Goal: Task Accomplishment & Management: Manage account settings

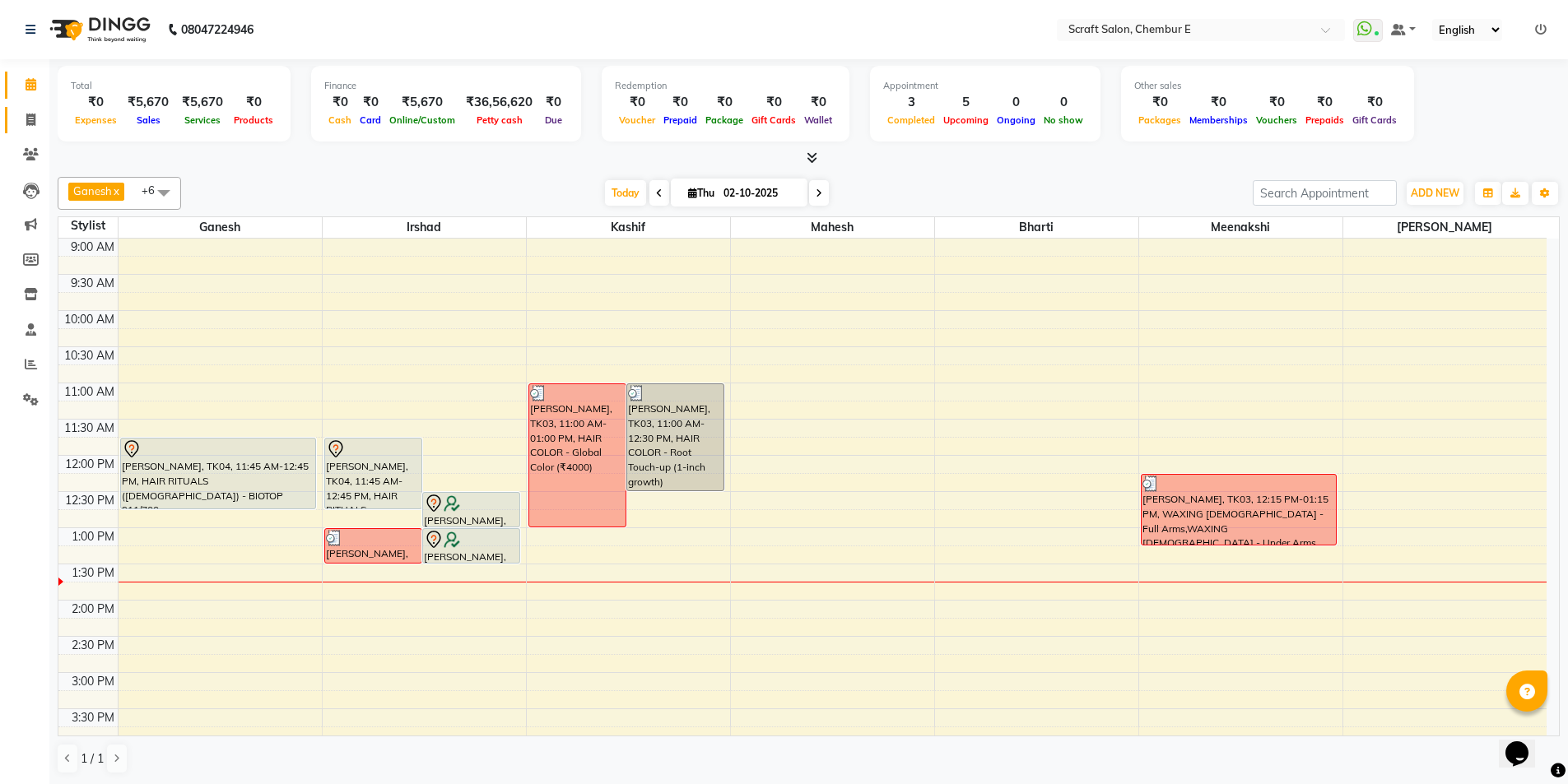
click at [35, 123] on icon at bounding box center [31, 120] width 9 height 13
select select "service"
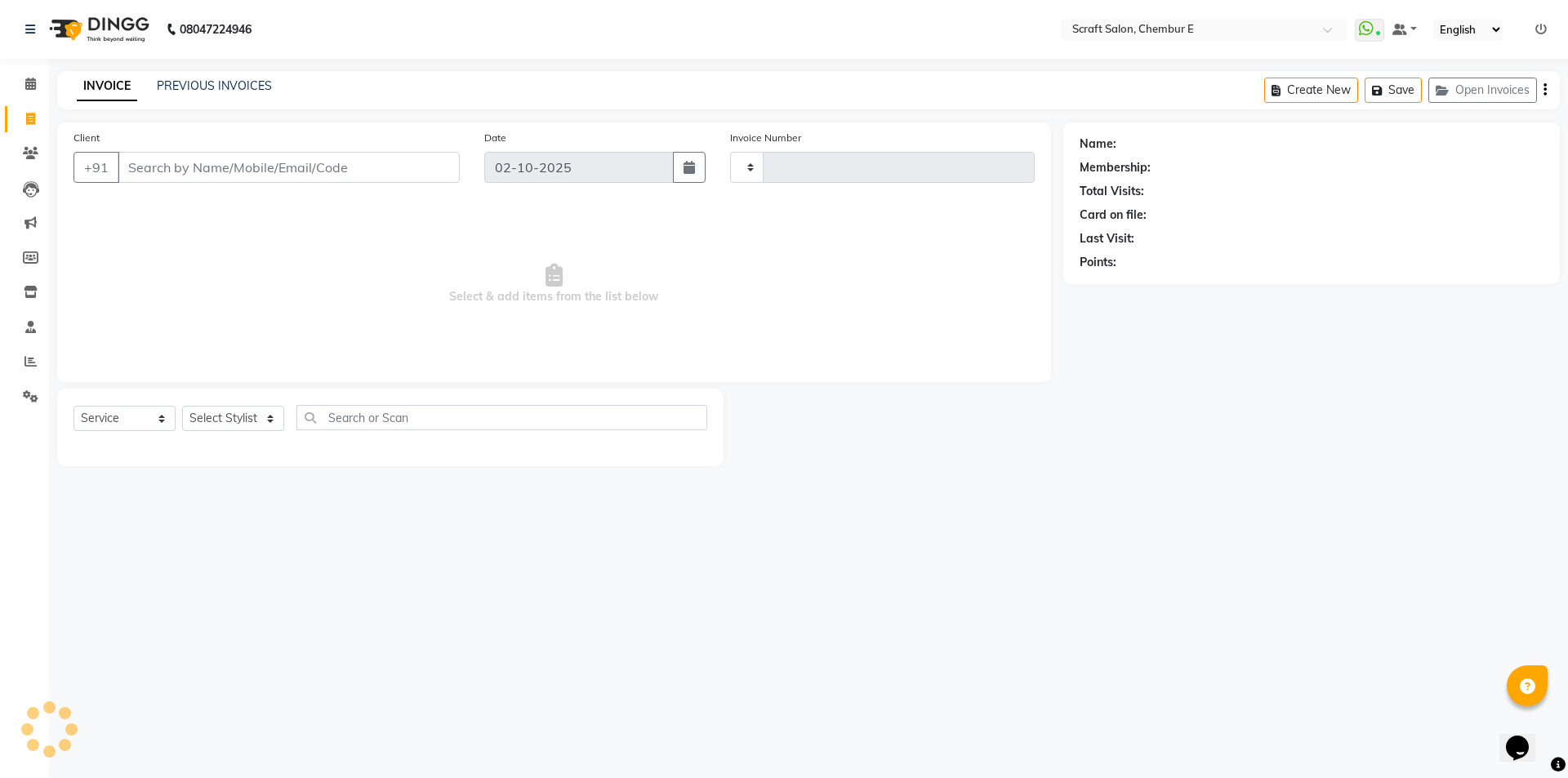
type input "1590"
select select "3922"
click at [168, 156] on input "Client" at bounding box center [288, 167] width 343 height 31
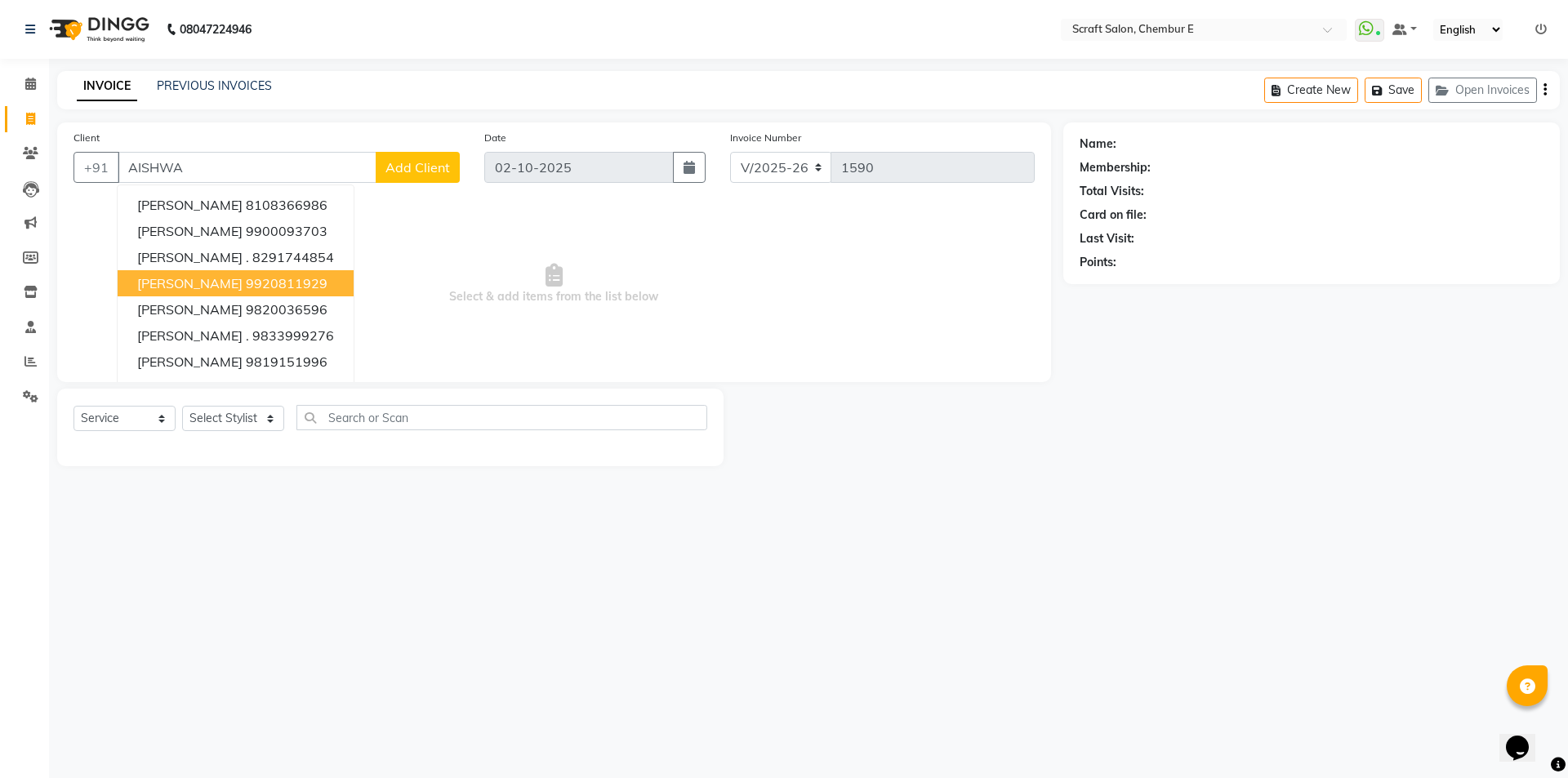
click at [249, 277] on button "Aishwarya Suresh 9920811929" at bounding box center [235, 283] width 236 height 26
type input "9920811929"
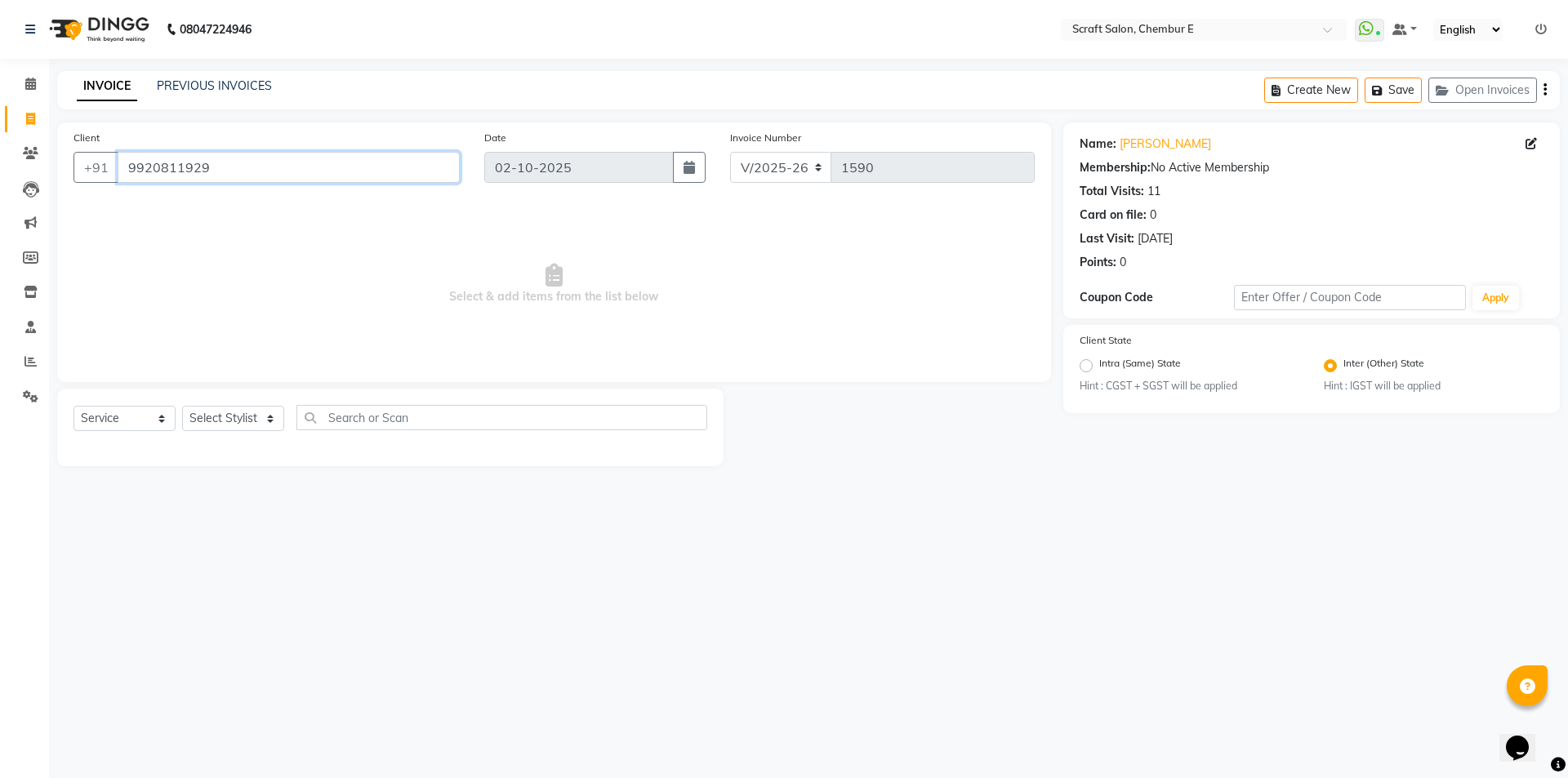
click at [146, 177] on input "9920811929" at bounding box center [288, 167] width 343 height 31
click at [264, 420] on select "Select Stylist Bharti Frontdesk Ganesh [PERSON_NAME] Mahesh Meenakshi [PERSON_N…" at bounding box center [233, 419] width 102 height 25
select select "24787"
click at [182, 406] on select "Select Stylist Bharti Frontdesk Ganesh [PERSON_NAME] Mahesh Meenakshi [PERSON_N…" at bounding box center [233, 419] width 102 height 25
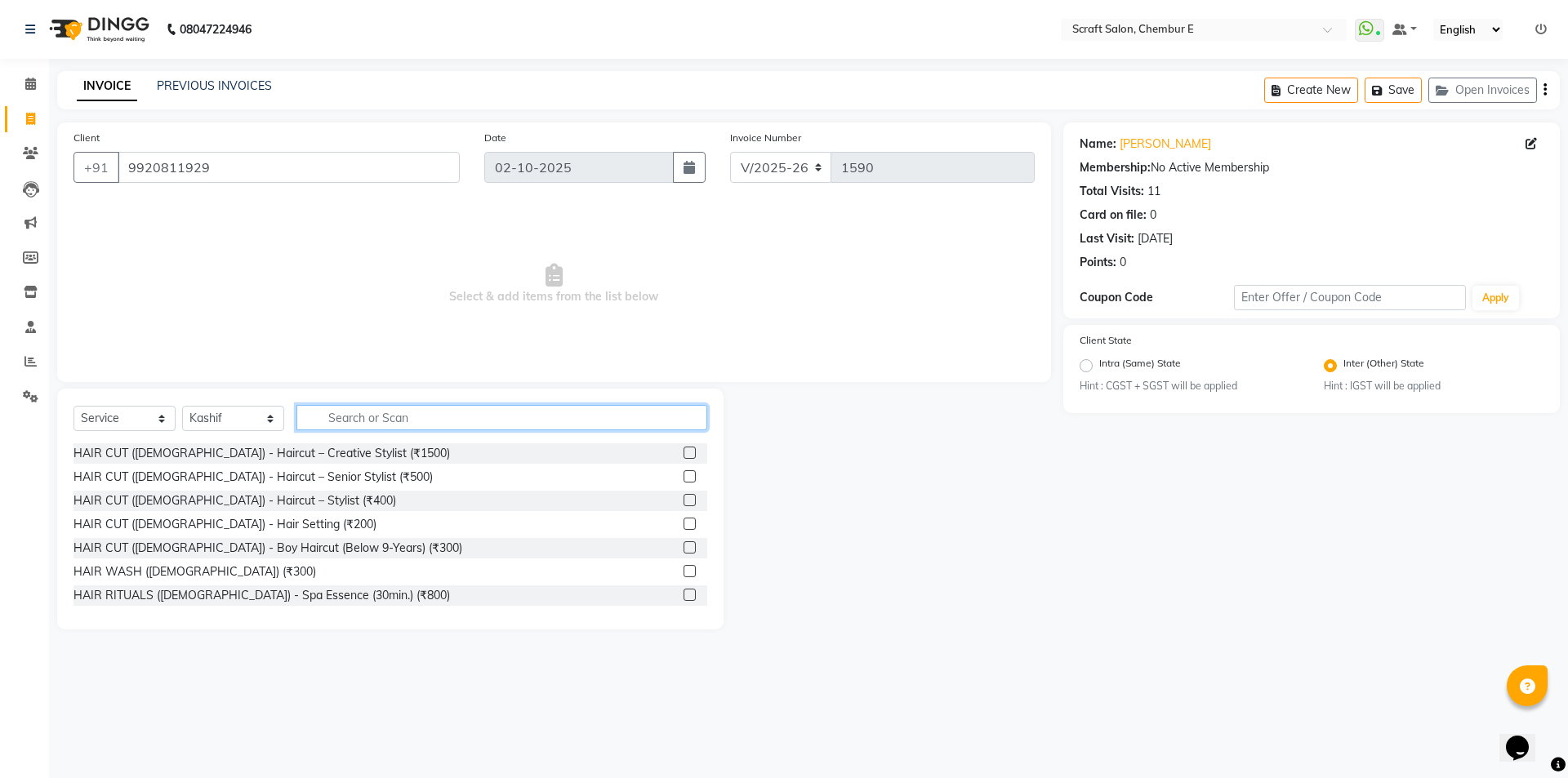
click at [336, 421] on input "text" at bounding box center [501, 418] width 411 height 25
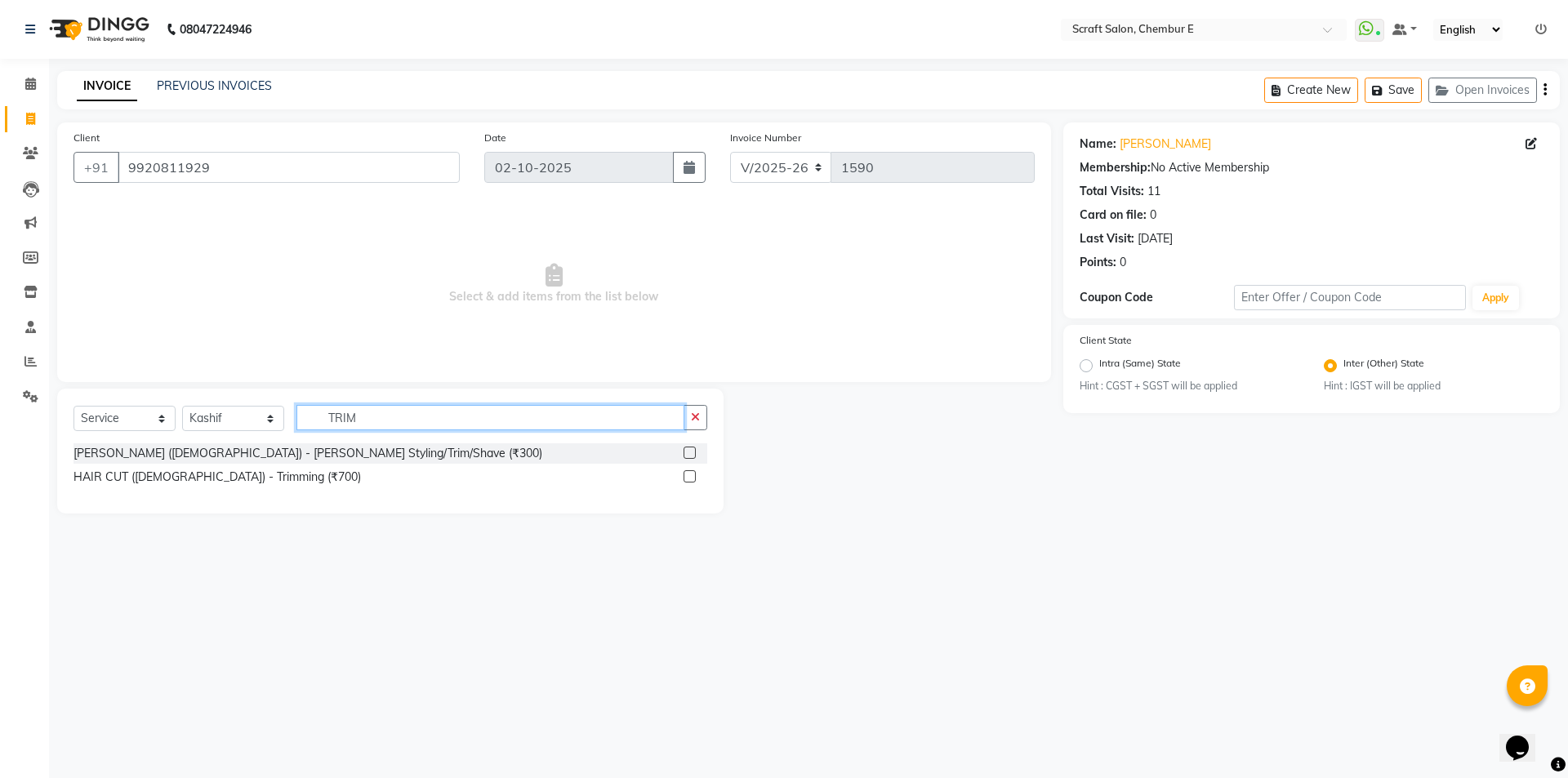
type input "TRIM"
click at [691, 478] on label at bounding box center [690, 477] width 13 height 13
click at [691, 478] on input "checkbox" at bounding box center [689, 478] width 11 height 11
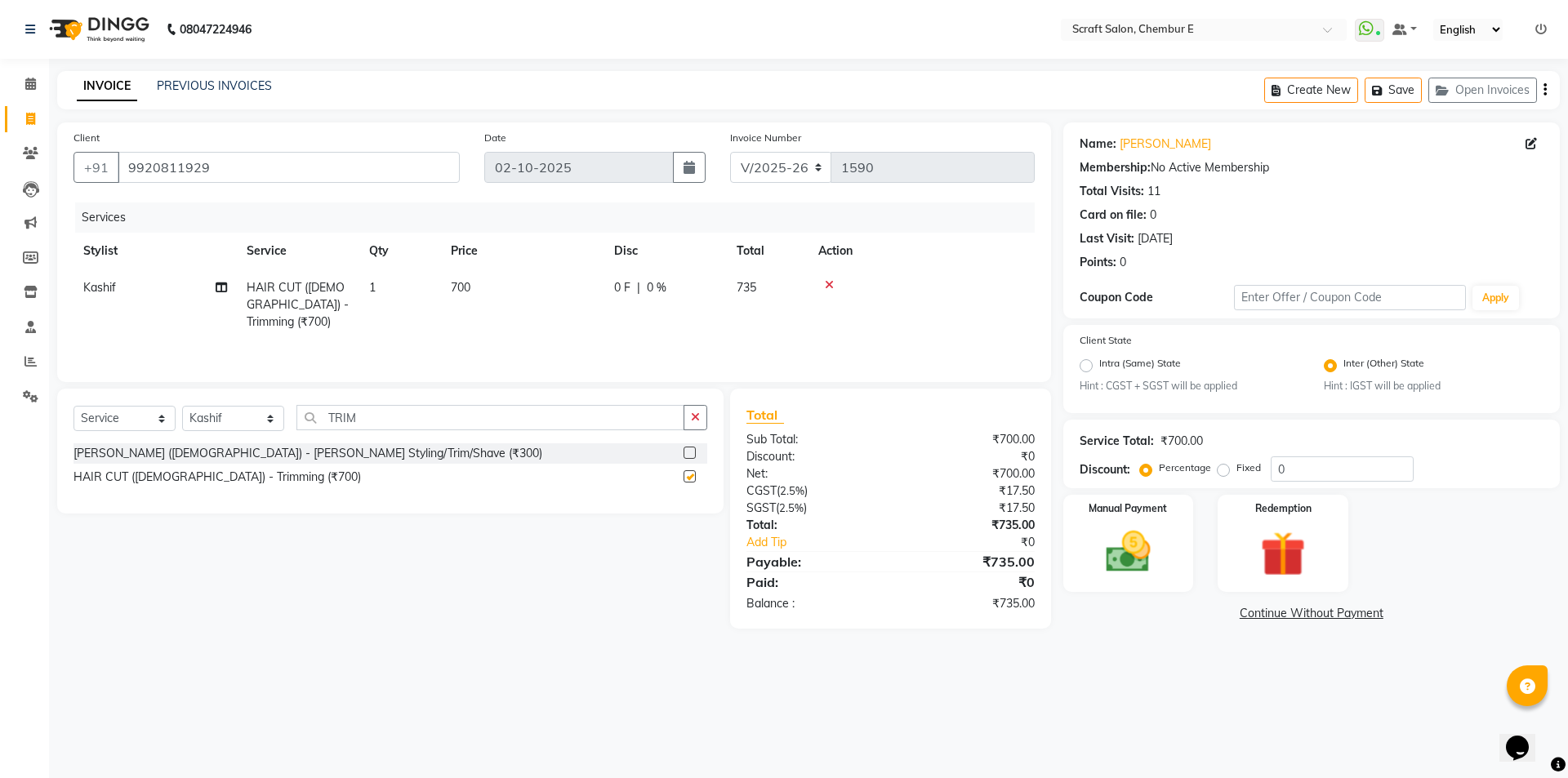
checkbox input "false"
click at [408, 418] on input "TRIM" at bounding box center [490, 418] width 388 height 25
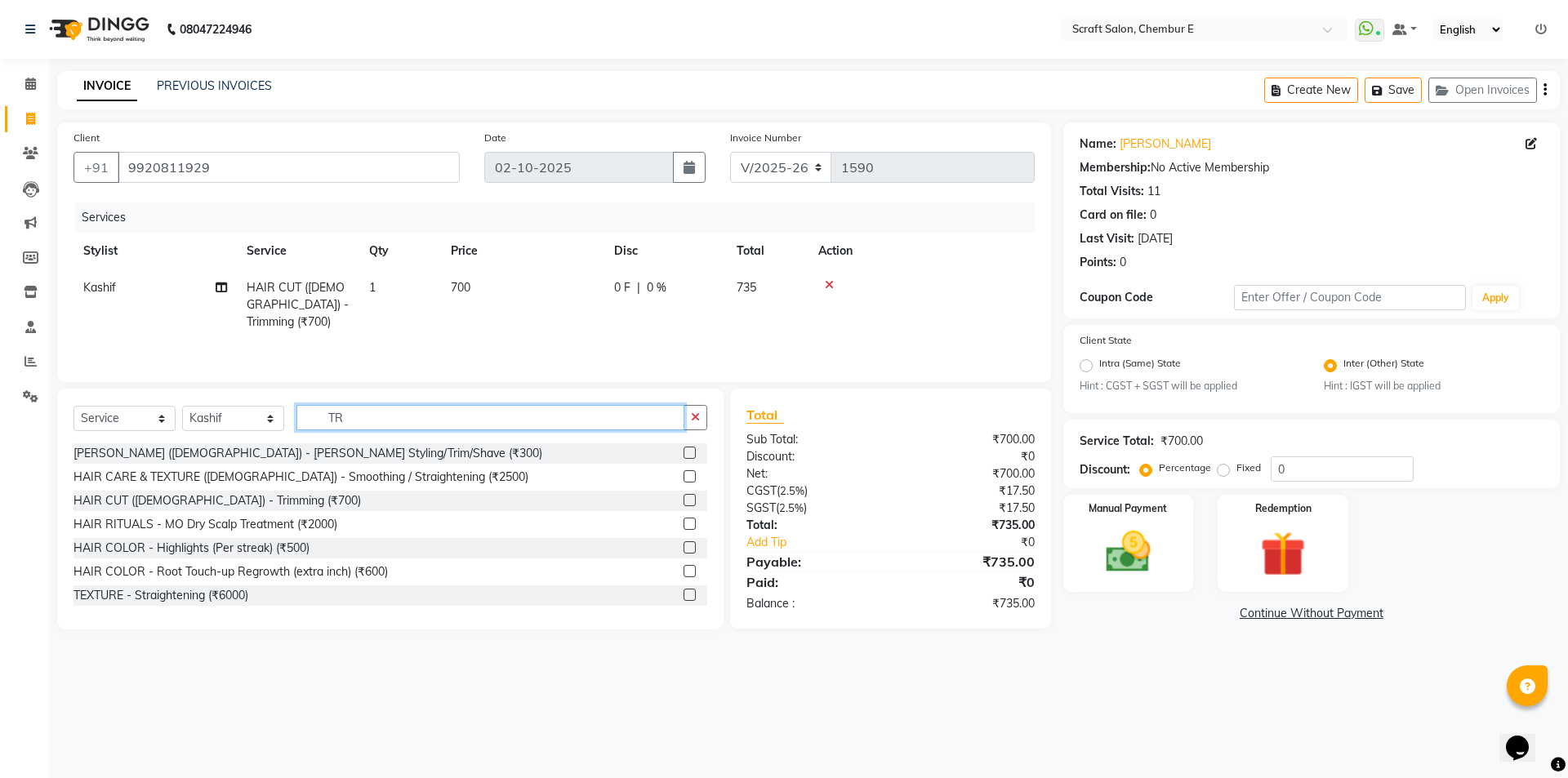
type input "T"
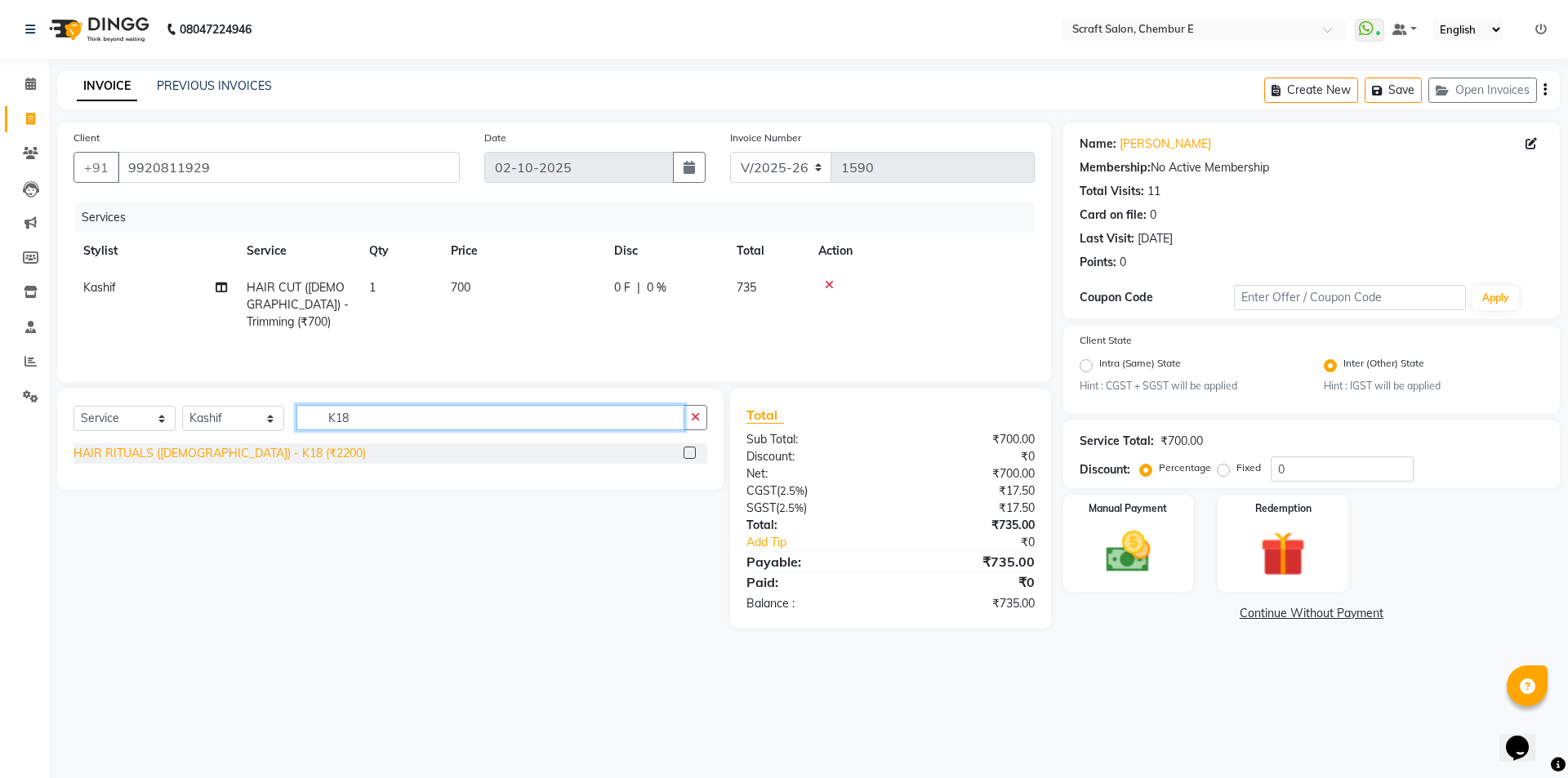
type input "K18"
click at [275, 448] on div "HAIR RITUALS ([DEMOGRAPHIC_DATA]) - K18 (₹2200)" at bounding box center [219, 453] width 292 height 17
checkbox input "false"
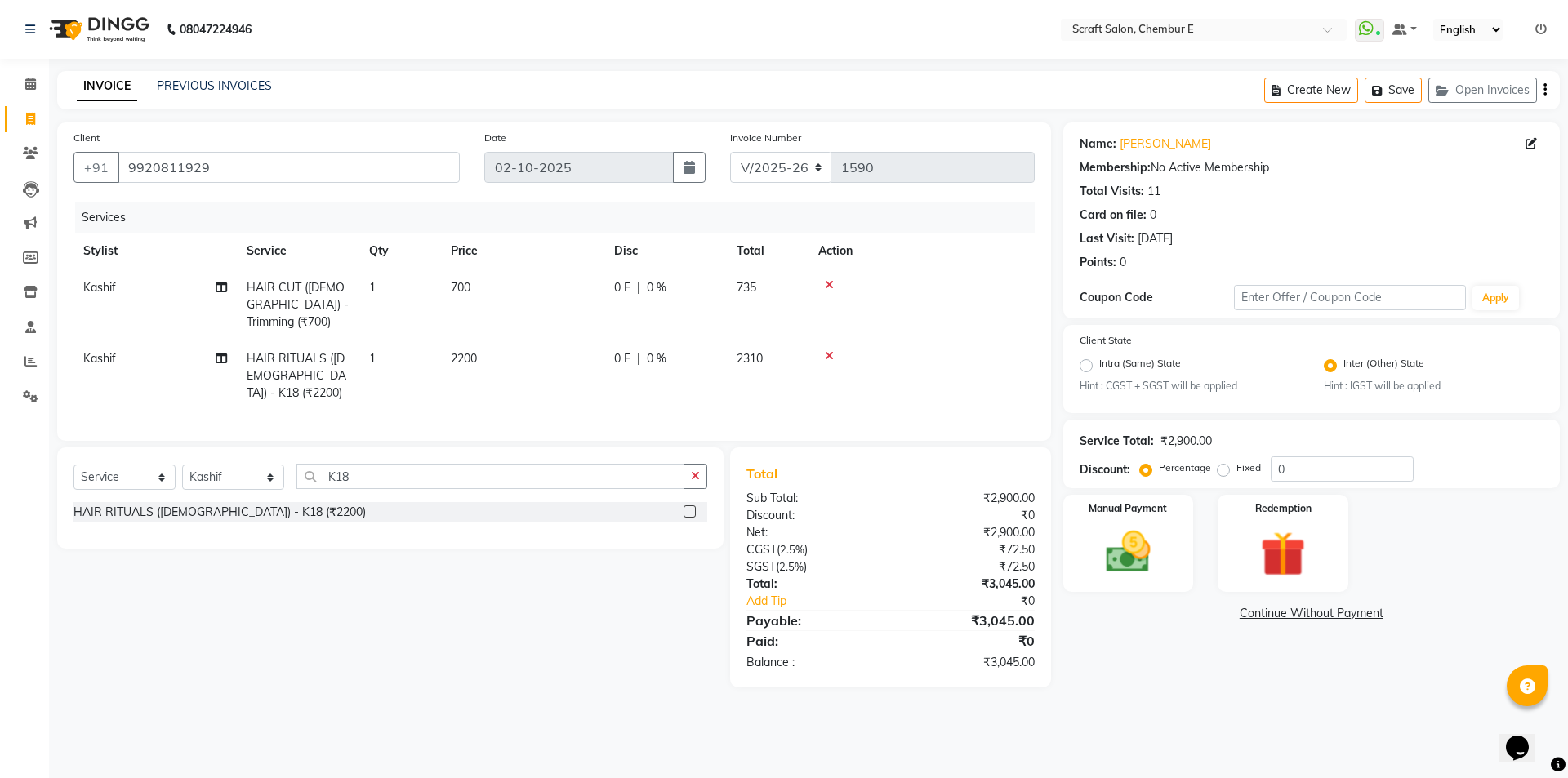
click at [463, 352] on span "2200" at bounding box center [463, 359] width 26 height 14
select select "24787"
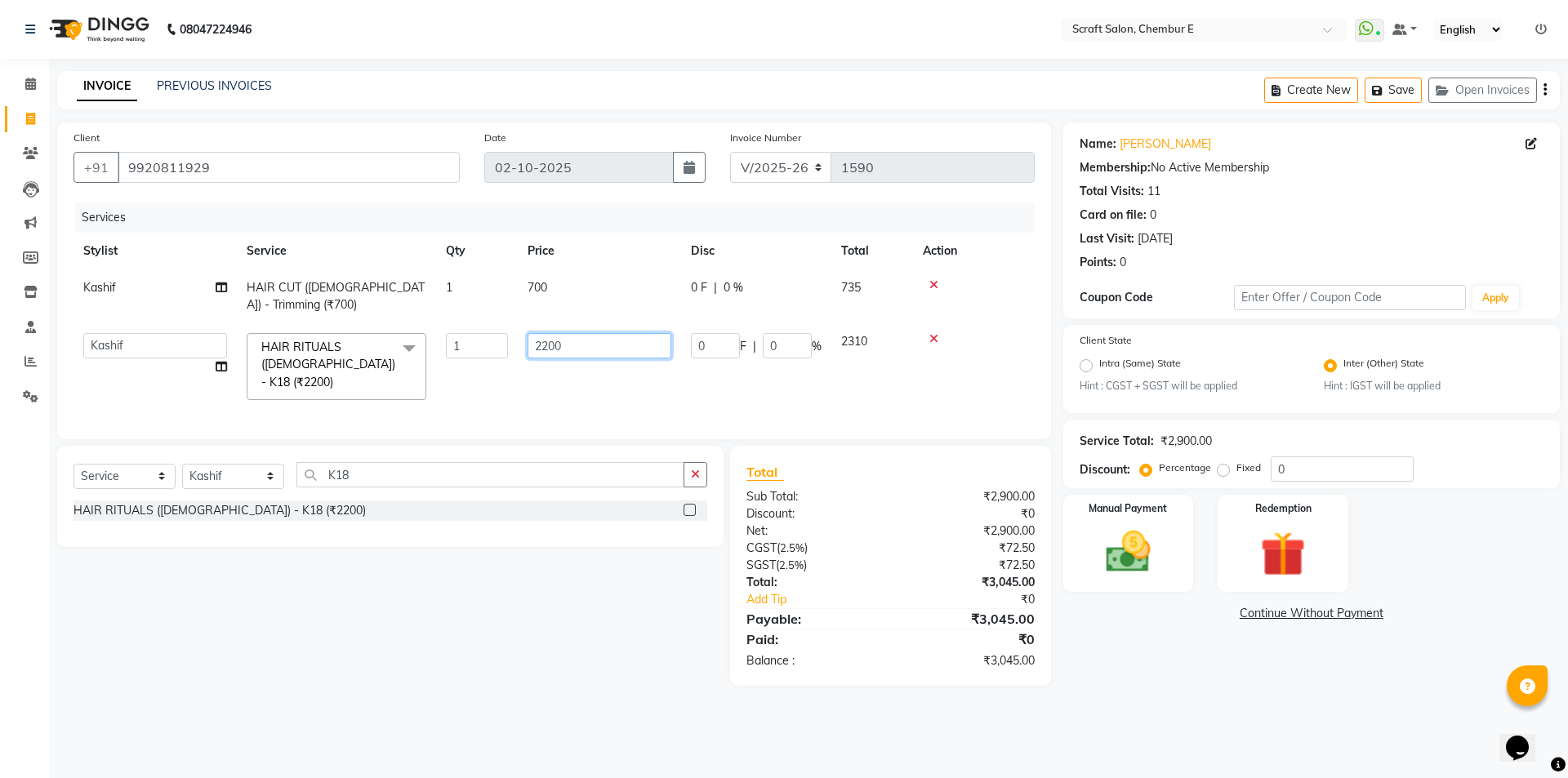
click at [548, 343] on input "2200" at bounding box center [599, 345] width 144 height 25
type input "2500"
click at [274, 473] on div "Select Service Product Membership Package Voucher Prepaid Gift Card Select Styl…" at bounding box center [390, 495] width 666 height 101
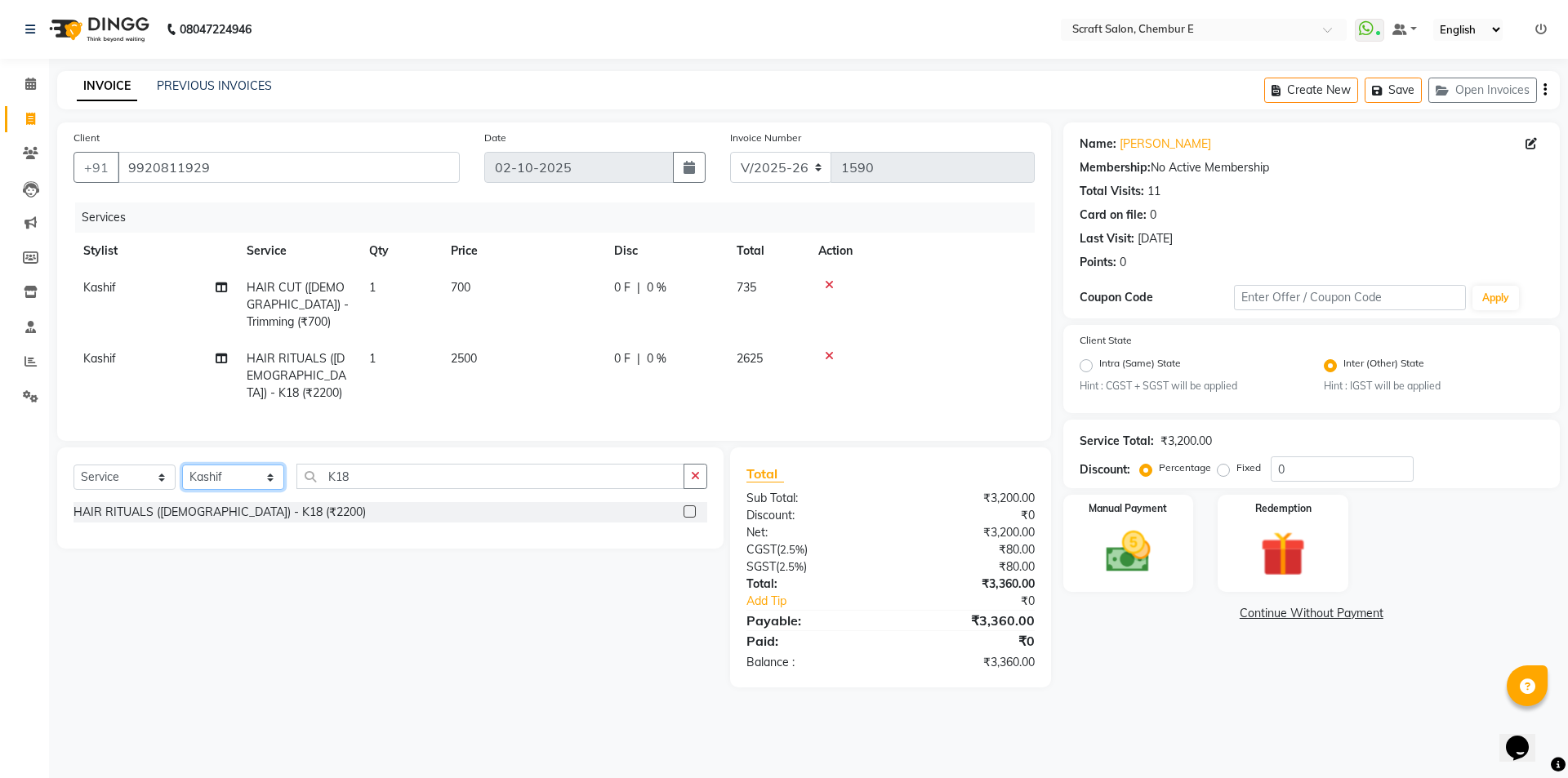
select select "81195"
click at [182, 477] on select "Select Stylist Bharti Frontdesk Ganesh [PERSON_NAME] Mahesh Meenakshi [PERSON_N…" at bounding box center [233, 477] width 102 height 25
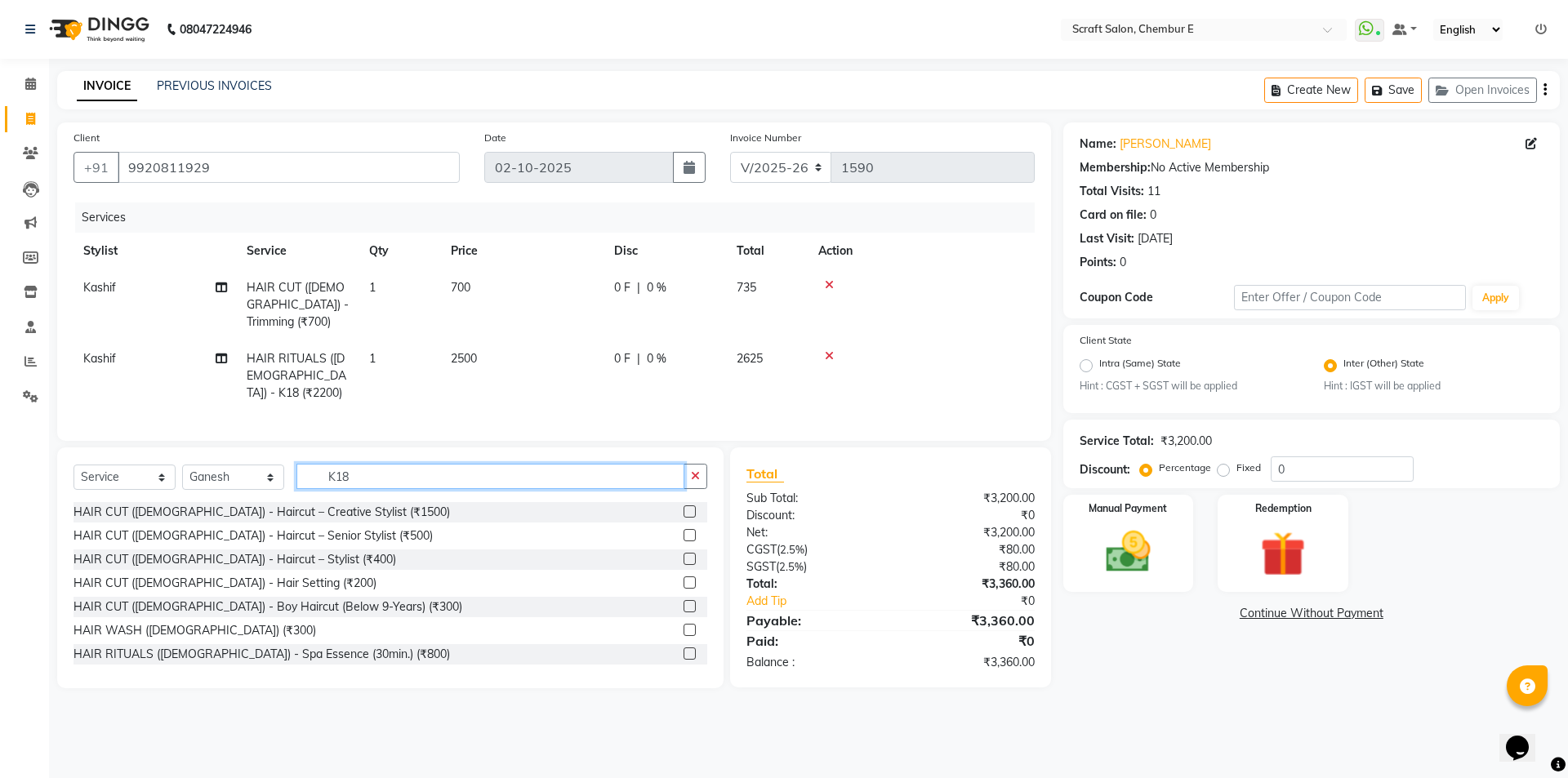
click at [369, 483] on input "K18" at bounding box center [490, 477] width 388 height 25
type input "K"
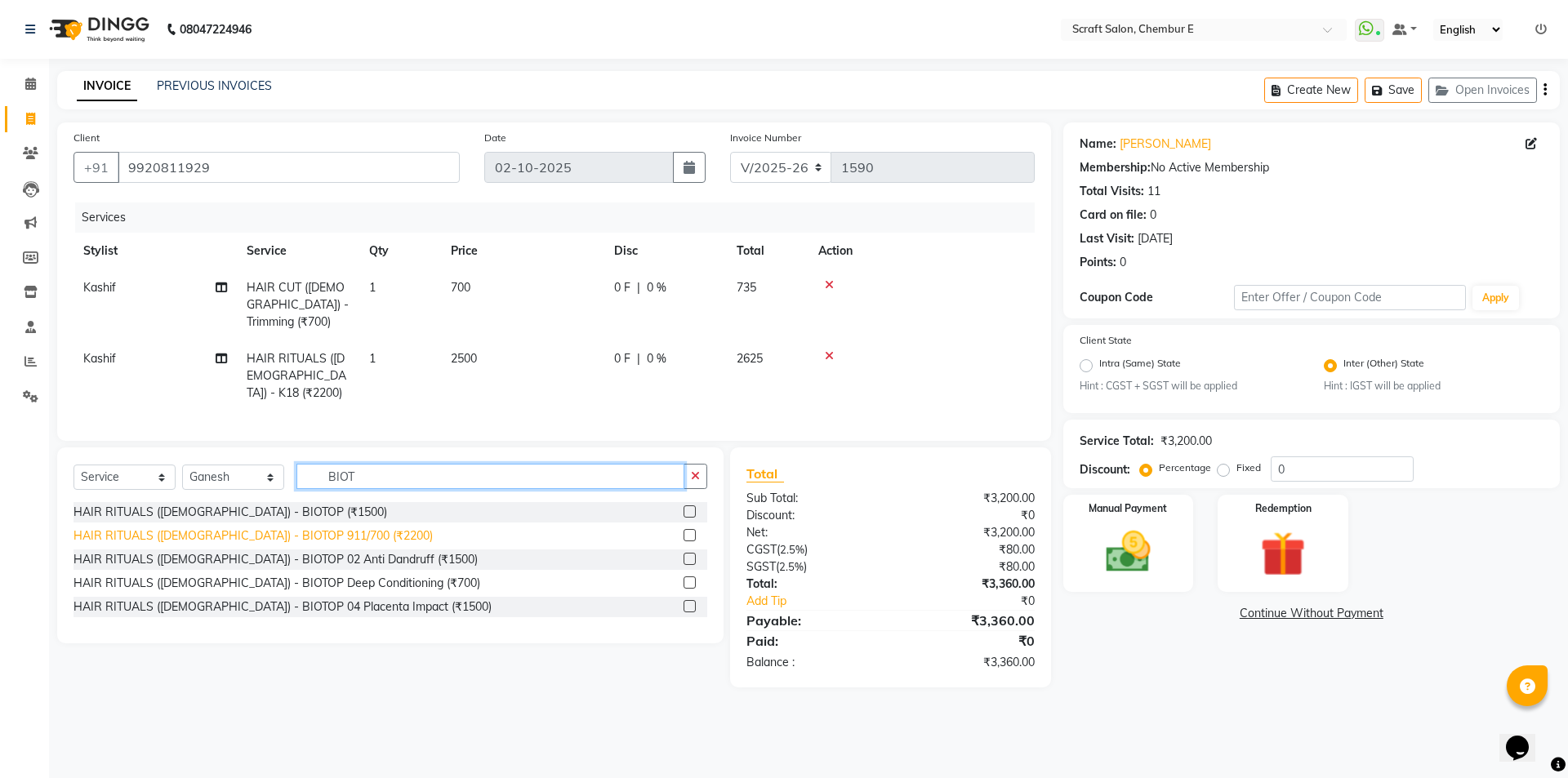
type input "BIOT"
click at [323, 541] on div "HAIR RITUALS (FEMALE) - BIOTOP 911/700 (₹2200)" at bounding box center [253, 536] width 360 height 17
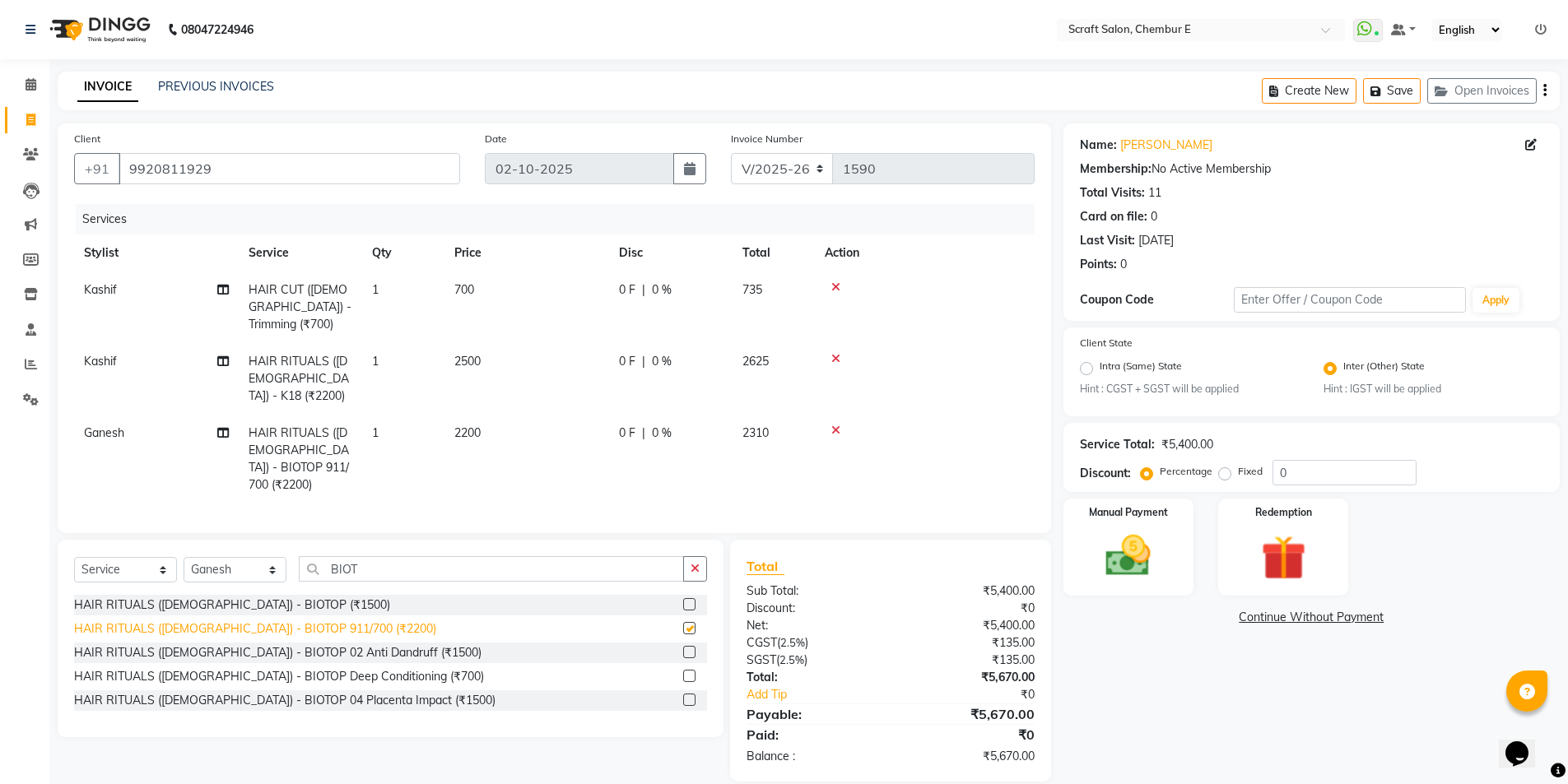
checkbox input "false"
click at [366, 565] on input "BIOT" at bounding box center [491, 569] width 385 height 25
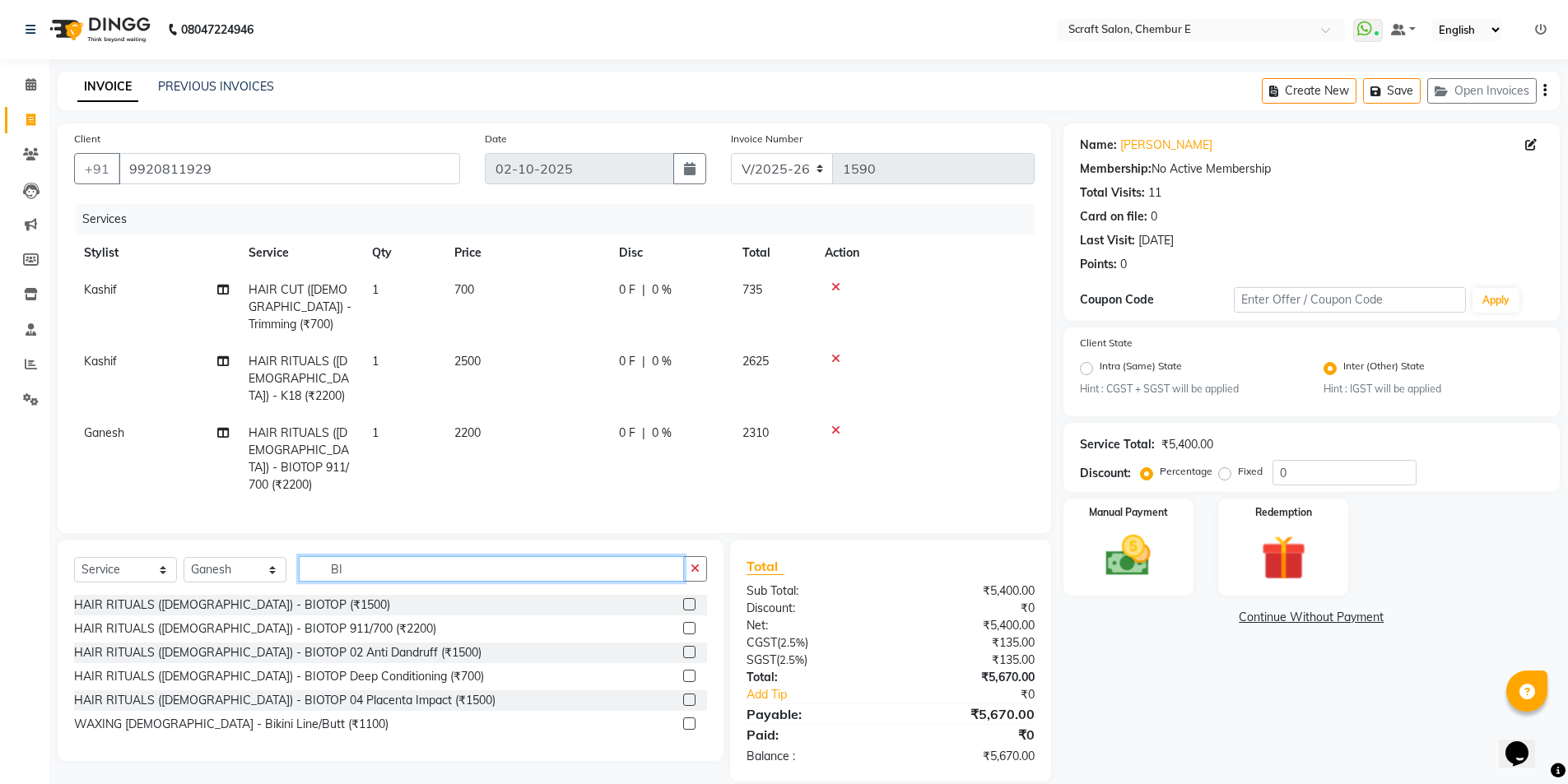
type input "B"
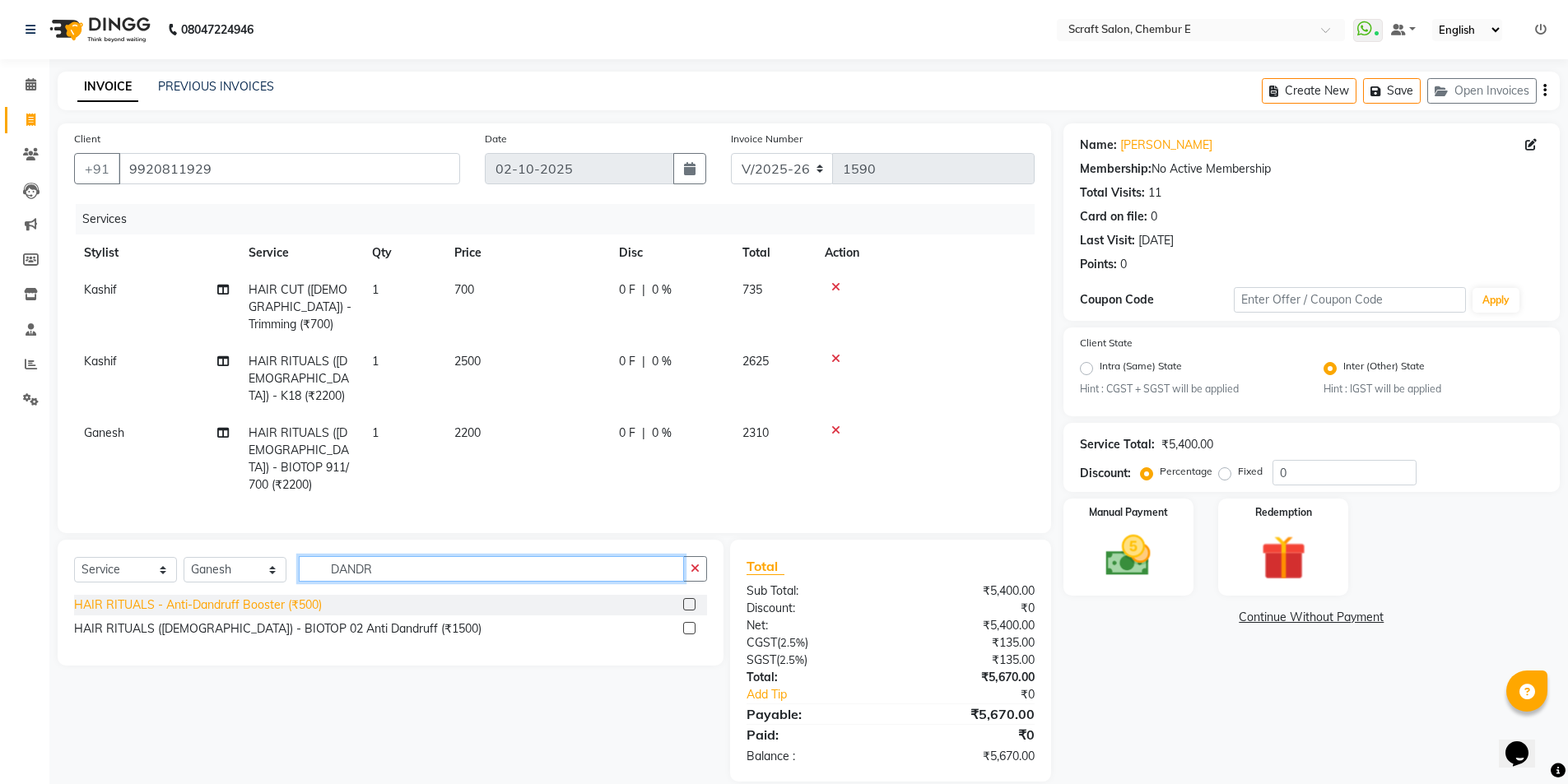
type input "DANDR"
click at [189, 599] on div "HAIR RITUALS - Anti-Dandruff Booster (₹500)" at bounding box center [197, 605] width 248 height 17
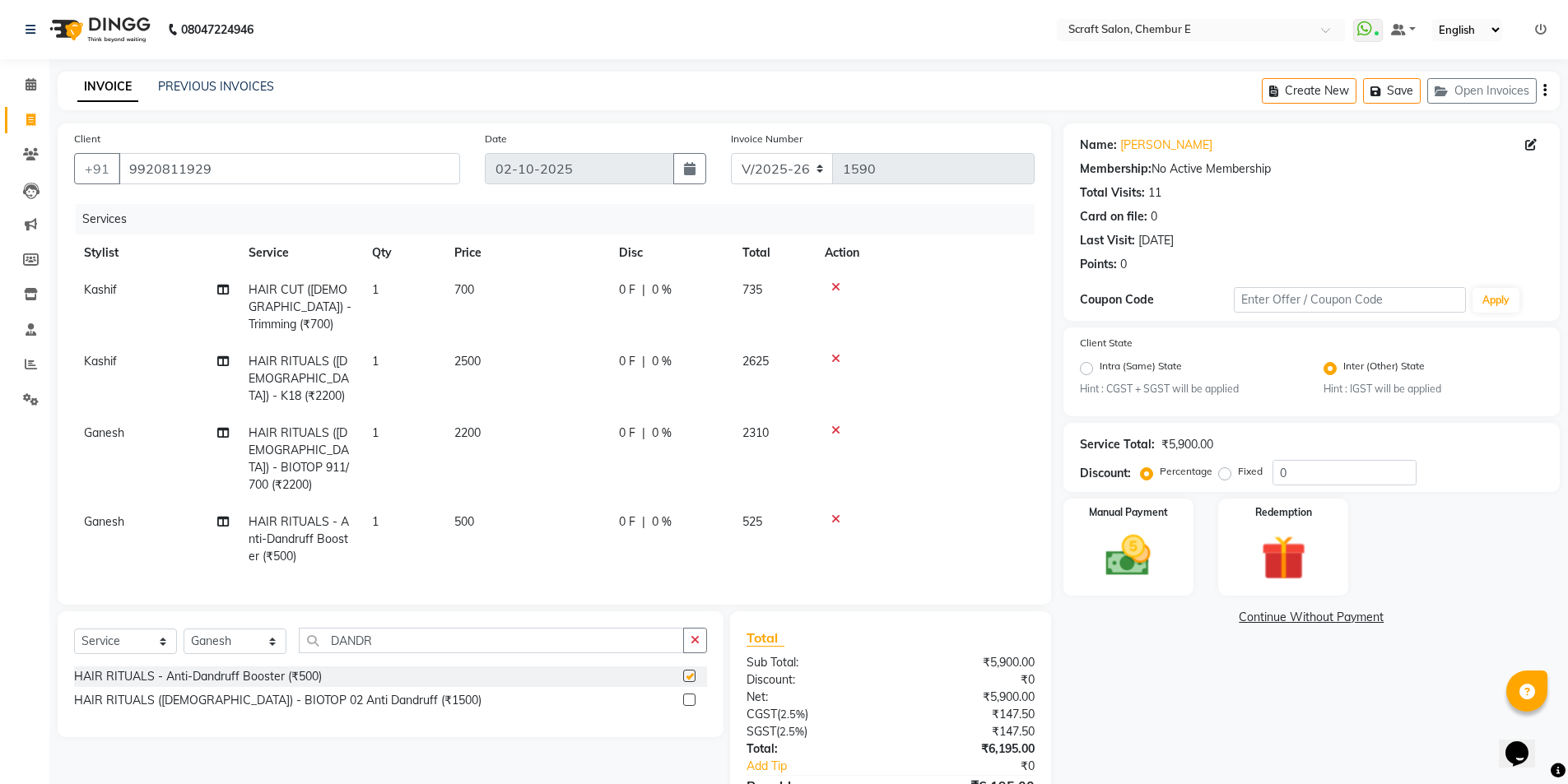
checkbox input "false"
click at [460, 515] on span "500" at bounding box center [464, 522] width 20 height 14
select select "81195"
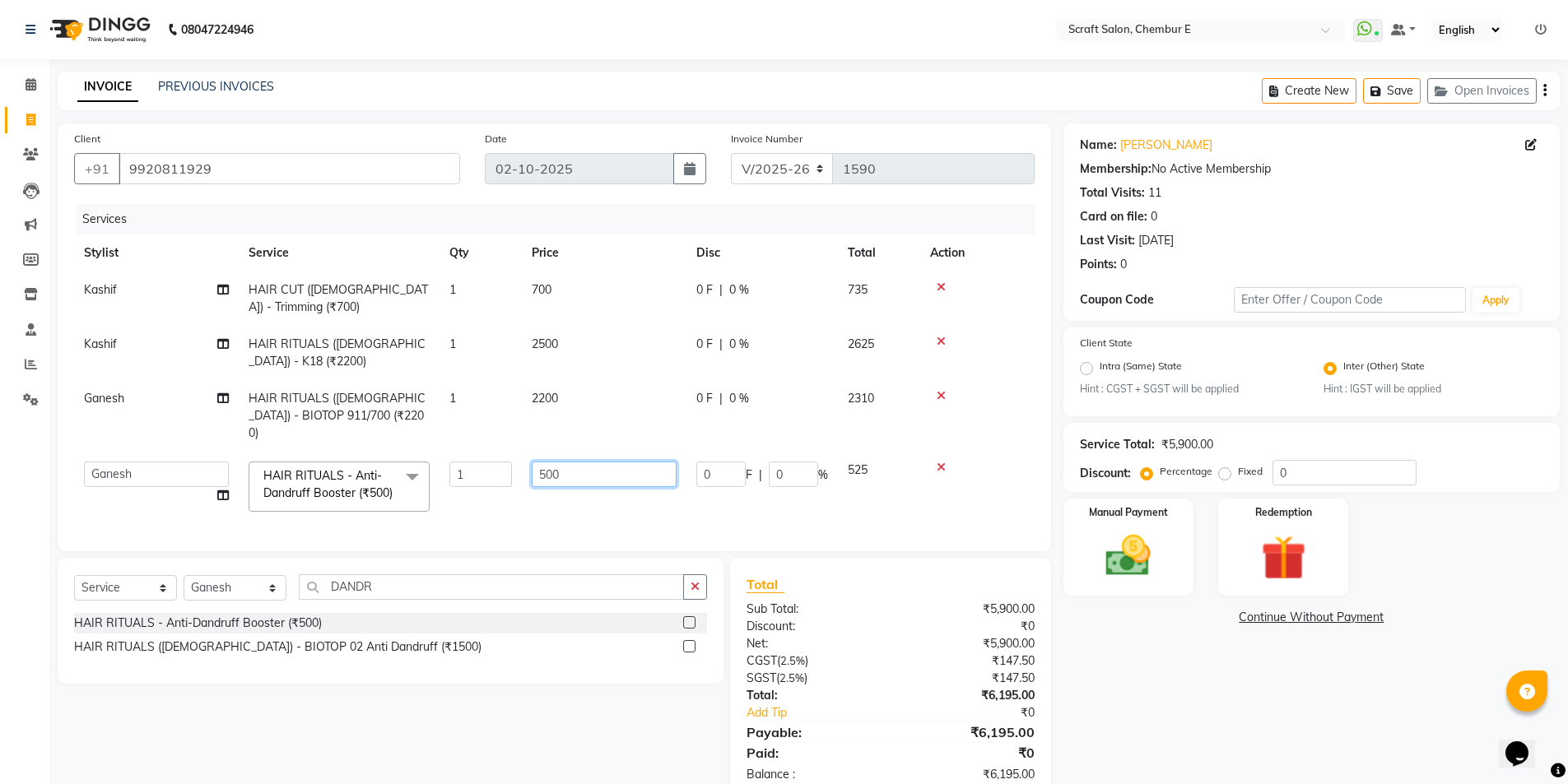
click at [547, 461] on input "500" at bounding box center [604, 474] width 145 height 25
type input "800"
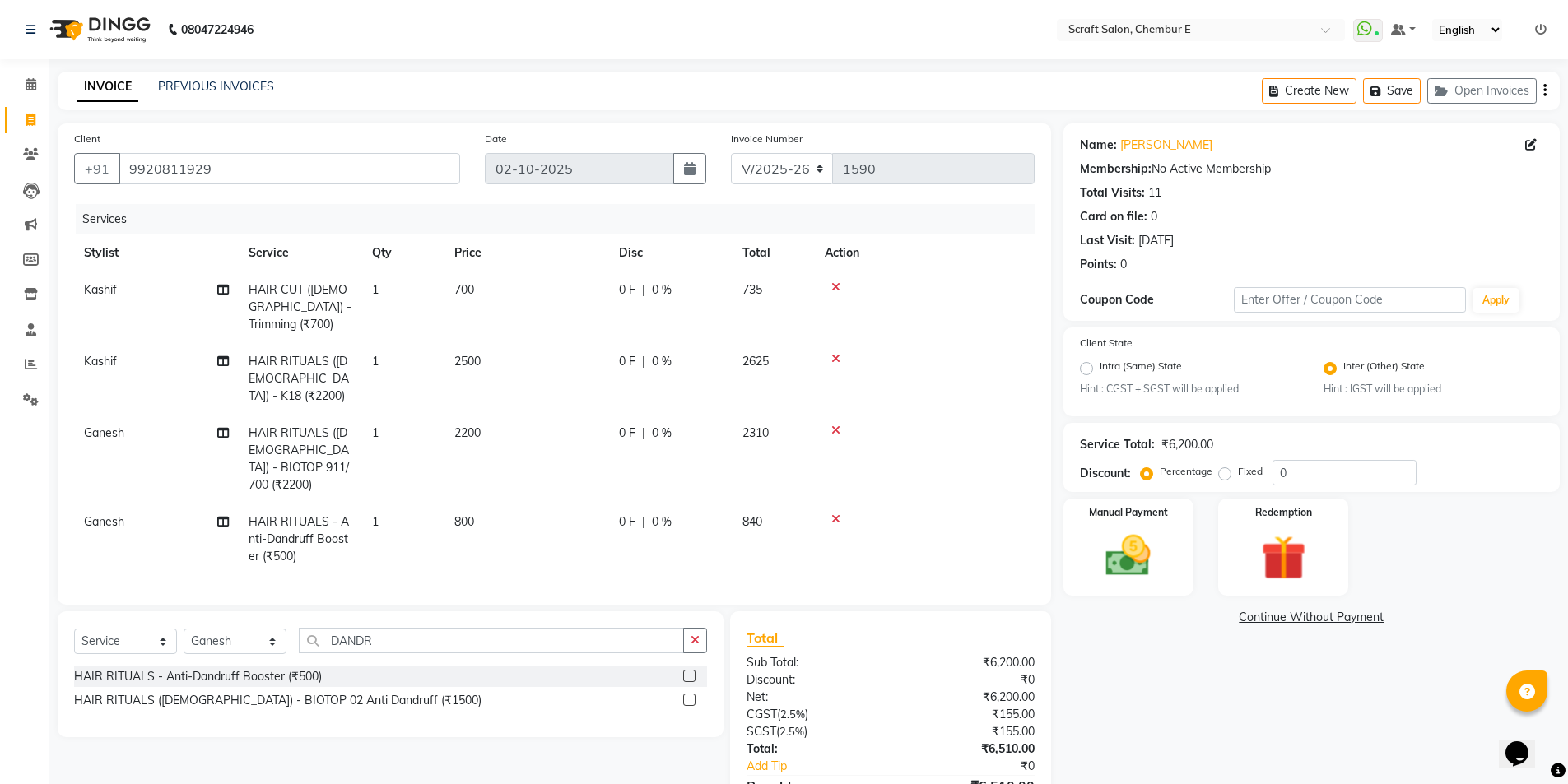
click at [603, 504] on td "800" at bounding box center [527, 539] width 165 height 71
select select "81195"
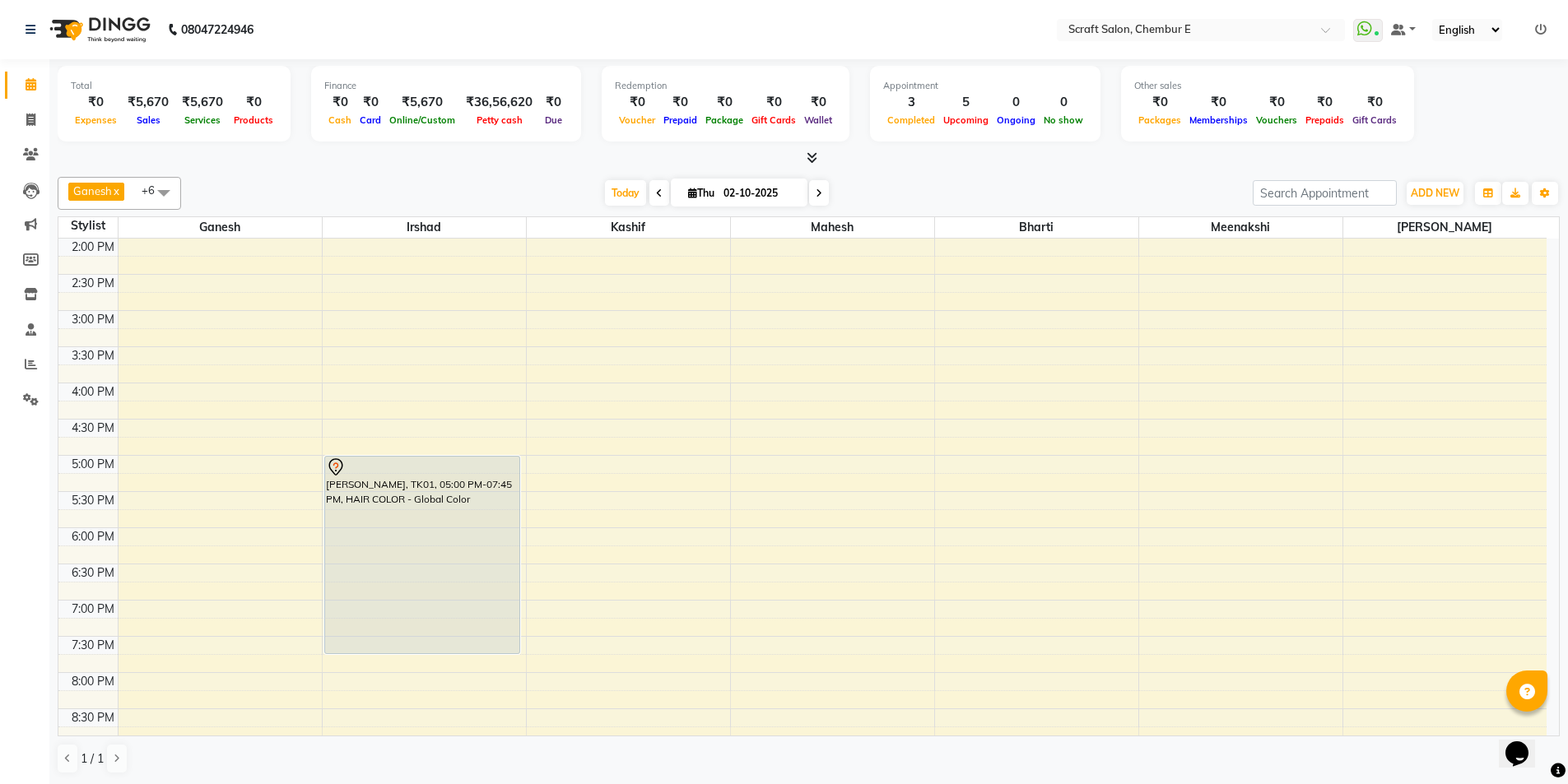
scroll to position [371, 0]
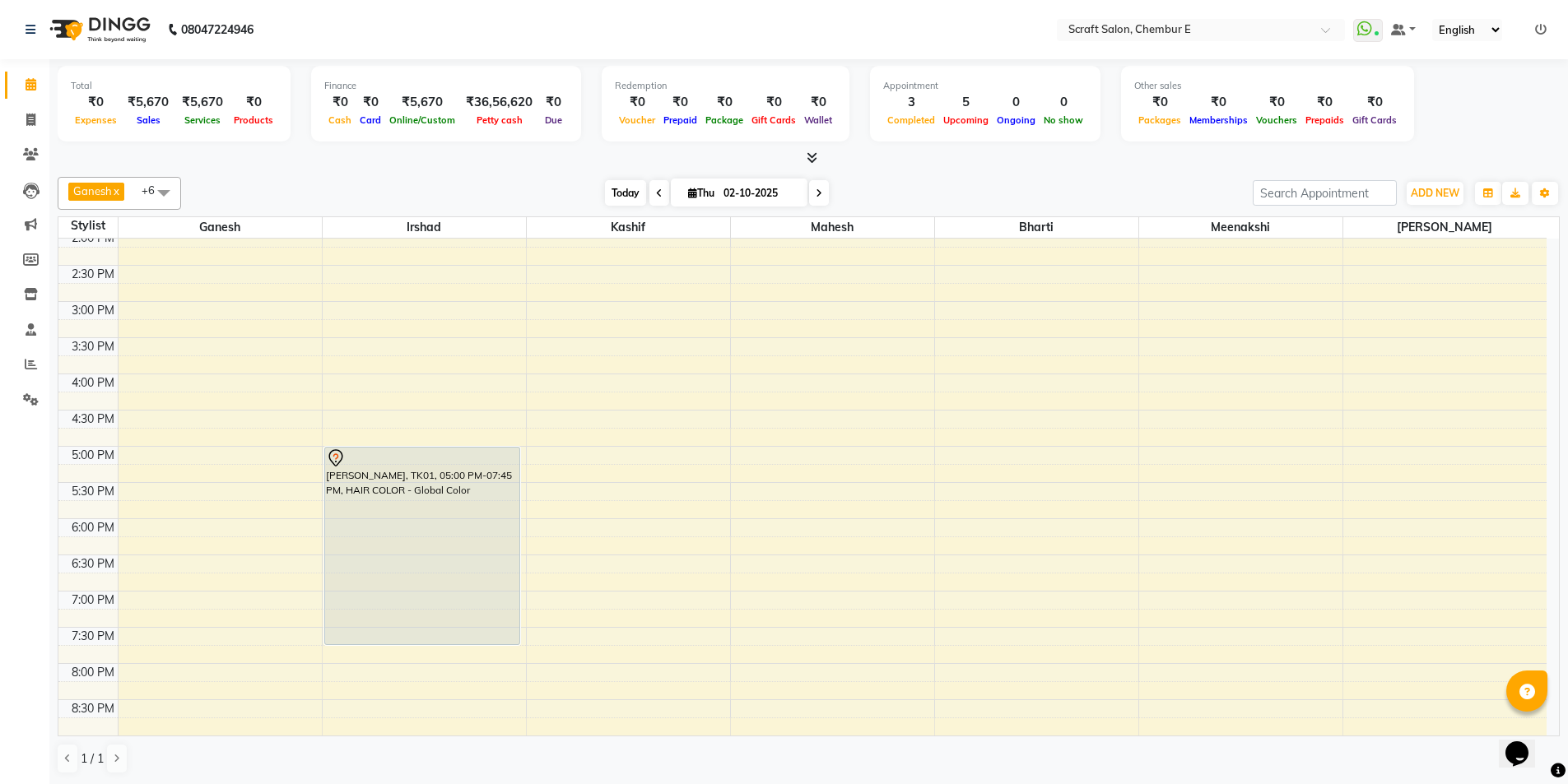
click at [623, 189] on span "Today" at bounding box center [626, 193] width 41 height 25
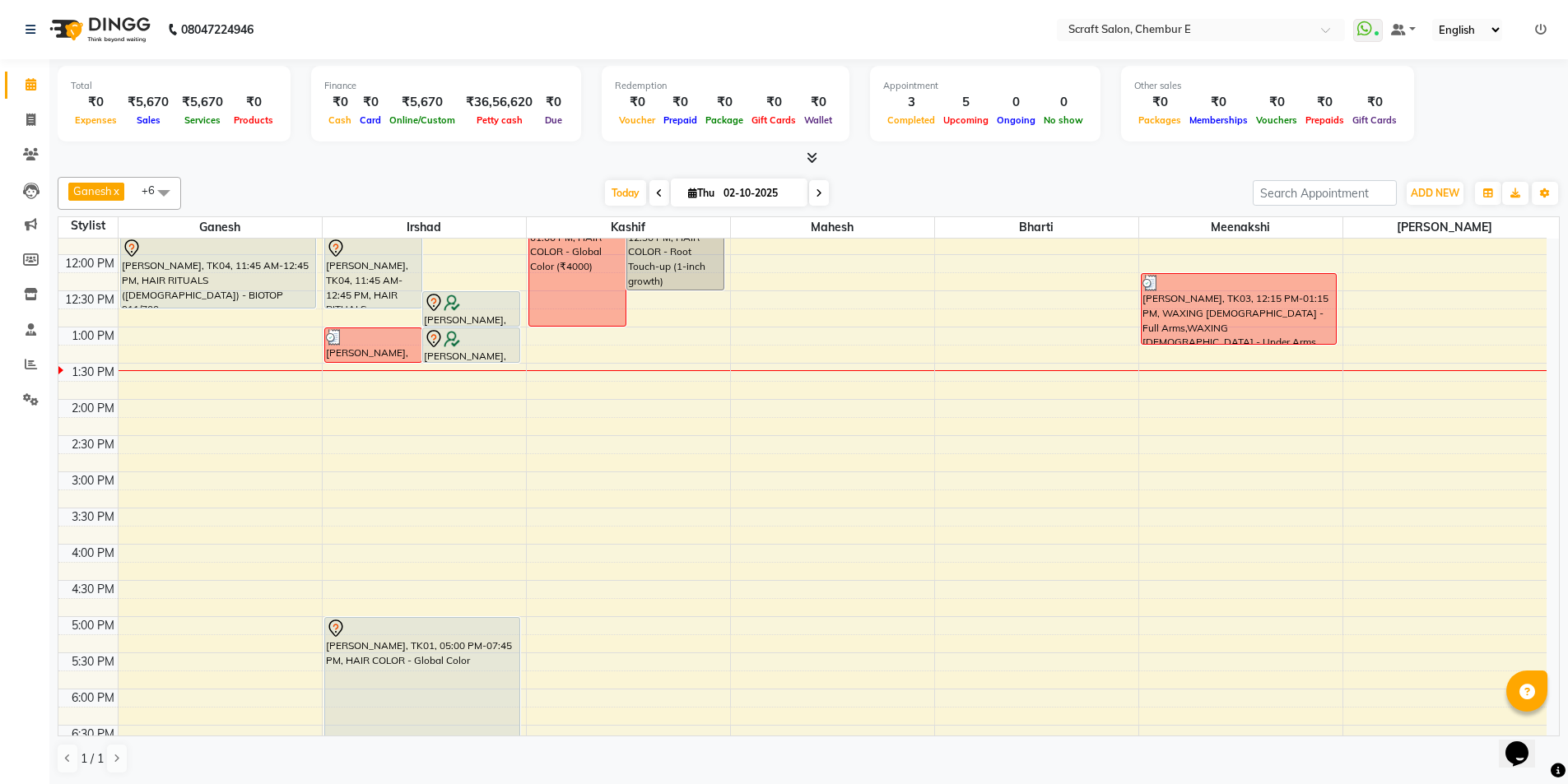
scroll to position [43, 0]
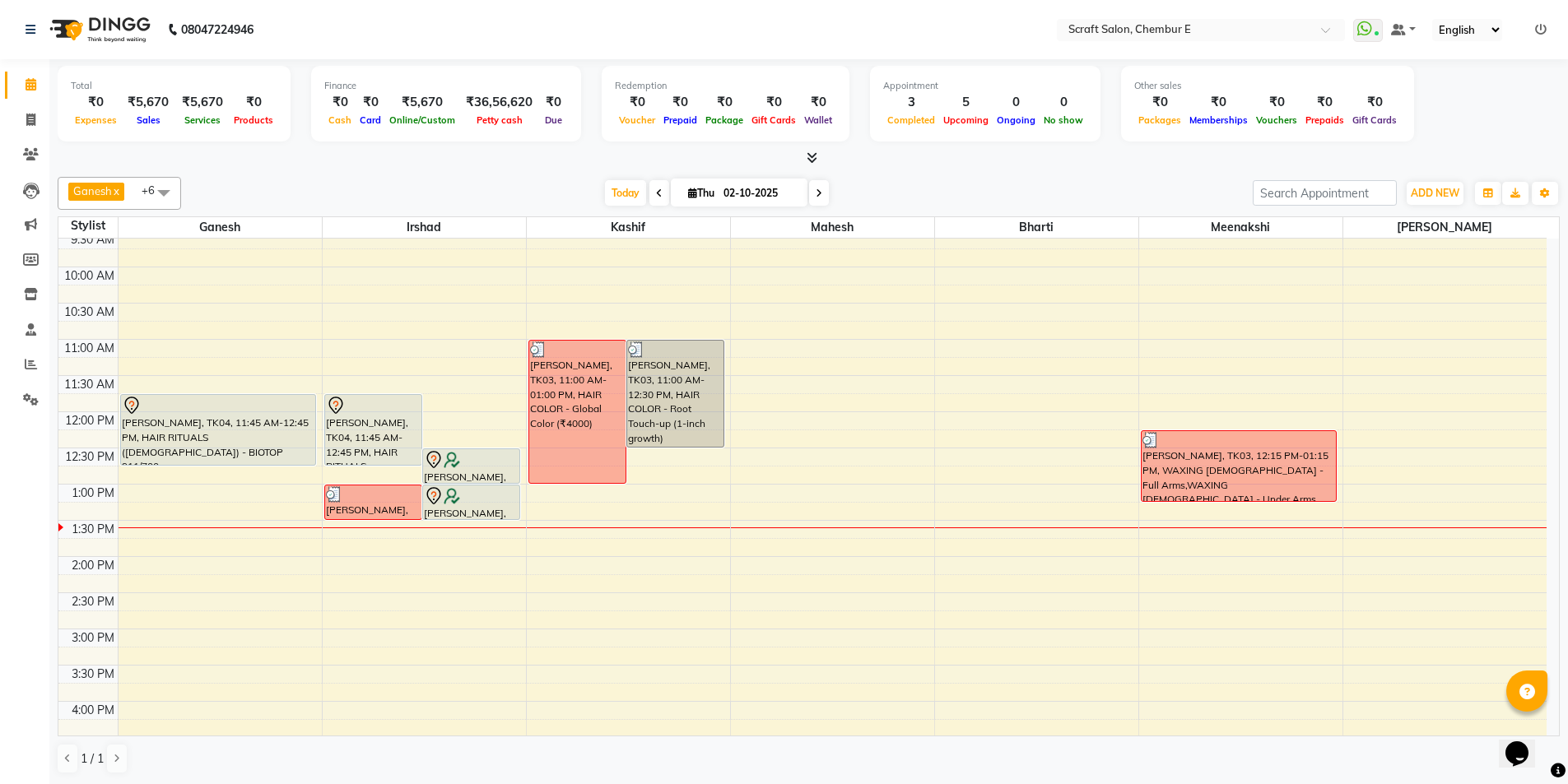
click at [472, 467] on div at bounding box center [471, 460] width 95 height 20
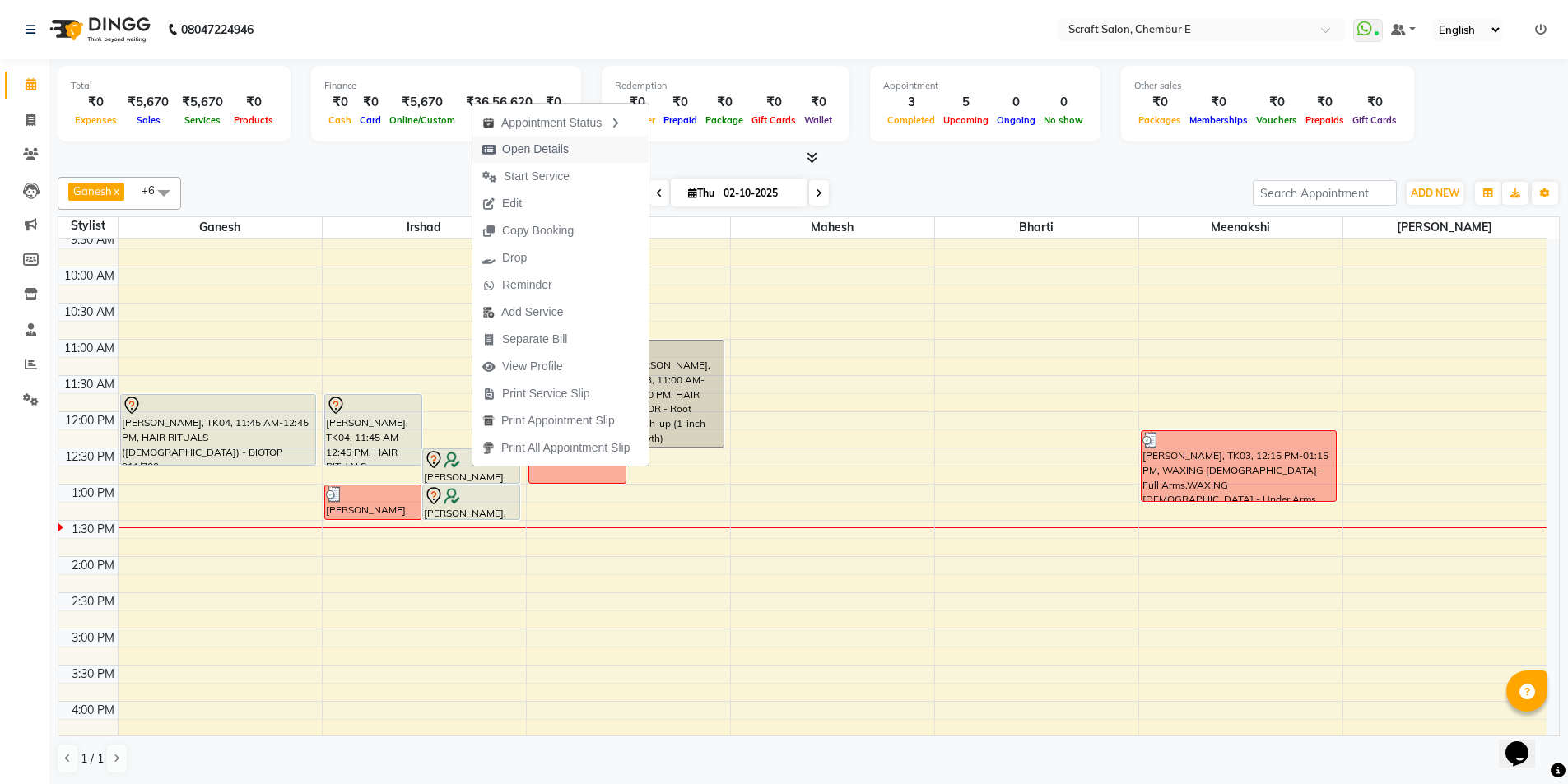
click at [546, 151] on span "Open Details" at bounding box center [536, 149] width 67 height 17
select select "7"
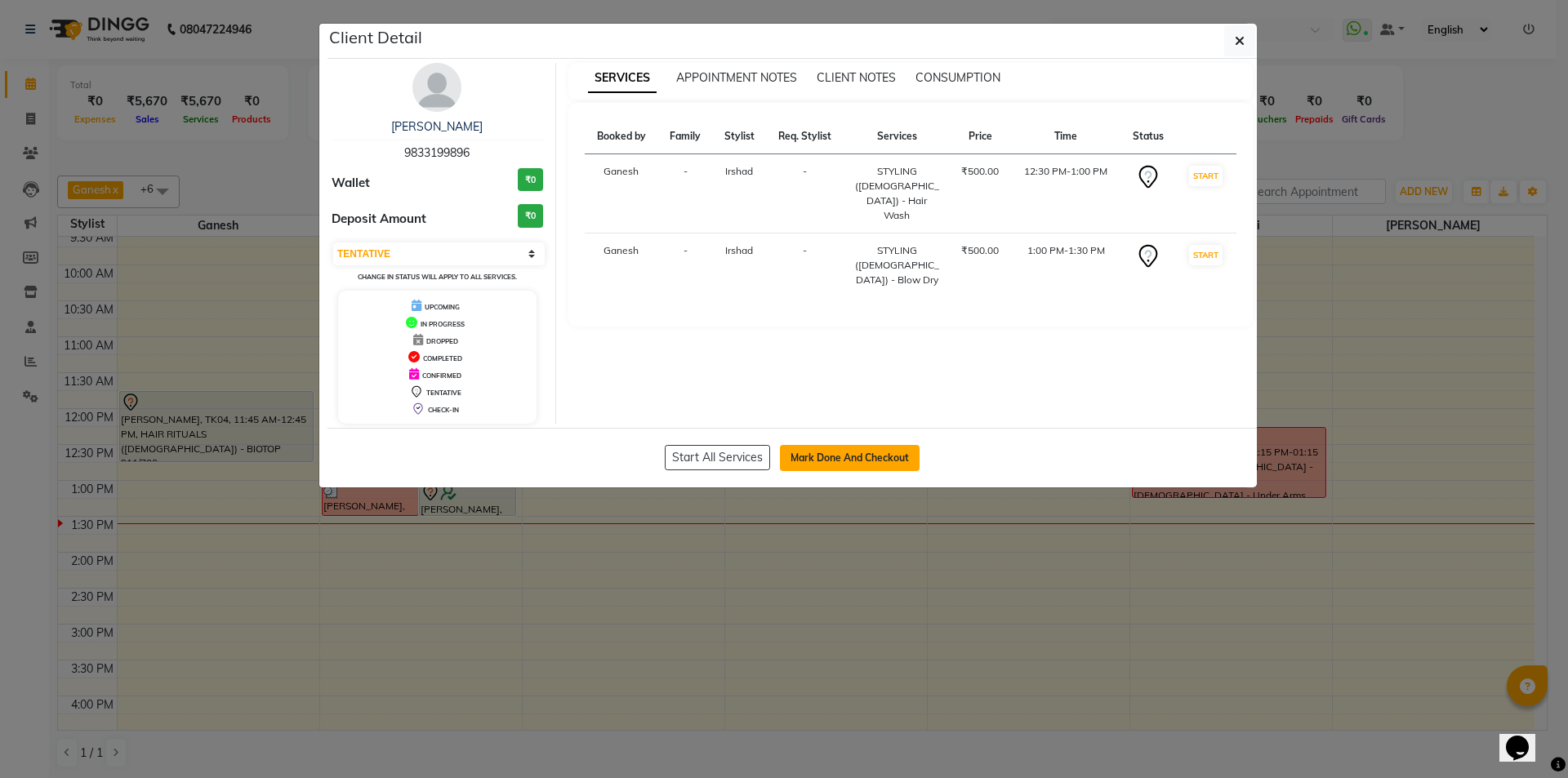
click at [893, 458] on button "Mark Done And Checkout" at bounding box center [850, 458] width 140 height 26
select select "3922"
select select "service"
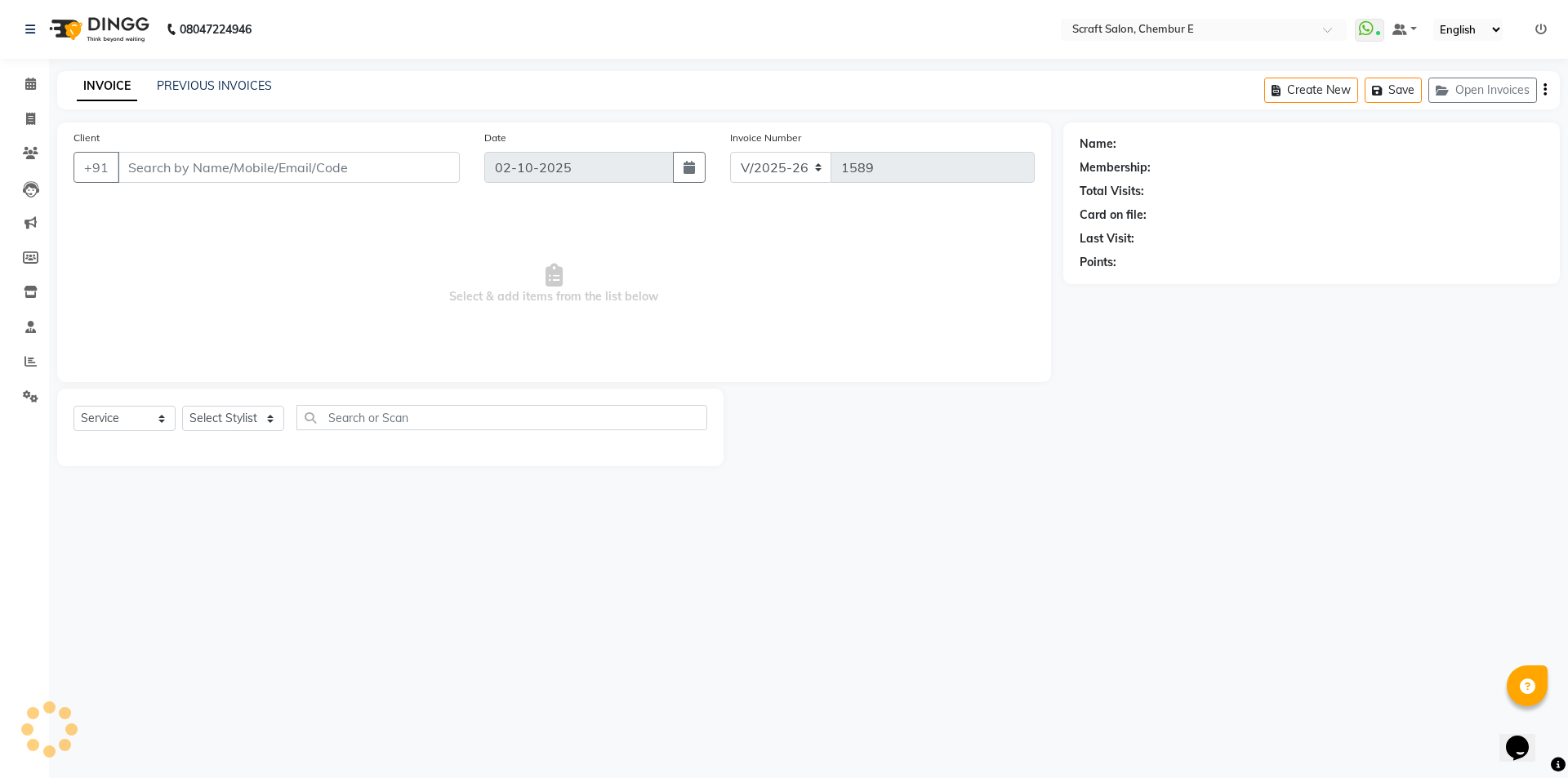
type input "9833199896"
select select "33658"
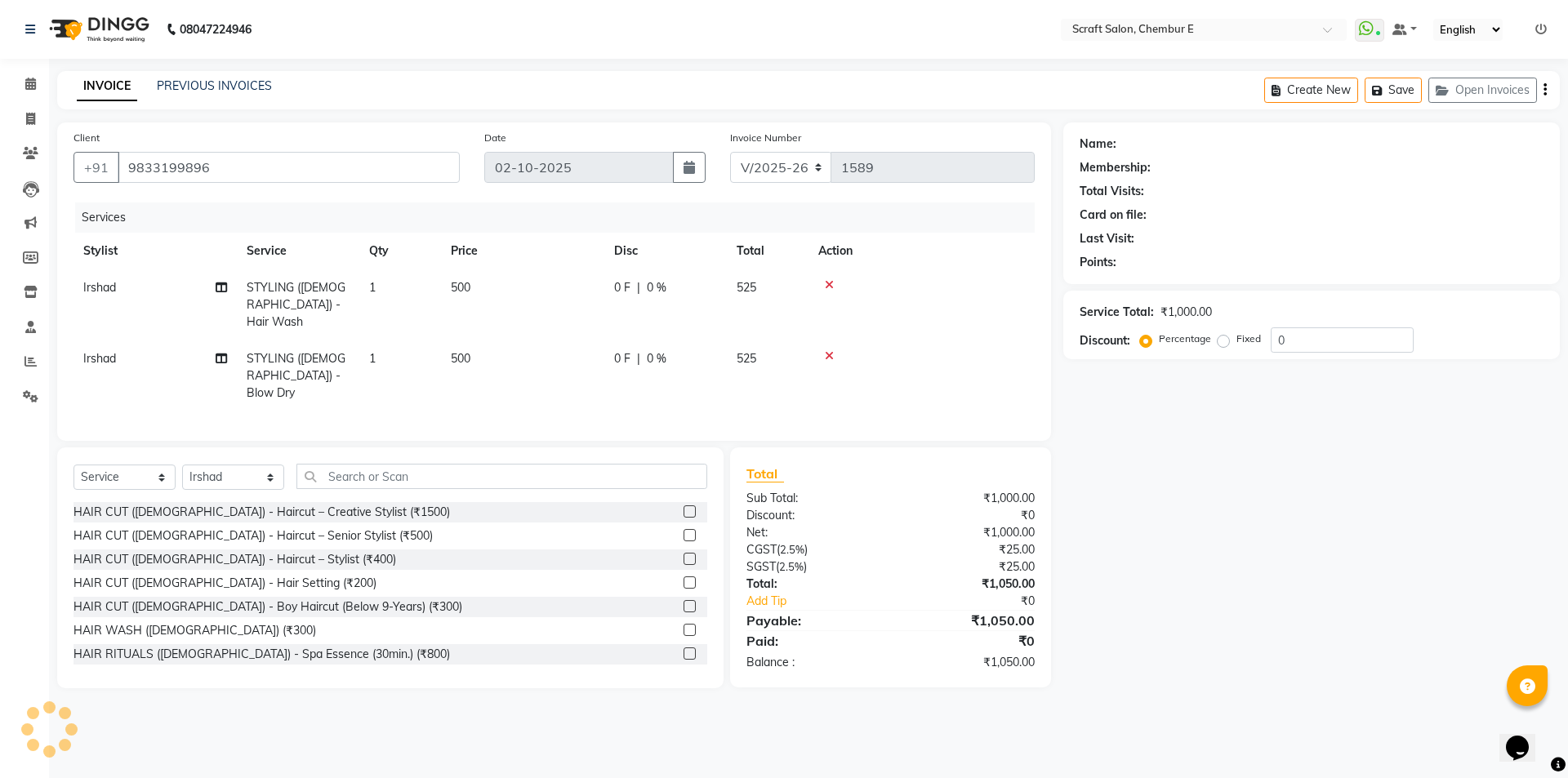
select select "1: Object"
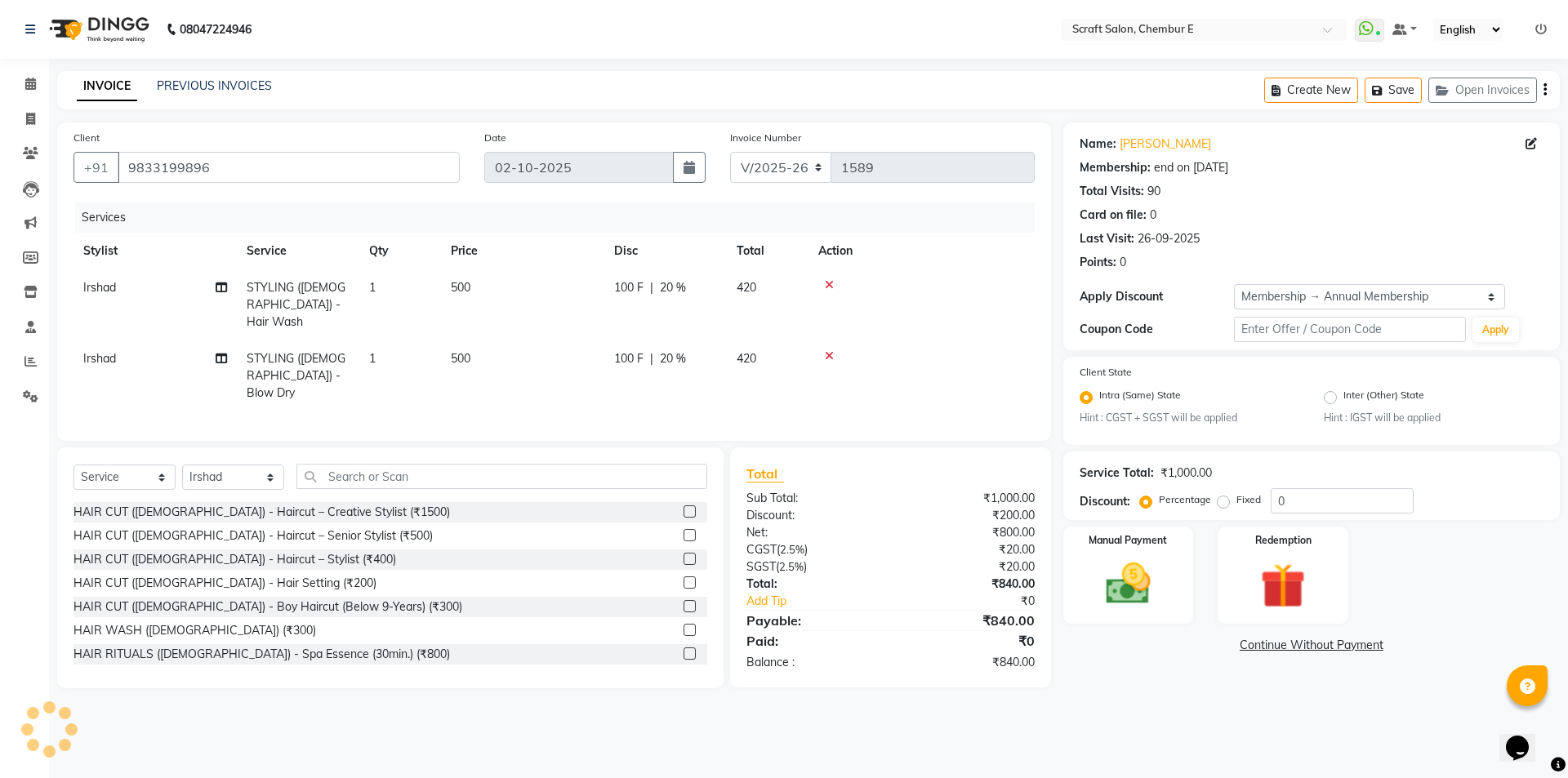
type input "20"
click at [458, 289] on span "500" at bounding box center [461, 287] width 20 height 14
select select "33658"
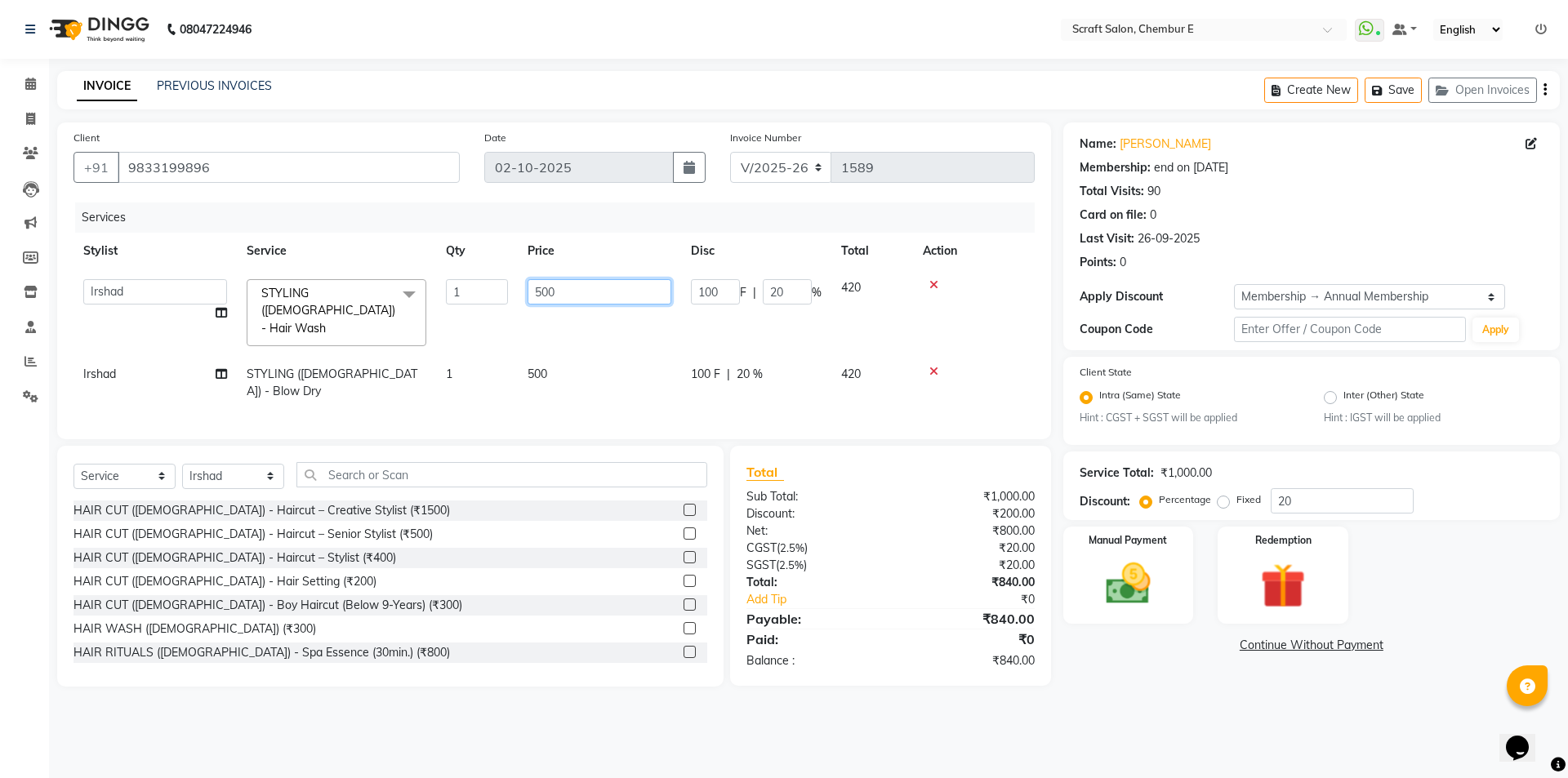
click at [541, 294] on input "500" at bounding box center [599, 292] width 144 height 25
type input "700"
click at [532, 357] on td "500" at bounding box center [599, 383] width 164 height 54
select select "33658"
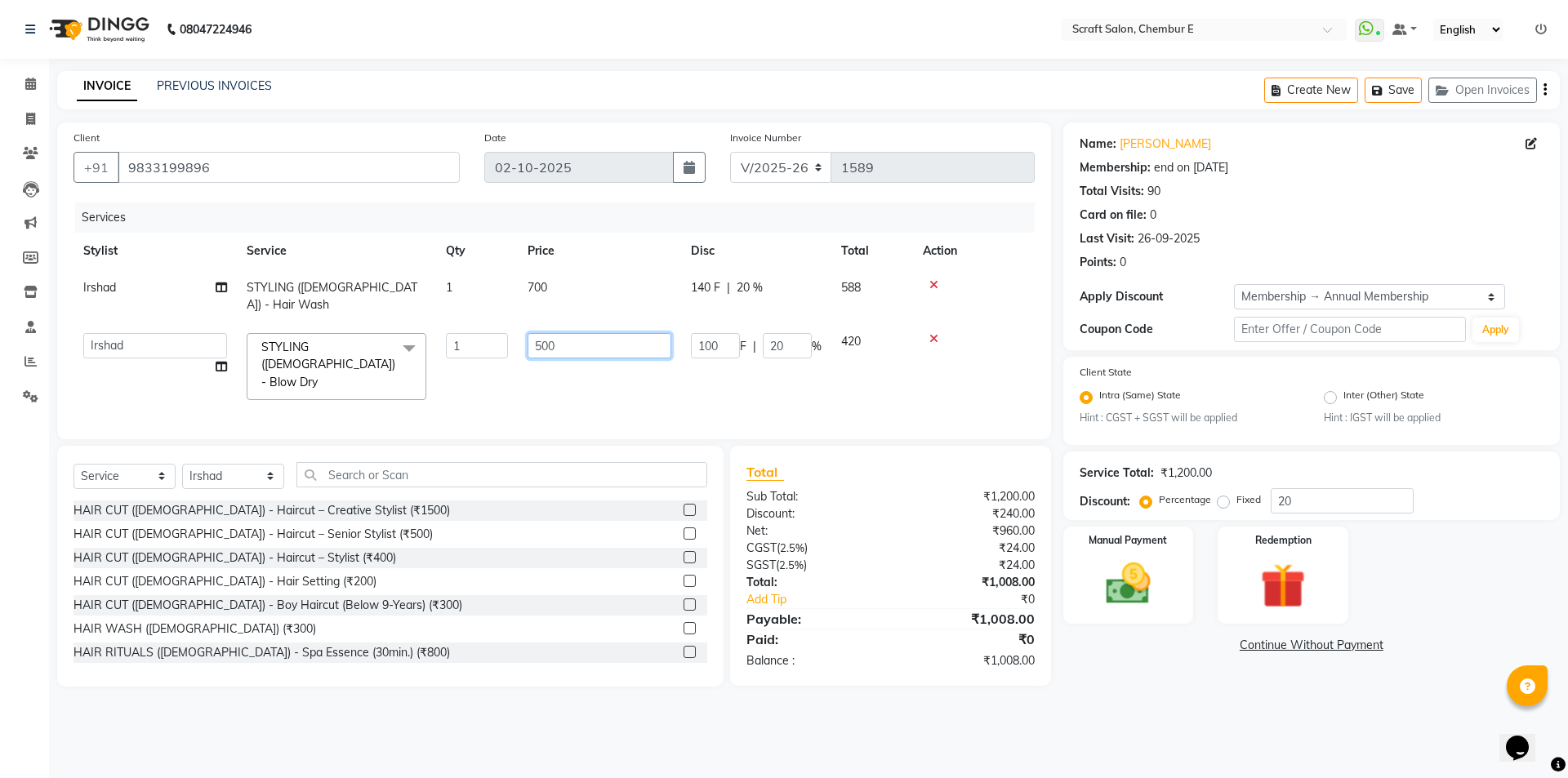
click at [539, 333] on input "500" at bounding box center [599, 345] width 144 height 25
type input "700"
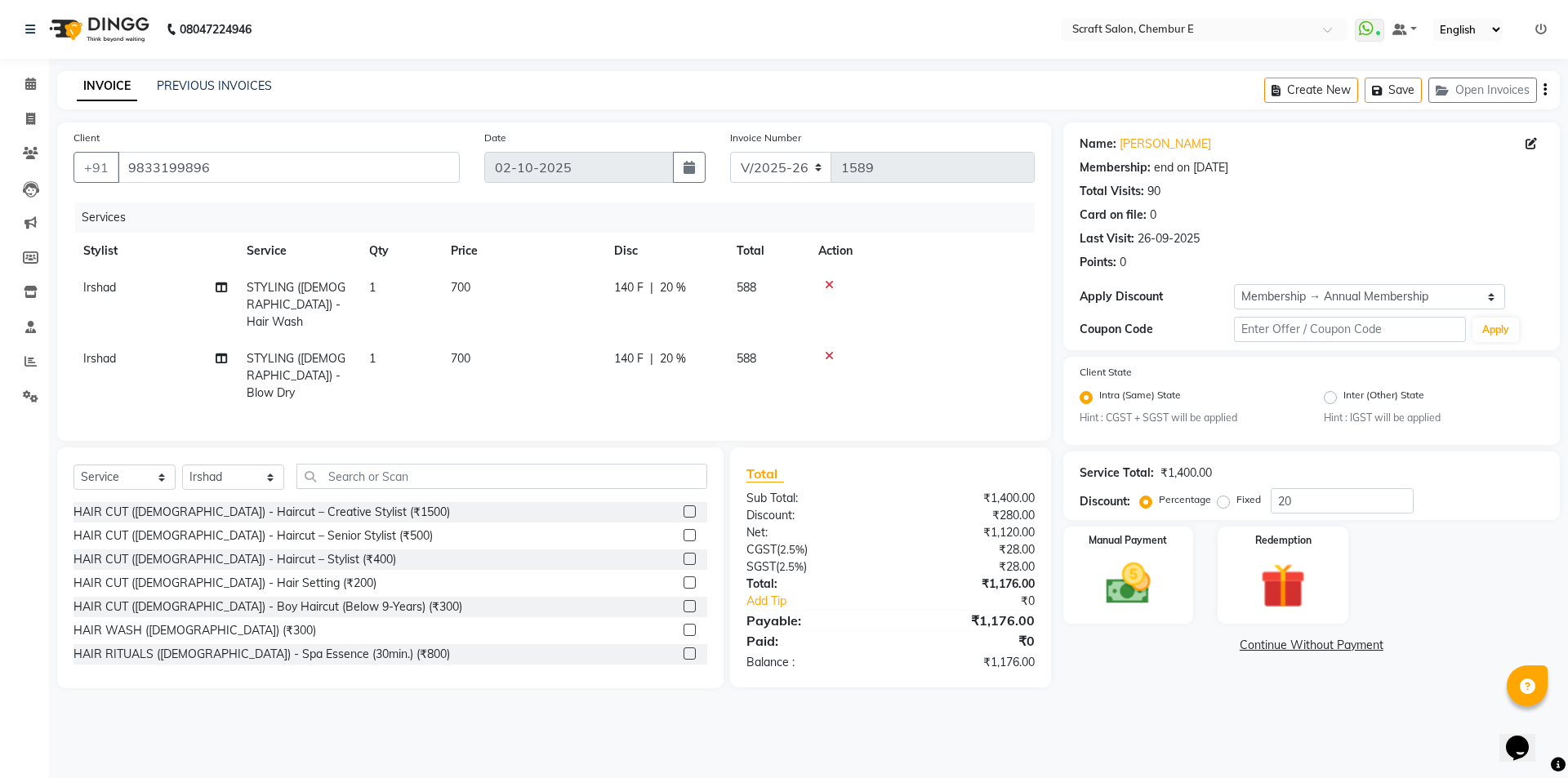
click at [689, 357] on td "140 F | 20 %" at bounding box center [665, 376] width 123 height 71
select select "33658"
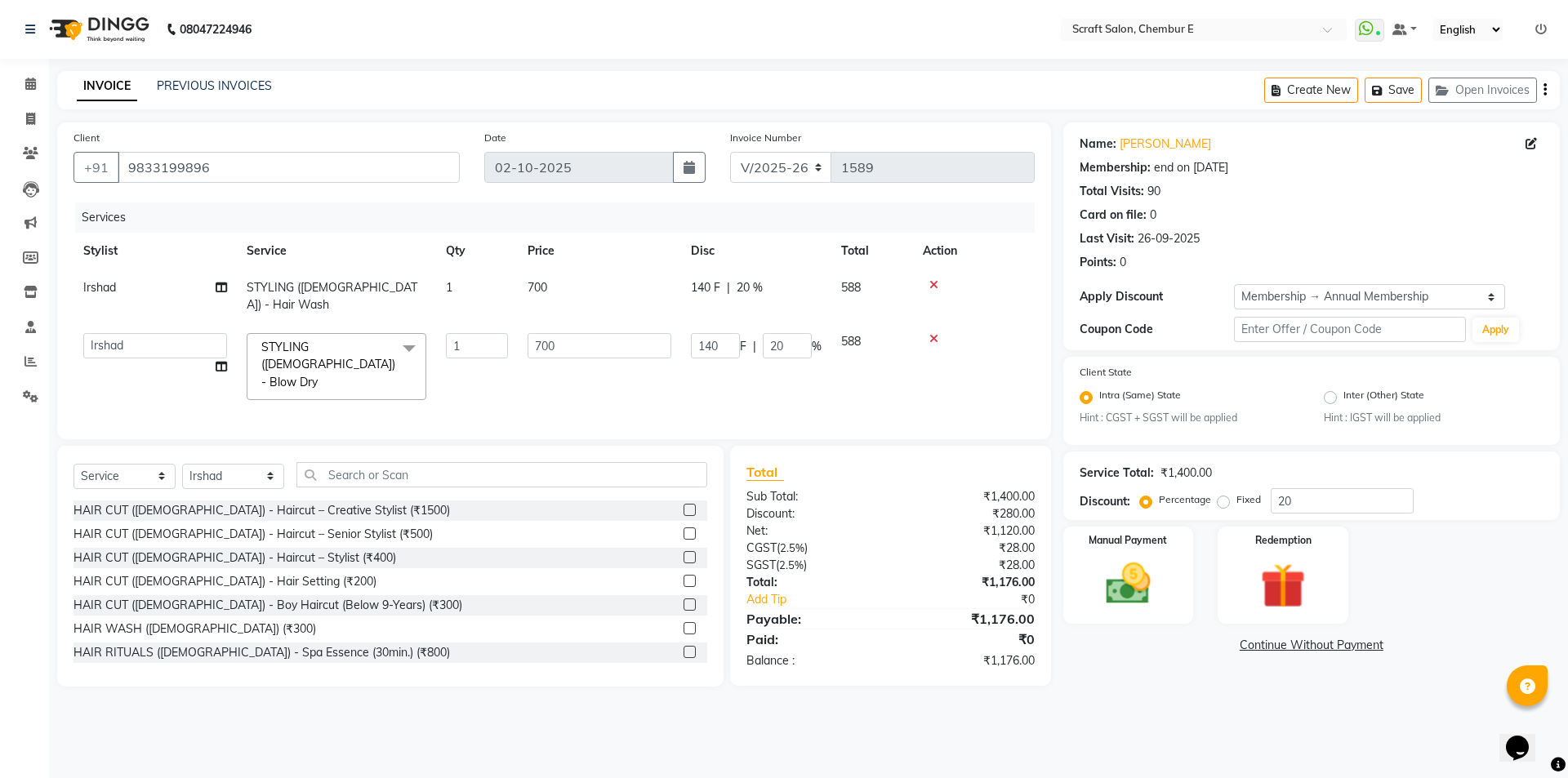
click at [928, 337] on td at bounding box center [974, 367] width 122 height 87
click at [896, 363] on td "588" at bounding box center [871, 367] width 81 height 87
click at [1167, 585] on div "Manual Payment" at bounding box center [1128, 575] width 136 height 100
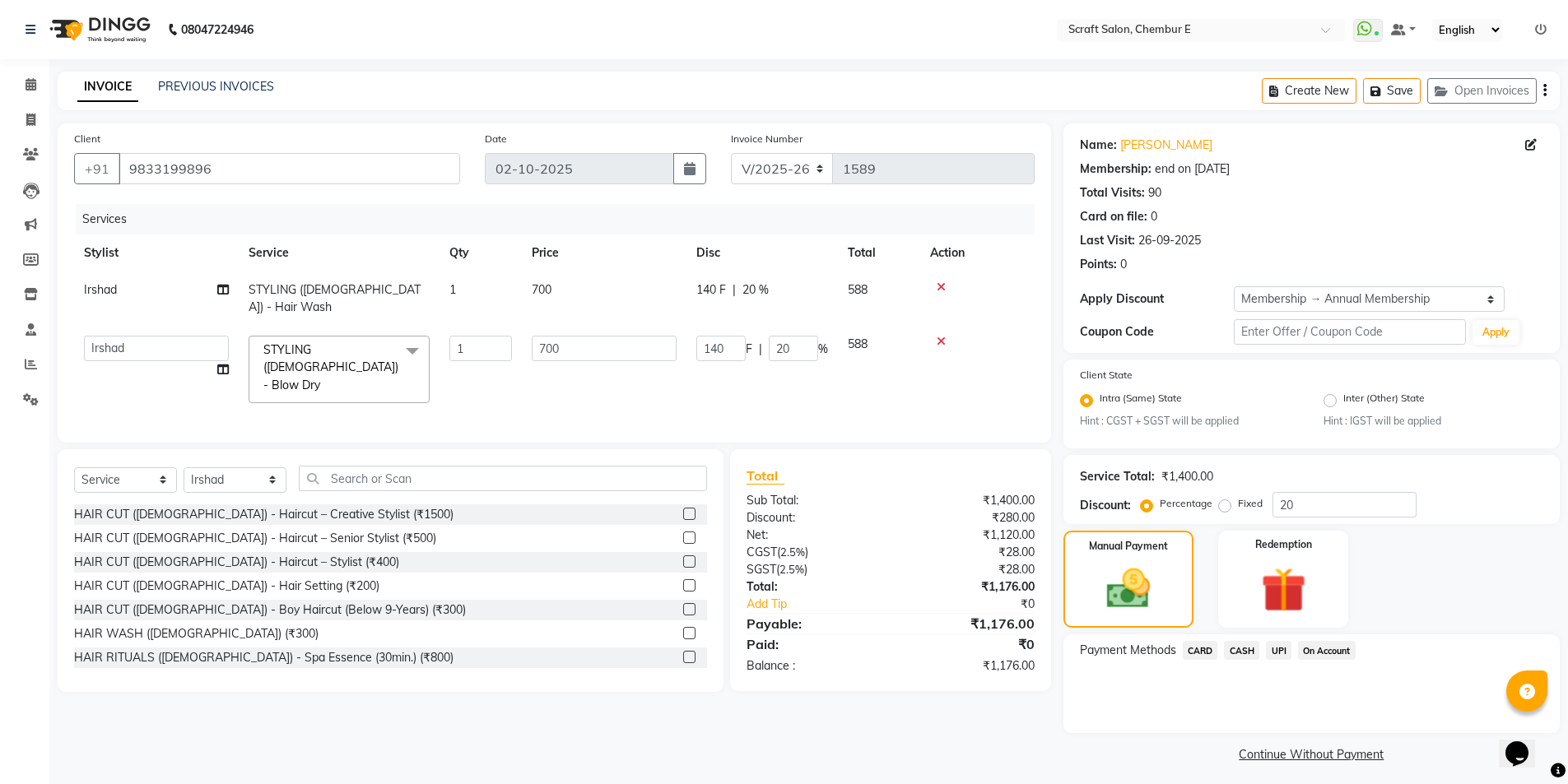
click at [1285, 658] on span "UPI" at bounding box center [1279, 650] width 25 height 19
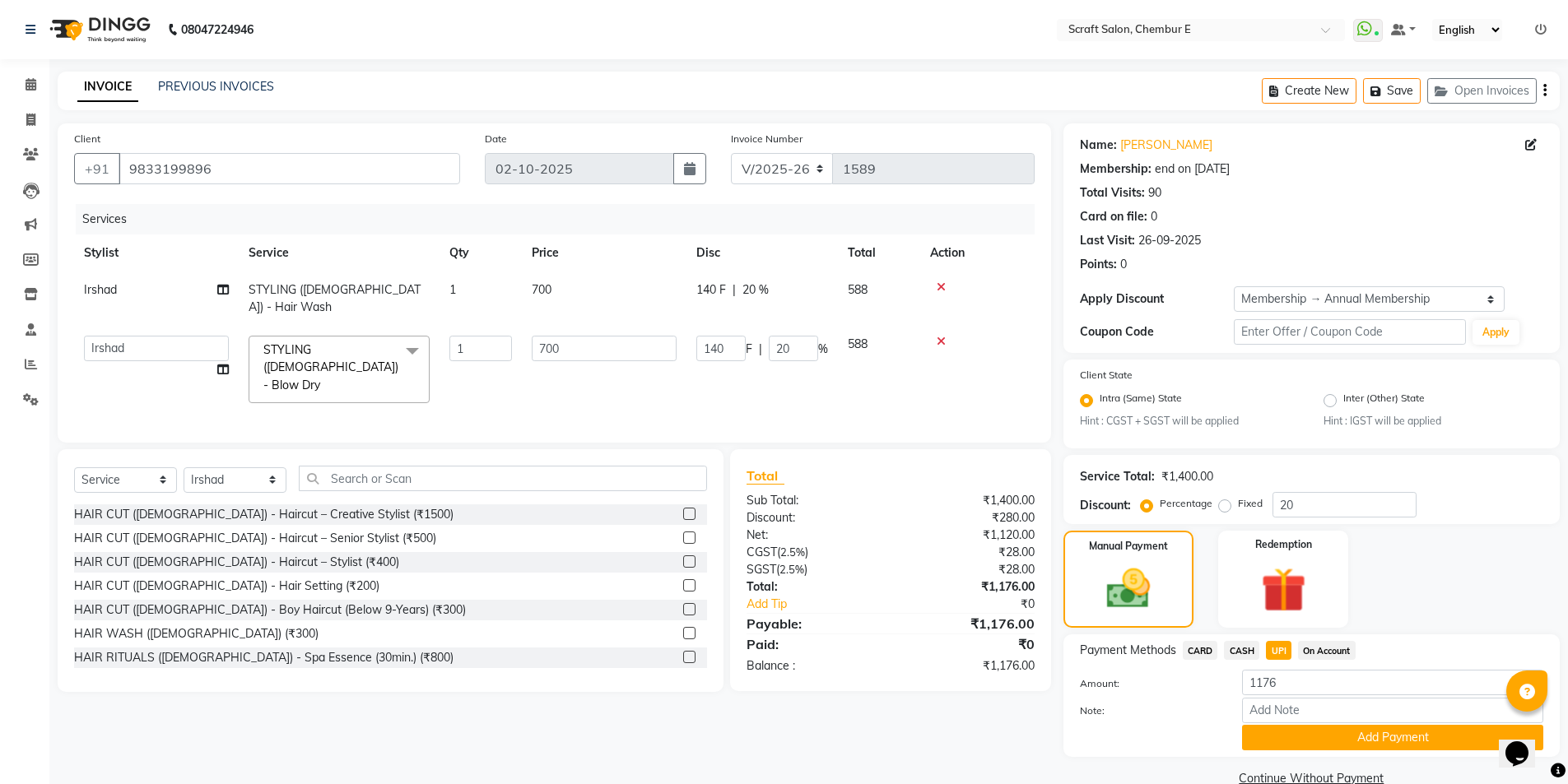
scroll to position [32, 0]
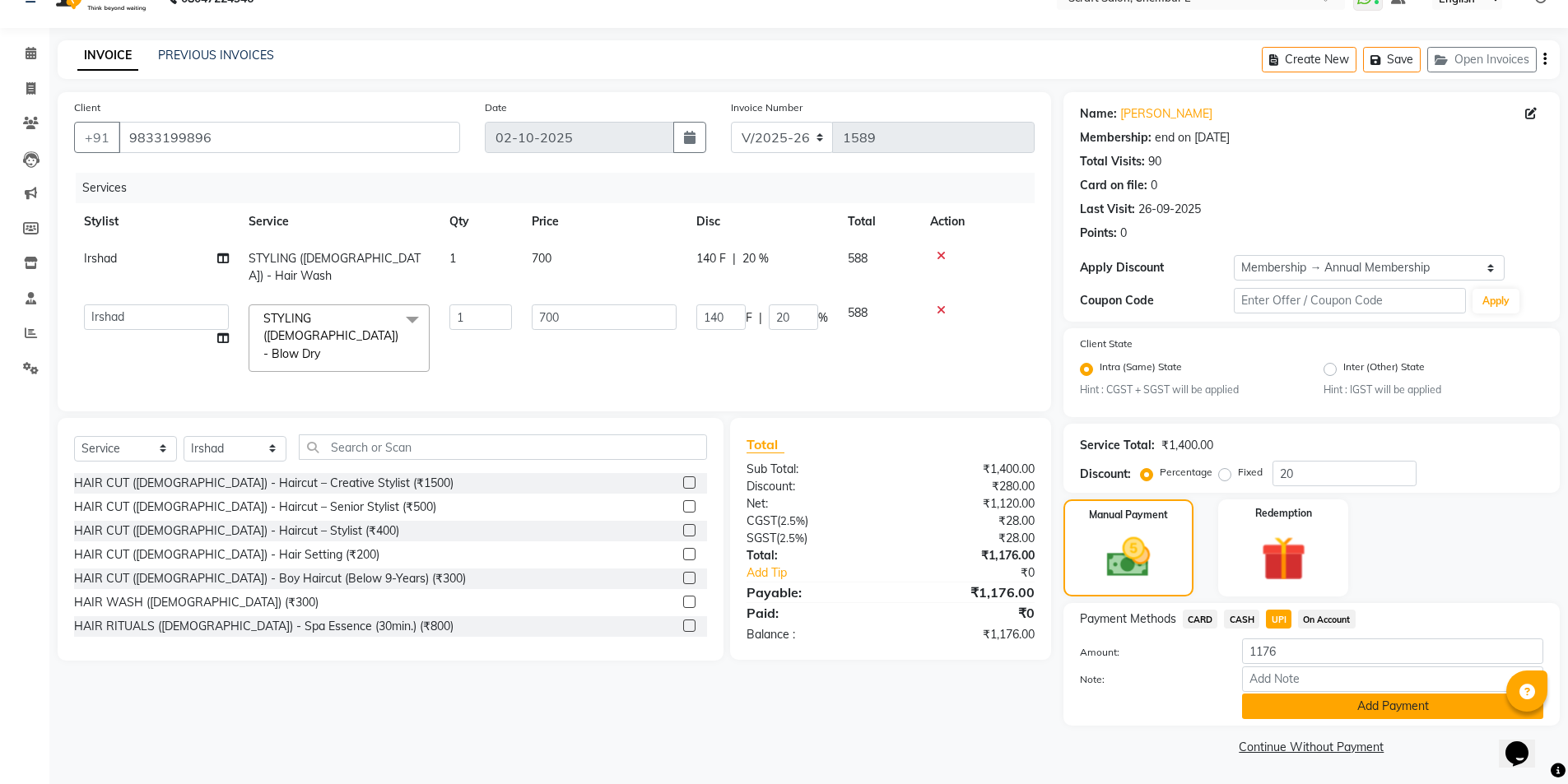
click at [1430, 710] on button "Add Payment" at bounding box center [1393, 707] width 301 height 25
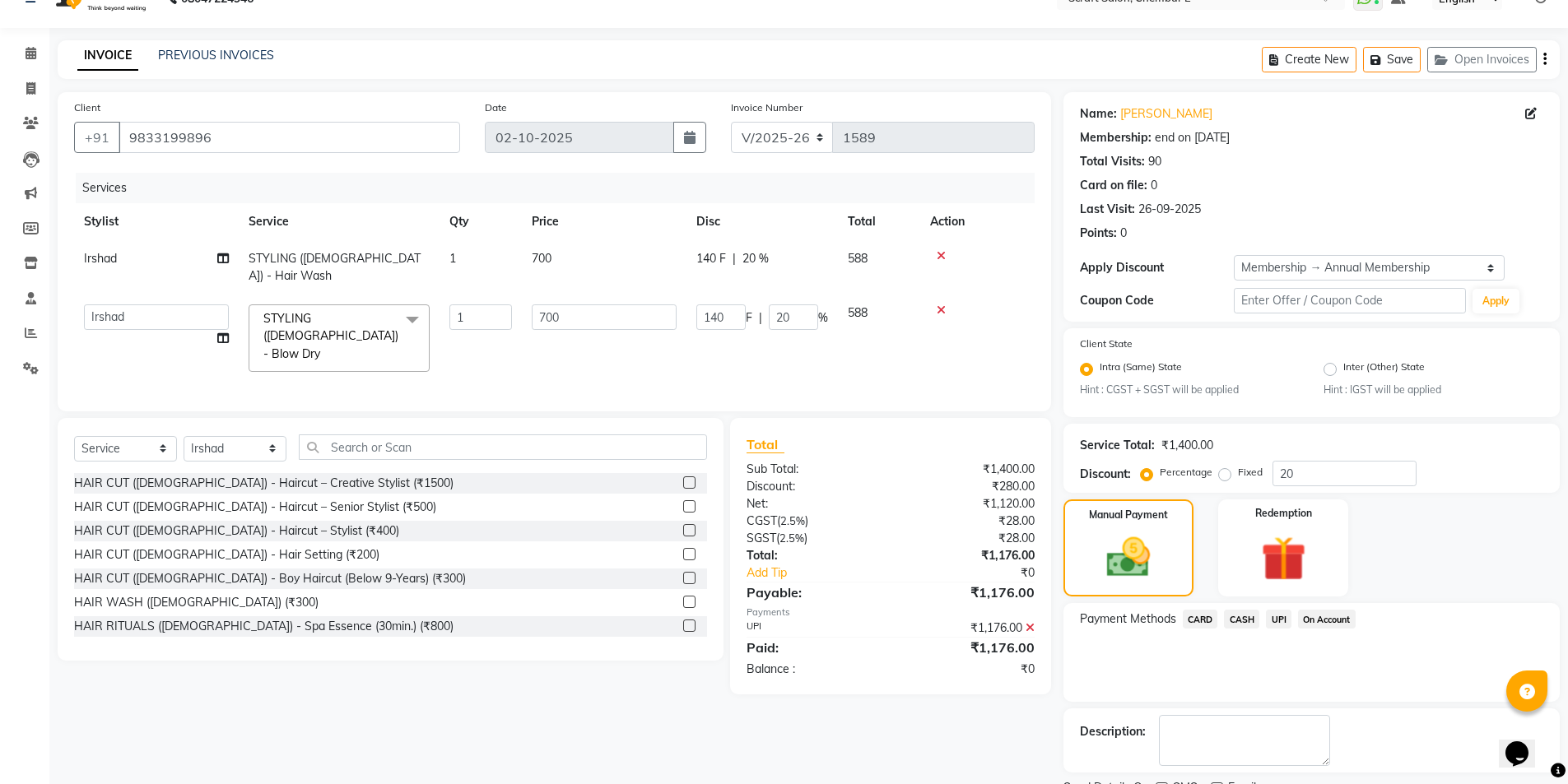
scroll to position [100, 0]
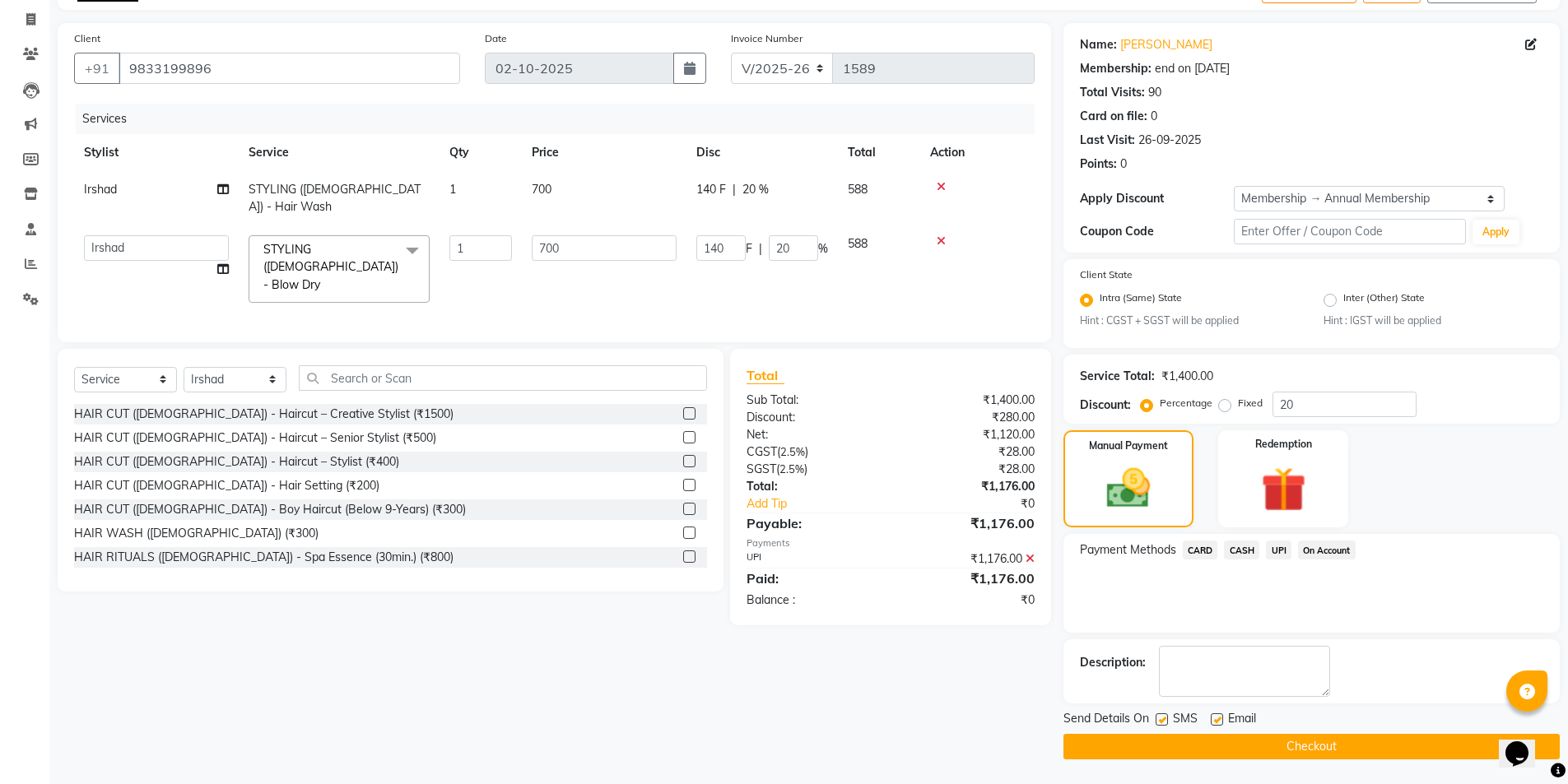
click at [1218, 717] on label at bounding box center [1217, 720] width 13 height 13
click at [1218, 717] on input "checkbox" at bounding box center [1216, 720] width 11 height 11
checkbox input "false"
click at [767, 496] on link "Add Tip" at bounding box center [825, 504] width 182 height 17
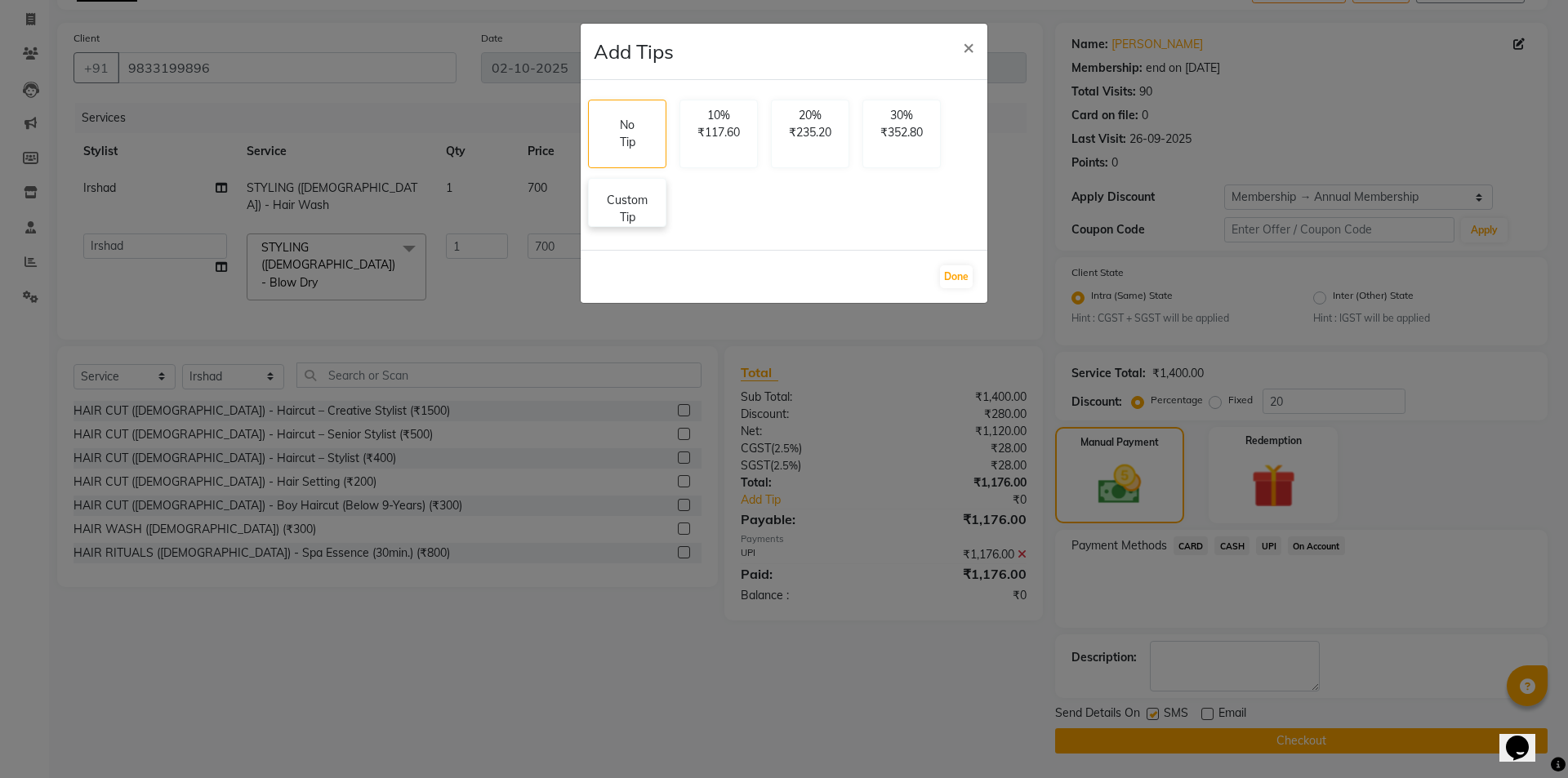
click at [647, 218] on p "Custom Tip" at bounding box center [627, 209] width 57 height 34
select select "33658"
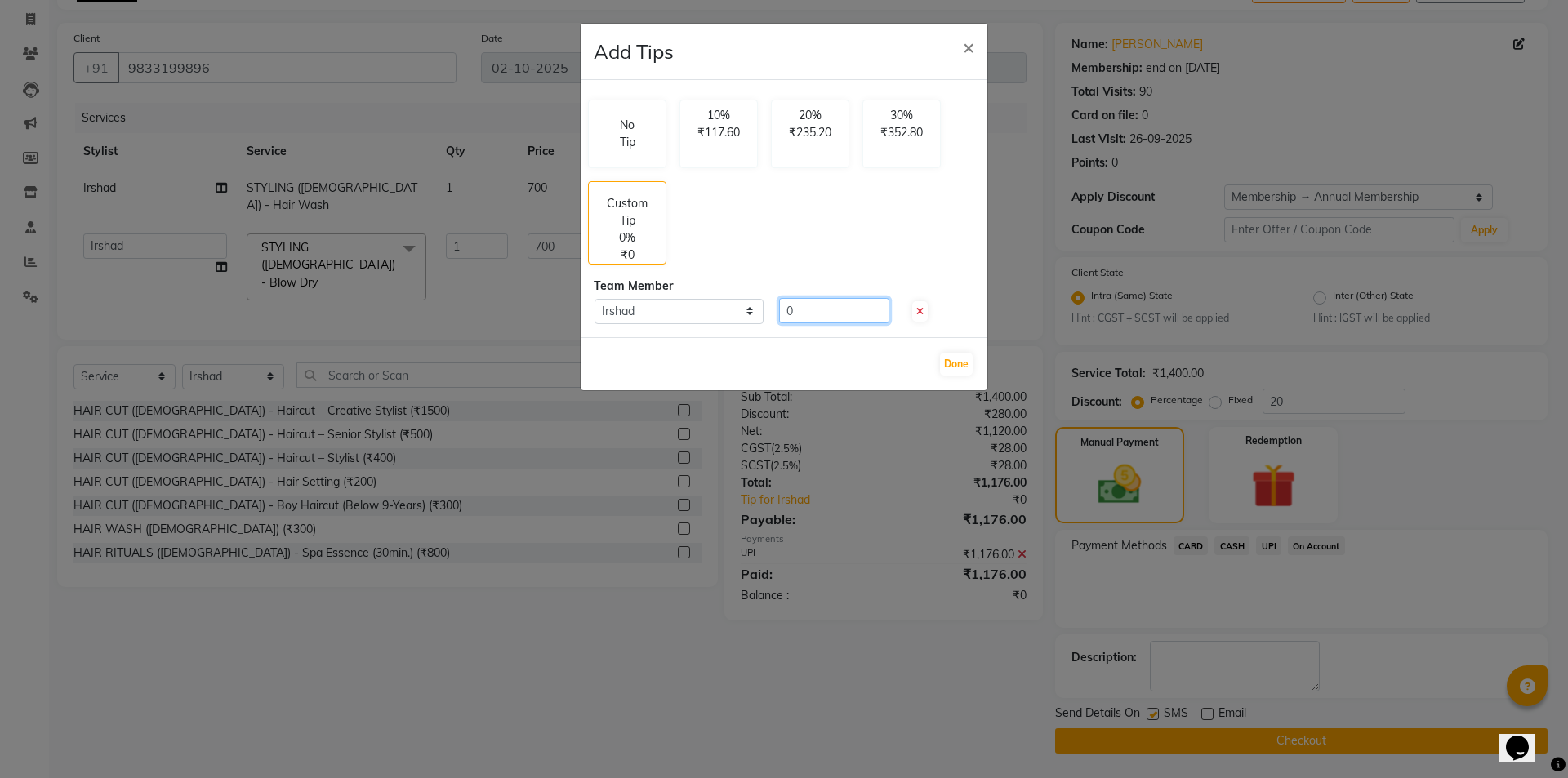
click at [838, 317] on input "0" at bounding box center [834, 310] width 110 height 25
type input "200"
click at [954, 358] on button "Done" at bounding box center [956, 364] width 33 height 23
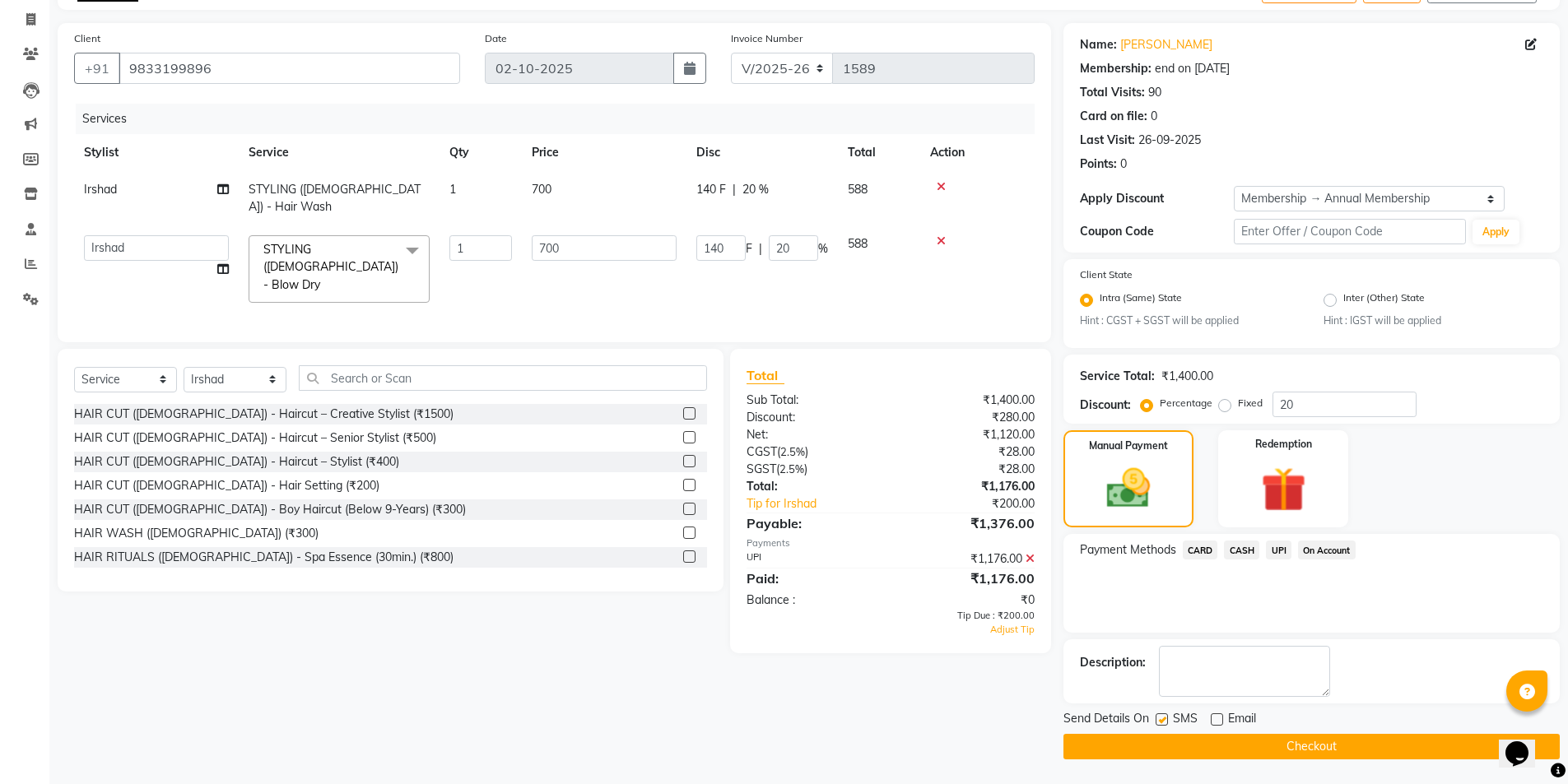
click at [1282, 546] on span "UPI" at bounding box center [1279, 550] width 25 height 19
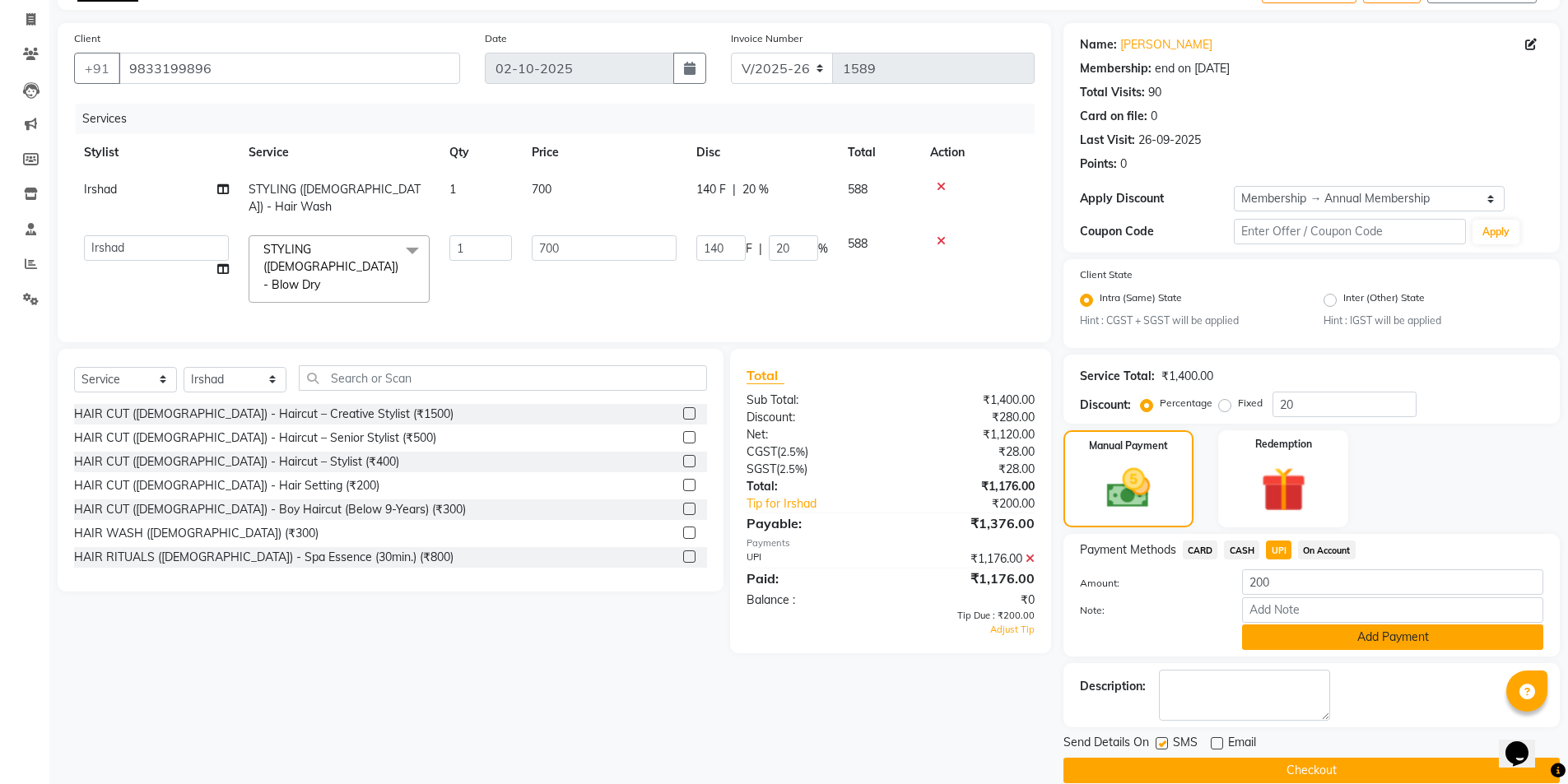
click at [1316, 633] on button "Add Payment" at bounding box center [1393, 637] width 301 height 25
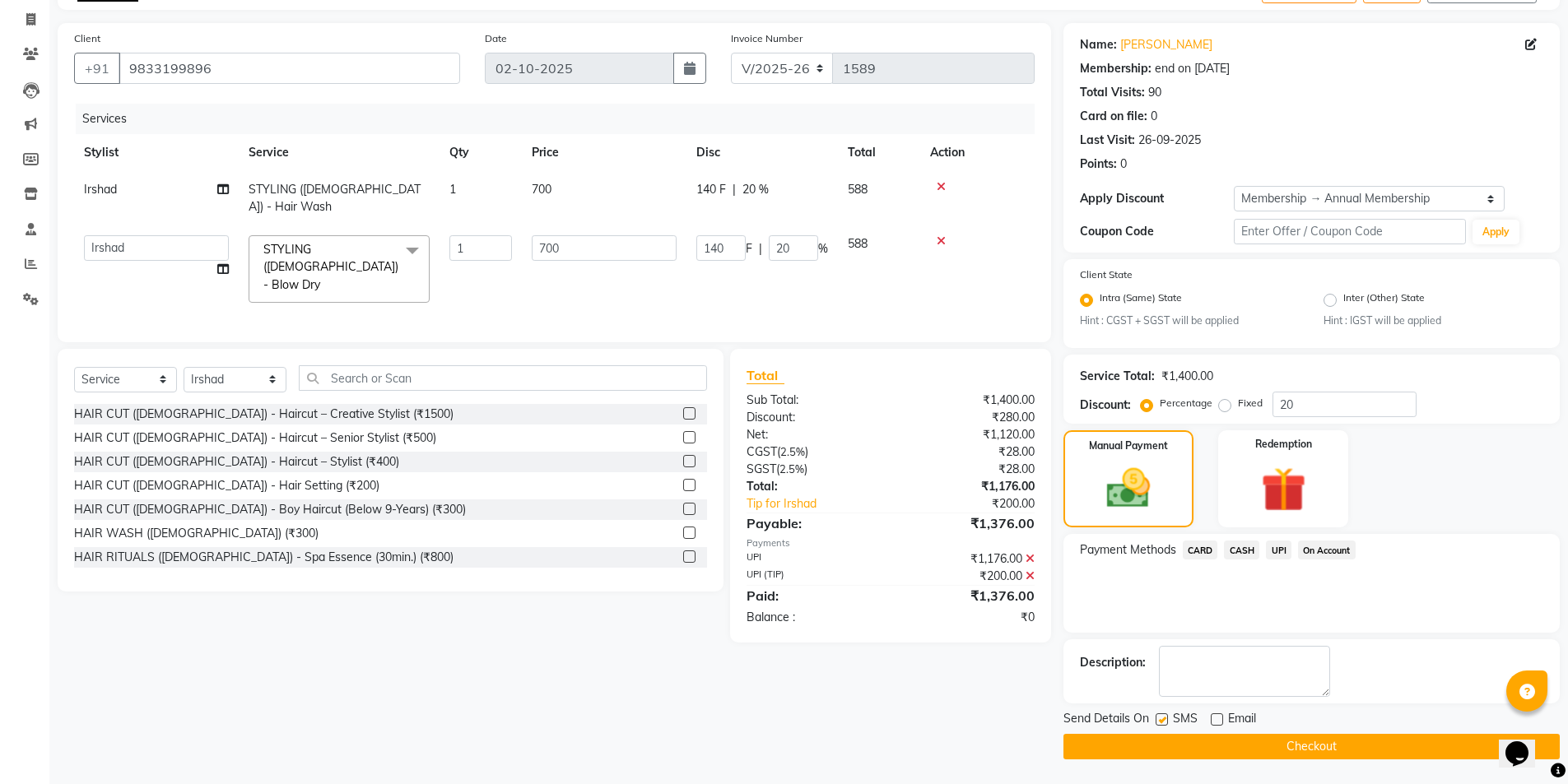
click at [1285, 752] on button "Checkout" at bounding box center [1312, 746] width 496 height 25
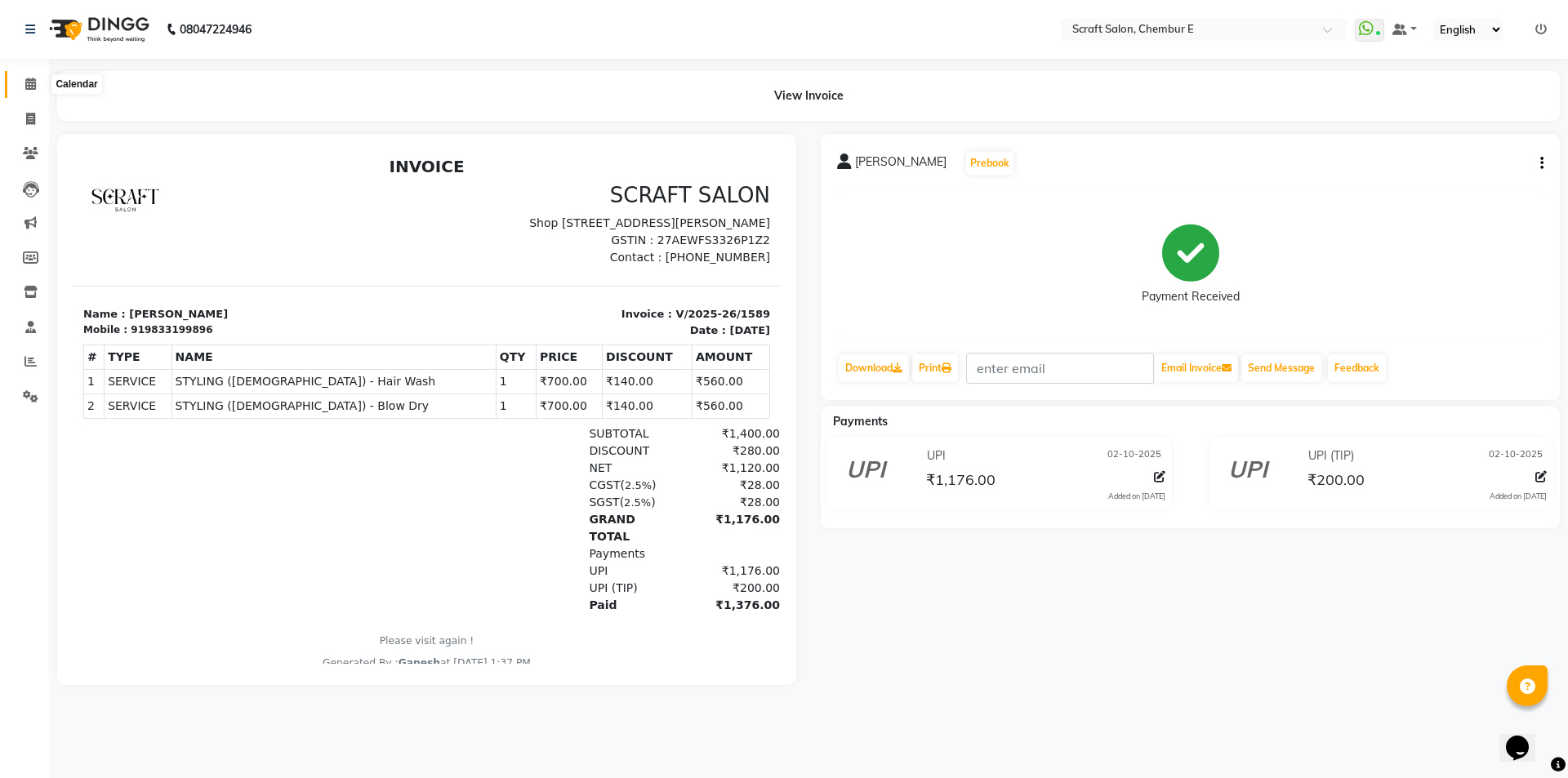
click at [35, 88] on icon at bounding box center [30, 84] width 11 height 13
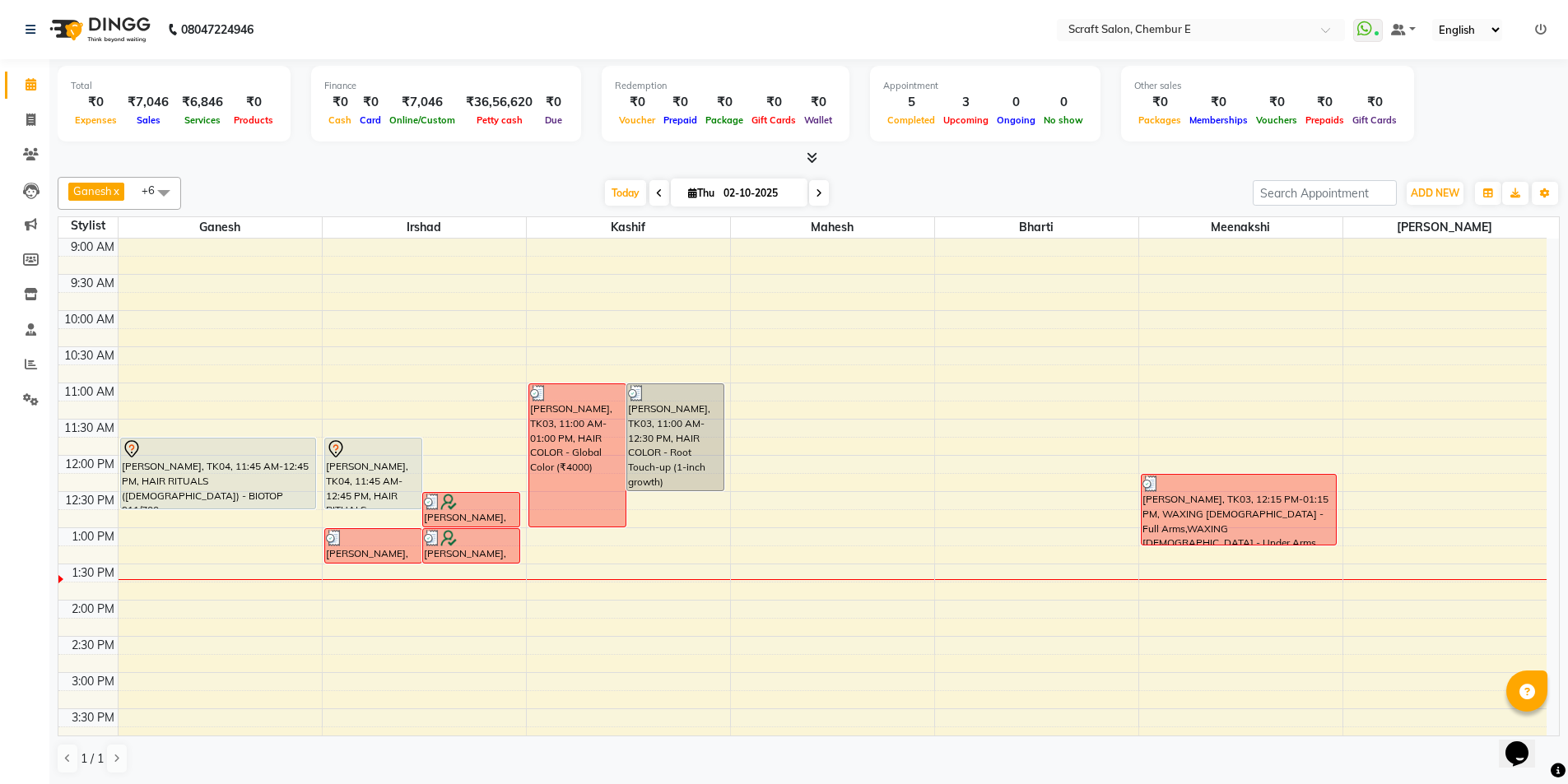
click at [186, 477] on div "[PERSON_NAME], TK04, 11:45 AM-12:45 PM, HAIR RITUALS ([DEMOGRAPHIC_DATA]) - BIO…" at bounding box center [218, 474] width 195 height 70
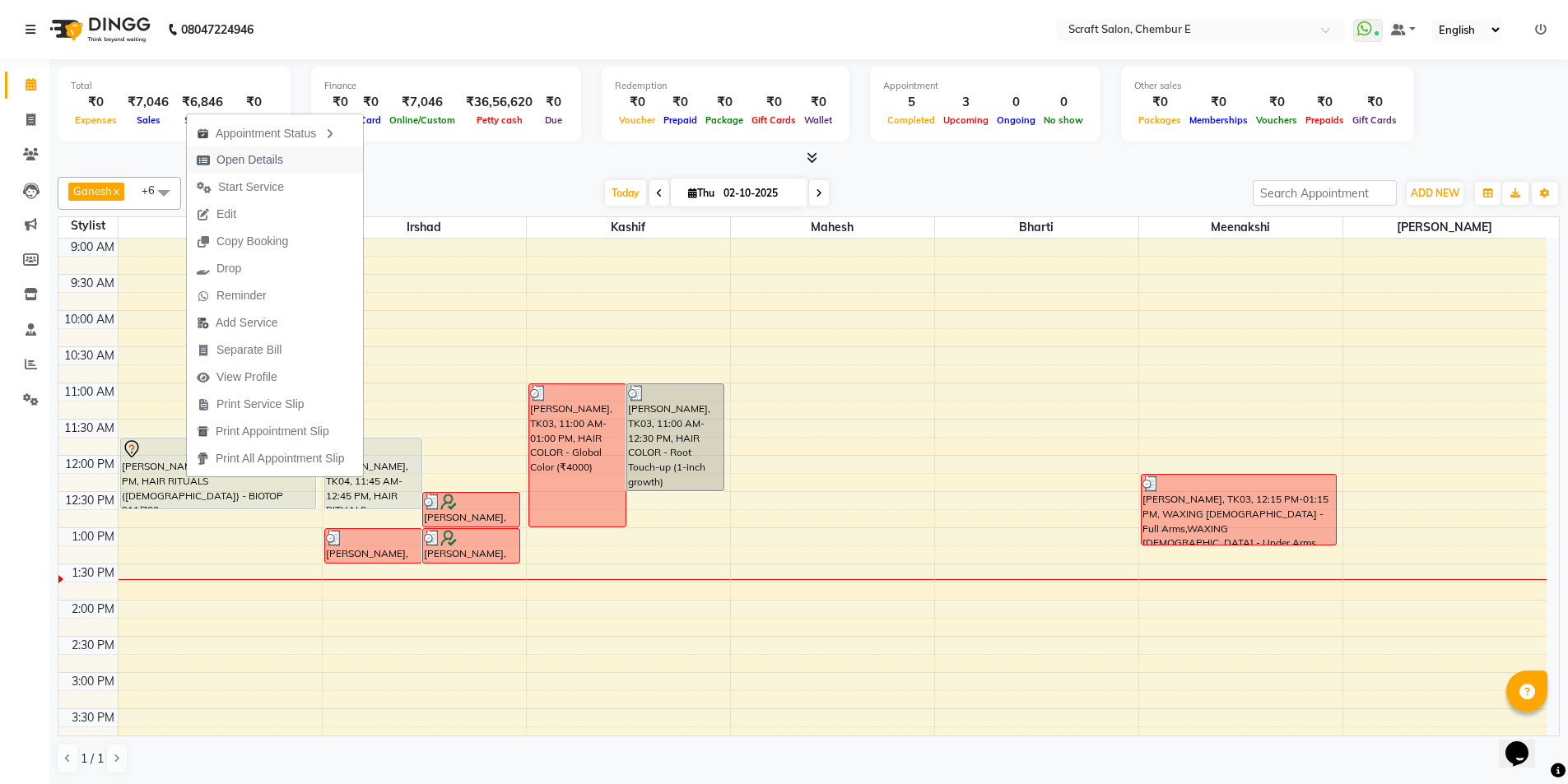
click at [241, 157] on span "Open Details" at bounding box center [250, 160] width 67 height 17
select select "7"
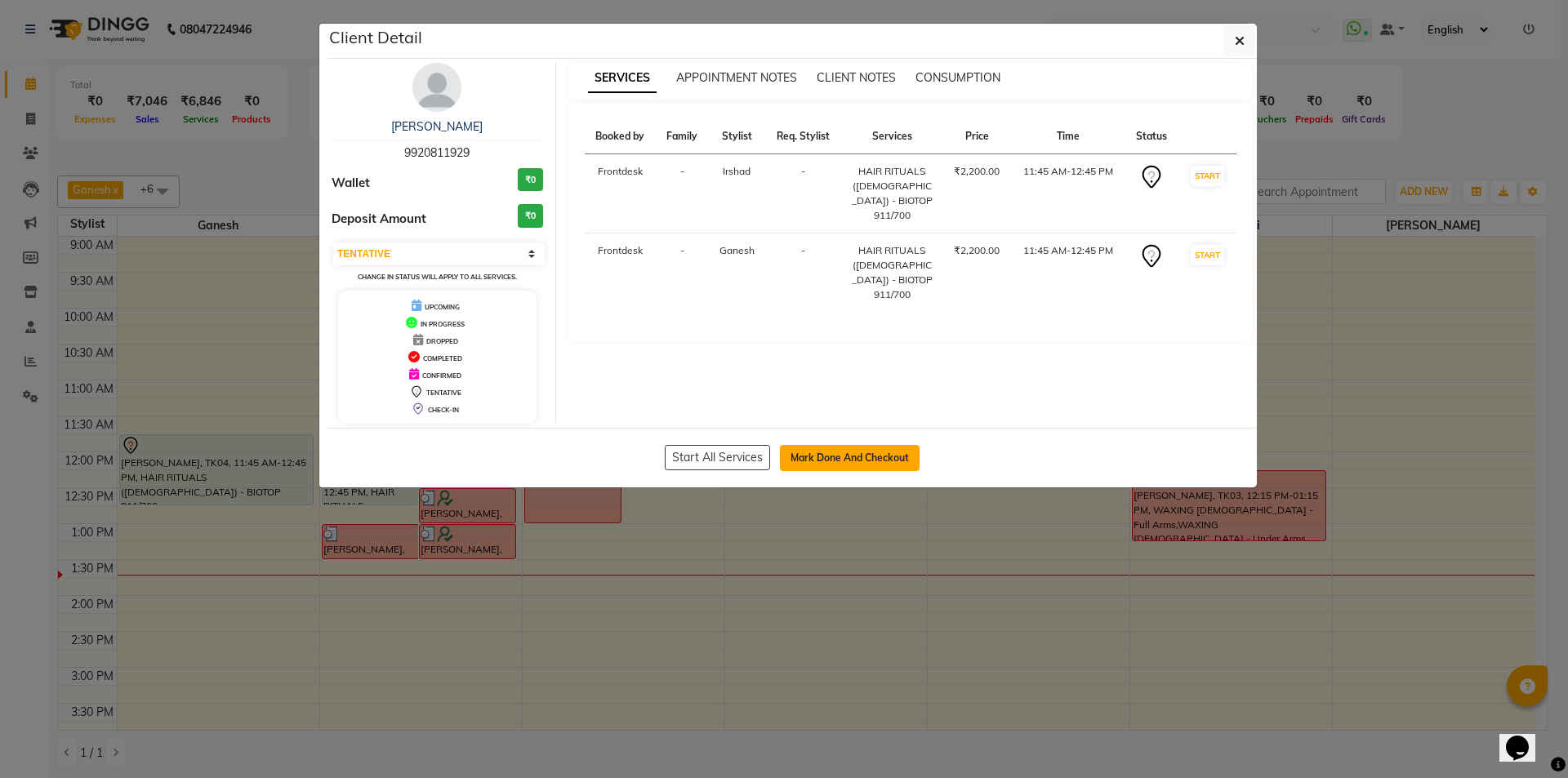
click at [889, 464] on button "Mark Done And Checkout" at bounding box center [850, 458] width 140 height 26
select select "3922"
select select "service"
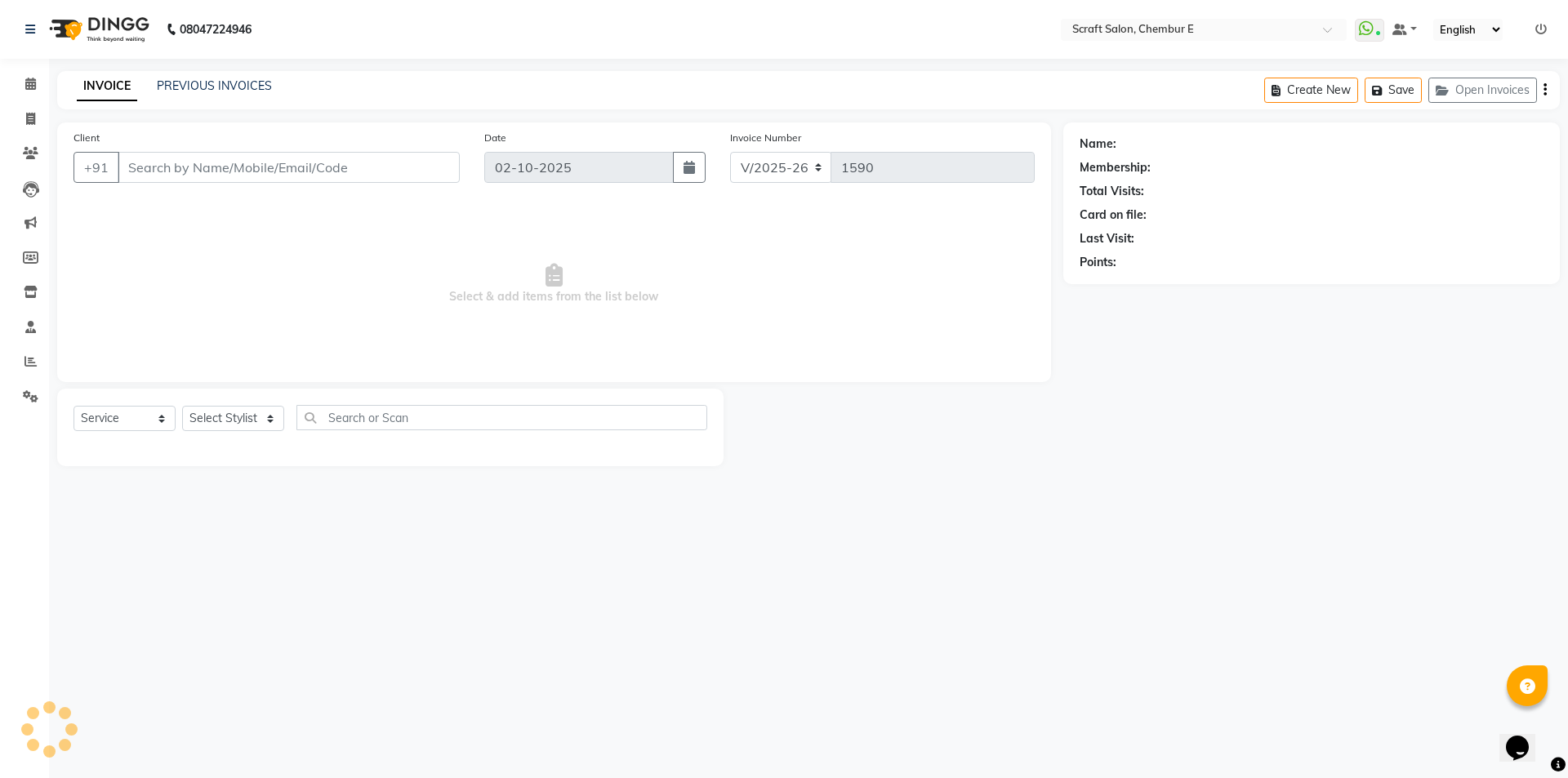
type input "9920811929"
select select "33658"
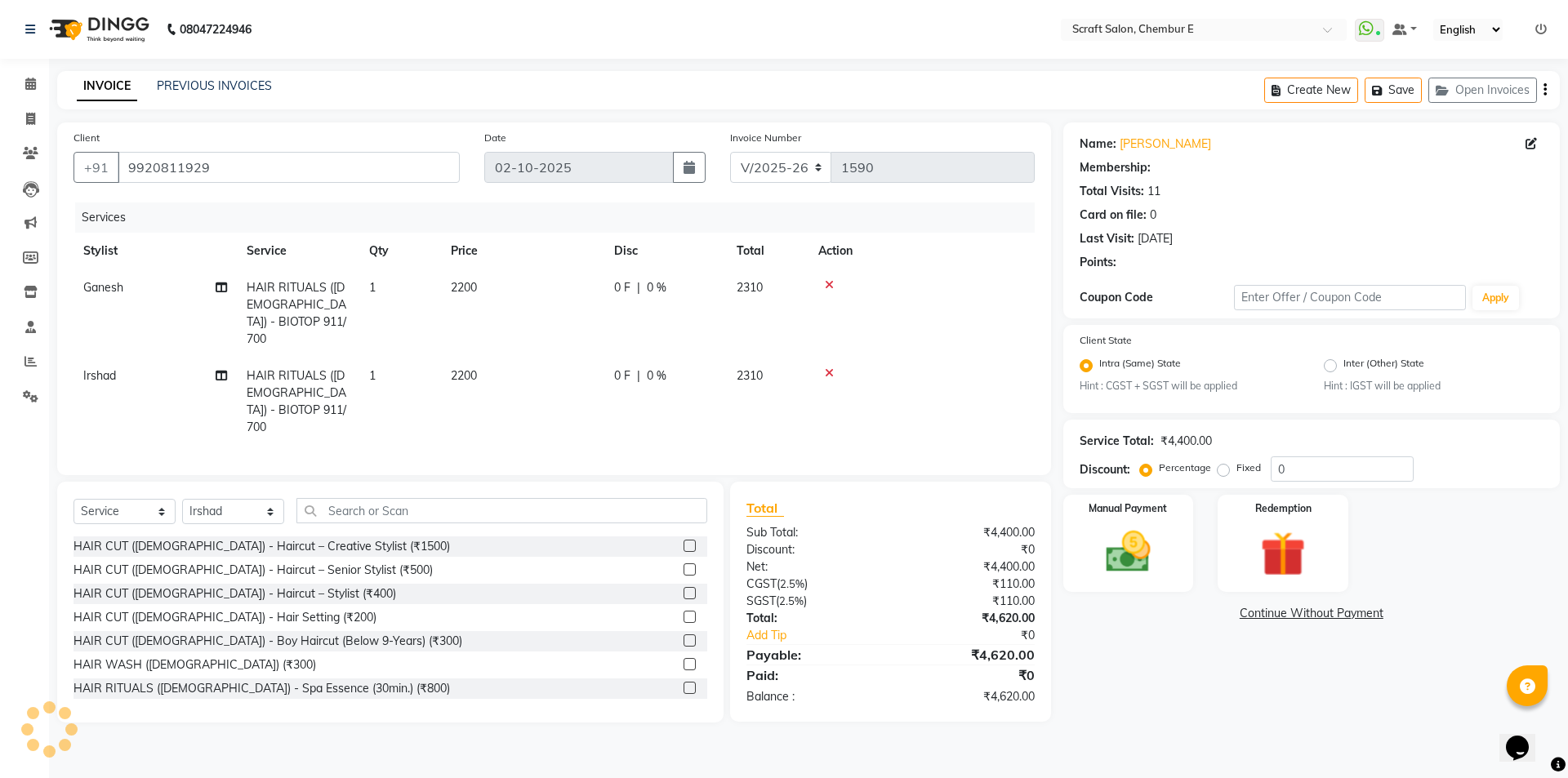
radio input "false"
radio input "true"
click at [831, 368] on icon at bounding box center [829, 373] width 9 height 12
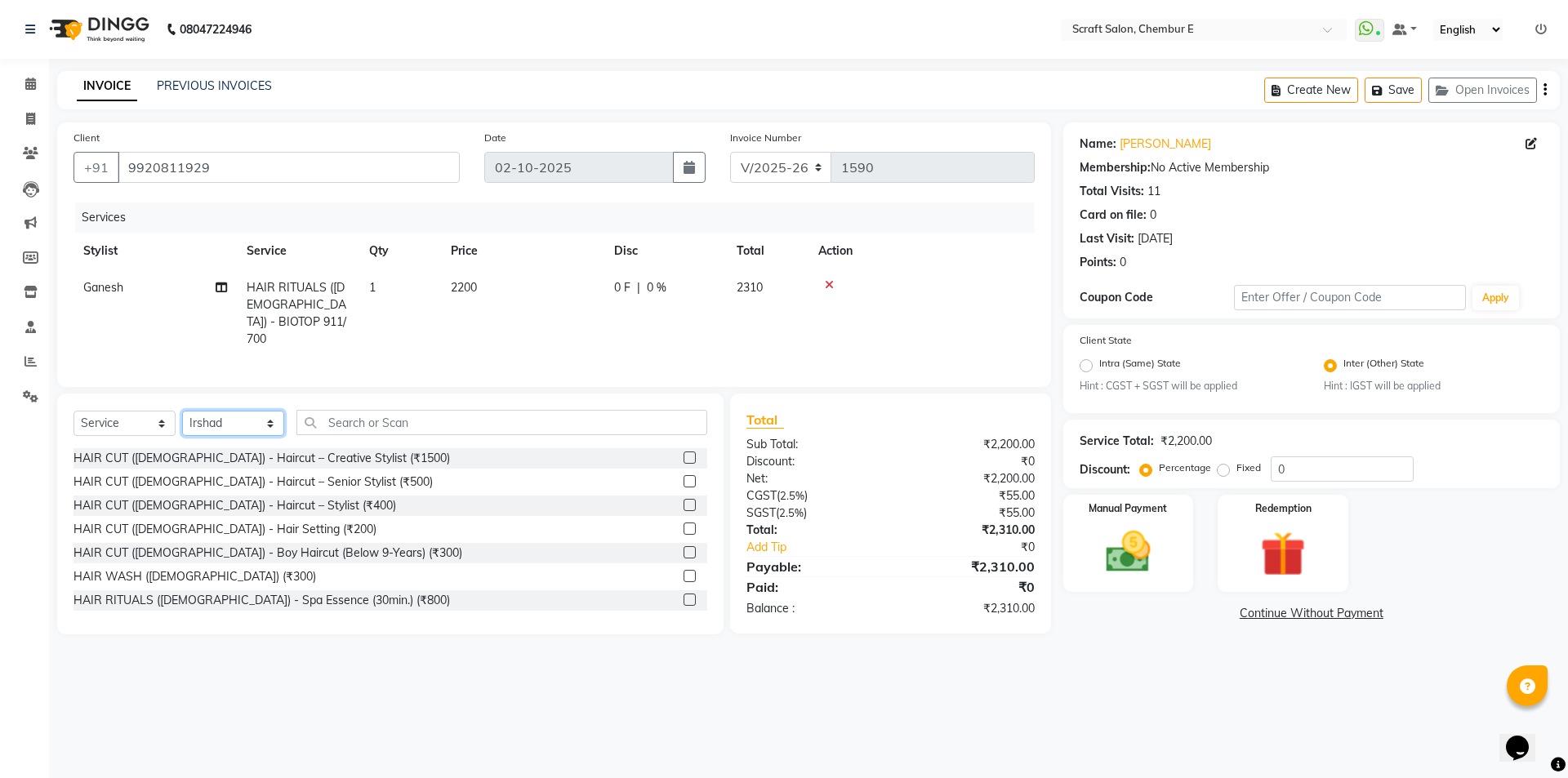
click at [268, 419] on select "Select Stylist Bharti Frontdesk Ganesh Irshad Kashif Mahesh Meenakshi Rasika Sh…" at bounding box center [233, 423] width 102 height 25
select select "24787"
click at [182, 410] on select "Select Stylist Bharti Frontdesk Ganesh Irshad Kashif Mahesh Meenakshi Rasika Sh…" at bounding box center [233, 423] width 102 height 25
click at [369, 410] on input "text" at bounding box center [501, 422] width 411 height 25
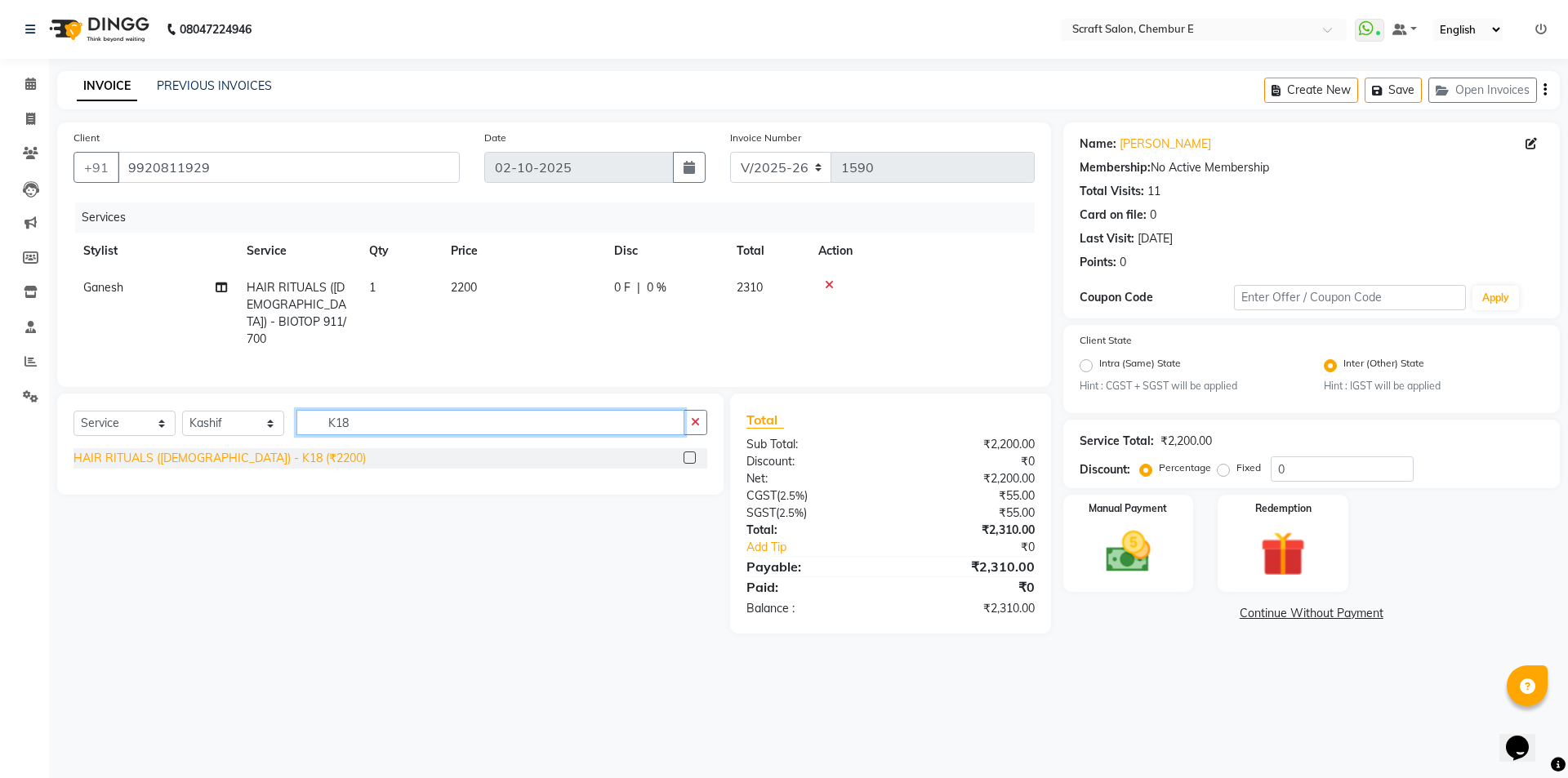
type input "K18"
click at [244, 458] on div "HAIR RITUALS (FEMALE) - K18 (₹2200)" at bounding box center [219, 458] width 292 height 17
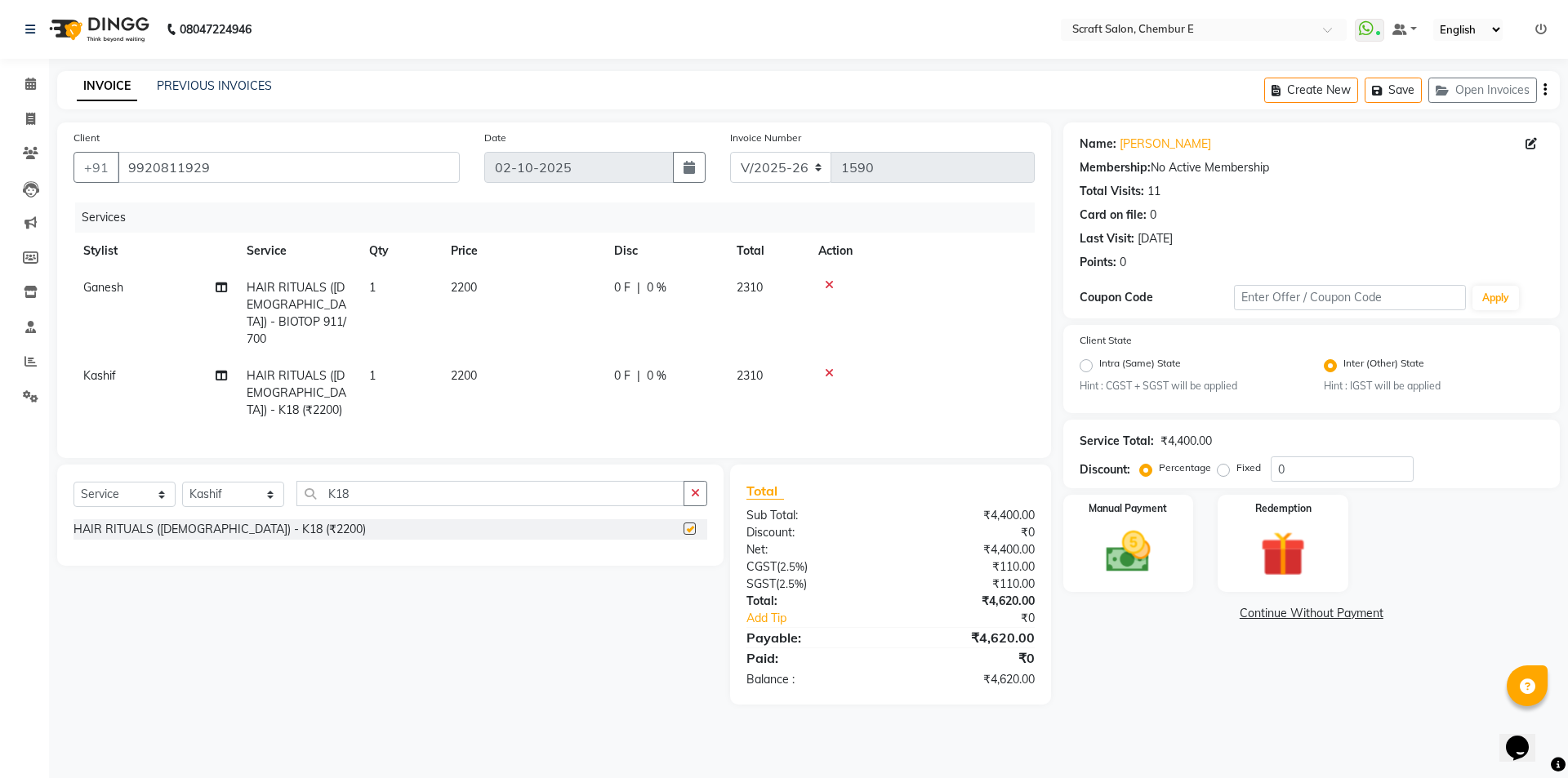
checkbox input "false"
click at [462, 368] on span "2200" at bounding box center [463, 376] width 26 height 14
select select "24787"
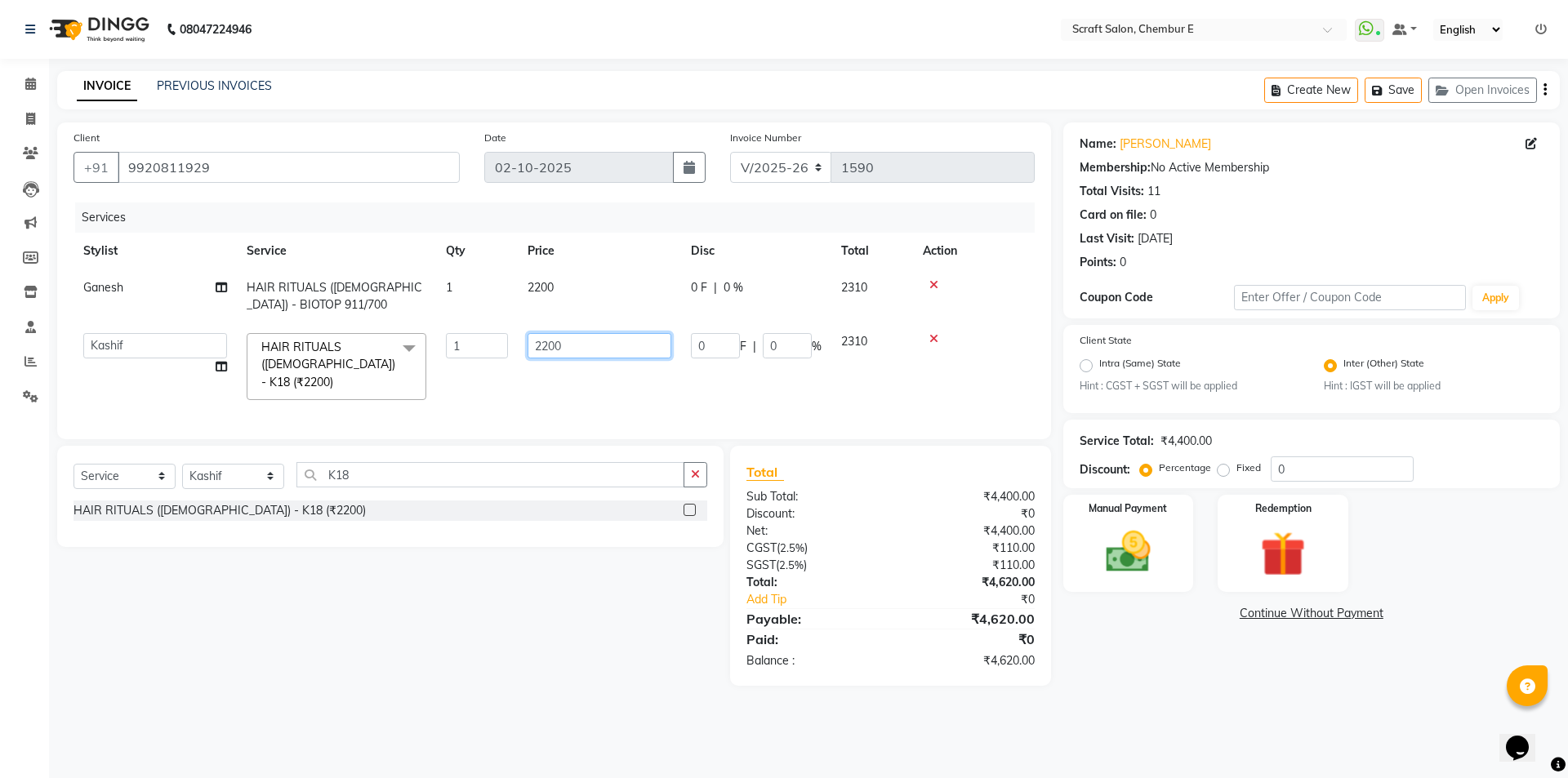
click at [551, 350] on input "2200" at bounding box center [599, 345] width 144 height 25
type input "2500"
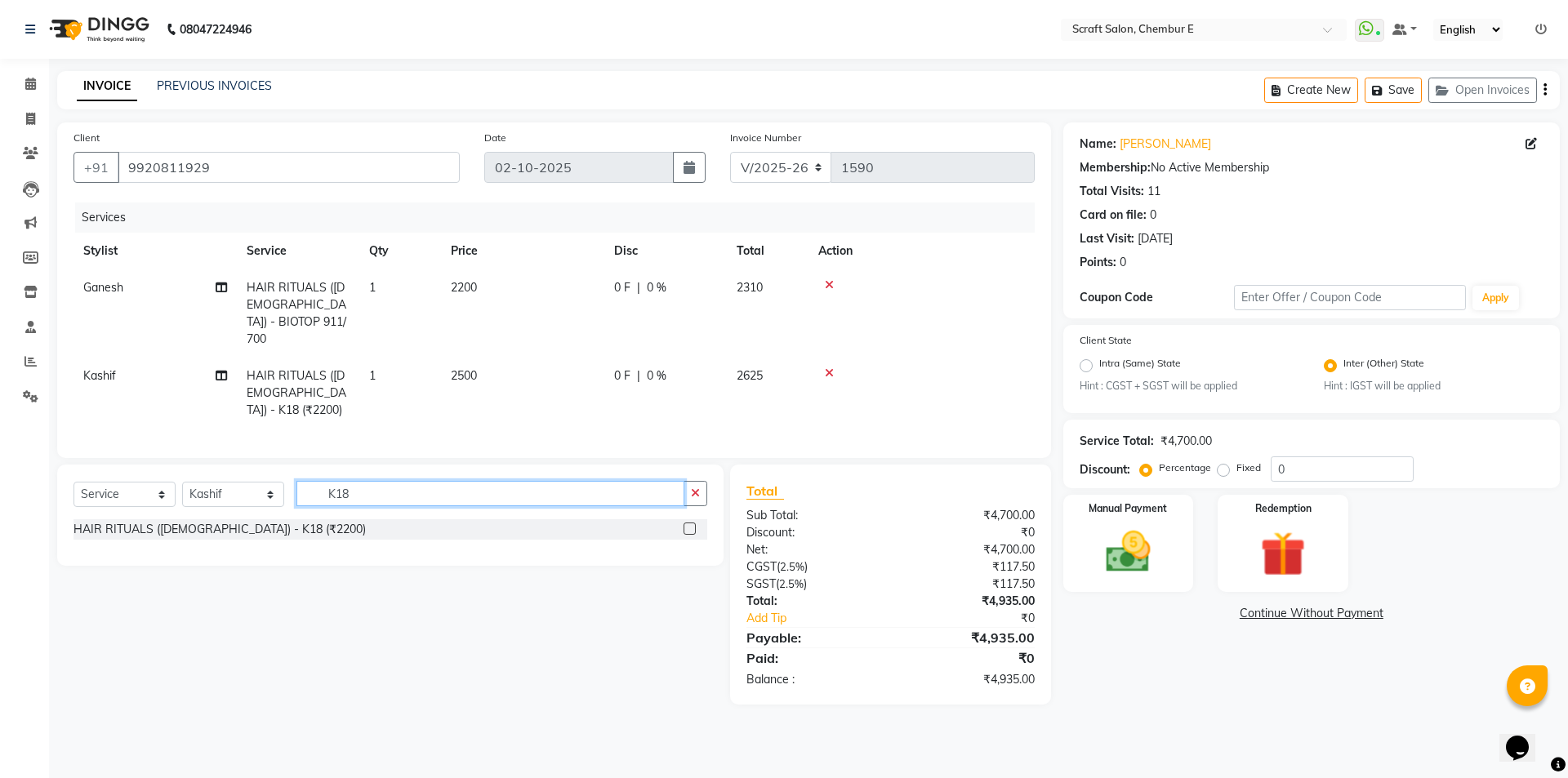
click at [470, 467] on div "Select Service Product Membership Package Voucher Prepaid Gift Card Select Styl…" at bounding box center [390, 514] width 666 height 101
type input "K"
type input "TRIM"
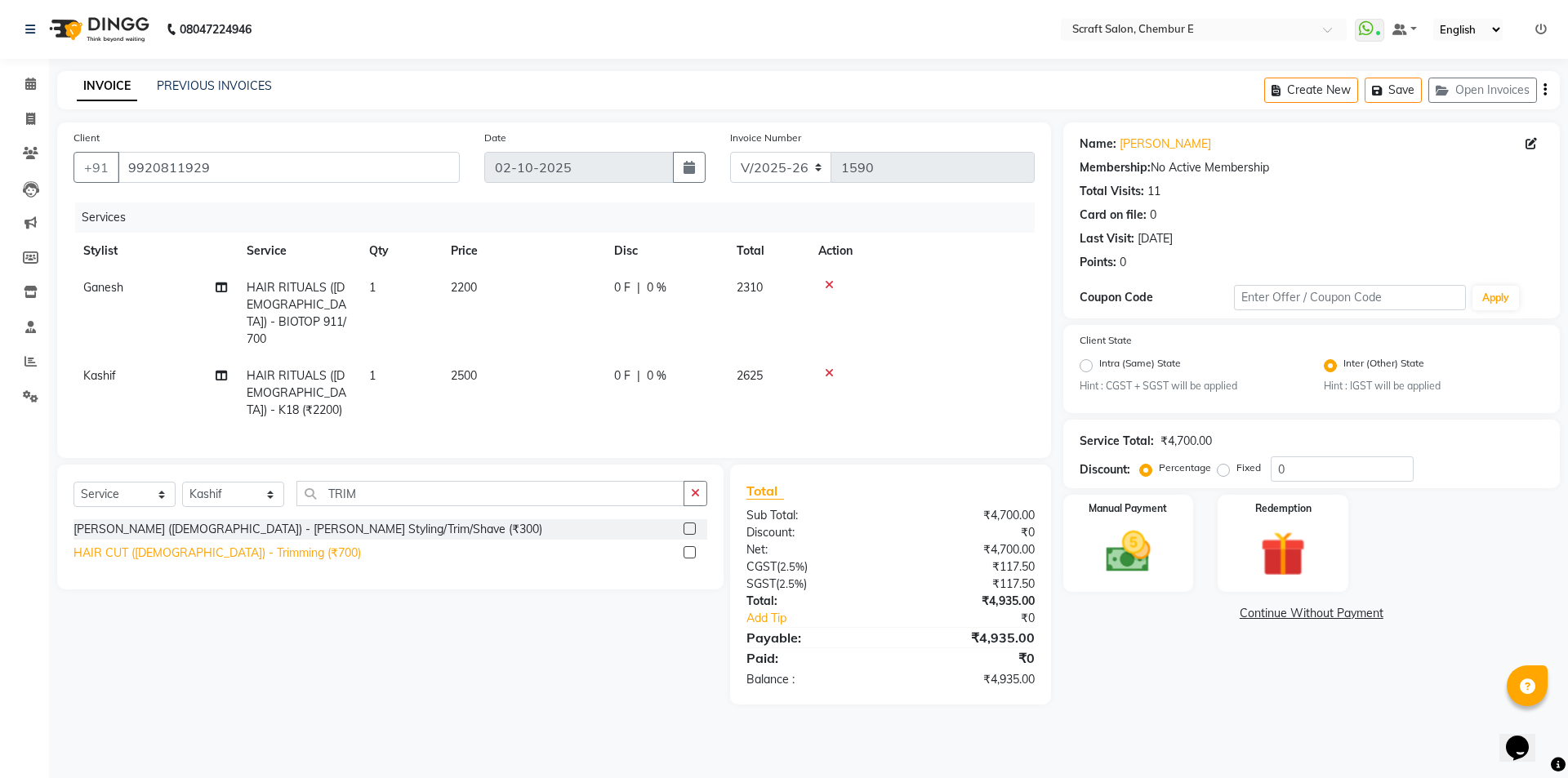
click at [192, 545] on div "HAIR CUT (FEMALE) - Trimming (₹700)" at bounding box center [216, 553] width 287 height 17
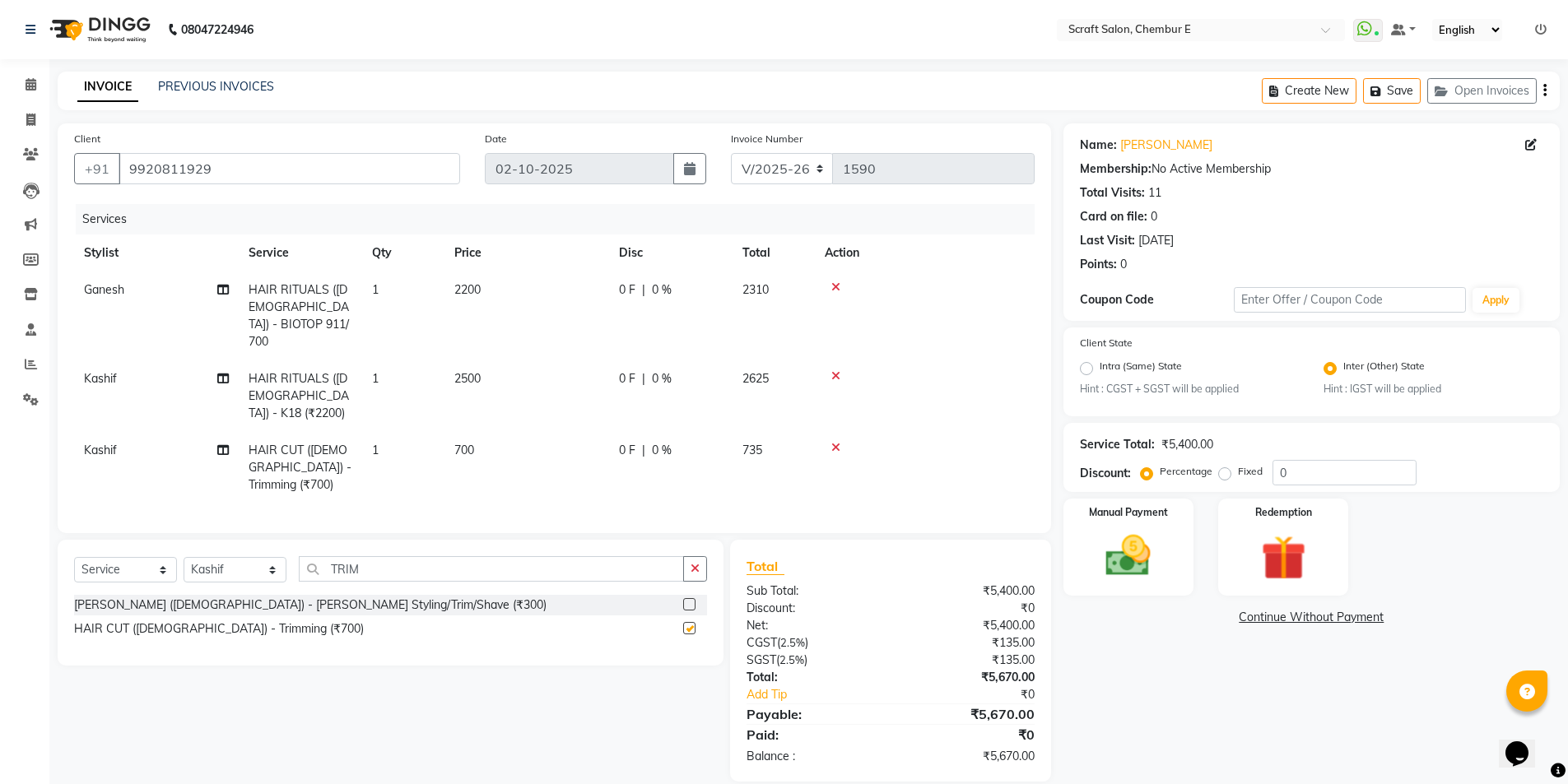
checkbox input "false"
click at [272, 568] on select "Select Stylist Bharti Frontdesk Ganesh Irshad Kashif Mahesh Meenakshi Rasika Sh…" at bounding box center [235, 570] width 103 height 25
select select "81195"
click at [184, 557] on select "Select Stylist Bharti Frontdesk Ganesh Irshad Kashif Mahesh Meenakshi Rasika Sh…" at bounding box center [235, 570] width 103 height 25
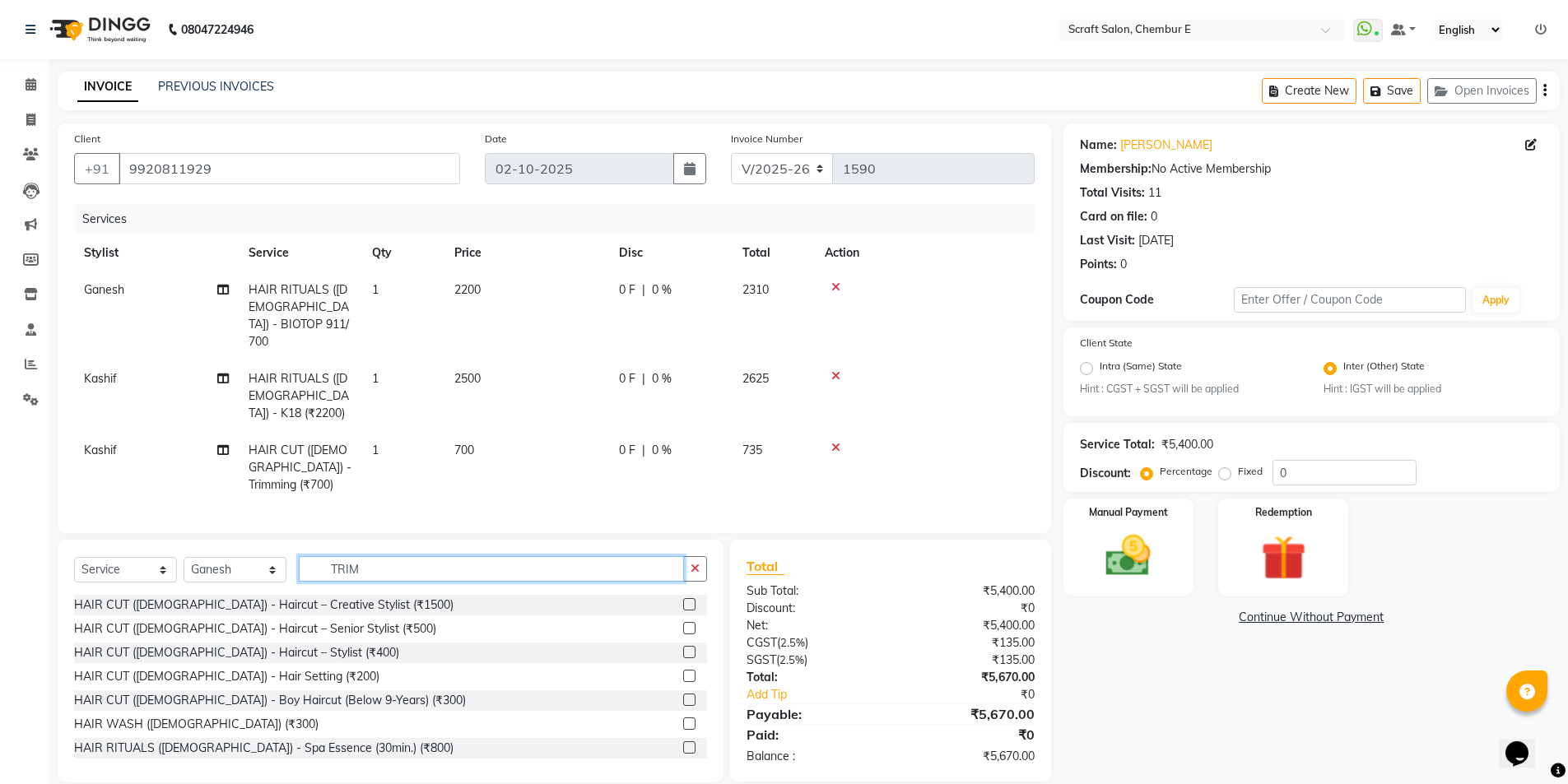
click at [362, 564] on input "TRIM" at bounding box center [491, 569] width 385 height 25
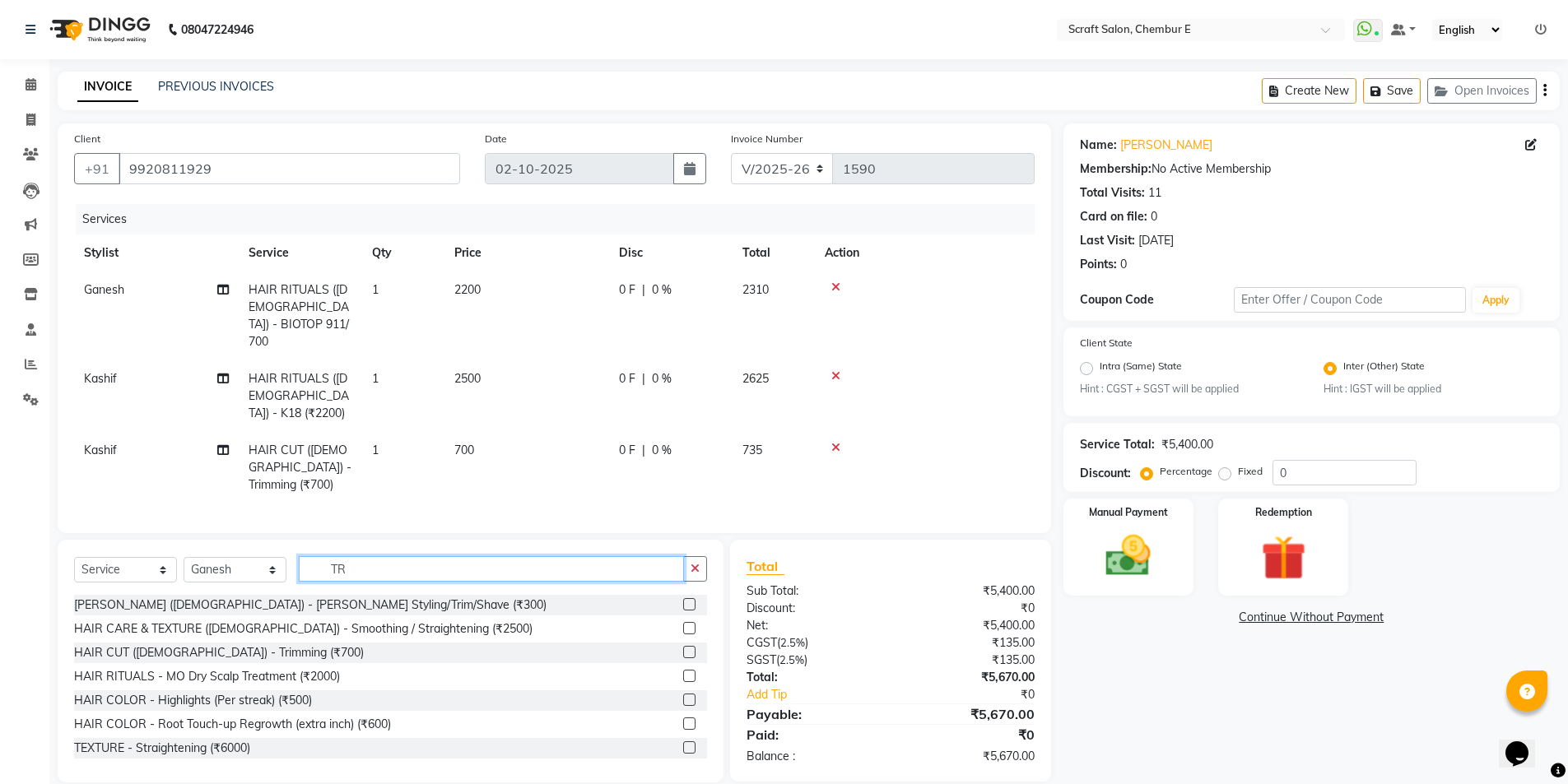
type input "T"
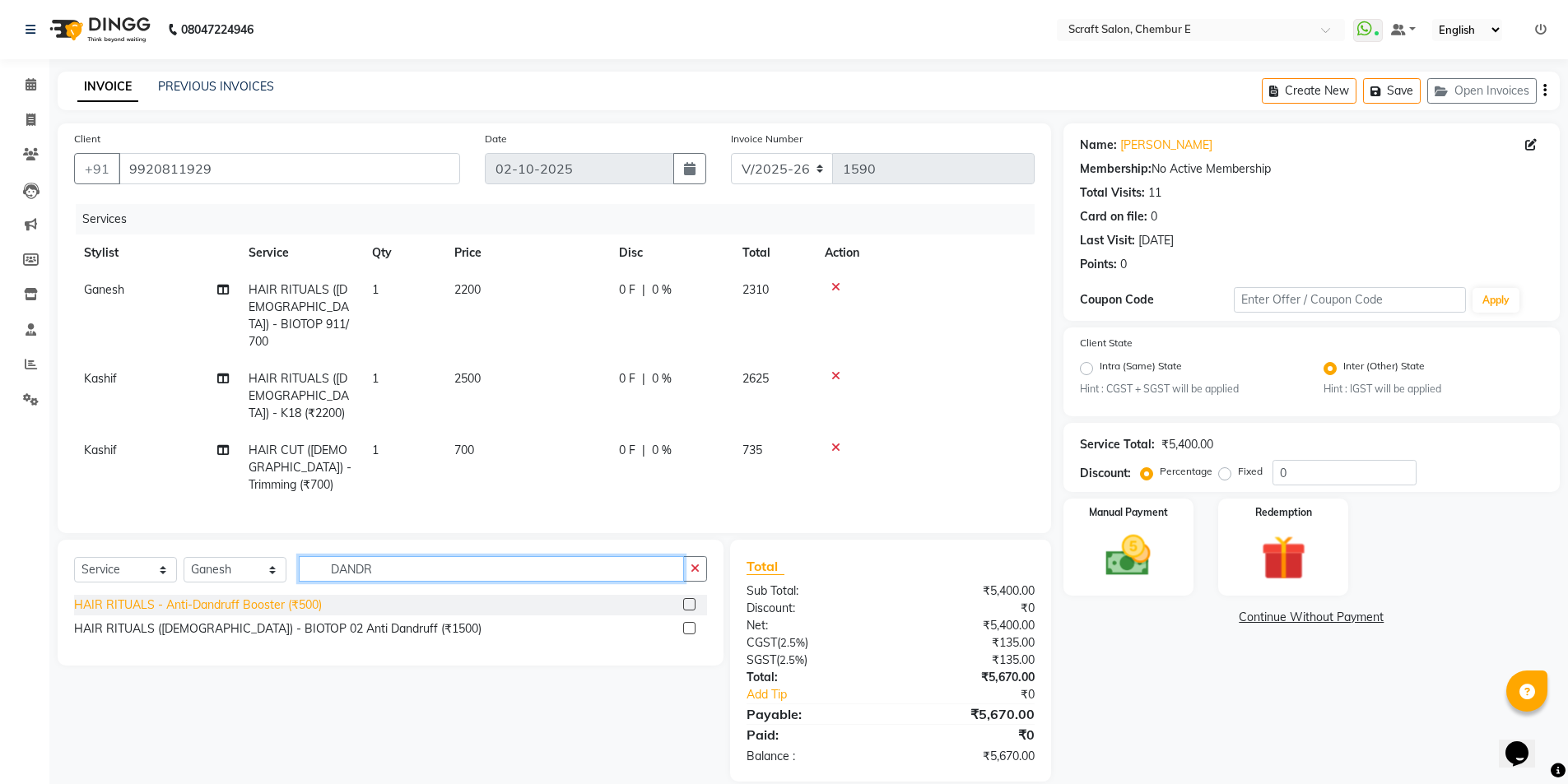
type input "DANDR"
click at [261, 600] on div "HAIR RITUALS - Anti-Dandruff Booster (₹500)" at bounding box center [197, 605] width 248 height 17
checkbox input "false"
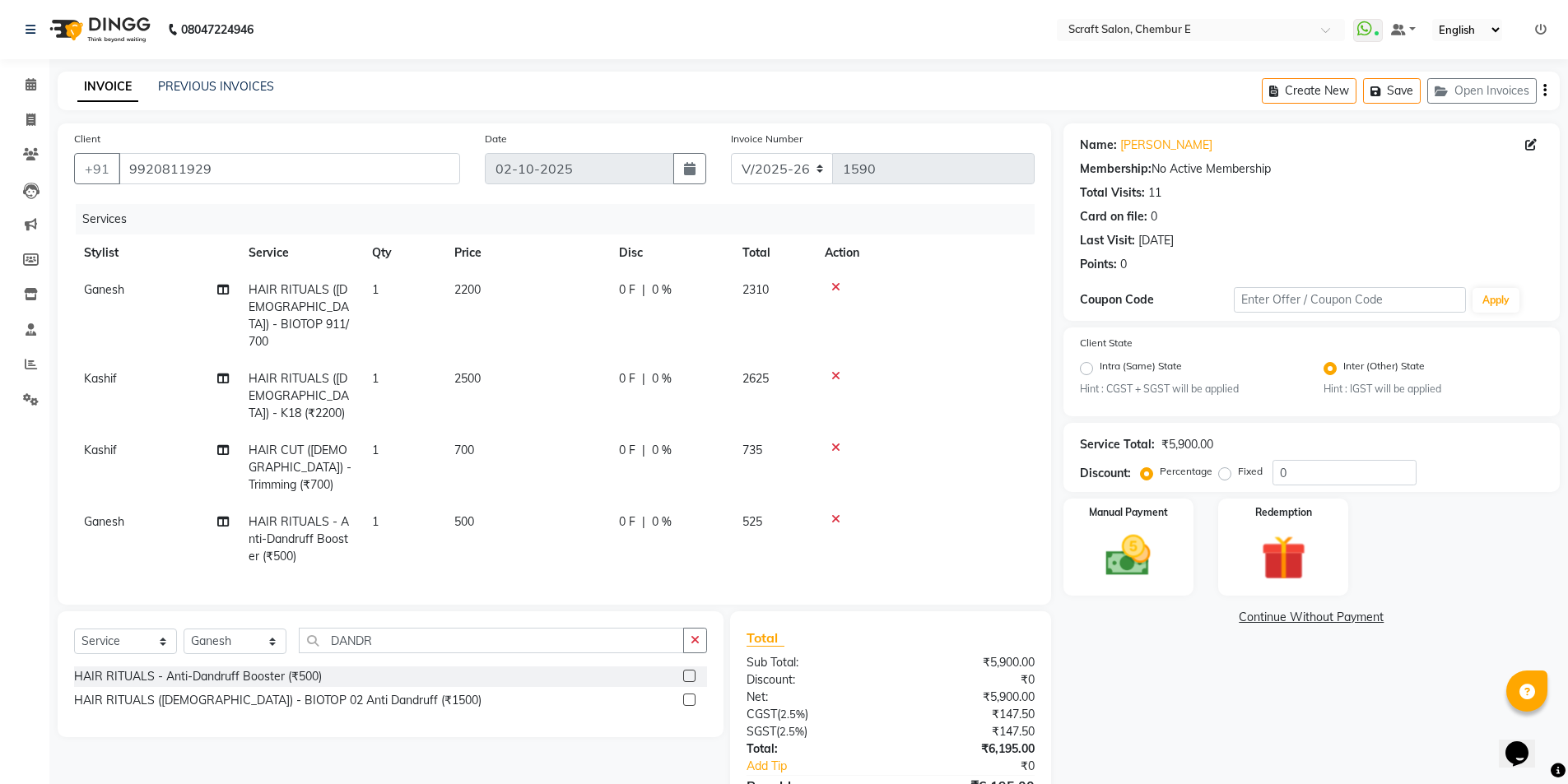
click at [460, 515] on span "500" at bounding box center [464, 522] width 20 height 14
select select "81195"
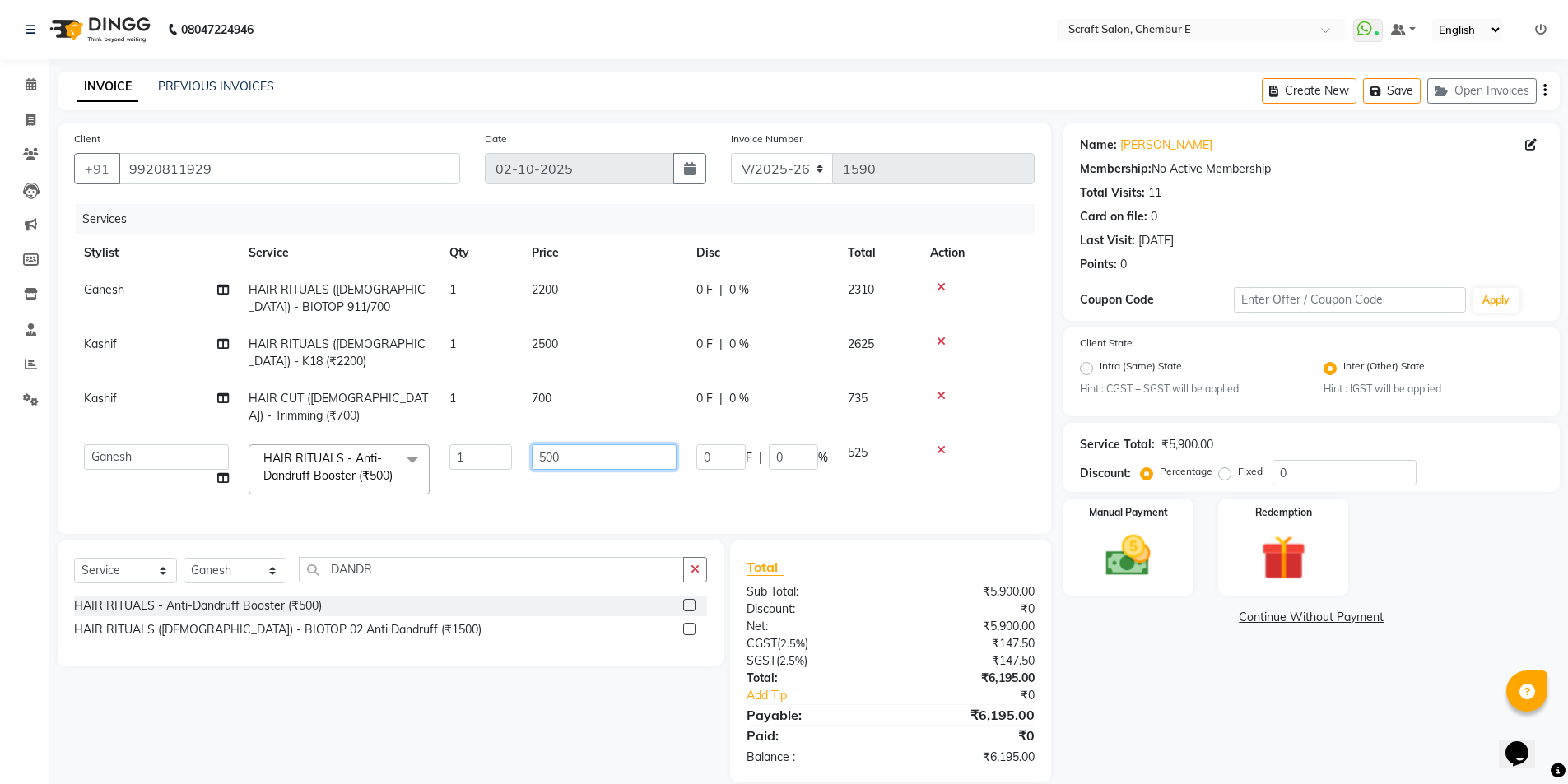
click at [546, 459] on input "500" at bounding box center [604, 457] width 145 height 25
type input "800"
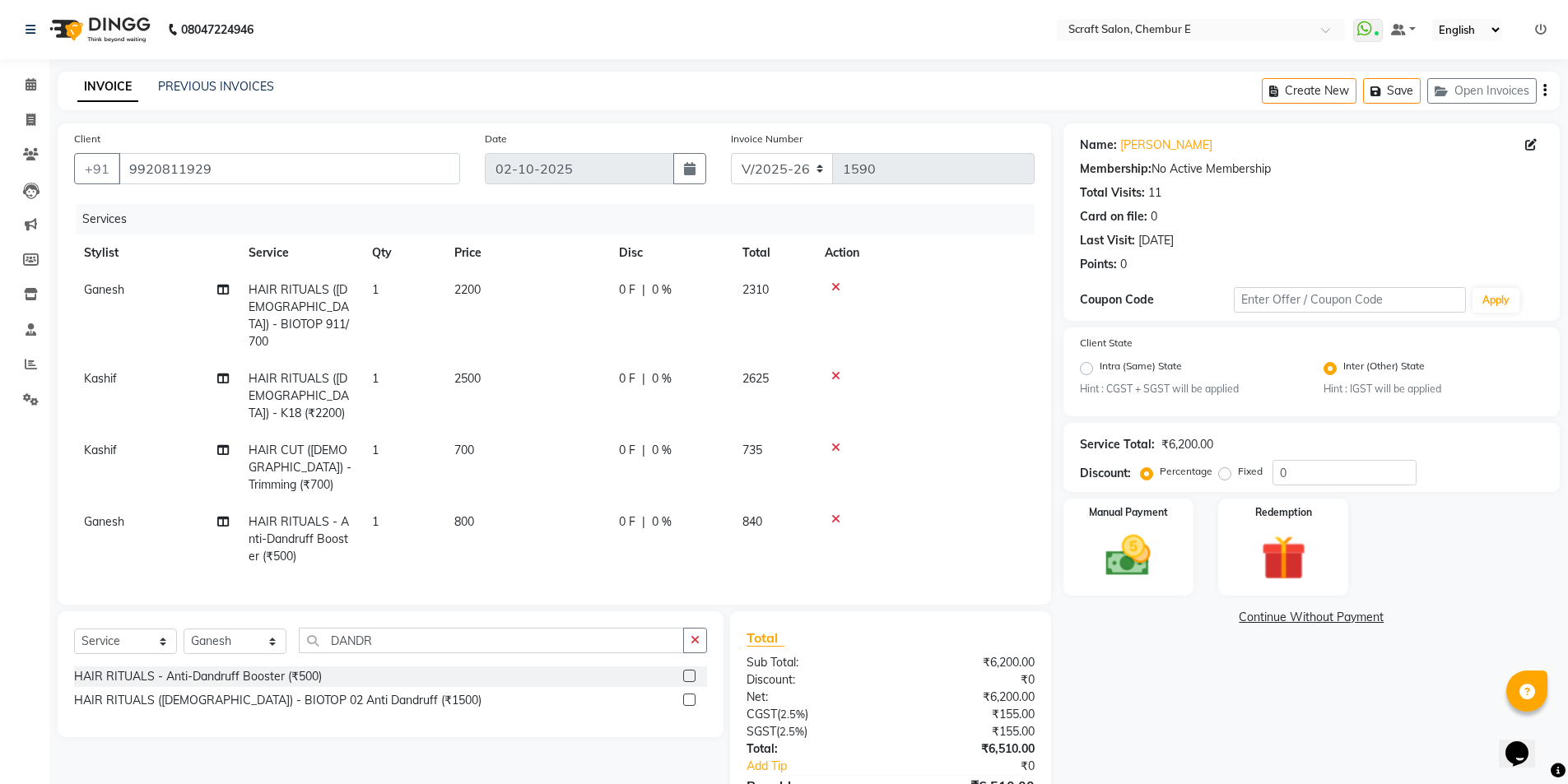
click at [592, 504] on td "800" at bounding box center [527, 539] width 165 height 71
select select "81195"
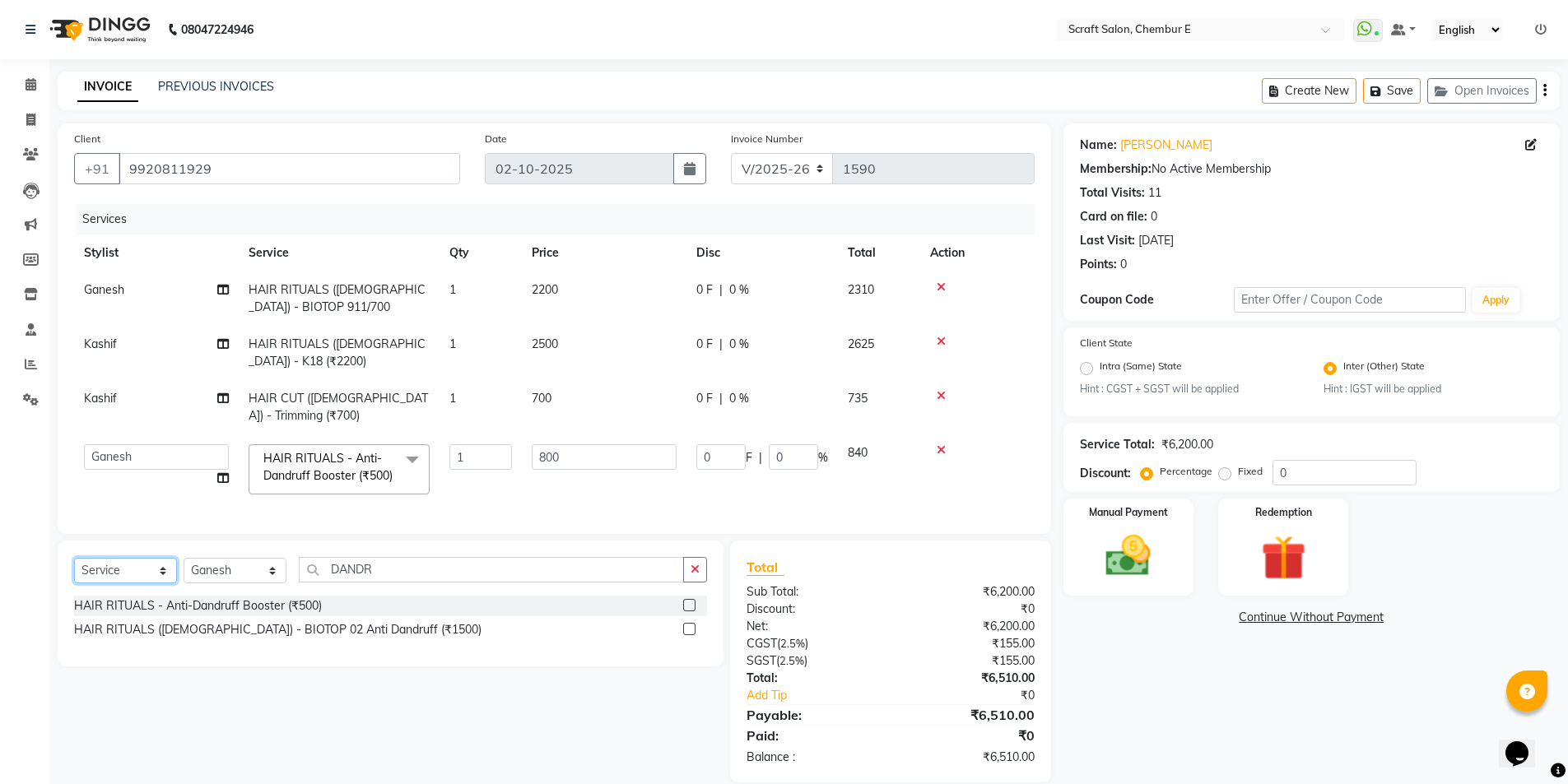
click at [163, 583] on select "Select Service Product Membership Package Voucher Prepaid Gift Card" at bounding box center [125, 570] width 103 height 25
click at [74, 583] on select "Select Service Product Membership Package Voucher Prepaid Gift Card" at bounding box center [125, 570] width 103 height 25
click at [686, 611] on label at bounding box center [690, 606] width 13 height 13
click at [686, 611] on input "checkbox" at bounding box center [689, 606] width 11 height 11
select select "select"
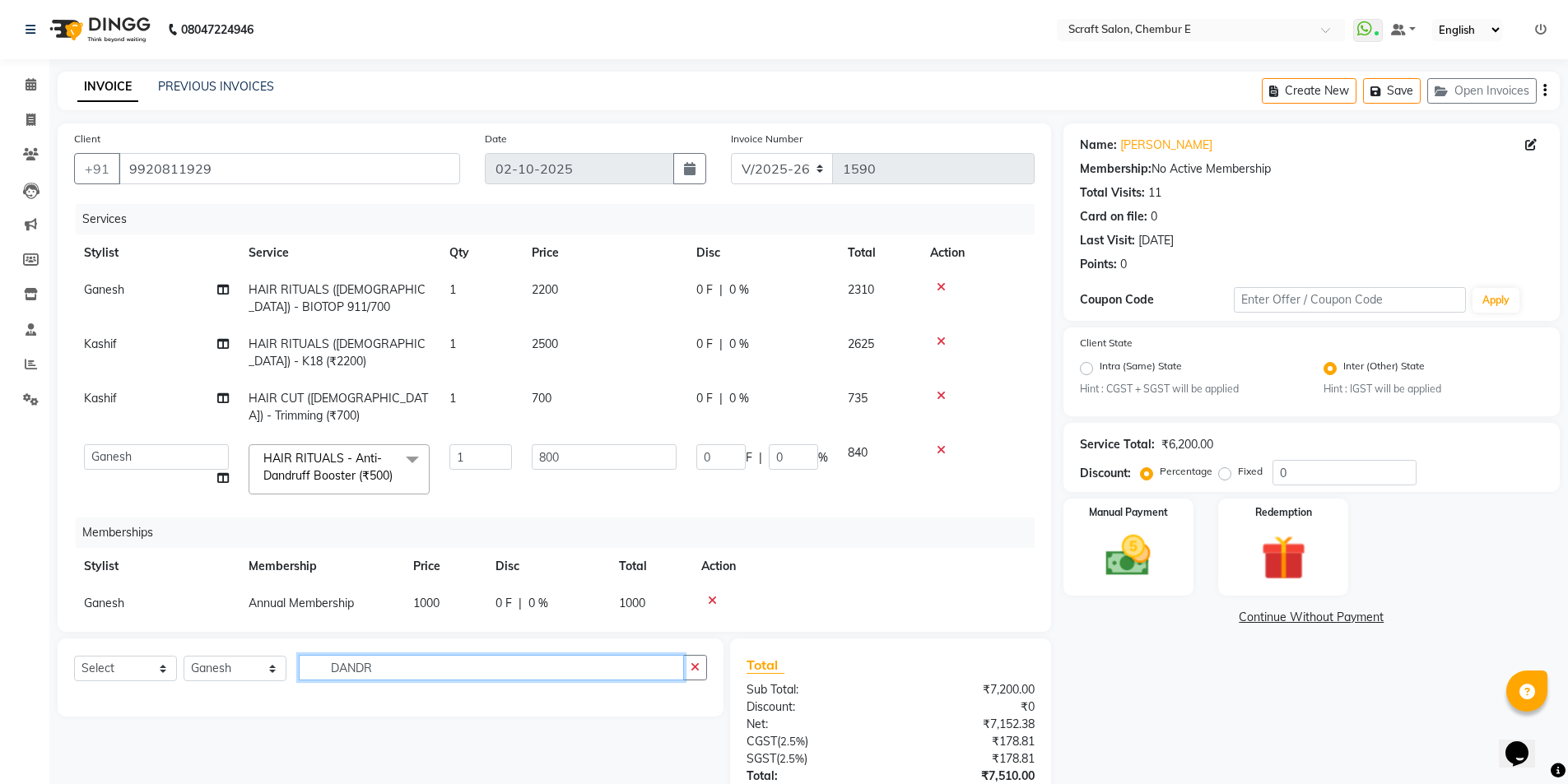
click at [630, 666] on input "DANDR" at bounding box center [491, 668] width 385 height 25
type input "D"
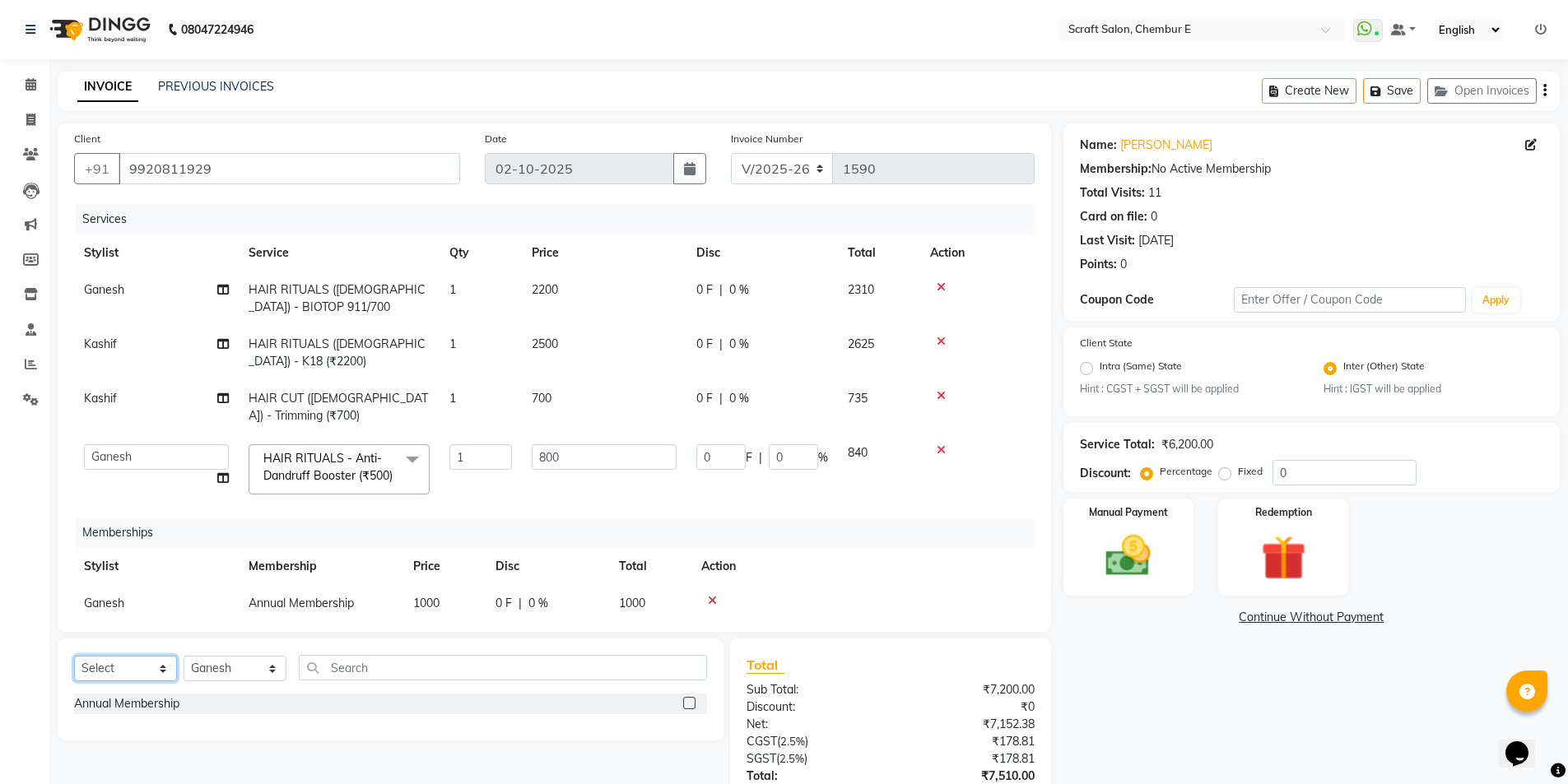
click at [163, 665] on select "Select Service Product Package Voucher Prepaid Gift Card" at bounding box center [125, 669] width 103 height 25
click at [74, 656] on select "Select Service Product Package Voucher Prepaid Gift Card" at bounding box center [125, 669] width 103 height 25
click at [515, 504] on td "1" at bounding box center [481, 469] width 82 height 70
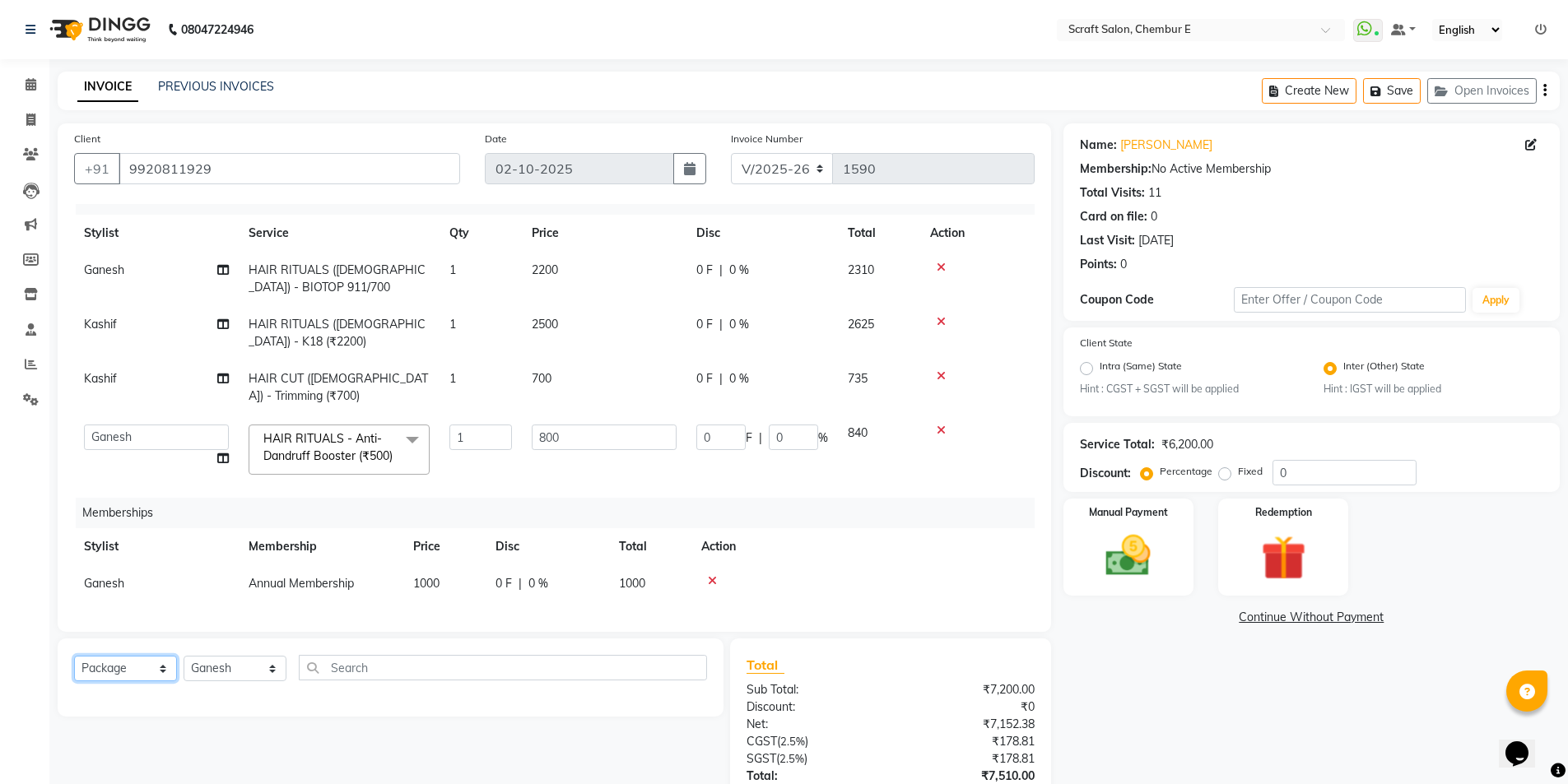
click at [168, 669] on select "Select Service Product Package Voucher Prepaid Gift Card" at bounding box center [125, 669] width 103 height 25
click at [74, 656] on select "Select Service Product Package Voucher Prepaid Gift Card" at bounding box center [125, 669] width 103 height 25
click at [166, 664] on select "Select Service Product Package Voucher Prepaid Gift Card" at bounding box center [125, 669] width 103 height 25
select select "P"
click at [74, 656] on select "Select Service Product Package Voucher Prepaid Gift Card" at bounding box center [125, 669] width 103 height 25
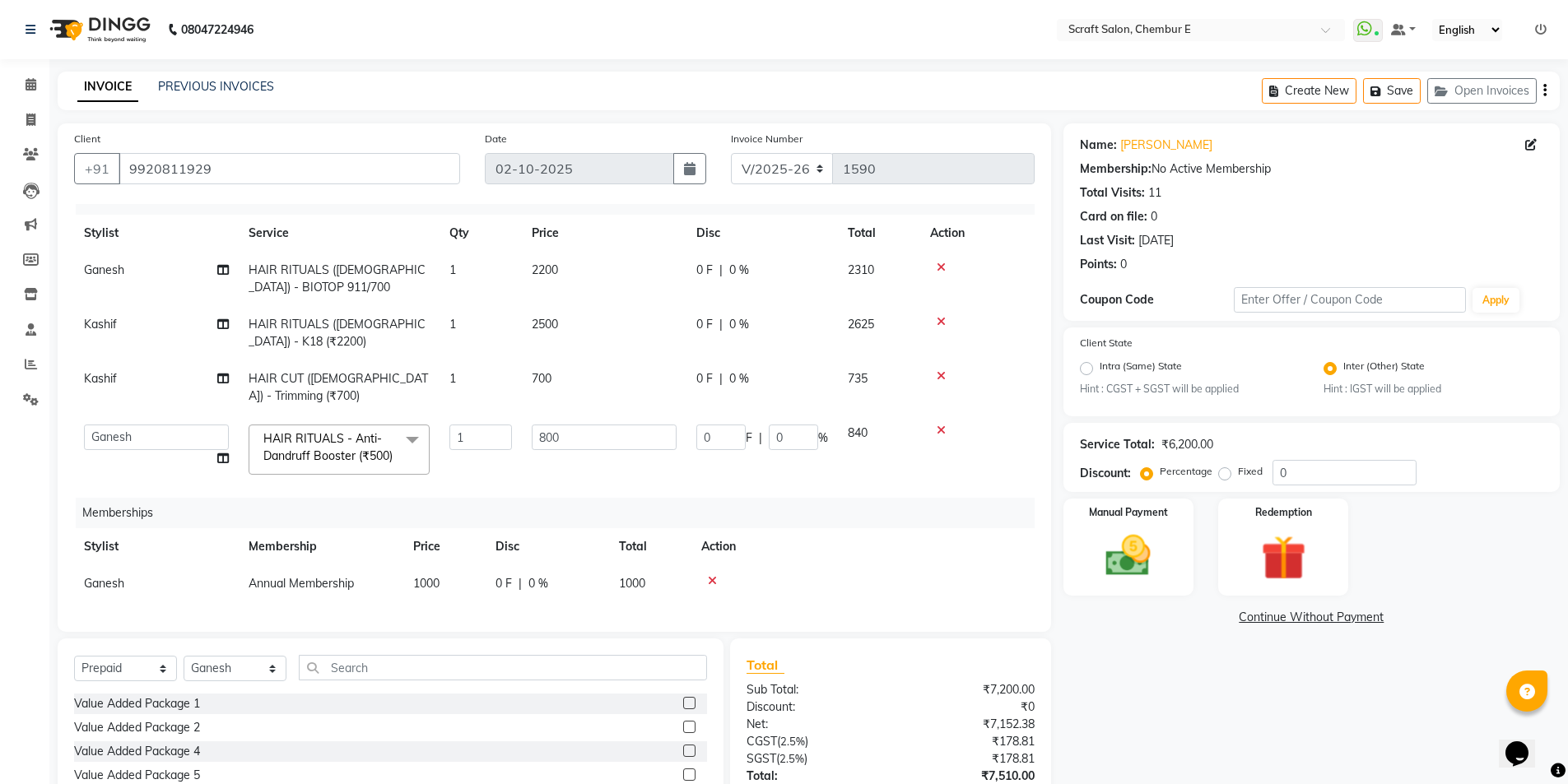
click at [217, 699] on div "Value Added Package 1" at bounding box center [390, 704] width 633 height 21
click at [683, 701] on label at bounding box center [690, 703] width 13 height 13
click at [683, 701] on input "checkbox" at bounding box center [689, 704] width 11 height 11
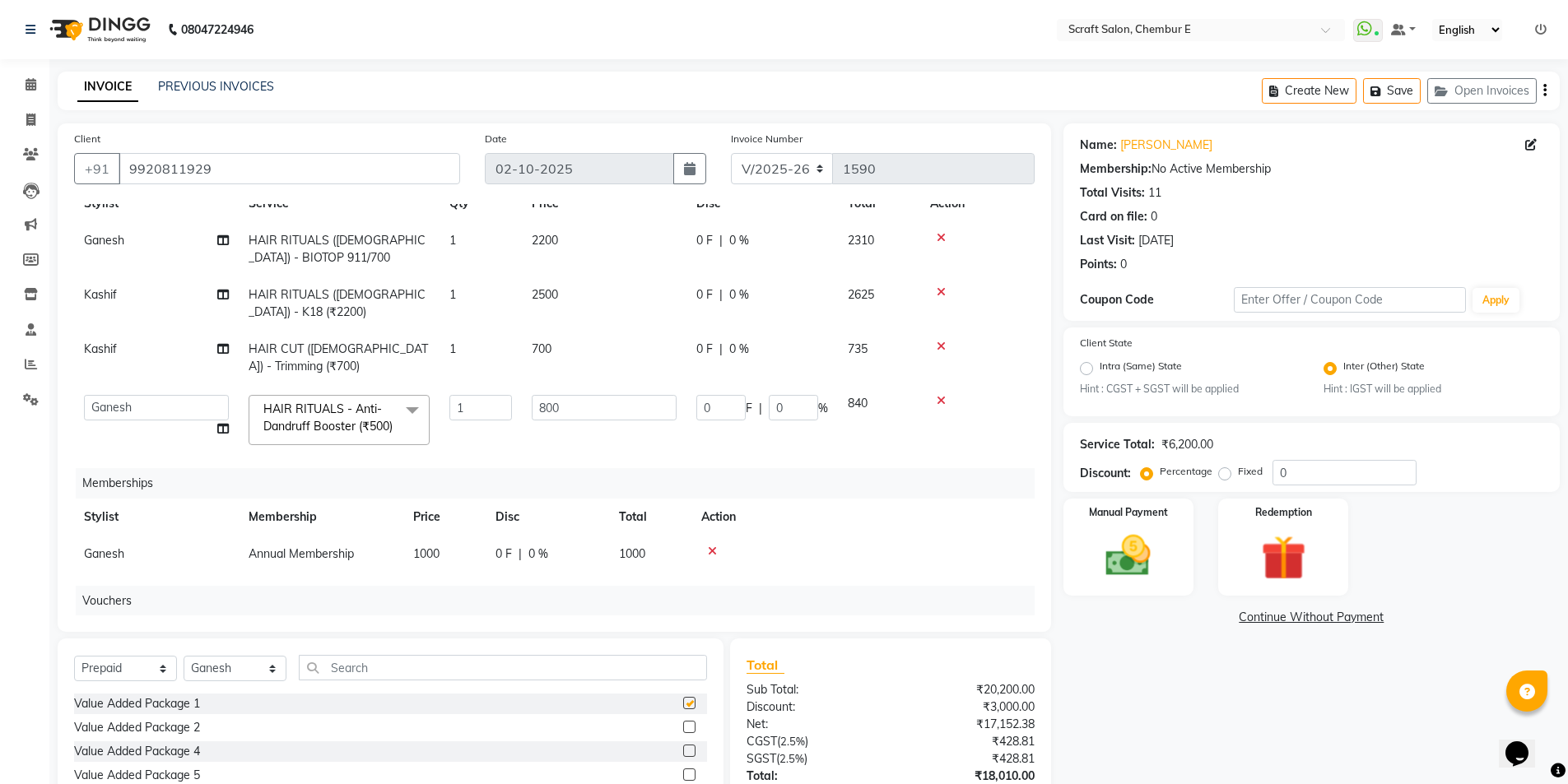
checkbox input "false"
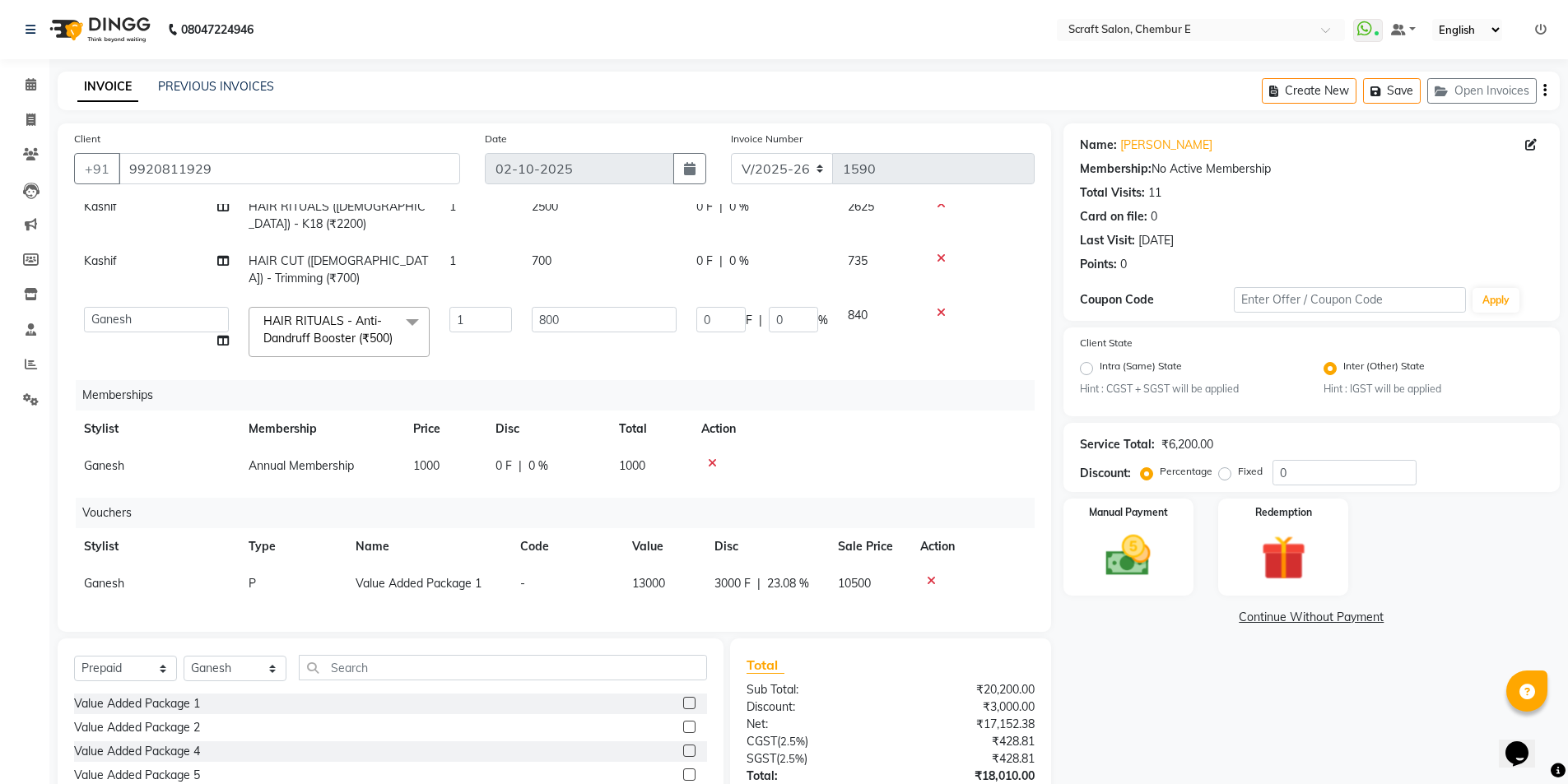
scroll to position [122, 0]
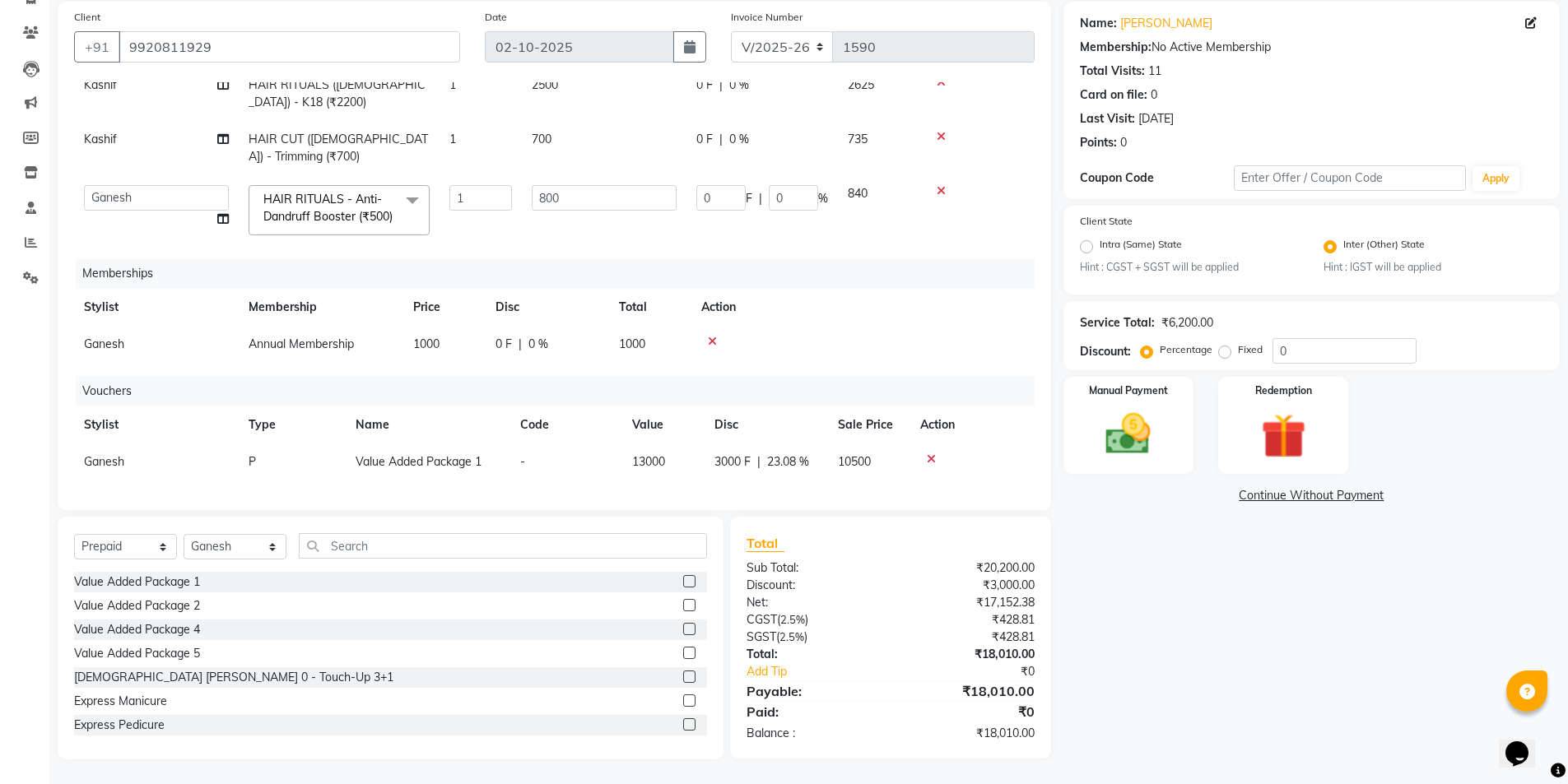
click at [712, 335] on icon at bounding box center [712, 341] width 9 height 12
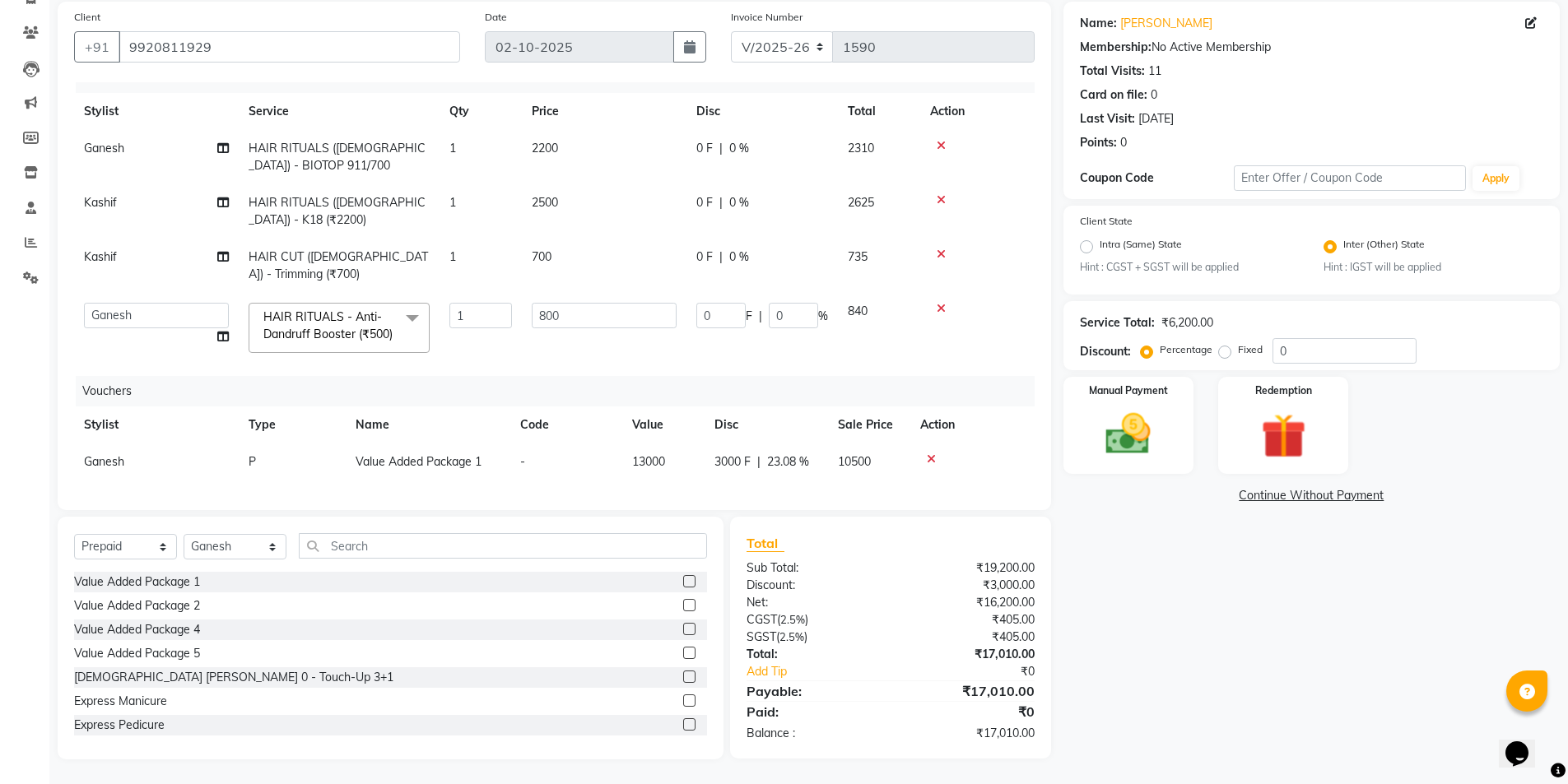
scroll to position [0, 0]
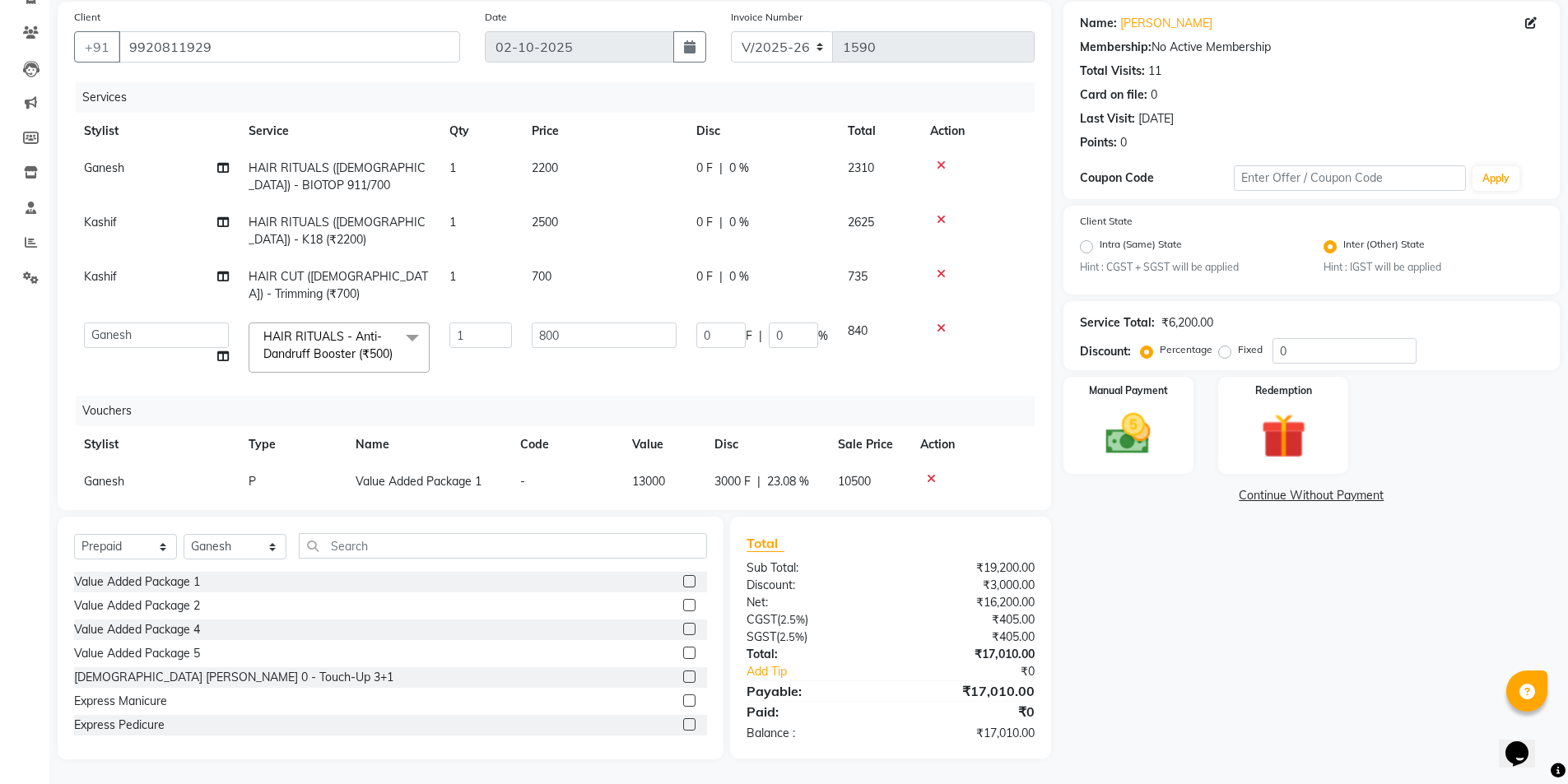
click at [940, 326] on icon at bounding box center [941, 328] width 9 height 12
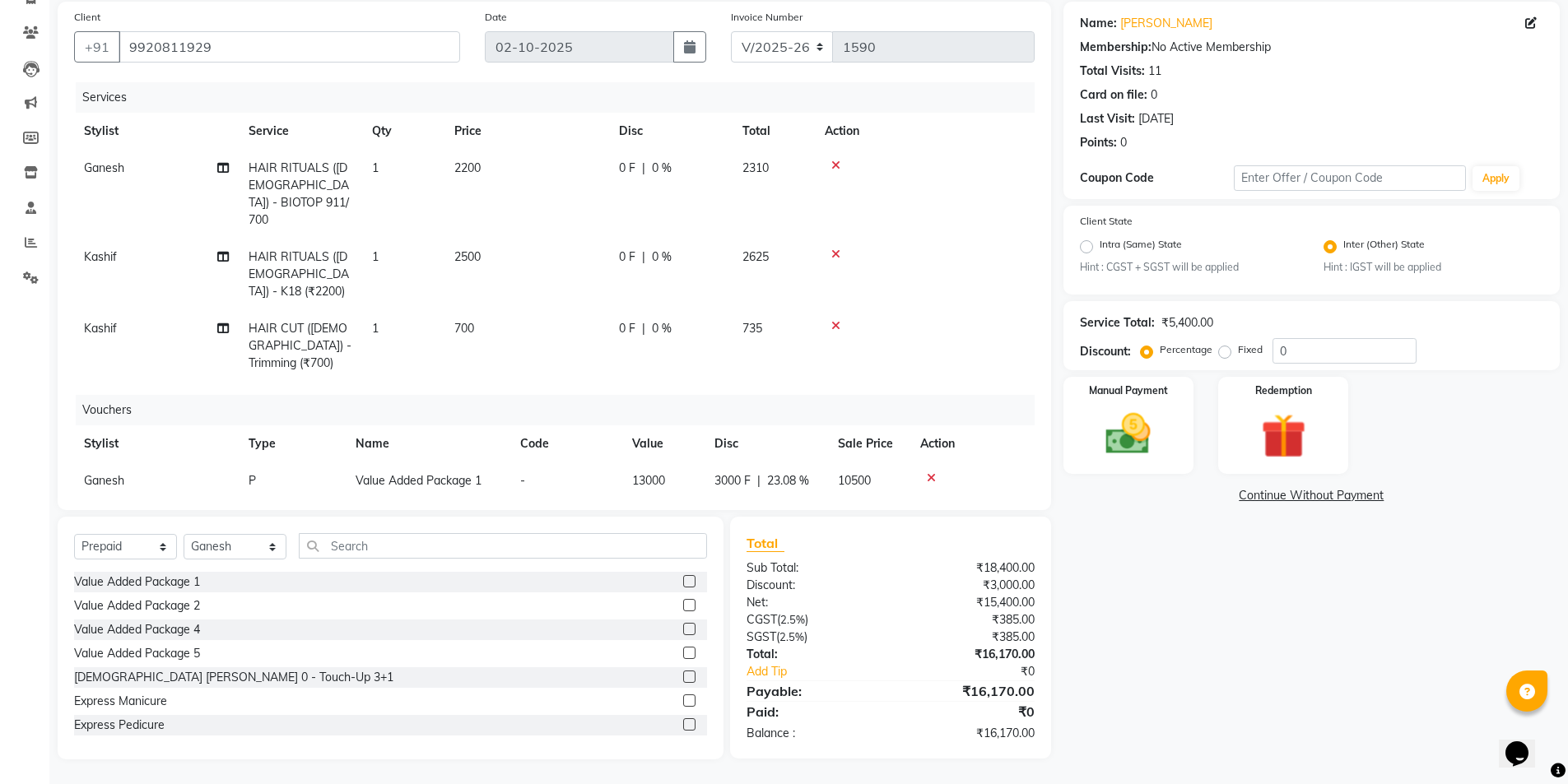
click at [834, 320] on icon at bounding box center [836, 325] width 9 height 12
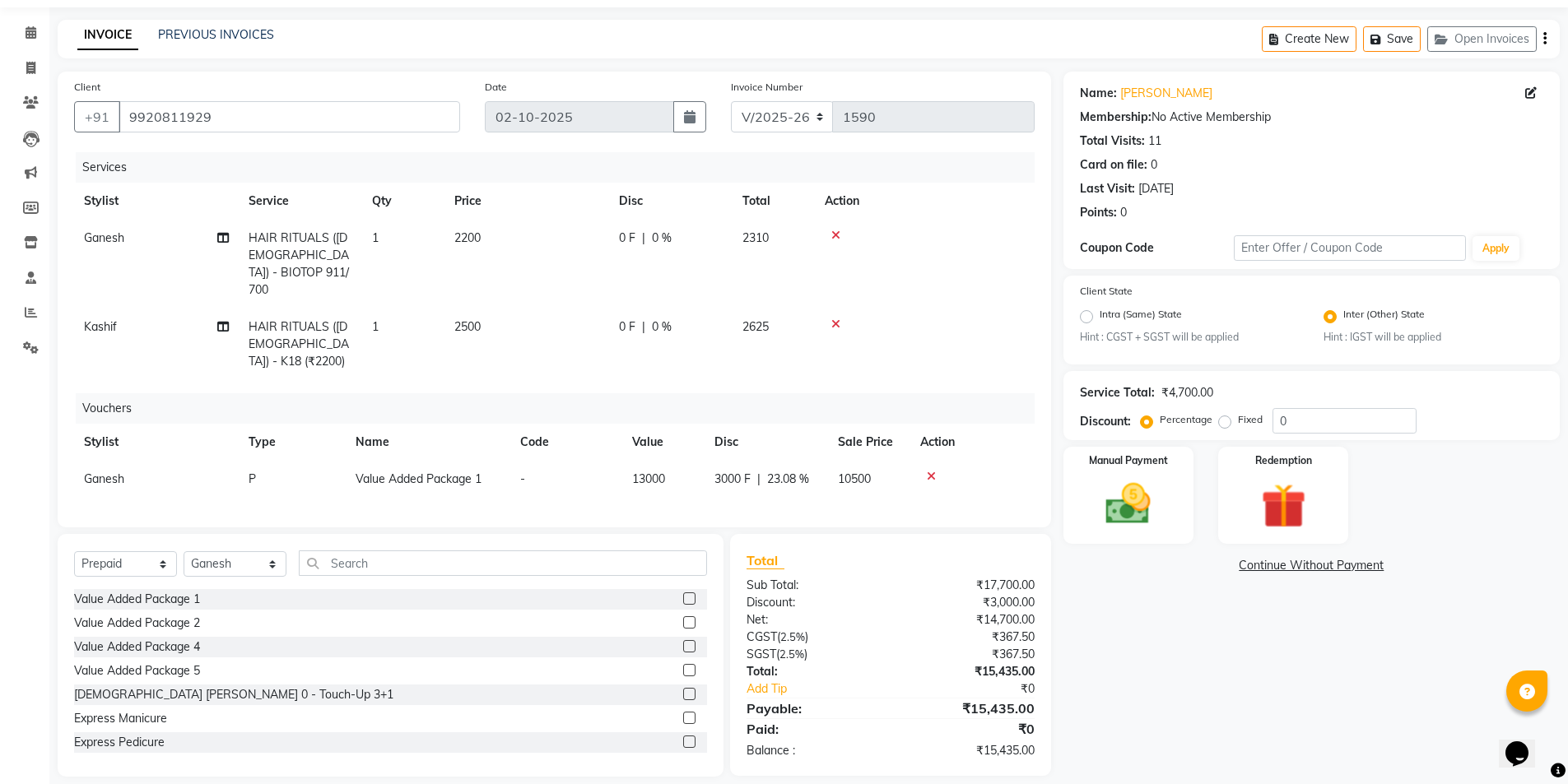
click at [835, 232] on icon at bounding box center [836, 235] width 9 height 12
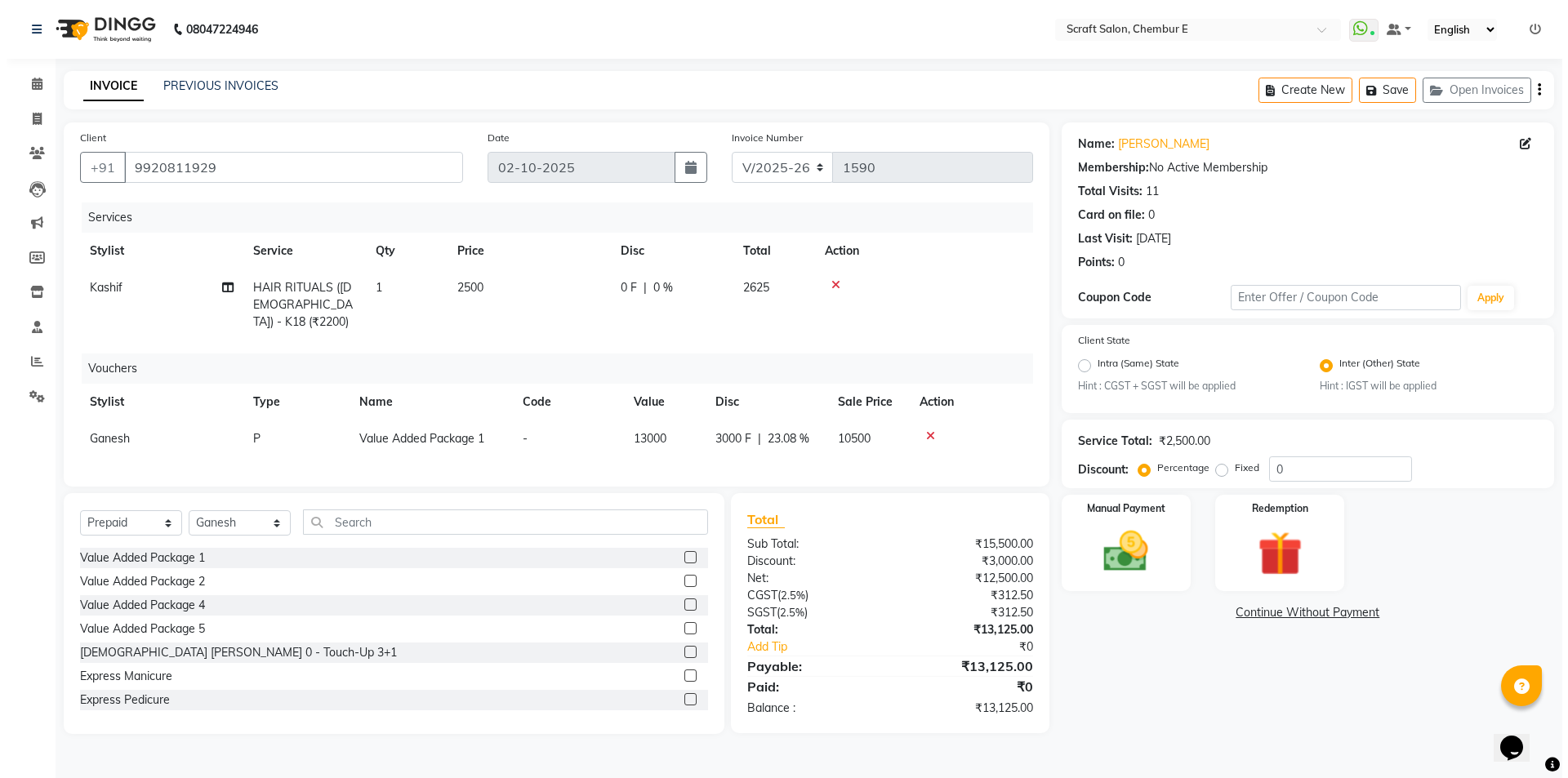
scroll to position [0, 0]
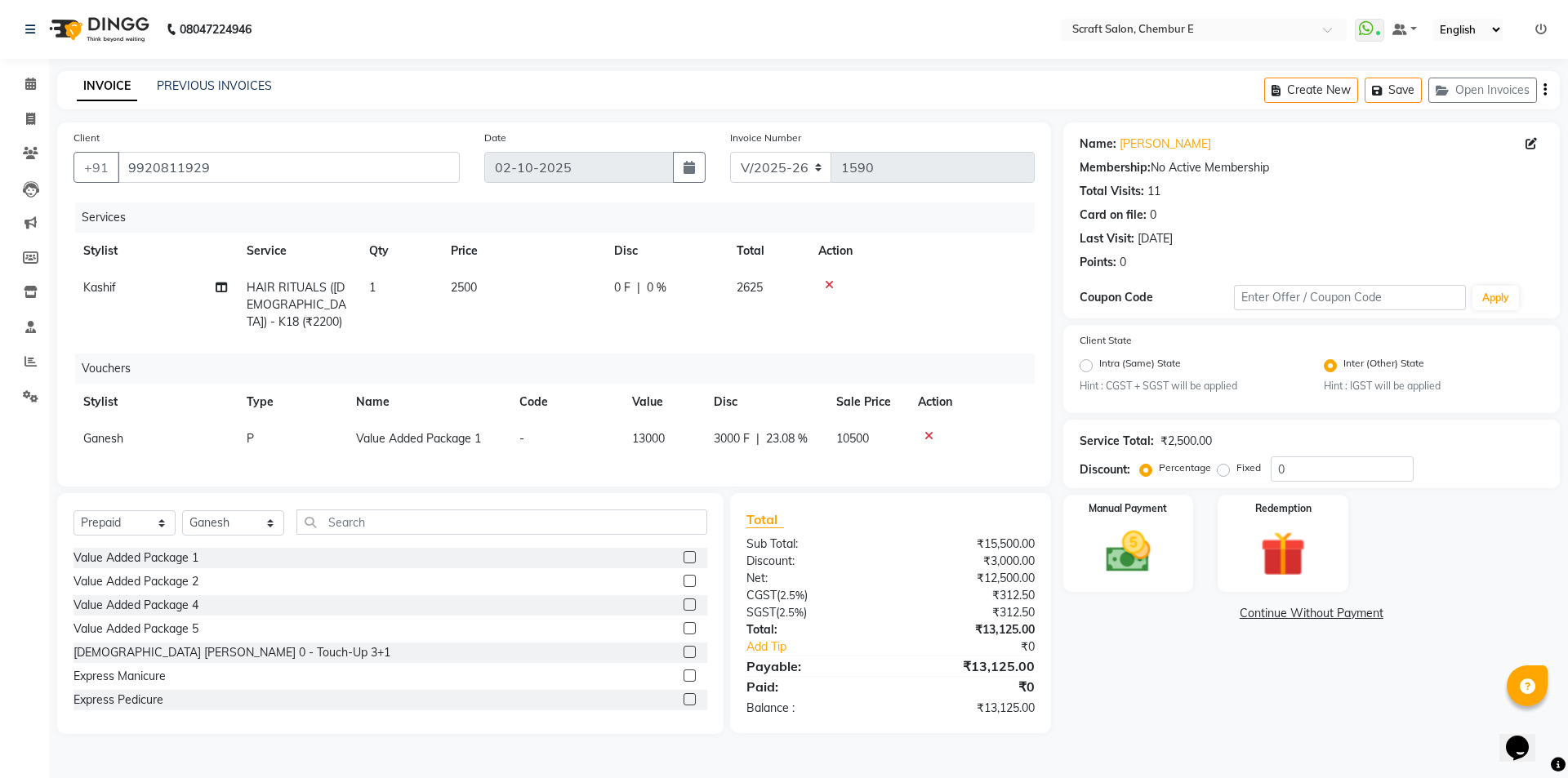
click at [825, 282] on icon at bounding box center [829, 284] width 9 height 12
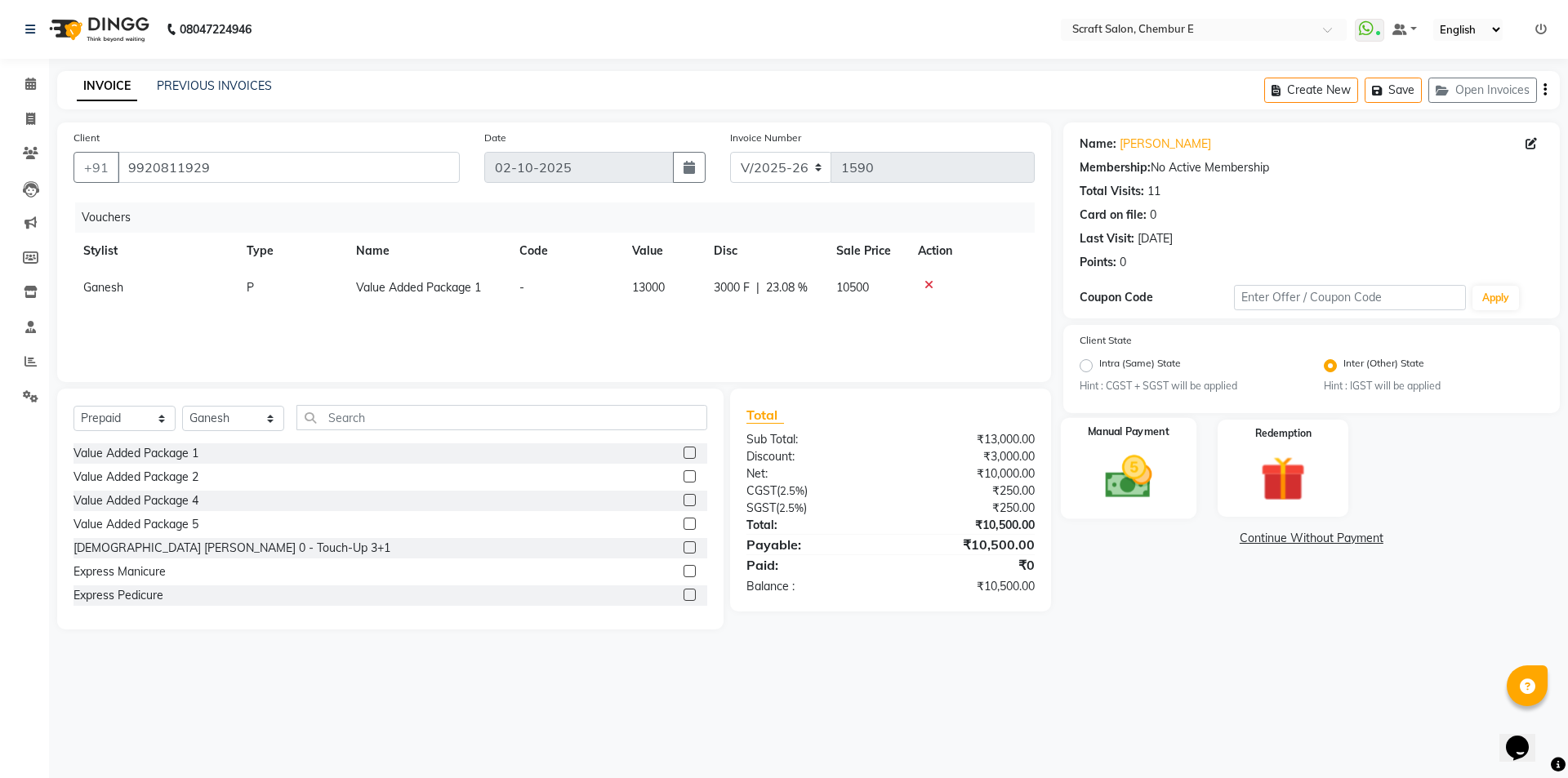
click at [1174, 473] on div "Manual Payment" at bounding box center [1128, 468] width 136 height 100
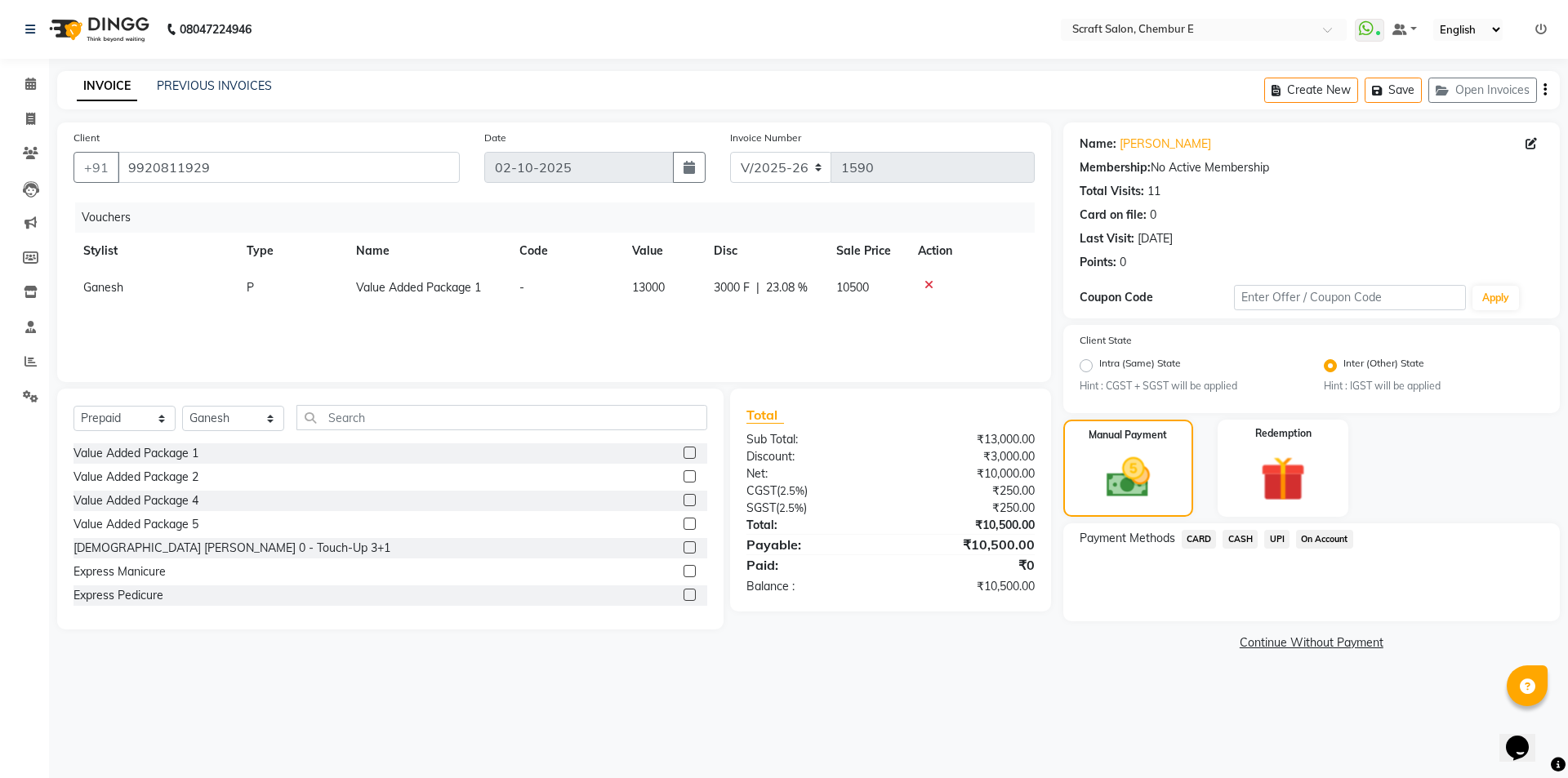
click at [1276, 538] on span "UPI" at bounding box center [1276, 538] width 25 height 19
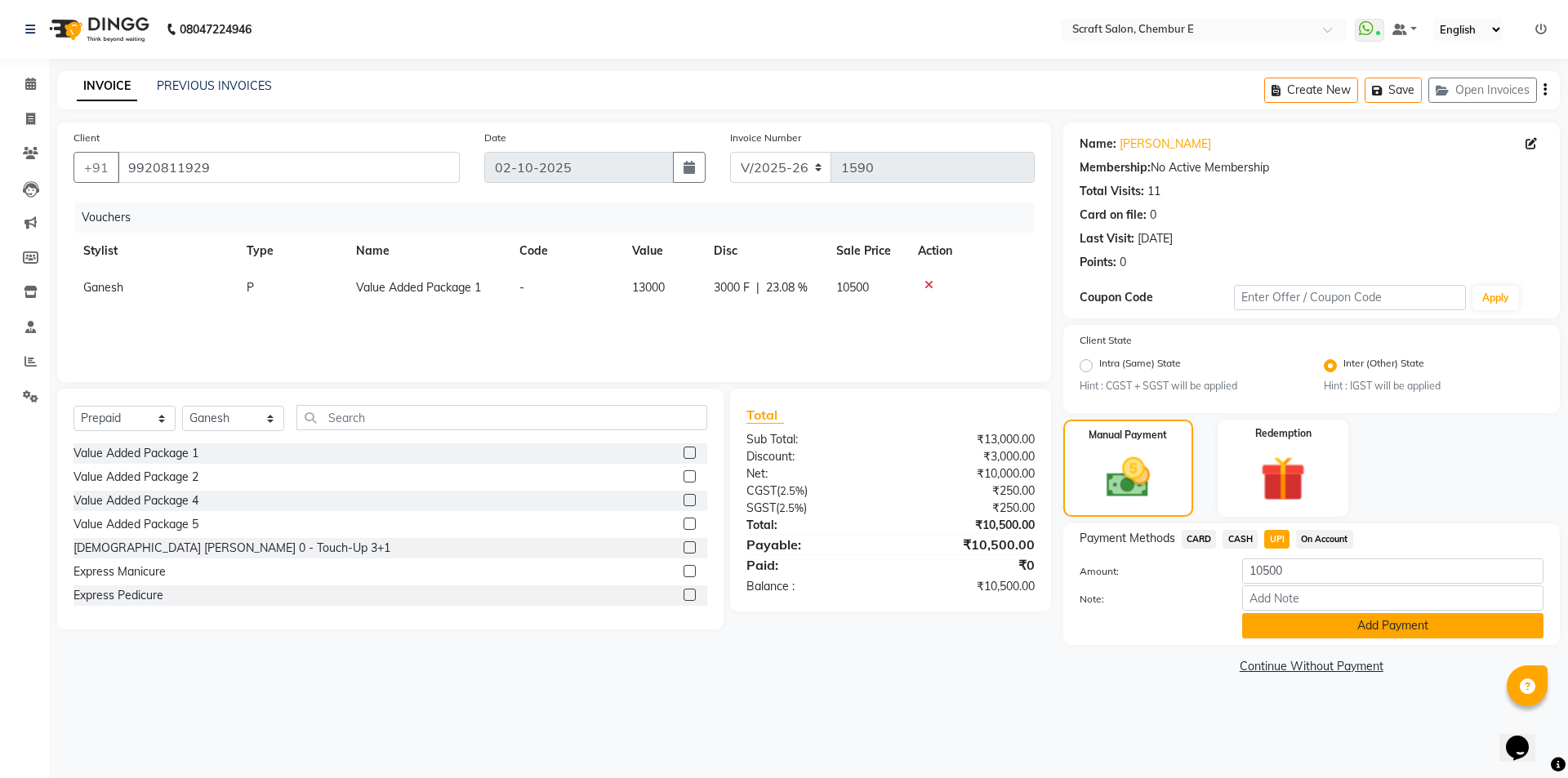
click at [1386, 623] on button "Add Payment" at bounding box center [1393, 626] width 301 height 25
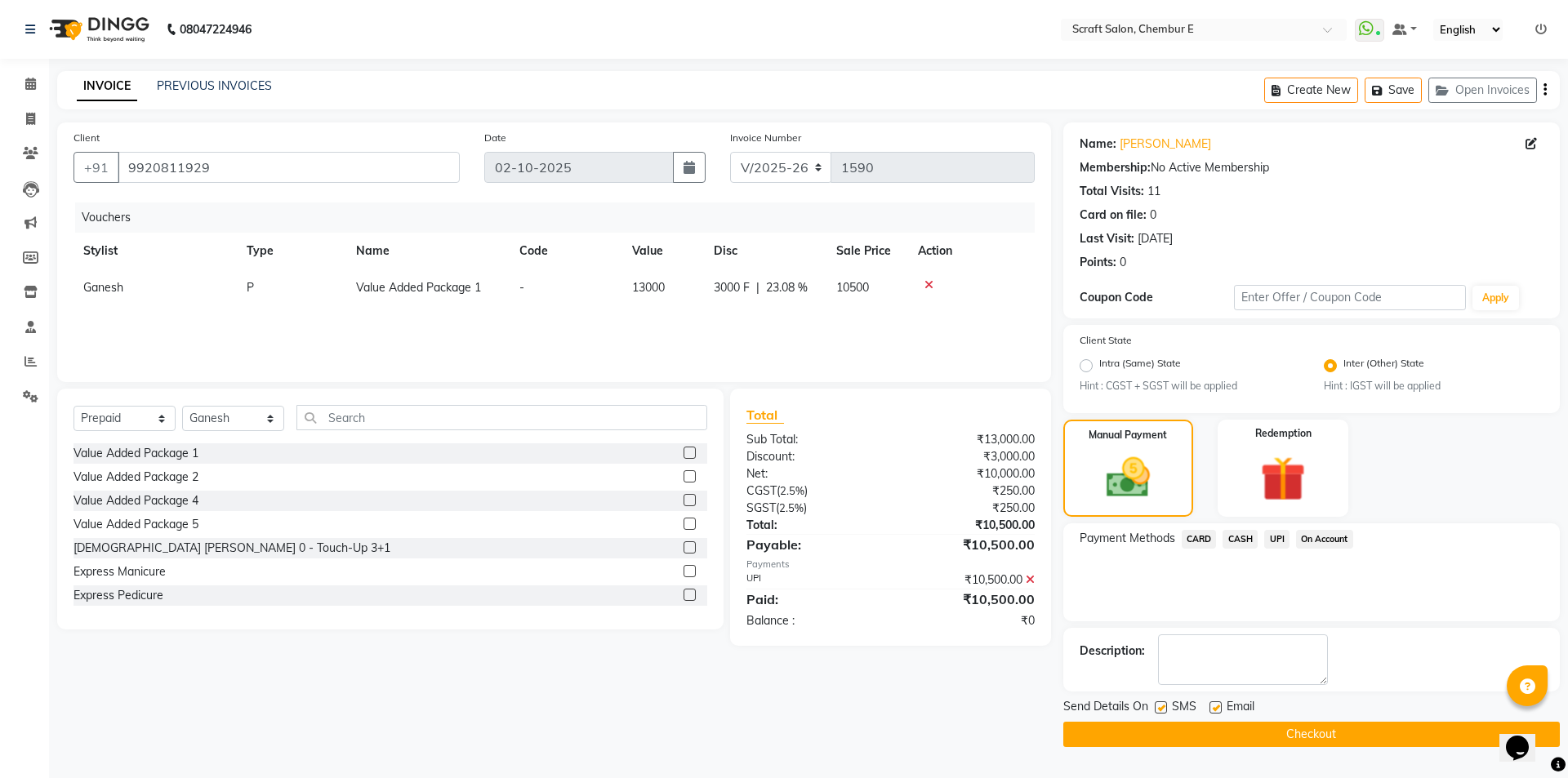
click at [1220, 707] on label at bounding box center [1216, 707] width 13 height 13
click at [1220, 707] on input "checkbox" at bounding box center [1215, 708] width 11 height 11
checkbox input "false"
click at [1309, 734] on button "Checkout" at bounding box center [1311, 734] width 496 height 25
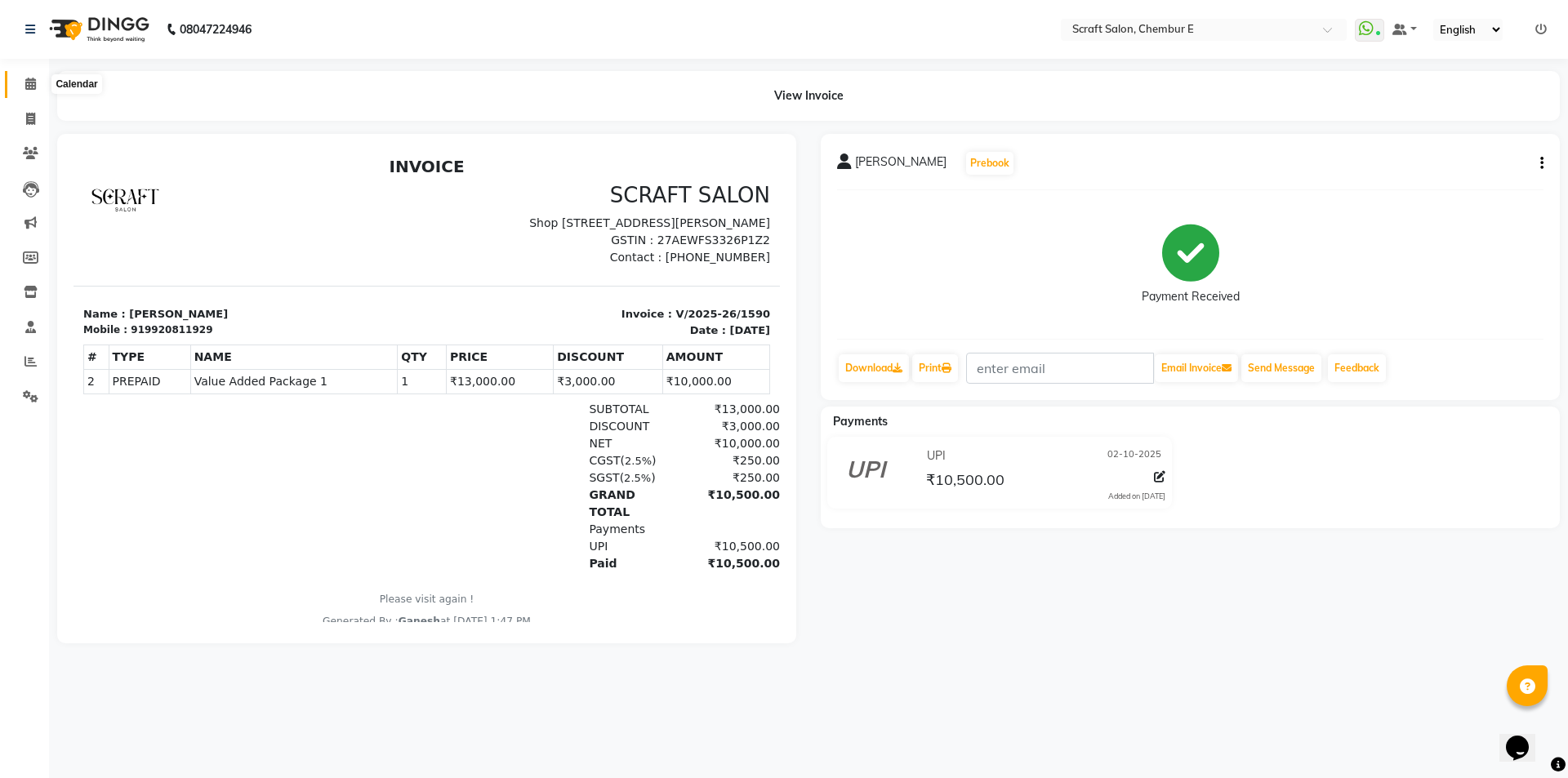
click at [33, 82] on icon at bounding box center [30, 84] width 11 height 13
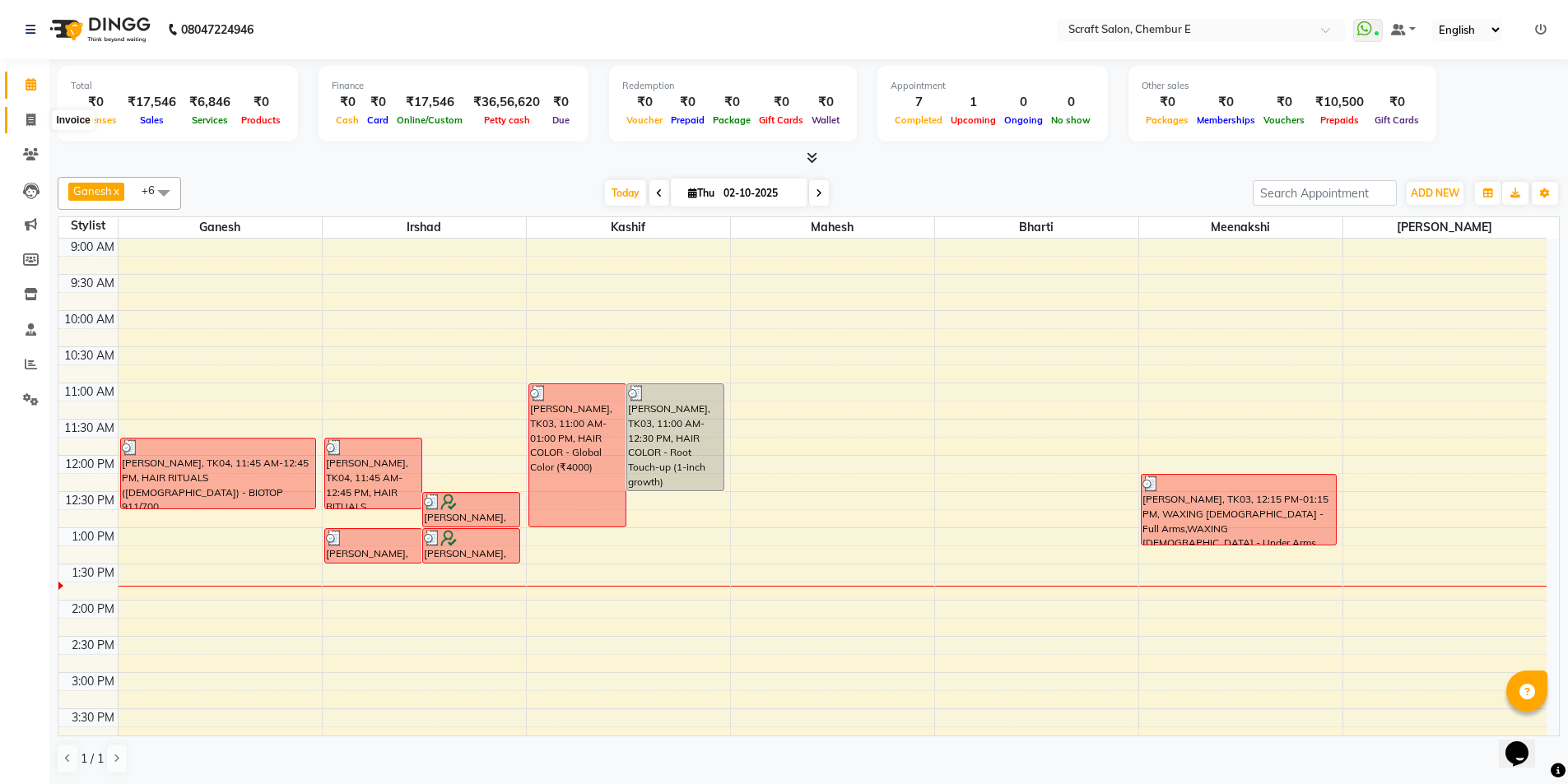
click at [35, 120] on icon at bounding box center [31, 120] width 9 height 13
select select "3922"
select select "service"
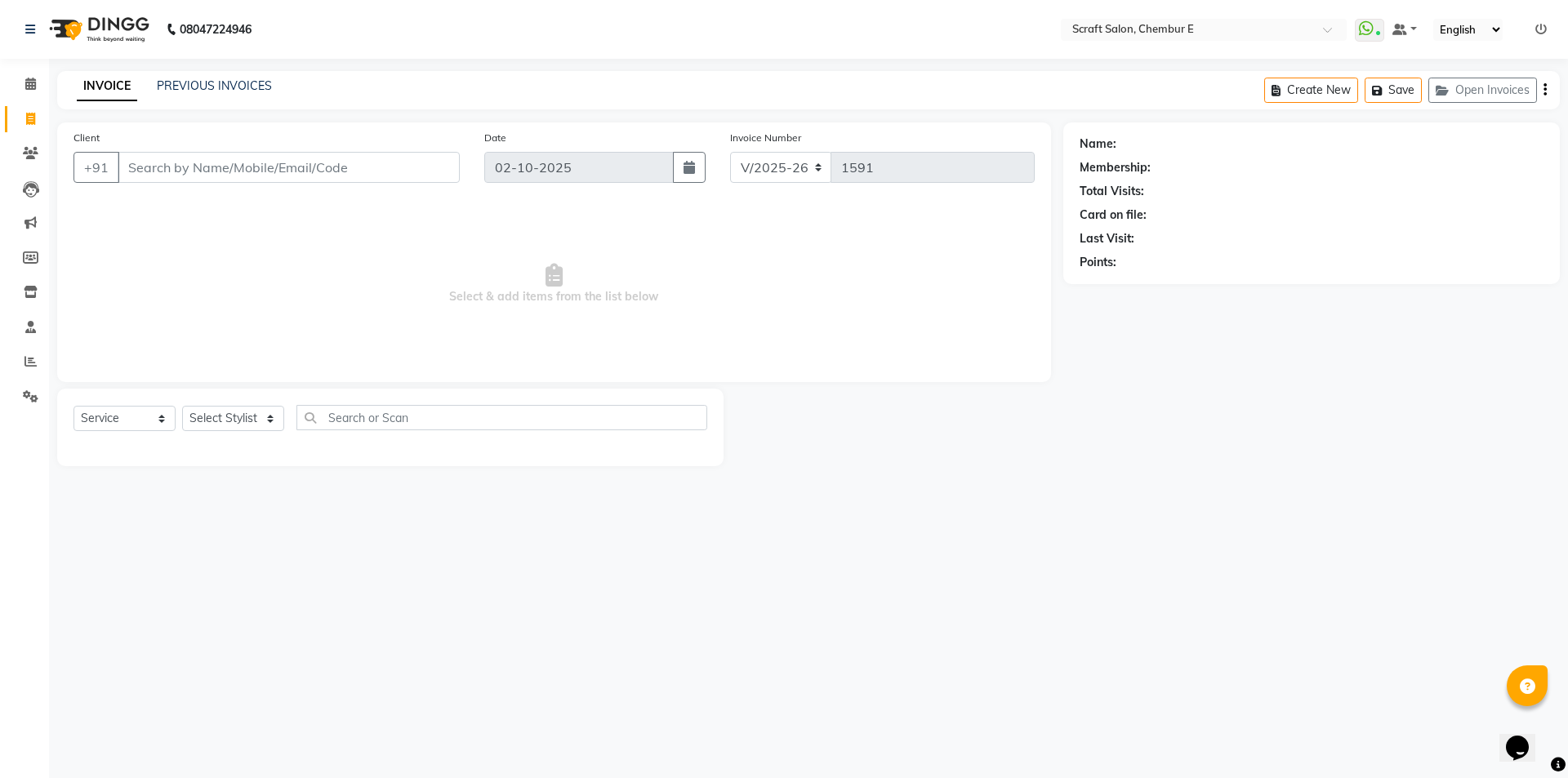
click at [173, 165] on input "Client" at bounding box center [288, 167] width 343 height 31
click at [26, 147] on icon at bounding box center [30, 153] width 15 height 13
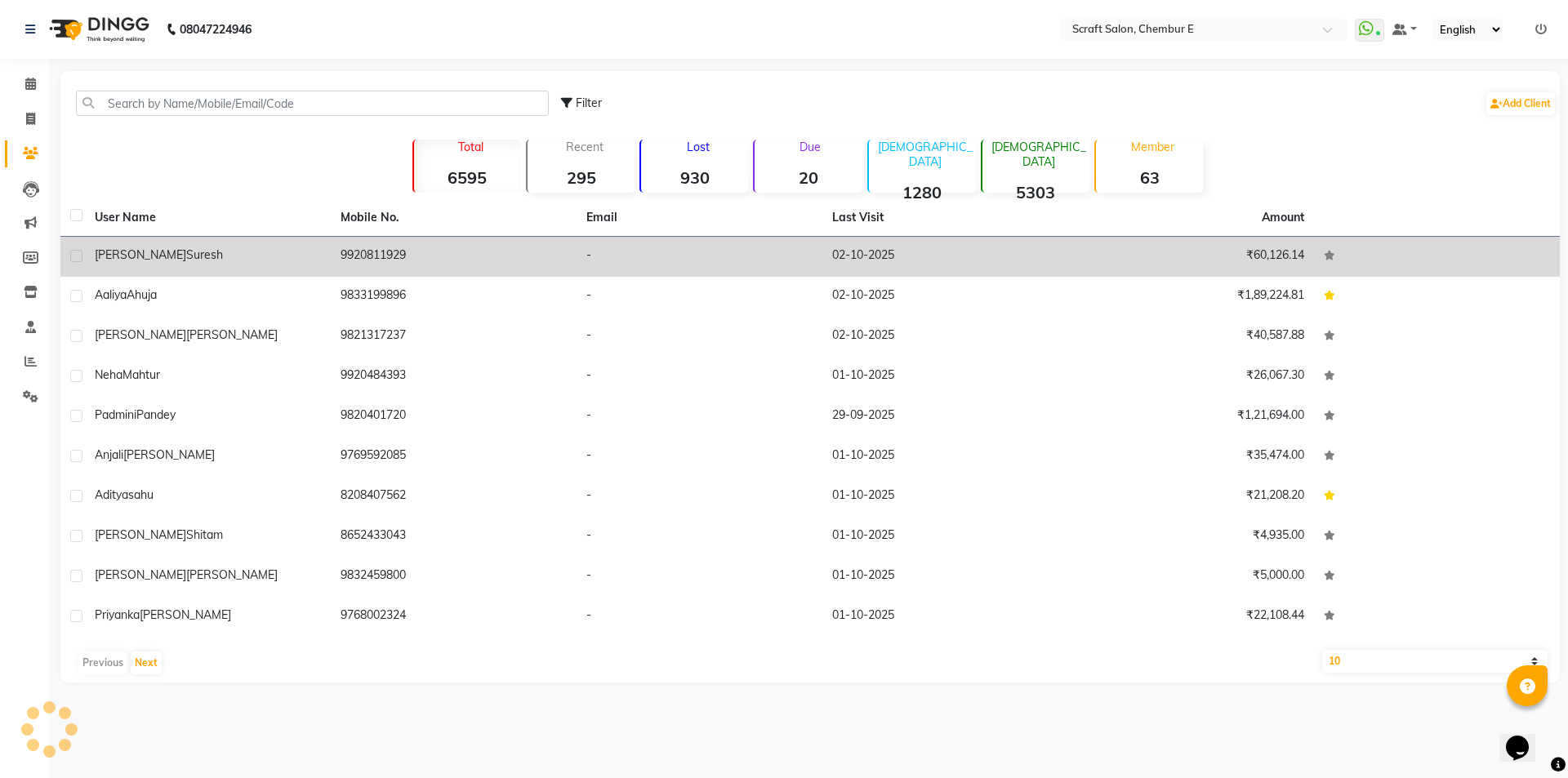
click at [128, 250] on span "Aishwarya" at bounding box center [140, 255] width 91 height 14
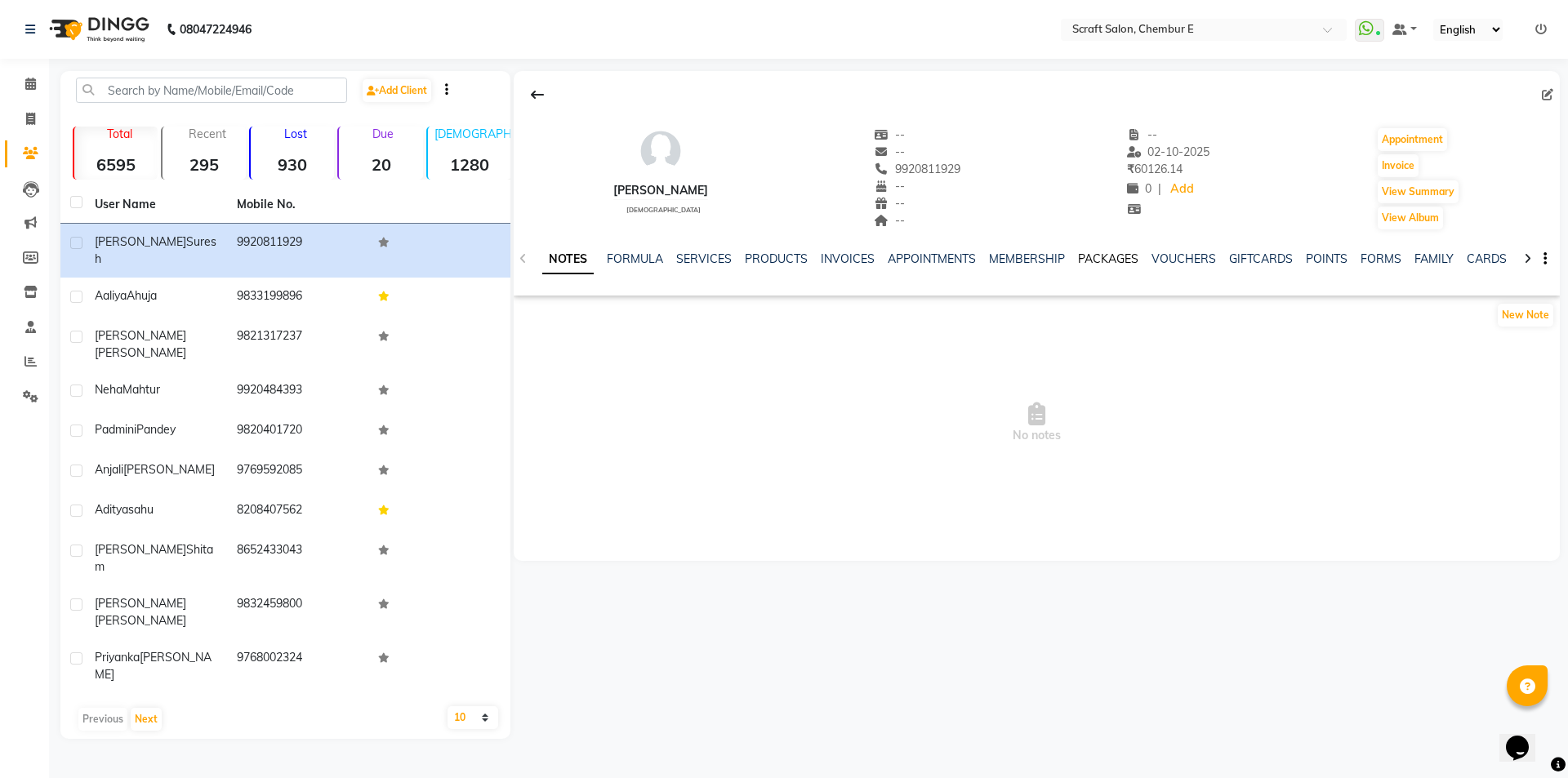
click at [1087, 260] on link "PACKAGES" at bounding box center [1108, 258] width 61 height 14
click at [945, 257] on link "MEMBERSHIP" at bounding box center [933, 258] width 76 height 14
click at [862, 255] on link "APPOINTMENTS" at bounding box center [852, 258] width 89 height 14
click at [1136, 260] on link "VOUCHERS" at bounding box center [1133, 258] width 64 height 14
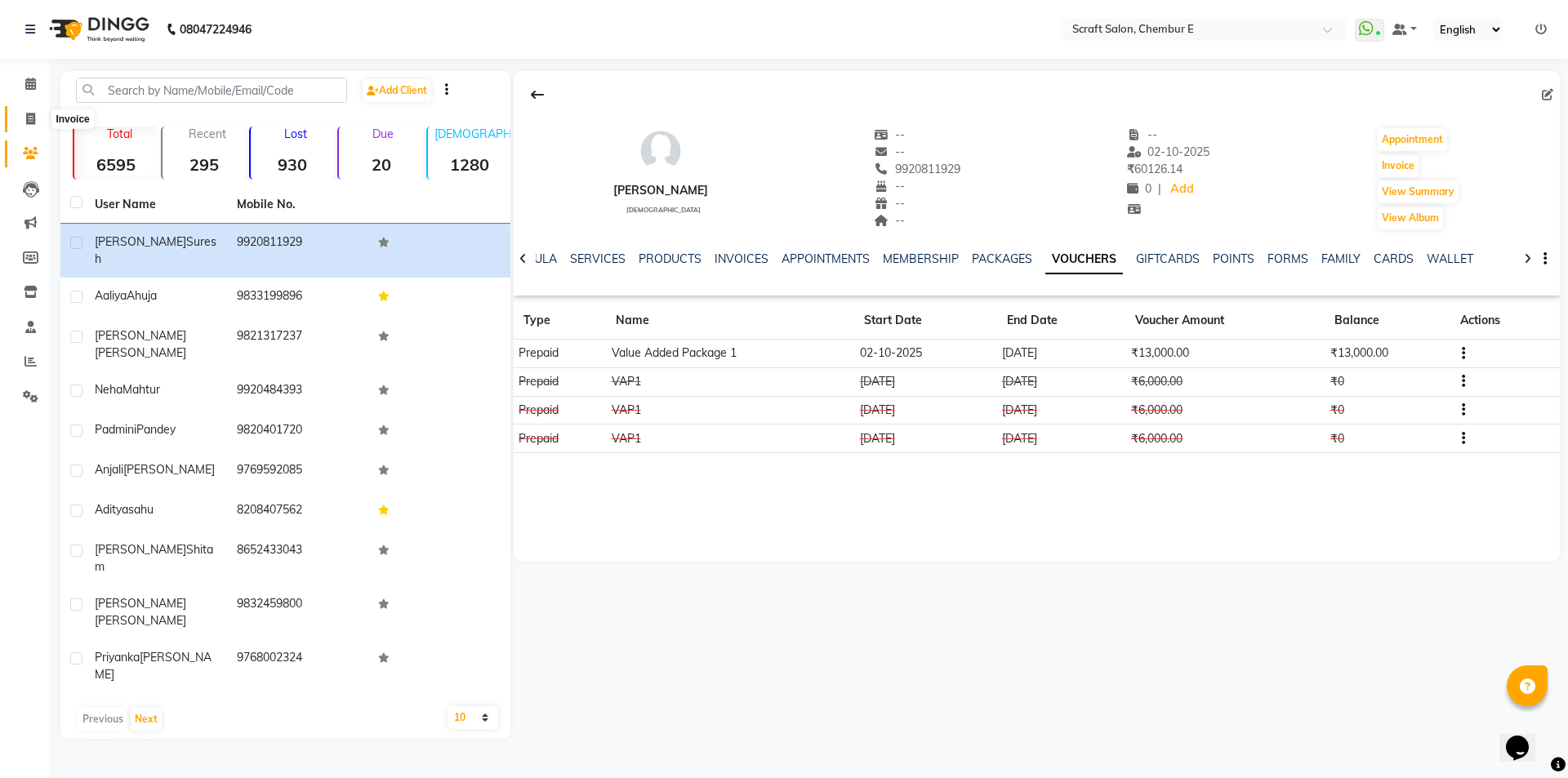
click at [32, 117] on icon at bounding box center [30, 119] width 9 height 13
select select "service"
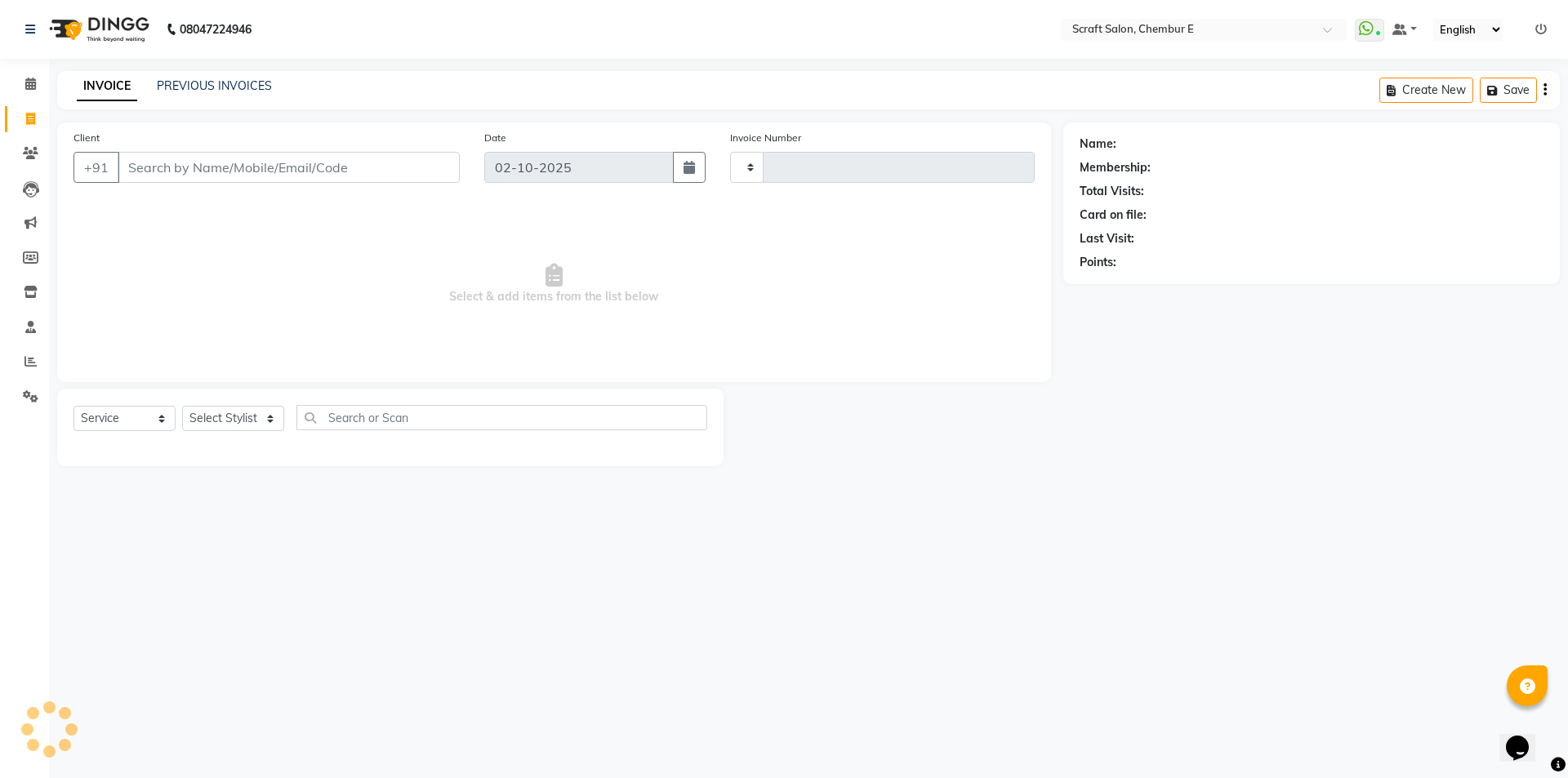
type input "1591"
select select "3922"
click at [125, 168] on input "Client" at bounding box center [288, 167] width 343 height 31
click at [34, 86] on icon at bounding box center [30, 84] width 11 height 13
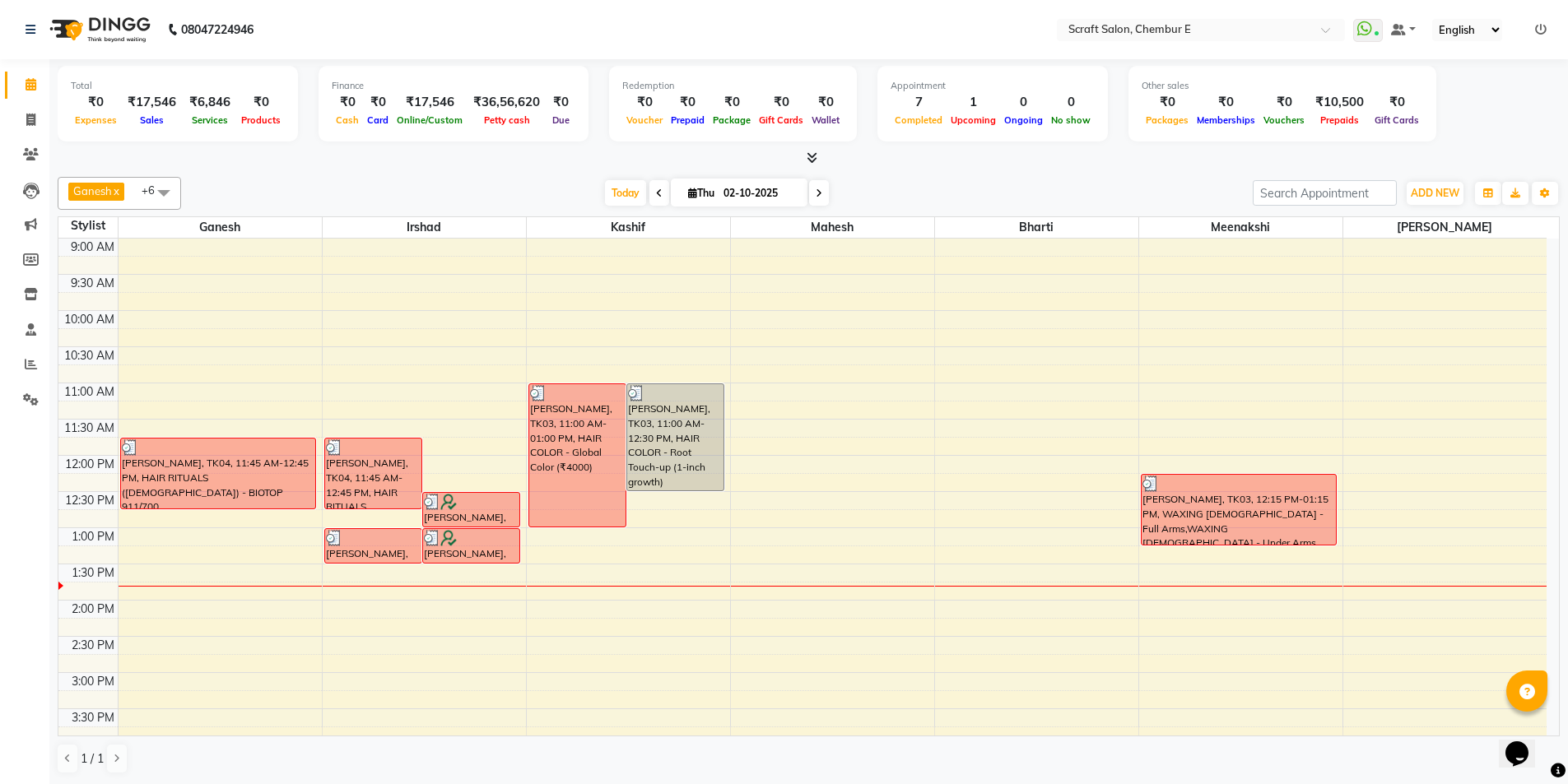
click at [279, 451] on div at bounding box center [218, 448] width 194 height 16
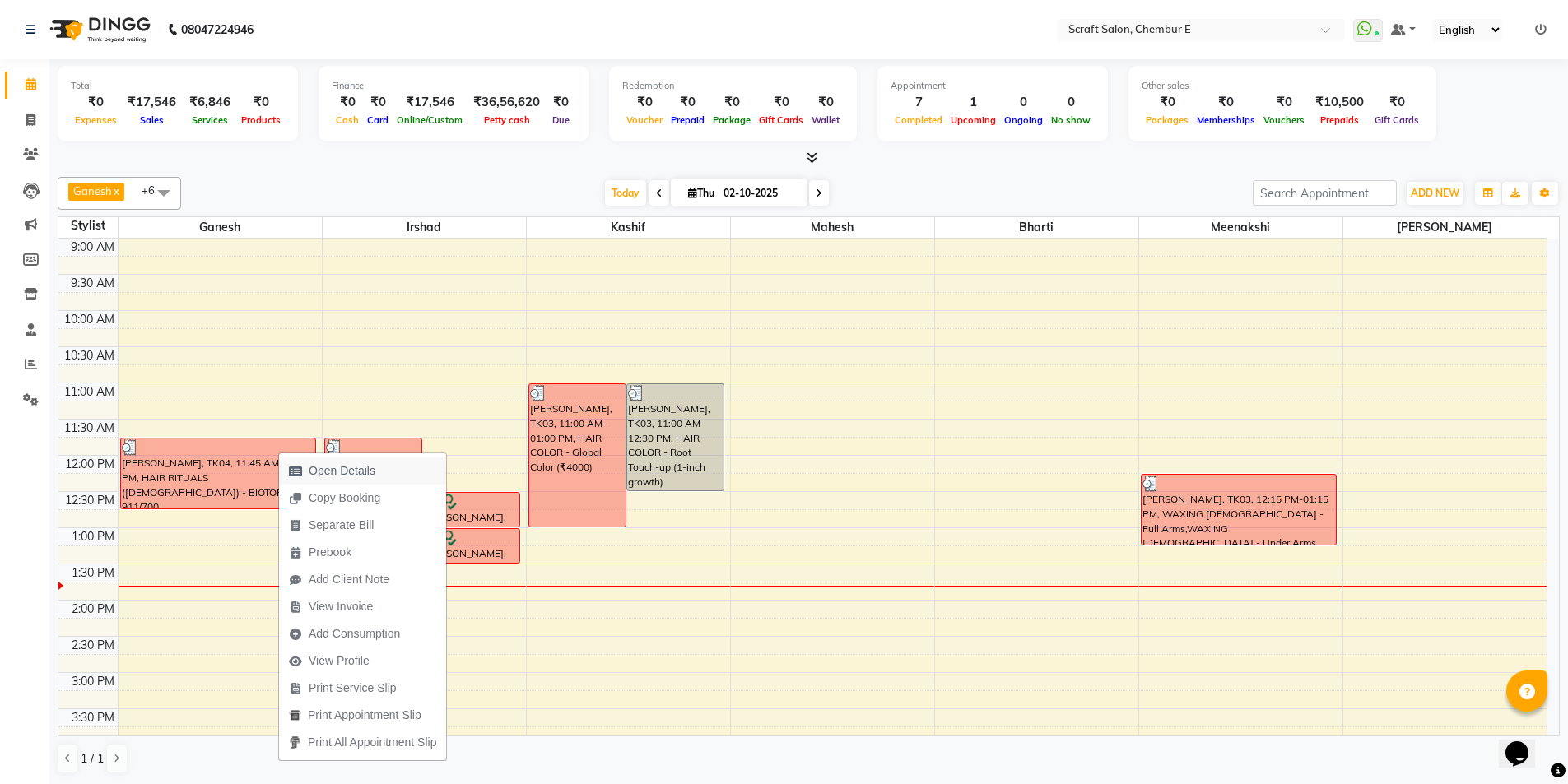
click at [353, 469] on span "Open Details" at bounding box center [342, 470] width 67 height 17
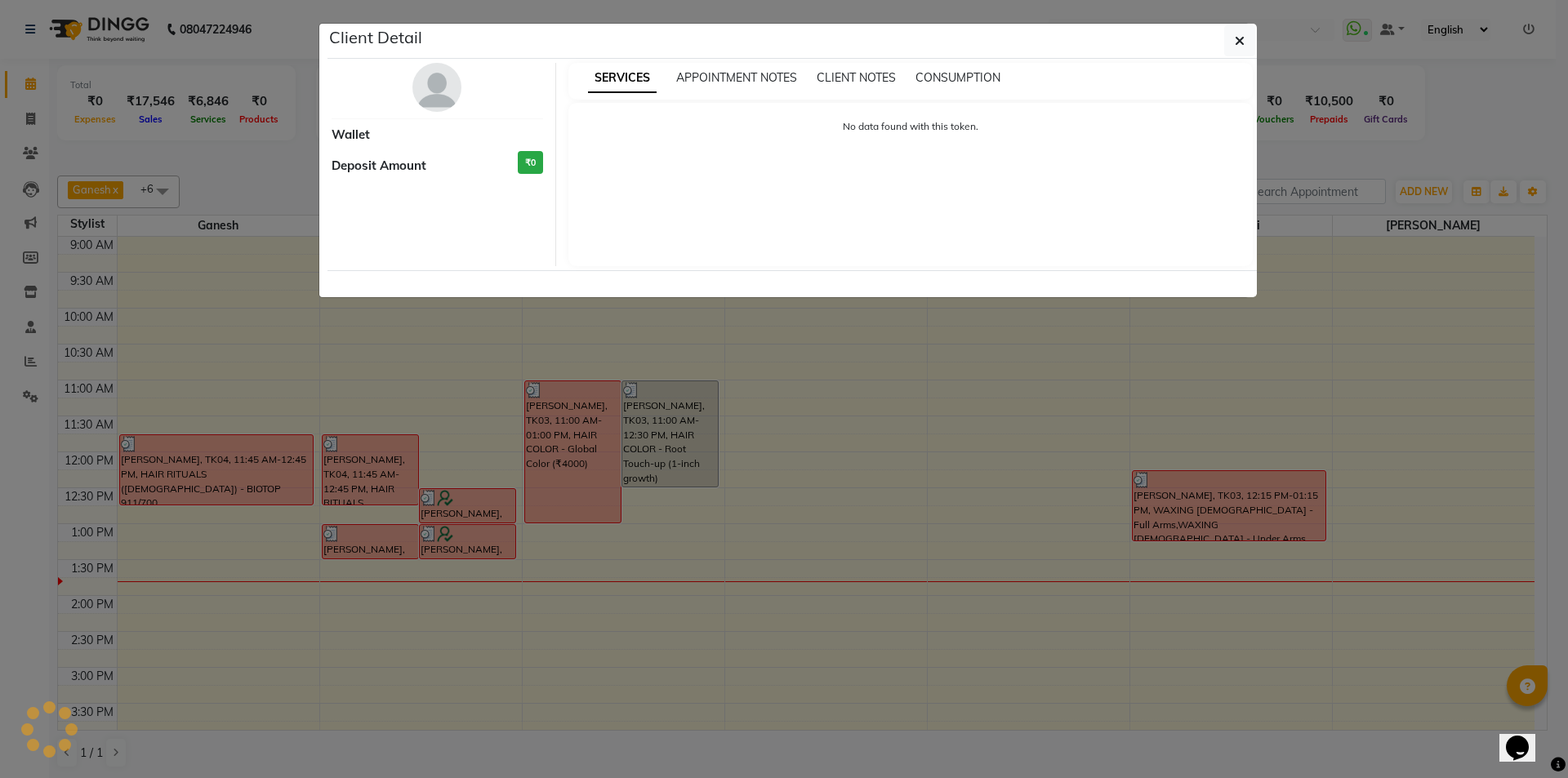
select select "3"
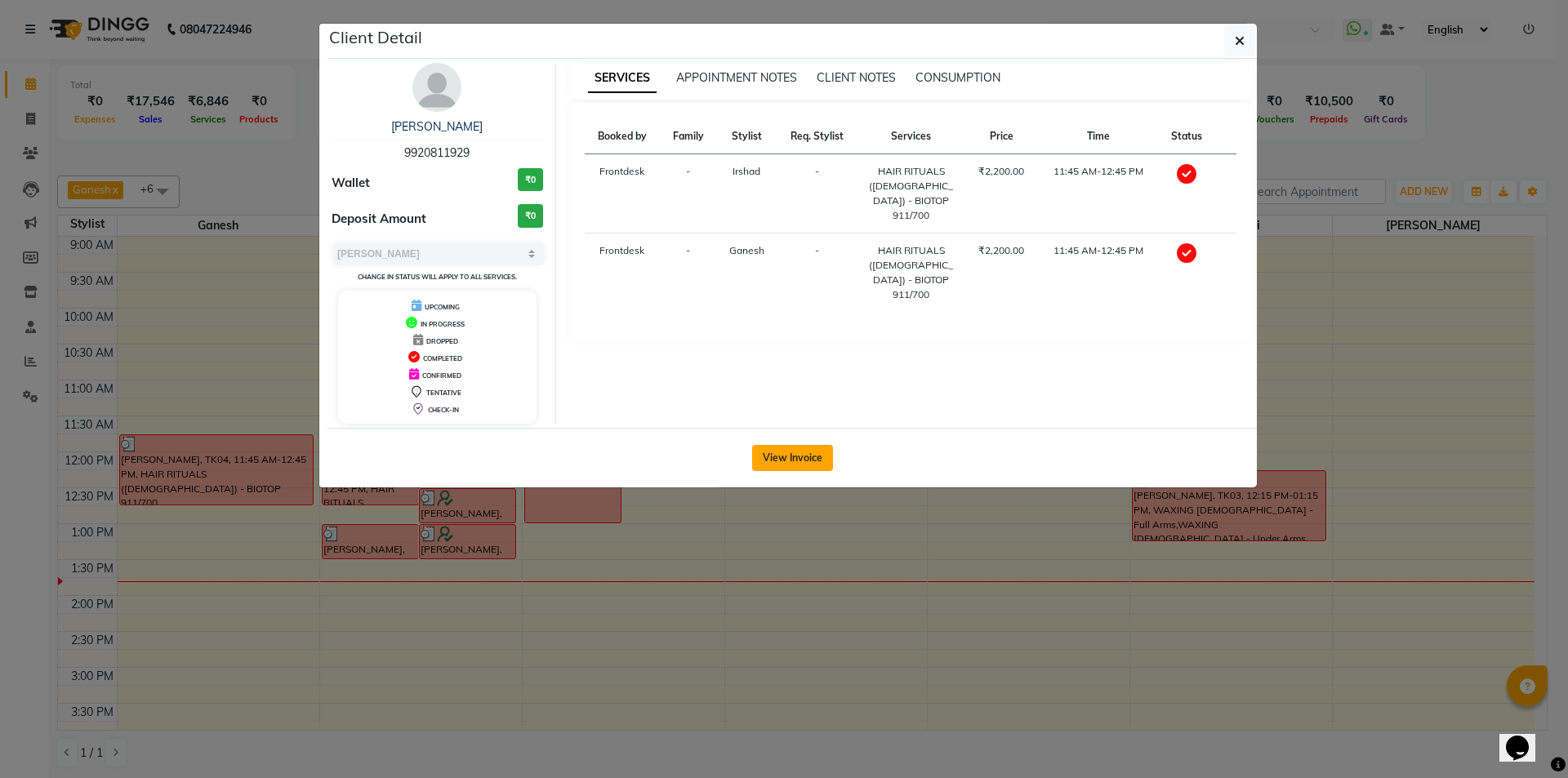
click at [796, 461] on button "View Invoice" at bounding box center [792, 458] width 81 height 26
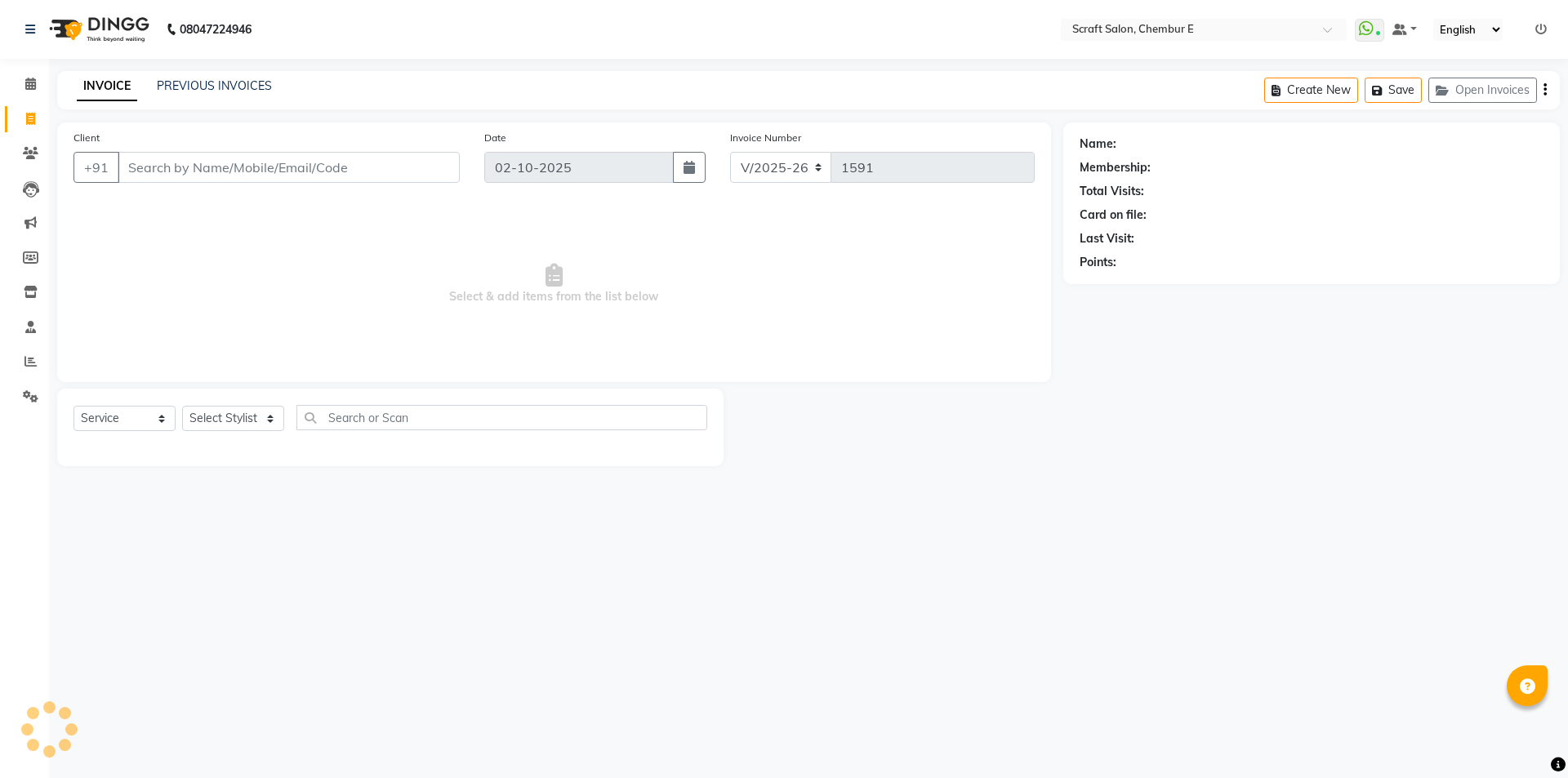
select select "3922"
select select "service"
click at [225, 162] on input "Client" at bounding box center [288, 167] width 343 height 31
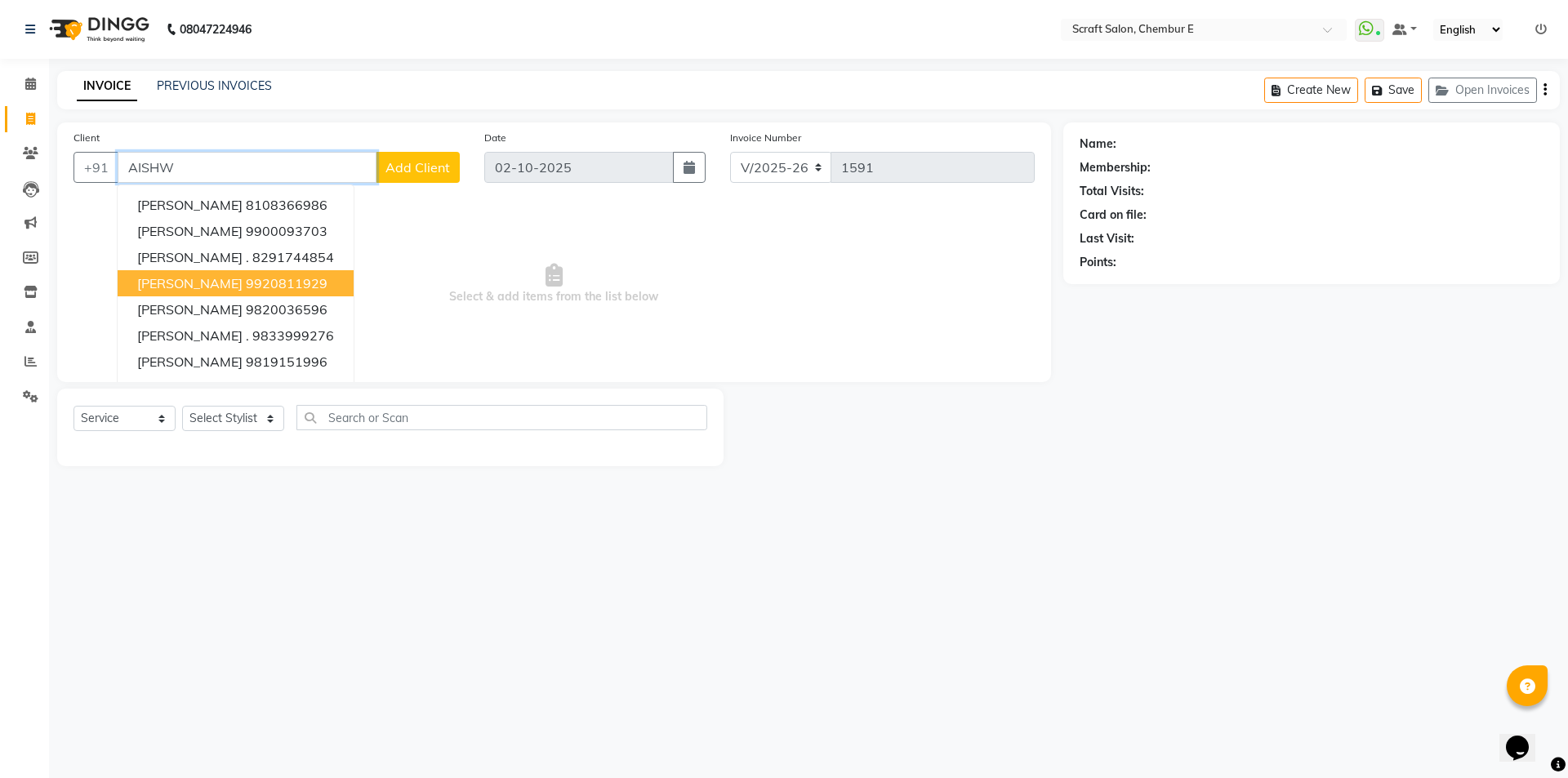
click at [222, 286] on span "[PERSON_NAME]" at bounding box center [190, 283] width 106 height 16
type input "9920811929"
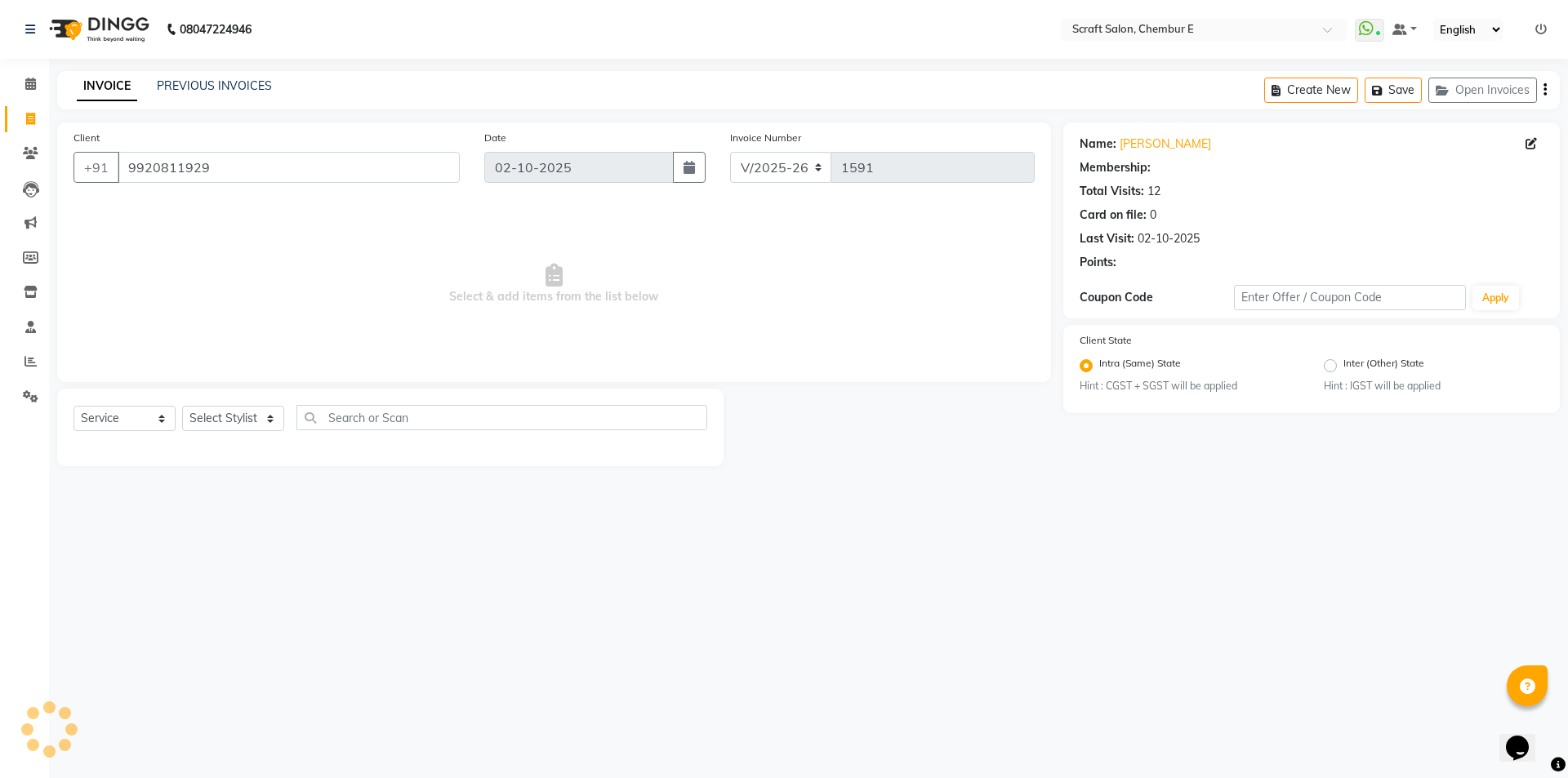
radio input "false"
radio input "true"
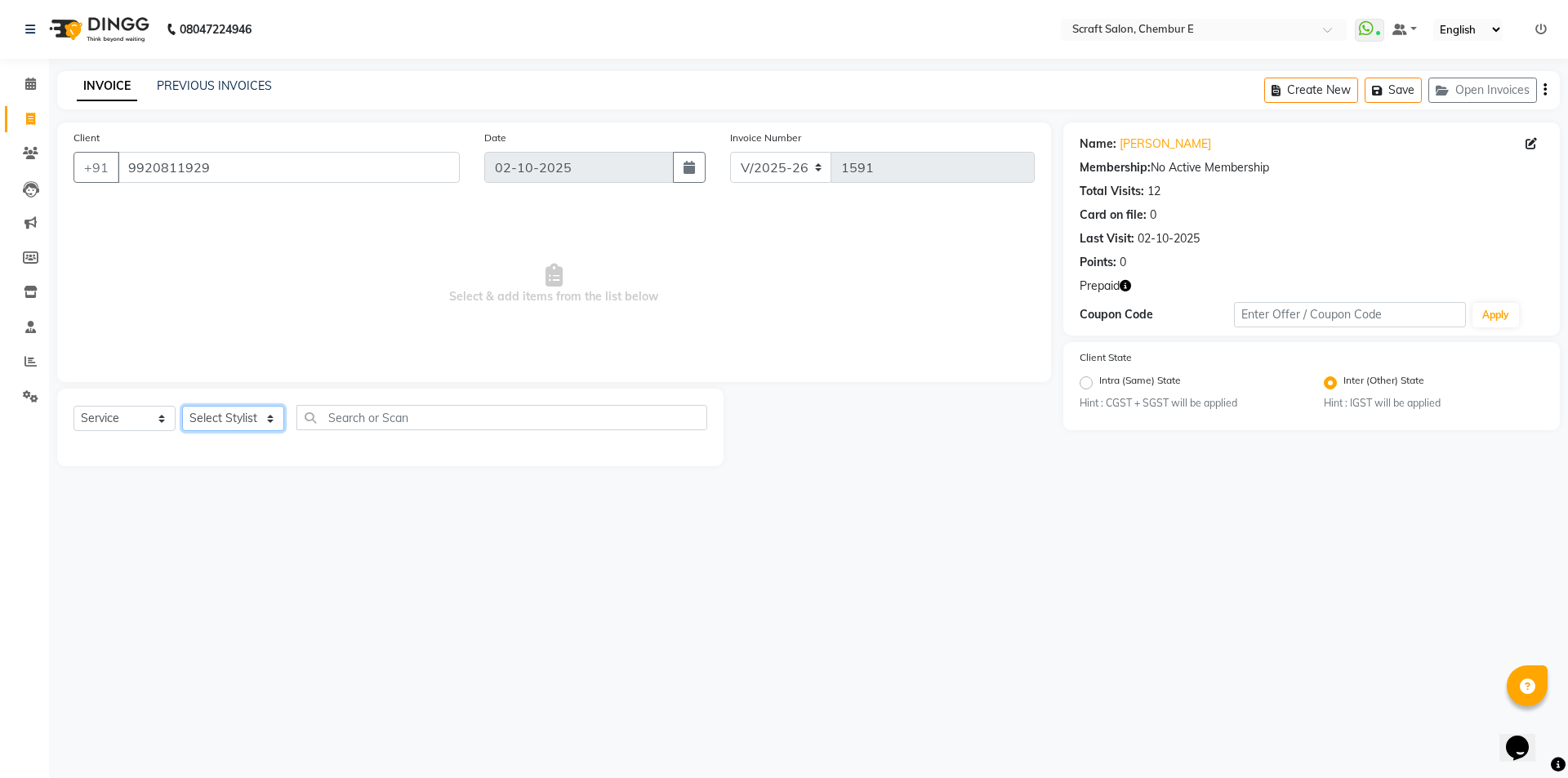
click at [272, 419] on select "Select Stylist Bharti Frontdesk Ganesh [PERSON_NAME] Mahesh Meenakshi [PERSON_N…" at bounding box center [233, 419] width 102 height 25
select select "24787"
click at [182, 406] on select "Select Stylist Bharti Frontdesk Ganesh [PERSON_NAME] Mahesh Meenakshi [PERSON_N…" at bounding box center [233, 419] width 102 height 25
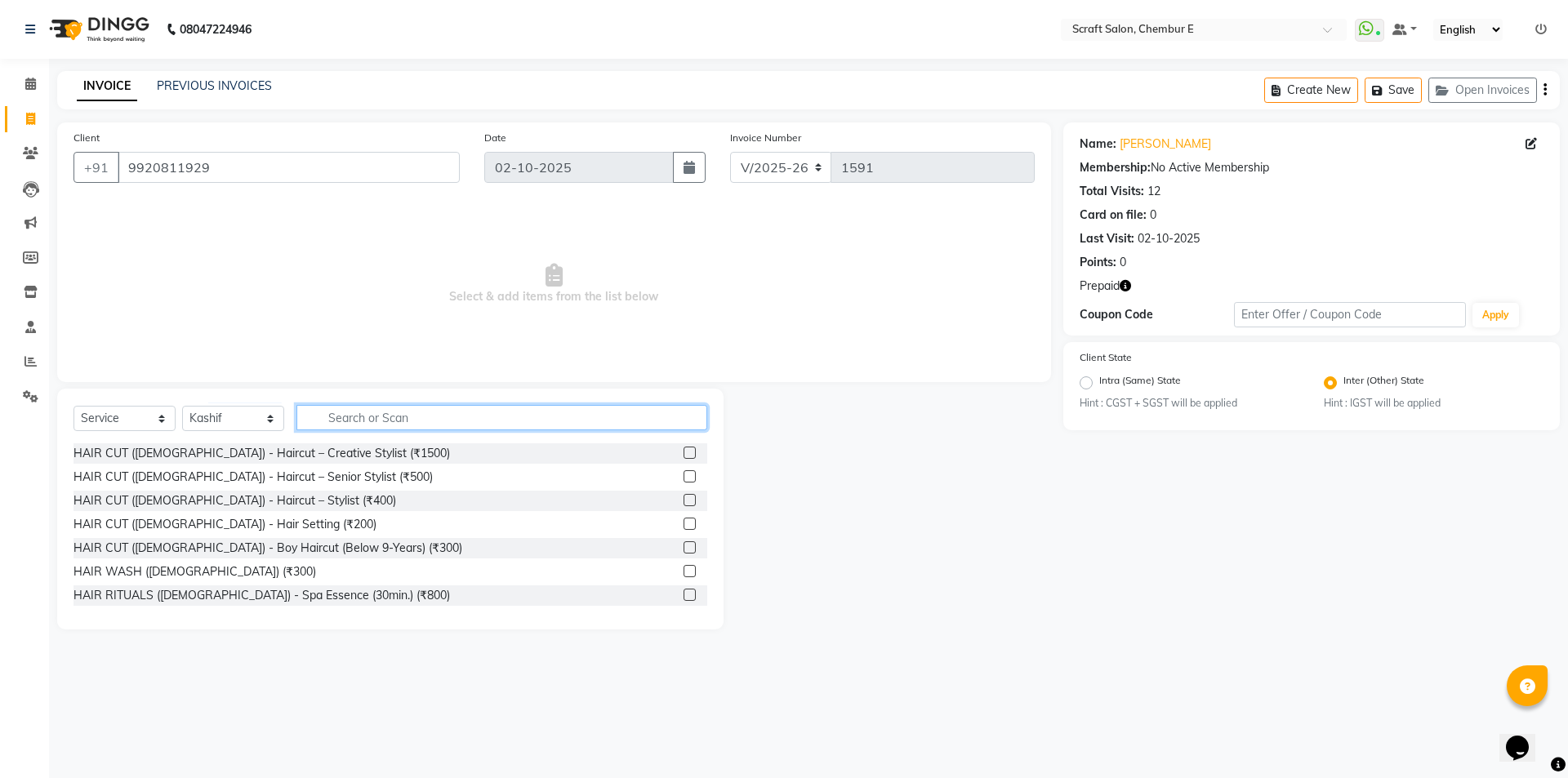
click at [349, 414] on input "text" at bounding box center [501, 418] width 411 height 25
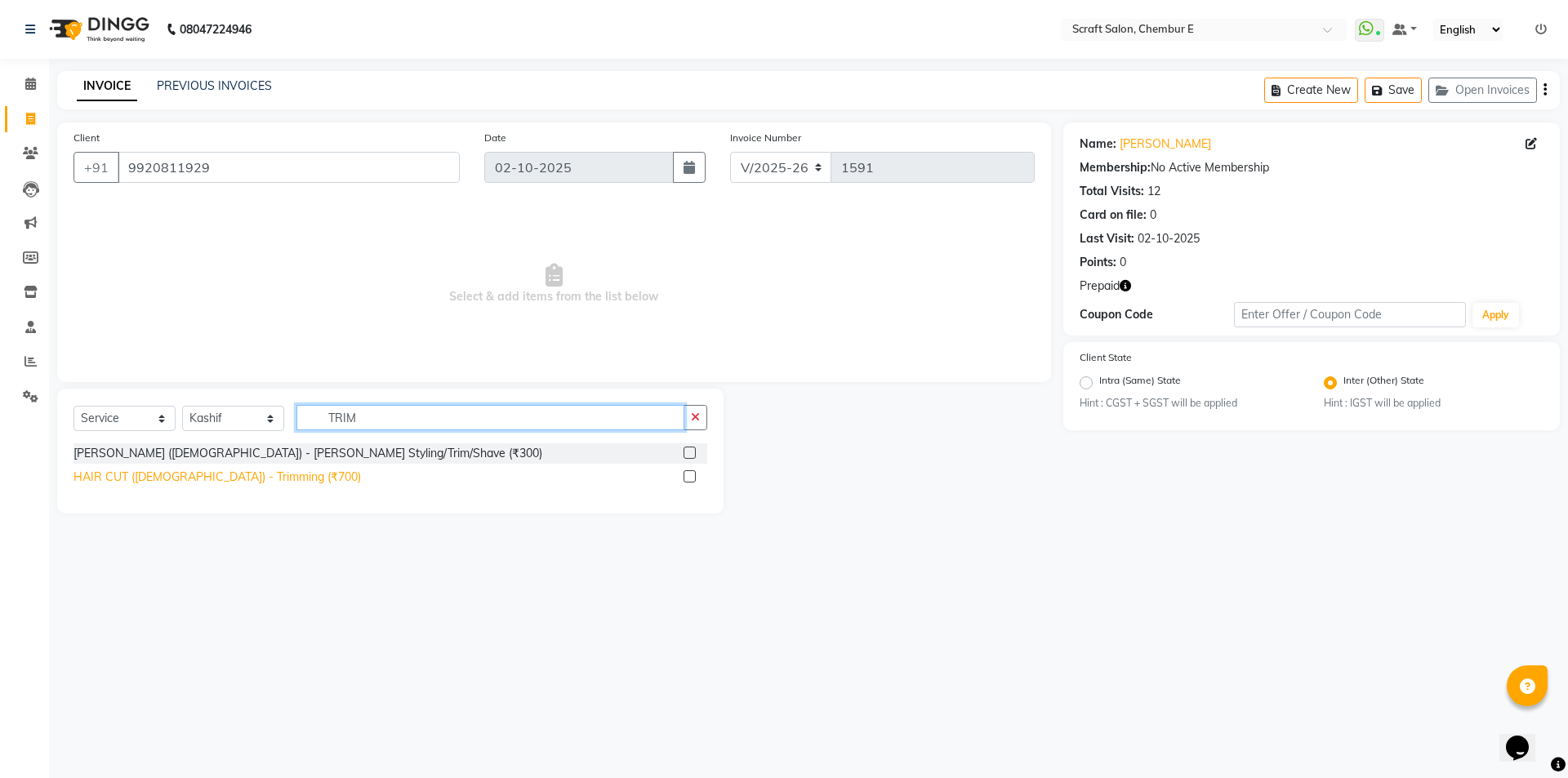
type input "TRIM"
click at [275, 478] on div "HAIR CUT ([DEMOGRAPHIC_DATA]) - Trimming (₹700)" at bounding box center [216, 477] width 287 height 17
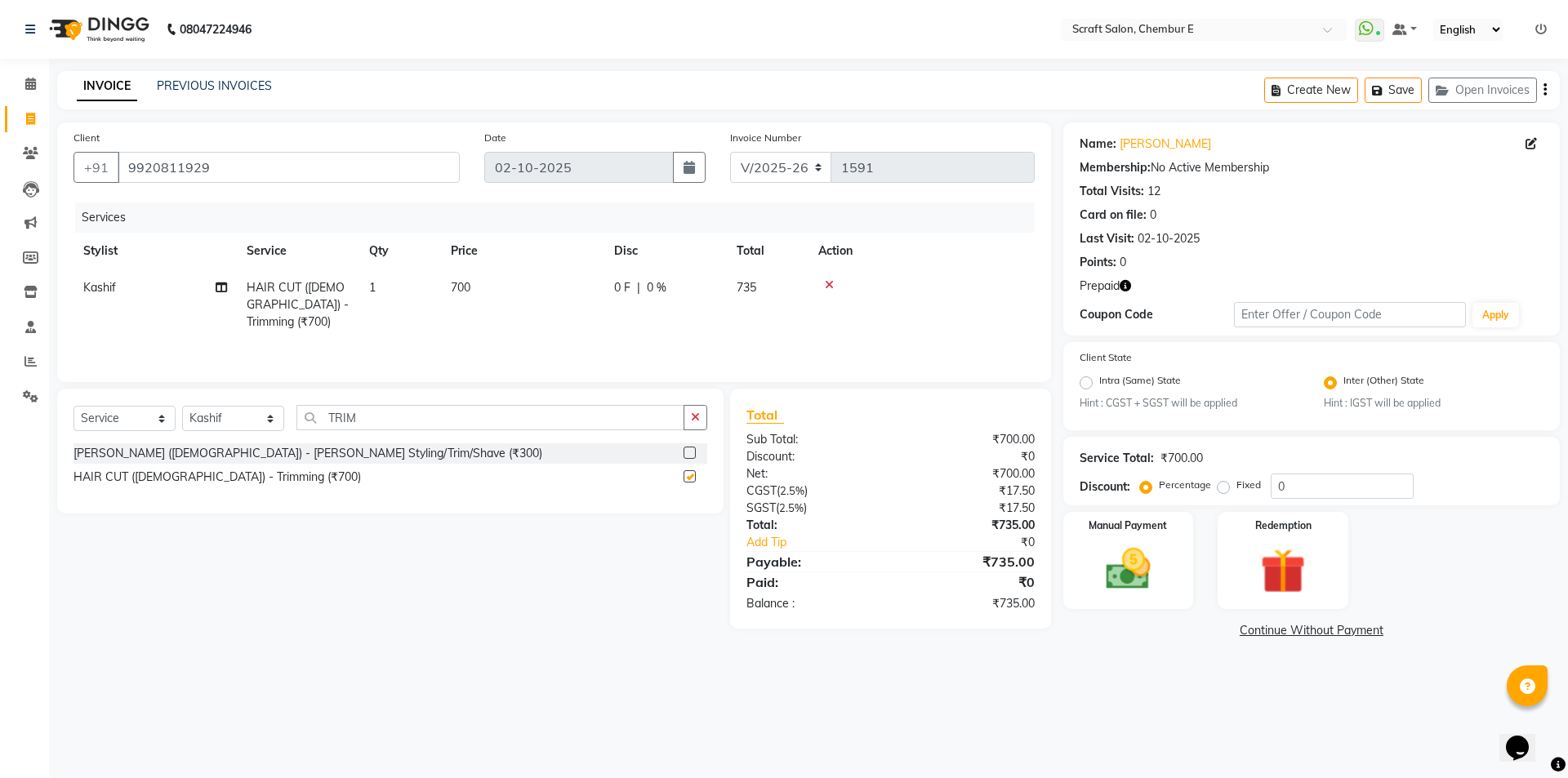
checkbox input "false"
click at [397, 427] on input "TRIM" at bounding box center [490, 418] width 388 height 25
type input "T"
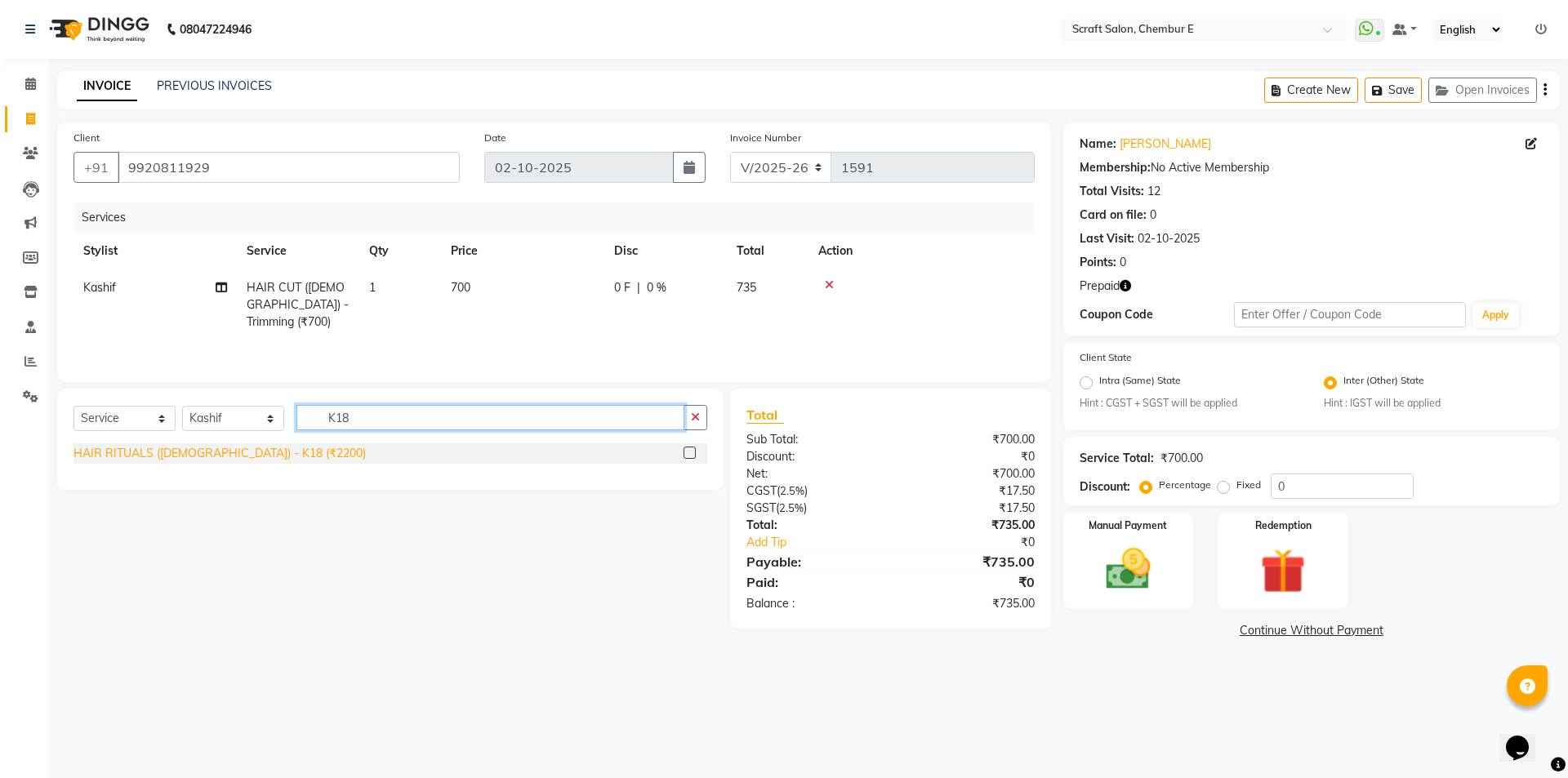
type input "K18"
click at [258, 458] on div "HAIR RITUALS ([DEMOGRAPHIC_DATA]) - K18 (₹2200)" at bounding box center [219, 453] width 292 height 17
checkbox input "false"
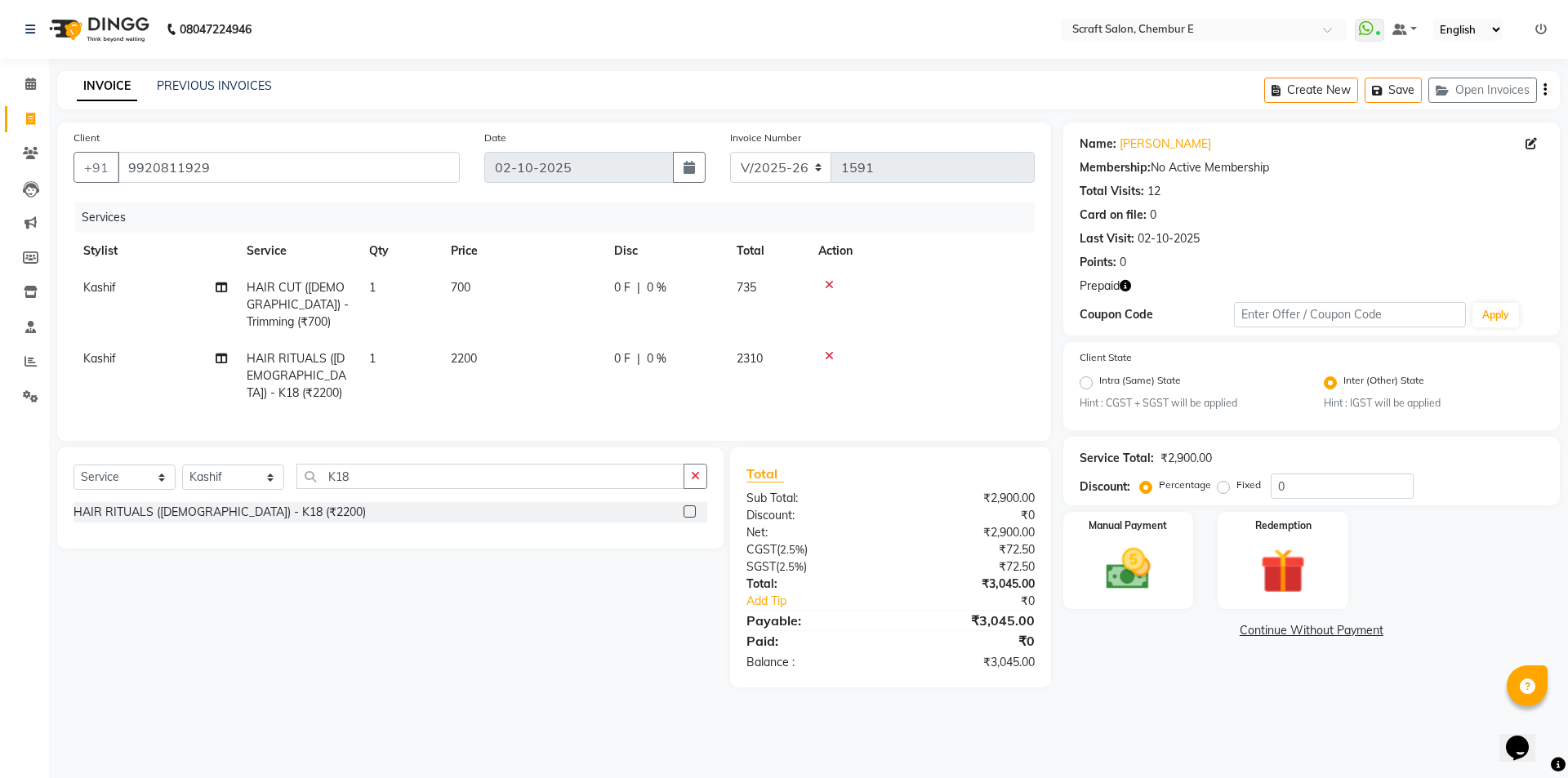
click at [462, 359] on span "2200" at bounding box center [463, 359] width 26 height 14
select select "24787"
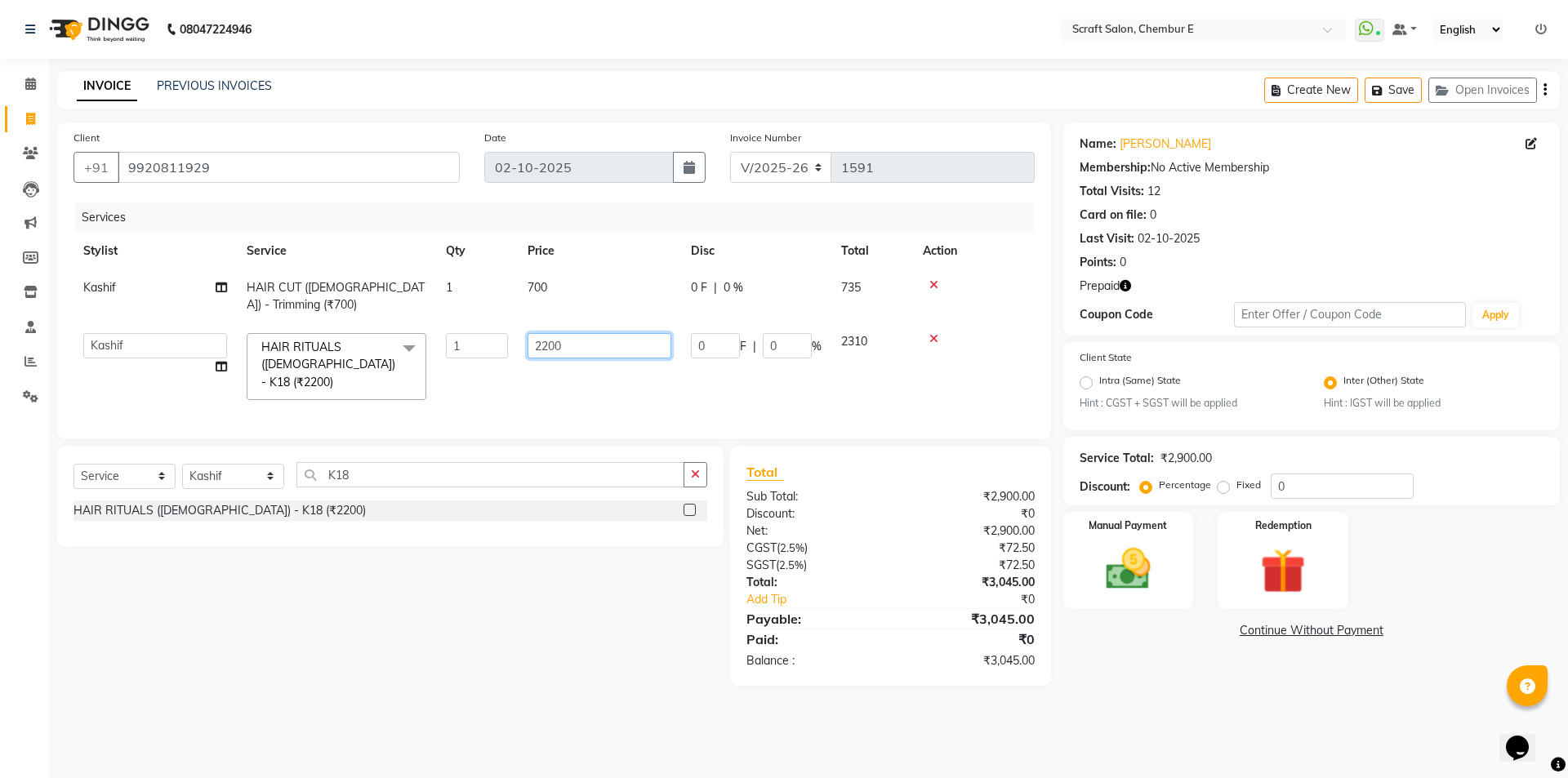
click at [547, 351] on input "2200" at bounding box center [599, 345] width 144 height 25
type input "2500"
click at [626, 563] on div "Select Service Product Membership Package Voucher Prepaid Gift Card Select Styl…" at bounding box center [384, 565] width 679 height 240
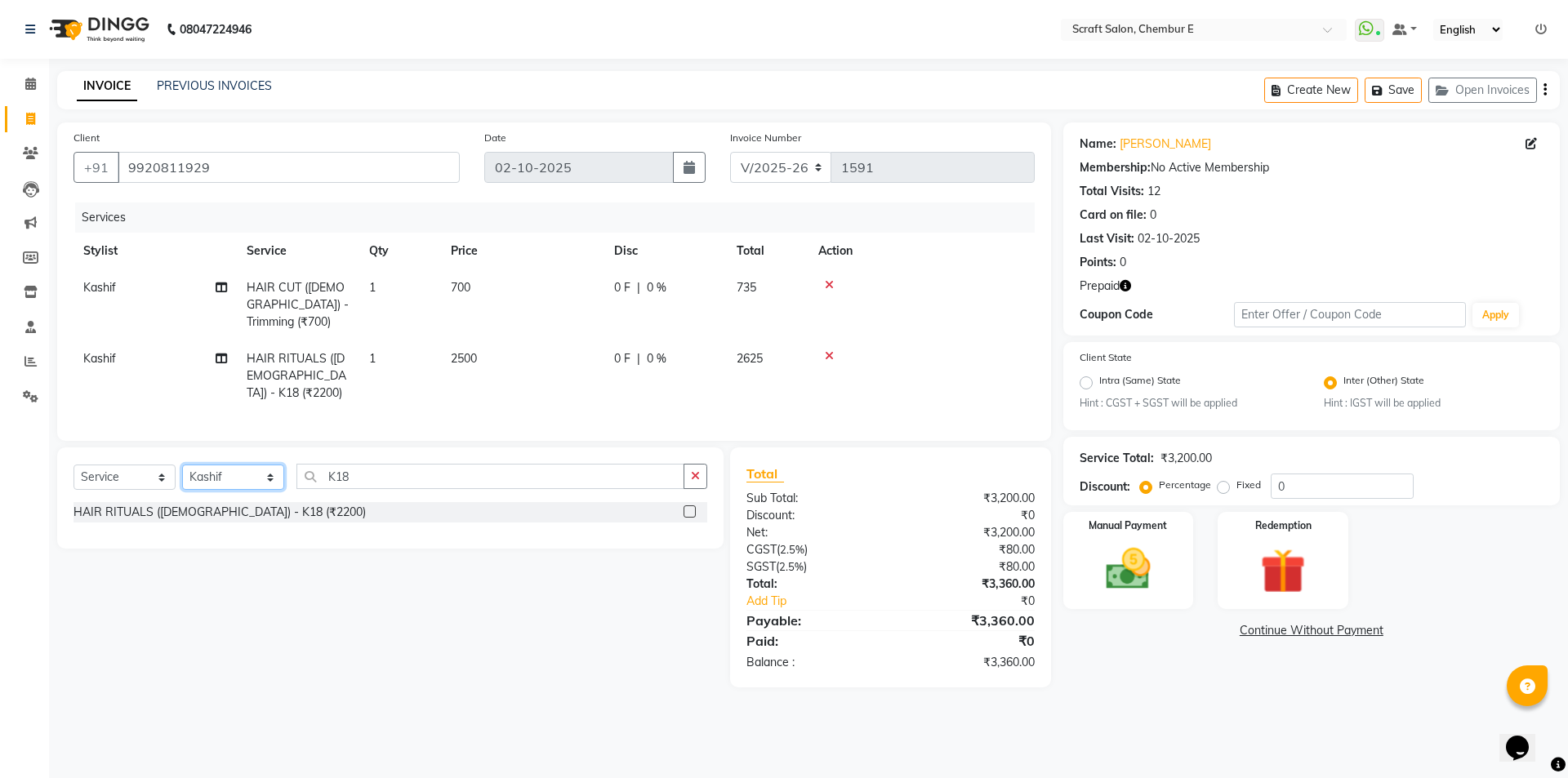
click at [273, 488] on select "Select Stylist Bharti Frontdesk Ganesh [PERSON_NAME] Mahesh Meenakshi [PERSON_N…" at bounding box center [233, 477] width 102 height 25
select select "81195"
click at [182, 477] on select "Select Stylist Bharti Frontdesk Ganesh [PERSON_NAME] Mahesh Meenakshi [PERSON_N…" at bounding box center [233, 477] width 102 height 25
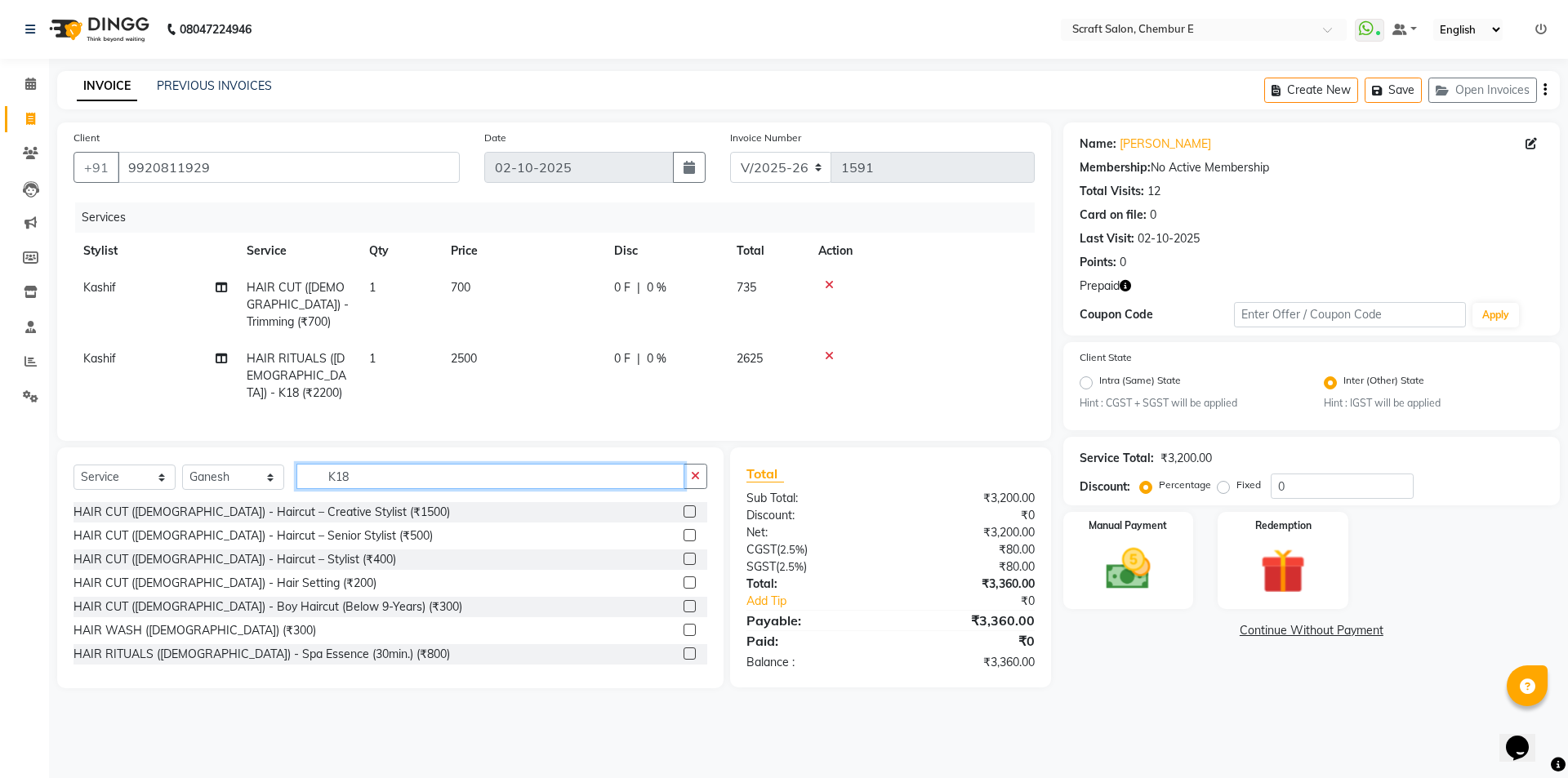
click at [360, 489] on input "K18" at bounding box center [490, 477] width 388 height 25
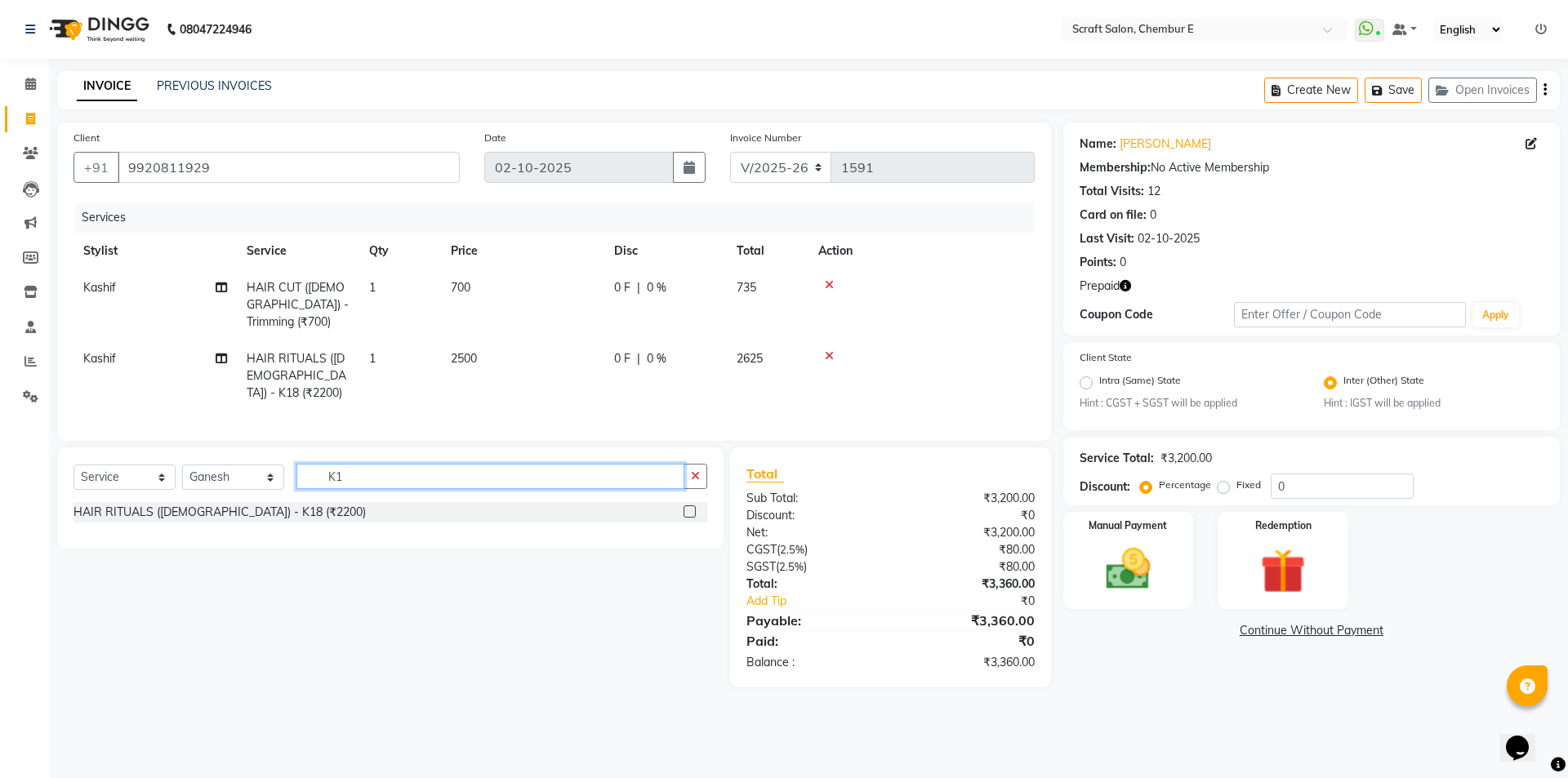
type input "K"
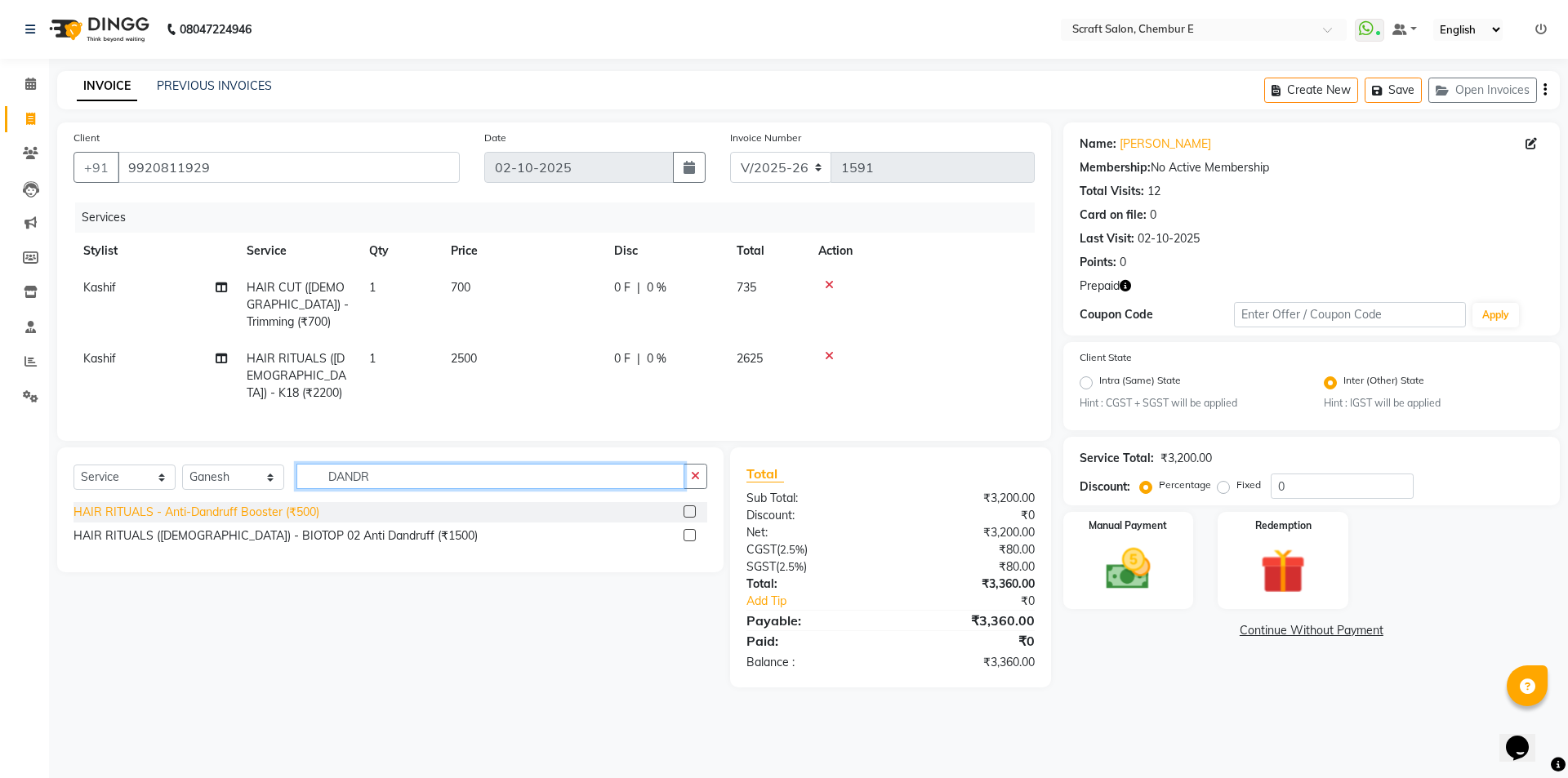
type input "DANDR"
click at [290, 520] on div "HAIR RITUALS - Anti-Dandruff Booster (₹500)" at bounding box center [196, 512] width 246 height 17
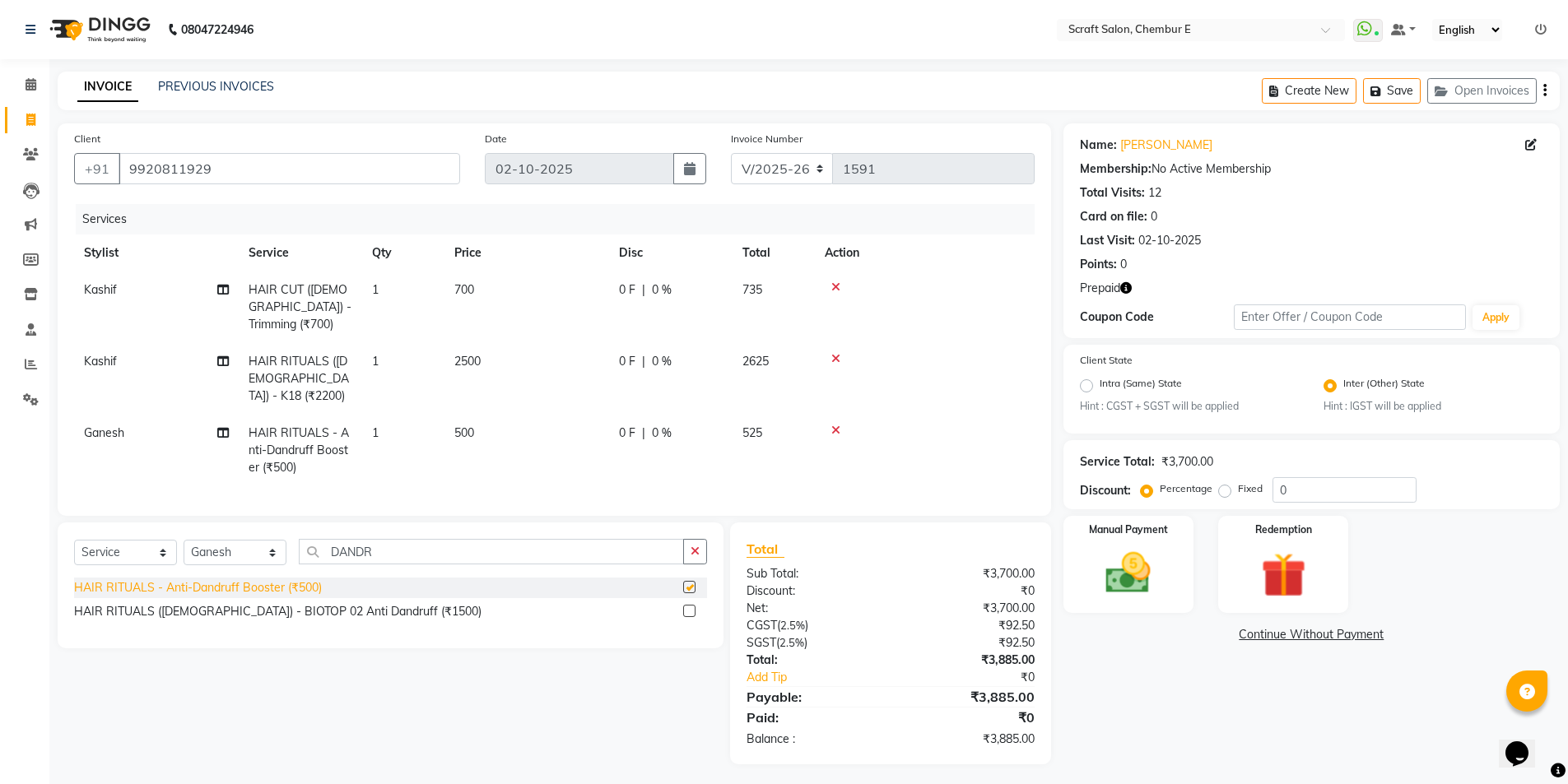
checkbox input "false"
click at [459, 432] on span "500" at bounding box center [464, 433] width 20 height 14
select select "81195"
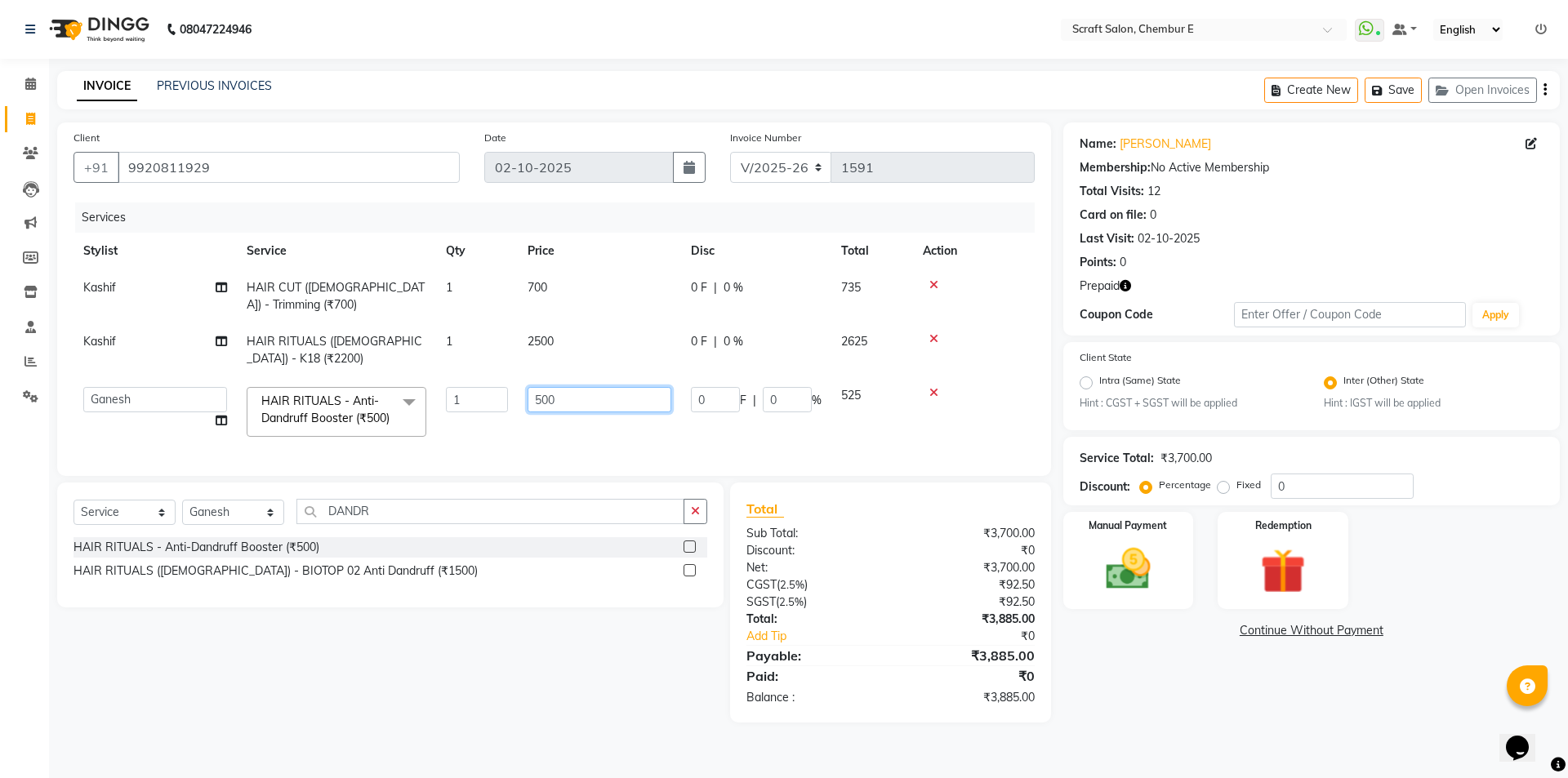
click at [542, 393] on input "500" at bounding box center [599, 400] width 144 height 25
type input "800"
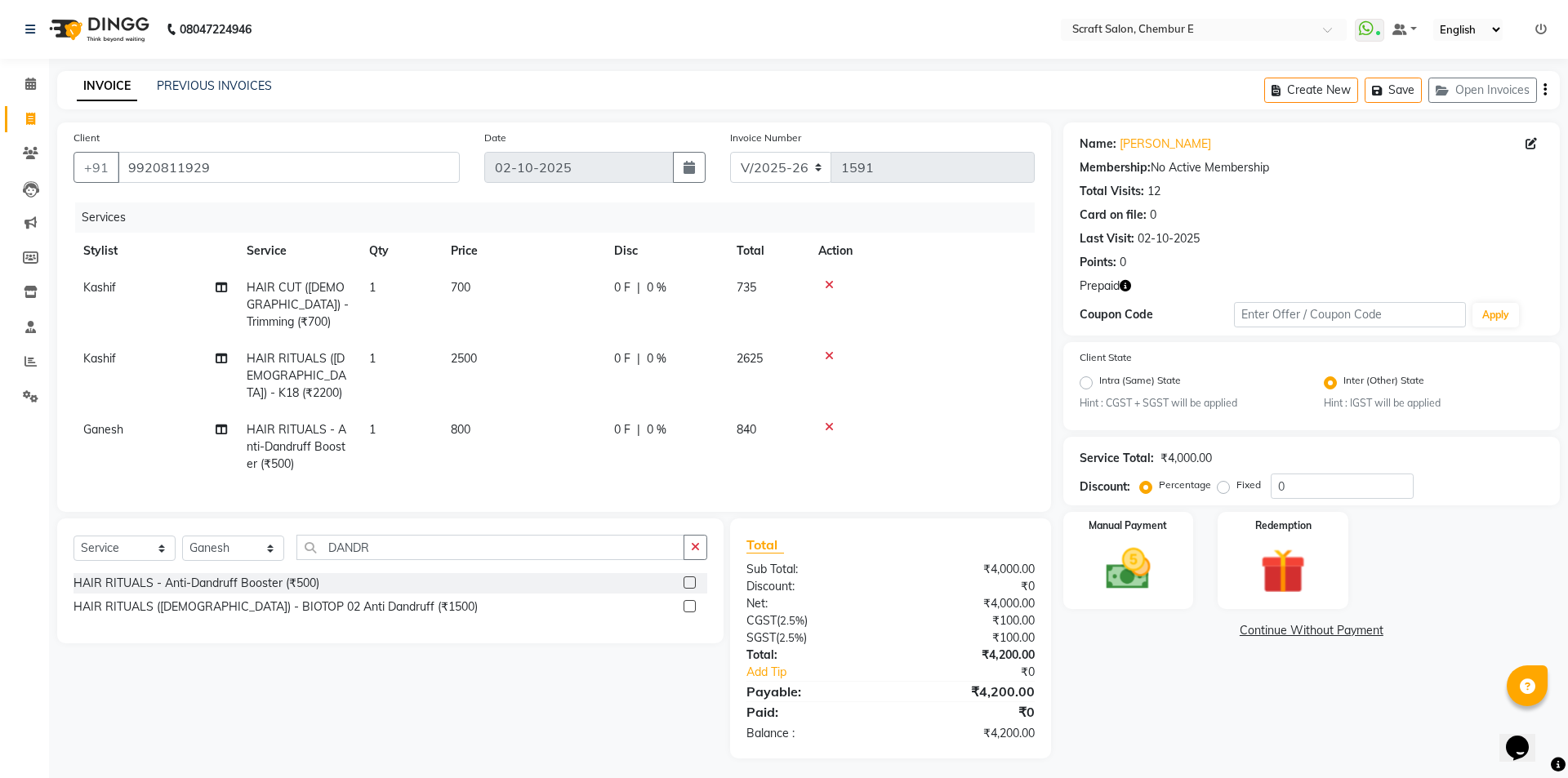
click at [577, 444] on td "800" at bounding box center [522, 446] width 164 height 71
select select "81195"
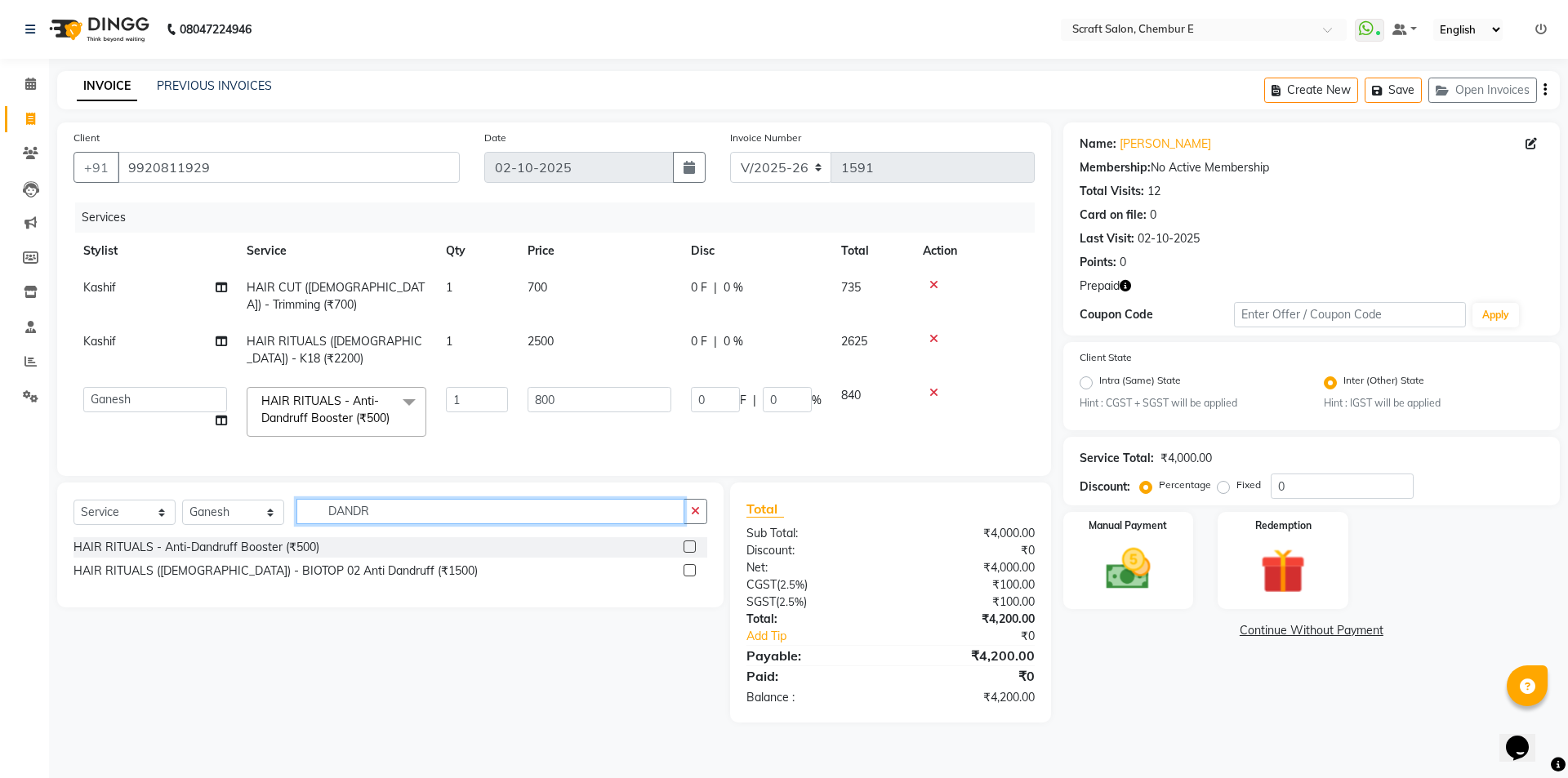
click at [389, 524] on input "DANDR" at bounding box center [490, 512] width 388 height 25
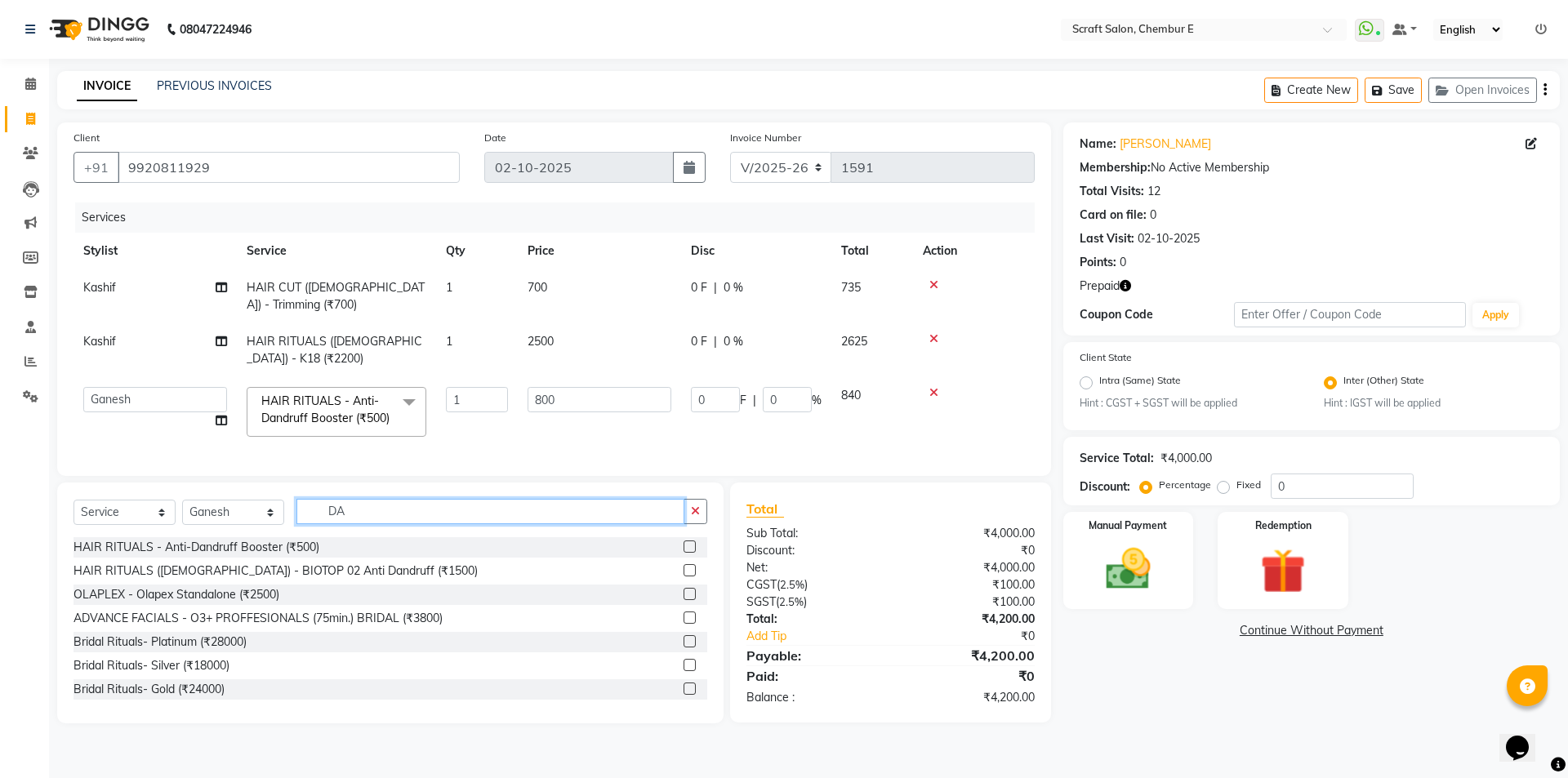
type input "D"
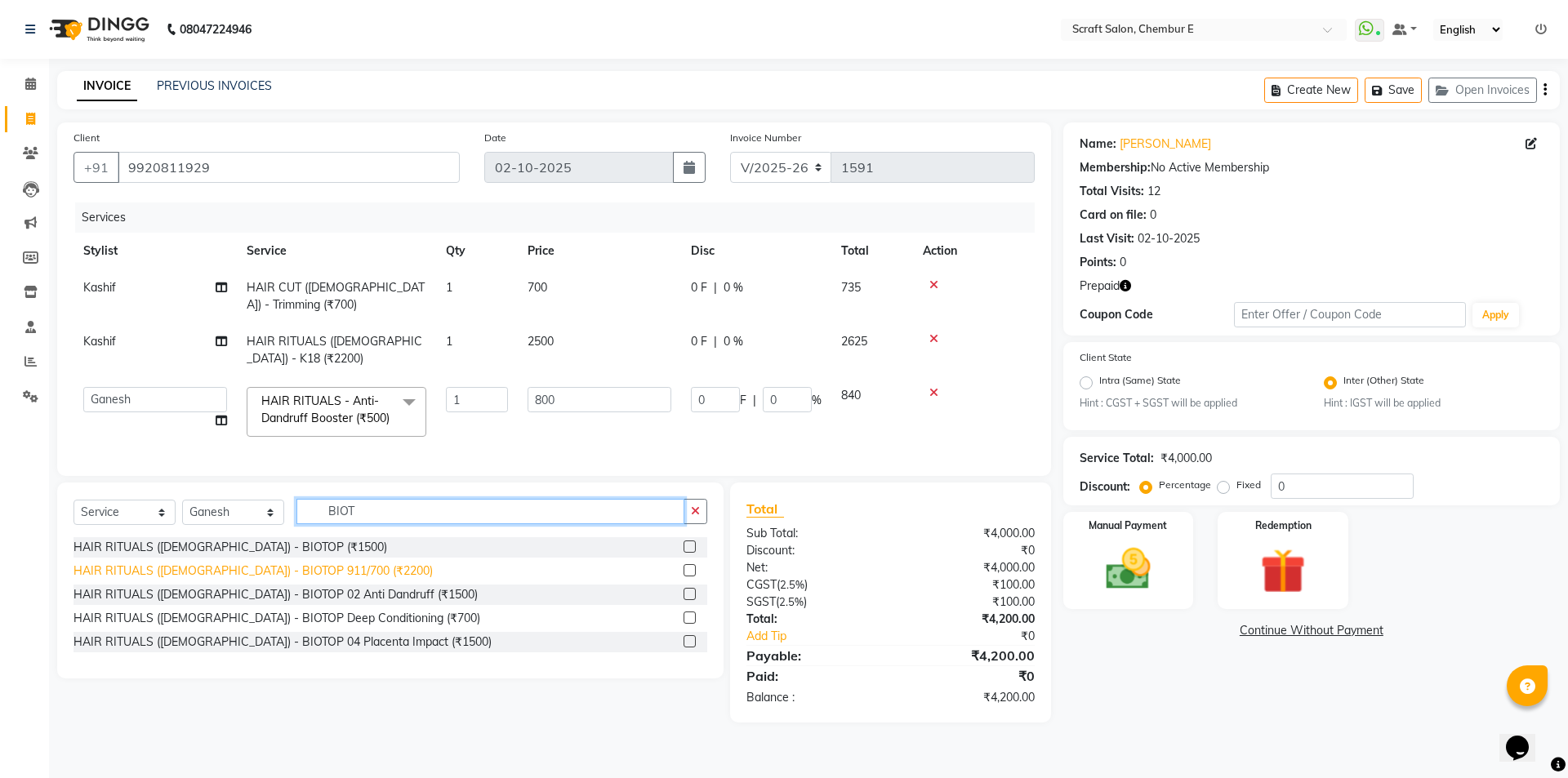
type input "BIOT"
click at [338, 579] on div "HAIR RITUALS ([DEMOGRAPHIC_DATA]) - BIOTOP 911/700 (₹2200)" at bounding box center [253, 571] width 360 height 17
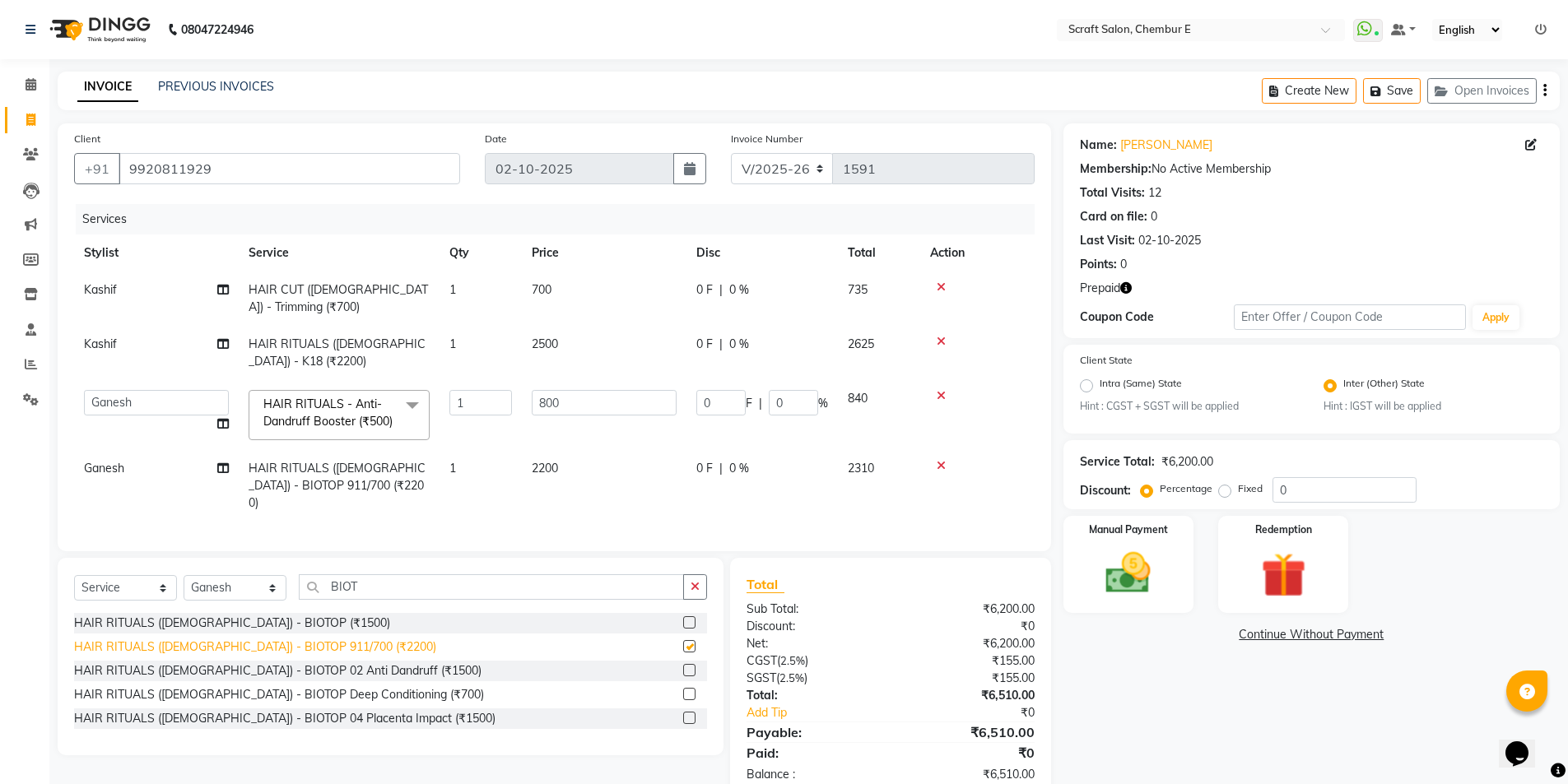
checkbox input "false"
click at [1340, 571] on div "Redemption" at bounding box center [1283, 565] width 136 height 101
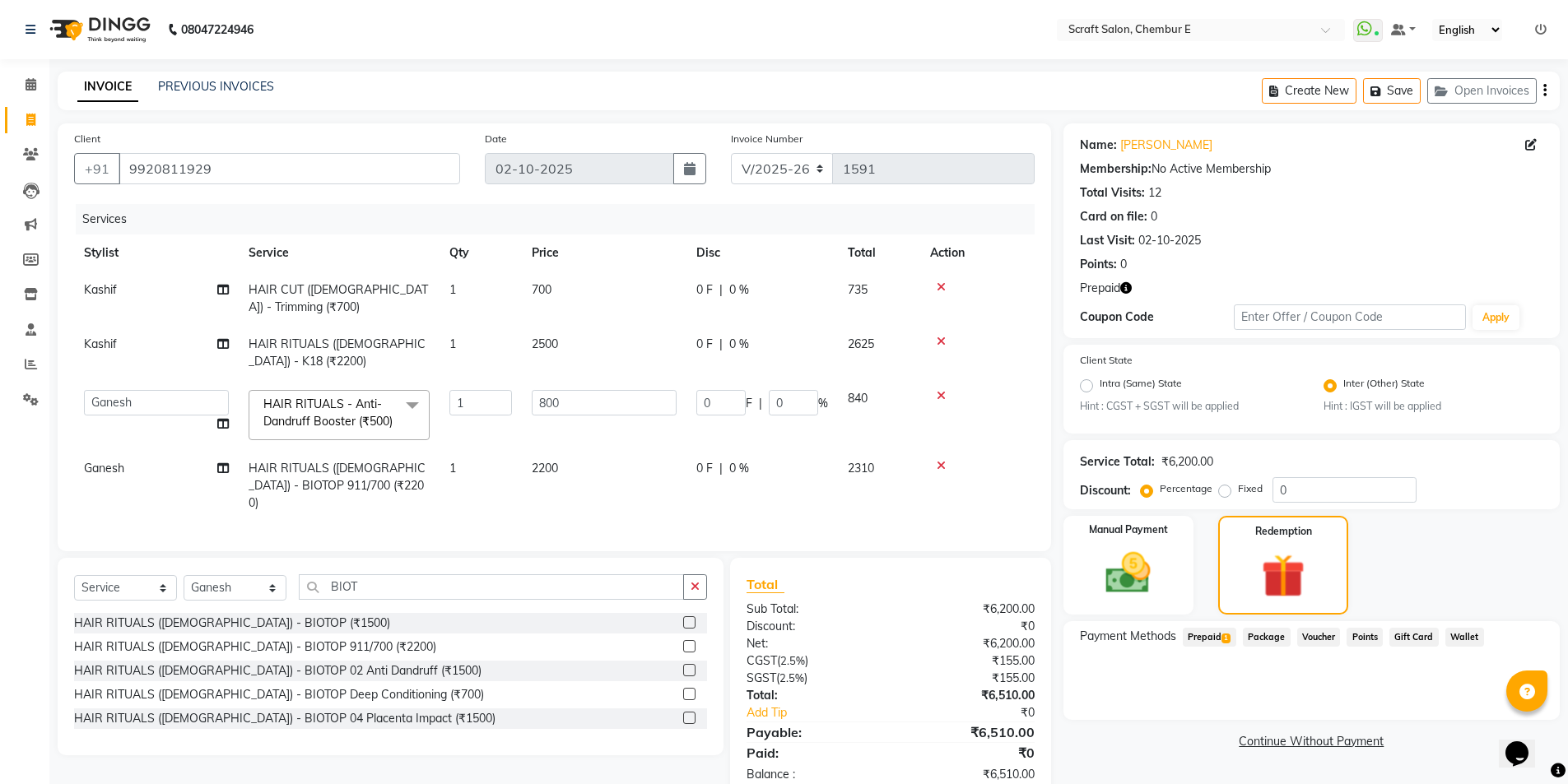
click at [1206, 644] on span "Prepaid 1" at bounding box center [1209, 637] width 53 height 19
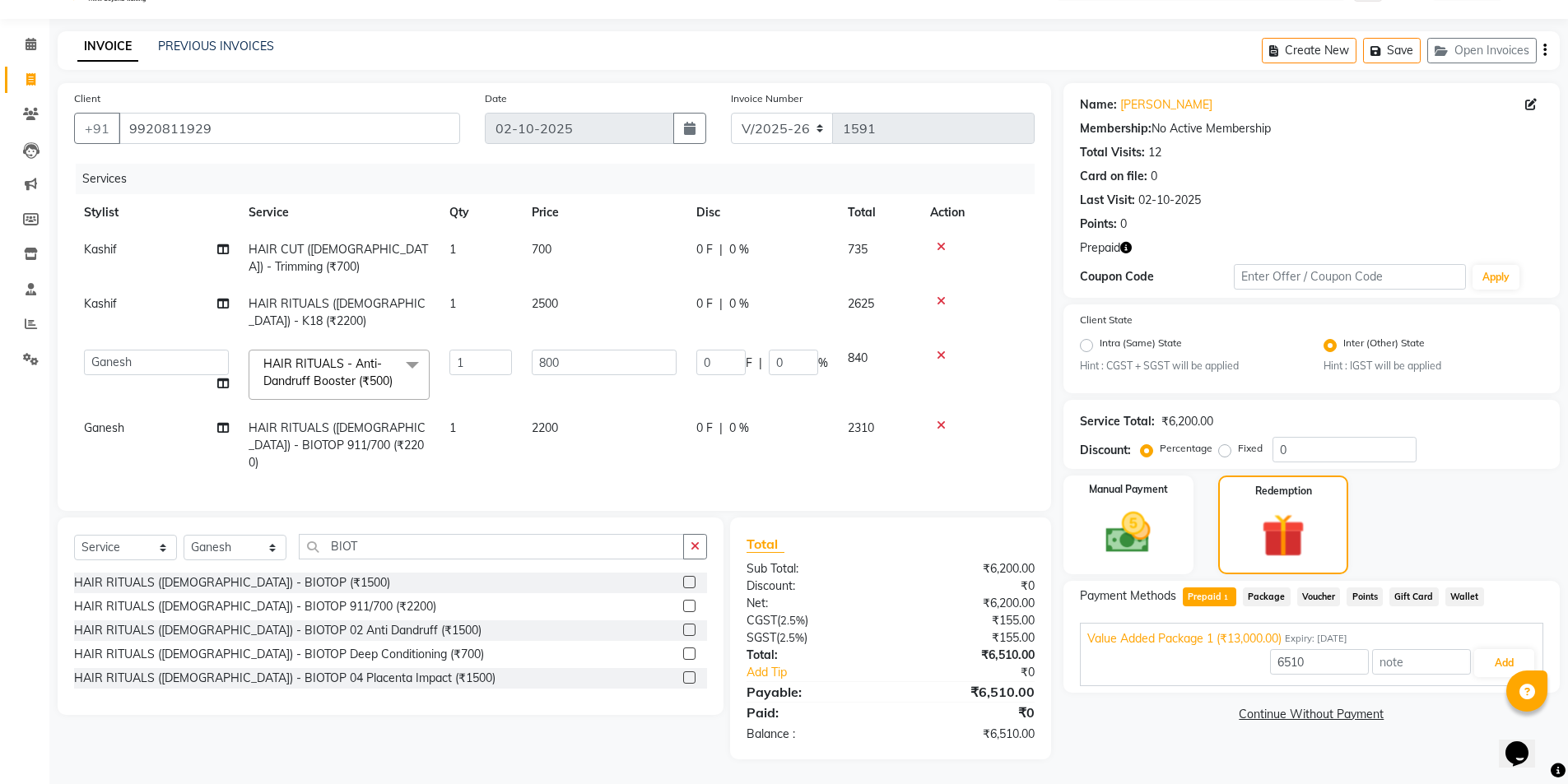
scroll to position [52, 0]
click at [1521, 657] on button "Add" at bounding box center [1504, 662] width 60 height 28
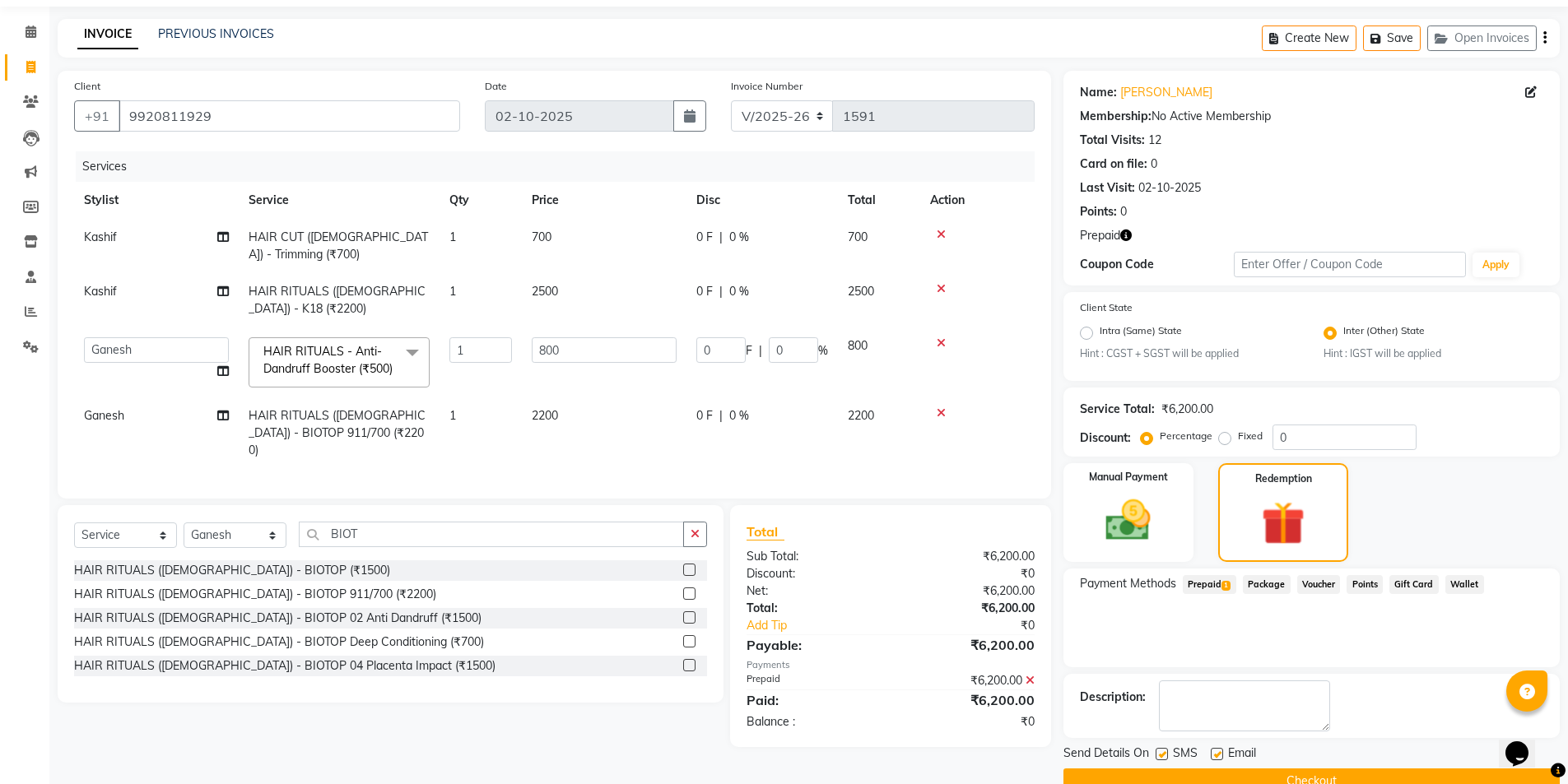
scroll to position [87, 0]
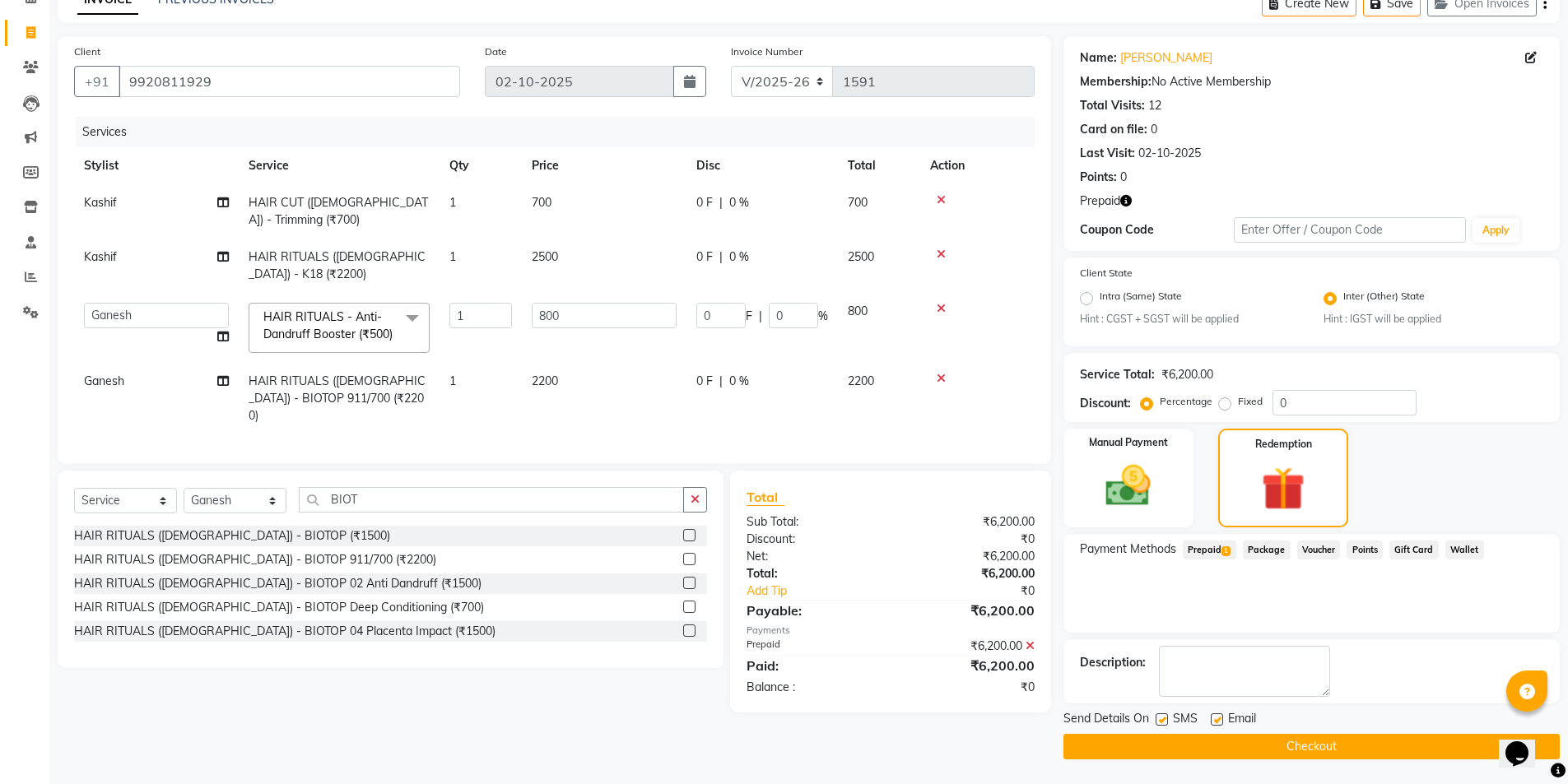
click at [1215, 714] on label at bounding box center [1217, 720] width 13 height 13
click at [1215, 715] on input "checkbox" at bounding box center [1216, 720] width 11 height 11
checkbox input "false"
click at [1266, 749] on button "Checkout" at bounding box center [1312, 746] width 496 height 25
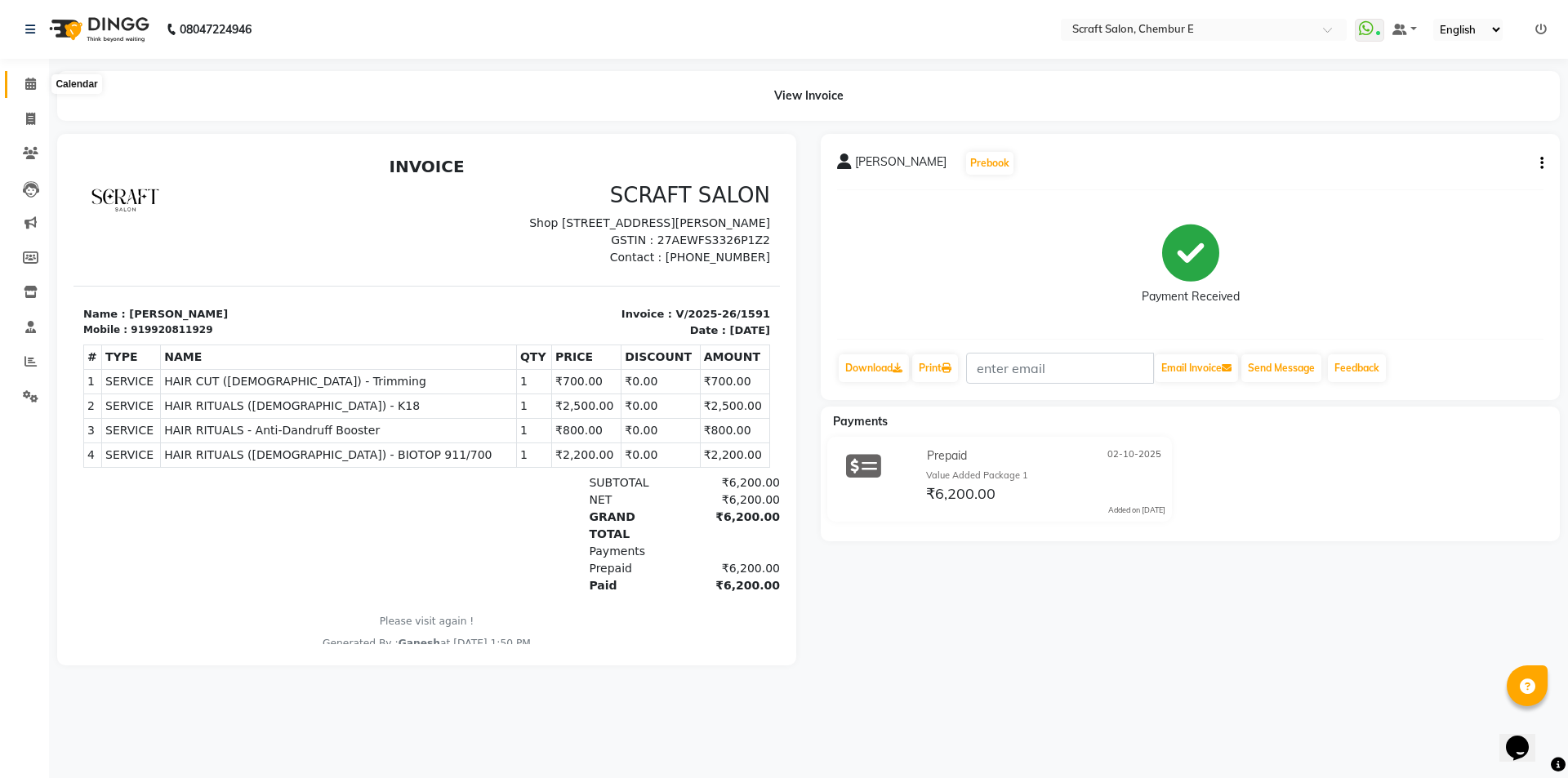
click at [34, 89] on icon at bounding box center [30, 84] width 11 height 13
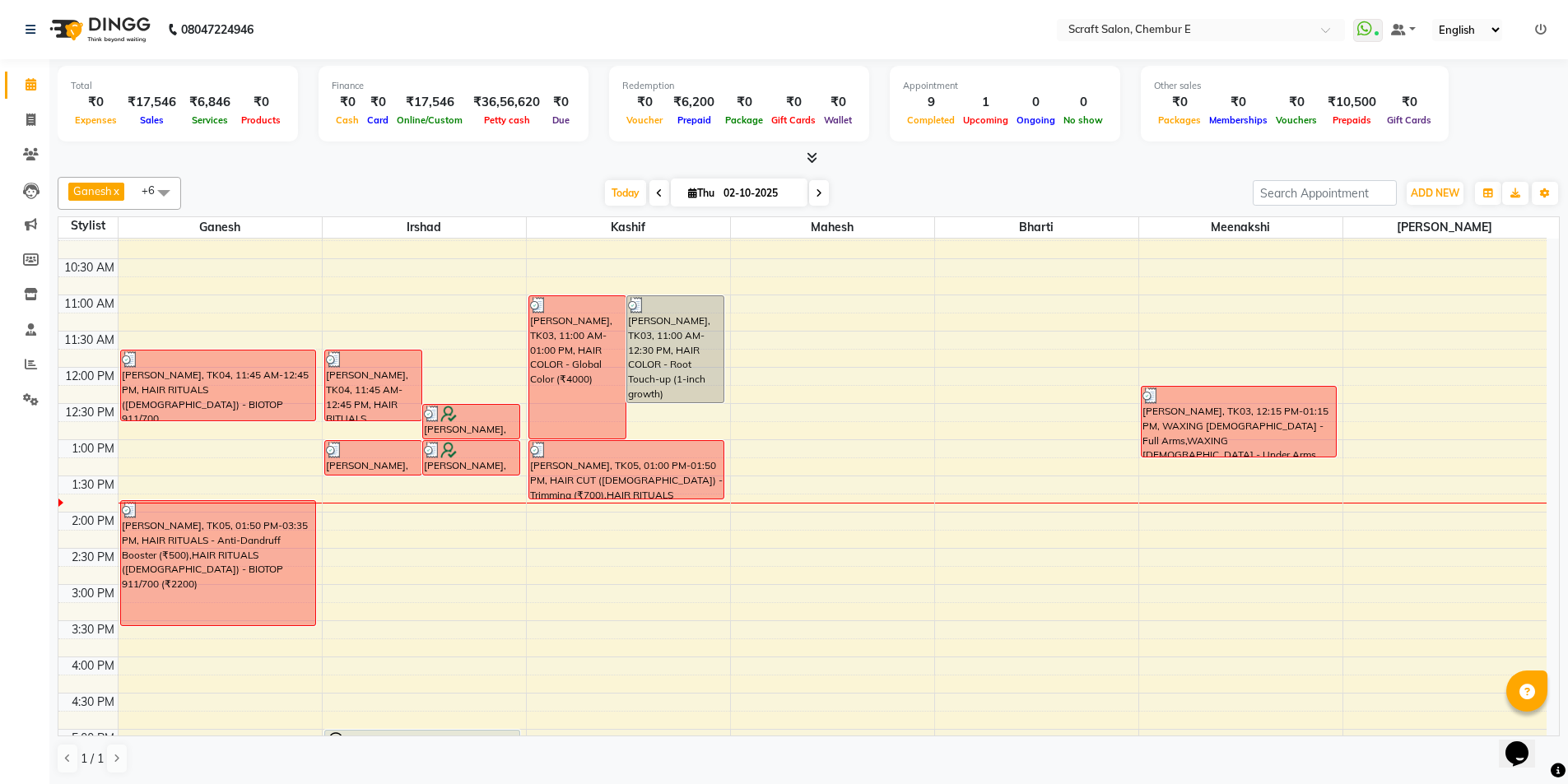
scroll to position [34, 0]
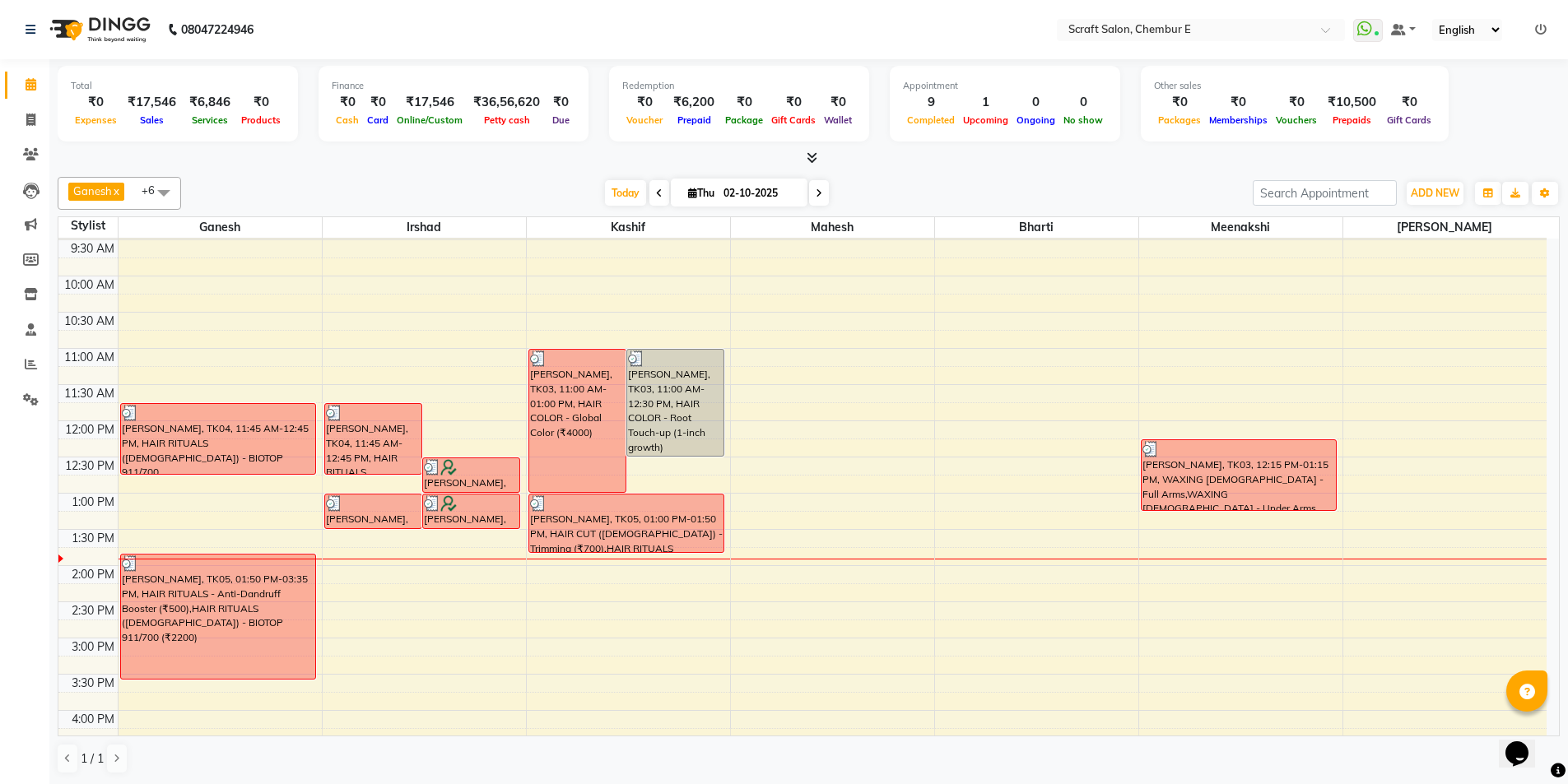
click at [814, 155] on icon at bounding box center [812, 158] width 11 height 13
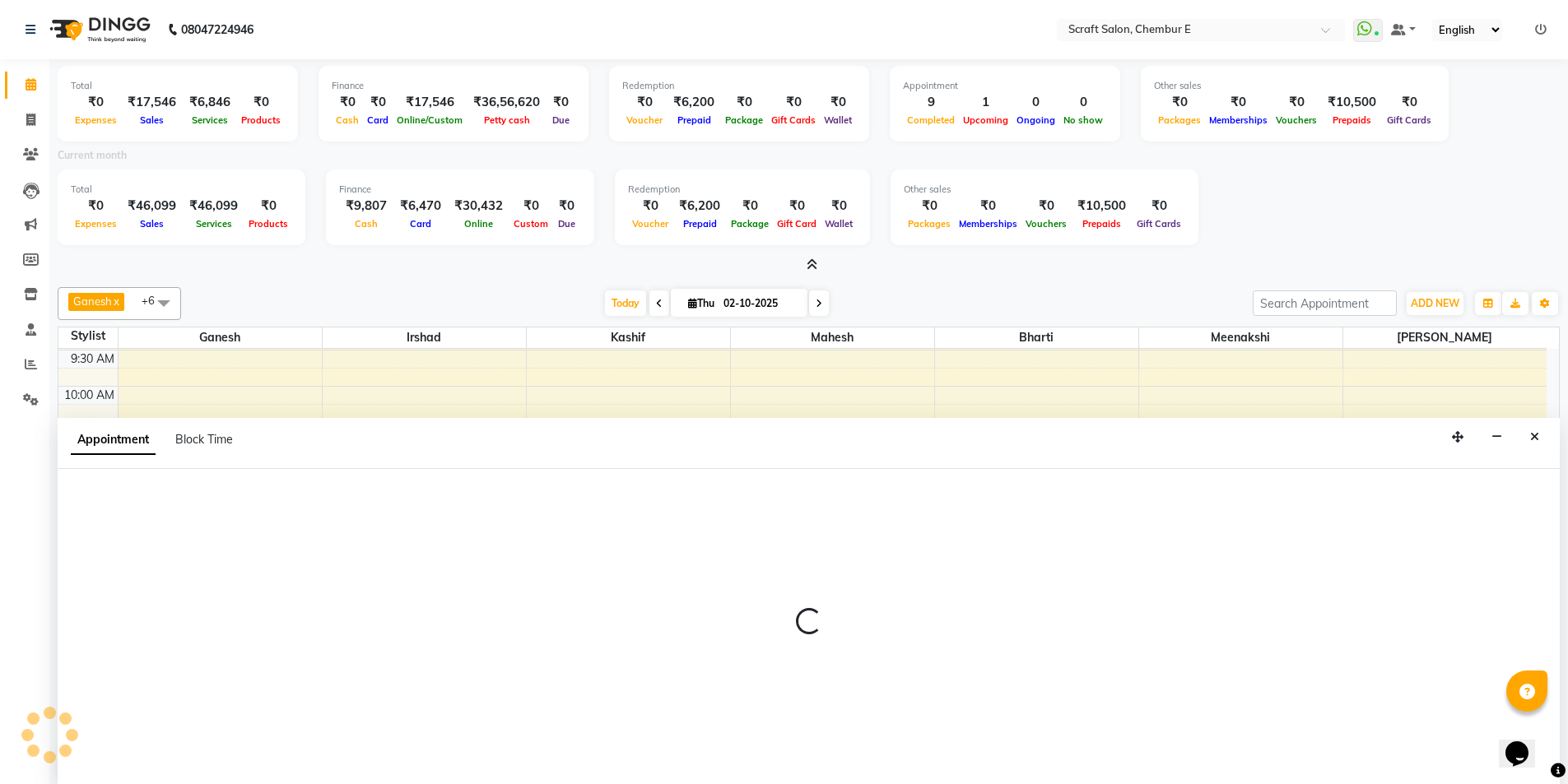
scroll to position [5, 0]
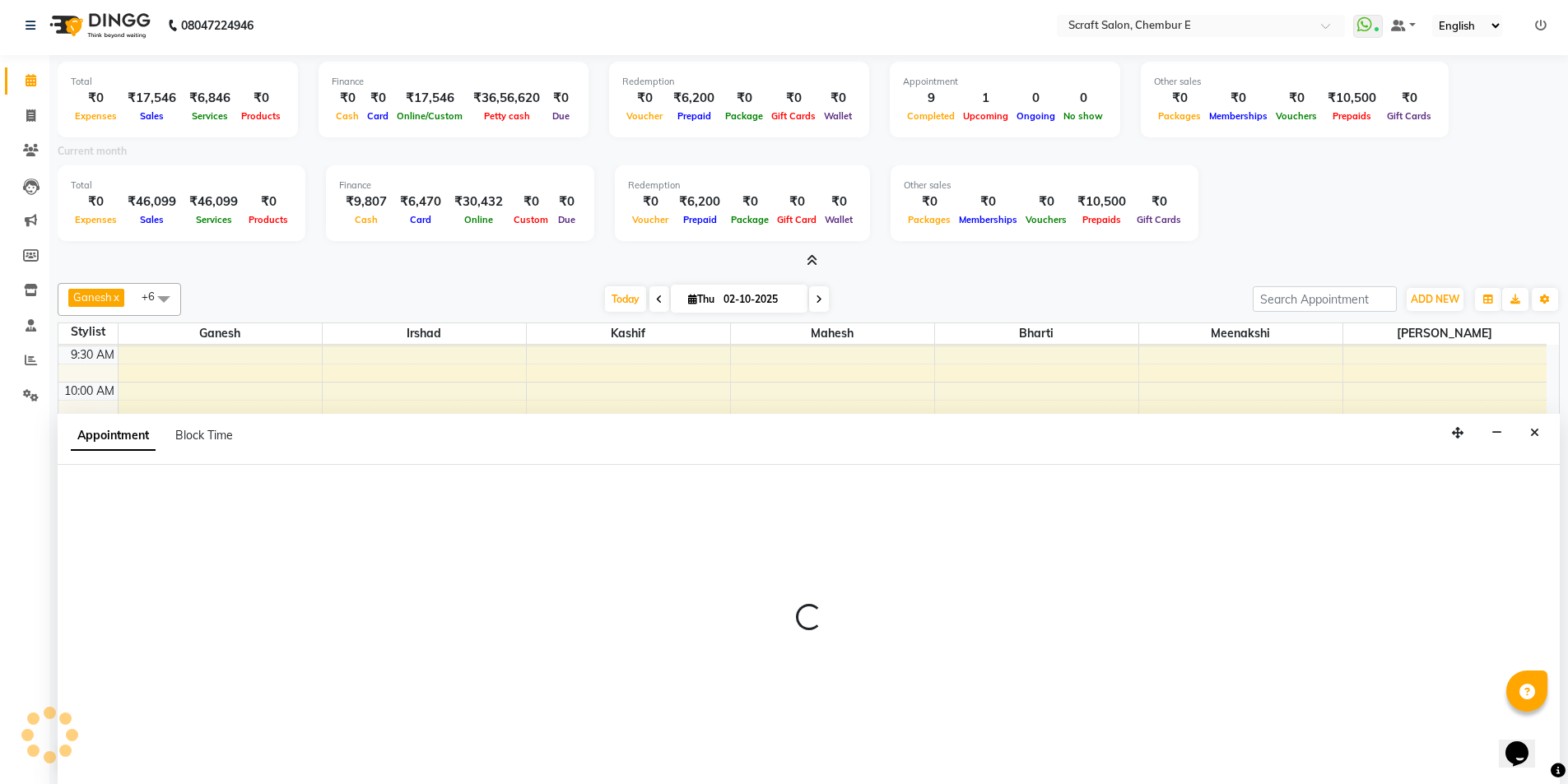
select select "33658"
select select "765"
select select "tentative"
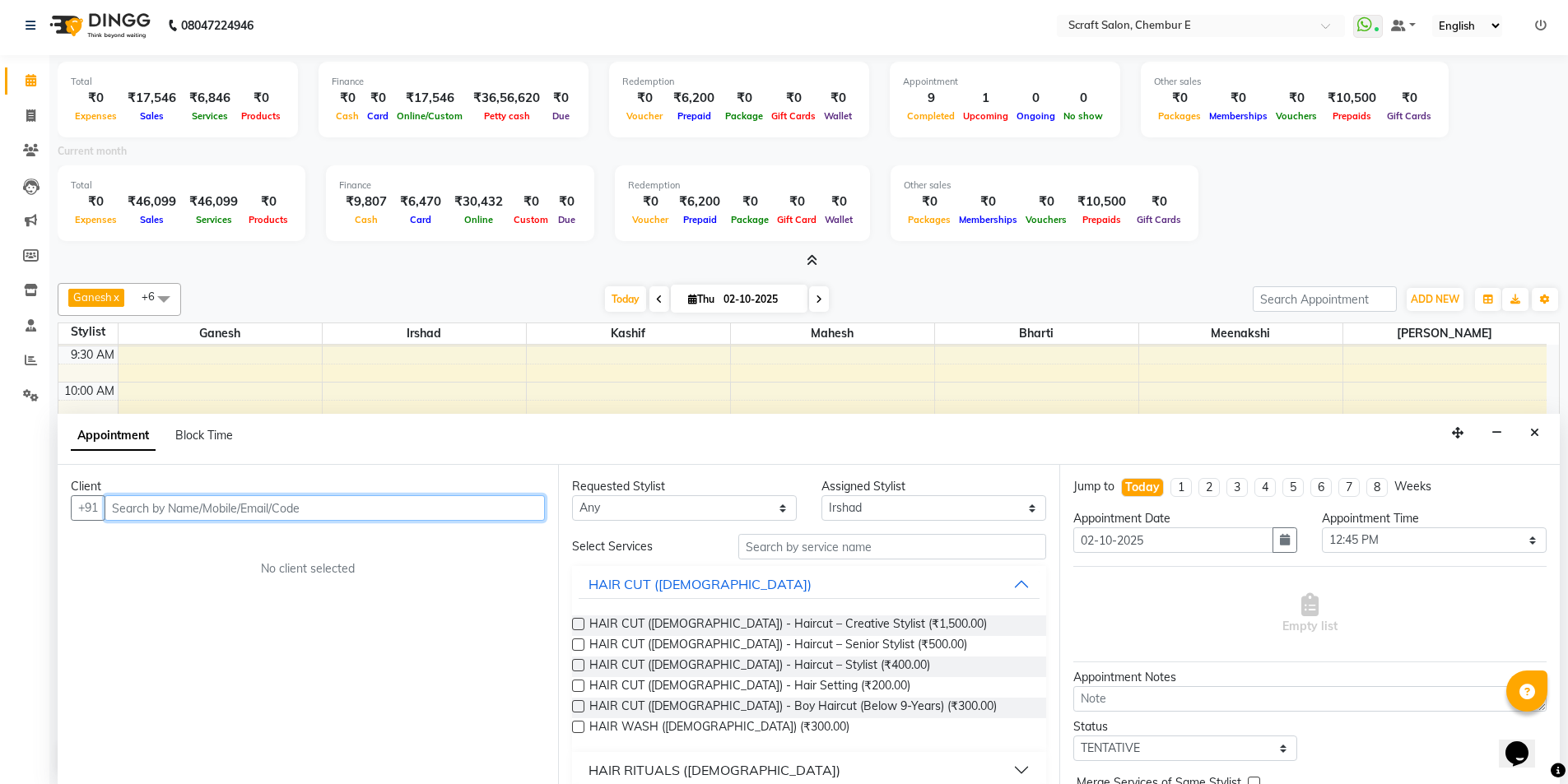
click at [261, 514] on input "text" at bounding box center [325, 508] width 440 height 25
click at [818, 264] on div at bounding box center [809, 260] width 1502 height 17
click at [279, 506] on input "text" at bounding box center [325, 508] width 440 height 25
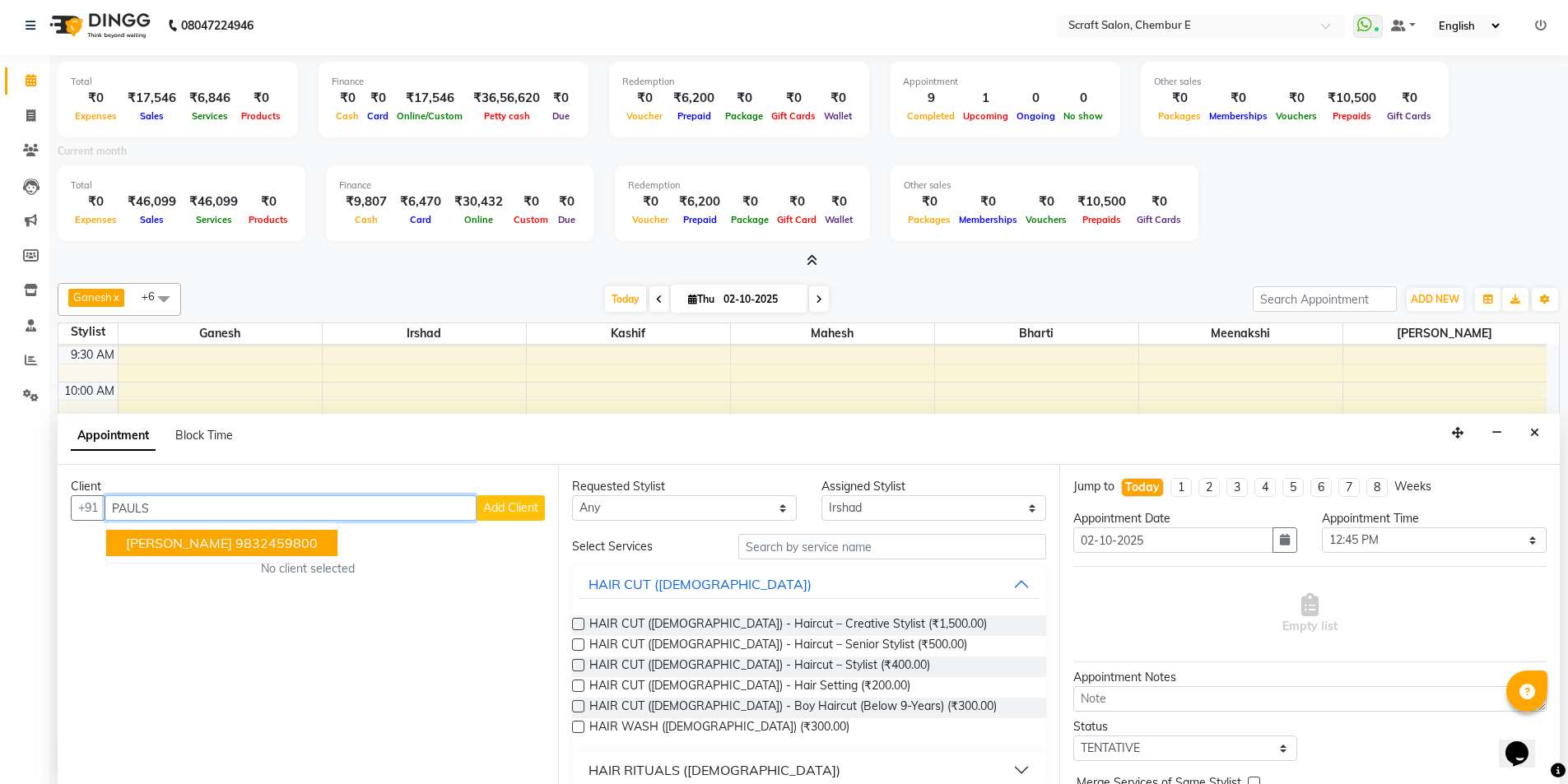
click at [189, 554] on button "[PERSON_NAME] 9832459800" at bounding box center [222, 542] width 232 height 26
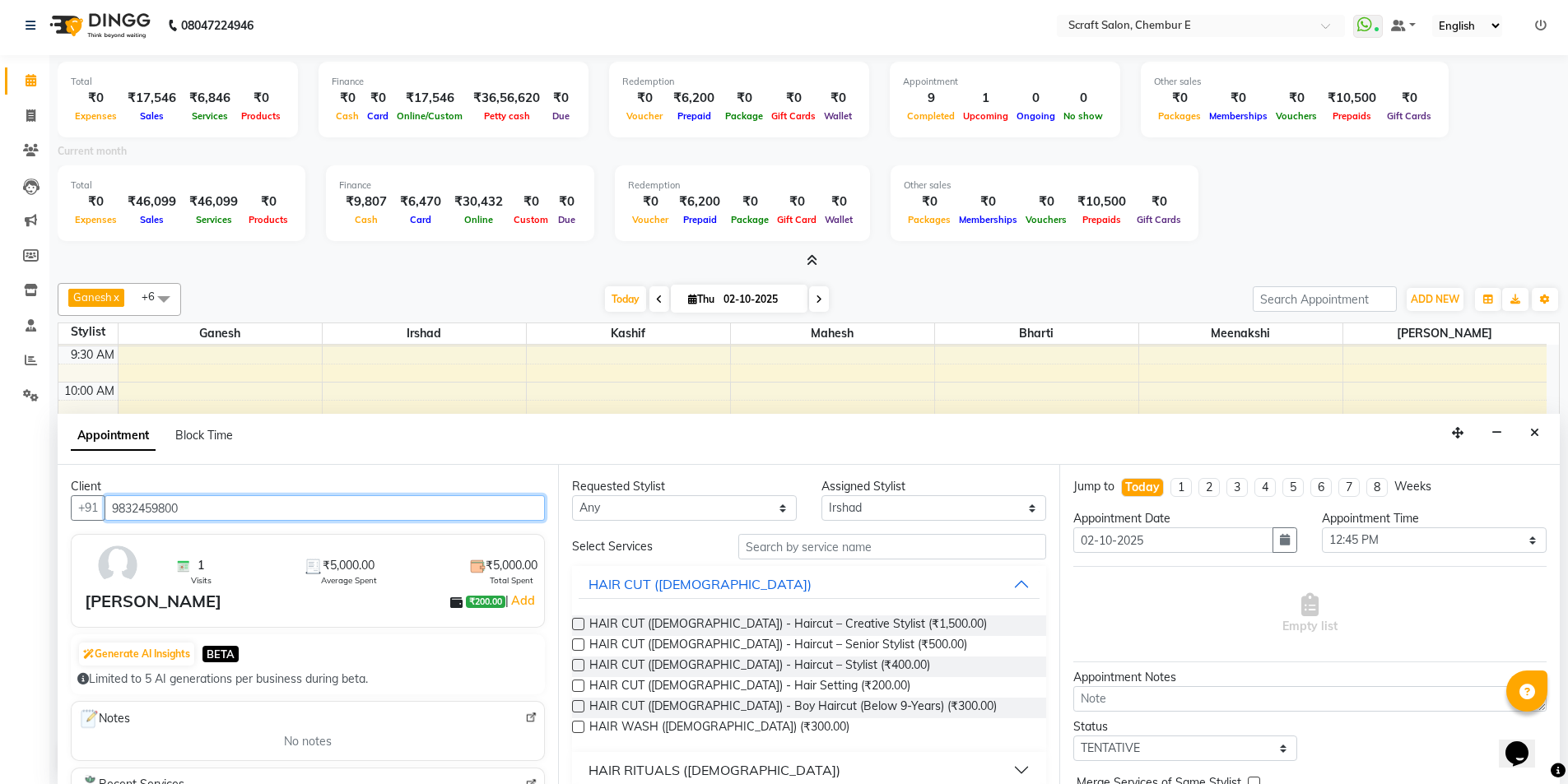
type input "9832459800"
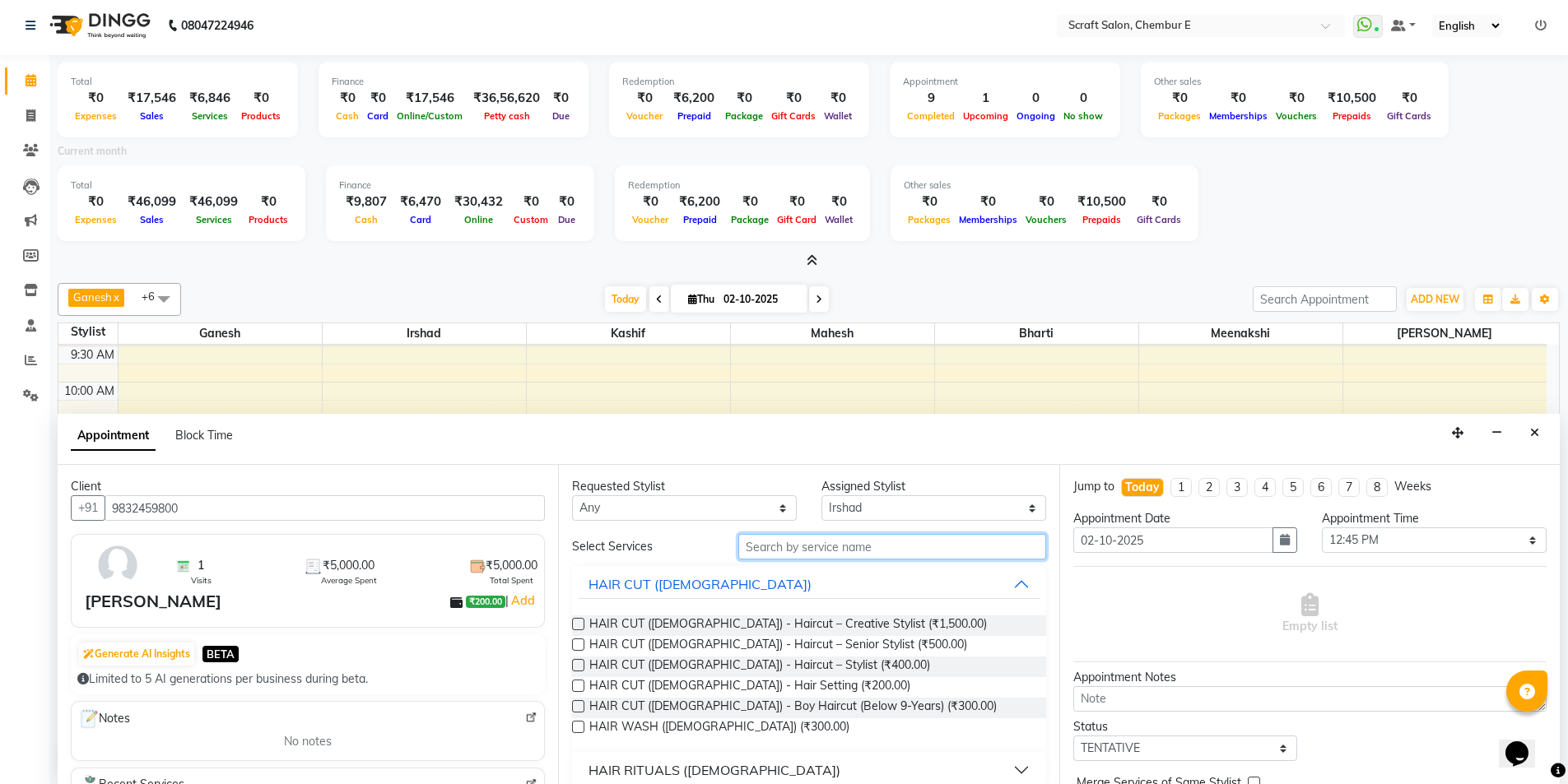
click at [886, 554] on input "text" at bounding box center [892, 546] width 307 height 25
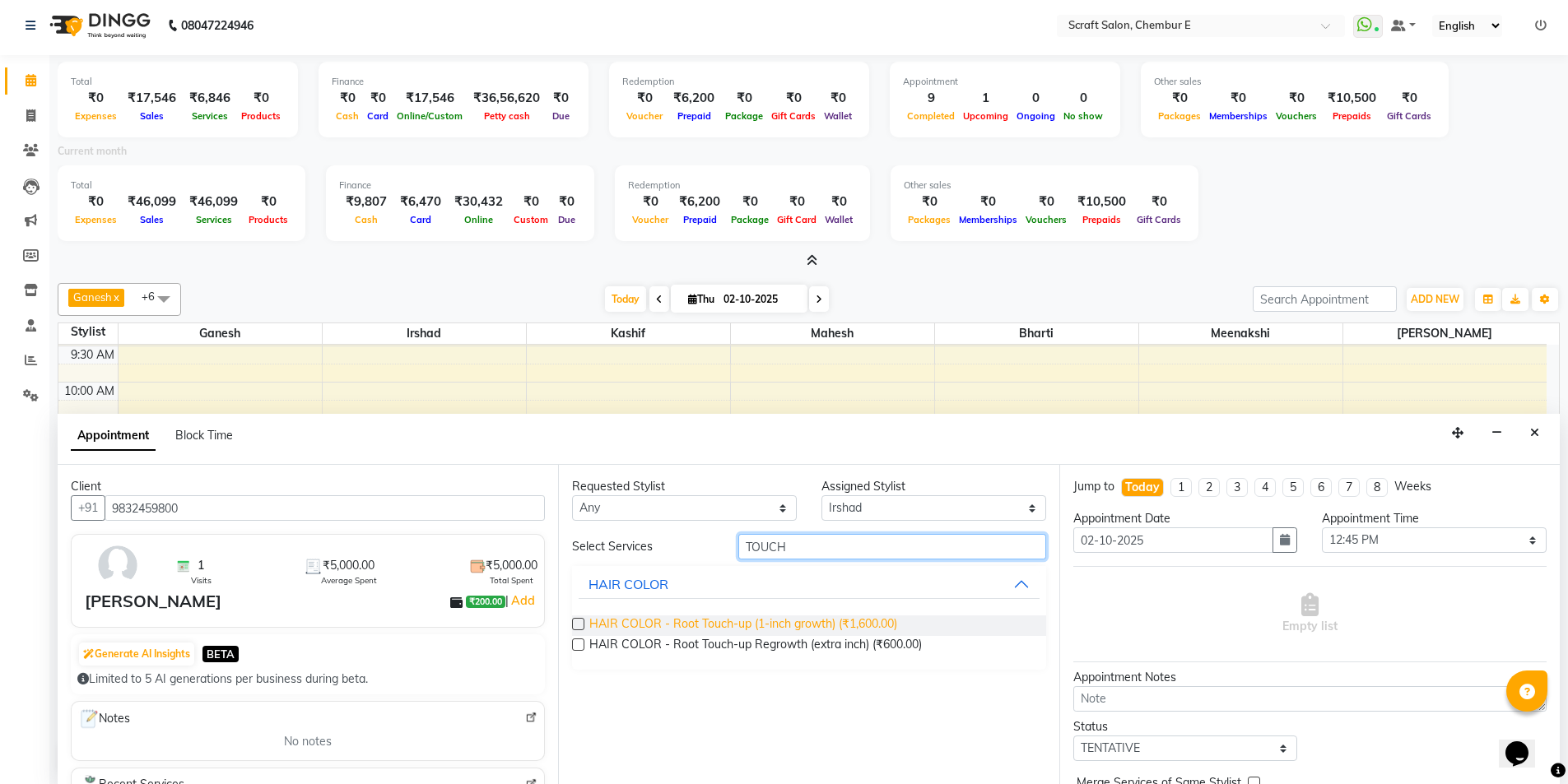
type input "TOUCH"
click at [876, 629] on span "HAIR COLOR - Root Touch-up (1-inch growth) (₹1,600.00)" at bounding box center [743, 625] width 307 height 21
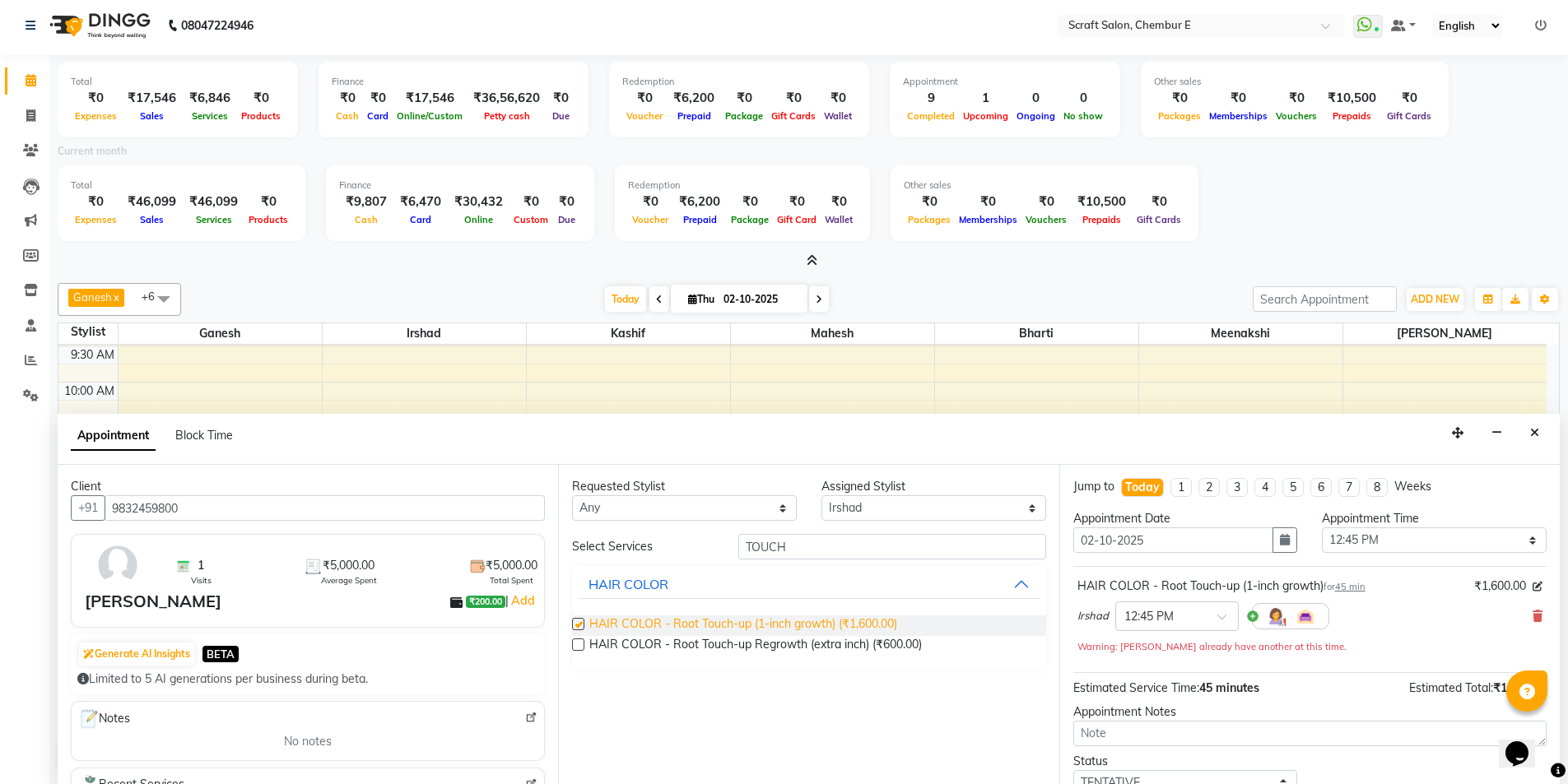
checkbox input "false"
click at [1538, 432] on icon "Close" at bounding box center [1535, 433] width 9 height 12
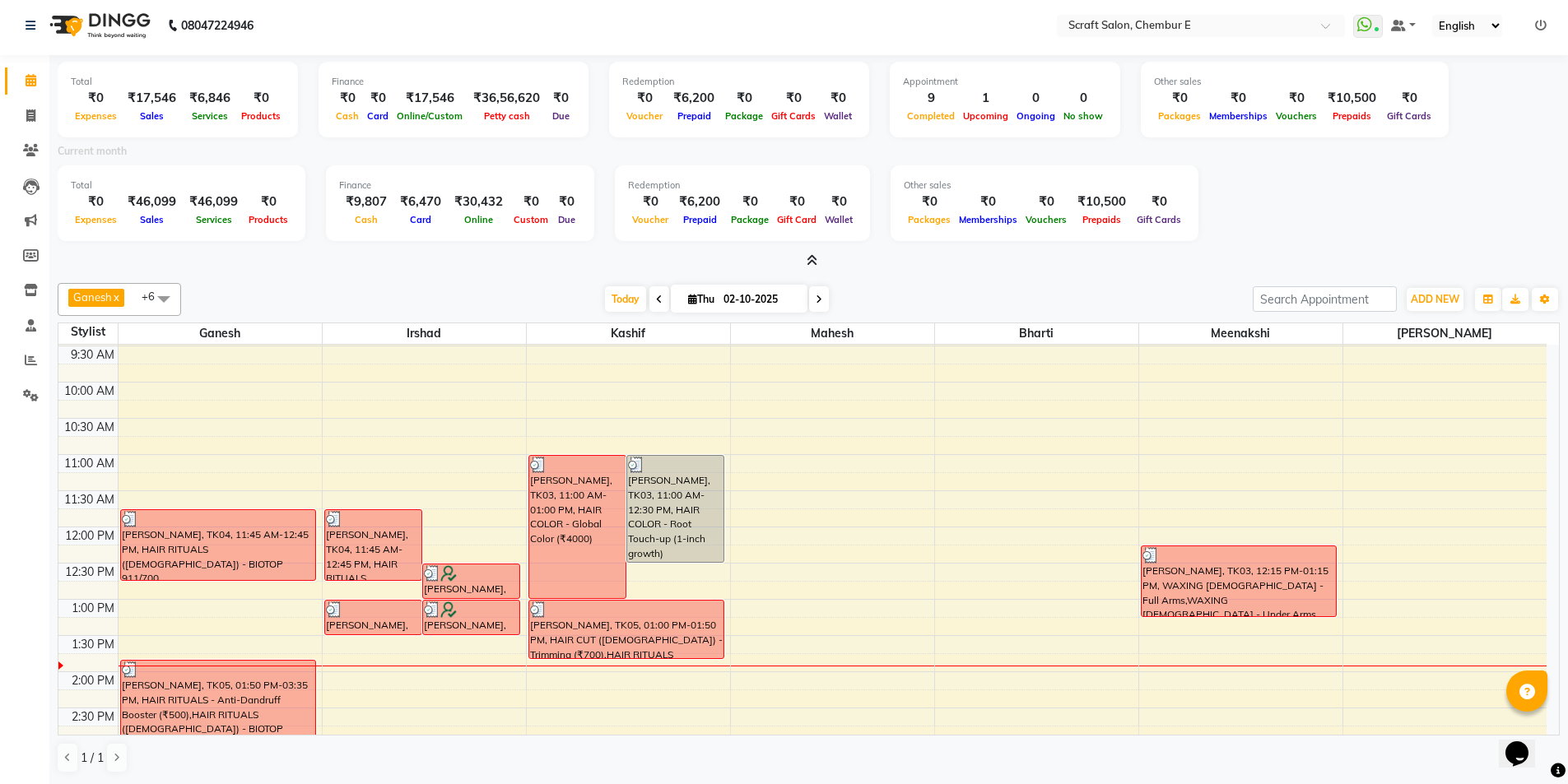
click at [818, 262] on icon at bounding box center [812, 260] width 11 height 13
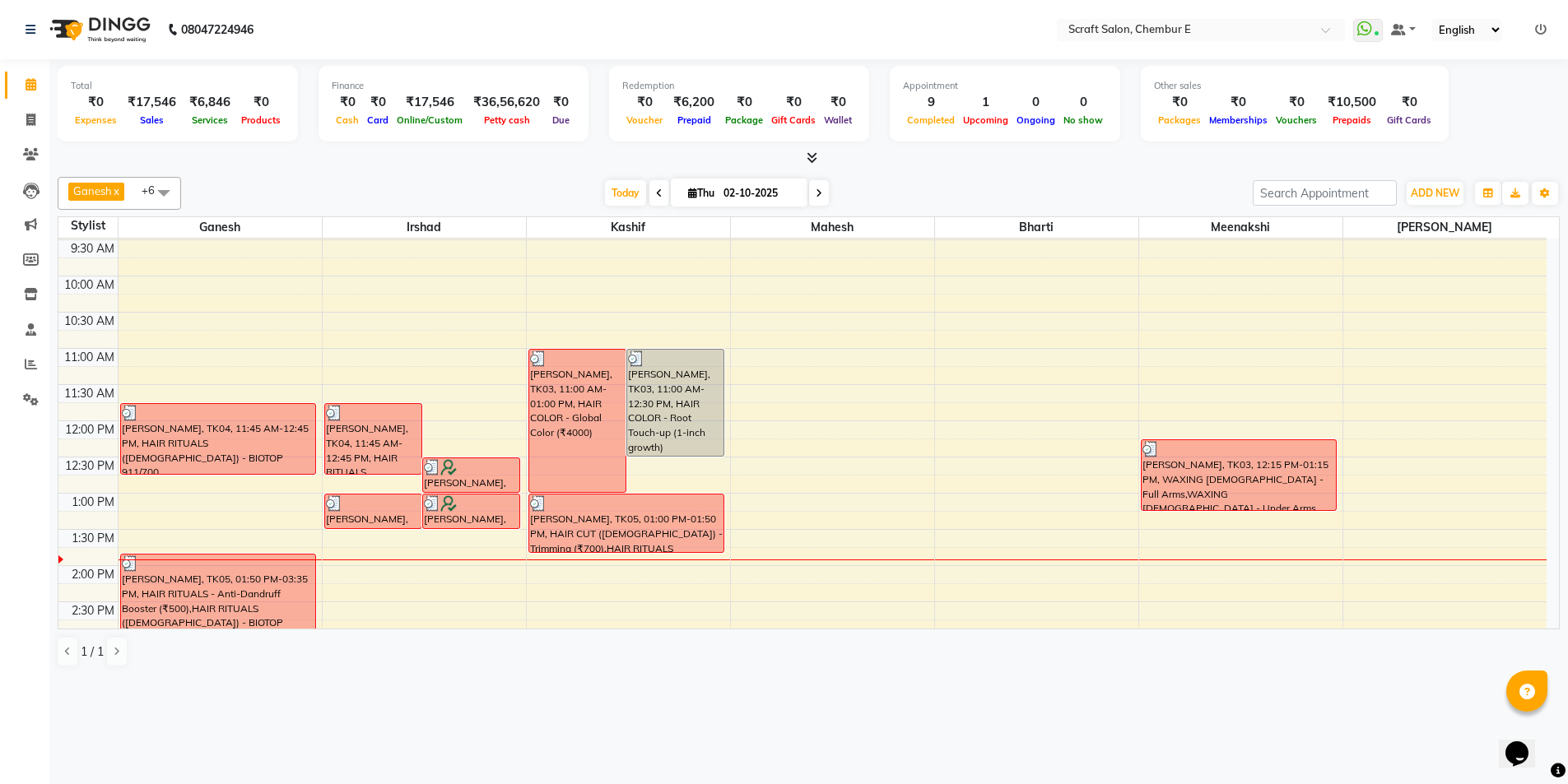
scroll to position [0, 0]
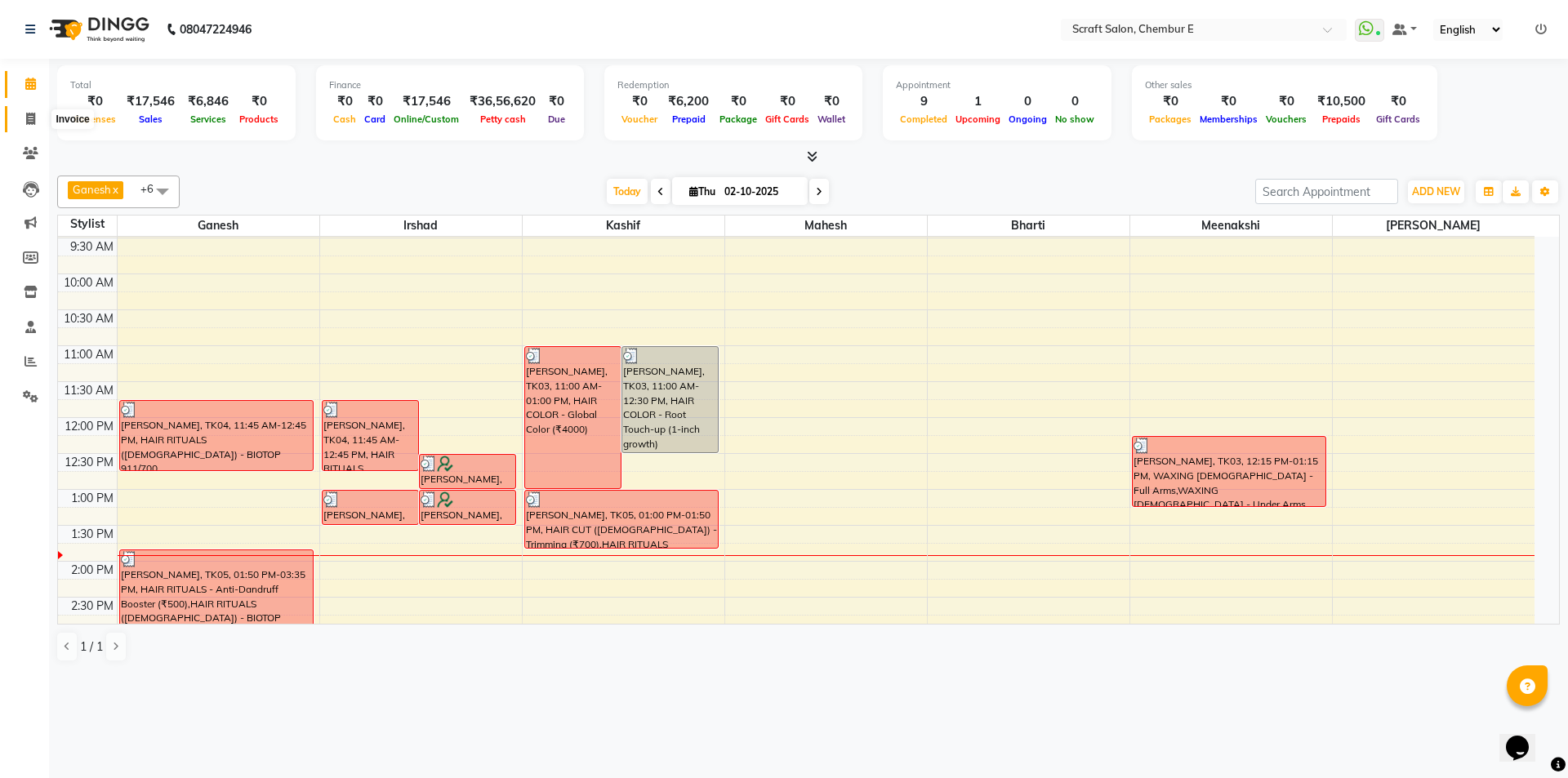
click at [29, 115] on icon at bounding box center [30, 119] width 9 height 13
select select "3922"
select select "service"
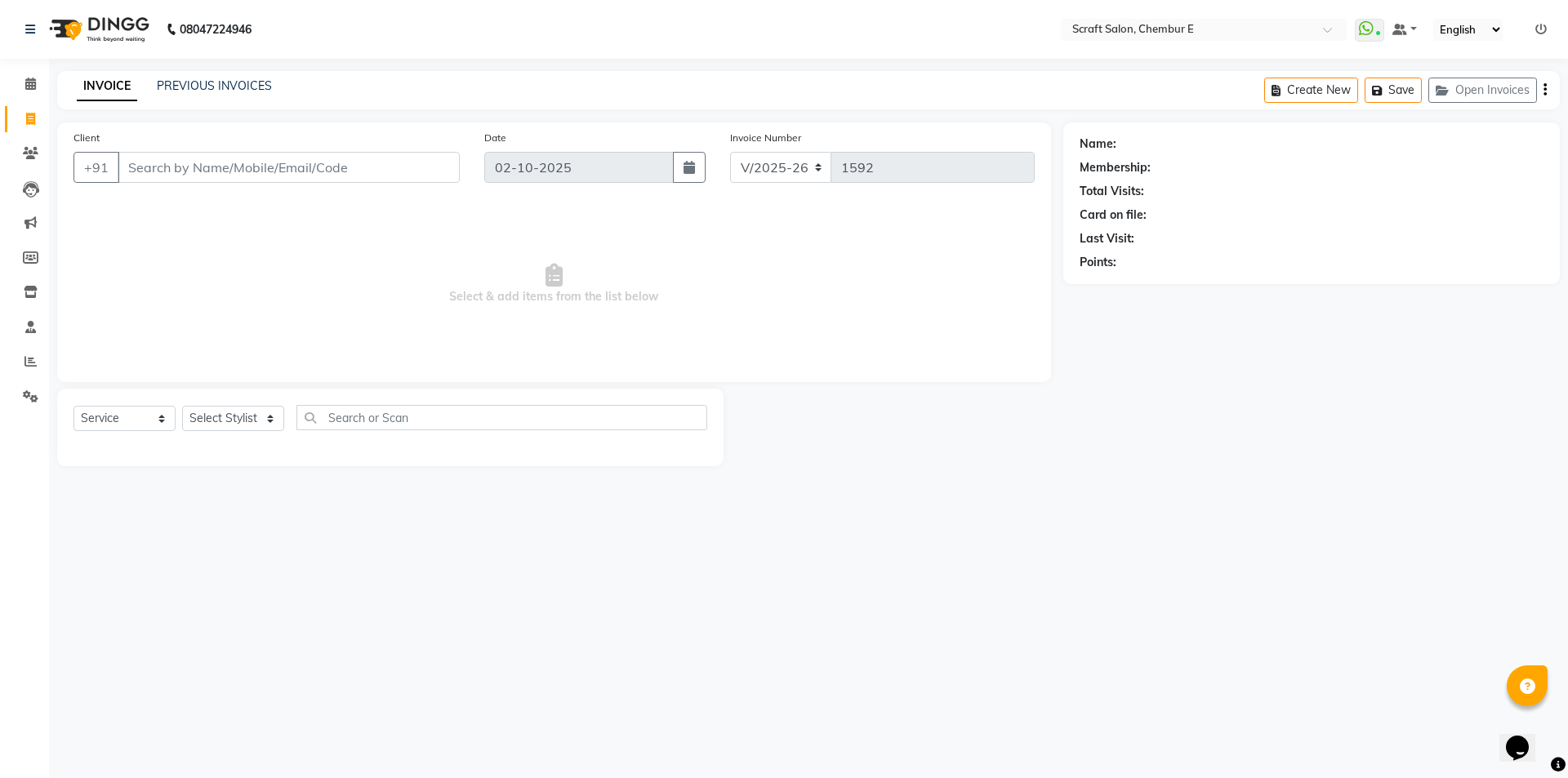
click at [194, 171] on input "Client" at bounding box center [288, 167] width 343 height 31
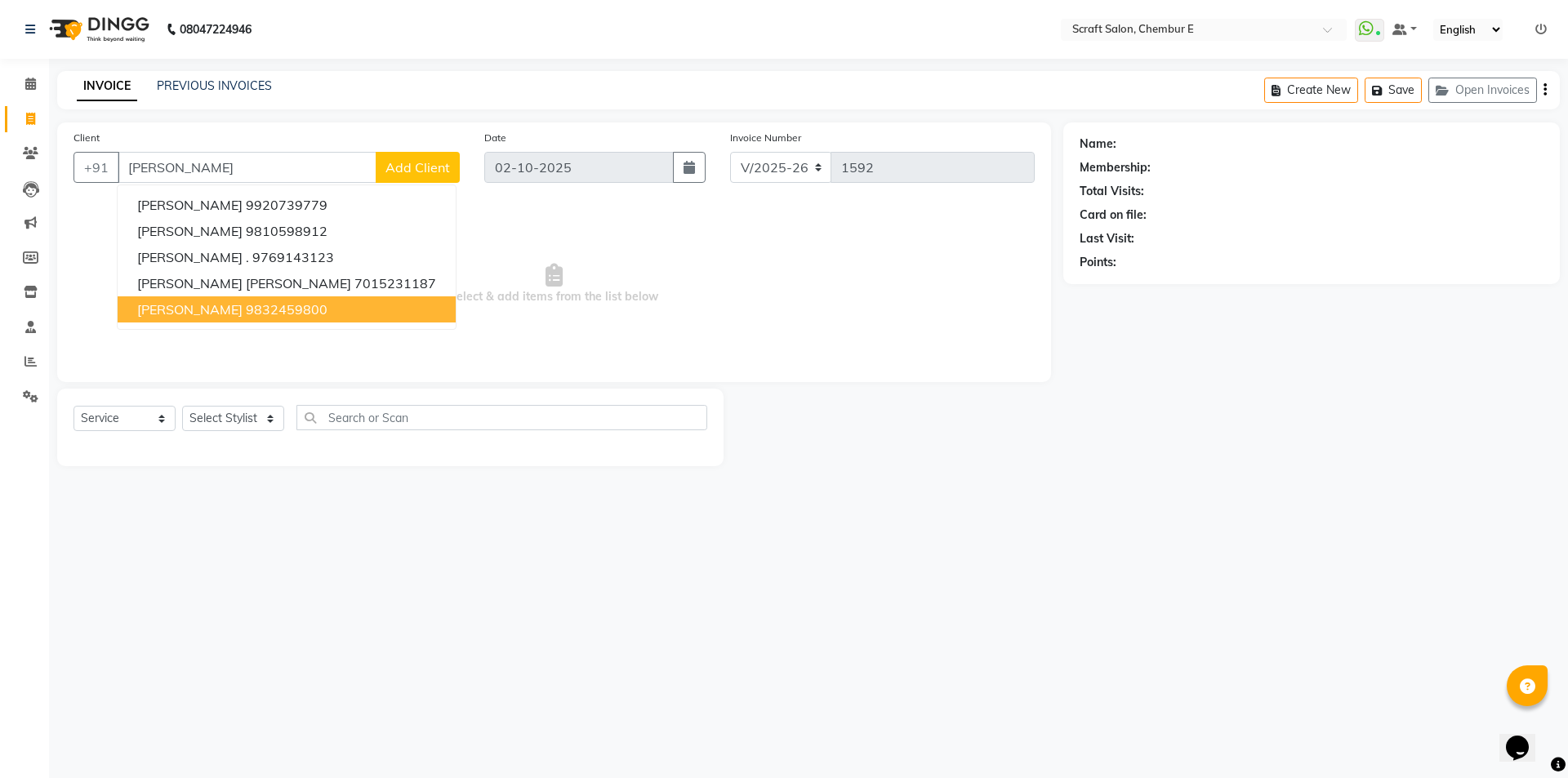
click at [196, 309] on span "Mary Paulson" at bounding box center [190, 309] width 106 height 16
type input "9832459800"
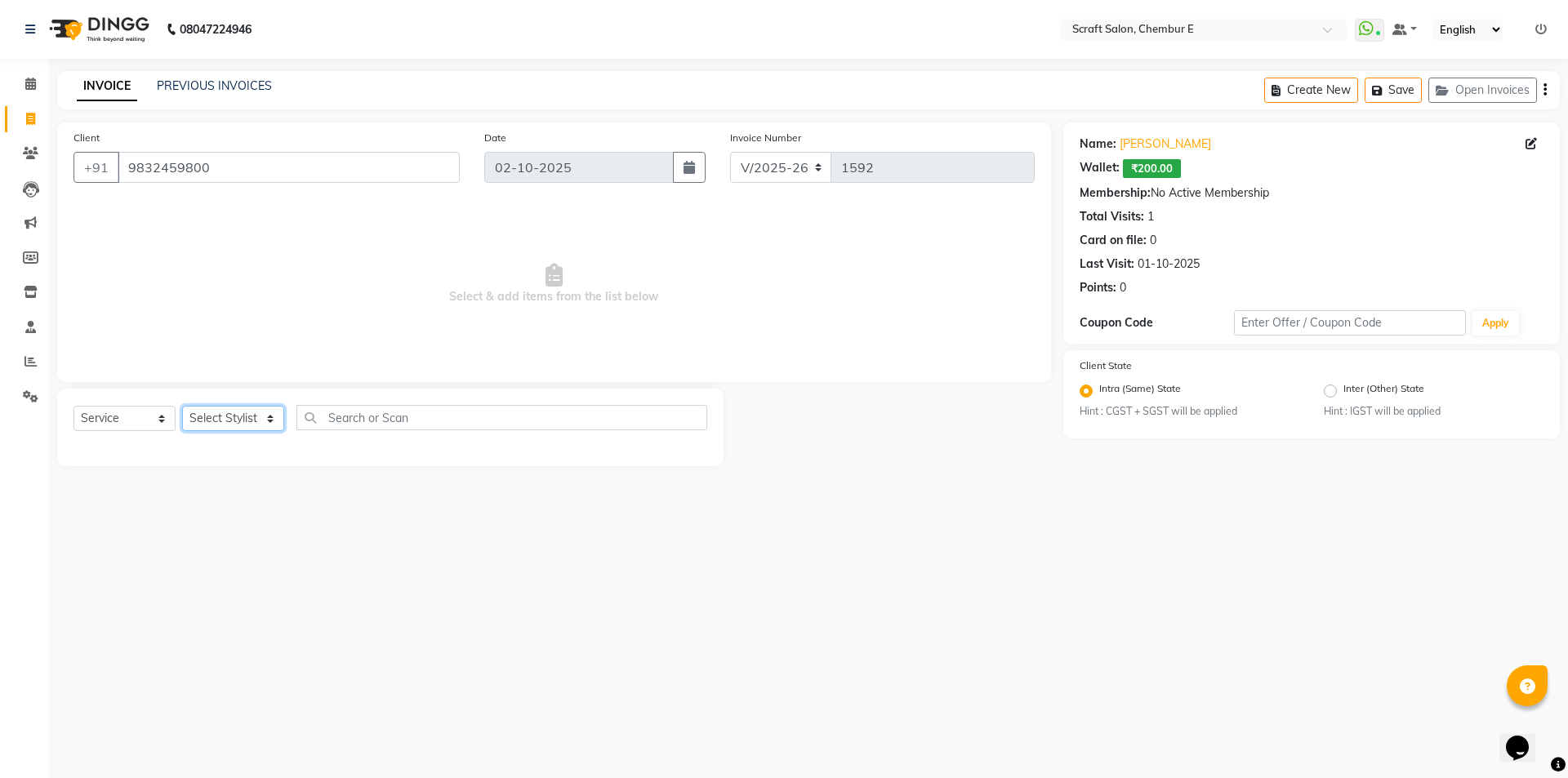
click at [276, 423] on select "Select Stylist Bharti Frontdesk Ganesh Irshad Kashif Mahesh Meenakshi Rasika Sh…" at bounding box center [233, 419] width 102 height 25
select select "33658"
click at [182, 406] on select "Select Stylist Bharti Frontdesk Ganesh Irshad Kashif Mahesh Meenakshi Rasika Sh…" at bounding box center [233, 419] width 102 height 25
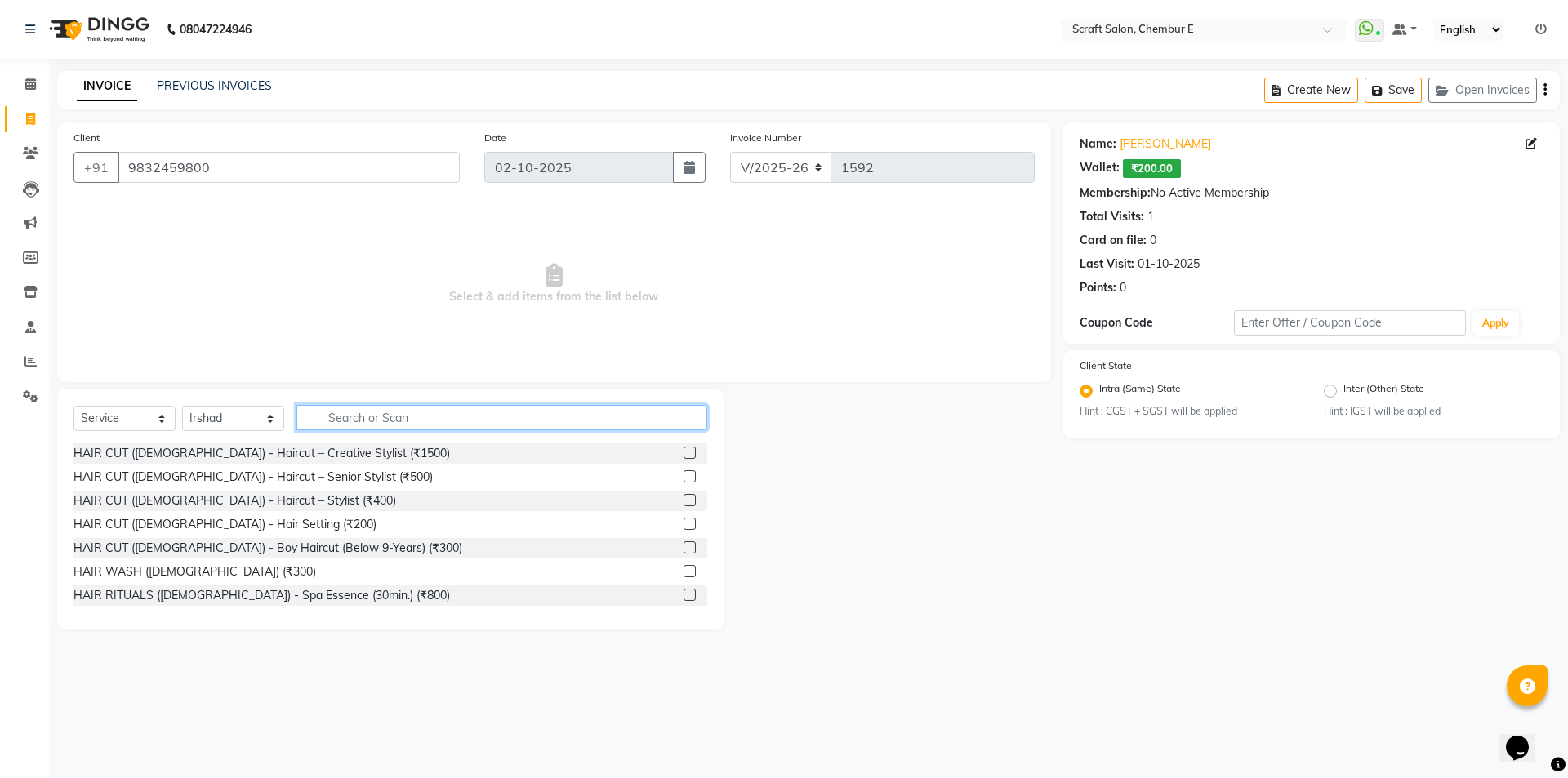
click at [416, 418] on input "text" at bounding box center [501, 418] width 411 height 25
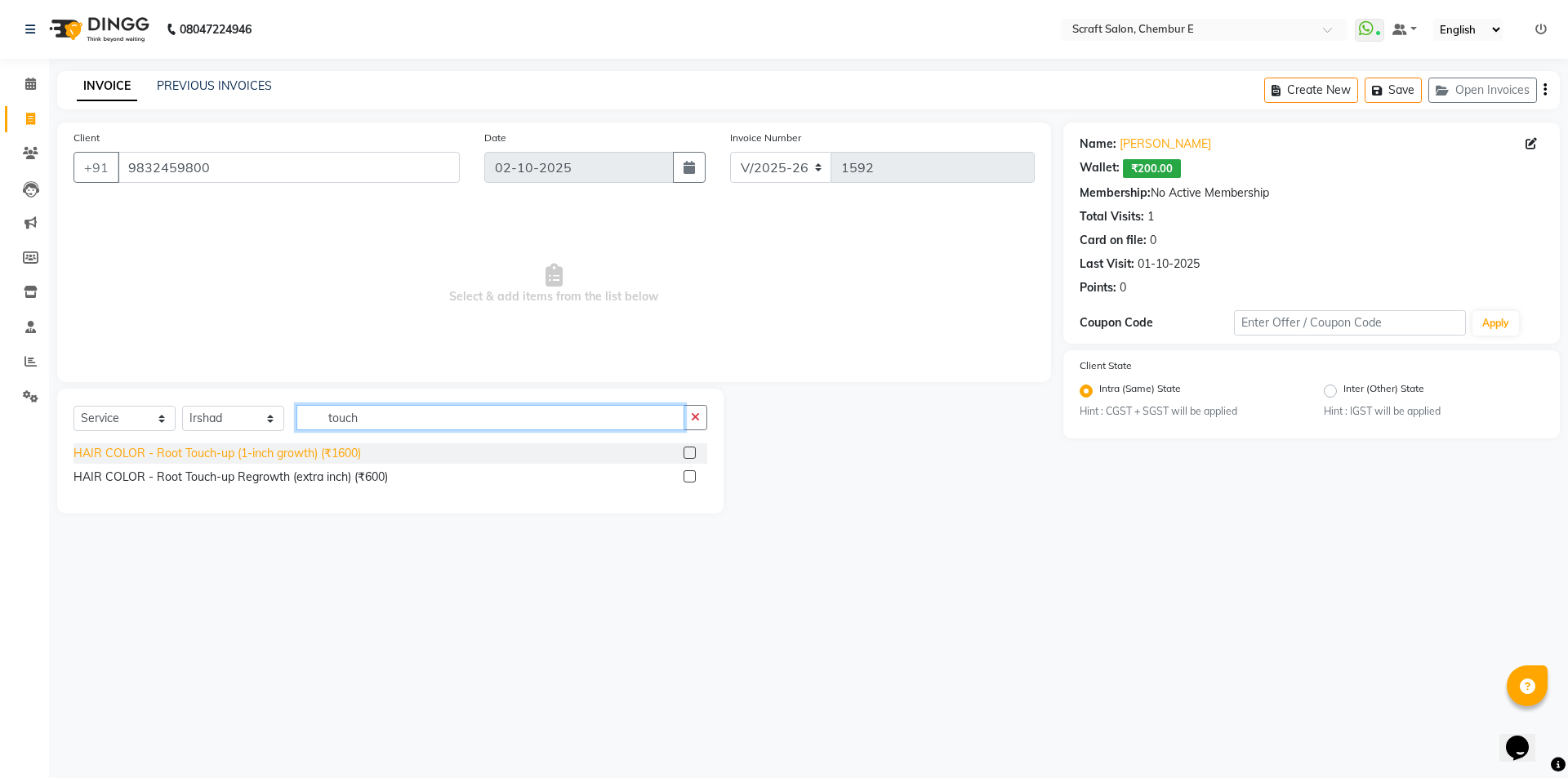
type input "touch"
click at [348, 452] on div "HAIR COLOR - Root Touch-up (1-inch growth) (₹1600)" at bounding box center [216, 453] width 287 height 17
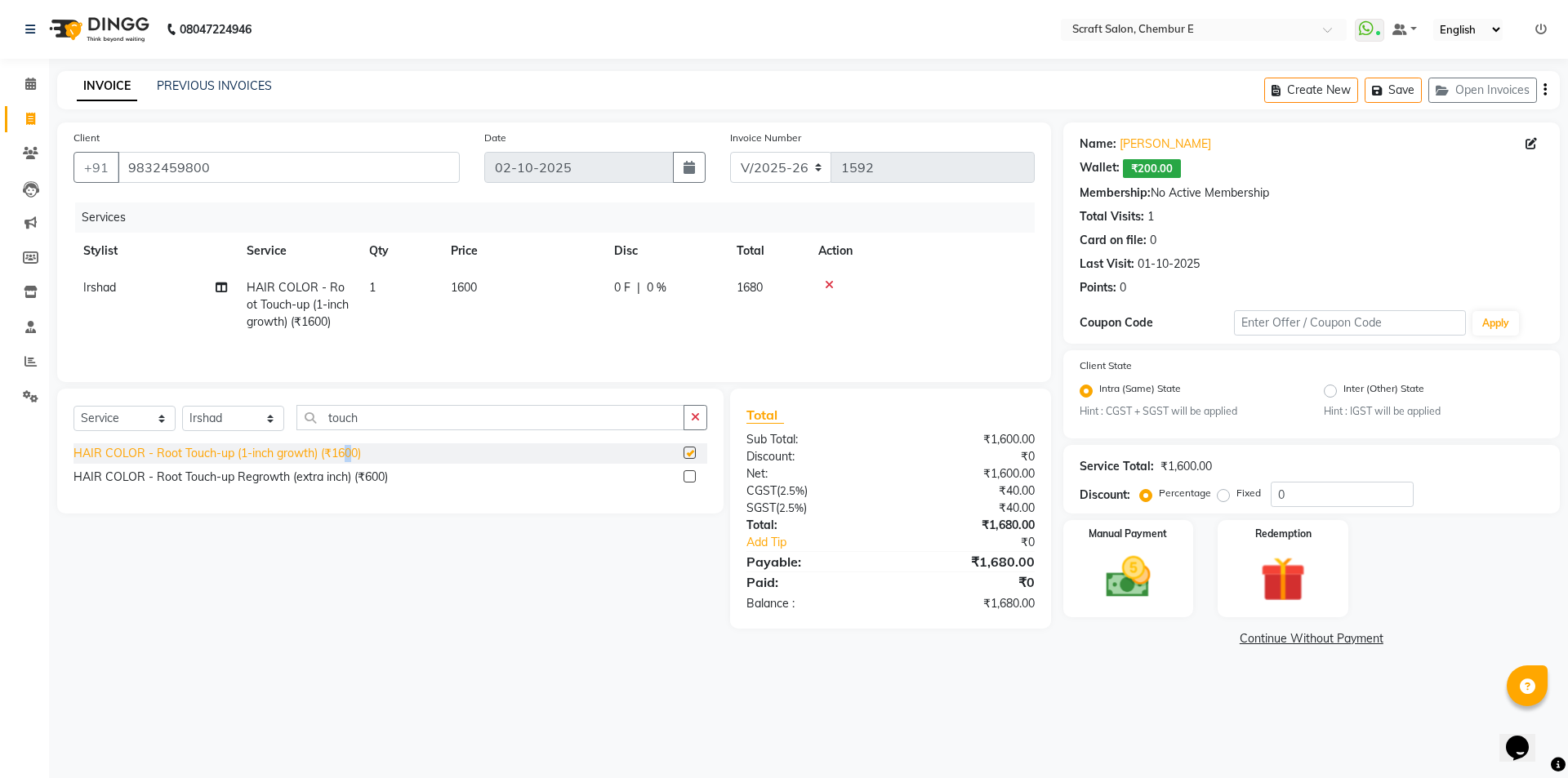
checkbox input "false"
click at [1541, 89] on div "Create New Save Open Invoices" at bounding box center [1411, 89] width 295 height 38
click at [1547, 89] on div "Create New Save Open Invoices" at bounding box center [1411, 89] width 295 height 38
click at [1547, 82] on div "Create New Save Open Invoices" at bounding box center [1411, 89] width 295 height 38
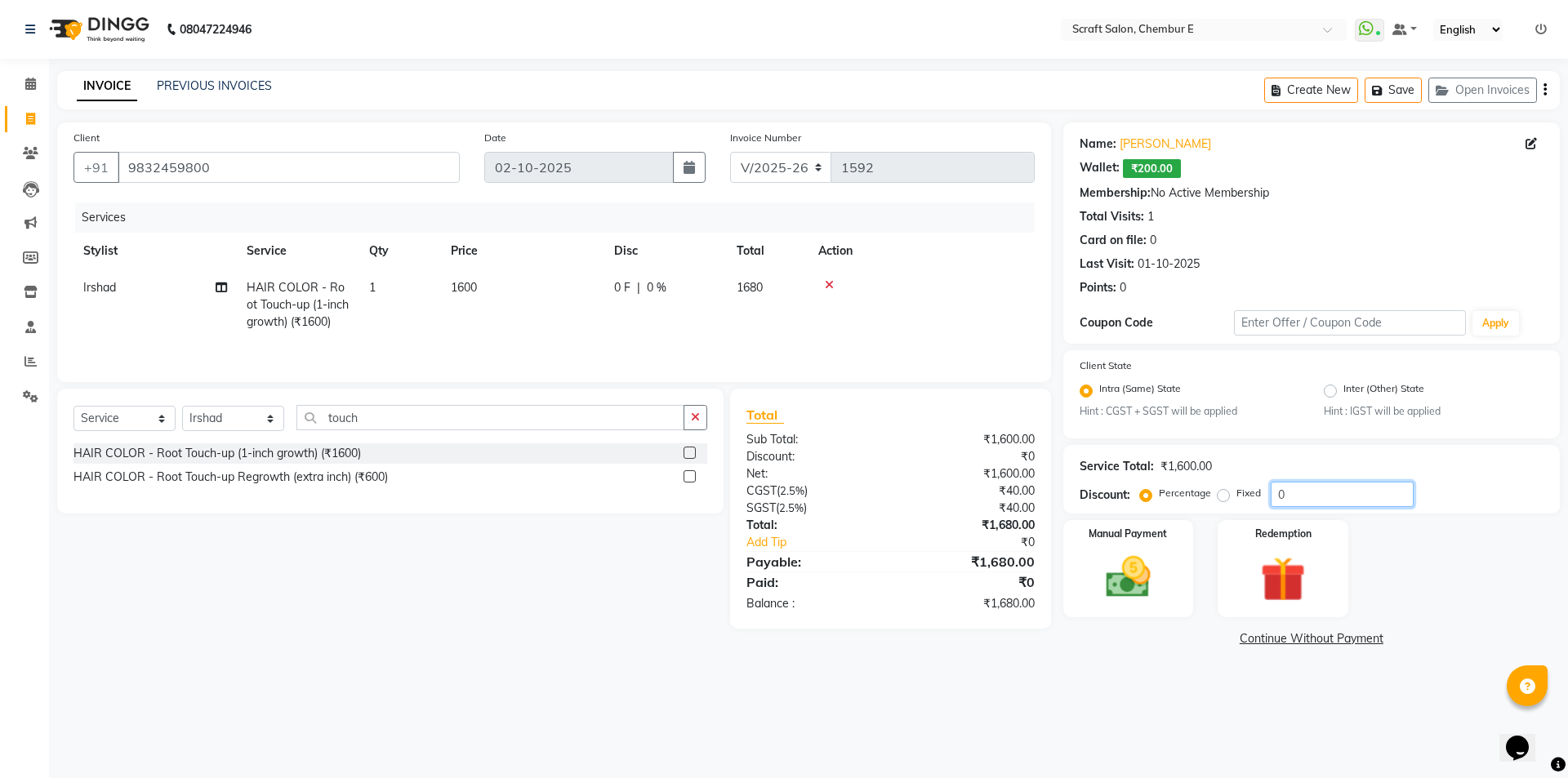
click at [1319, 496] on input "0" at bounding box center [1343, 495] width 143 height 25
type input "25"
click at [1545, 89] on icon "button" at bounding box center [1545, 89] width 4 height 1
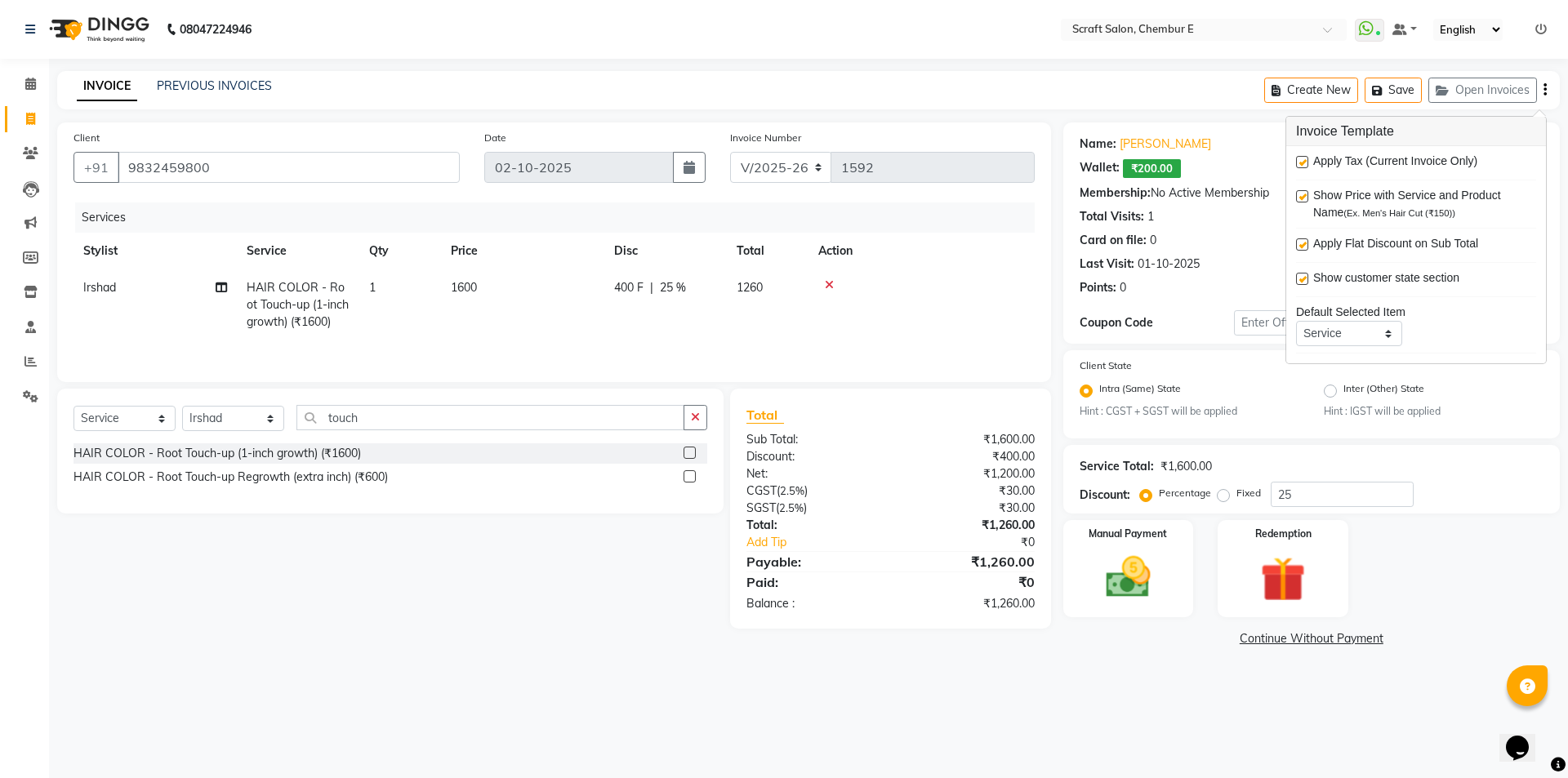
click at [1305, 165] on label at bounding box center [1302, 162] width 13 height 13
click at [1305, 165] on input "checkbox" at bounding box center [1301, 163] width 11 height 11
checkbox input "false"
click at [1168, 567] on div "Manual Payment" at bounding box center [1128, 569] width 136 height 100
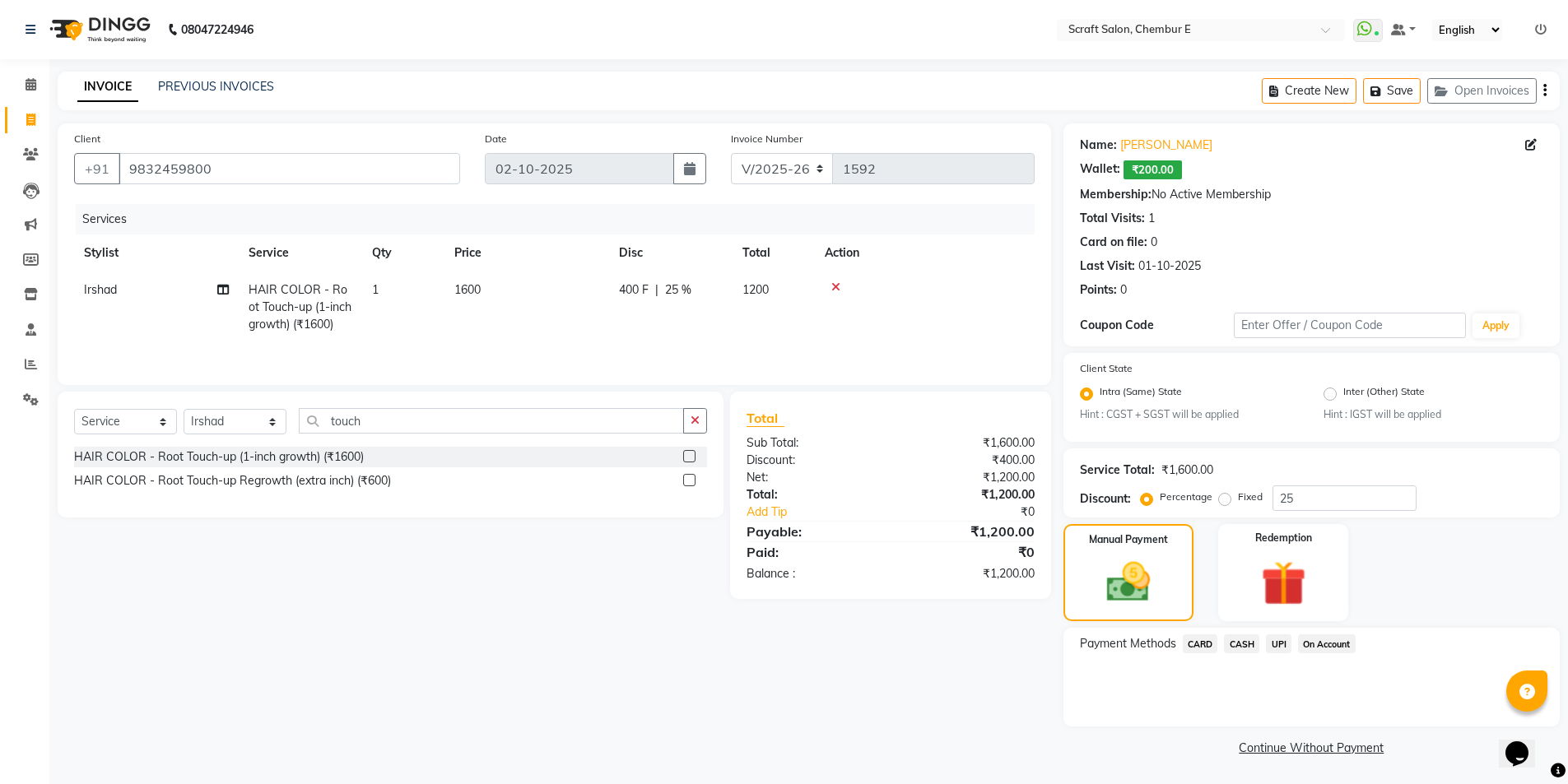
click at [1249, 645] on span "CASH" at bounding box center [1242, 643] width 35 height 19
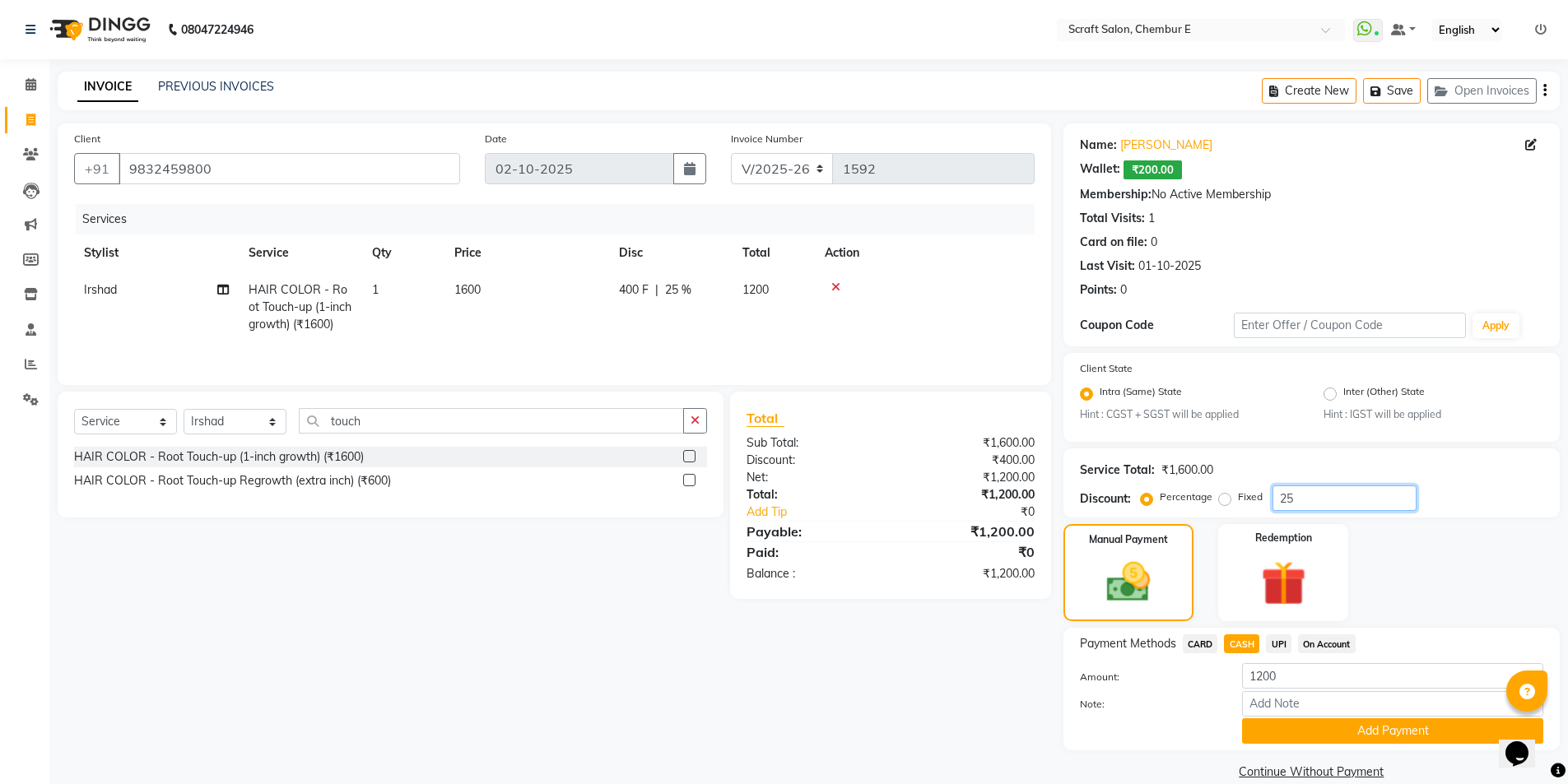
click at [1299, 496] on input "25" at bounding box center [1344, 498] width 144 height 25
type input "2"
click at [1009, 638] on div "Client +91 9832459800 Date 02-10-2025 Invoice Number V/2025 V/2025-26 1592 Serv…" at bounding box center [554, 453] width 1018 height 661
click at [1313, 496] on input "30" at bounding box center [1344, 498] width 144 height 25
type input "35"
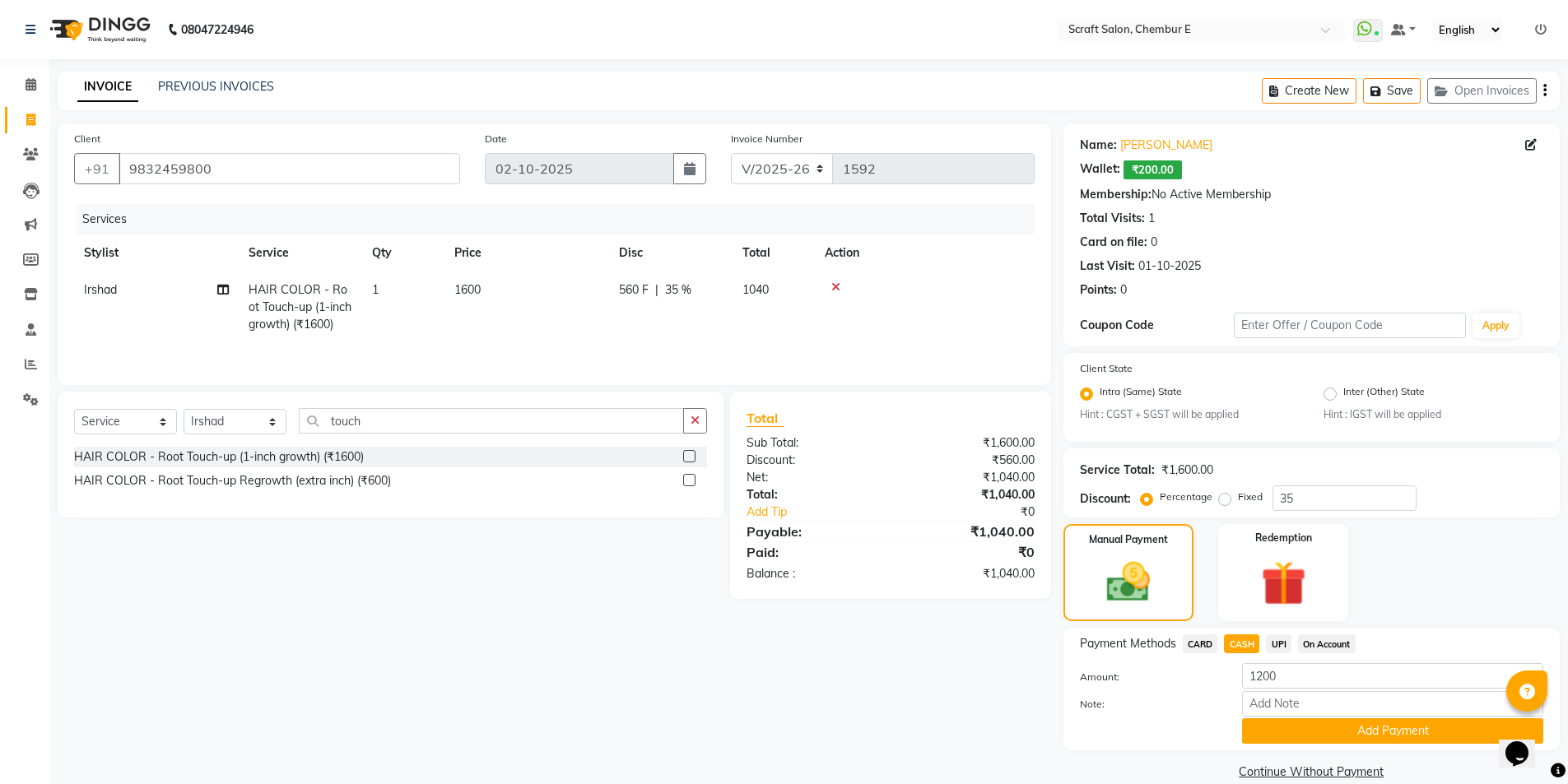
click at [873, 633] on div "Client +91 9832459800 Date 02-10-2025 Invoice Number V/2025 V/2025-26 1592 Serv…" at bounding box center [554, 453] width 1018 height 661
click at [885, 307] on td at bounding box center [925, 306] width 220 height 71
click at [941, 689] on div "Client +91 9832459800 Date 02-10-2025 Invoice Number V/2025 V/2025-26 1592 Serv…" at bounding box center [554, 453] width 1018 height 661
click at [1303, 675] on input "1200" at bounding box center [1393, 676] width 301 height 25
type input "1"
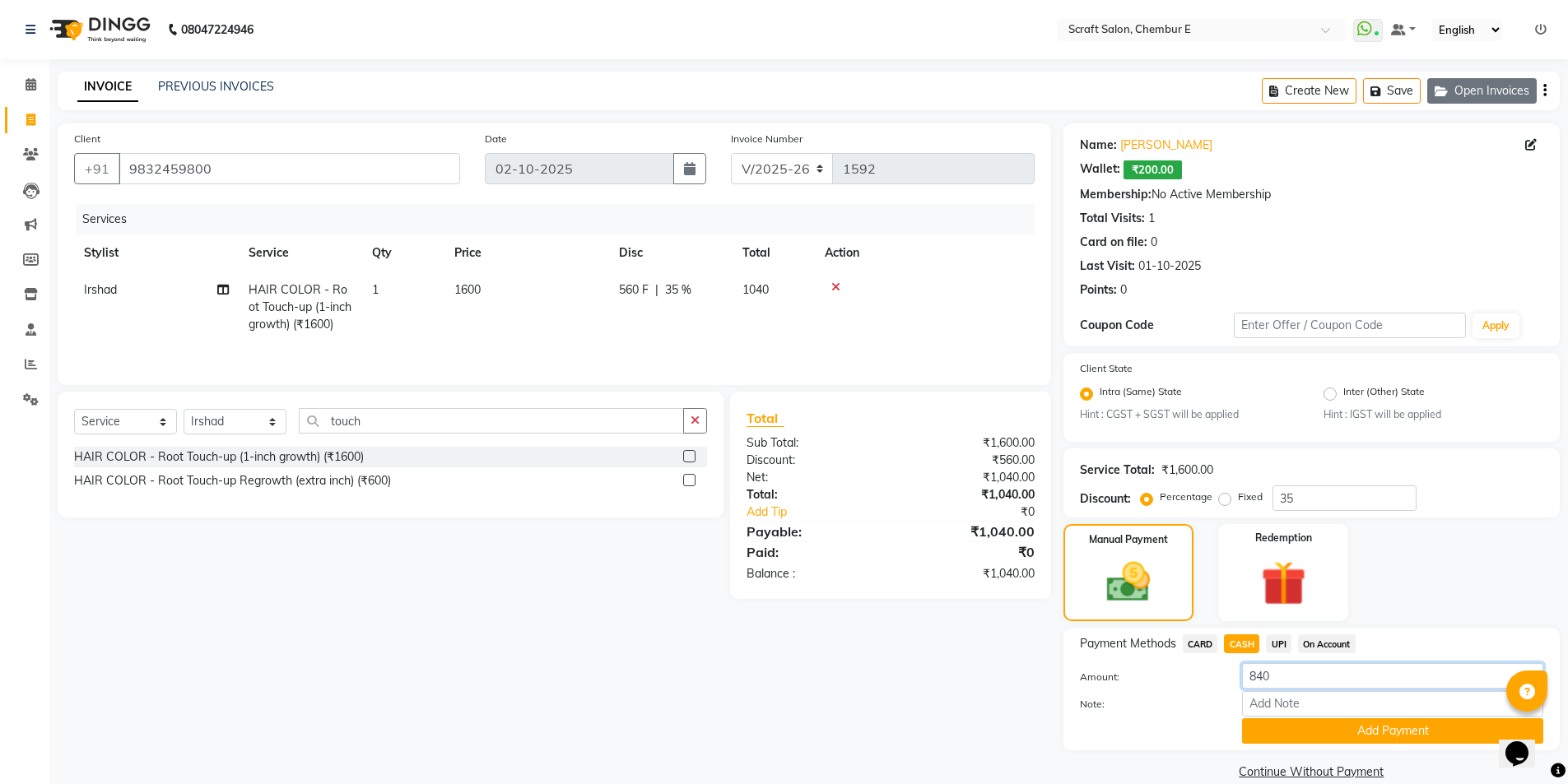
type input "840"
click at [1519, 99] on button "Open Invoices" at bounding box center [1481, 91] width 109 height 25
click at [1540, 93] on div "Create New Save Open Invoices" at bounding box center [1411, 90] width 298 height 39
click at [1545, 90] on icon "button" at bounding box center [1545, 90] width 4 height 1
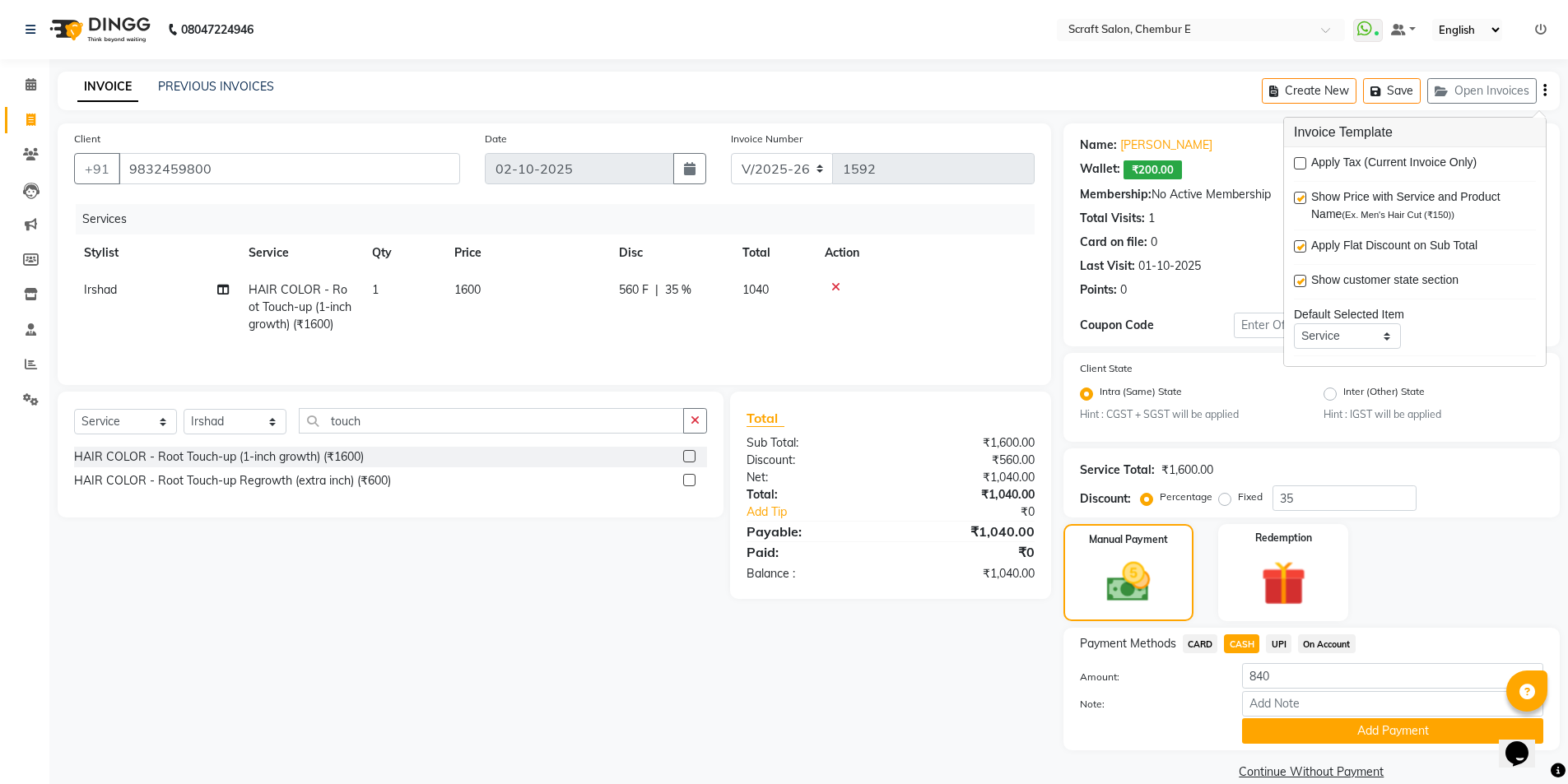
click at [1300, 160] on label at bounding box center [1300, 163] width 13 height 13
click at [1300, 160] on input "checkbox" at bounding box center [1299, 164] width 11 height 11
checkbox input "true"
click at [1305, 495] on input "35" at bounding box center [1344, 498] width 144 height 25
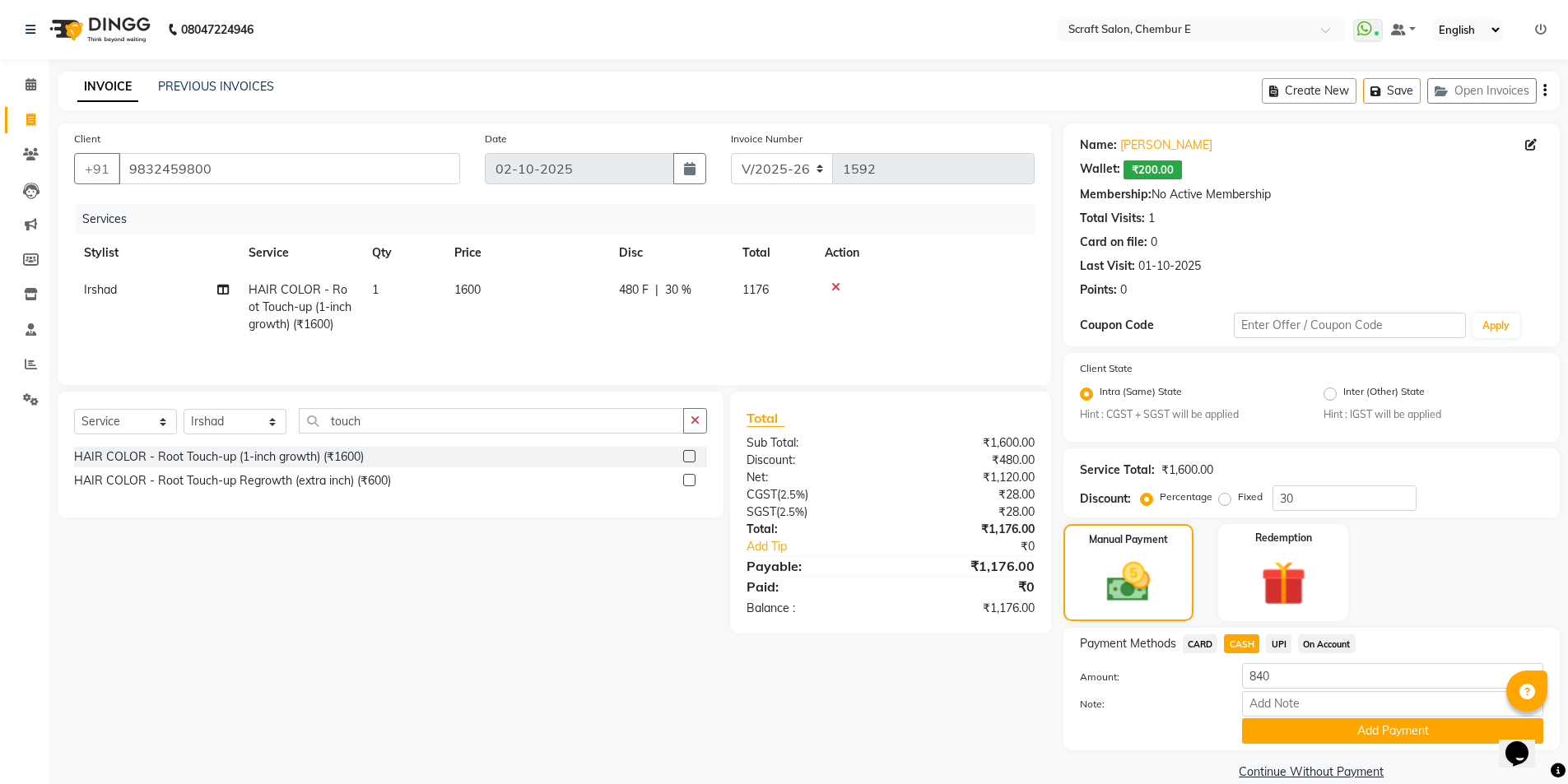
click at [1368, 547] on div "Manual Payment Redemption" at bounding box center [1312, 573] width 521 height 97
click at [1325, 494] on input "30" at bounding box center [1344, 498] width 144 height 25
type input "3"
type input "5"
type input "25"
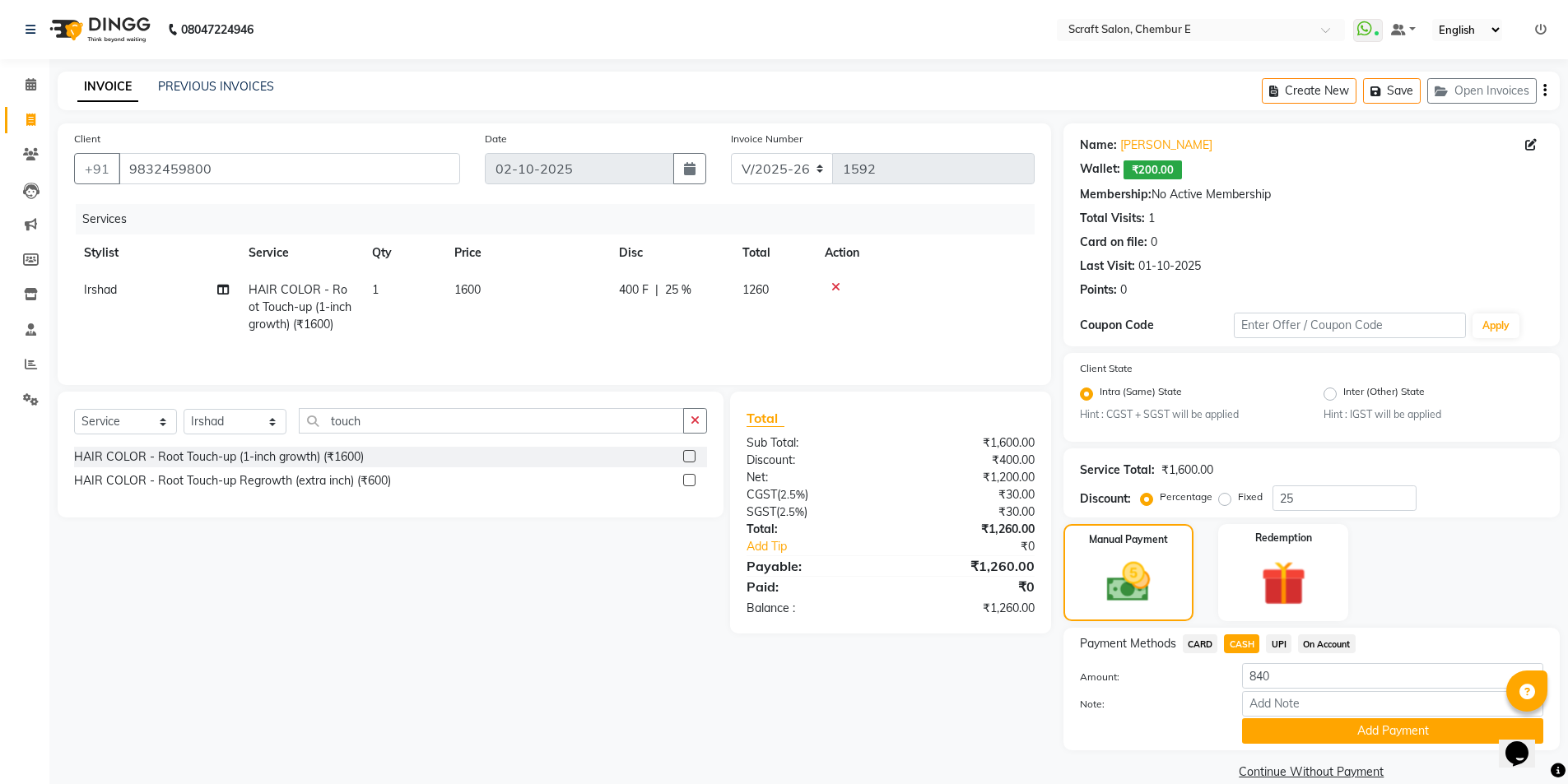
click at [1367, 587] on div "Manual Payment Redemption" at bounding box center [1312, 573] width 521 height 97
click at [1545, 90] on icon "button" at bounding box center [1545, 90] width 4 height 1
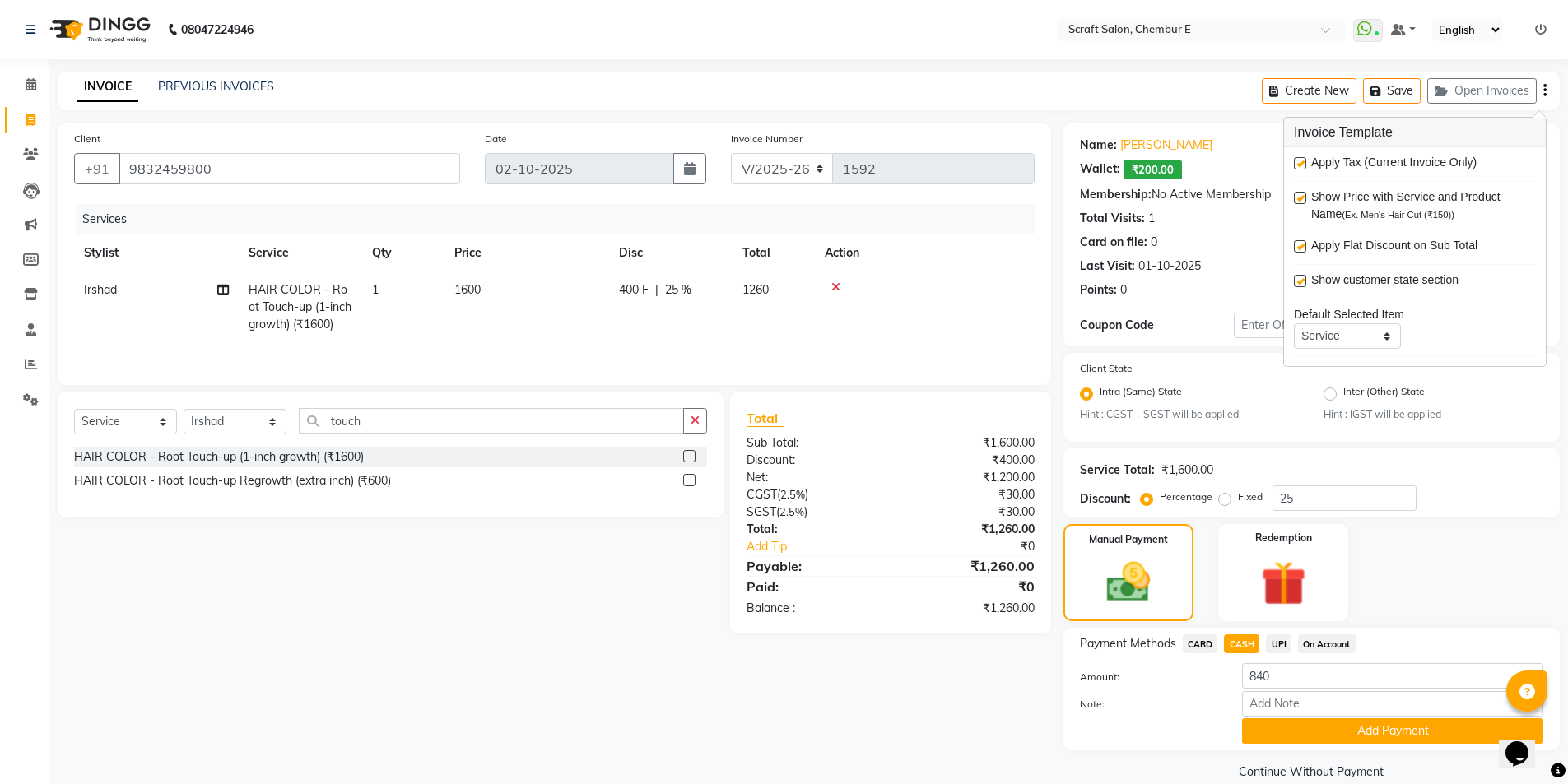
click at [1302, 164] on label at bounding box center [1300, 163] width 13 height 13
click at [1302, 164] on input "checkbox" at bounding box center [1299, 164] width 11 height 11
checkbox input "false"
click at [1297, 506] on input "25" at bounding box center [1344, 498] width 144 height 25
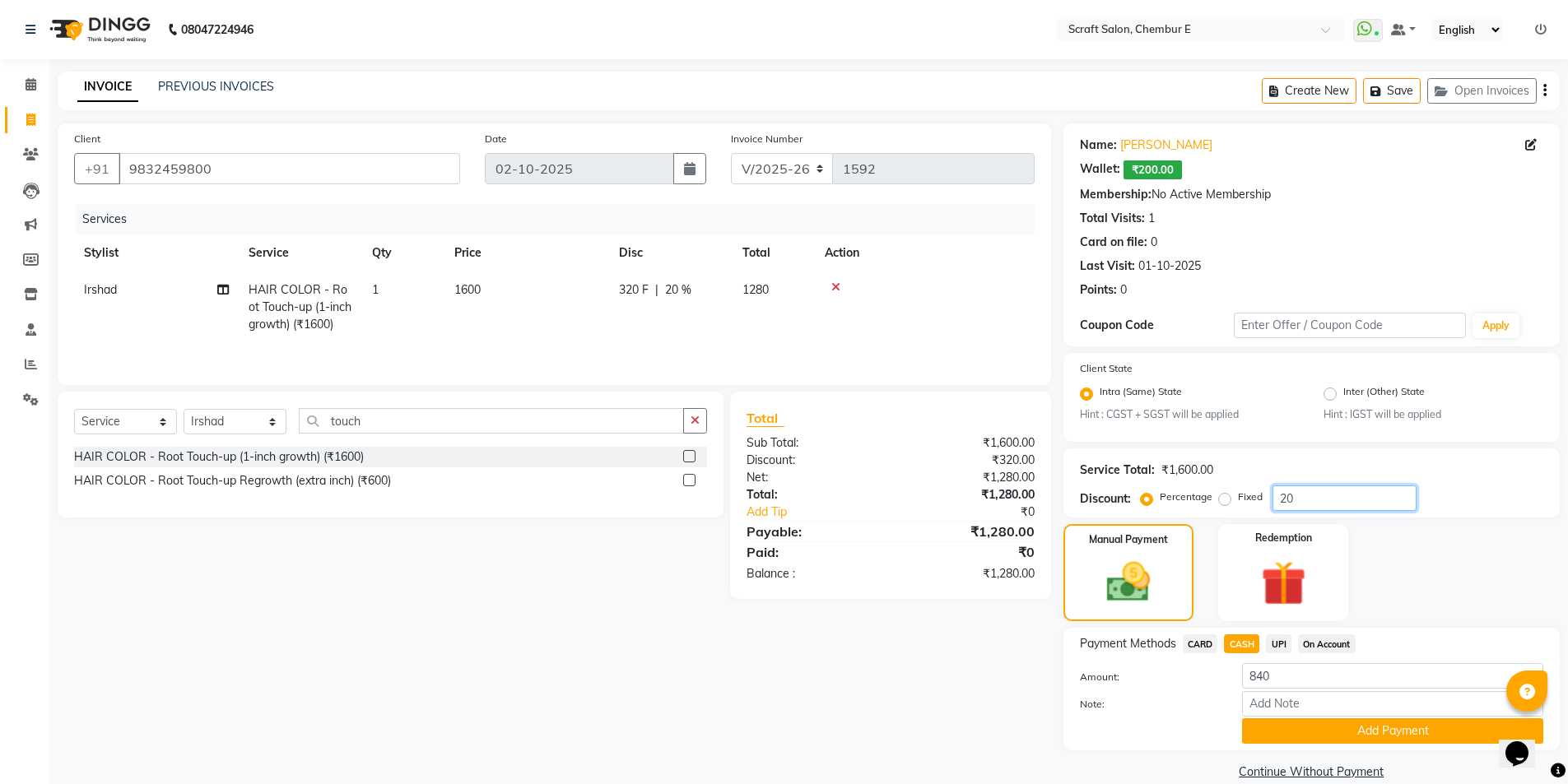
type input "2"
type input "30"
click at [1005, 646] on div "Client +91 9832459800 Date 02-10-2025 Invoice Number V/2025 V/2025-26 1592 Serv…" at bounding box center [554, 453] width 1018 height 661
click at [1314, 674] on input "840" at bounding box center [1393, 676] width 301 height 25
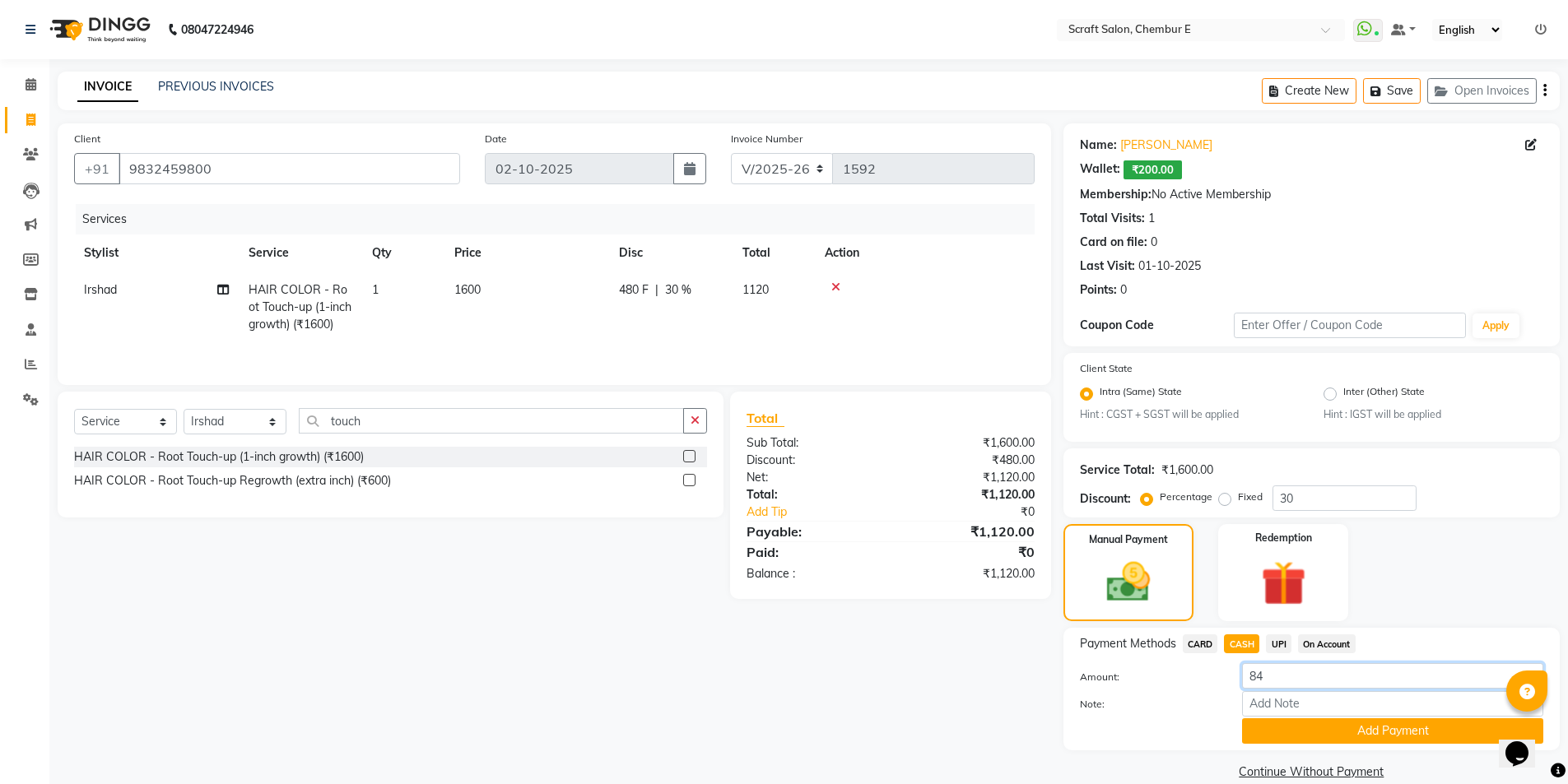
type input "8"
click at [426, 424] on input "touch" at bounding box center [491, 421] width 385 height 25
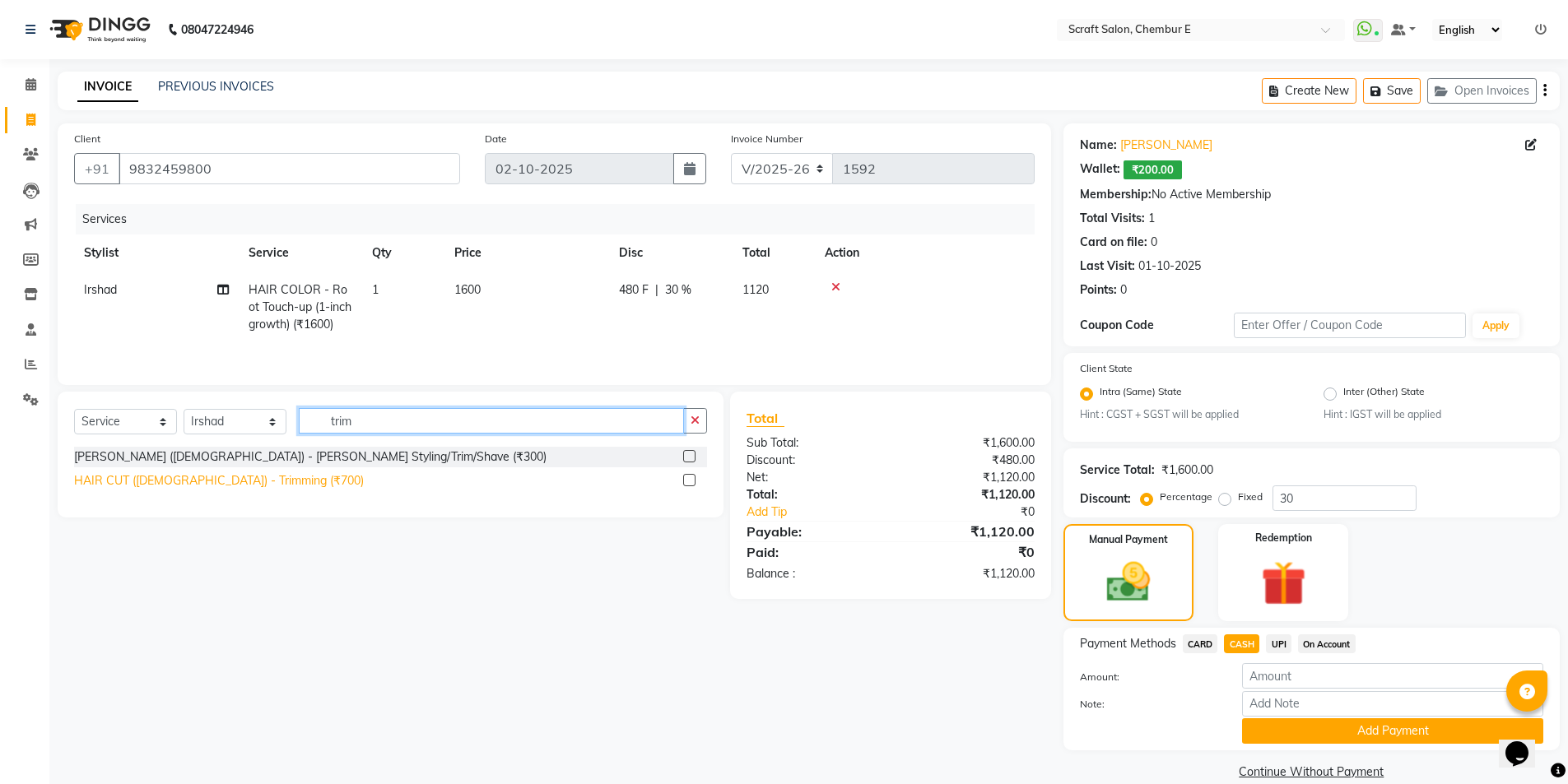
type input "trim"
click at [266, 481] on div "HAIR CUT (FEMALE) - Trimming (₹700)" at bounding box center [218, 480] width 289 height 17
checkbox input "false"
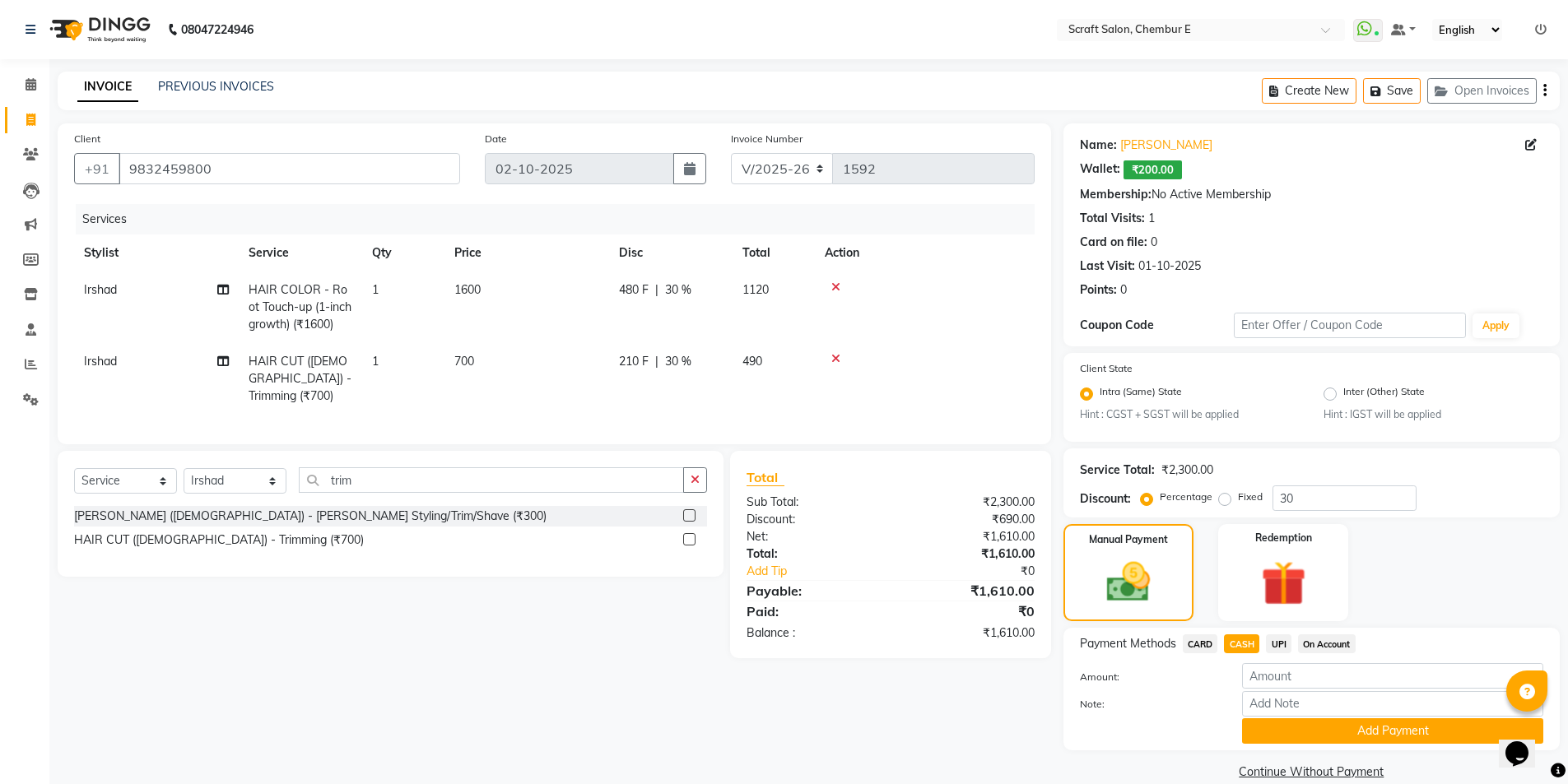
scroll to position [24, 0]
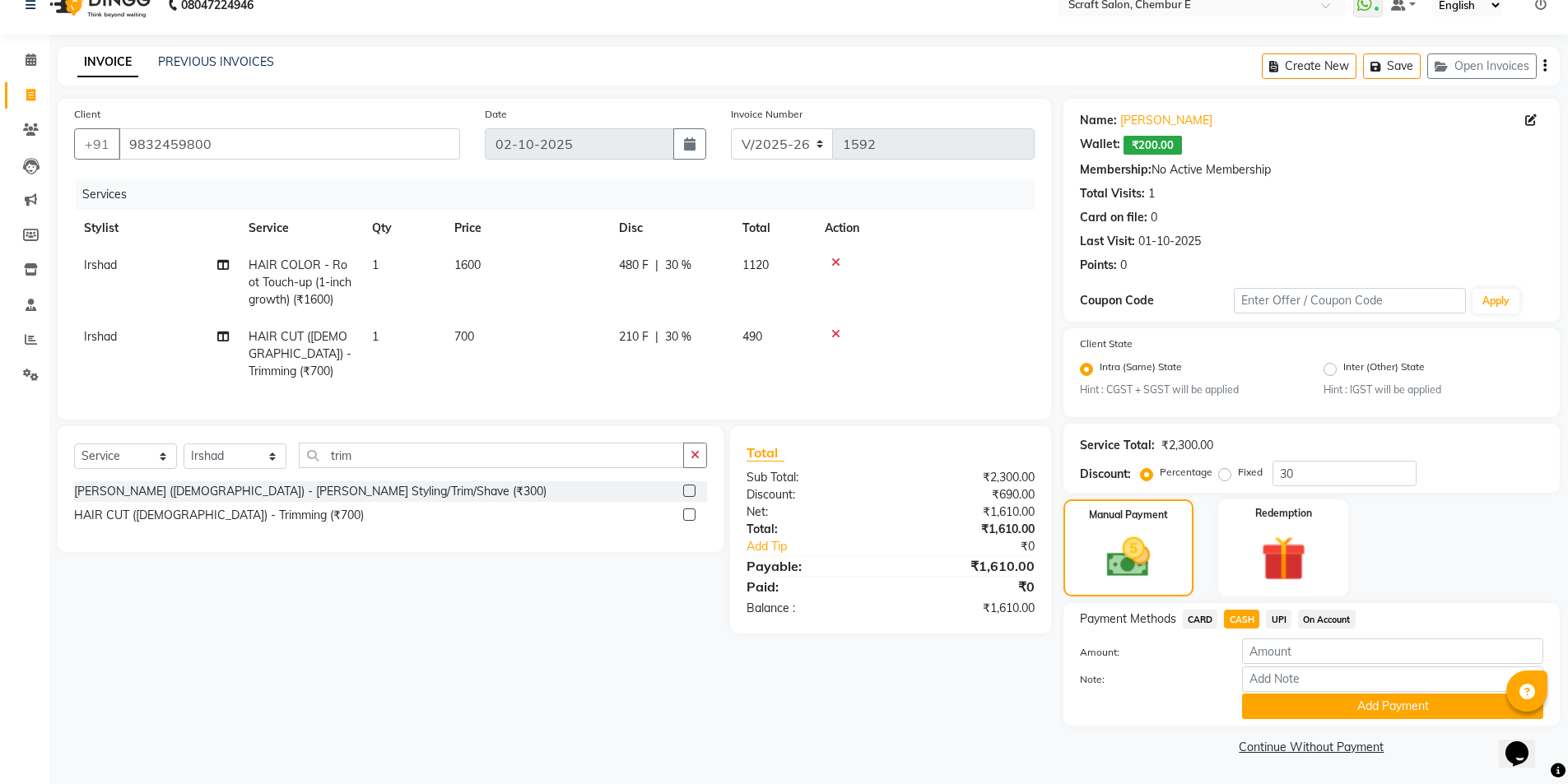
click at [839, 330] on icon at bounding box center [836, 333] width 9 height 12
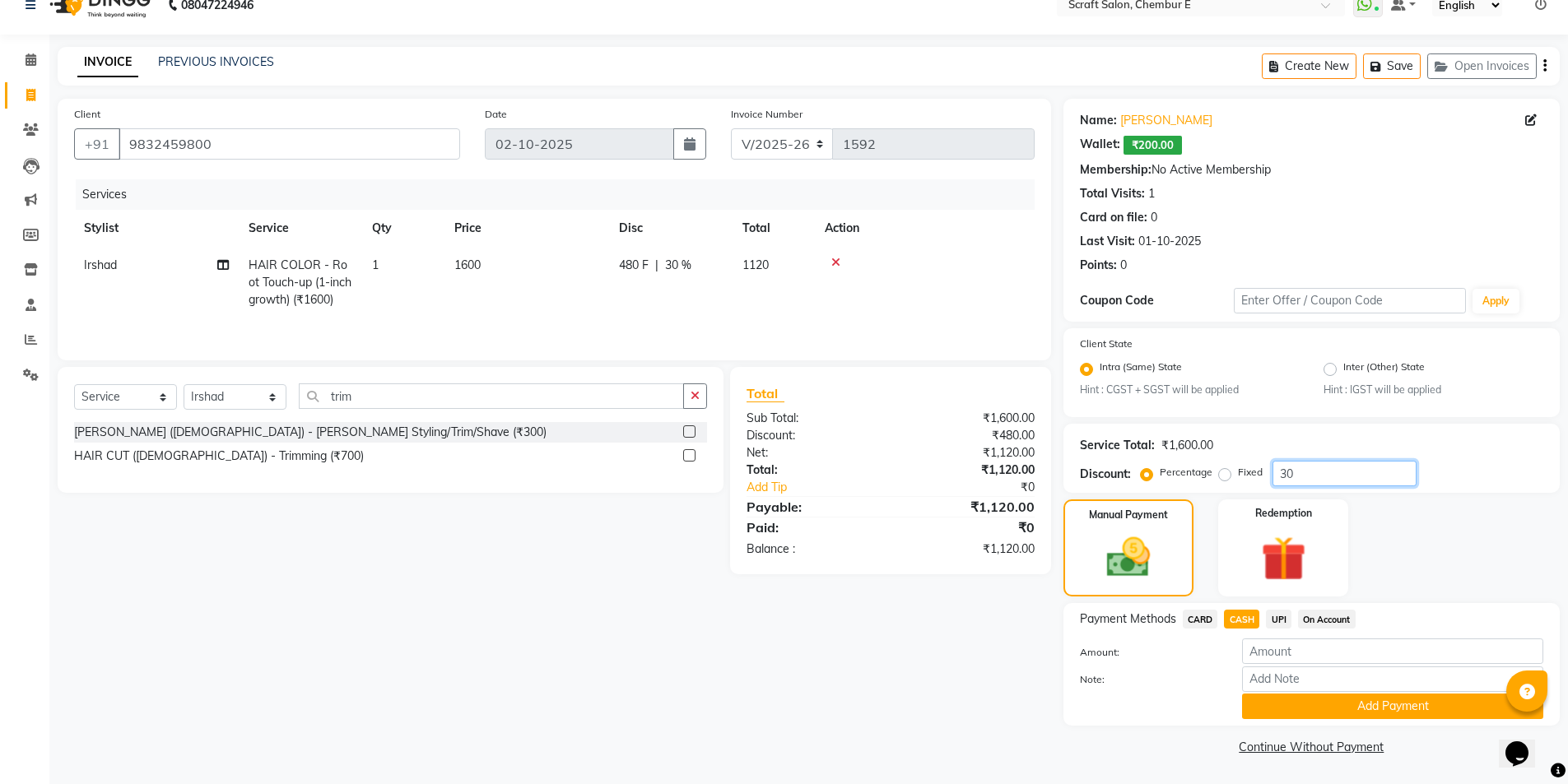
click at [1310, 479] on input "30" at bounding box center [1344, 473] width 144 height 25
type input "3"
type input "25"
click at [1415, 532] on div "Manual Payment Redemption" at bounding box center [1312, 548] width 521 height 97
click at [1280, 655] on input "number" at bounding box center [1393, 651] width 301 height 25
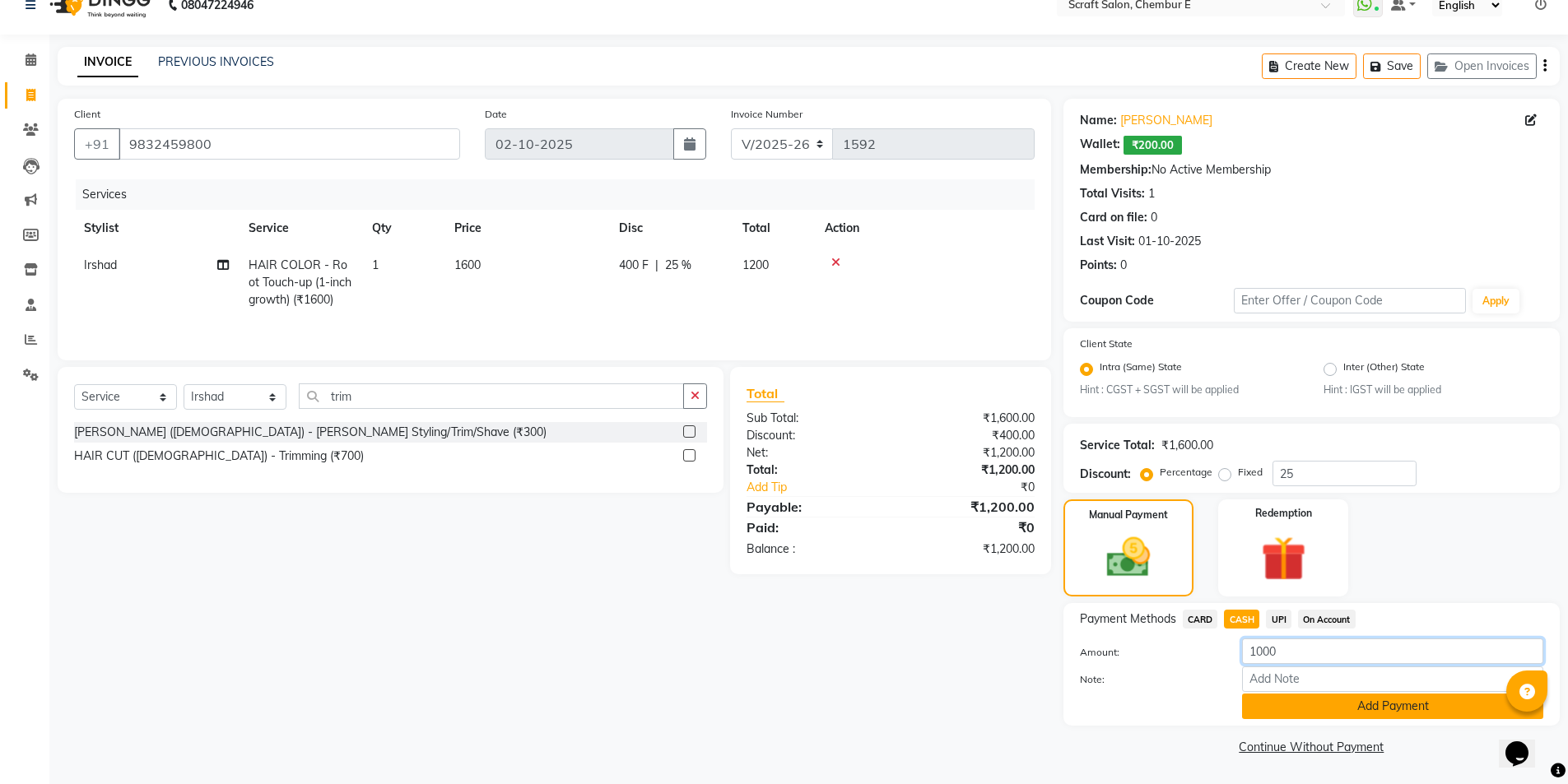
type input "1000"
click at [1358, 704] on button "Add Payment" at bounding box center [1393, 707] width 301 height 25
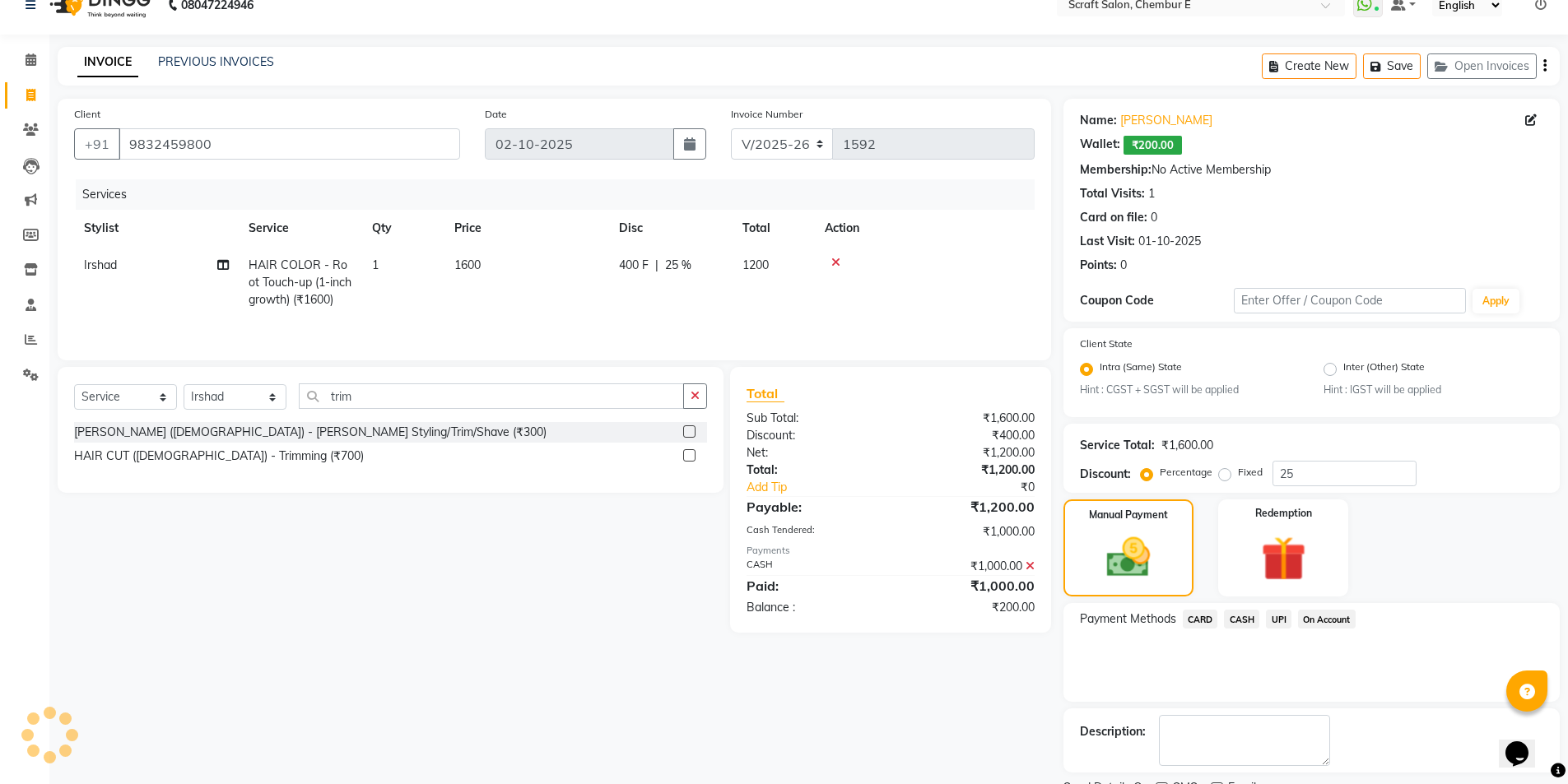
click at [1127, 144] on span "₹200.00" at bounding box center [1152, 145] width 59 height 19
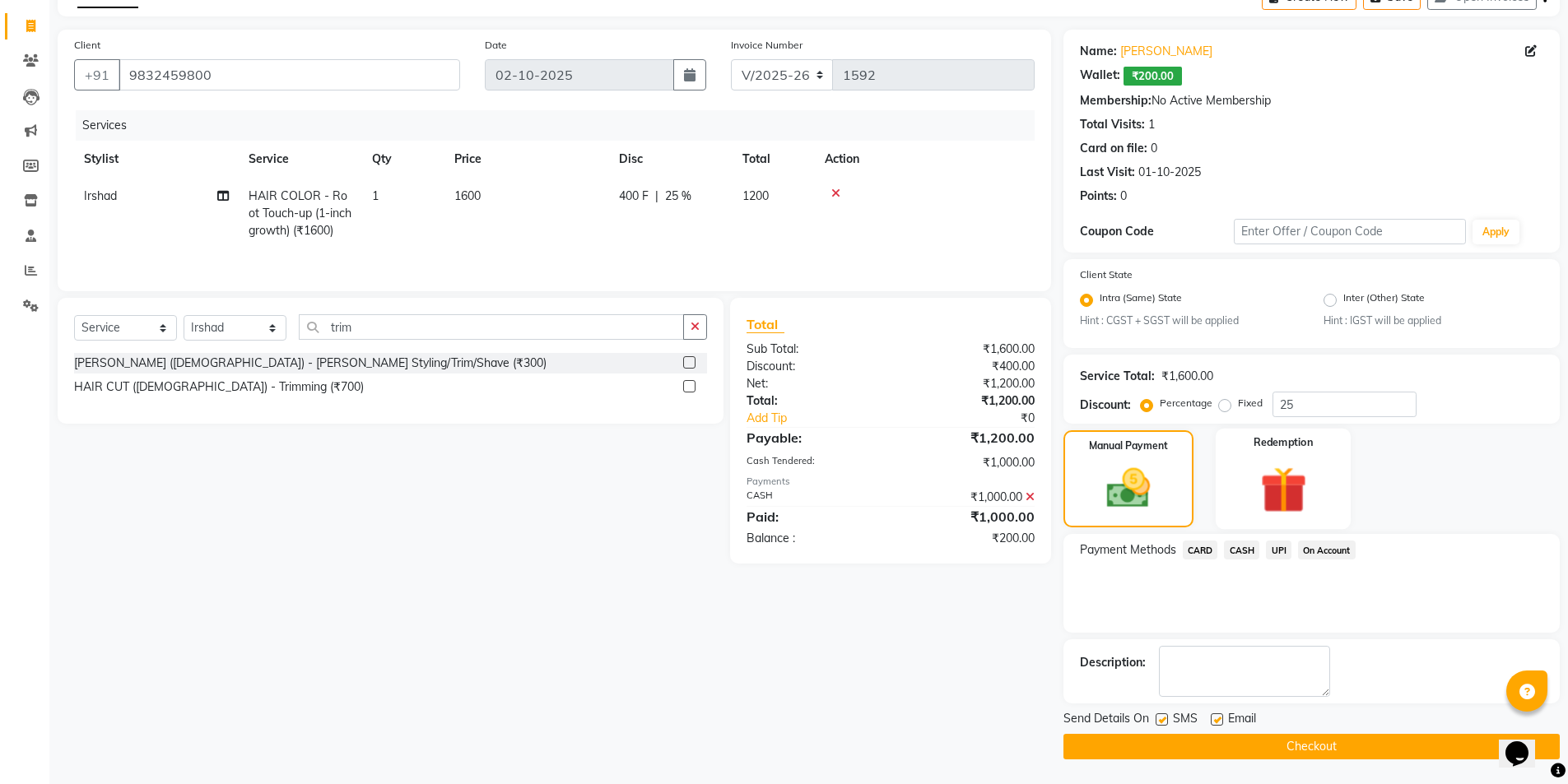
click at [1326, 469] on div "Redemption" at bounding box center [1283, 479] width 136 height 101
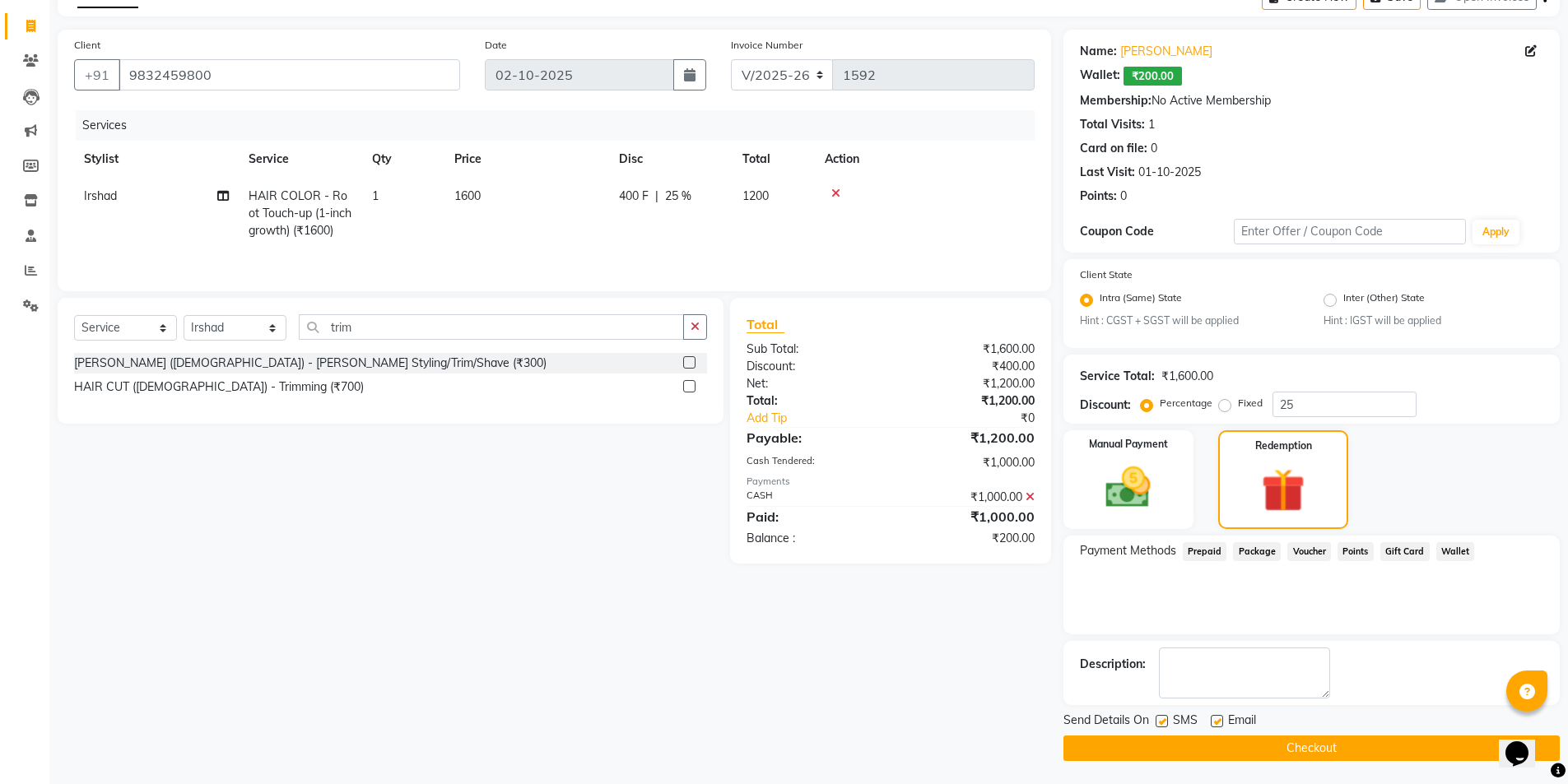
click at [1455, 550] on span "Wallet" at bounding box center [1455, 552] width 39 height 19
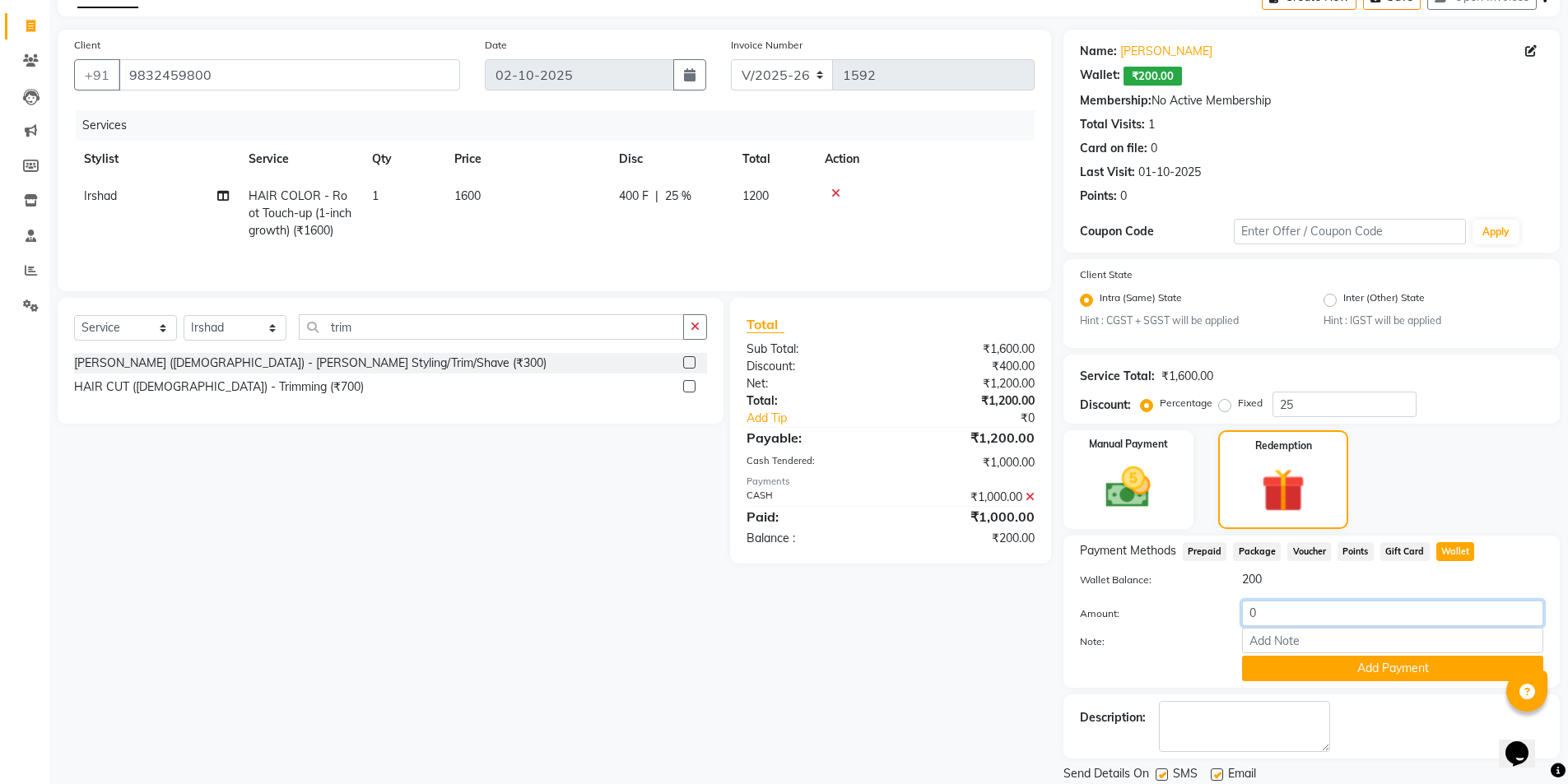
click at [1290, 618] on input "0" at bounding box center [1393, 613] width 301 height 25
click at [1261, 614] on input "0200" at bounding box center [1393, 613] width 301 height 25
type input "200"
click at [1319, 677] on button "Add Payment" at bounding box center [1393, 669] width 301 height 25
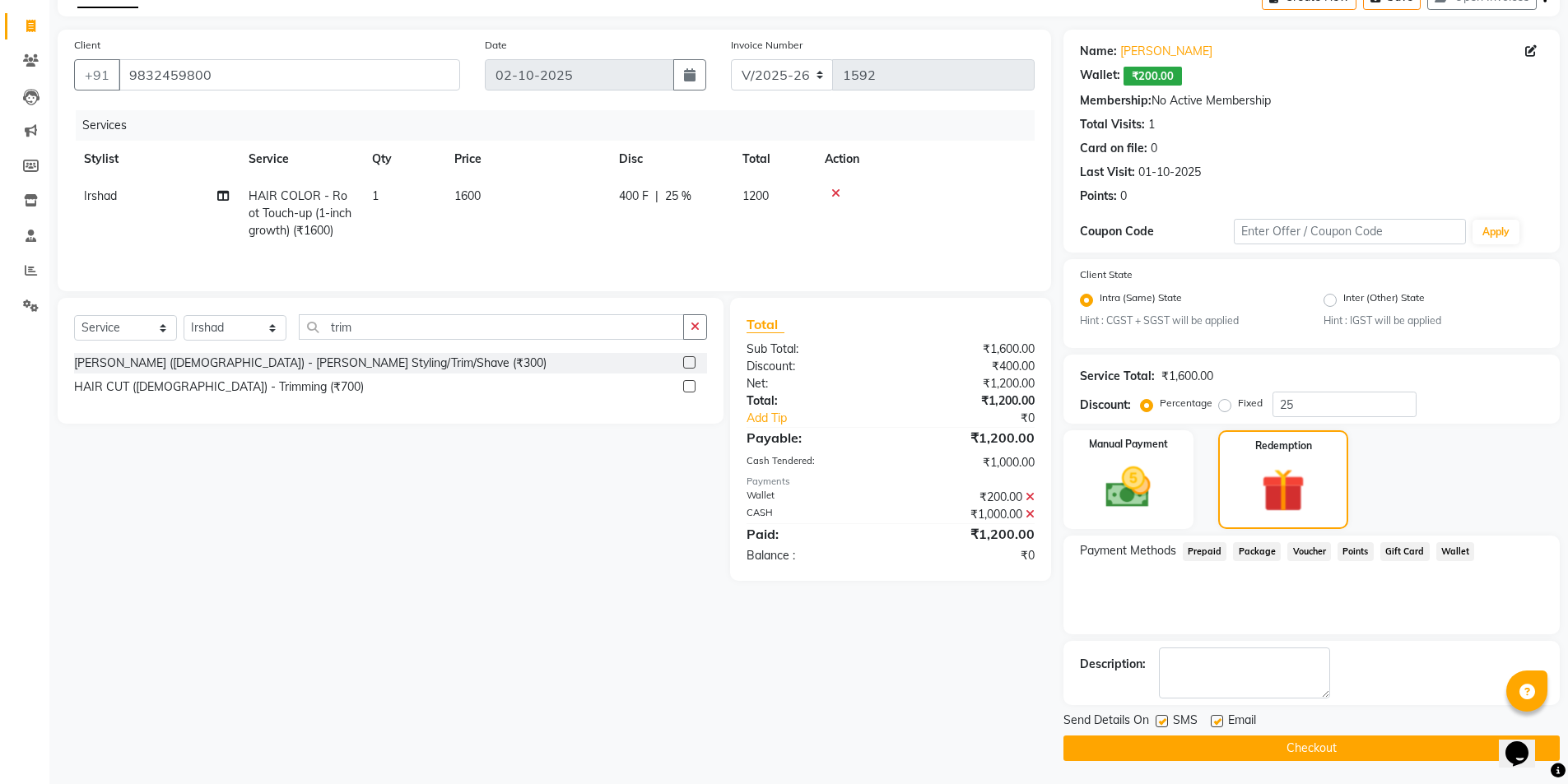
scroll to position [96, 0]
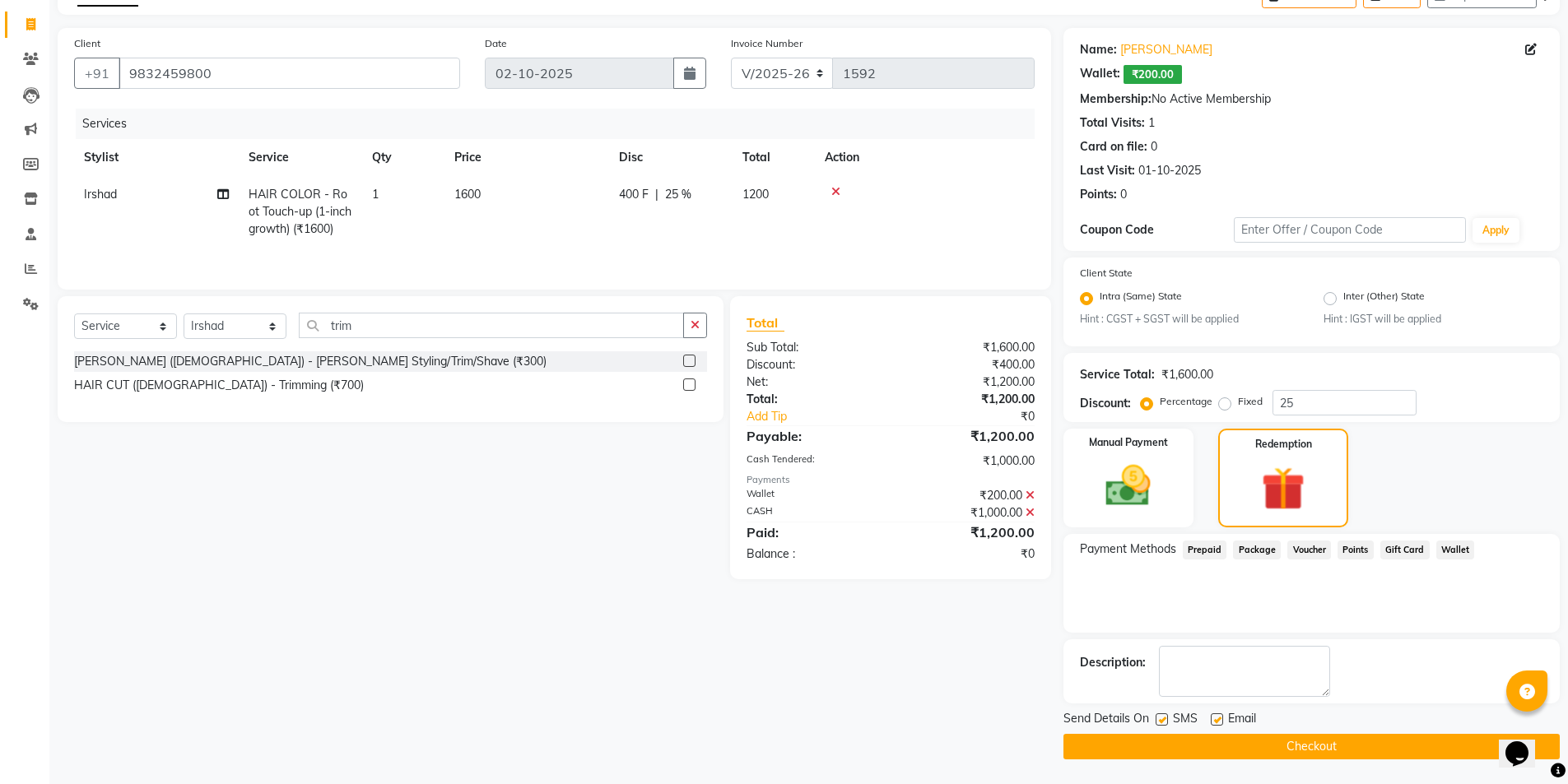
click at [1219, 722] on label at bounding box center [1217, 720] width 13 height 13
click at [1219, 722] on input "checkbox" at bounding box center [1216, 720] width 11 height 11
checkbox input "false"
click at [1321, 746] on button "Checkout" at bounding box center [1312, 746] width 496 height 25
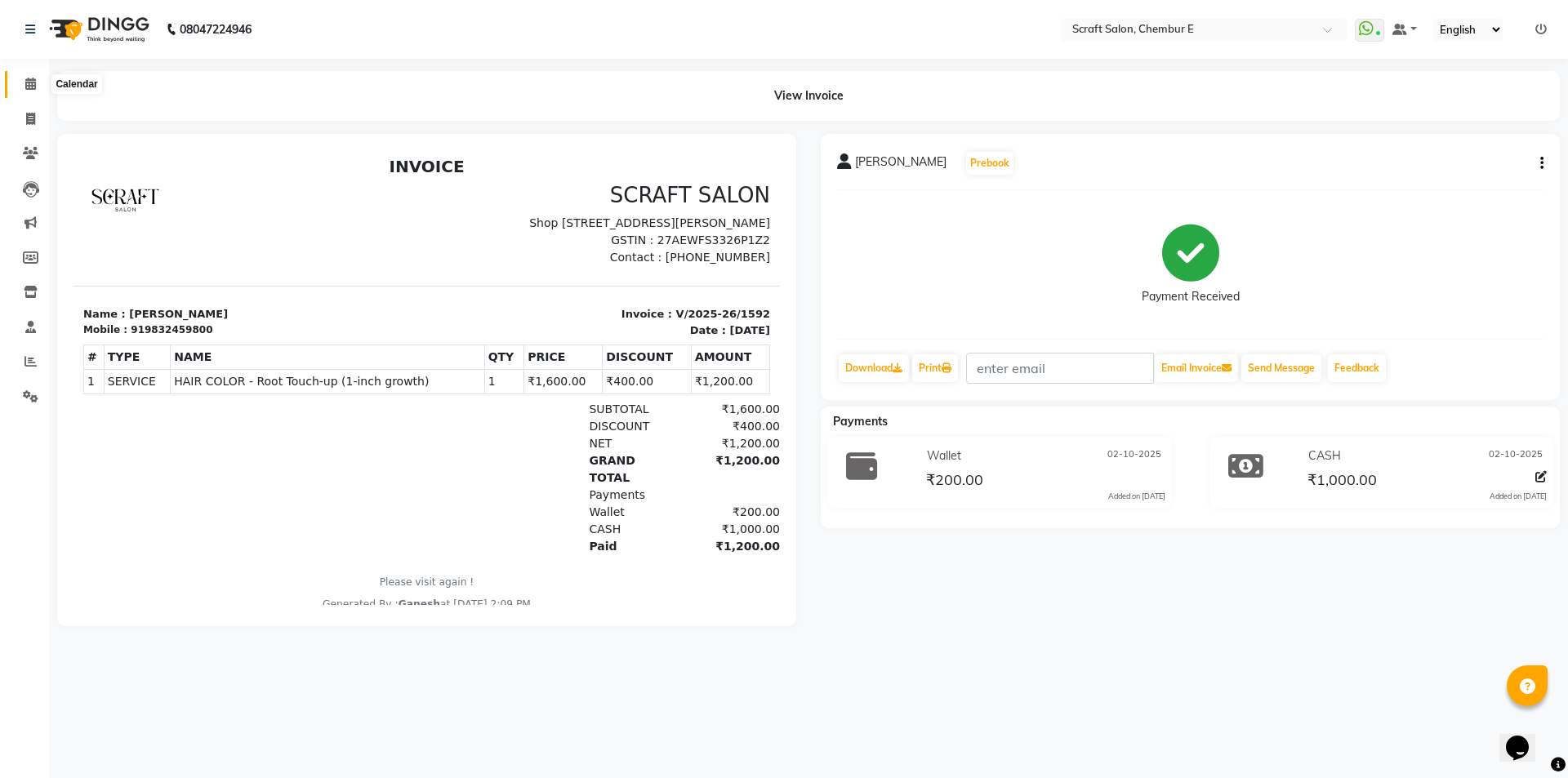
click at [25, 89] on span at bounding box center [30, 84] width 29 height 19
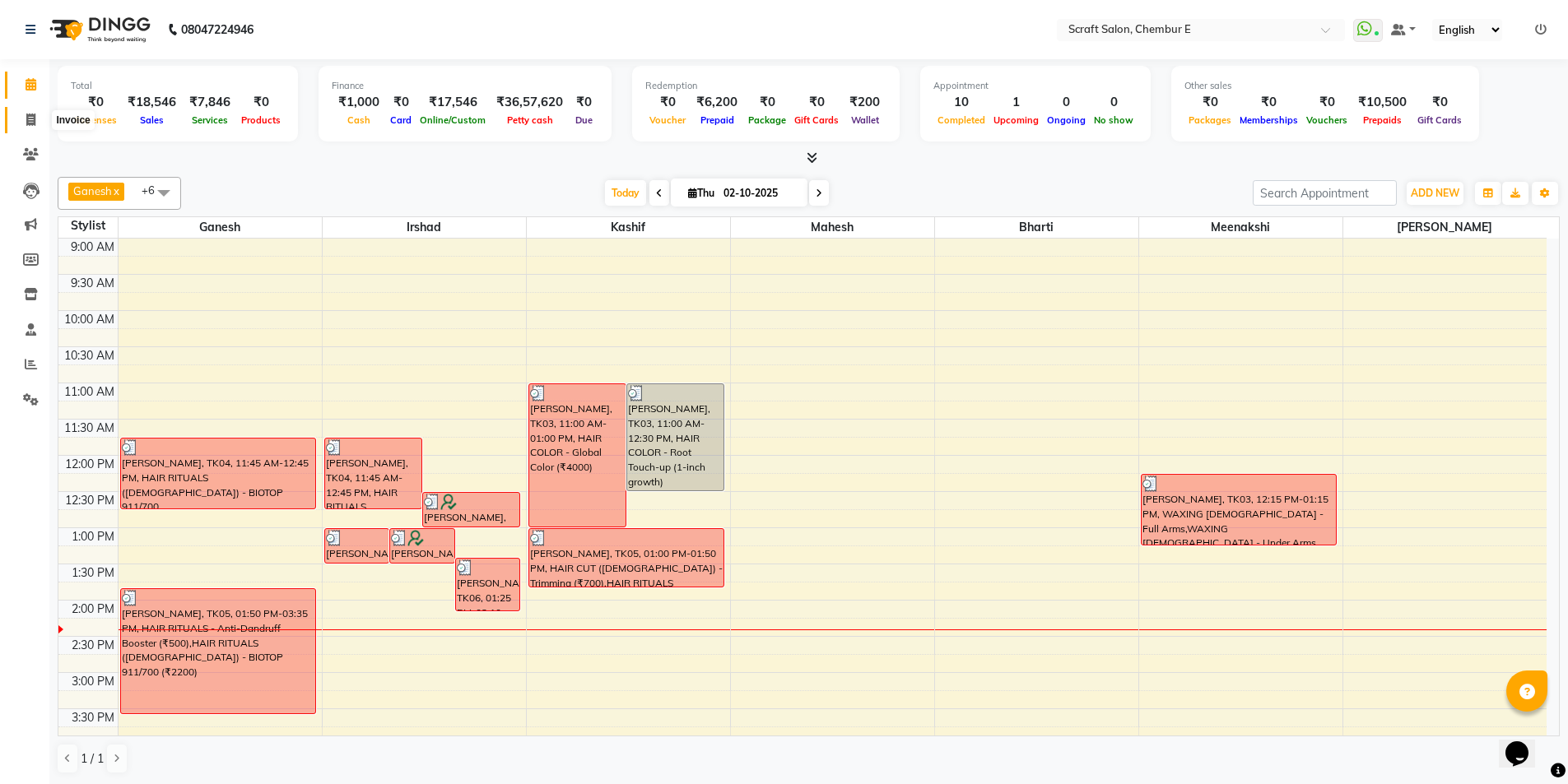
click at [29, 114] on icon at bounding box center [31, 120] width 9 height 13
select select "3922"
select select "service"
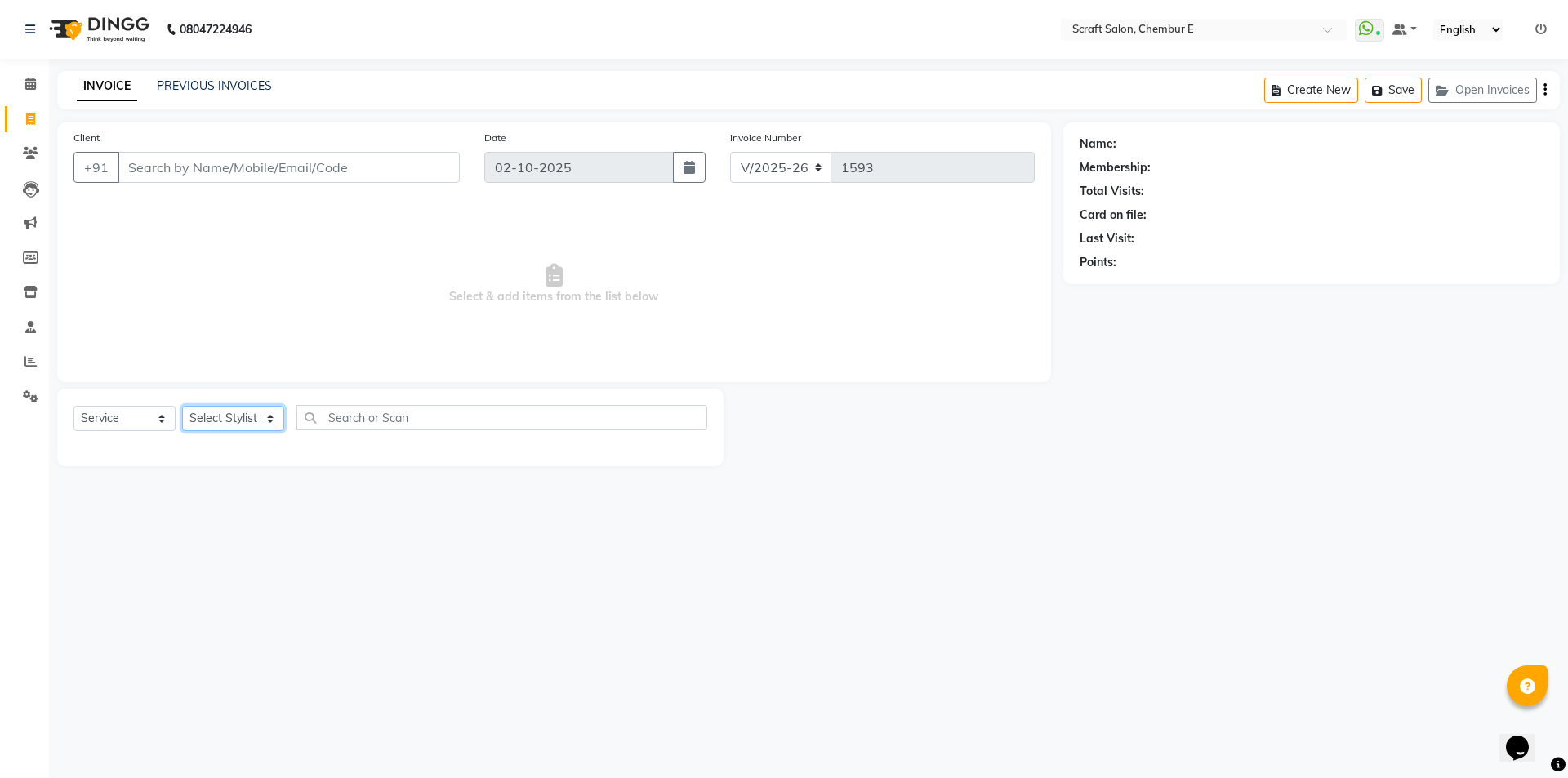
click at [269, 416] on select "Select Stylist Bharti Frontdesk Ganesh Irshad Kashif Mahesh Meenakshi Rasika Sh…" at bounding box center [233, 419] width 102 height 25
select select "69640"
click at [182, 406] on select "Select Stylist Bharti Frontdesk Ganesh Irshad Kashif Mahesh Meenakshi Rasika Sh…" at bounding box center [233, 419] width 102 height 25
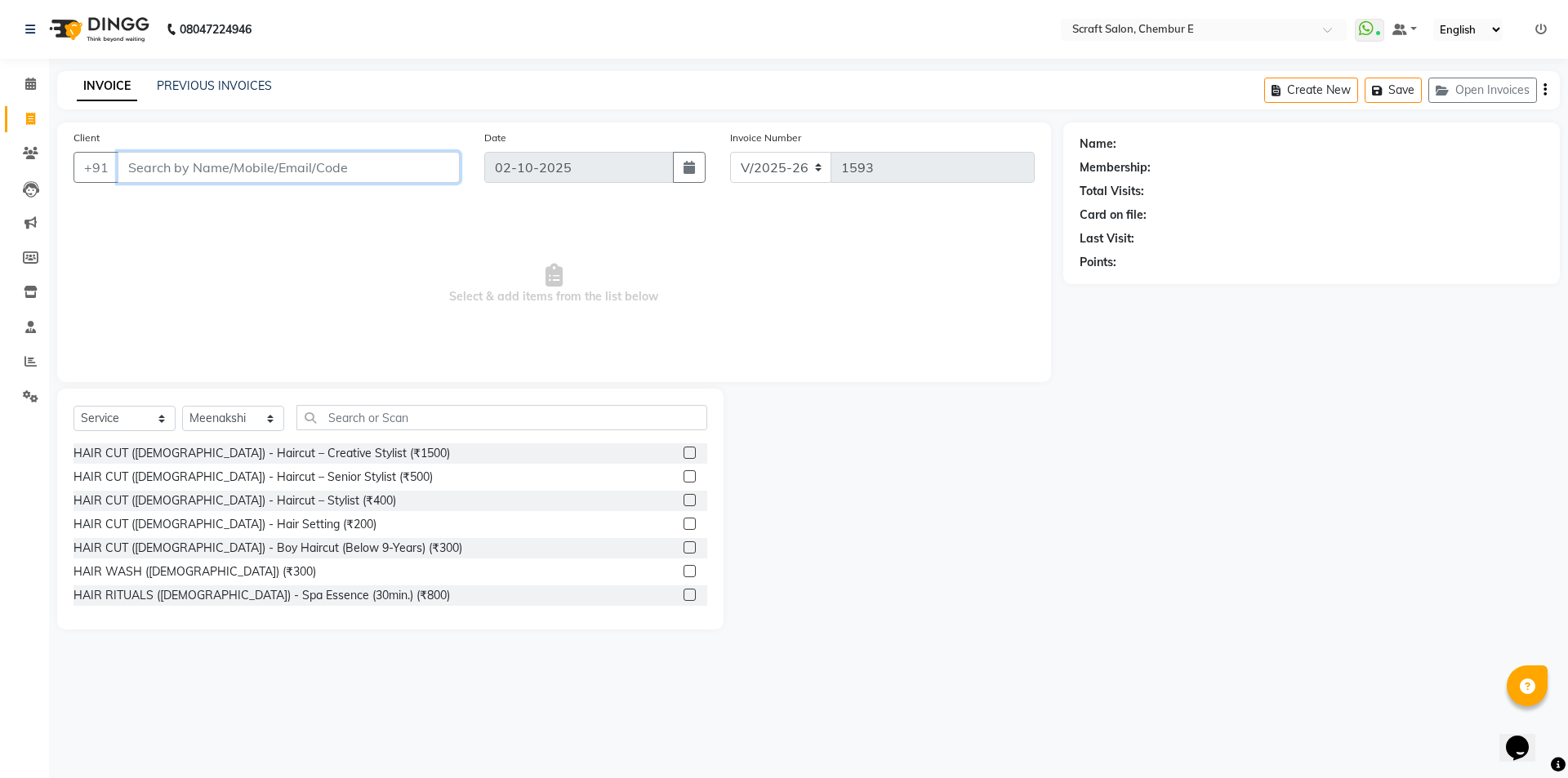
click at [324, 159] on input "Client" at bounding box center [288, 167] width 343 height 31
click at [352, 164] on input "Client" at bounding box center [288, 167] width 343 height 31
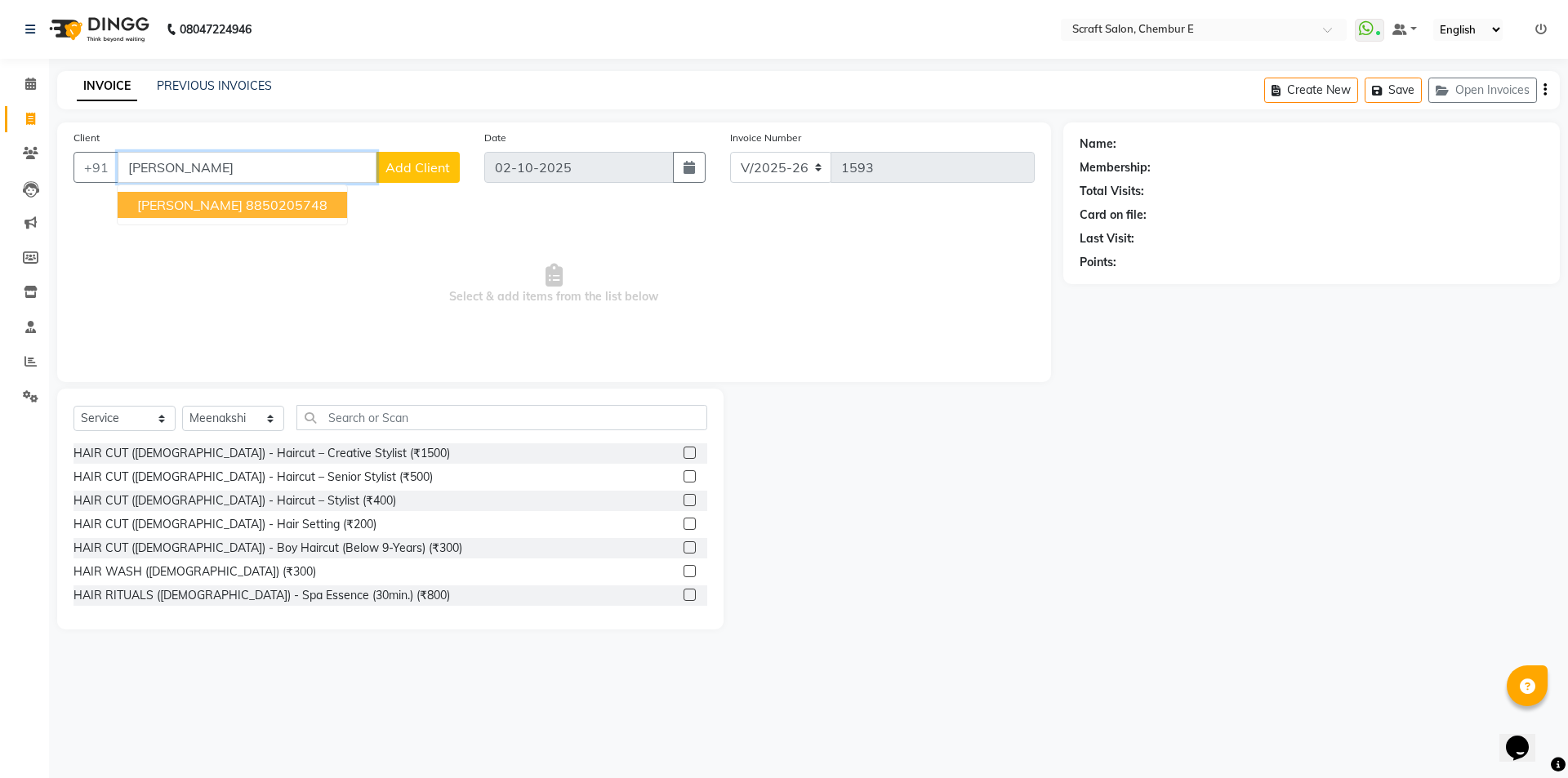
click at [259, 205] on ngb-highlight "8850205748" at bounding box center [286, 205] width 81 height 16
type input "8850205748"
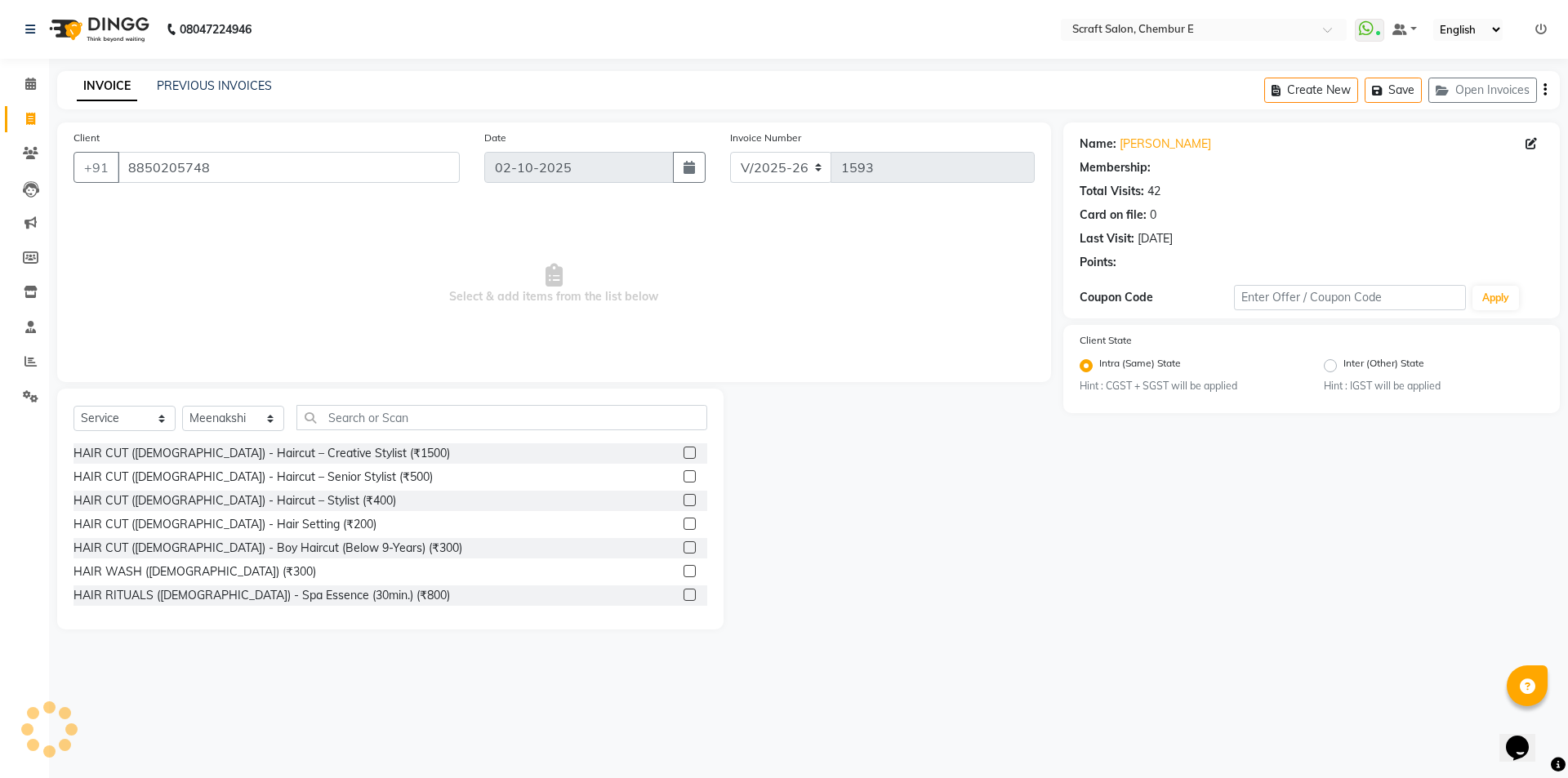
select select "1: Object"
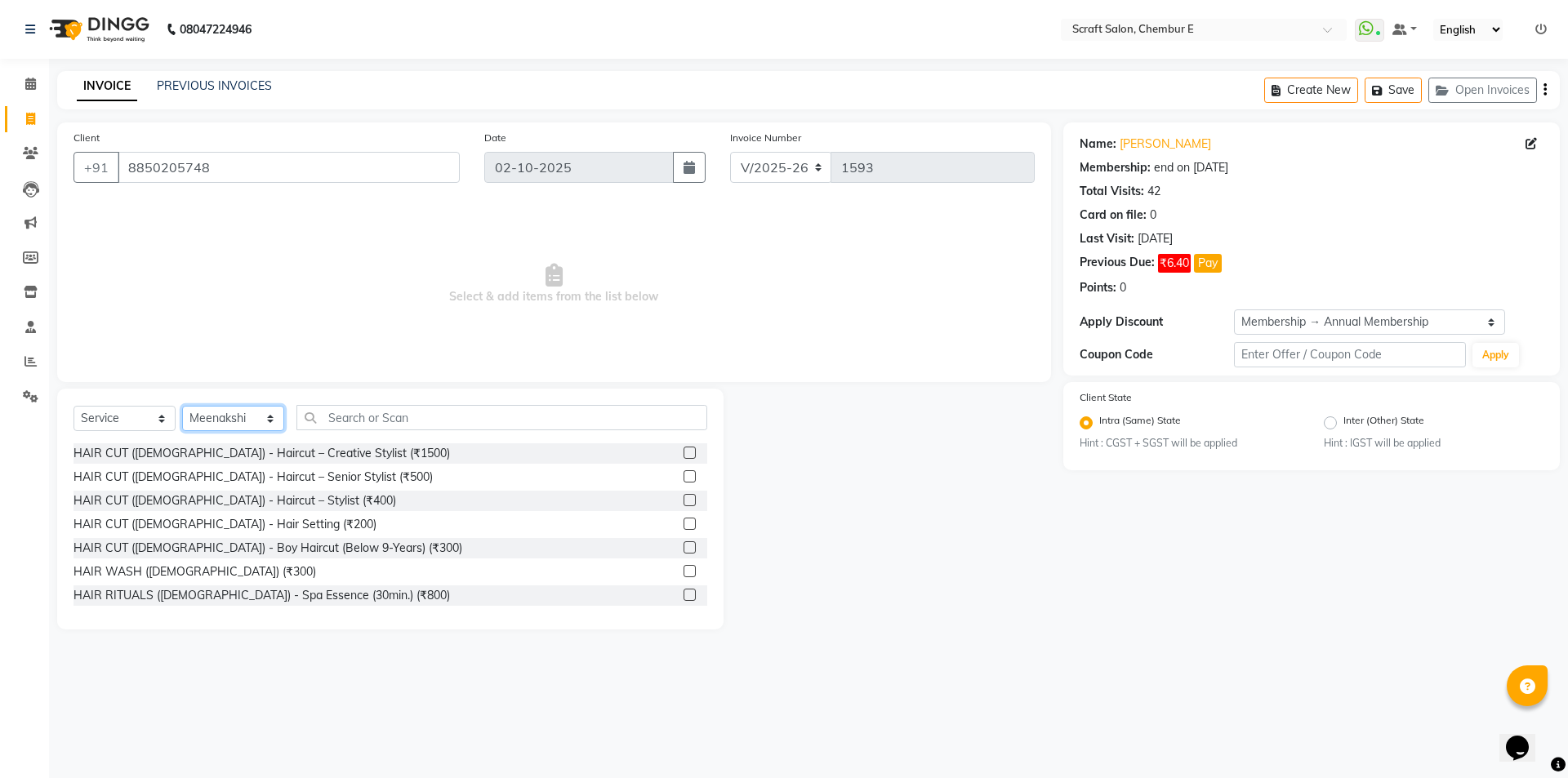
click at [270, 419] on select "Select Stylist Bharti Frontdesk Ganesh Irshad Kashif Mahesh Meenakshi Rasika Sh…" at bounding box center [233, 419] width 102 height 25
select select "19818"
click at [182, 406] on select "Select Stylist Bharti Frontdesk Ganesh Irshad Kashif Mahesh Meenakshi Rasika Sh…" at bounding box center [233, 419] width 102 height 25
click at [409, 426] on input "text" at bounding box center [501, 418] width 411 height 25
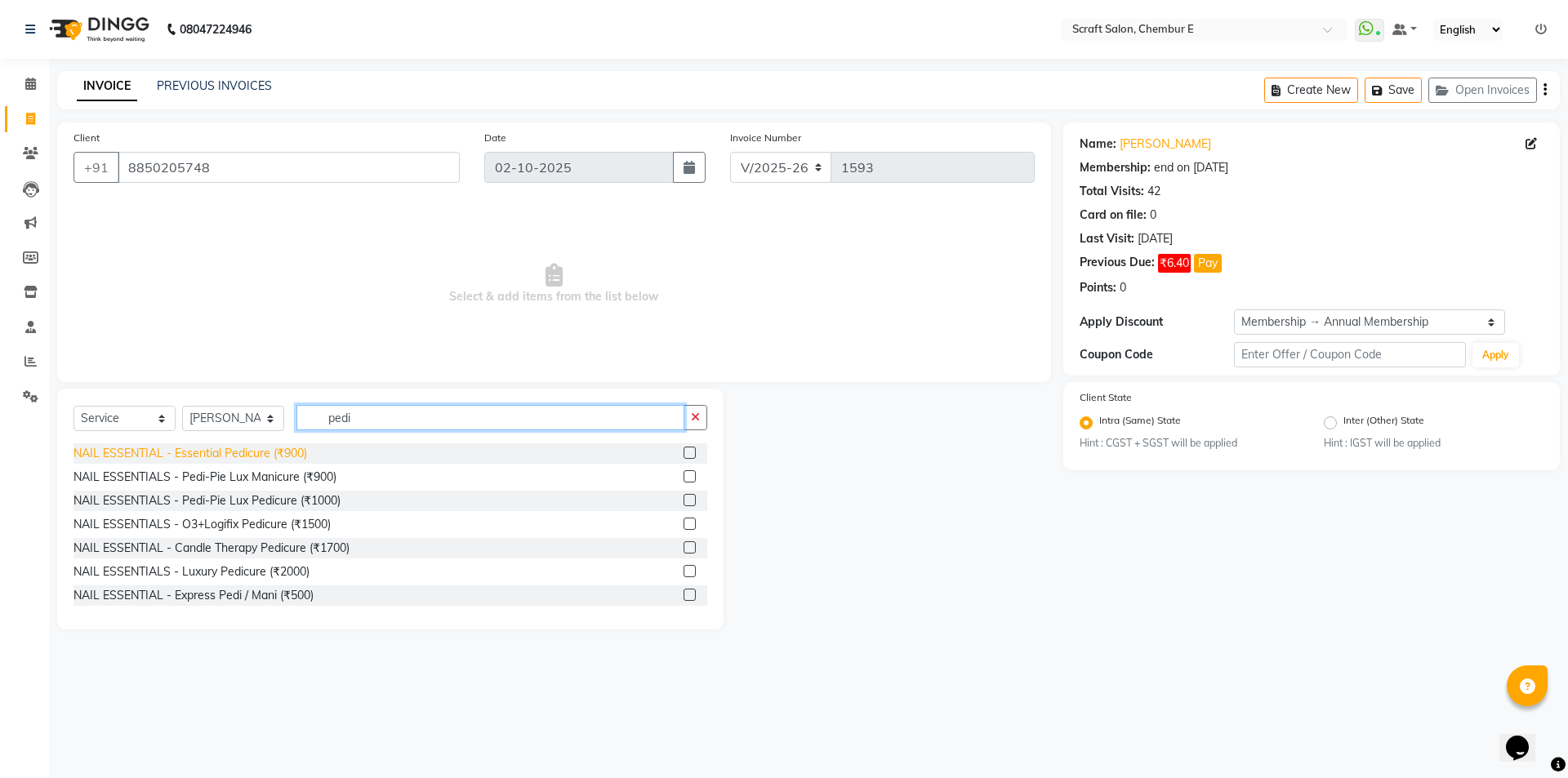
type input "pedi"
click at [256, 453] on div "NAIL ESSENTIAL - Essential Pedicure (₹900)" at bounding box center [190, 453] width 233 height 17
checkbox input "false"
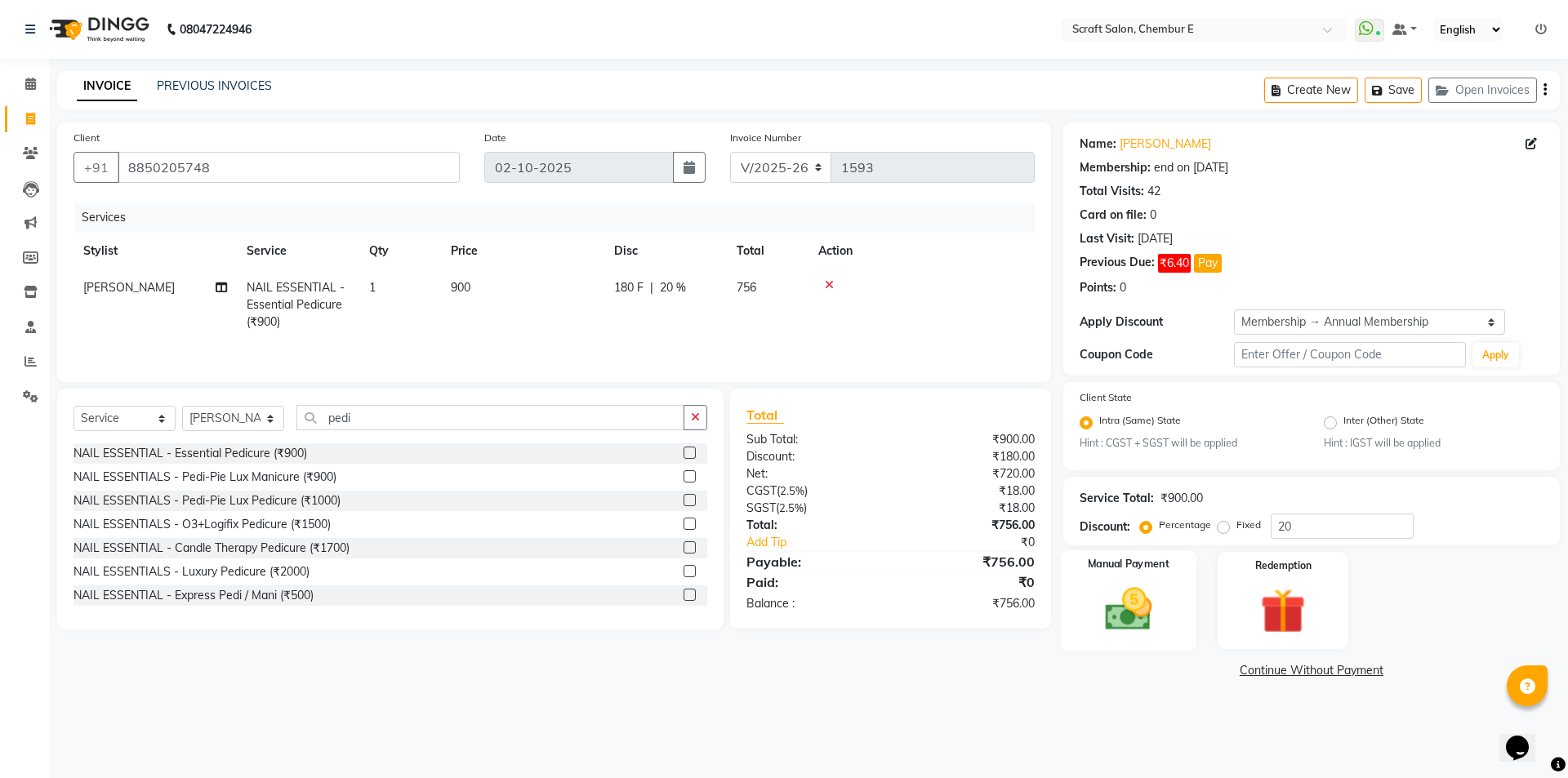
click at [1157, 573] on div "Manual Payment" at bounding box center [1128, 600] width 136 height 100
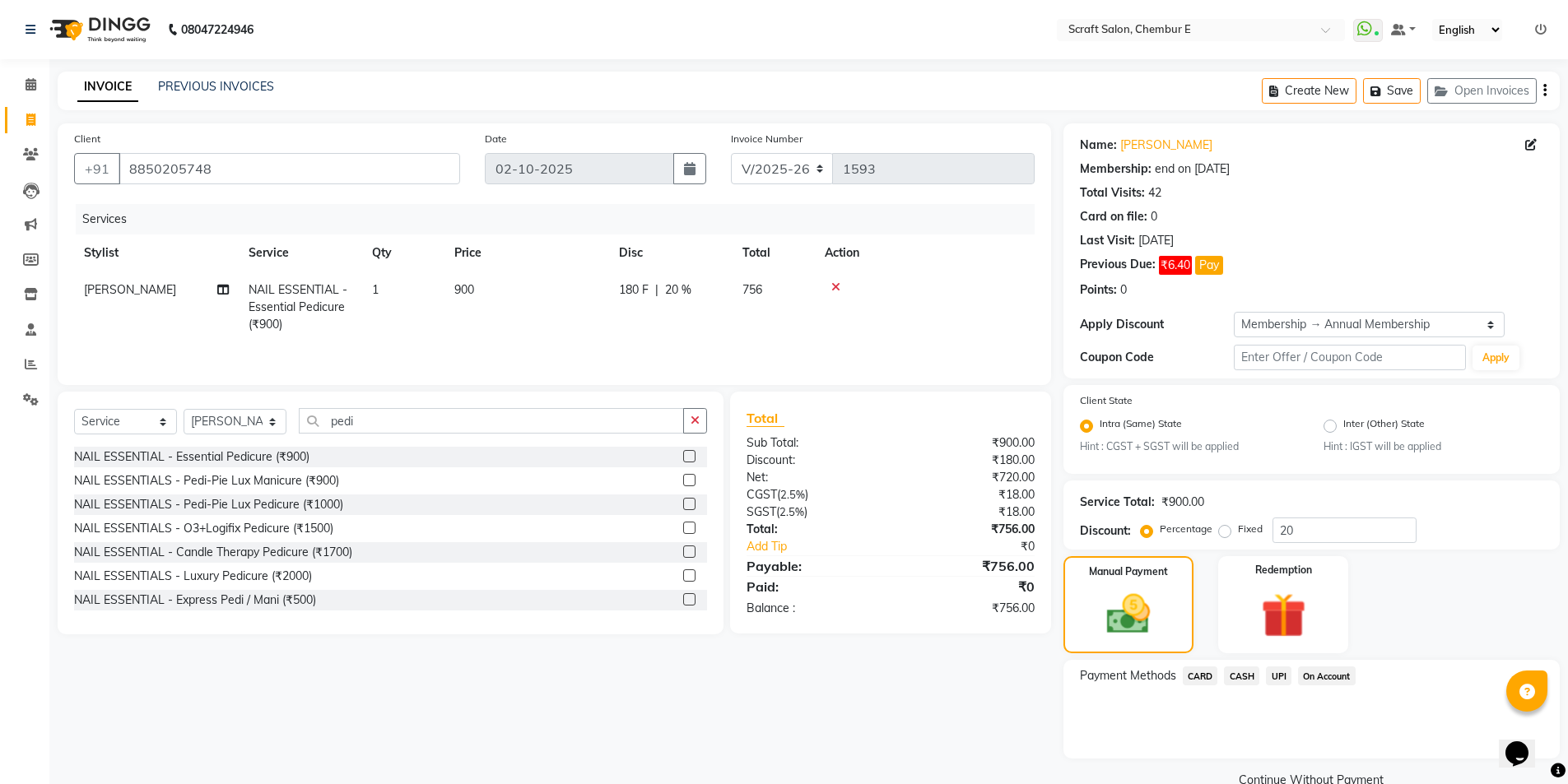
click at [1239, 677] on span "CASH" at bounding box center [1242, 675] width 35 height 19
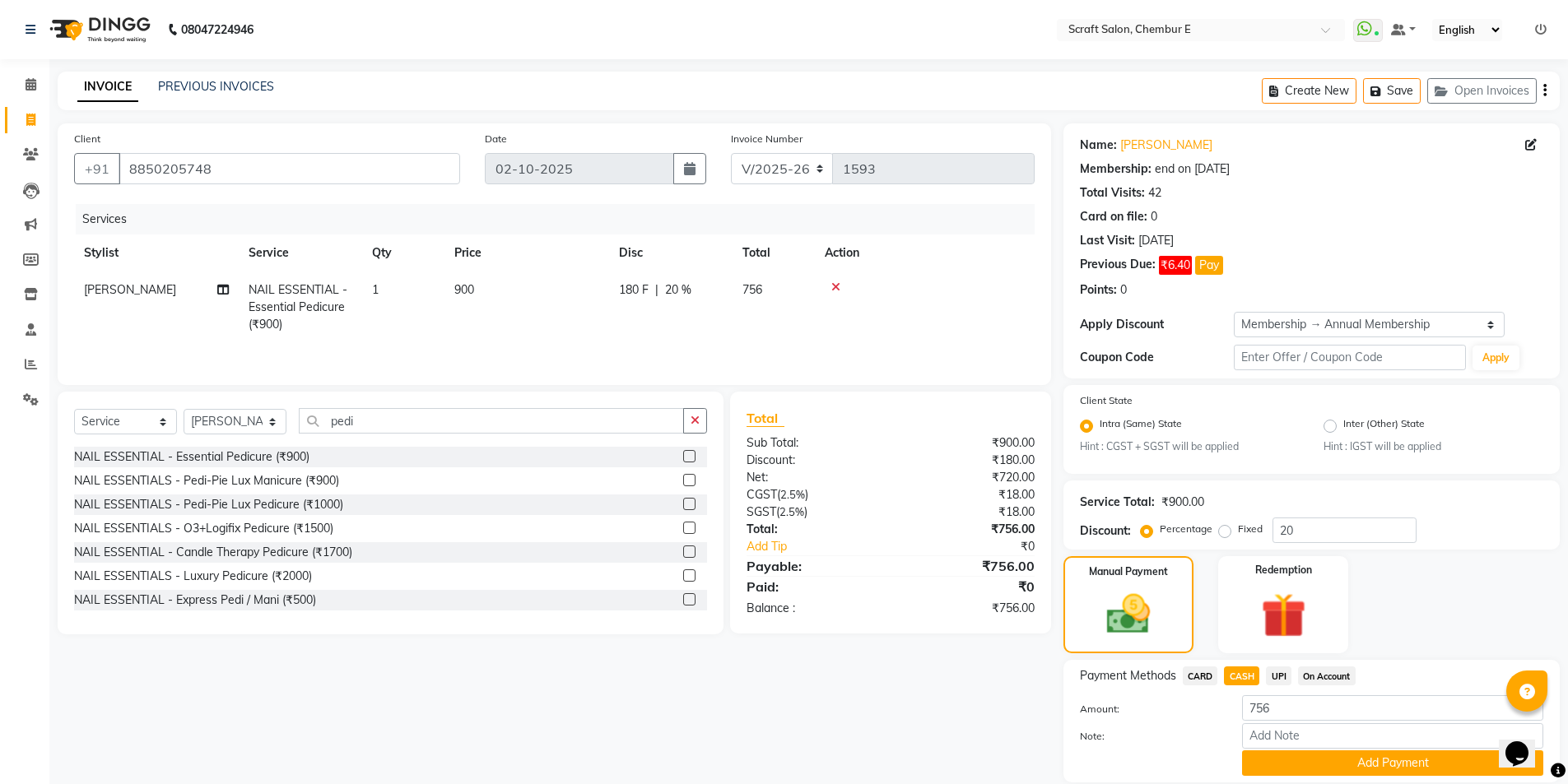
scroll to position [57, 0]
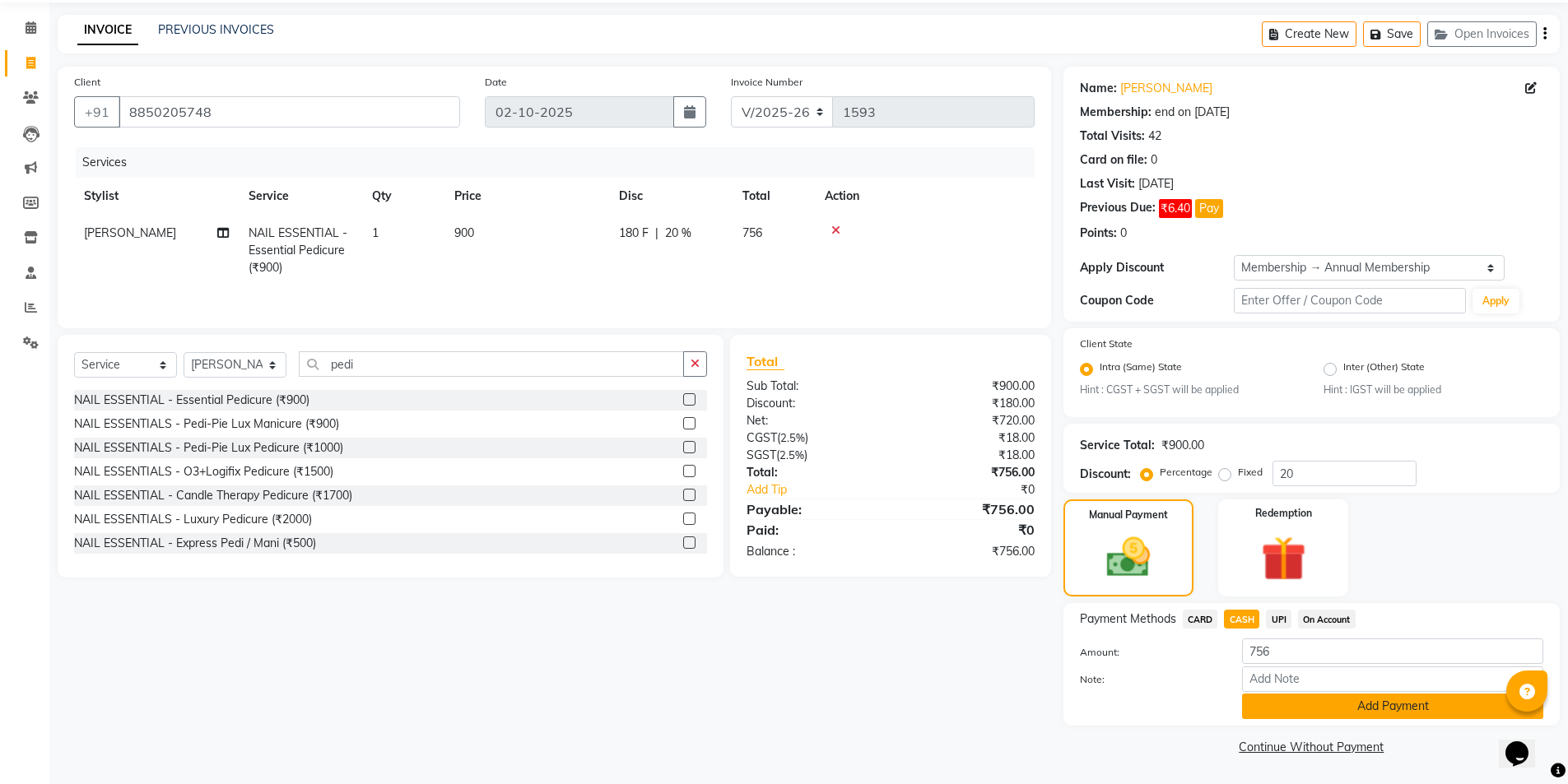
click at [1294, 699] on button "Add Payment" at bounding box center [1393, 707] width 301 height 25
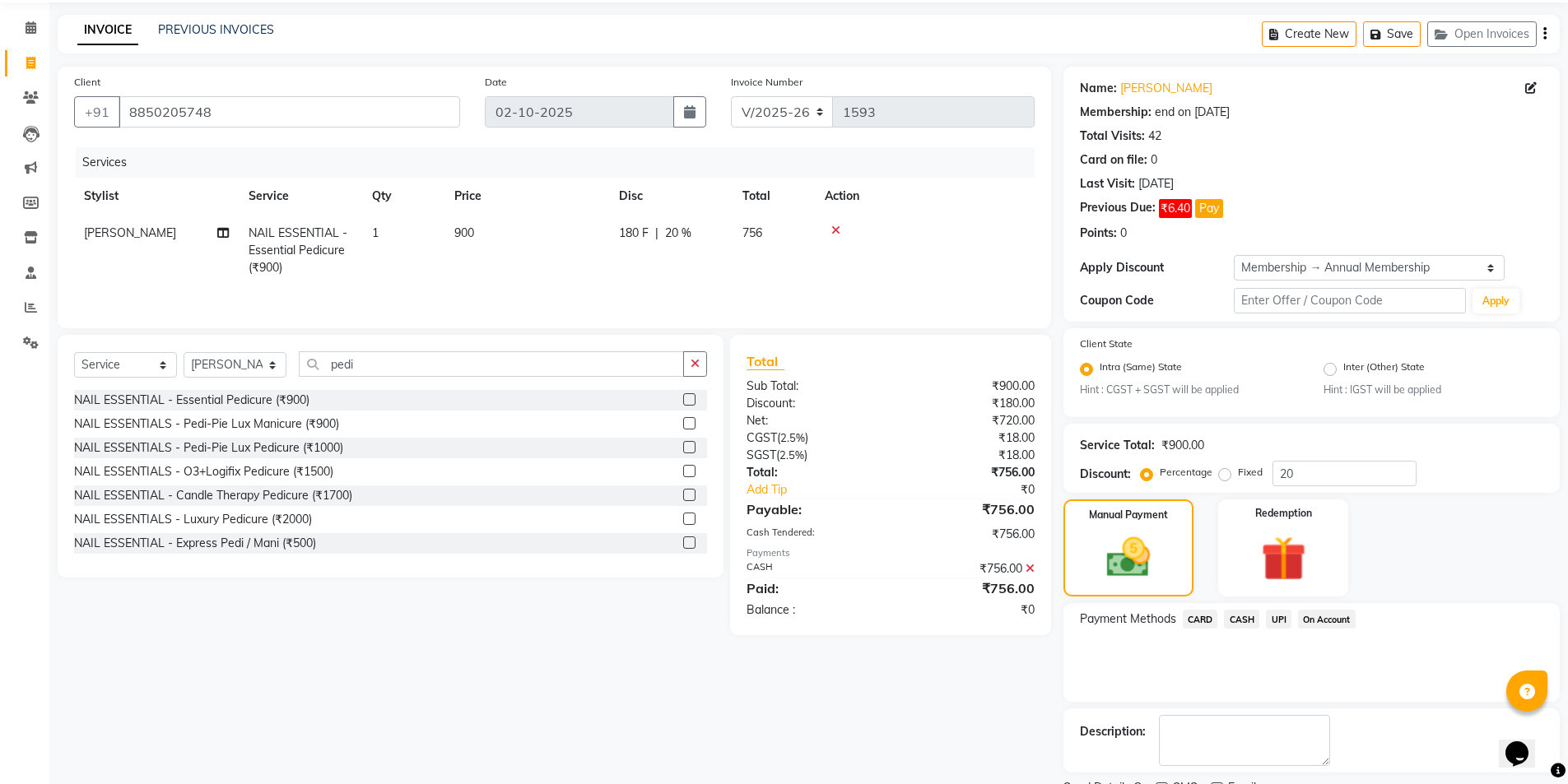
scroll to position [126, 0]
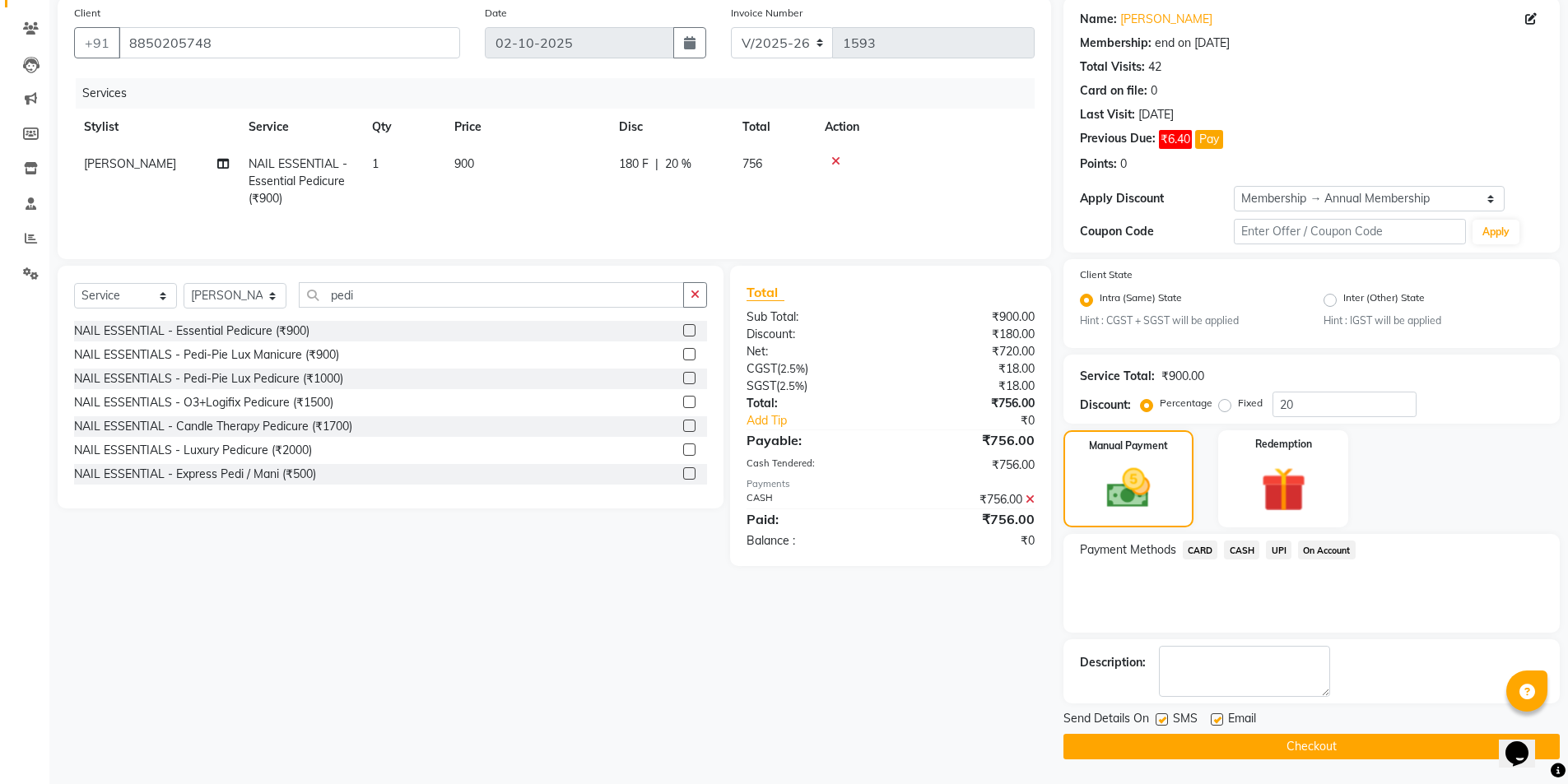
drag, startPoint x: 1576, startPoint y: 400, endPoint x: 40, endPoint y: 22, distance: 1581.8
click at [1215, 723] on label at bounding box center [1217, 720] width 13 height 13
click at [1215, 723] on input "checkbox" at bounding box center [1216, 720] width 11 height 11
checkbox input "false"
click at [1306, 751] on button "Checkout" at bounding box center [1312, 746] width 496 height 25
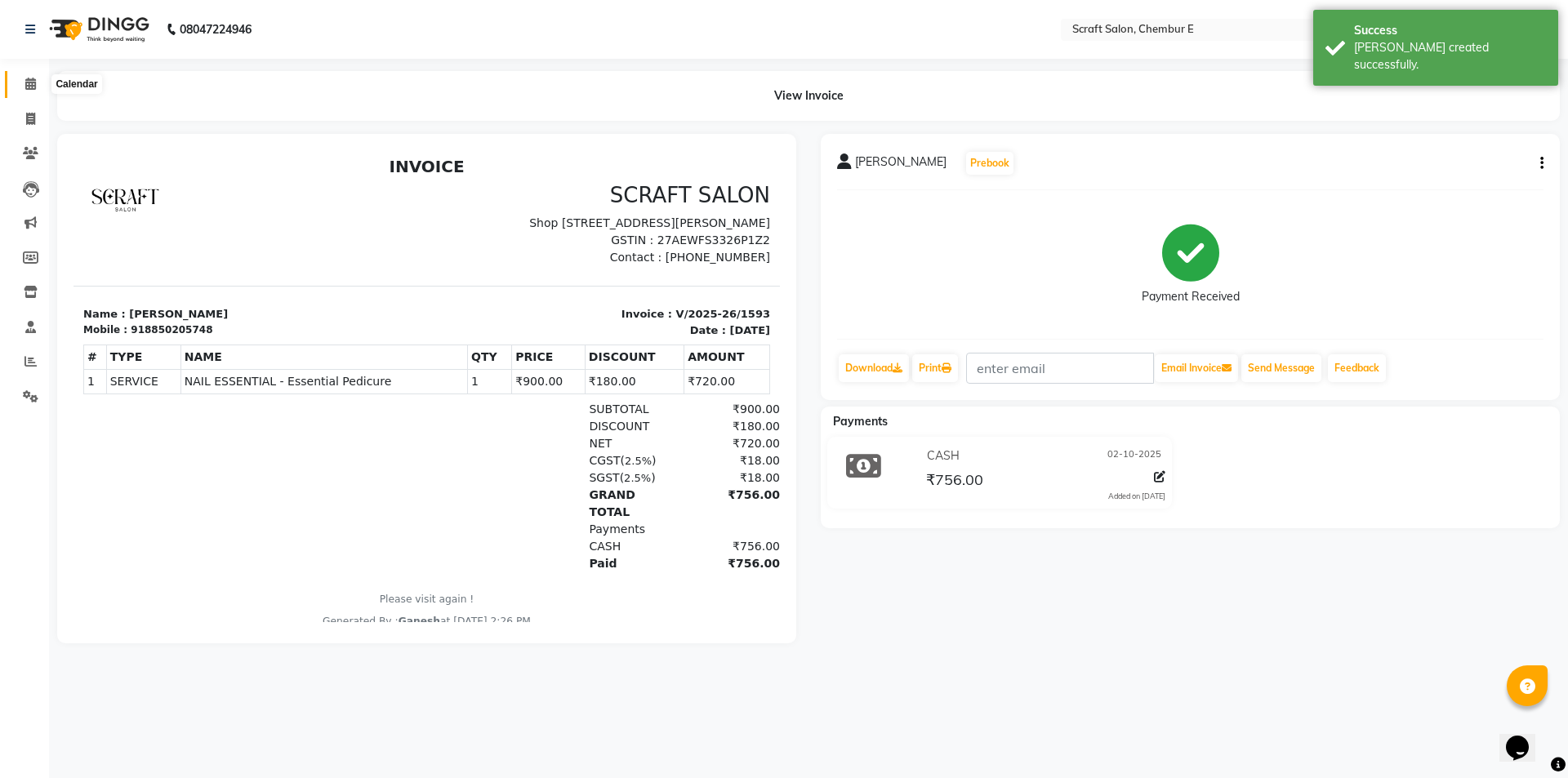
click at [30, 89] on icon at bounding box center [30, 84] width 11 height 13
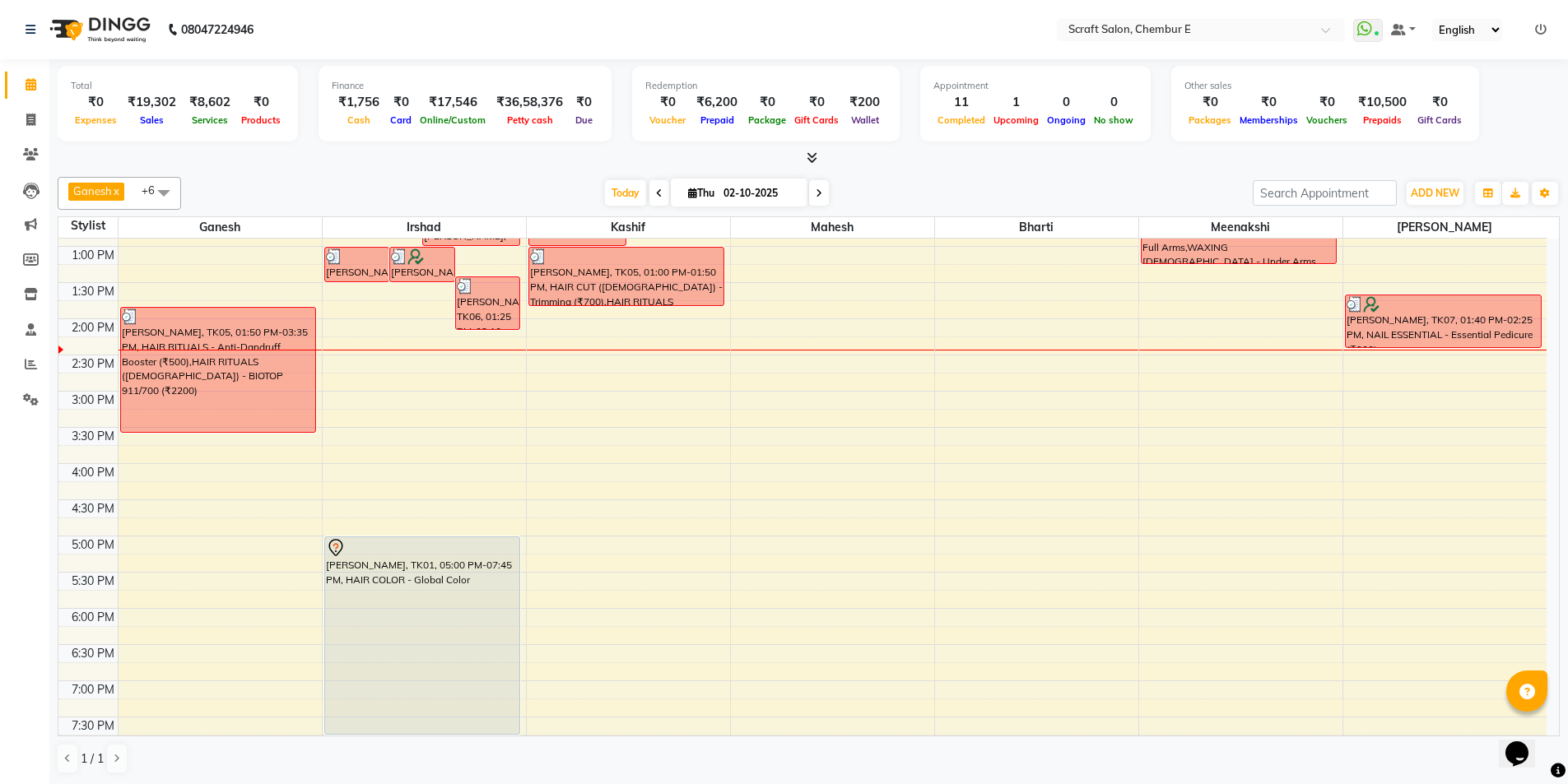
scroll to position [285, 0]
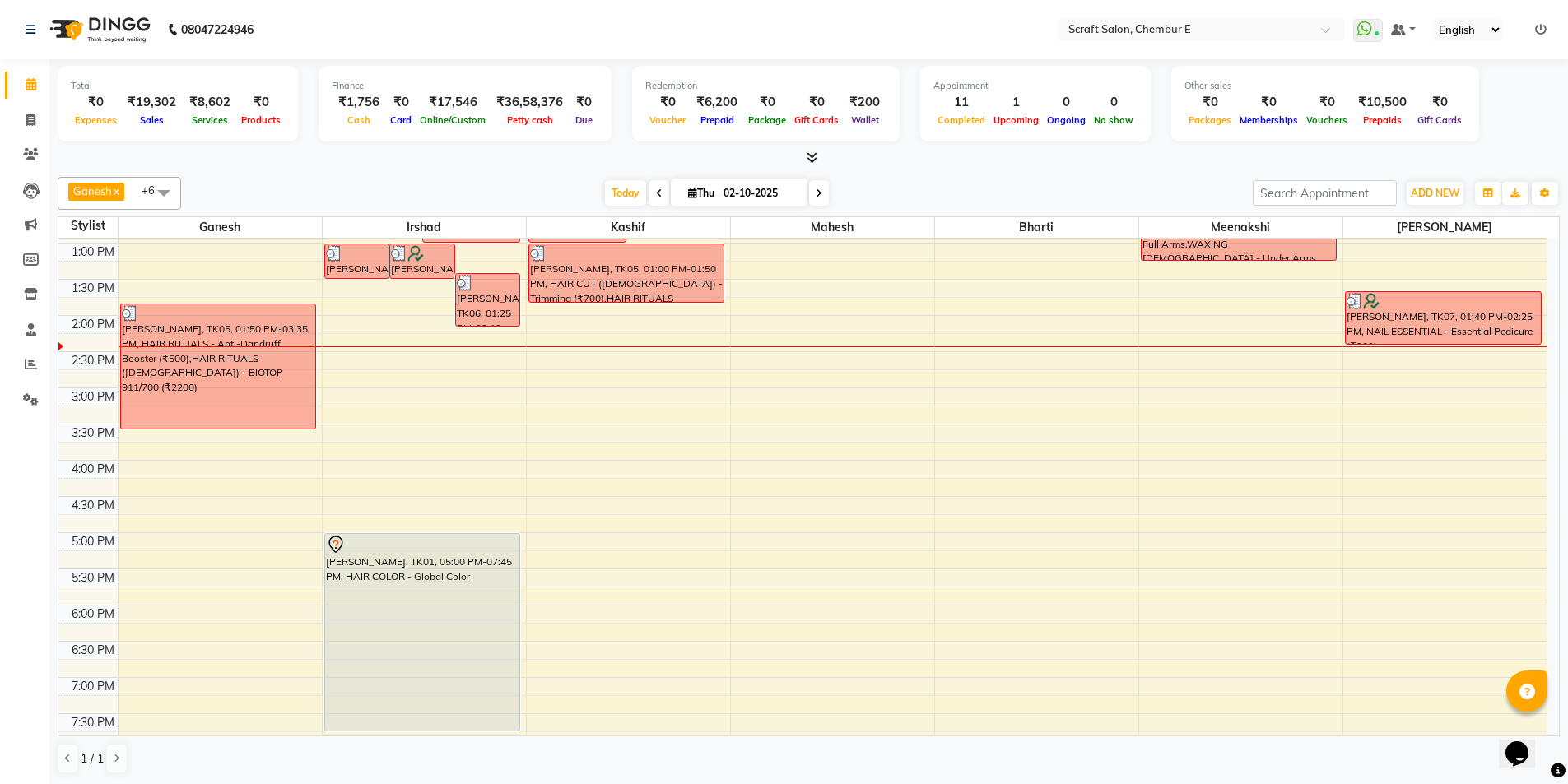
click at [1198, 473] on div "9:00 AM 9:30 AM 10:00 AM 10:30 AM 11:00 AM 11:30 AM 12:00 PM 12:30 PM 1:00 PM 1…" at bounding box center [802, 424] width 1489 height 940
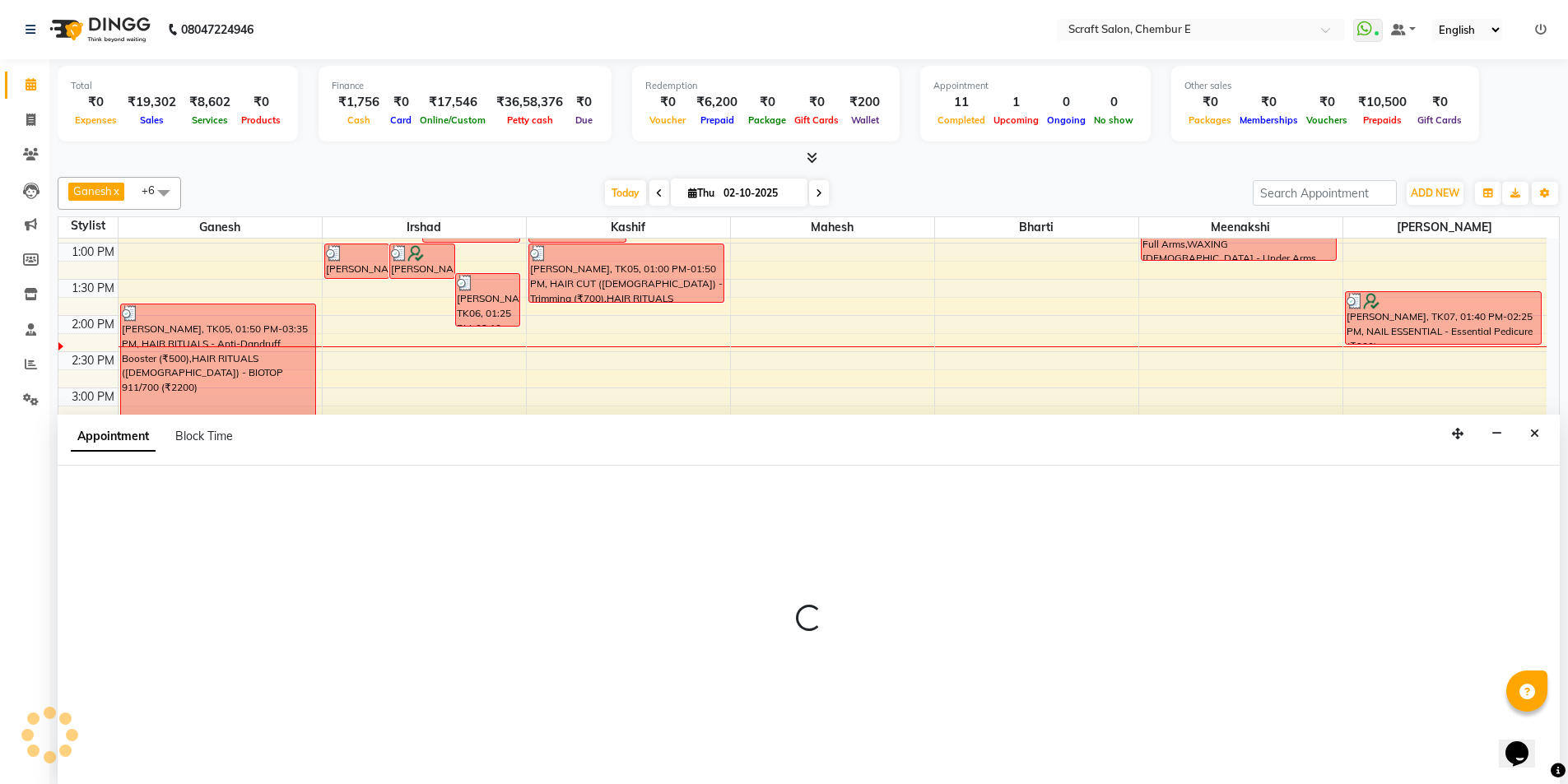
select select "69640"
select select "960"
select select "tentative"
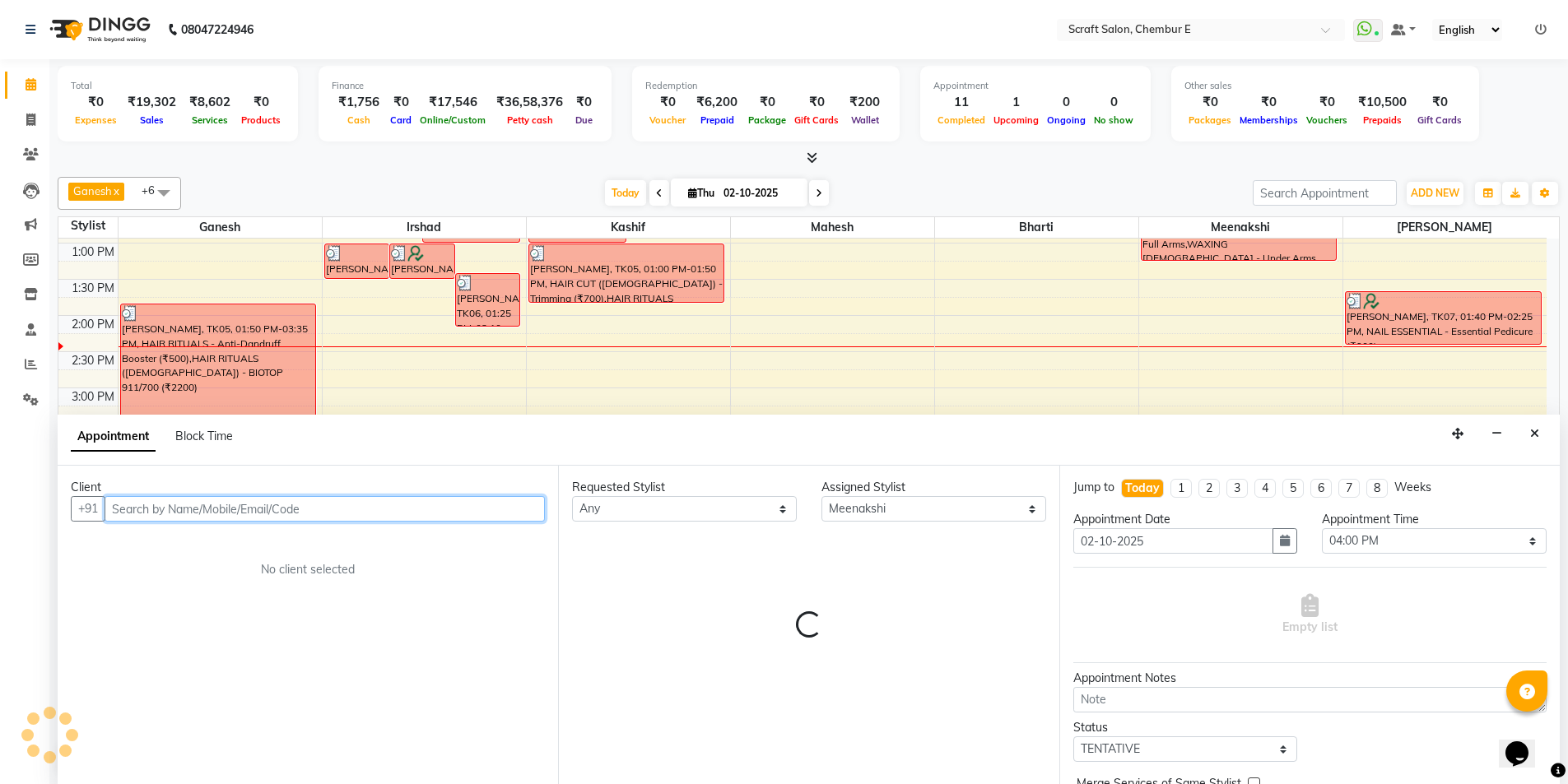
scroll to position [1, 0]
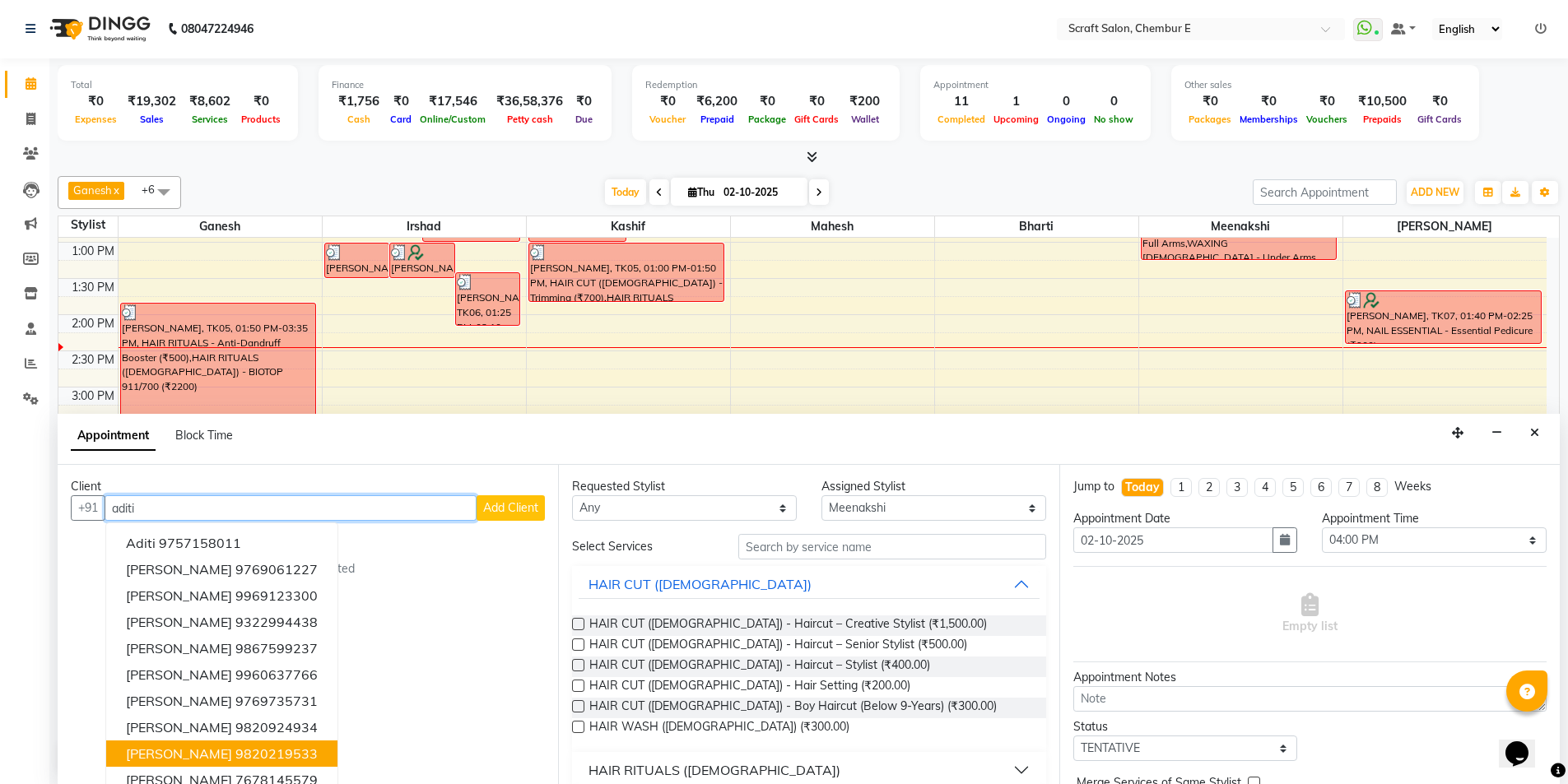
click at [247, 754] on ngb-highlight "9820219533" at bounding box center [276, 753] width 82 height 16
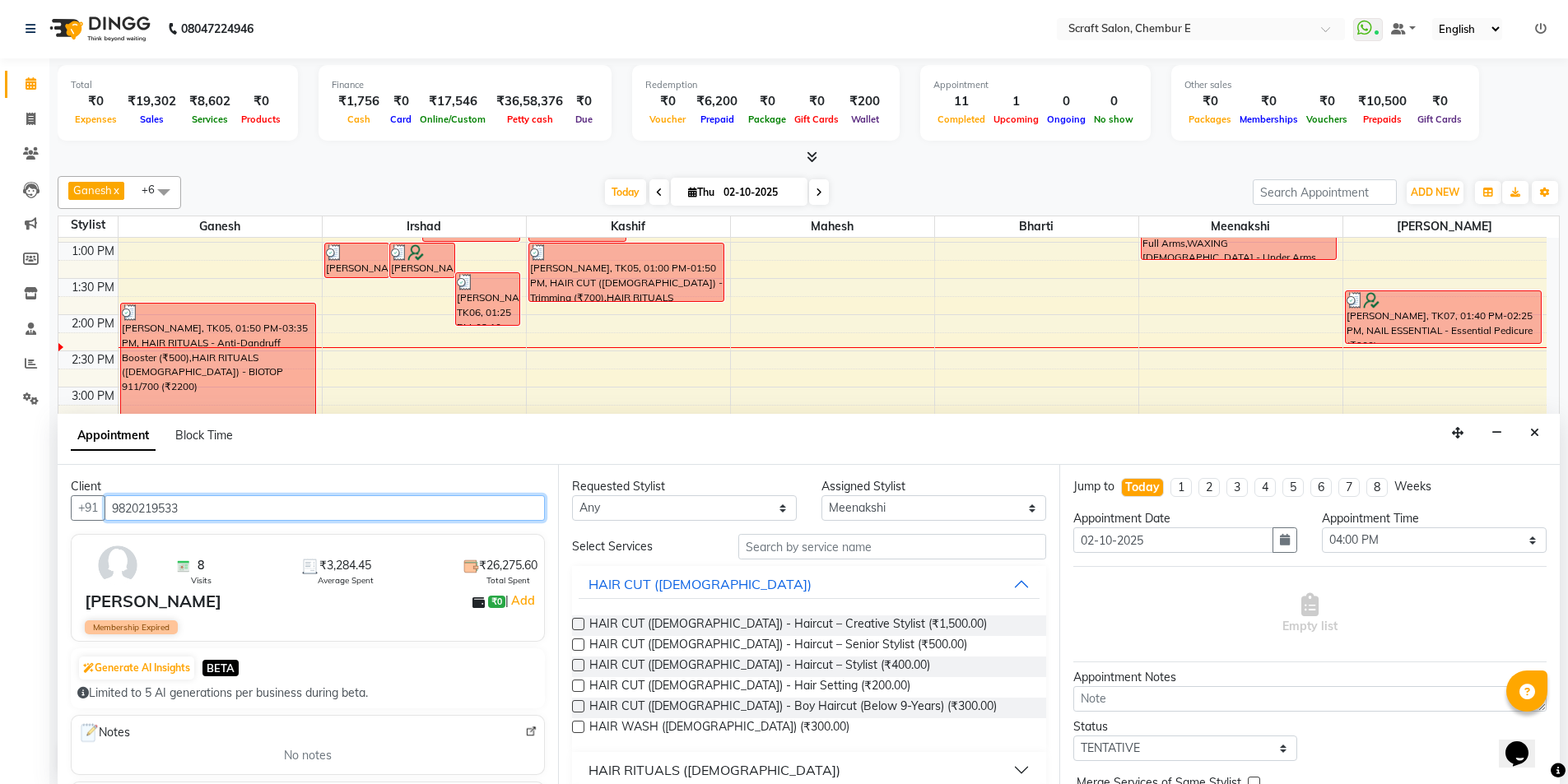
scroll to position [82, 0]
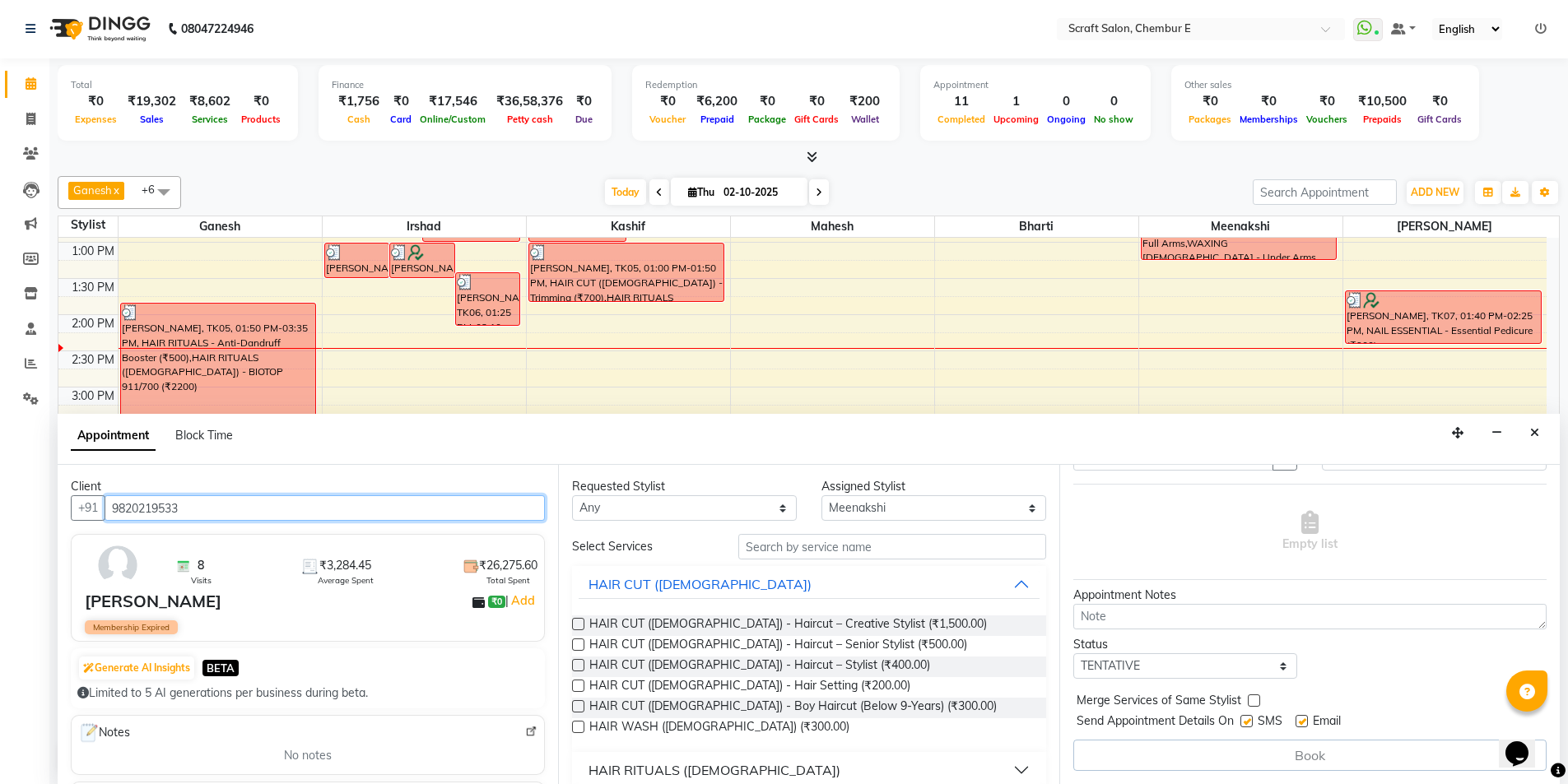
type input "9820219533"
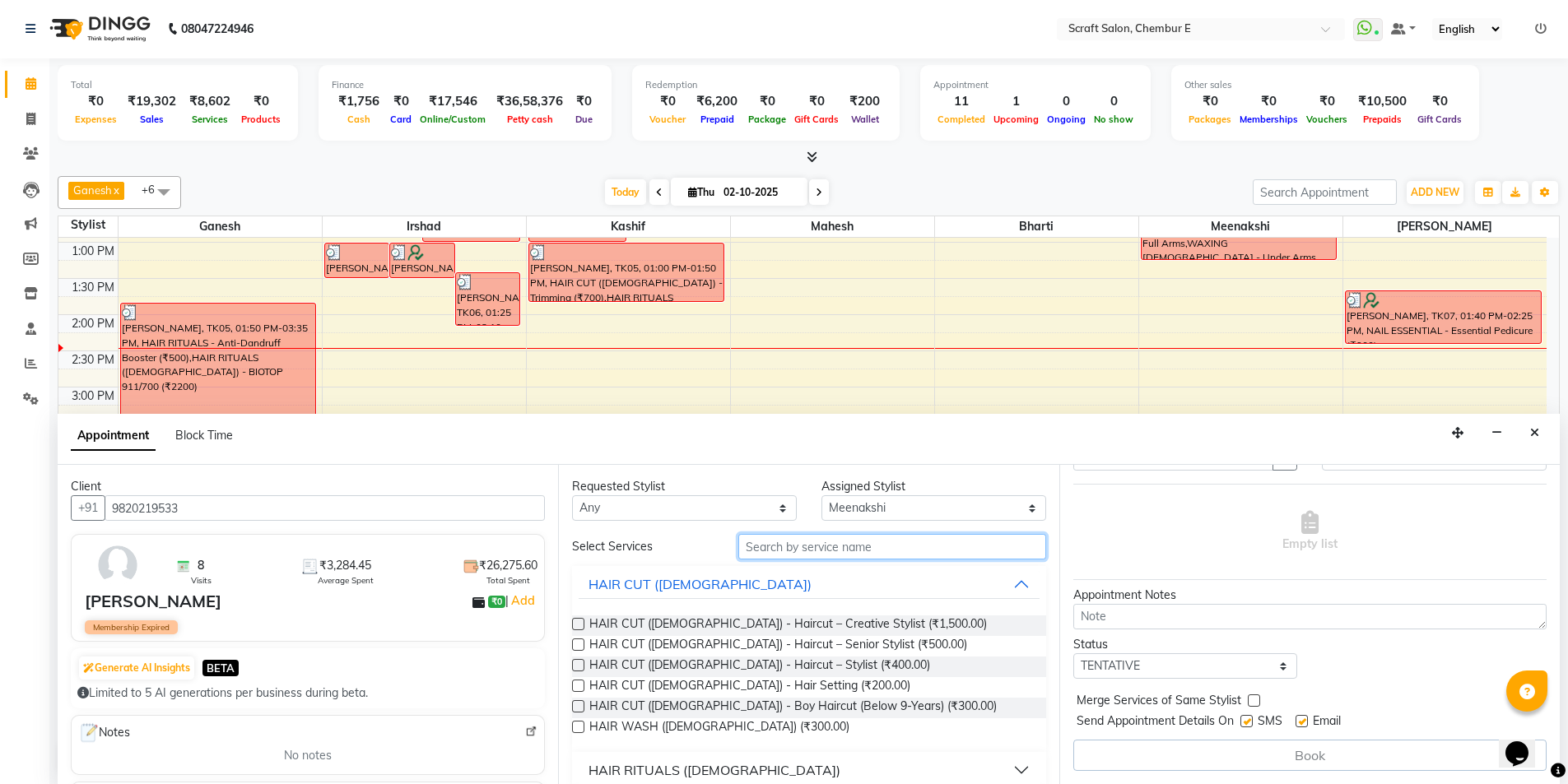
click at [878, 538] on input "text" at bounding box center [892, 546] width 307 height 25
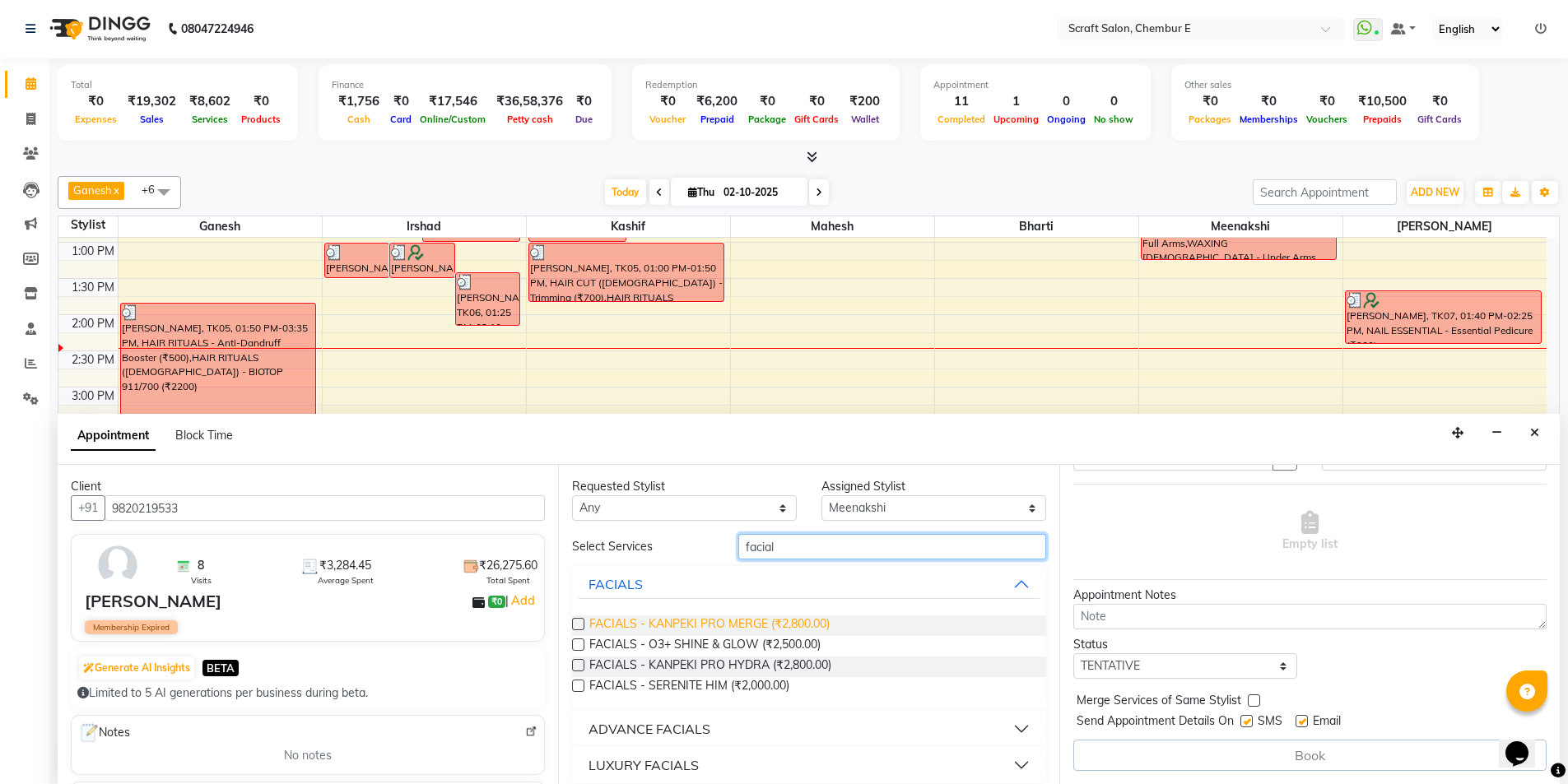
type input "facial"
click at [721, 624] on span "FACIALS - KANPEKI PRO MERGE (₹2,800.00)" at bounding box center [710, 625] width 241 height 21
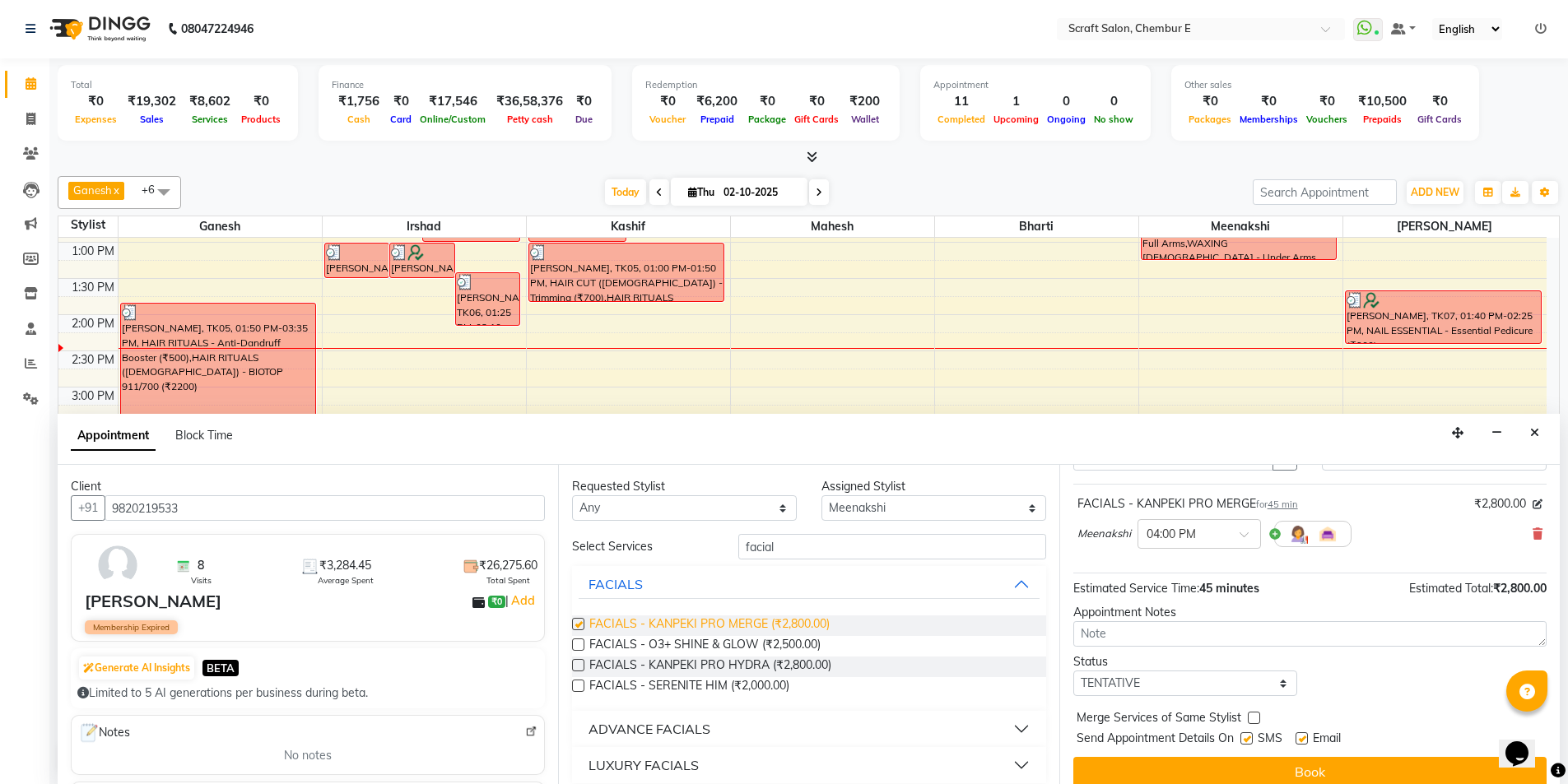
checkbox input "false"
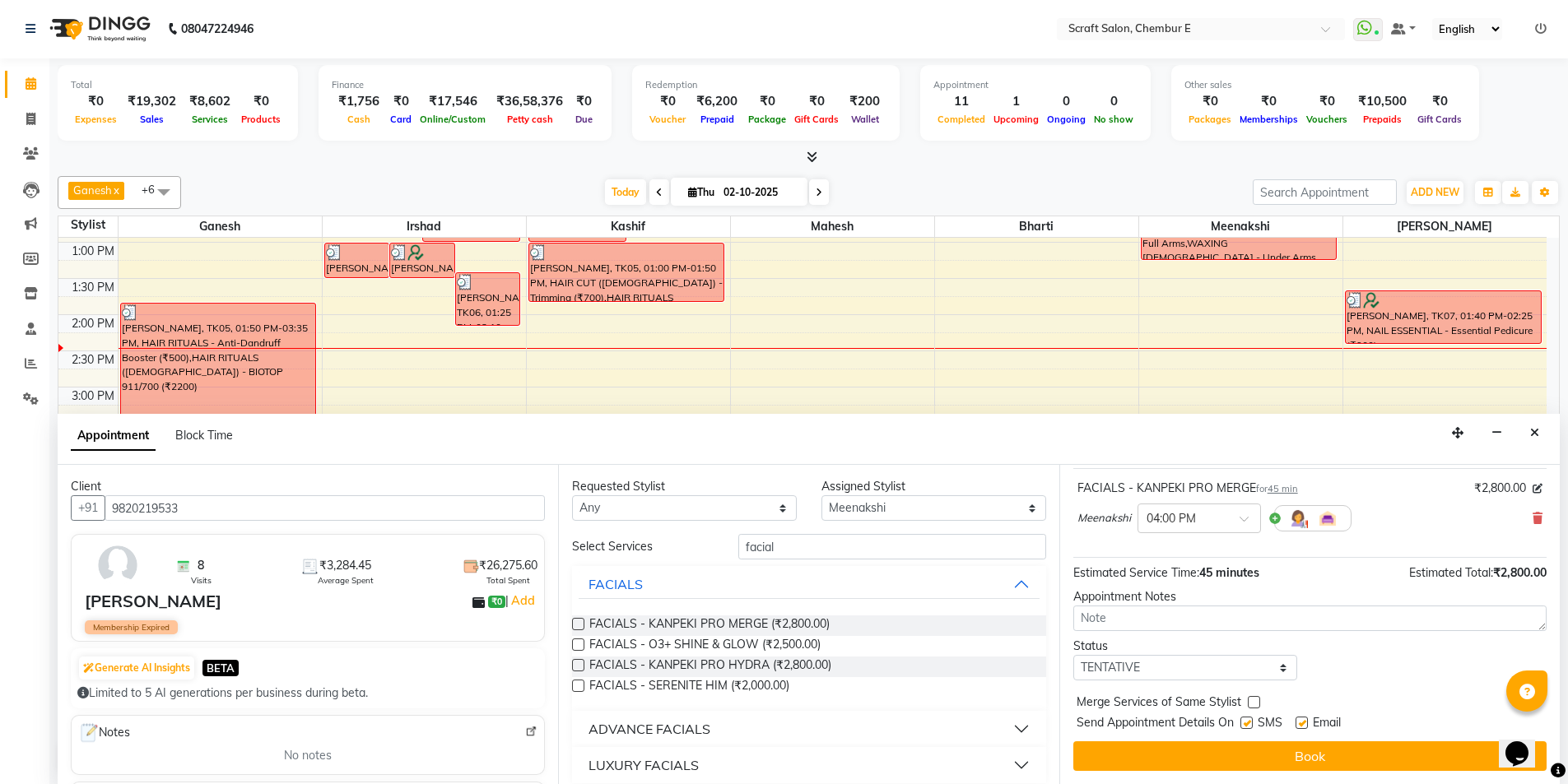
click at [1303, 724] on label at bounding box center [1302, 723] width 13 height 13
click at [1303, 724] on input "checkbox" at bounding box center [1301, 725] width 11 height 11
checkbox input "false"
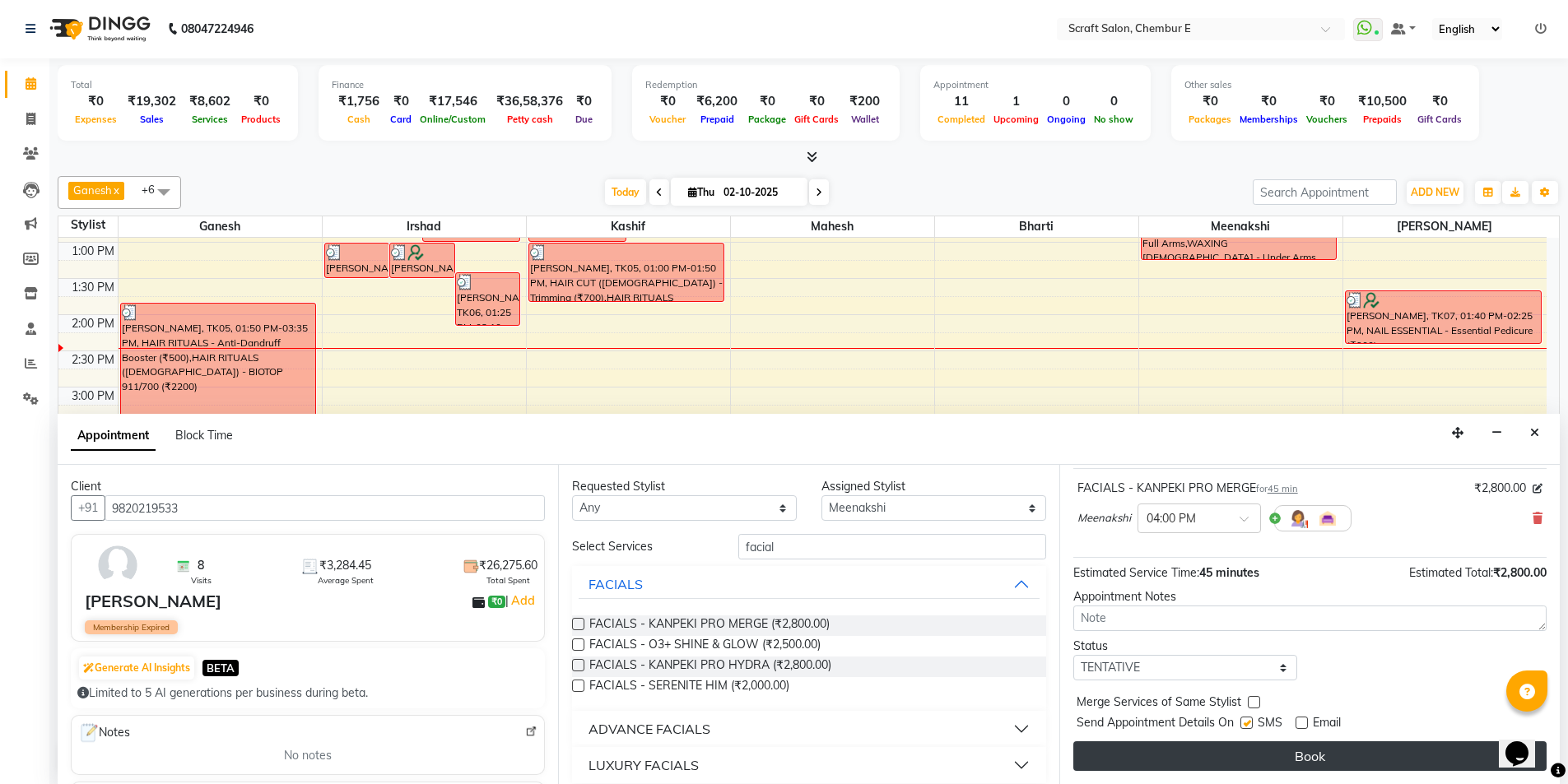
click at [1300, 760] on button "Book" at bounding box center [1309, 756] width 473 height 30
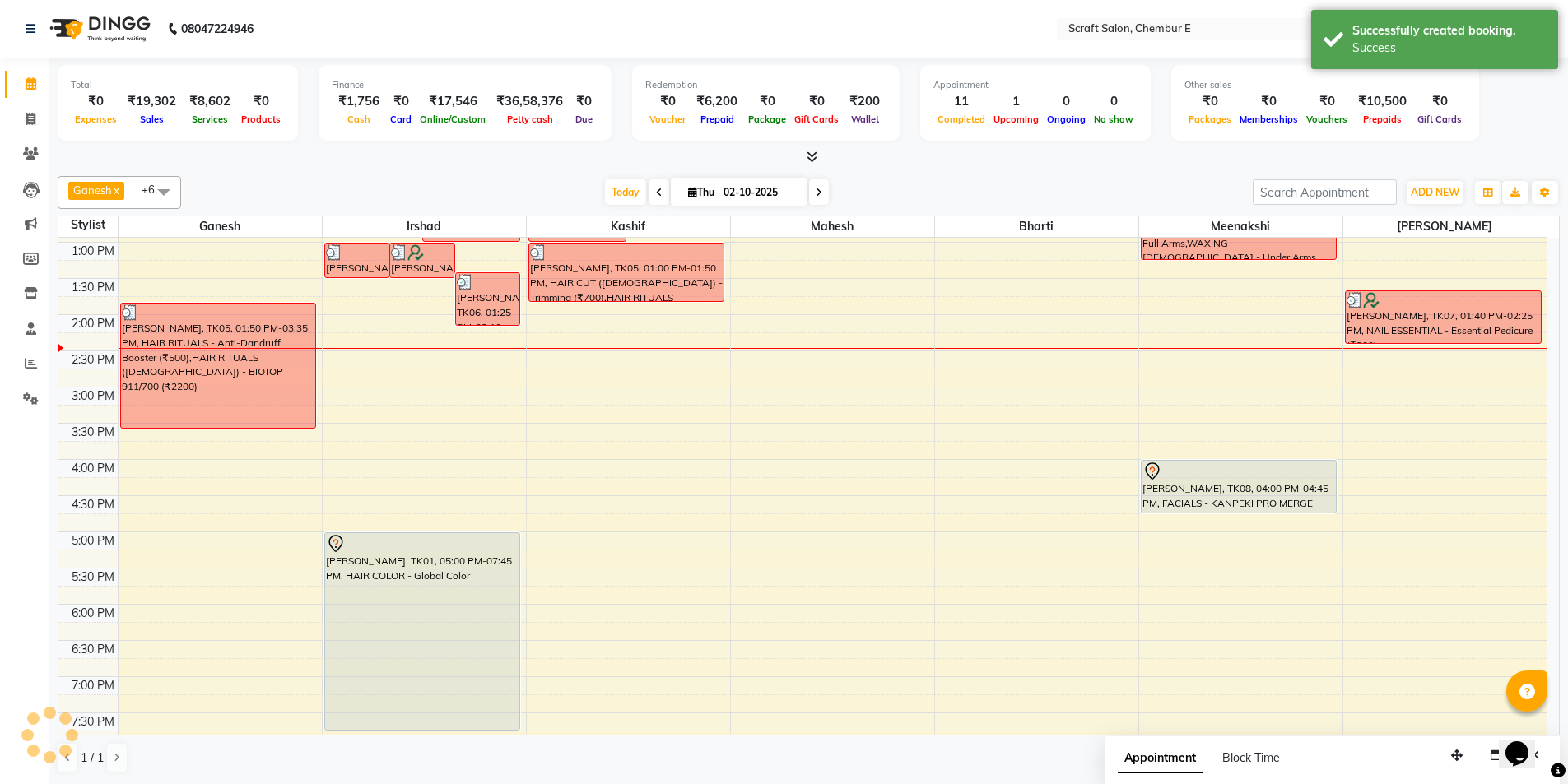
scroll to position [0, 0]
click at [1264, 515] on div "Shubha Sharma, TK03, 12:15 PM-01:15 PM, WAXING FEMALE - Full Arms,WAXING FEMALE…" at bounding box center [1240, 424] width 203 height 940
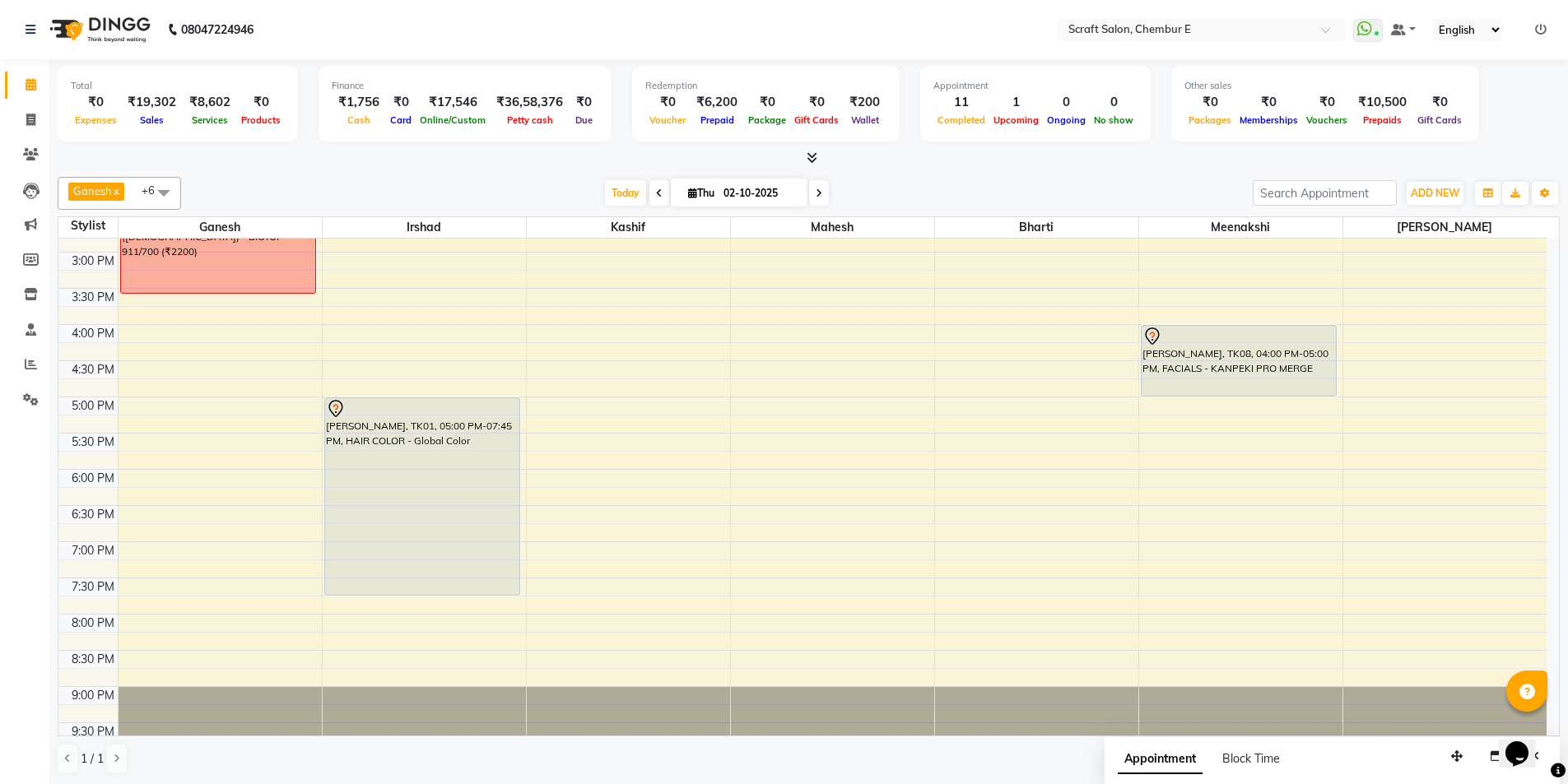
scroll to position [443, 0]
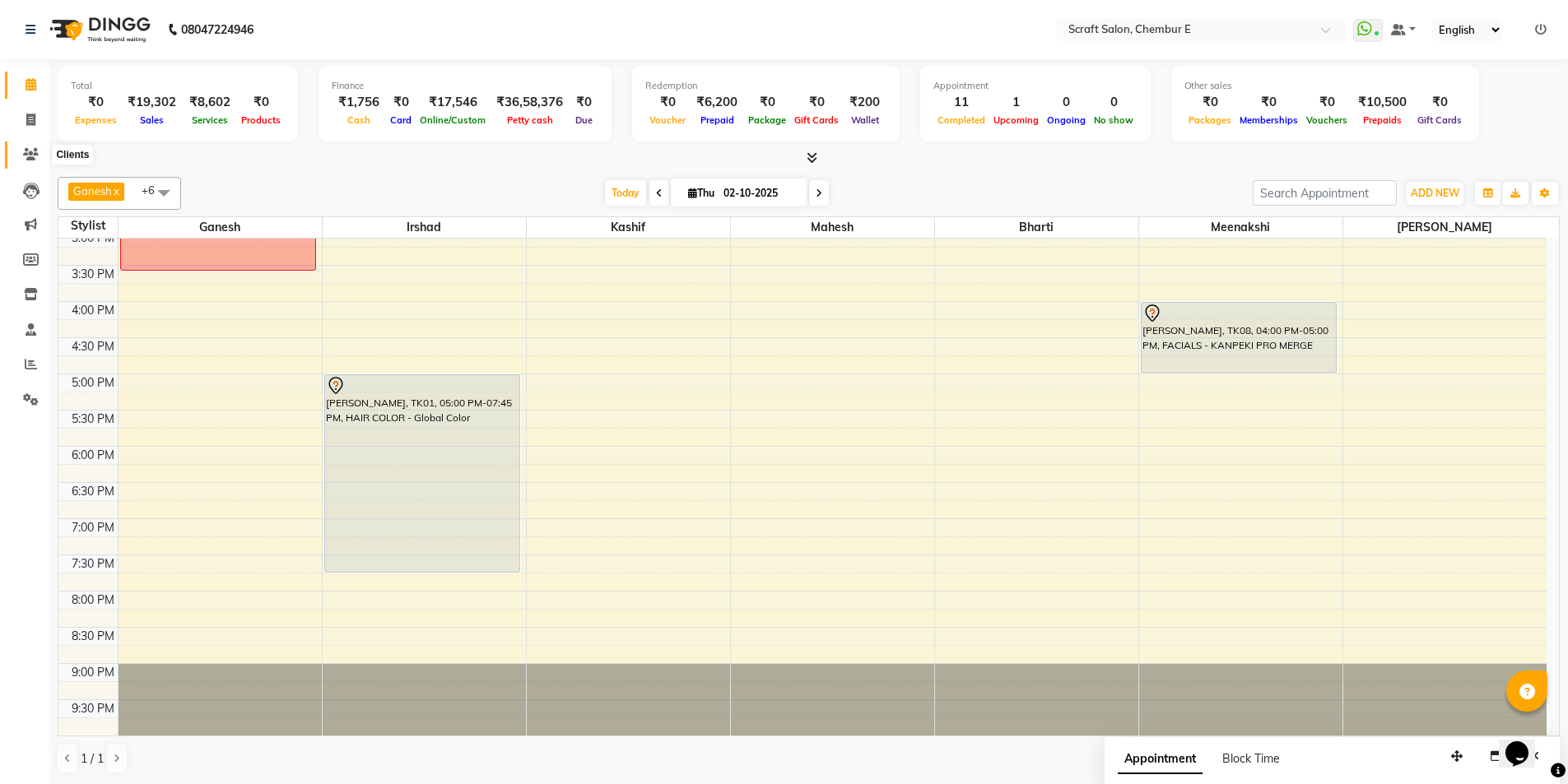
click at [34, 155] on icon at bounding box center [31, 154] width 15 height 13
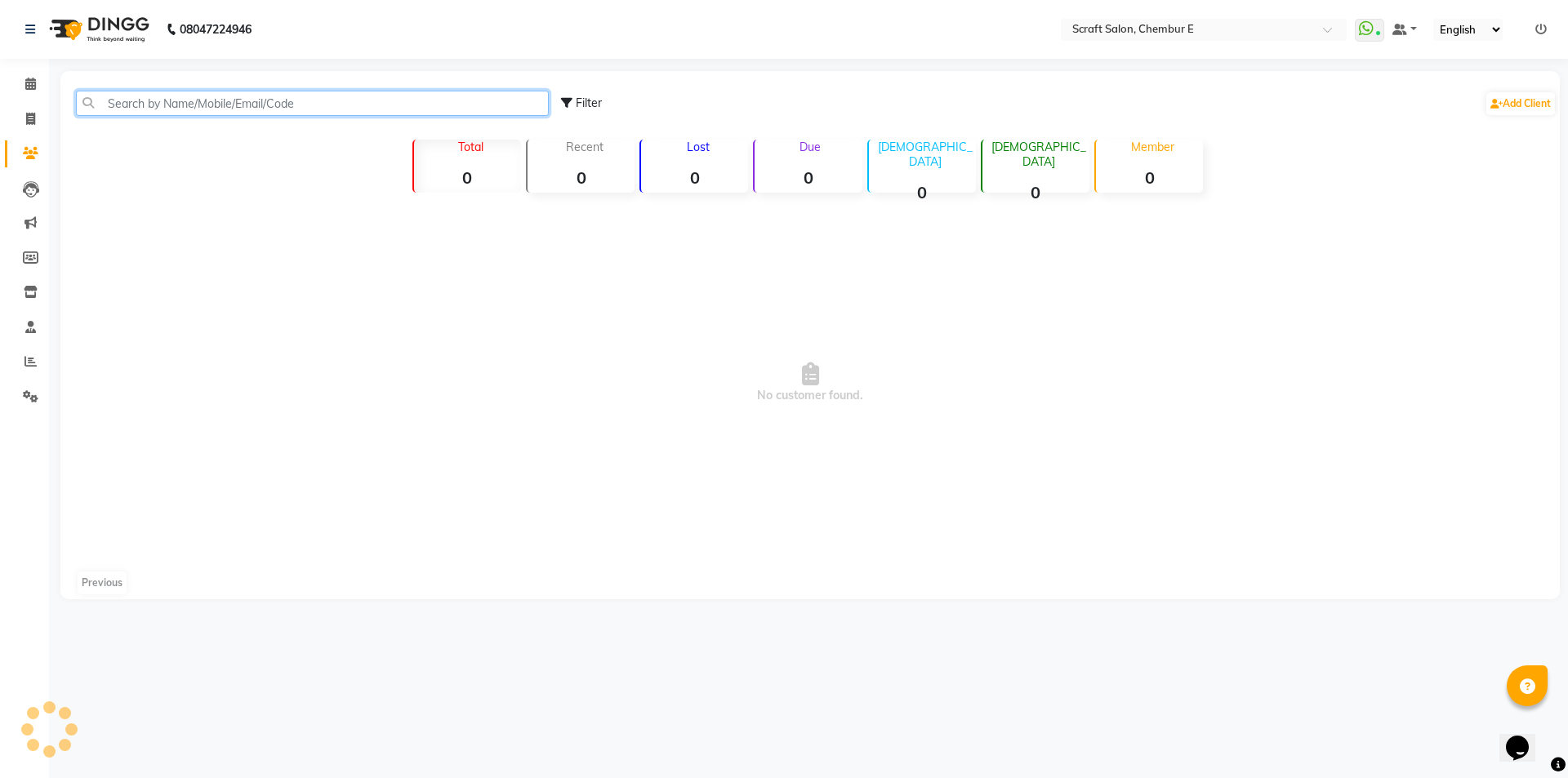
click at [315, 103] on input "text" at bounding box center [312, 103] width 473 height 25
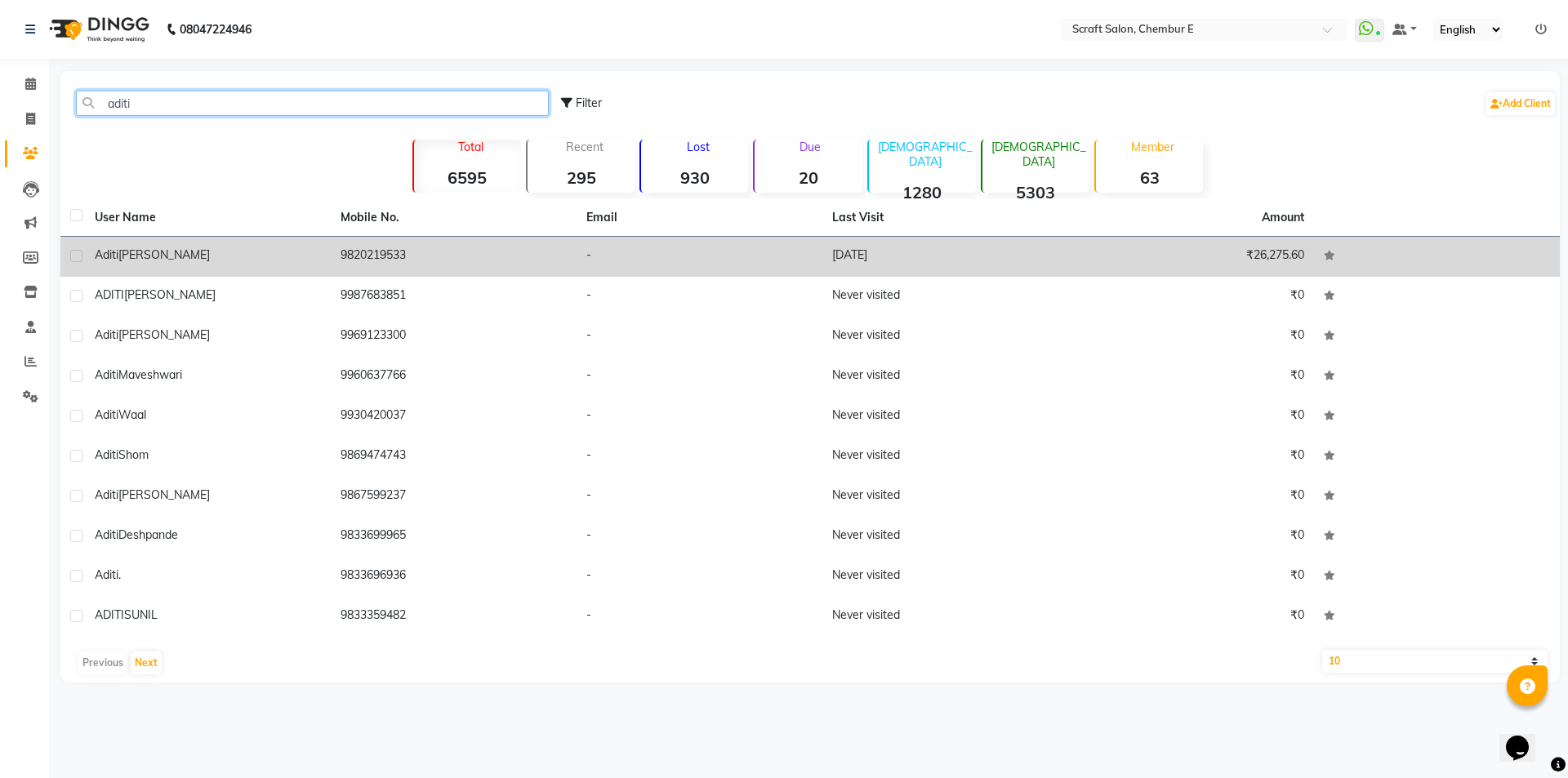
type input "aditi"
click at [114, 260] on span "Aditi" at bounding box center [106, 255] width 23 height 14
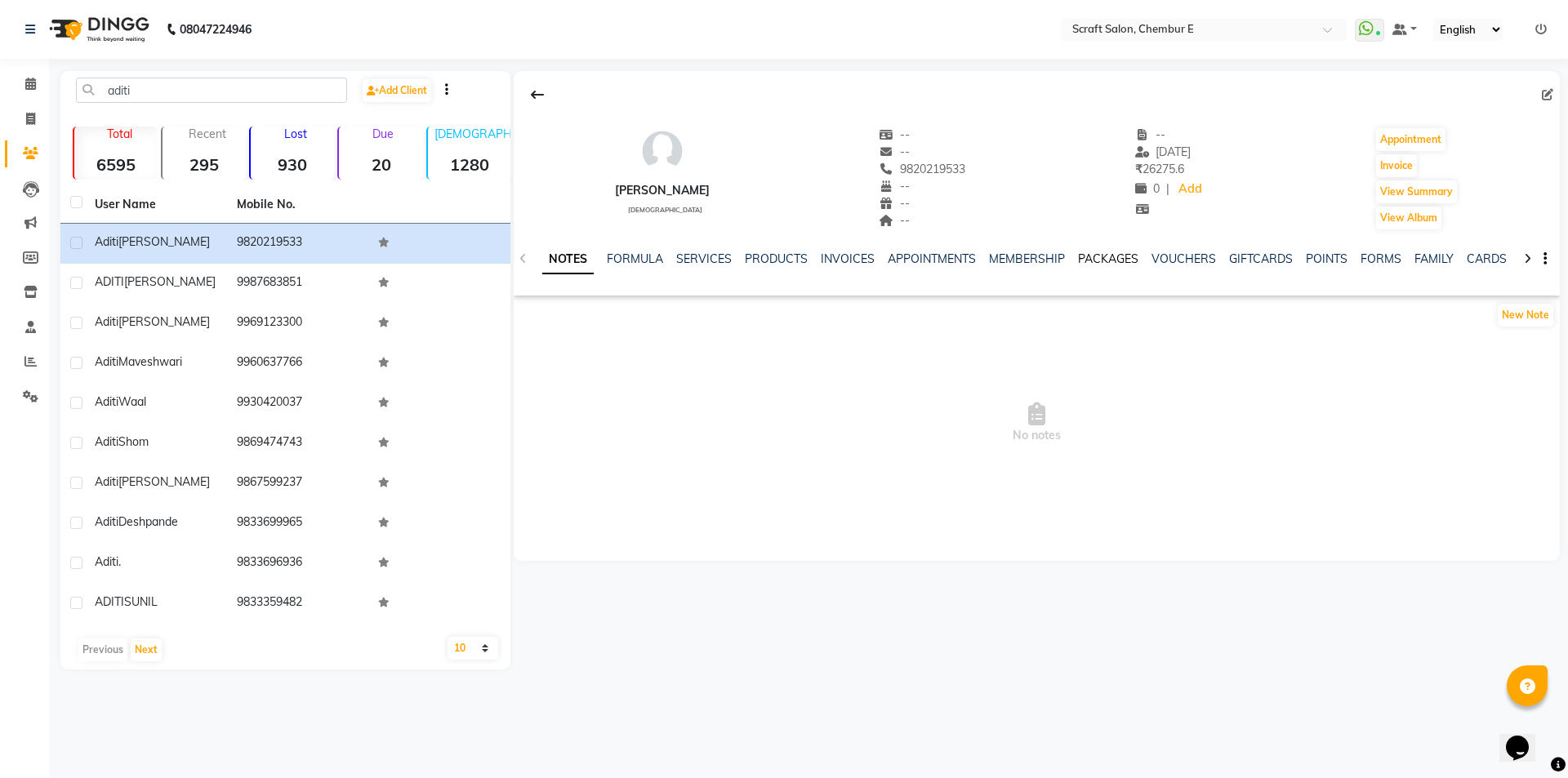
click at [1115, 259] on link "PACKAGES" at bounding box center [1108, 258] width 61 height 14
click at [1115, 259] on link "VOUCHERS" at bounding box center [1104, 258] width 64 height 14
click at [943, 257] on link "MEMBERSHIP" at bounding box center [920, 258] width 76 height 14
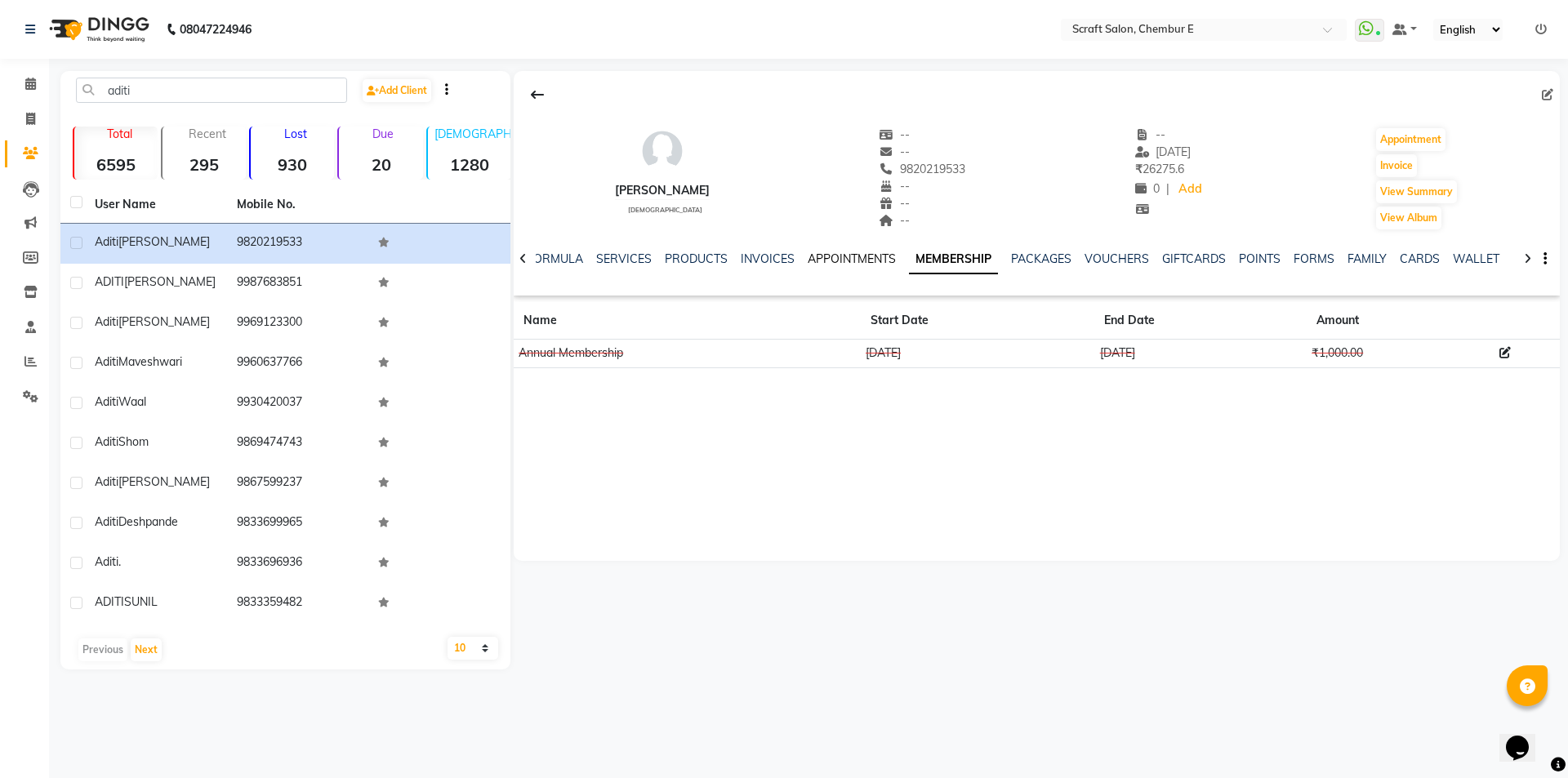
click at [849, 260] on link "APPOINTMENTS" at bounding box center [852, 258] width 89 height 14
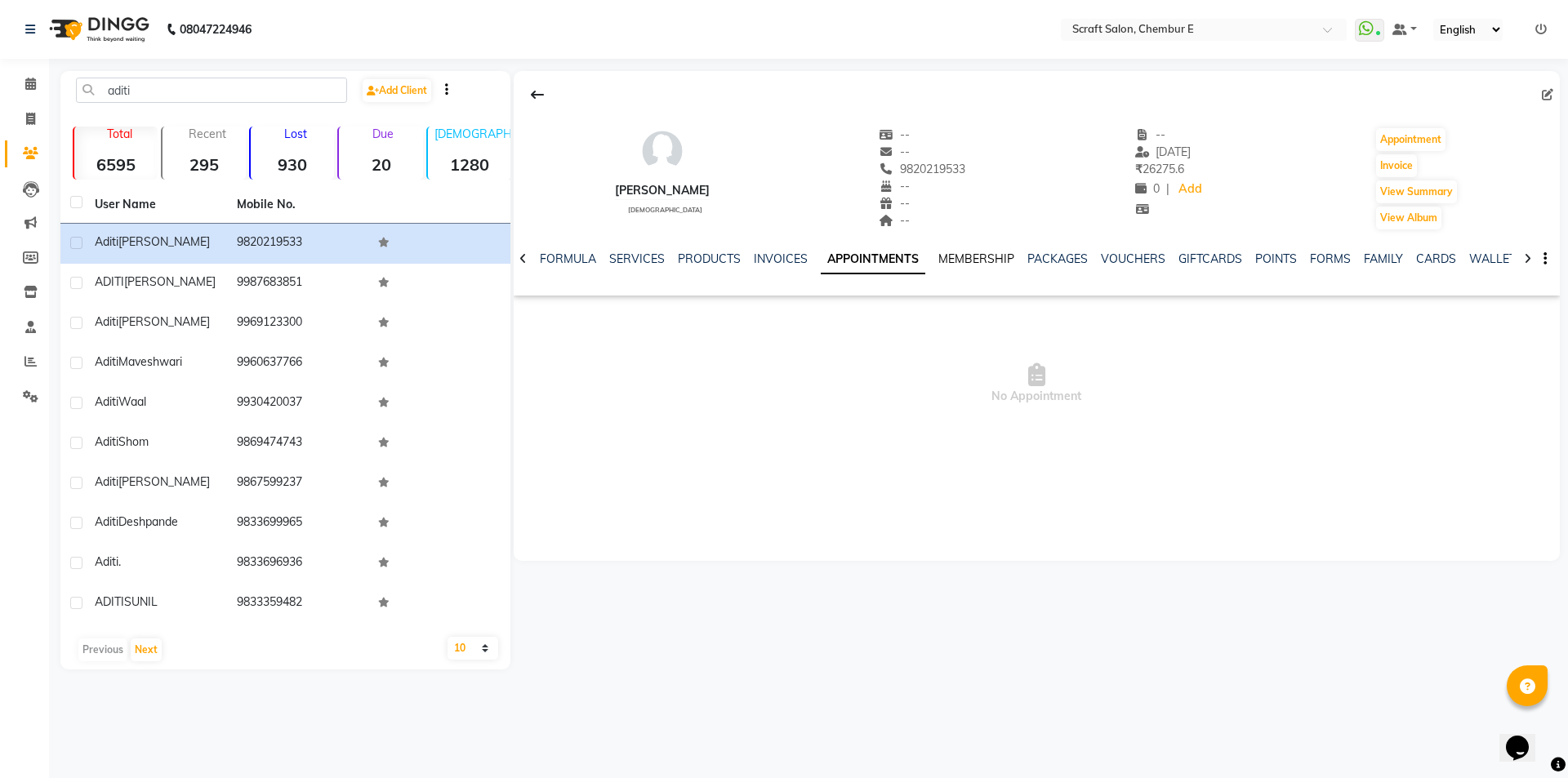
click at [940, 258] on link "MEMBERSHIP" at bounding box center [976, 258] width 76 height 14
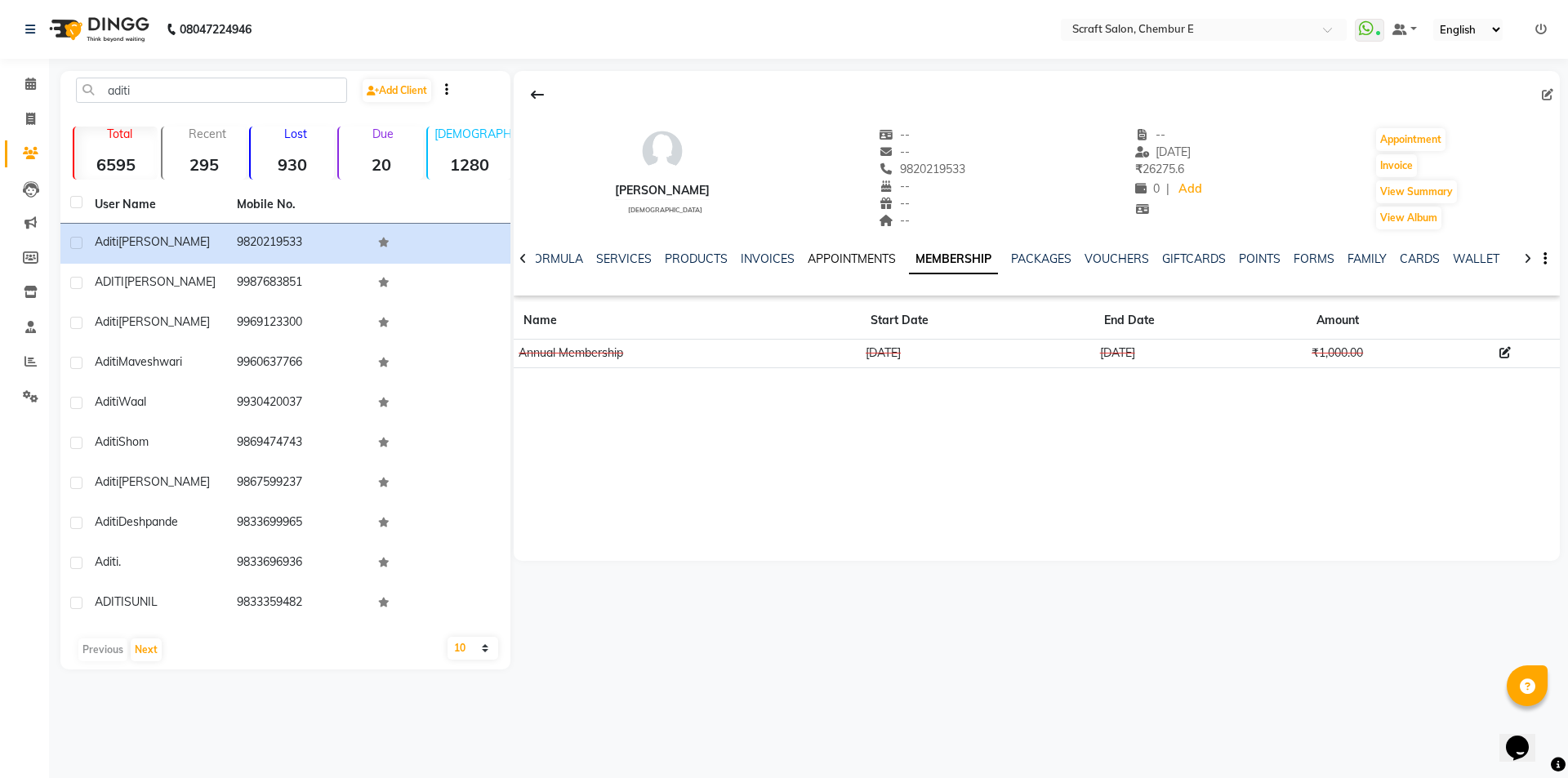
click at [836, 258] on link "APPOINTMENTS" at bounding box center [852, 258] width 89 height 14
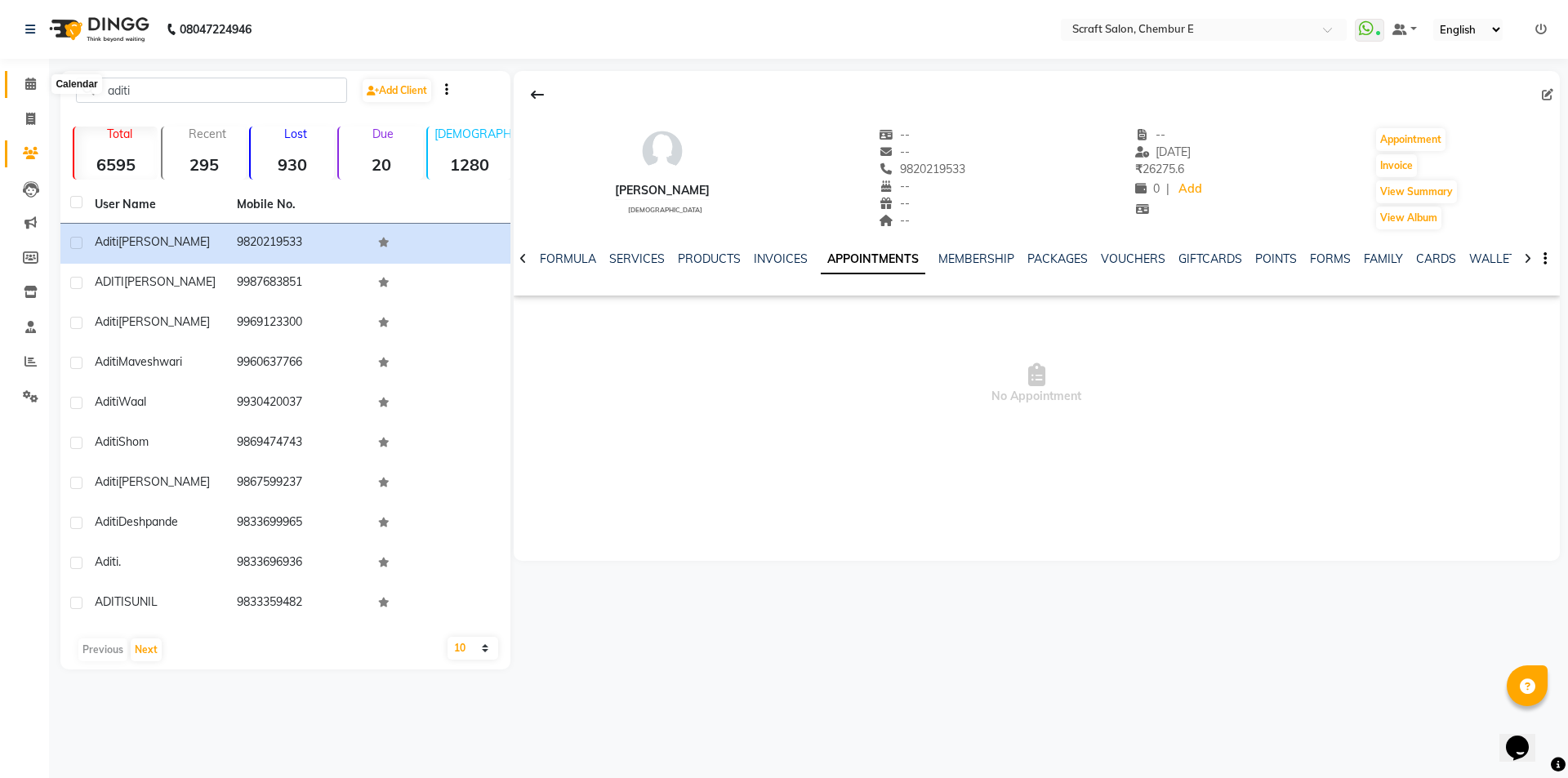
click at [34, 84] on icon at bounding box center [30, 84] width 11 height 13
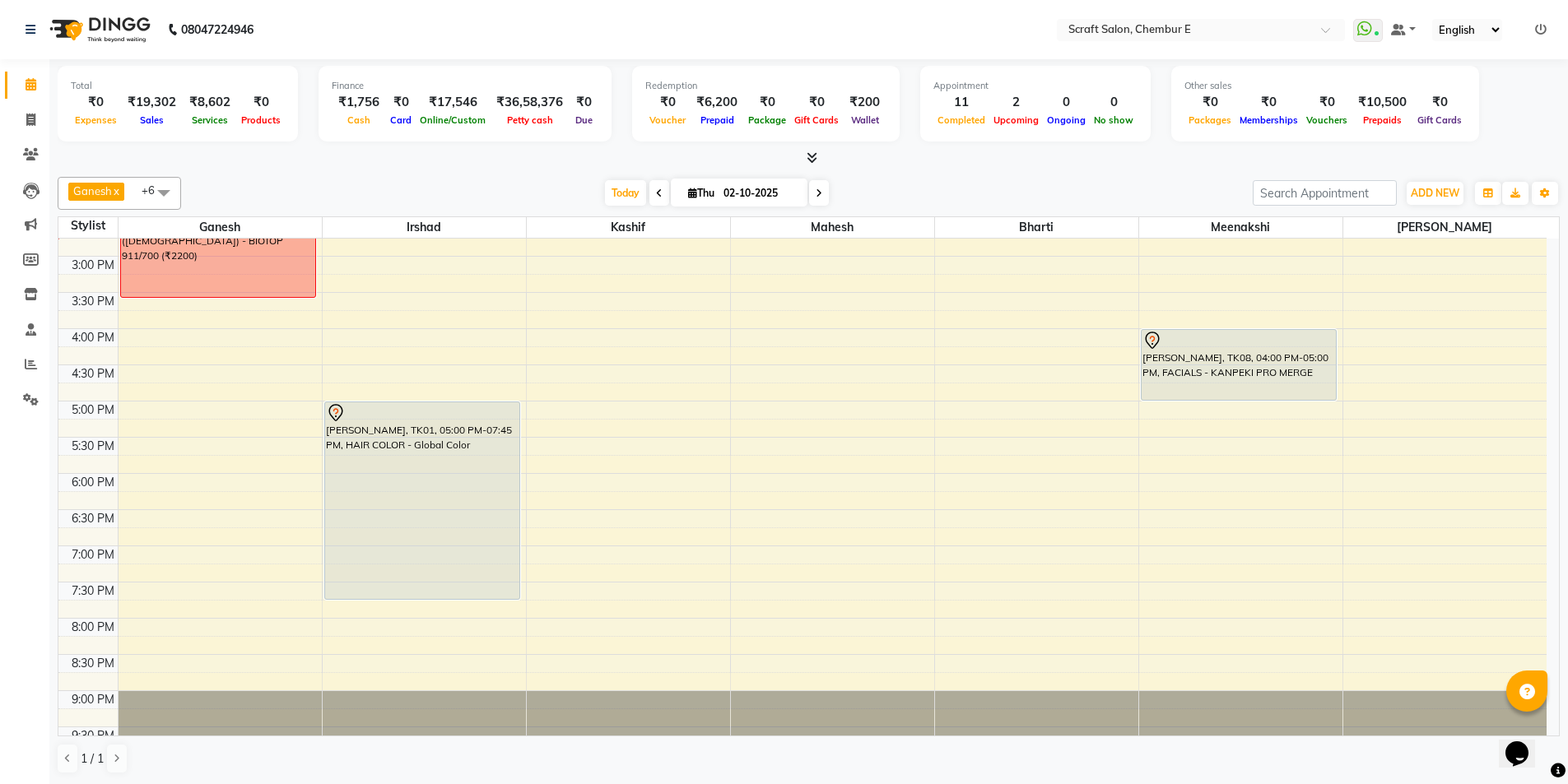
scroll to position [443, 0]
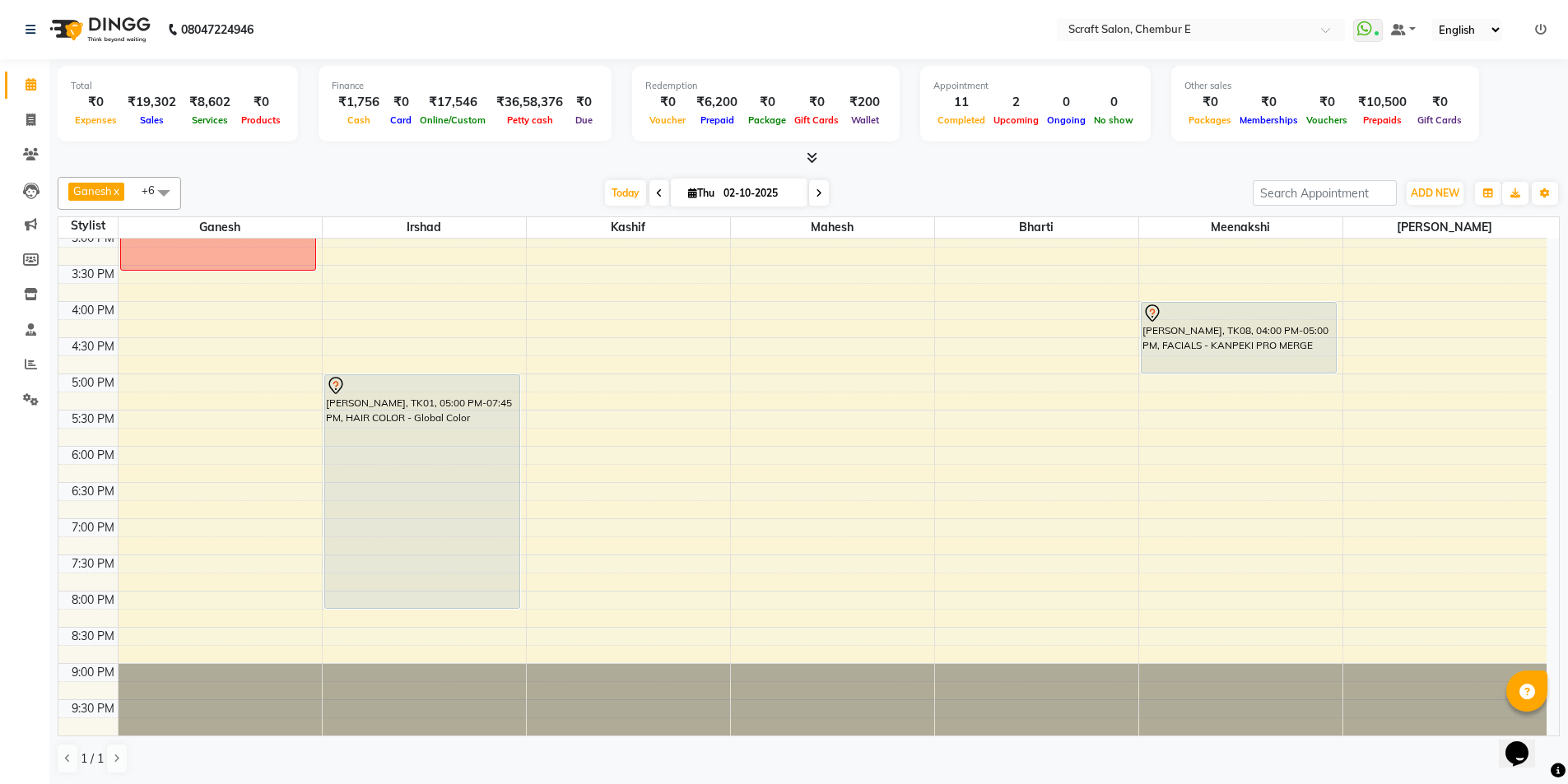
drag, startPoint x: 421, startPoint y: 571, endPoint x: 427, endPoint y: 605, distance: 34.5
click at [427, 605] on div "Shubha Sharma, TK03, 01:00 PM-01:30 PM, HAIR CUT (MALE) - Haircut – Senior Styl…" at bounding box center [424, 265] width 203 height 940
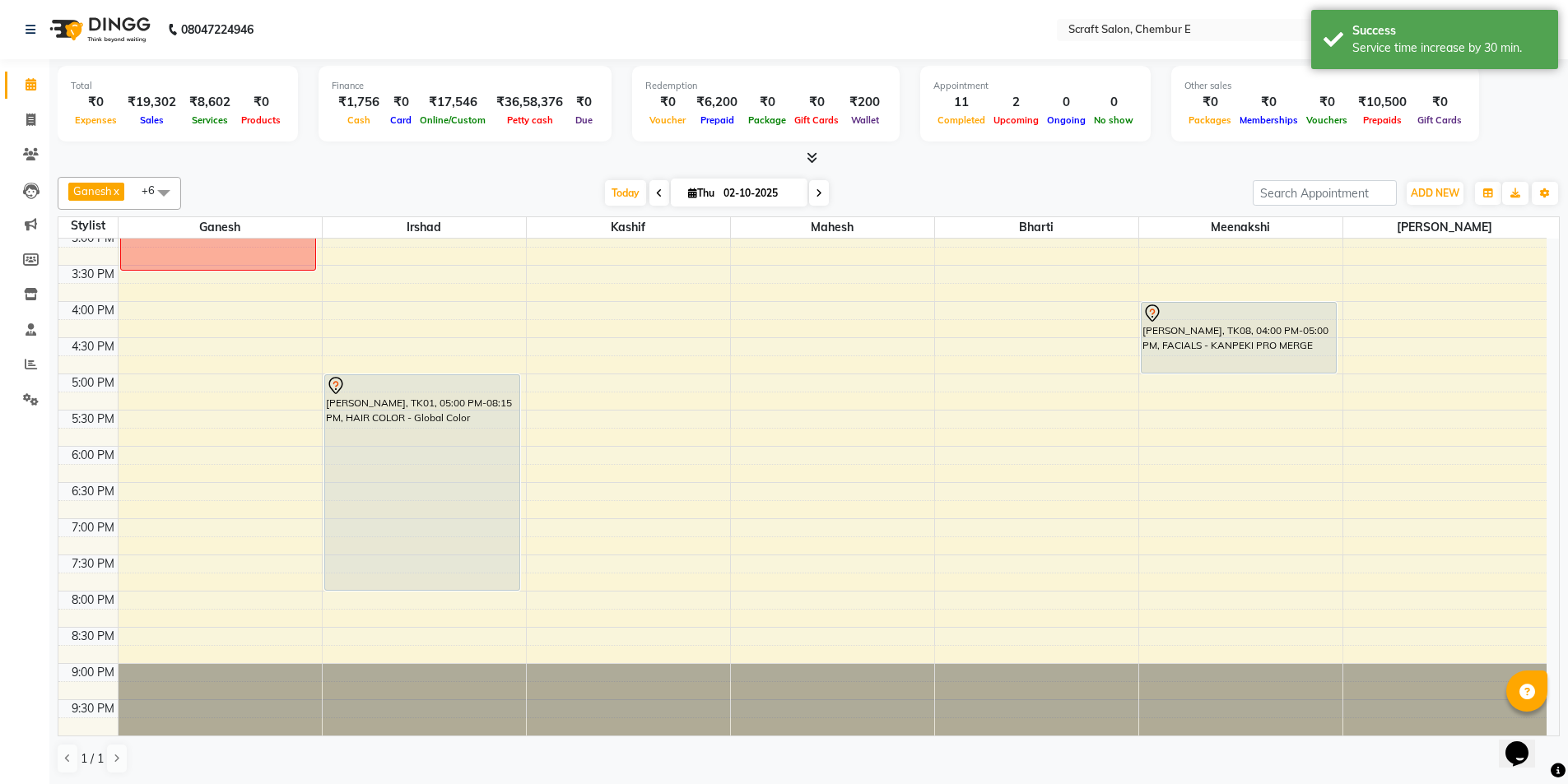
drag, startPoint x: 383, startPoint y: 607, endPoint x: 390, endPoint y: 583, distance: 25.0
click at [390, 583] on div "Shubha Sharma, TK03, 01:00 PM-01:30 PM, HAIR CUT (MALE) - Haircut – Senior Styl…" at bounding box center [424, 265] width 203 height 940
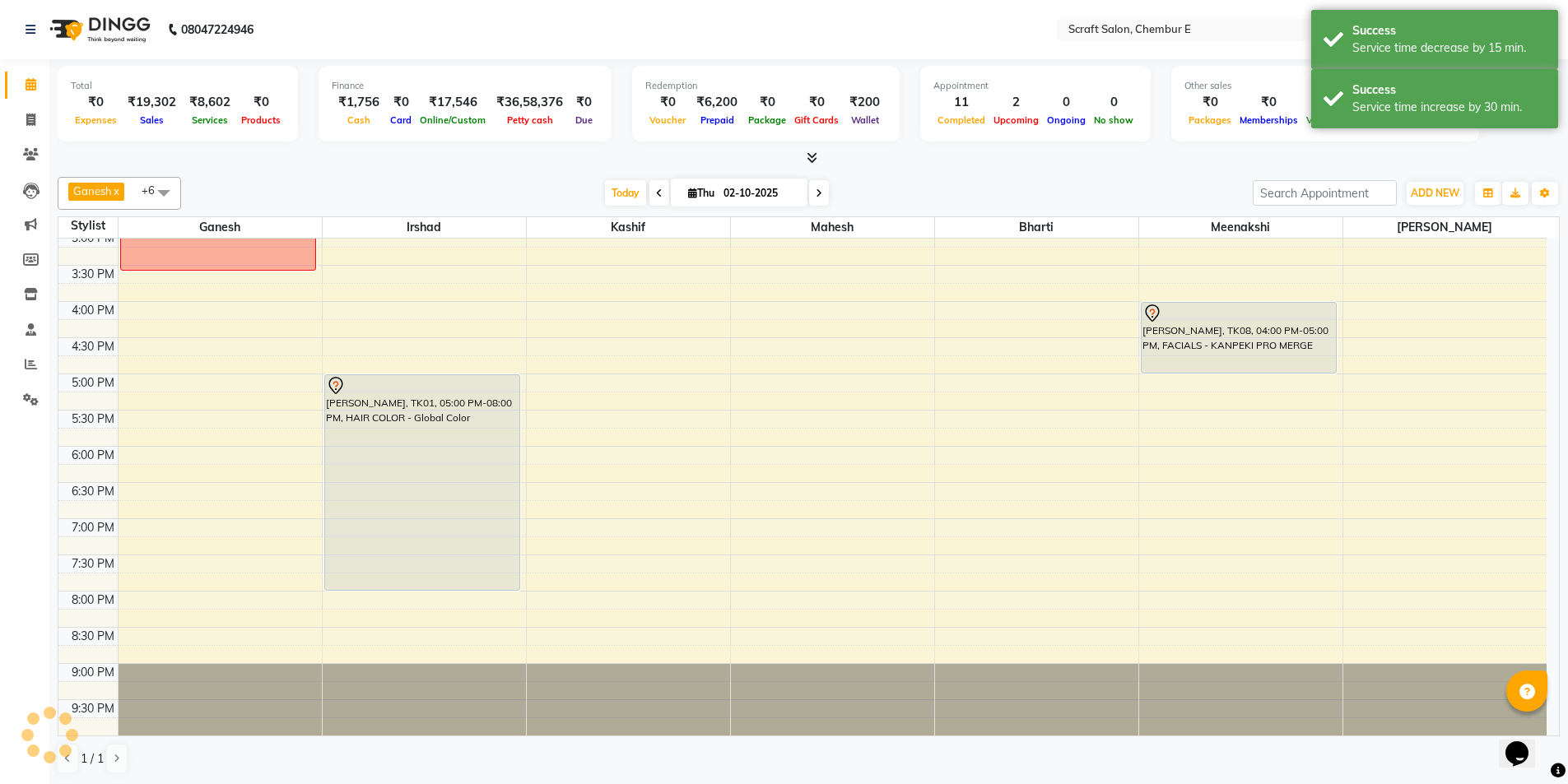
click at [362, 604] on div "9:00 AM 9:30 AM 10:00 AM 10:30 AM 11:00 AM 11:30 AM 12:00 PM 12:30 PM 1:00 PM 1…" at bounding box center [802, 265] width 1489 height 940
select select "33658"
select select "tentative"
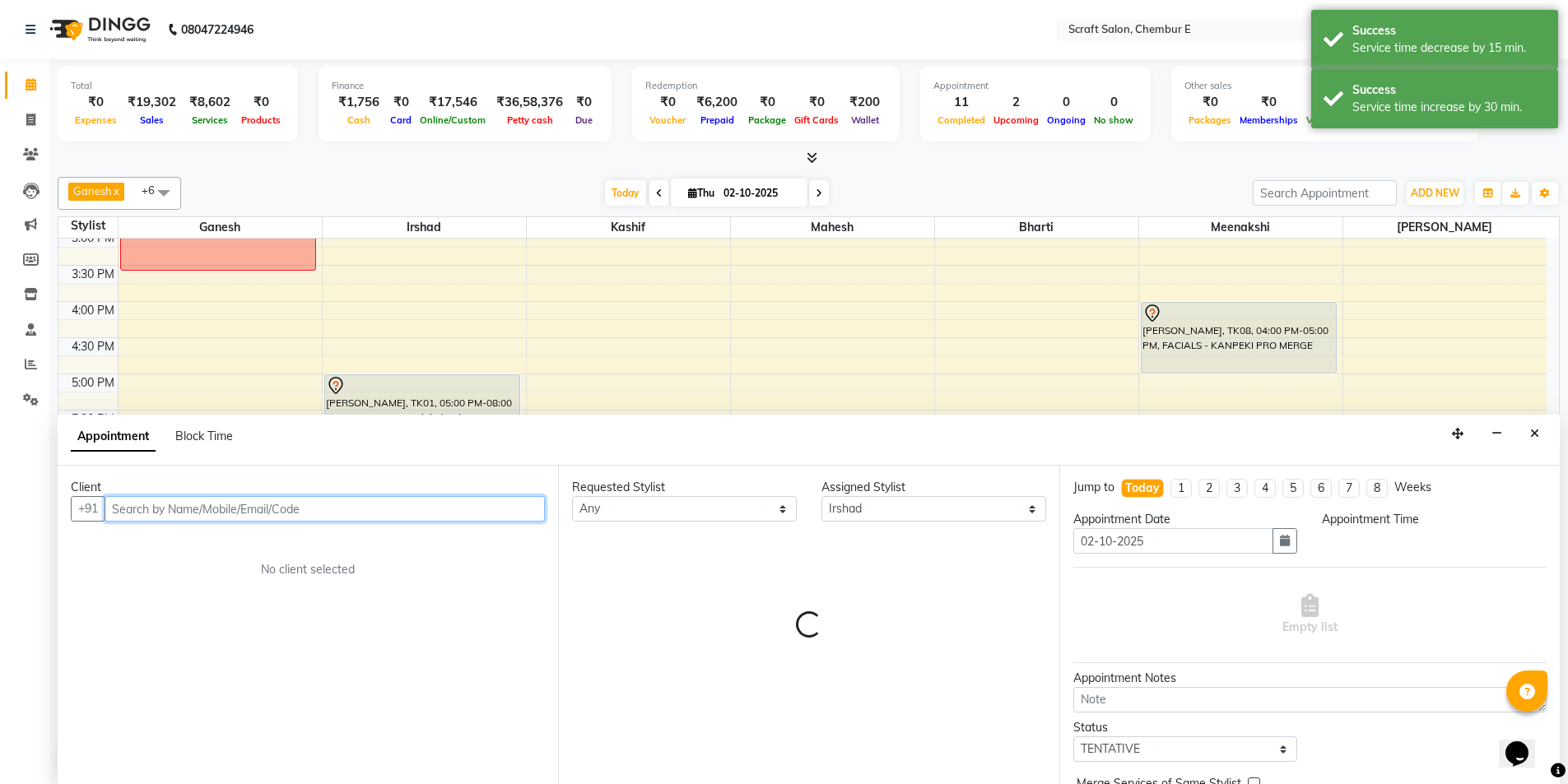
scroll to position [1, 0]
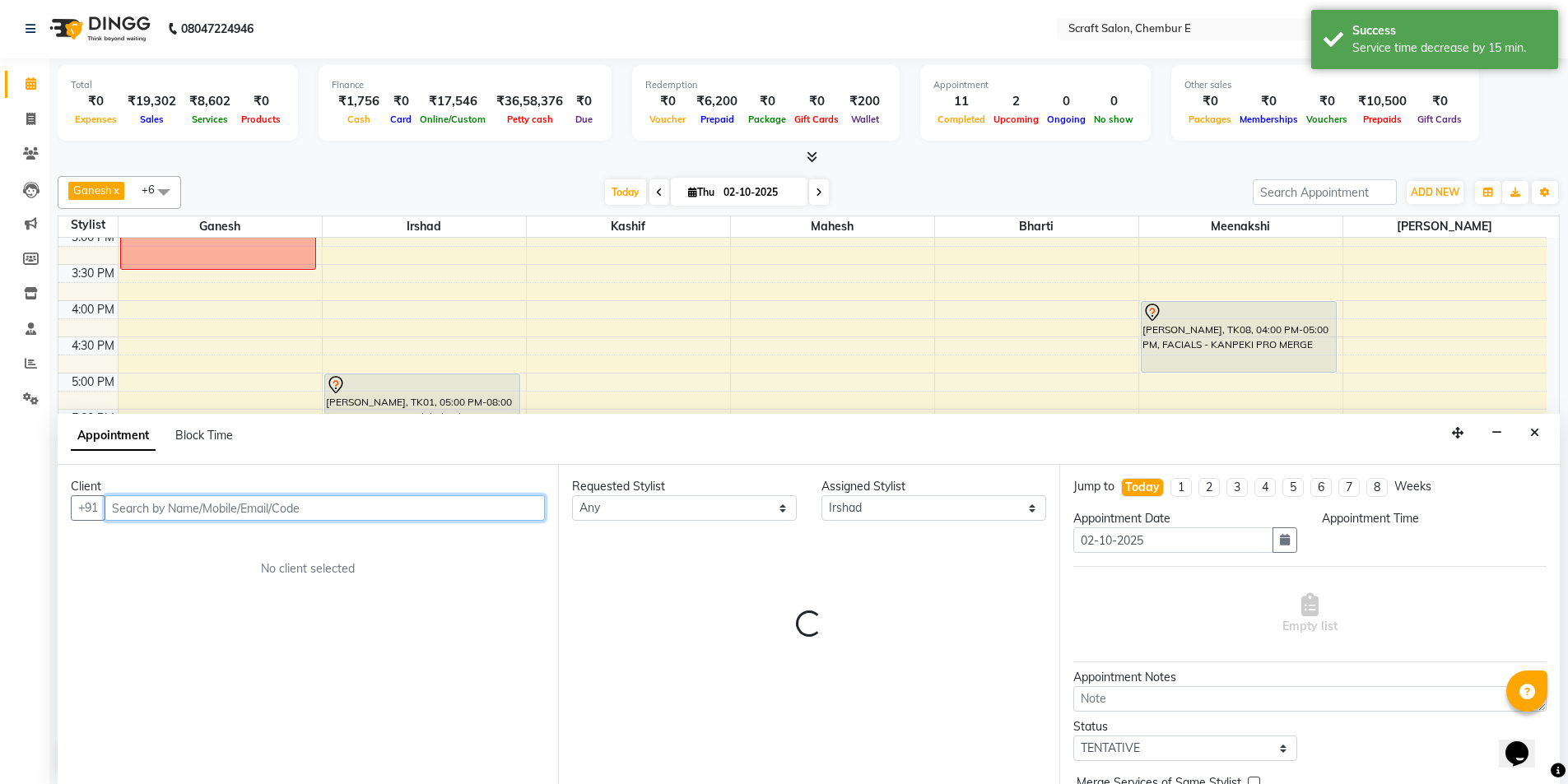
select select "1200"
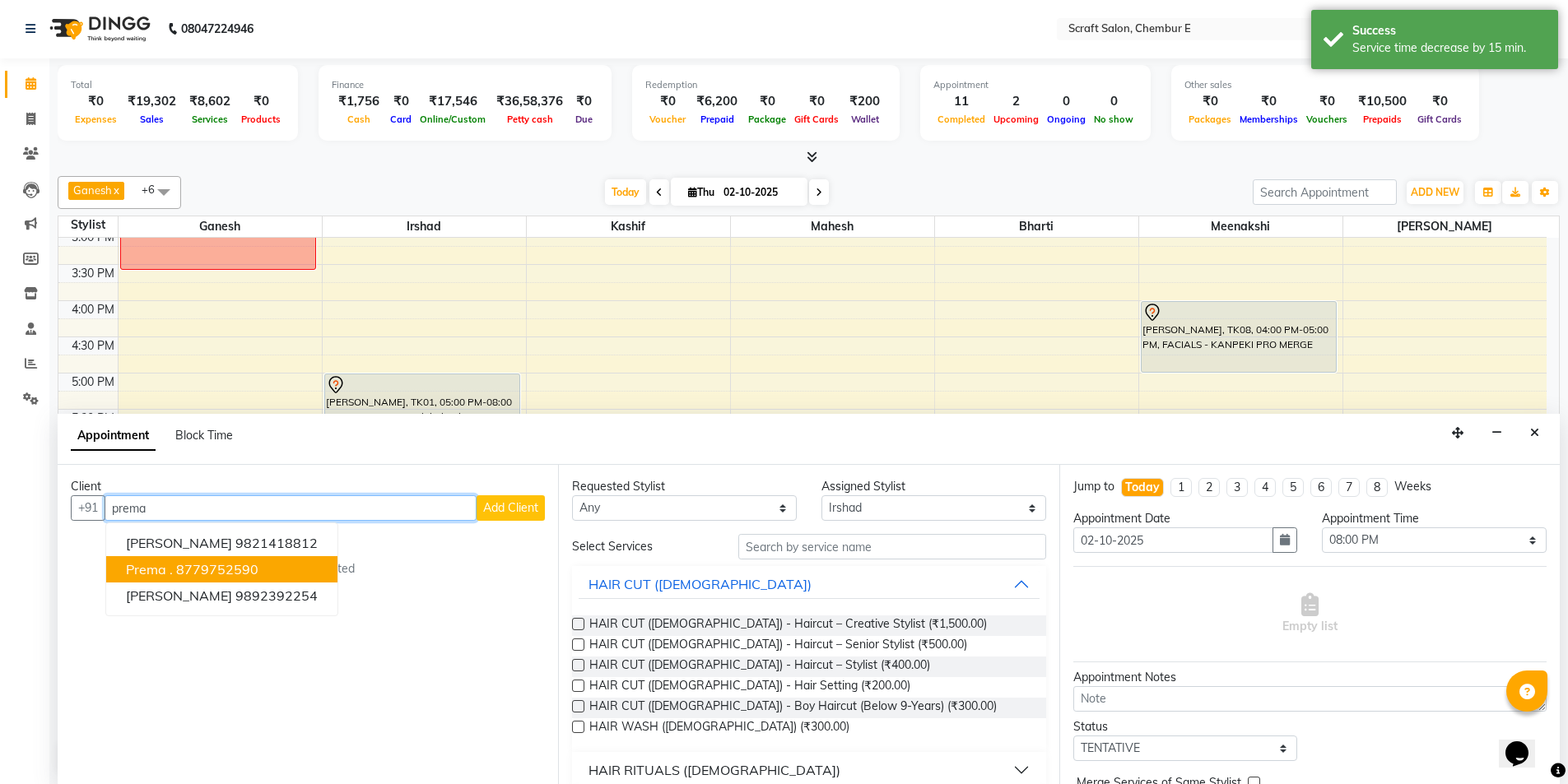
click at [234, 568] on ngb-highlight "8779752590" at bounding box center [216, 570] width 82 height 16
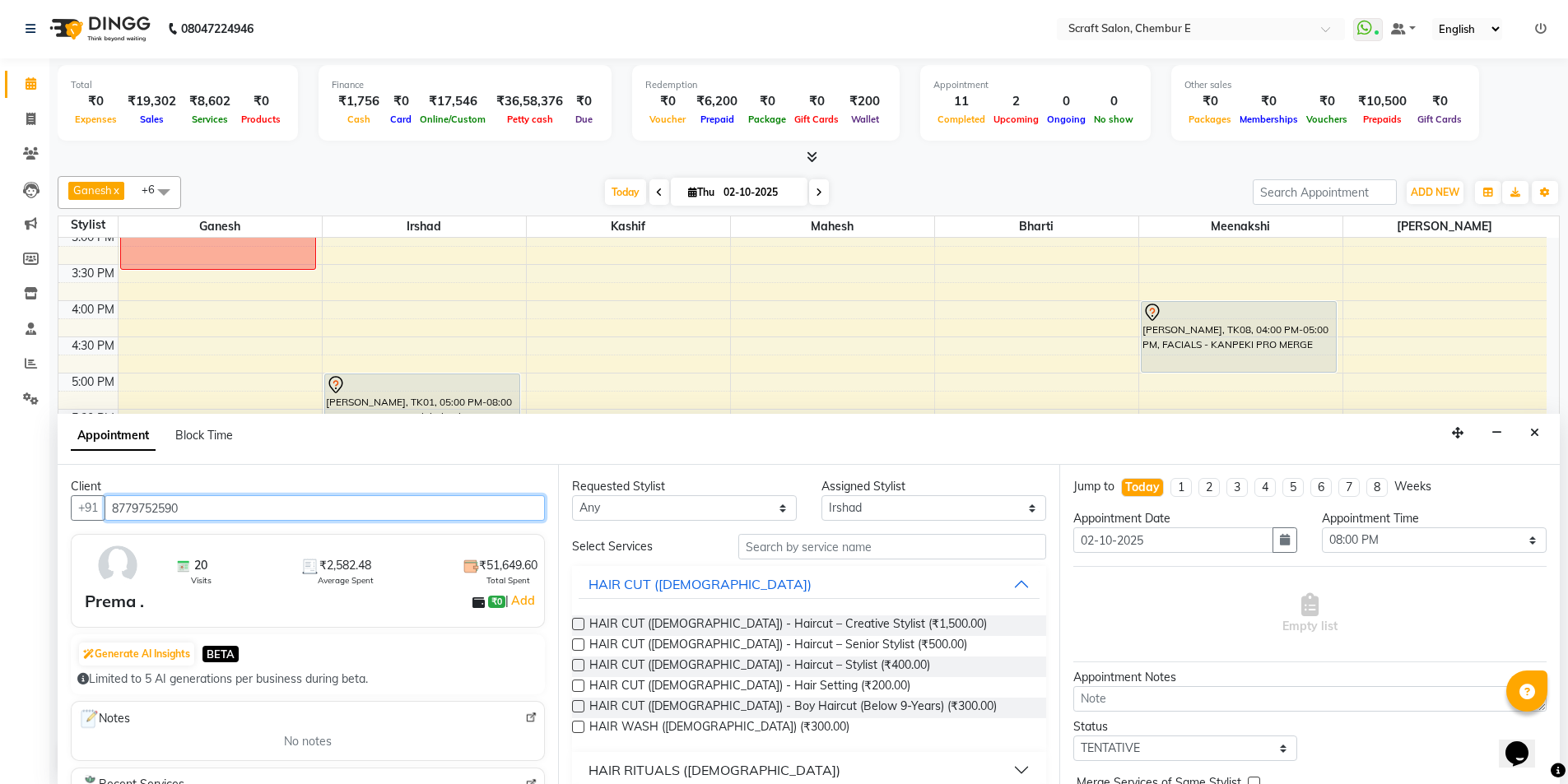
type input "8779752590"
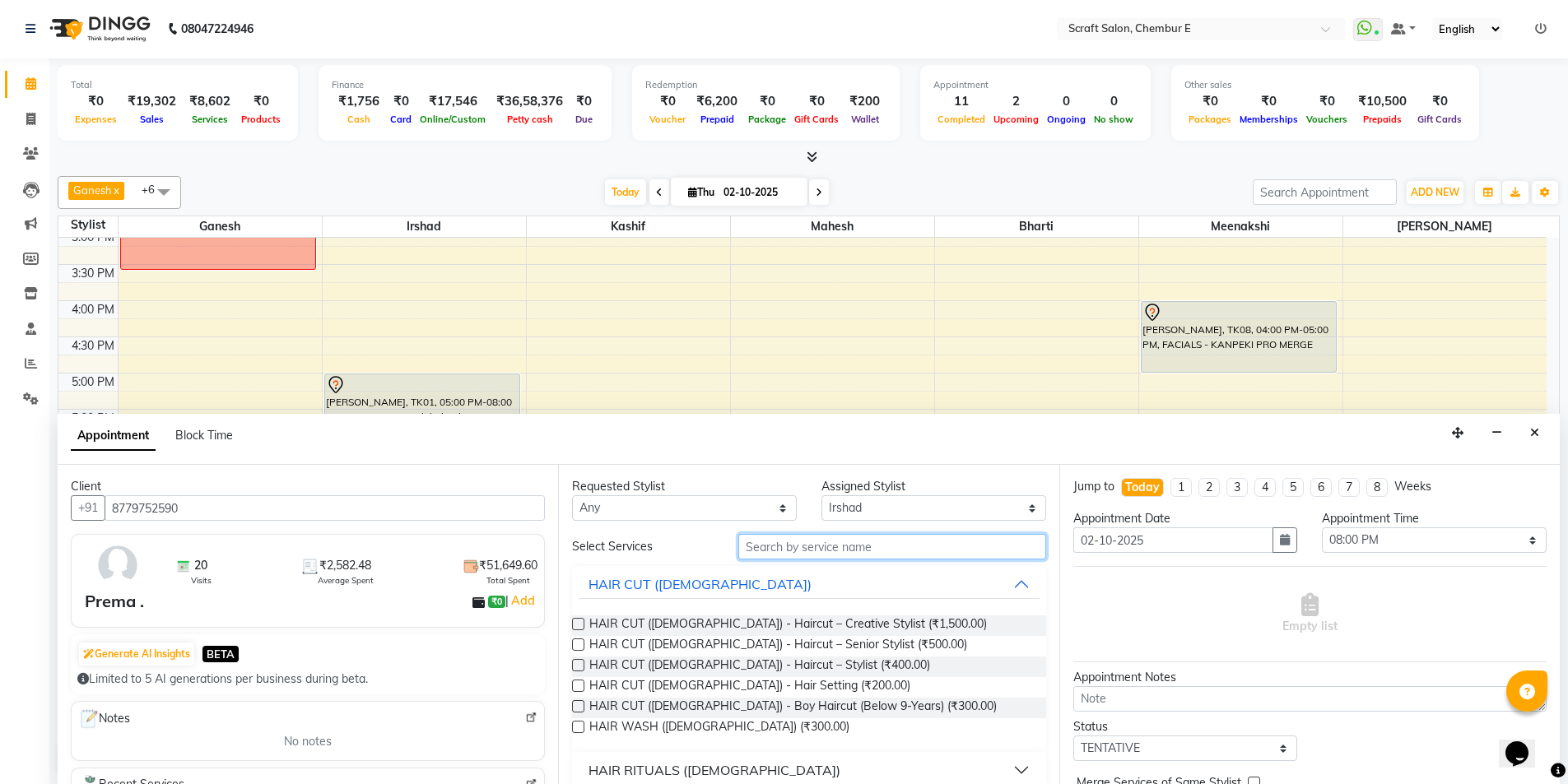
click at [815, 549] on input "text" at bounding box center [892, 546] width 307 height 25
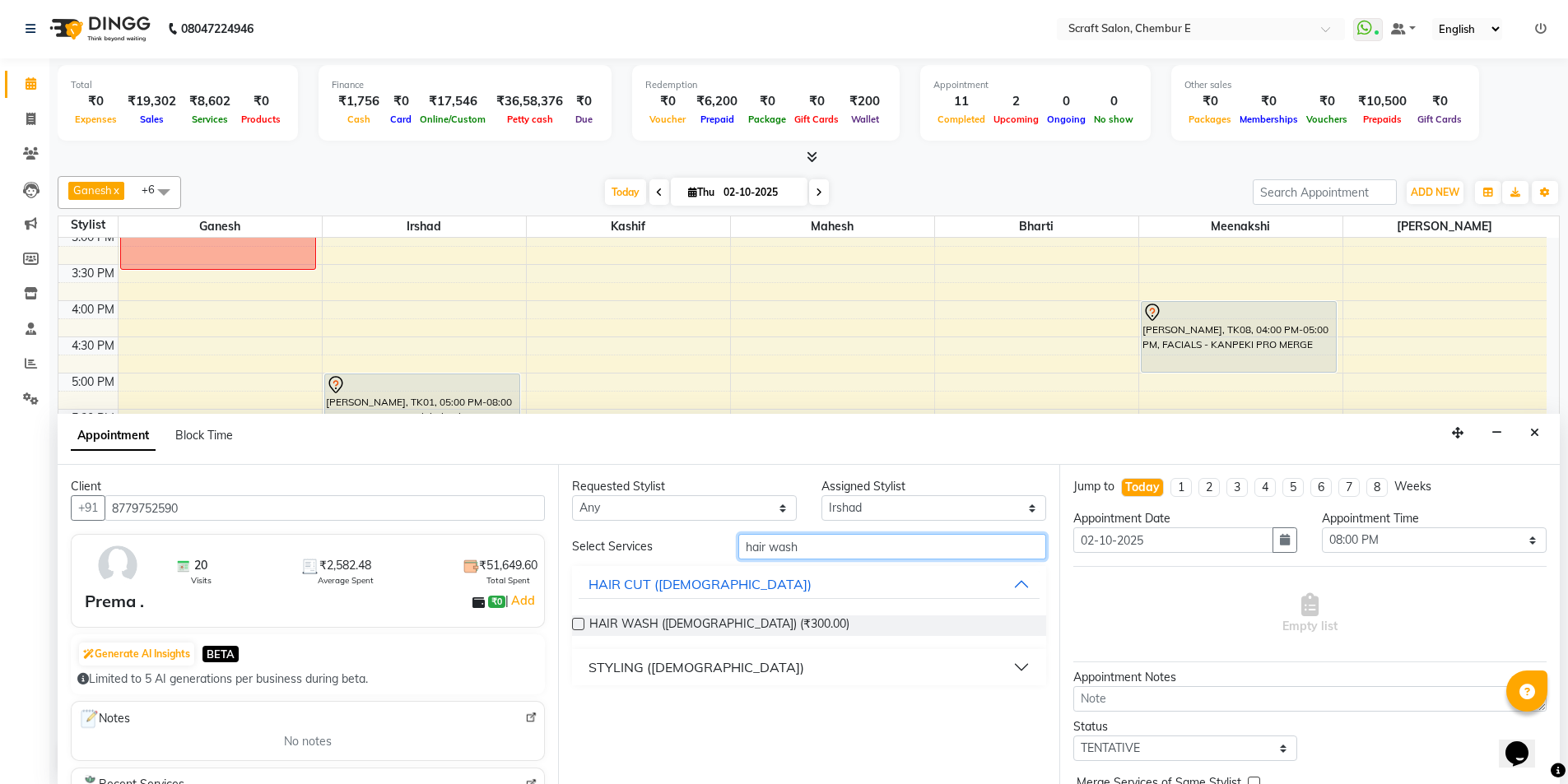
type input "hair wash"
drag, startPoint x: 1022, startPoint y: 666, endPoint x: 988, endPoint y: 668, distance: 34.1
click at [1021, 666] on button "STYLING (FEMALE)" at bounding box center [809, 667] width 460 height 30
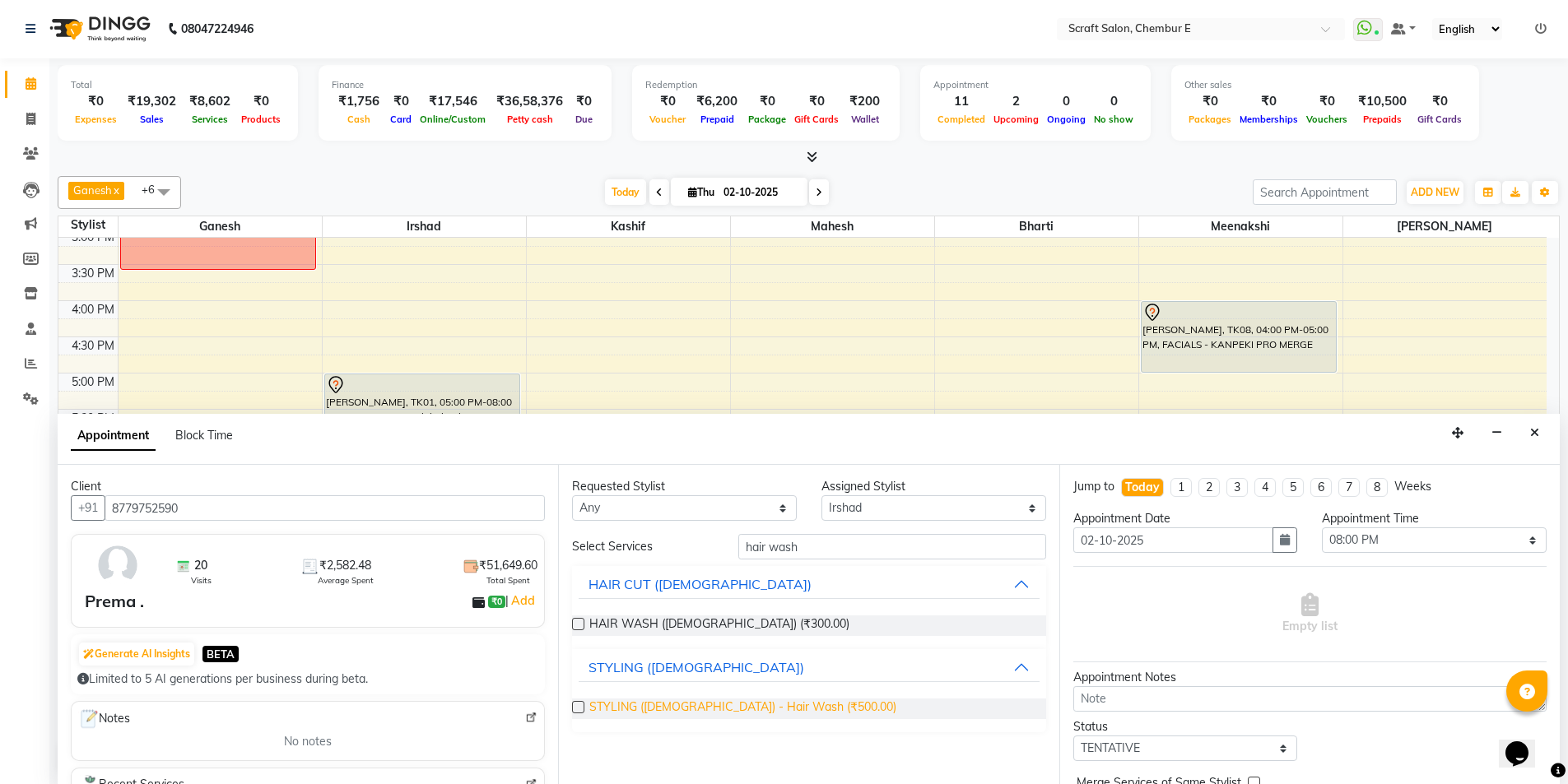
click at [756, 714] on span "STYLING (FEMALE) - Hair Wash (₹500.00)" at bounding box center [743, 708] width 307 height 21
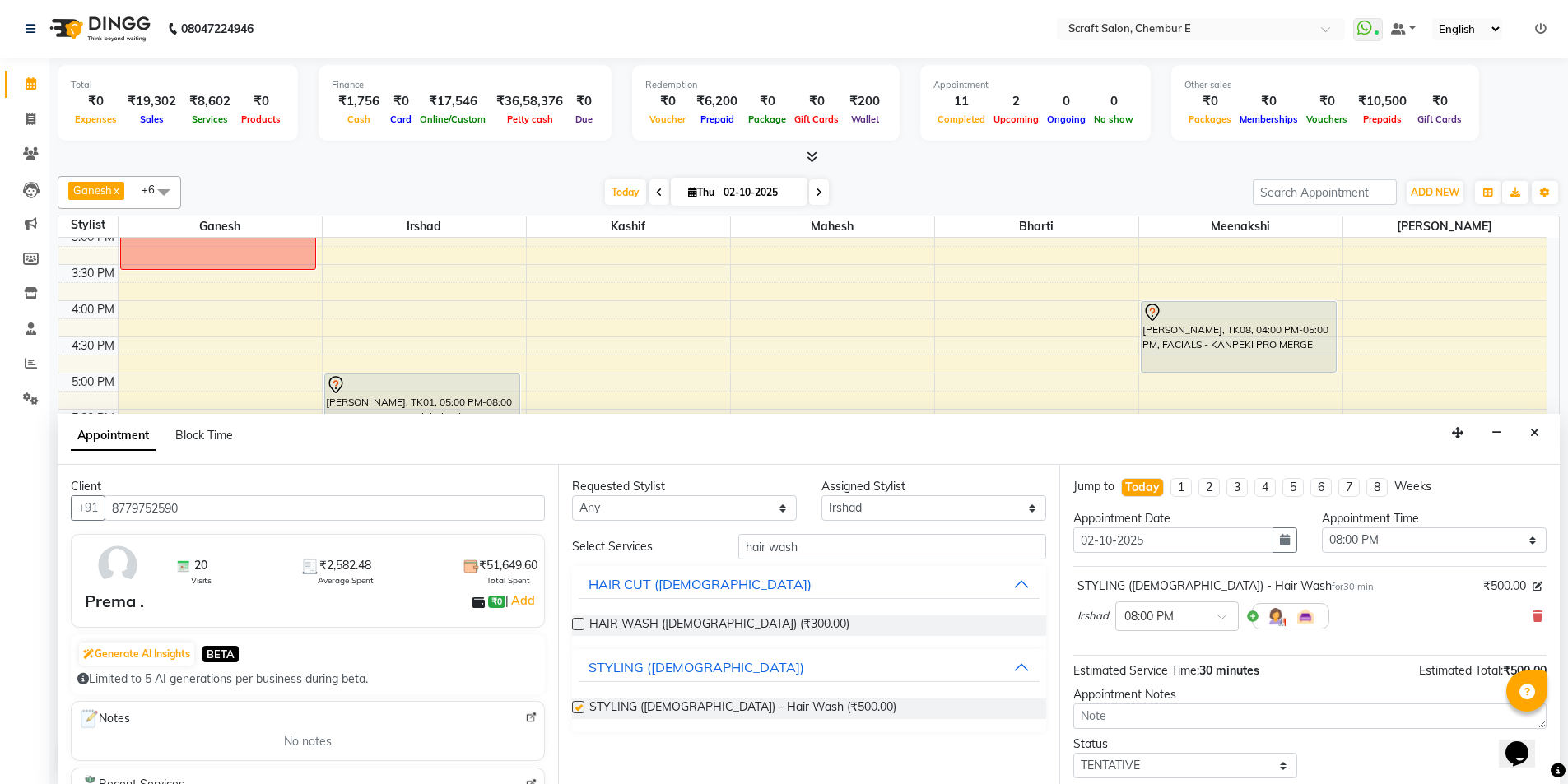
checkbox input "false"
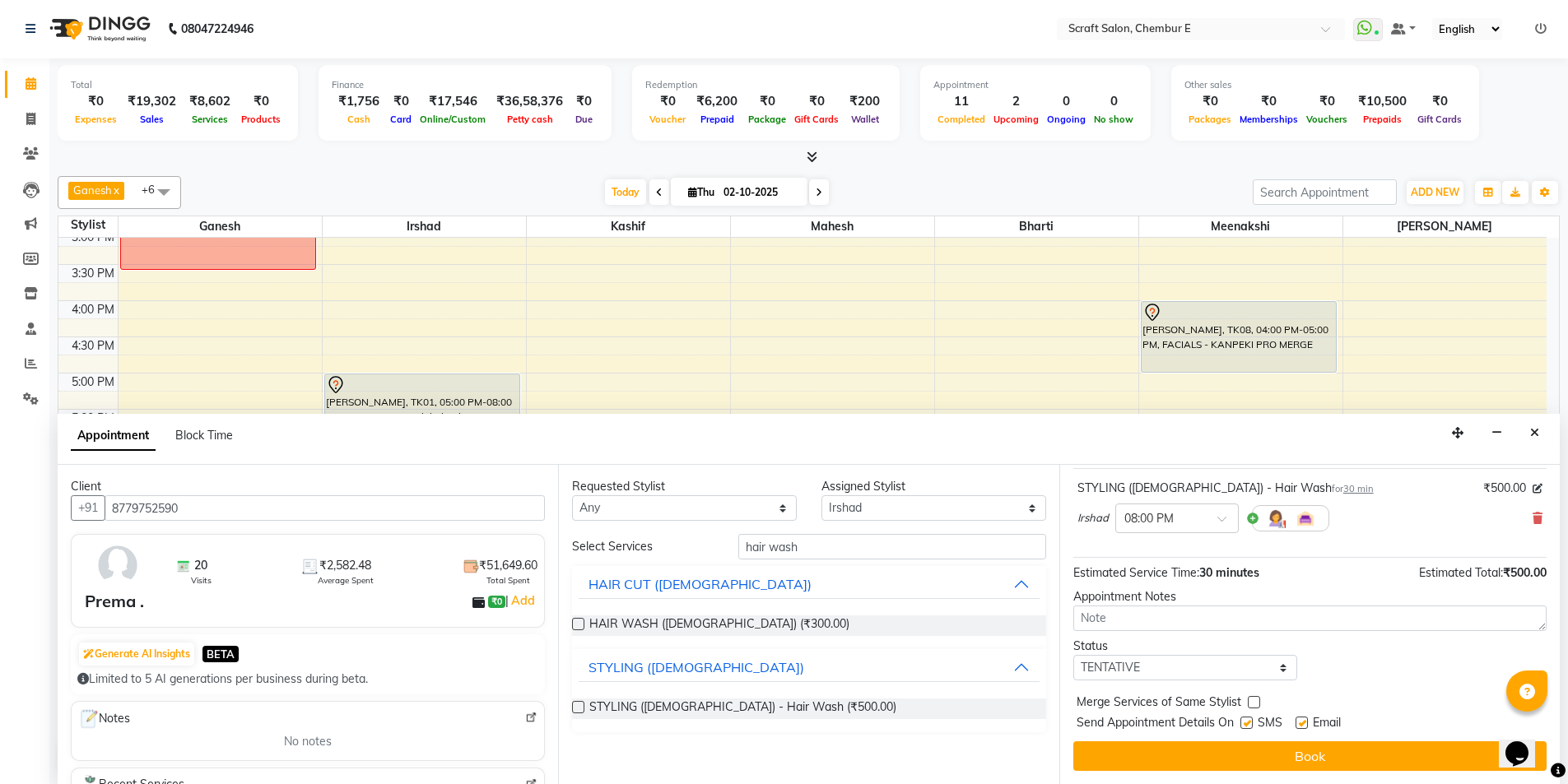
click at [1301, 726] on label at bounding box center [1302, 723] width 13 height 13
click at [1301, 726] on input "checkbox" at bounding box center [1301, 725] width 11 height 11
checkbox input "false"
click at [732, 510] on select "Any Bharti Ganesh Irshad Kashif Mahesh Meenakshi Rasika" at bounding box center [683, 508] width 225 height 25
select select "33658"
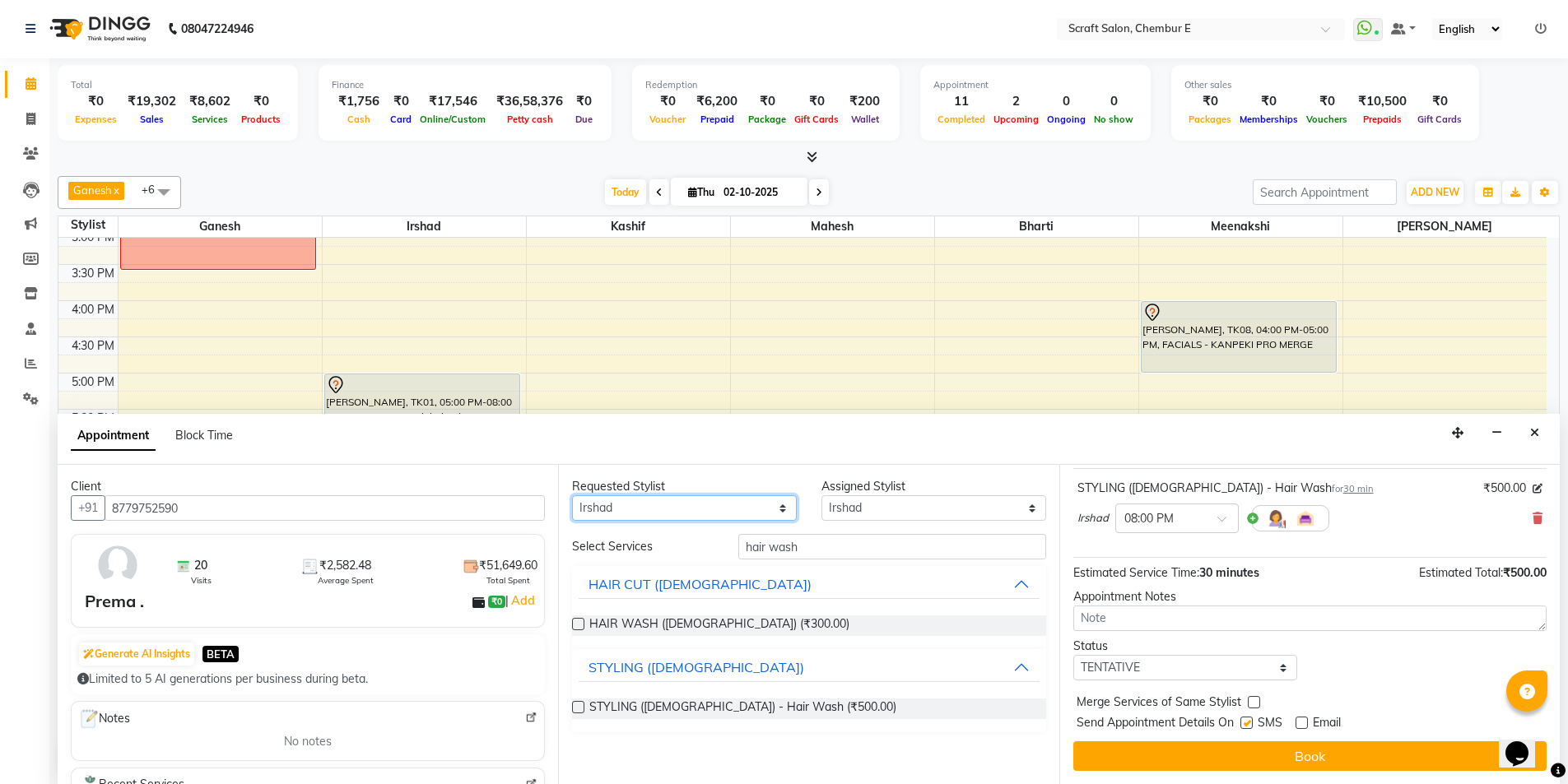
click at [572, 496] on select "Any Bharti Ganesh Irshad Kashif Mahesh Meenakshi Rasika" at bounding box center [683, 508] width 225 height 25
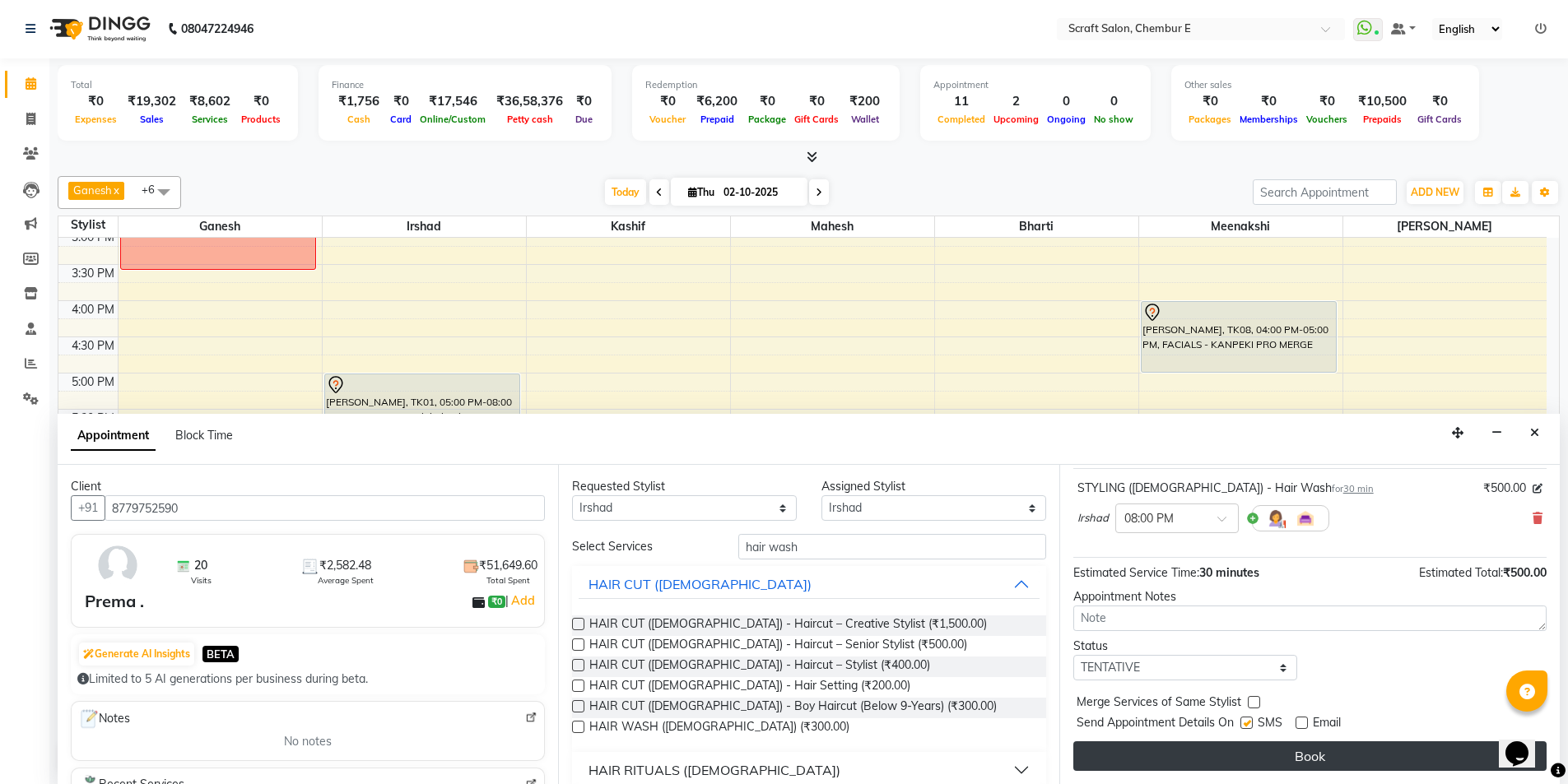
click at [1309, 760] on button "Book" at bounding box center [1309, 756] width 473 height 30
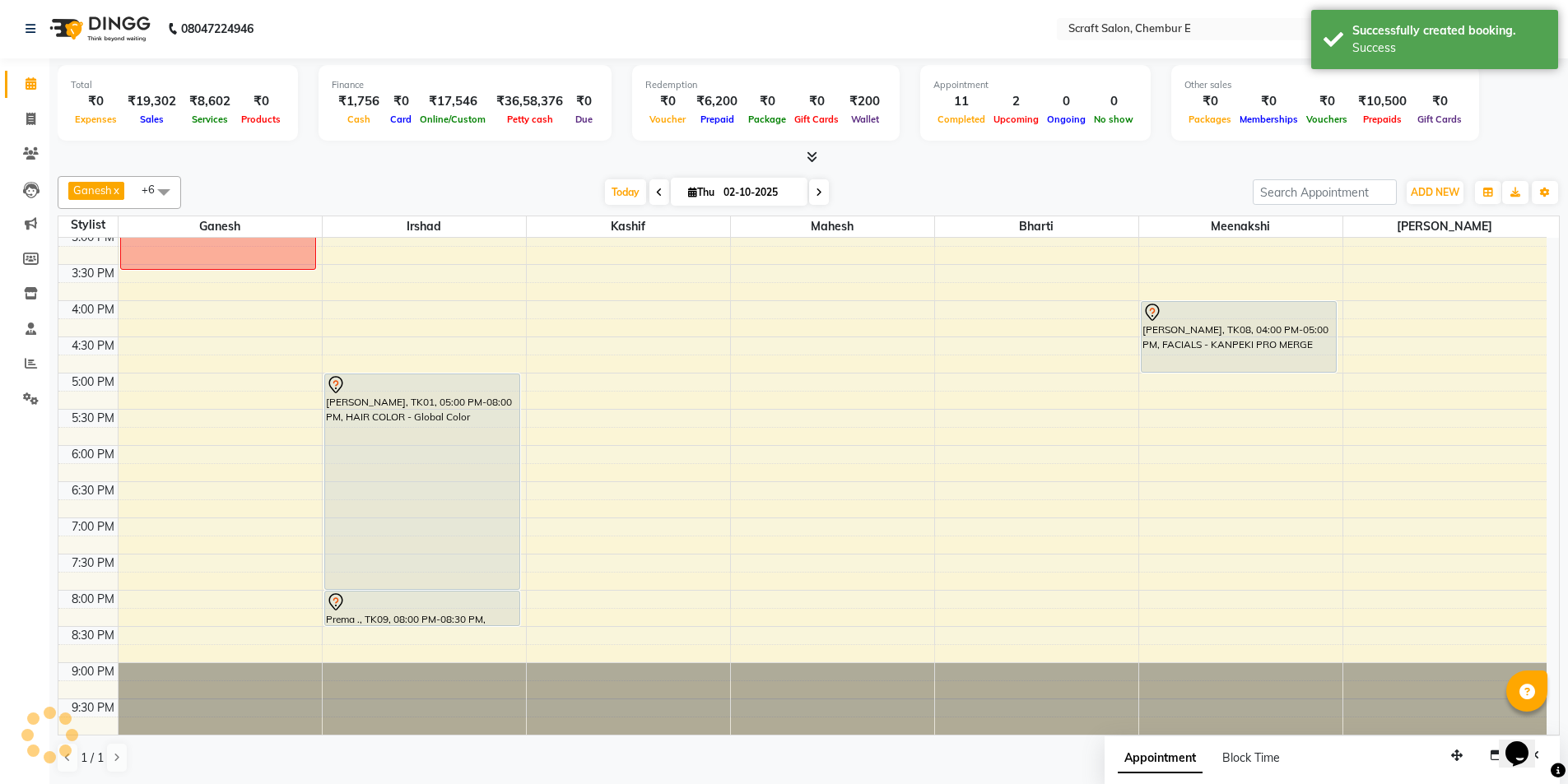
scroll to position [0, 0]
drag, startPoint x: 445, startPoint y: 624, endPoint x: 452, endPoint y: 659, distance: 35.7
click at [452, 659] on div "Shubha Sharma, TK03, 01:00 PM-01:30 PM, HAIR CUT (MALE) - Haircut – Senior Styl…" at bounding box center [424, 265] width 203 height 940
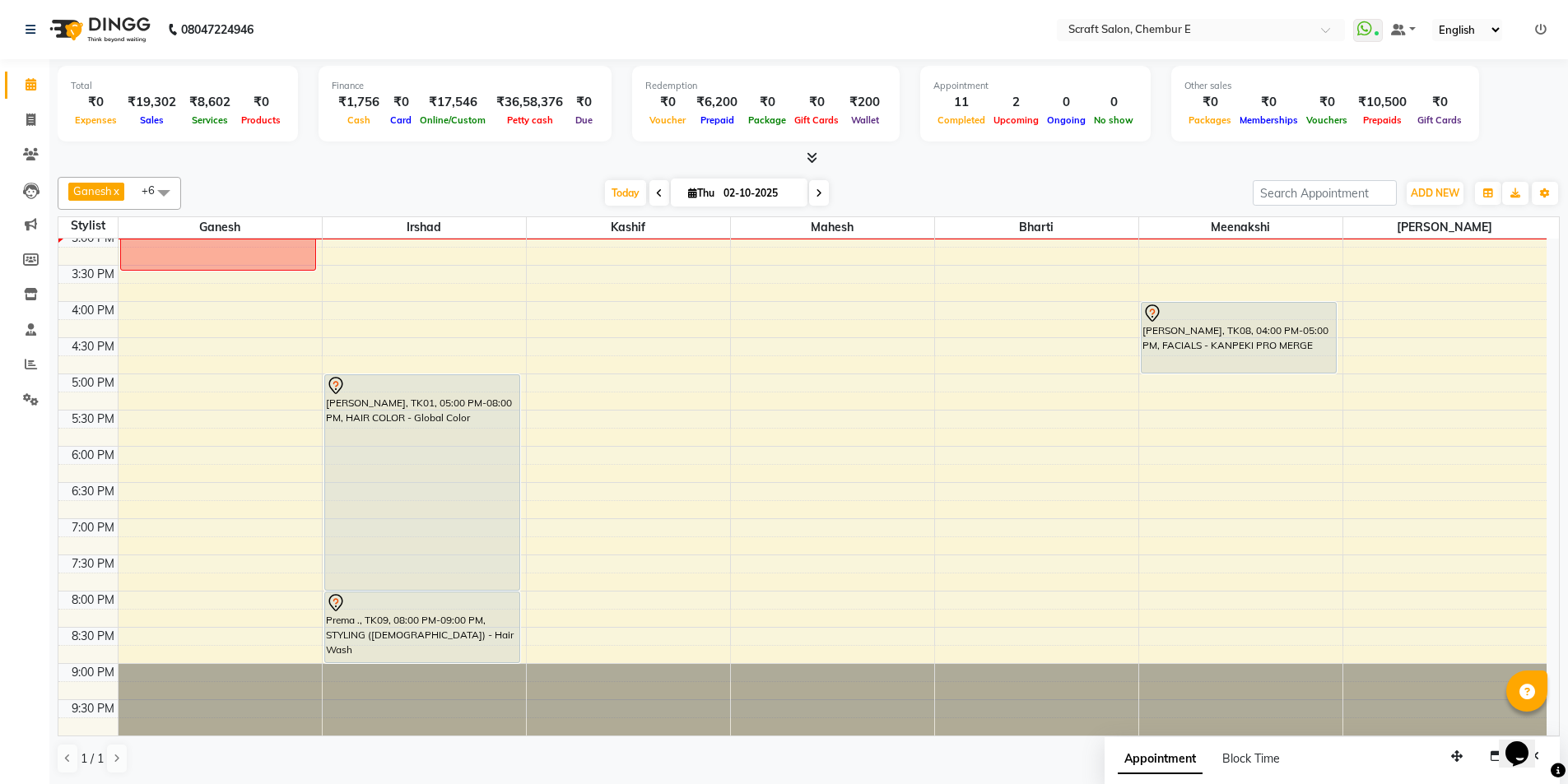
click at [818, 194] on icon at bounding box center [819, 193] width 6 height 10
type input "03-10-2025"
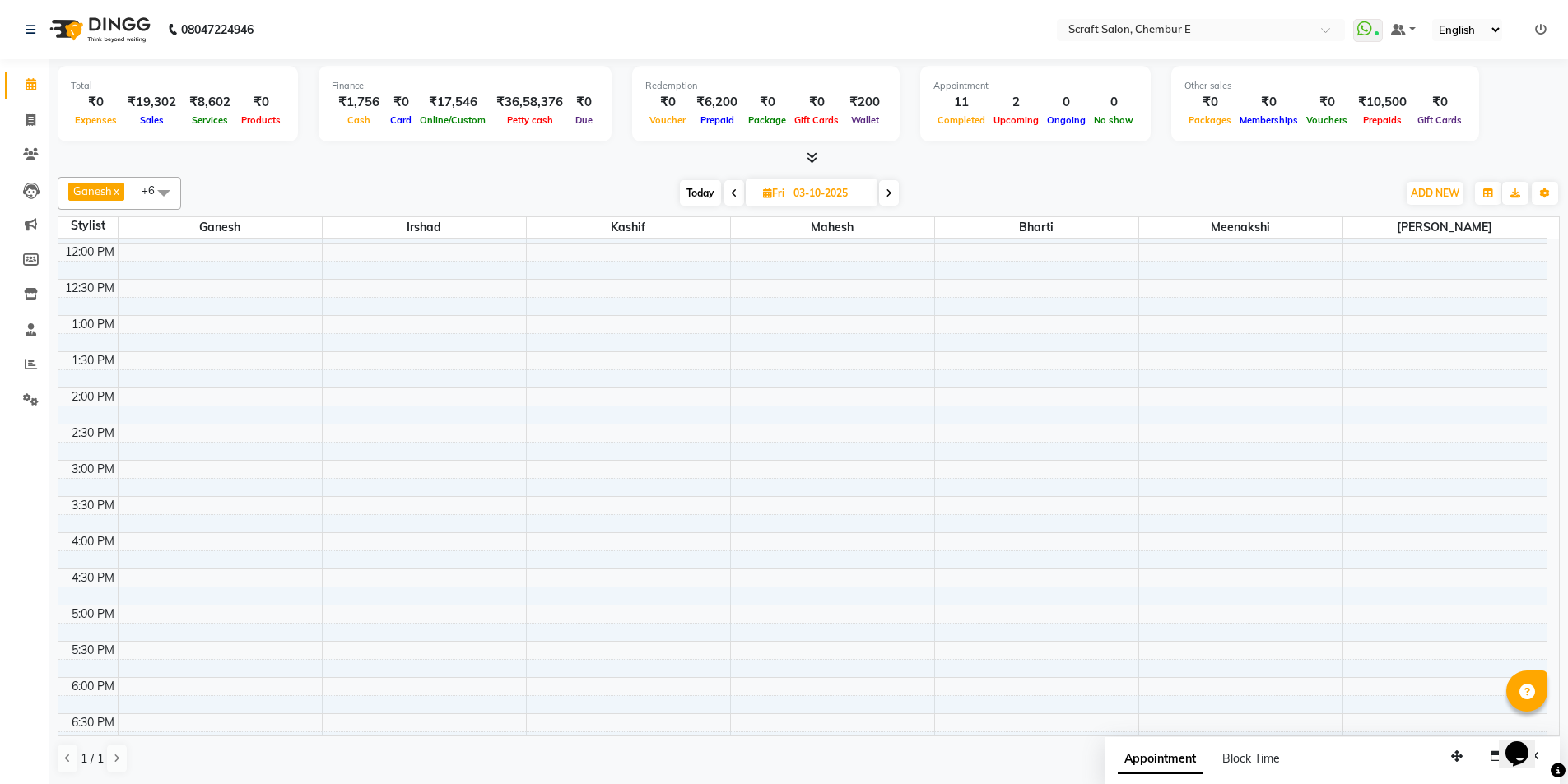
scroll to position [247, 0]
click at [827, 579] on div "9:00 AM 9:30 AM 10:00 AM 10:30 AM 11:00 AM 11:30 AM 12:00 PM 12:30 PM 1:00 PM 1…" at bounding box center [802, 461] width 1489 height 940
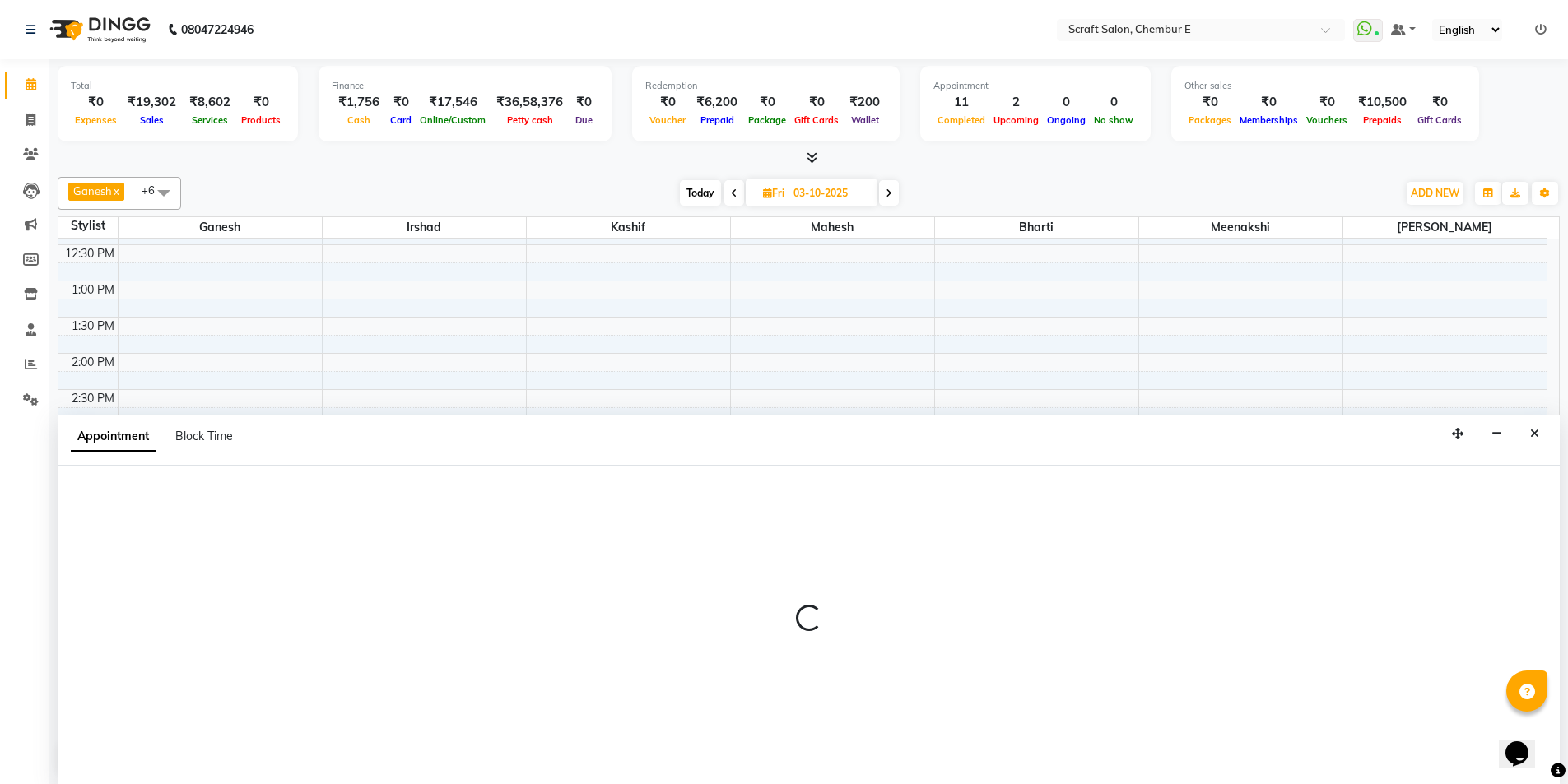
scroll to position [1, 0]
select select "50347"
select select "tentative"
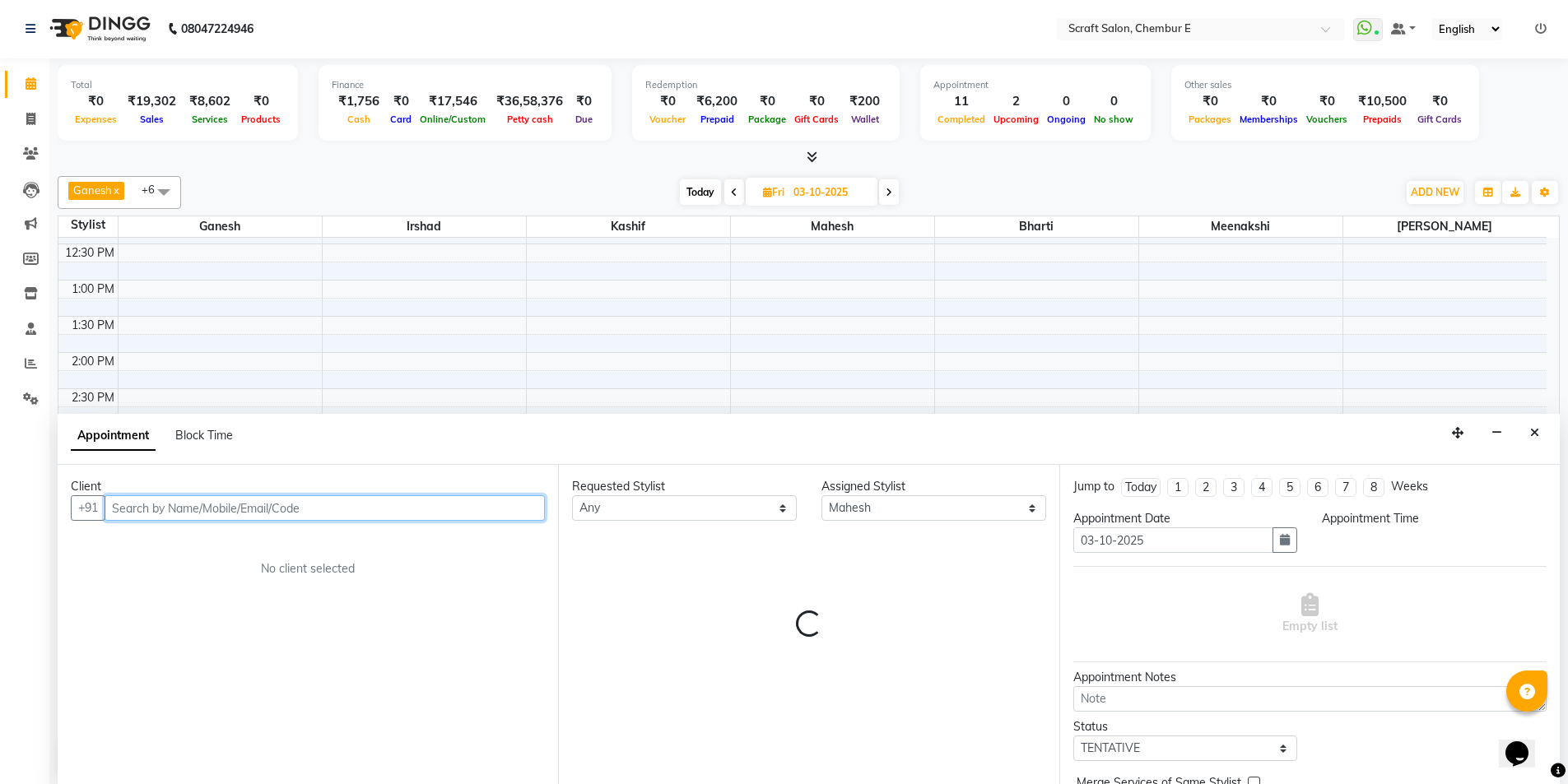
select select "1020"
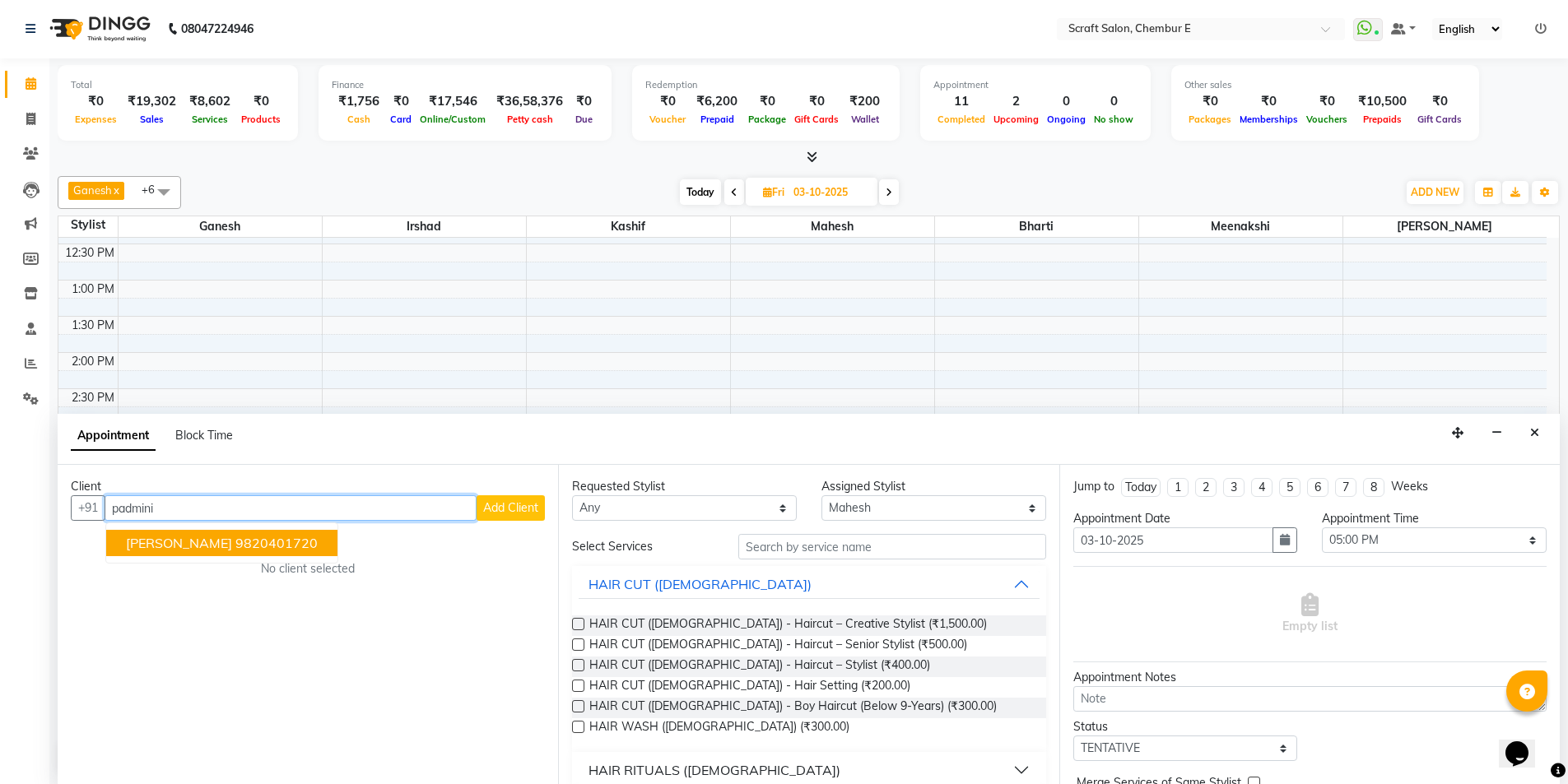
click at [216, 545] on span "Padmini Pandey" at bounding box center [179, 542] width 106 height 16
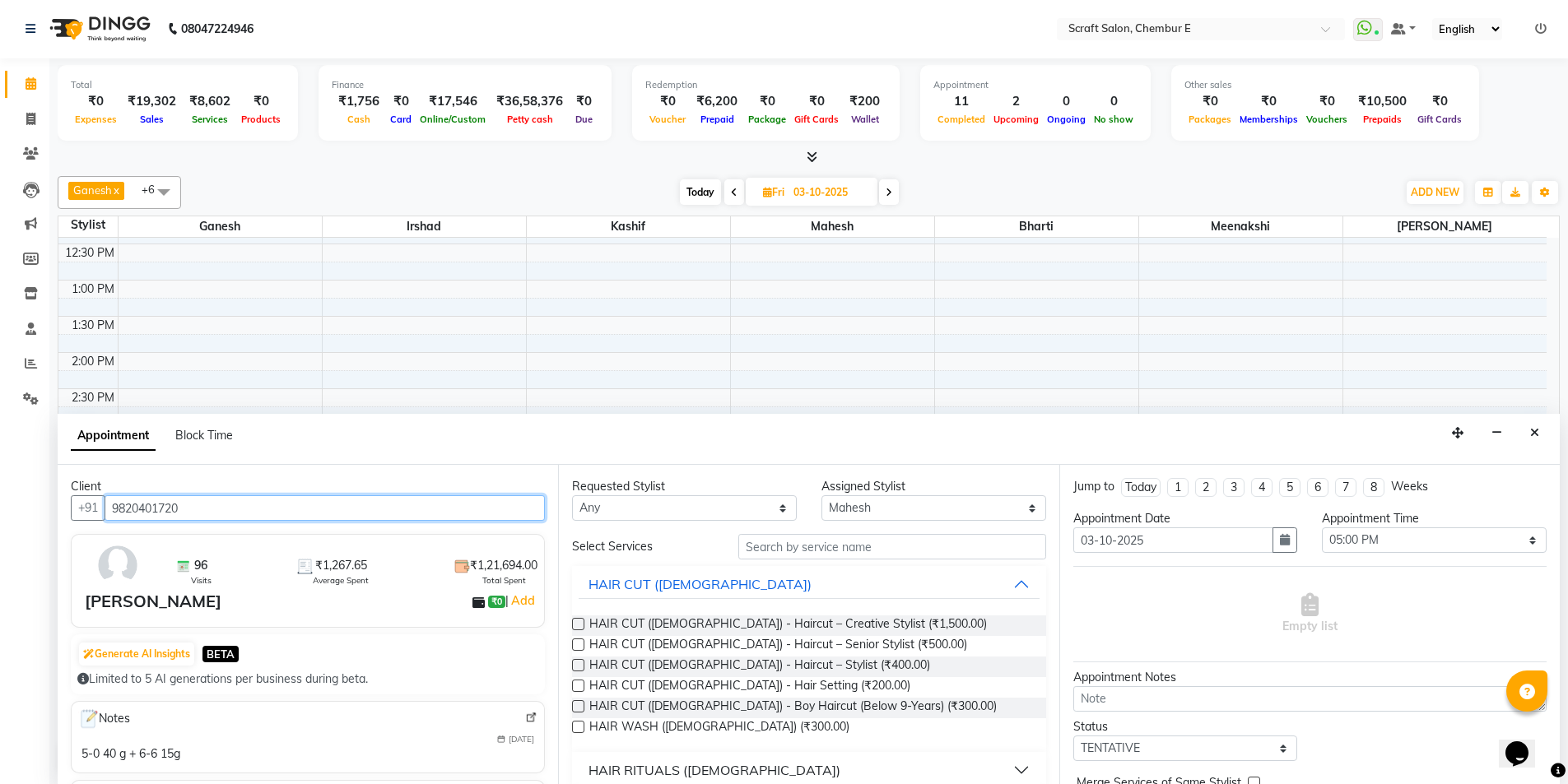
type input "9820401720"
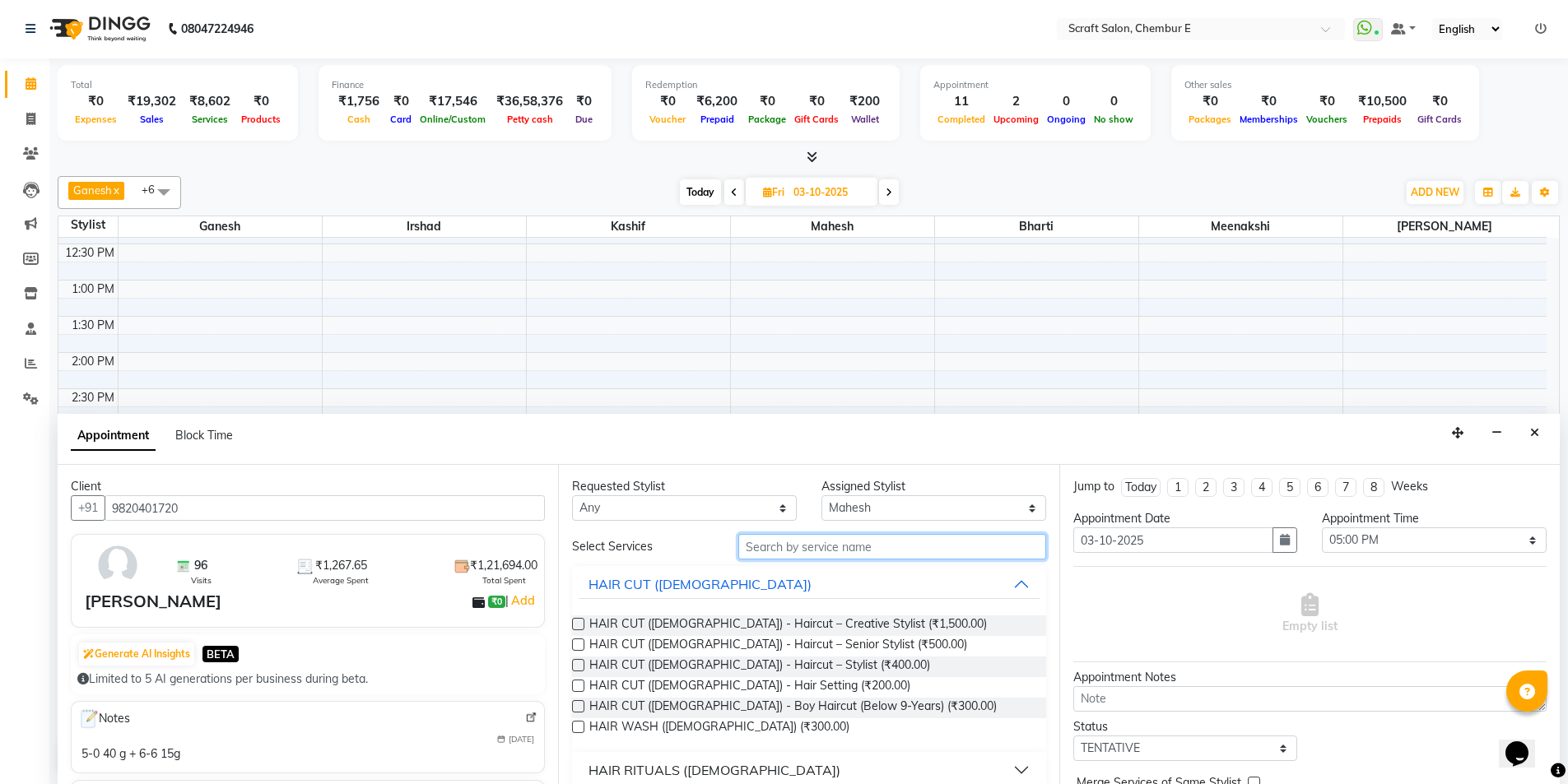
click at [826, 544] on input "text" at bounding box center [892, 546] width 307 height 25
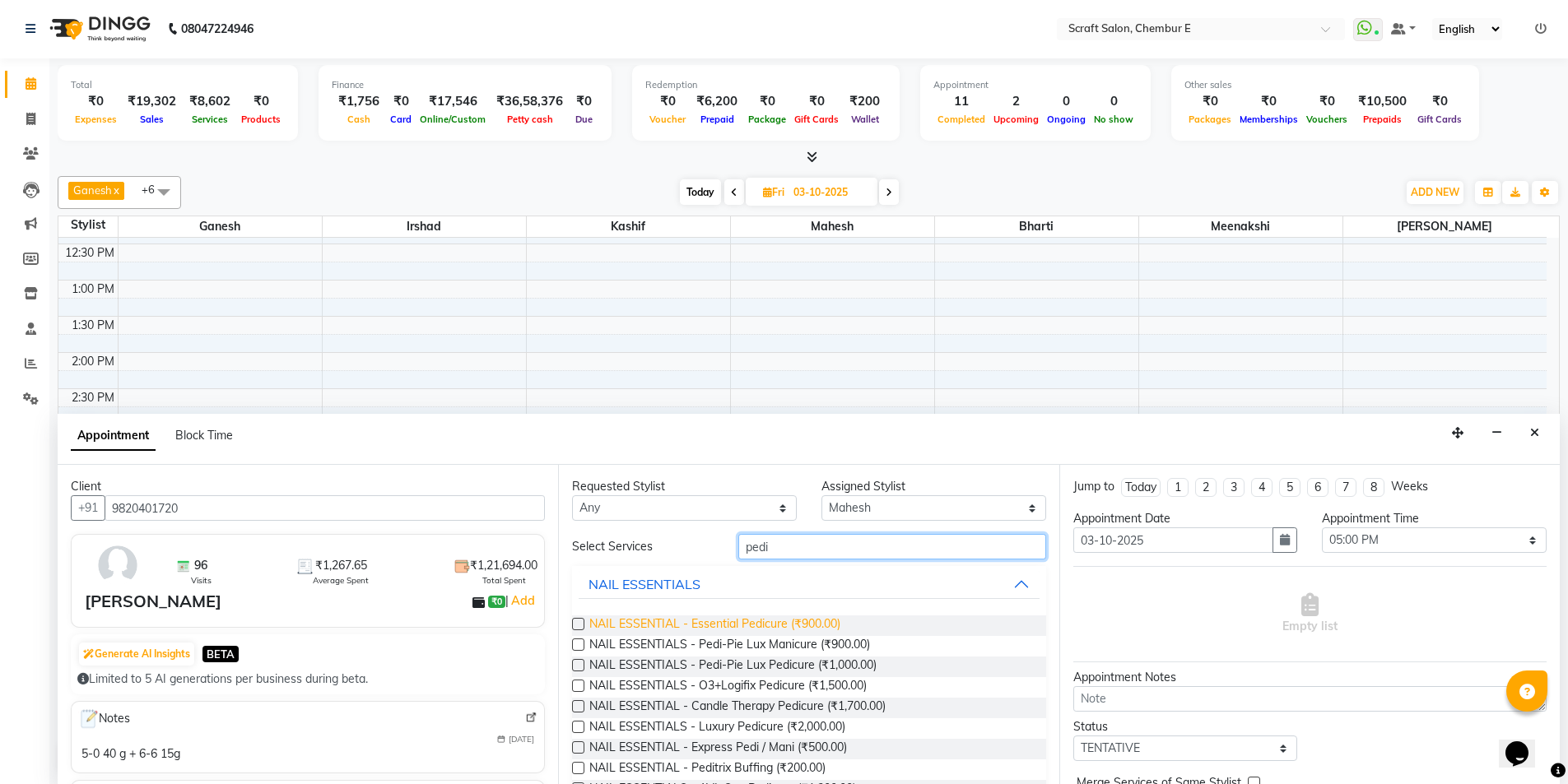
type input "pedi"
click at [812, 621] on span "NAIL ESSENTIAL - Essential Pedicure (₹900.00)" at bounding box center [715, 625] width 251 height 21
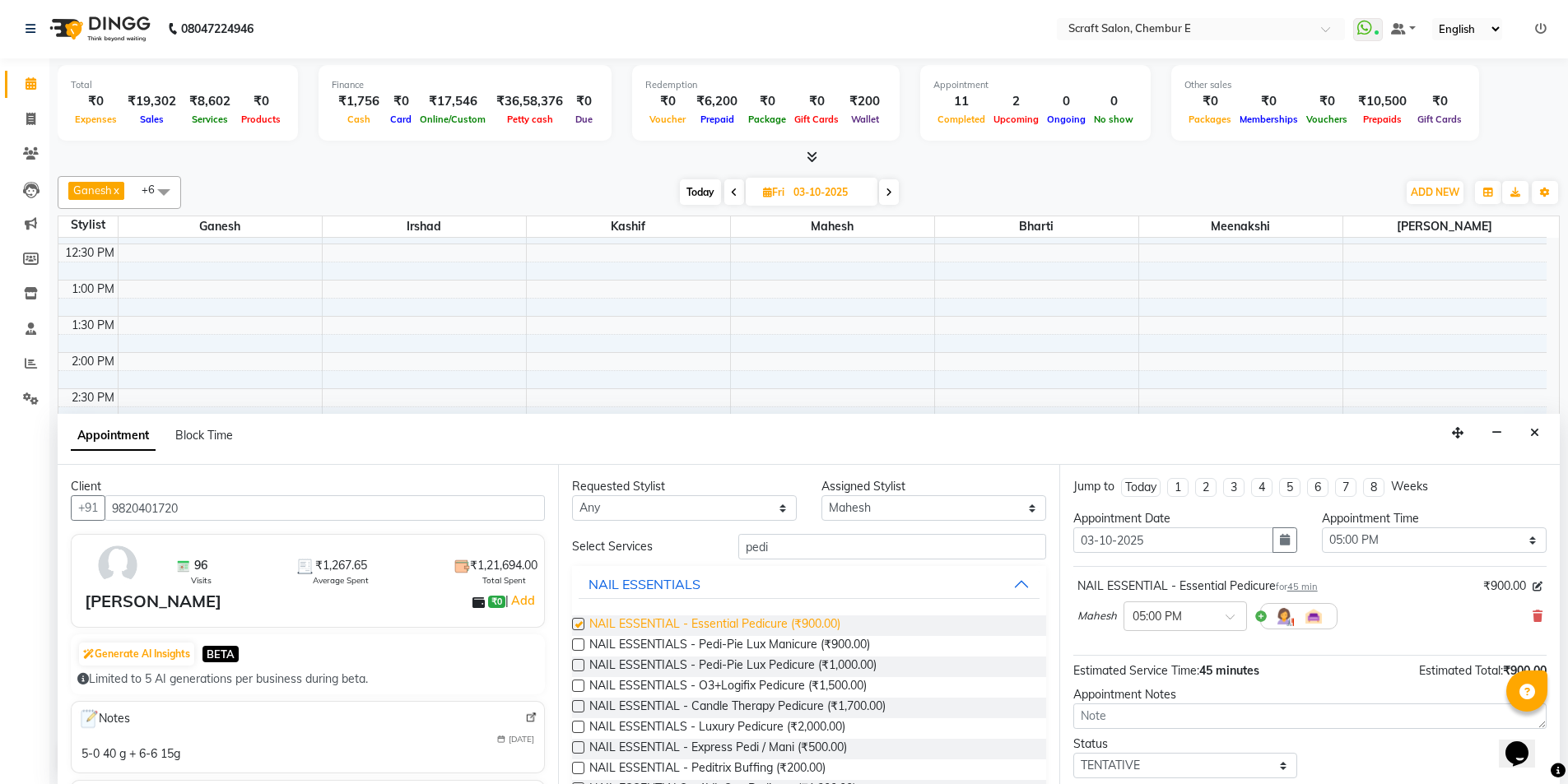
checkbox input "false"
click at [1022, 506] on select "Select Bharti Ganesh Irshad Kashif Mahesh Meenakshi Rasika" at bounding box center [933, 508] width 225 height 25
select select "69640"
click at [821, 496] on select "Select Bharti Ganesh Irshad Kashif Mahesh Meenakshi Rasika" at bounding box center [933, 508] width 225 height 25
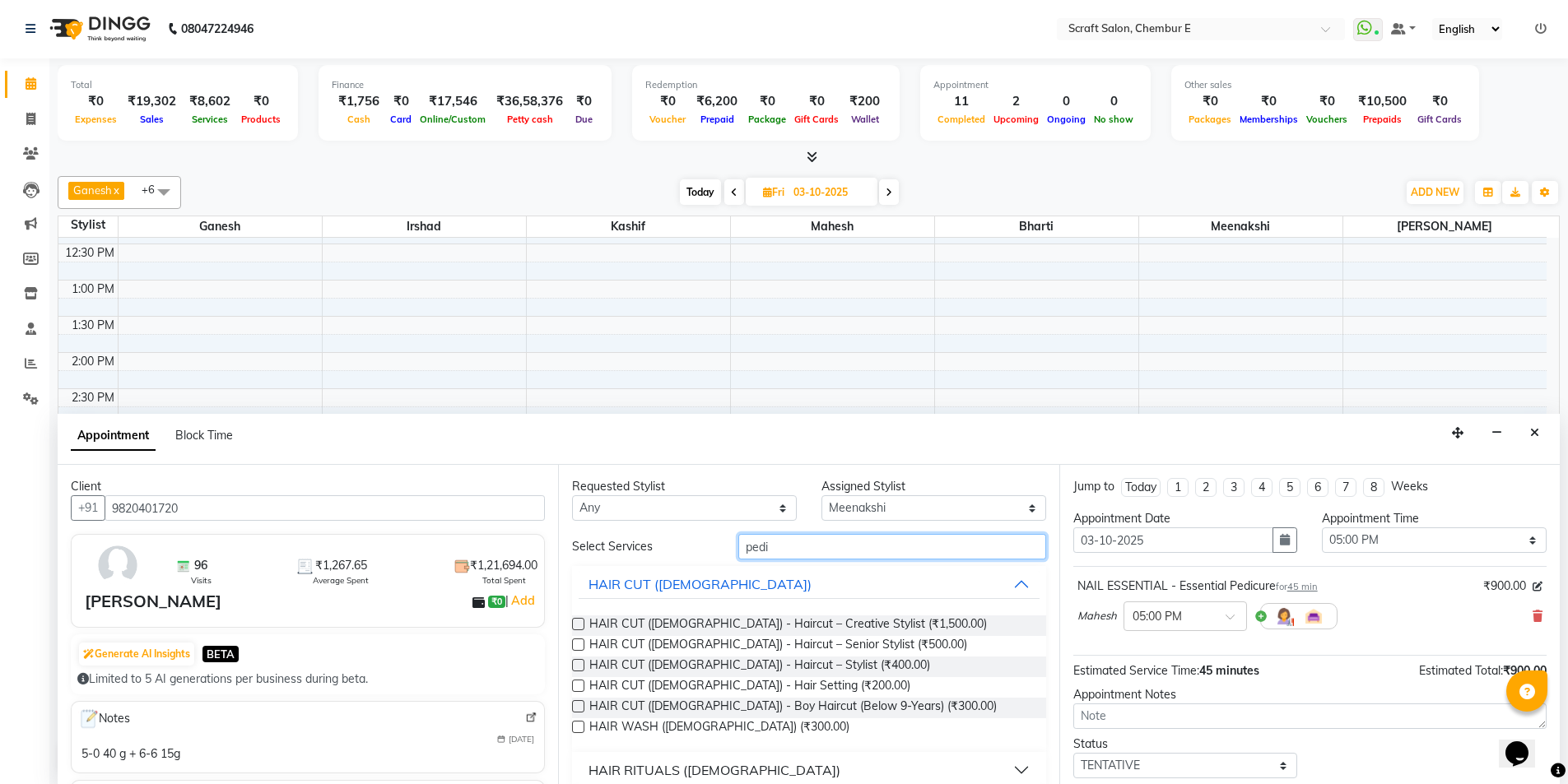
click at [839, 549] on input "pedi" at bounding box center [892, 546] width 307 height 25
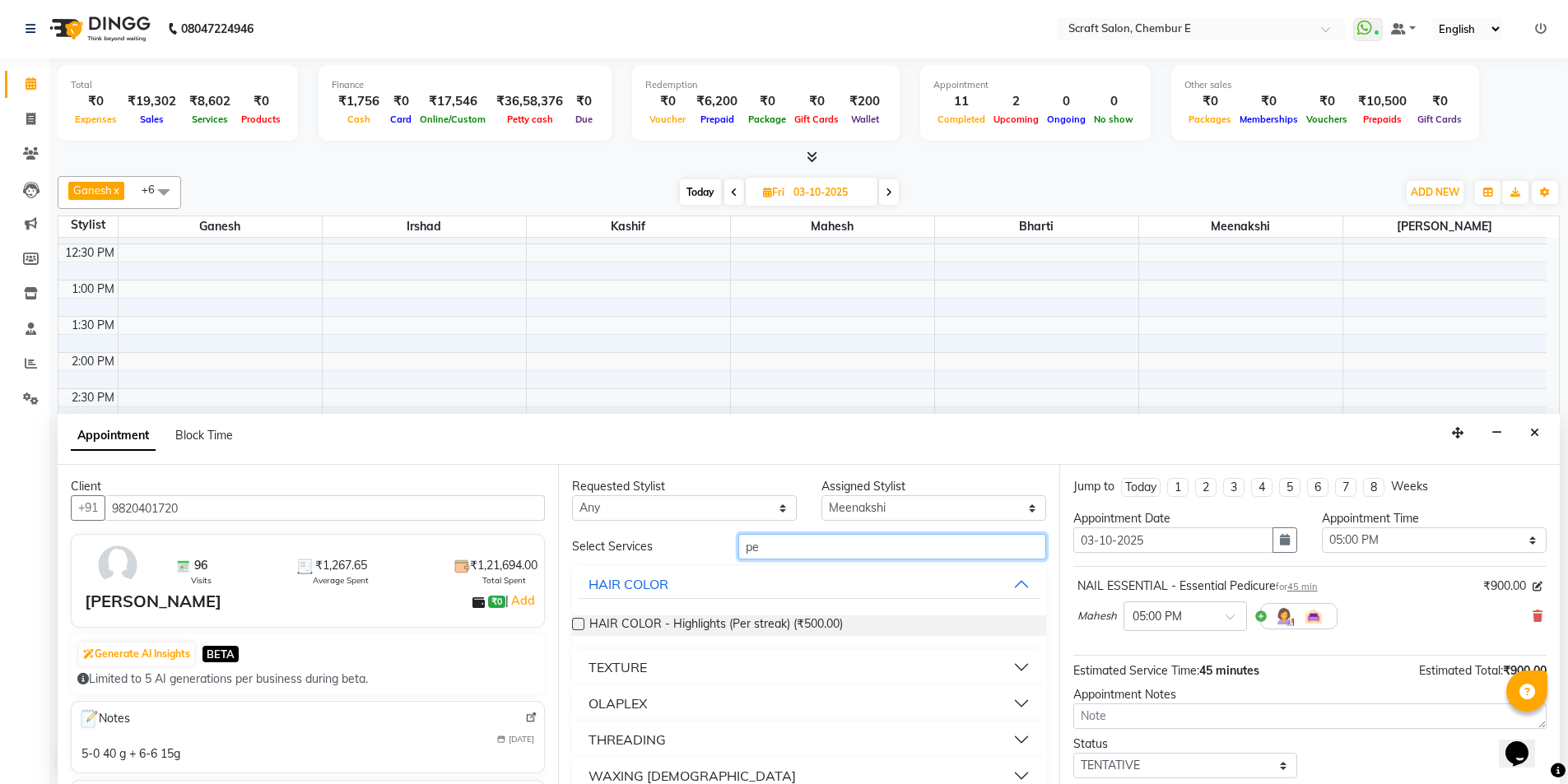
type input "p"
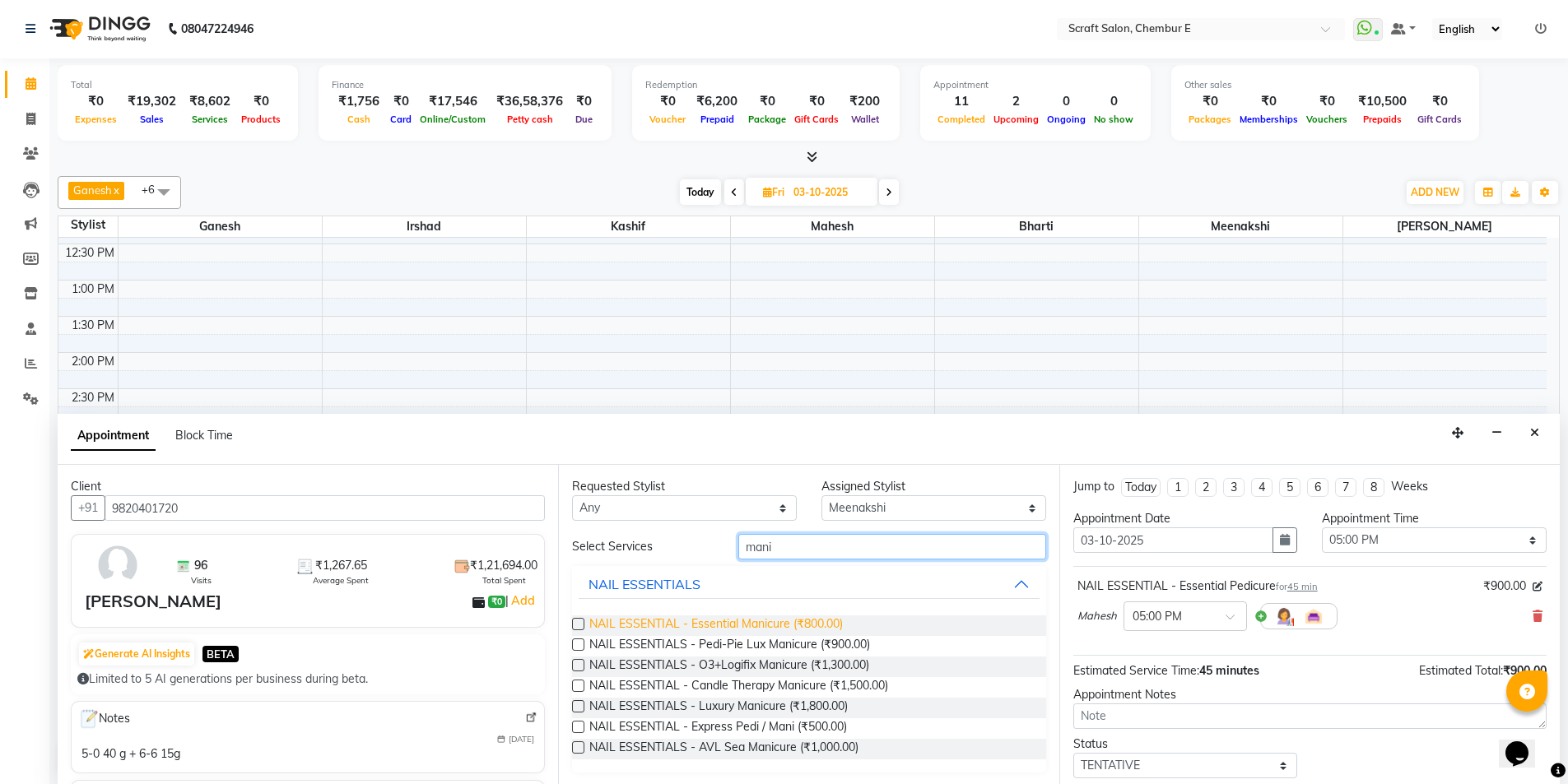
type input "mani"
click at [789, 625] on span "NAIL ESSENTIAL - Essential Manicure (₹800.00)" at bounding box center [716, 625] width 253 height 21
checkbox input "false"
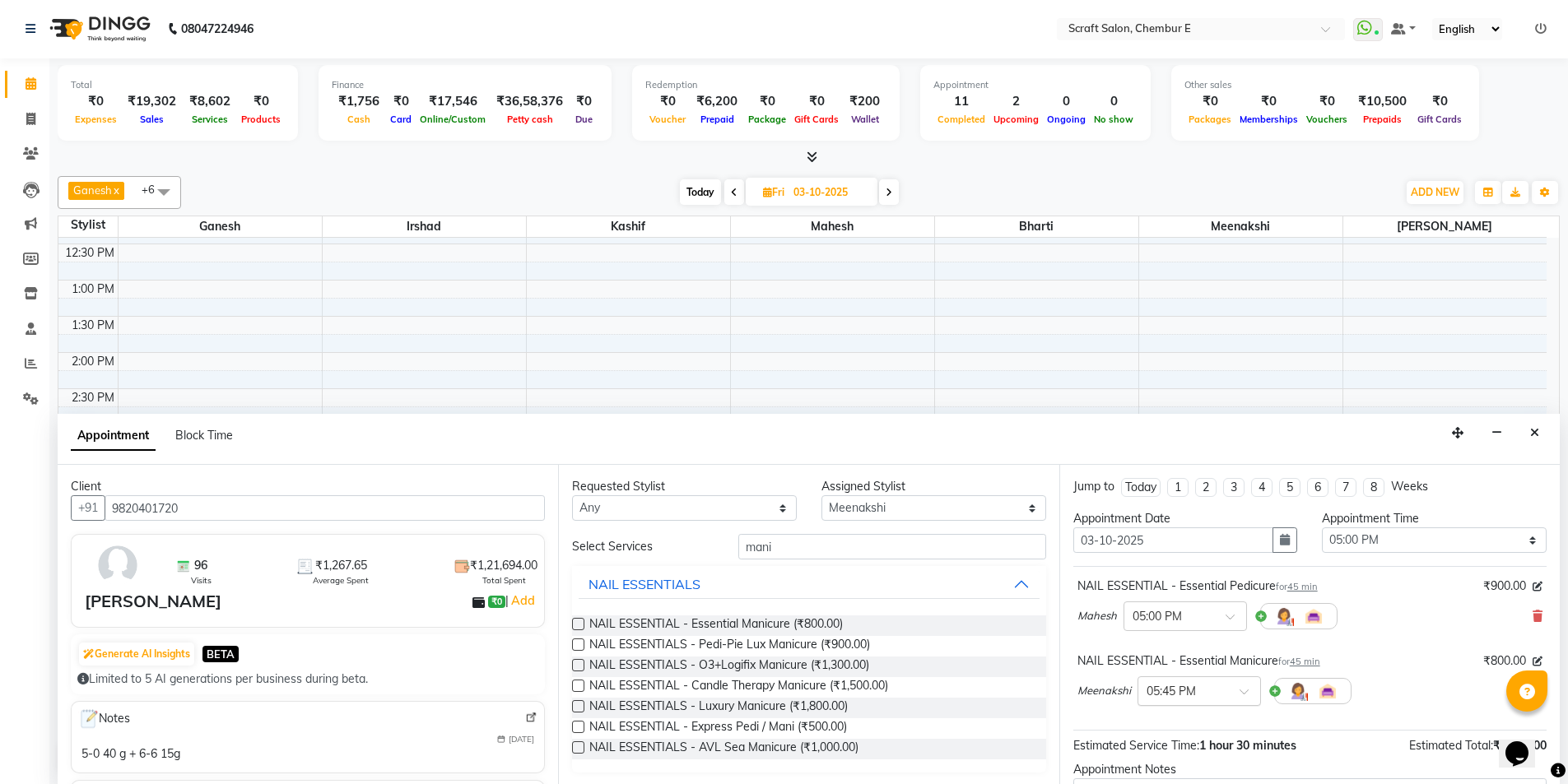
click at [1242, 691] on span at bounding box center [1250, 696] width 21 height 17
click at [1187, 725] on div "05:00 PM" at bounding box center [1199, 729] width 122 height 31
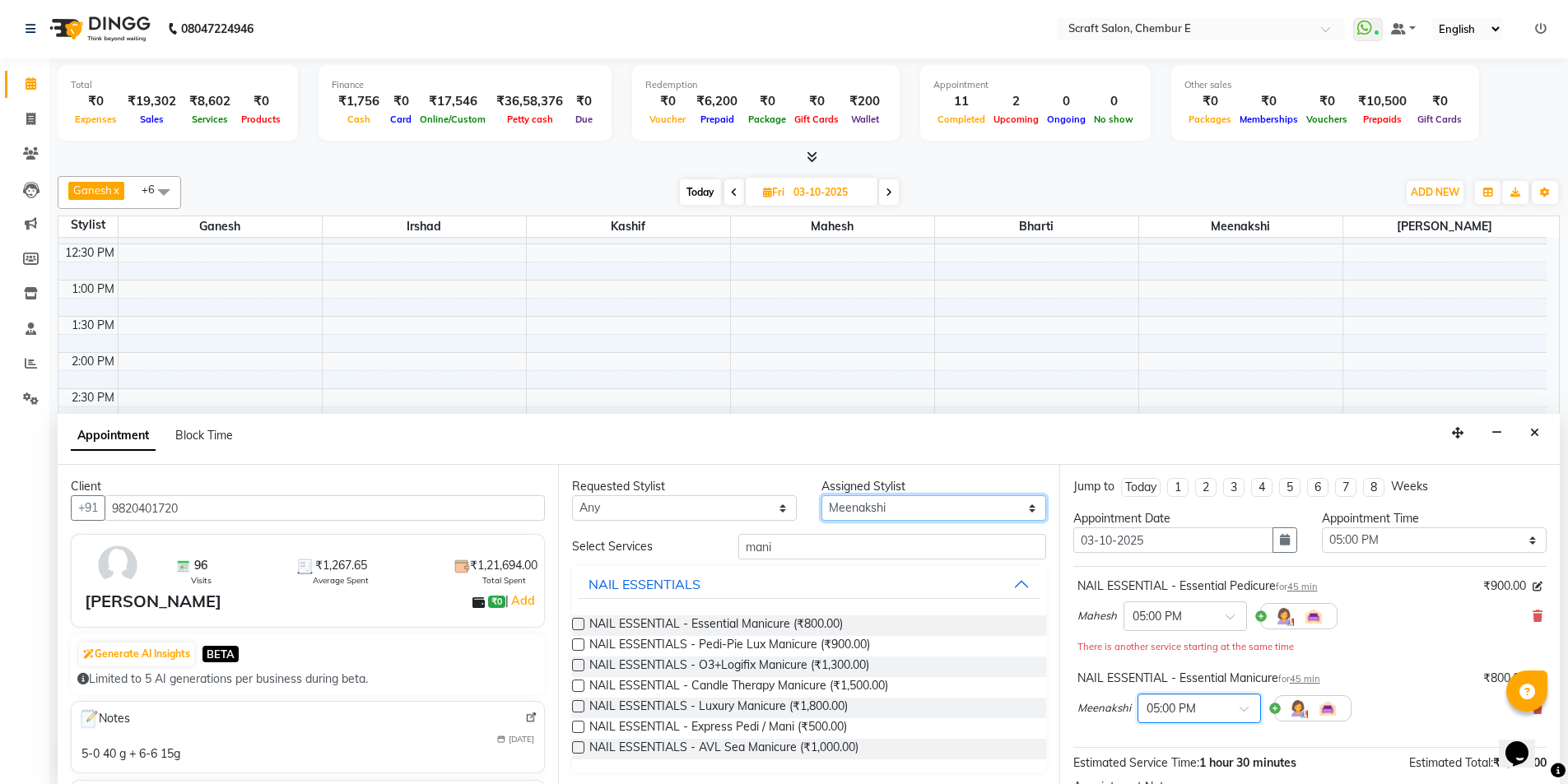
click at [1017, 509] on select "Select Bharti Ganesh Irshad Kashif Mahesh Meenakshi Rasika" at bounding box center [933, 508] width 225 height 25
select select "19818"
click at [821, 496] on select "Select Bharti Ganesh Irshad Kashif Mahesh Meenakshi Rasika" at bounding box center [933, 508] width 225 height 25
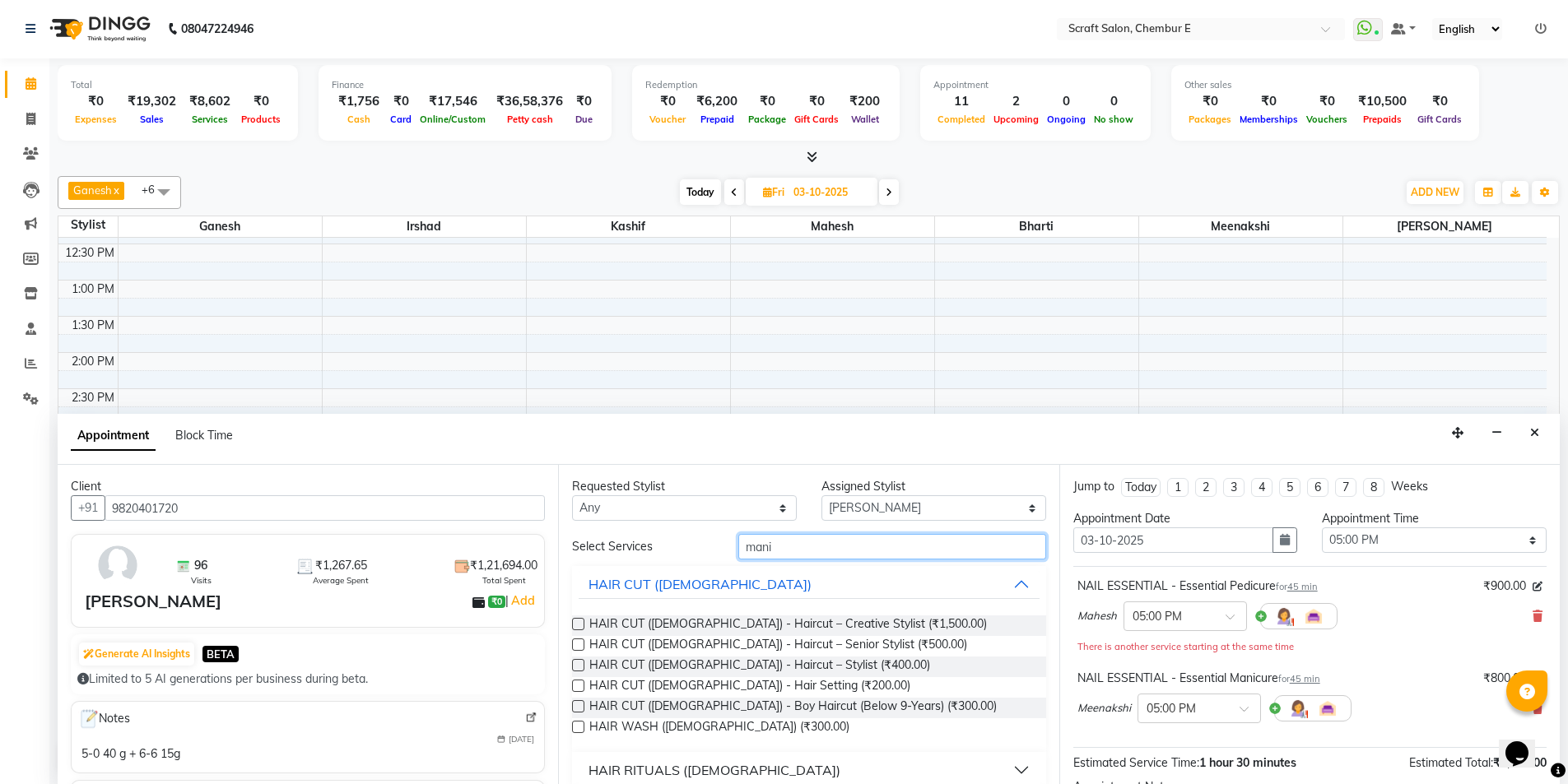
click at [775, 546] on input "mani" at bounding box center [892, 546] width 307 height 25
type input "m"
click at [941, 510] on select "Select Bharti Ganesh Irshad Kashif Mahesh Meenakshi Rasika" at bounding box center [933, 508] width 225 height 25
click at [759, 549] on input "text" at bounding box center [892, 546] width 307 height 25
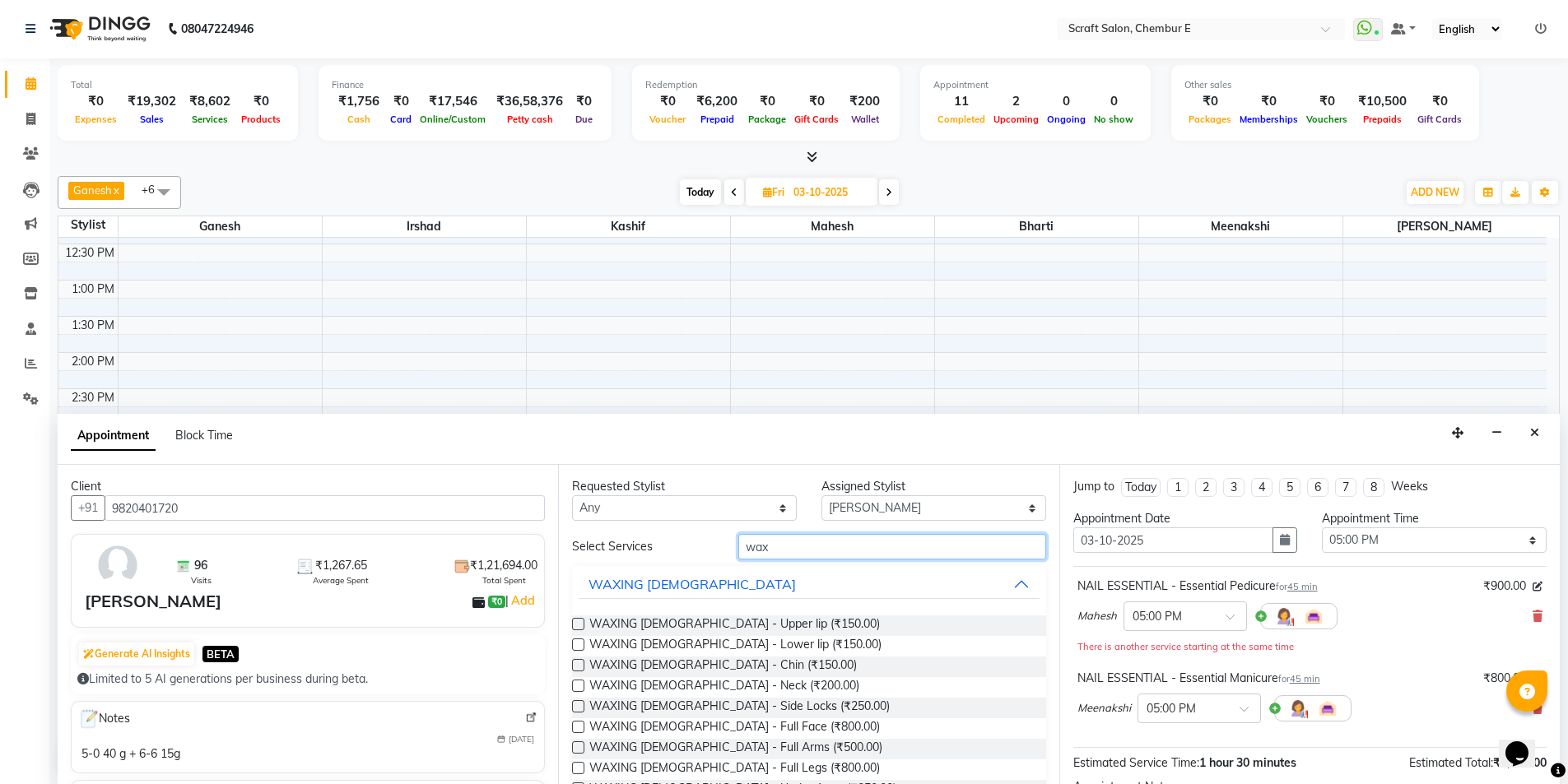
type input "wax"
click at [894, 498] on select "Select Bharti Ganesh Irshad Kashif Mahesh Meenakshi Rasika" at bounding box center [933, 508] width 225 height 25
click at [821, 496] on select "Select Bharti Ganesh Irshad Kashif Mahesh Meenakshi Rasika" at bounding box center [933, 508] width 225 height 25
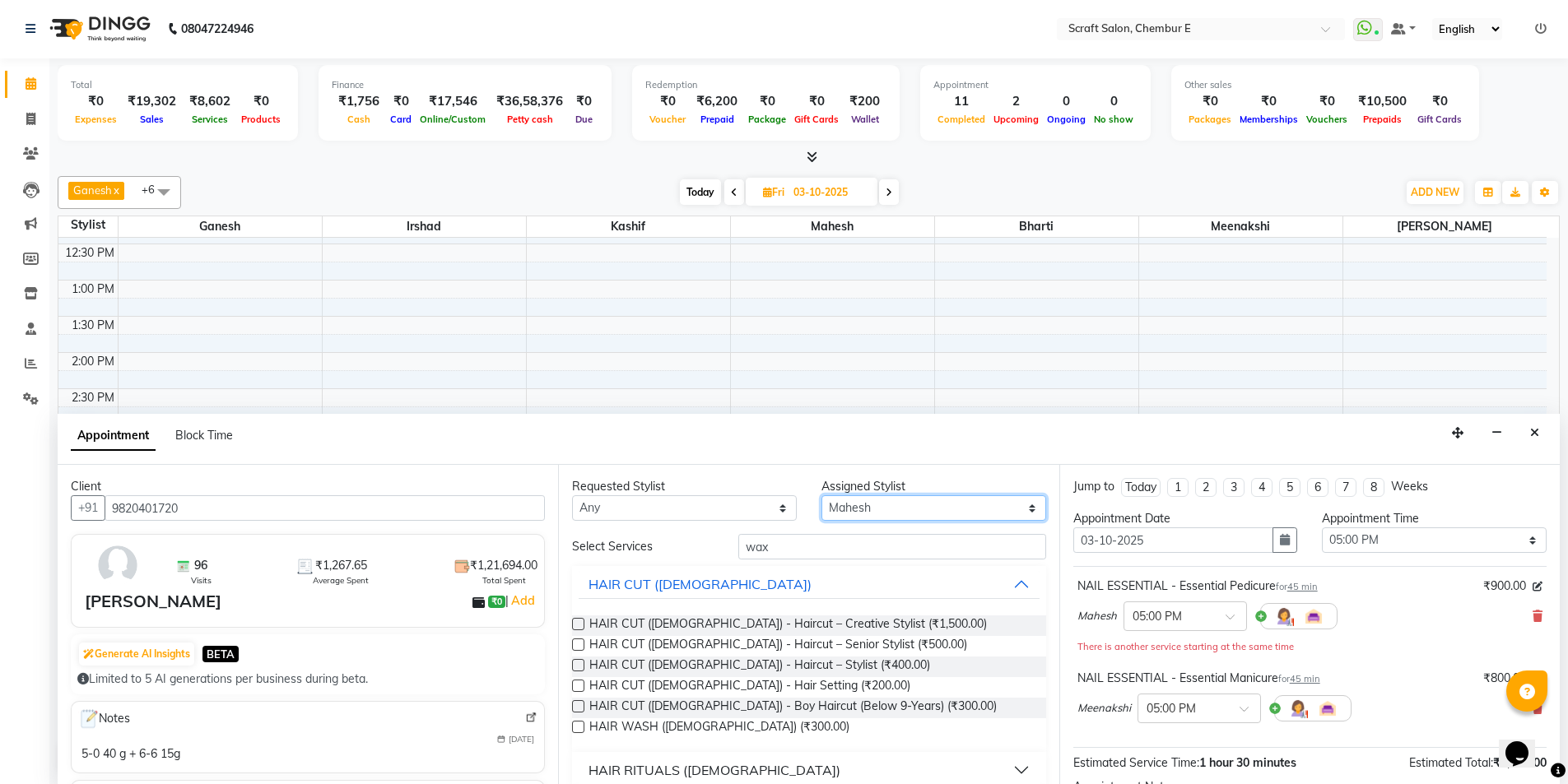
click at [897, 506] on select "Select Bharti Ganesh Irshad Kashif Mahesh Meenakshi Rasika" at bounding box center [933, 508] width 225 height 25
select select "69640"
click at [821, 496] on select "Select Bharti Ganesh Irshad Kashif Mahesh Meenakshi Rasika" at bounding box center [933, 508] width 225 height 25
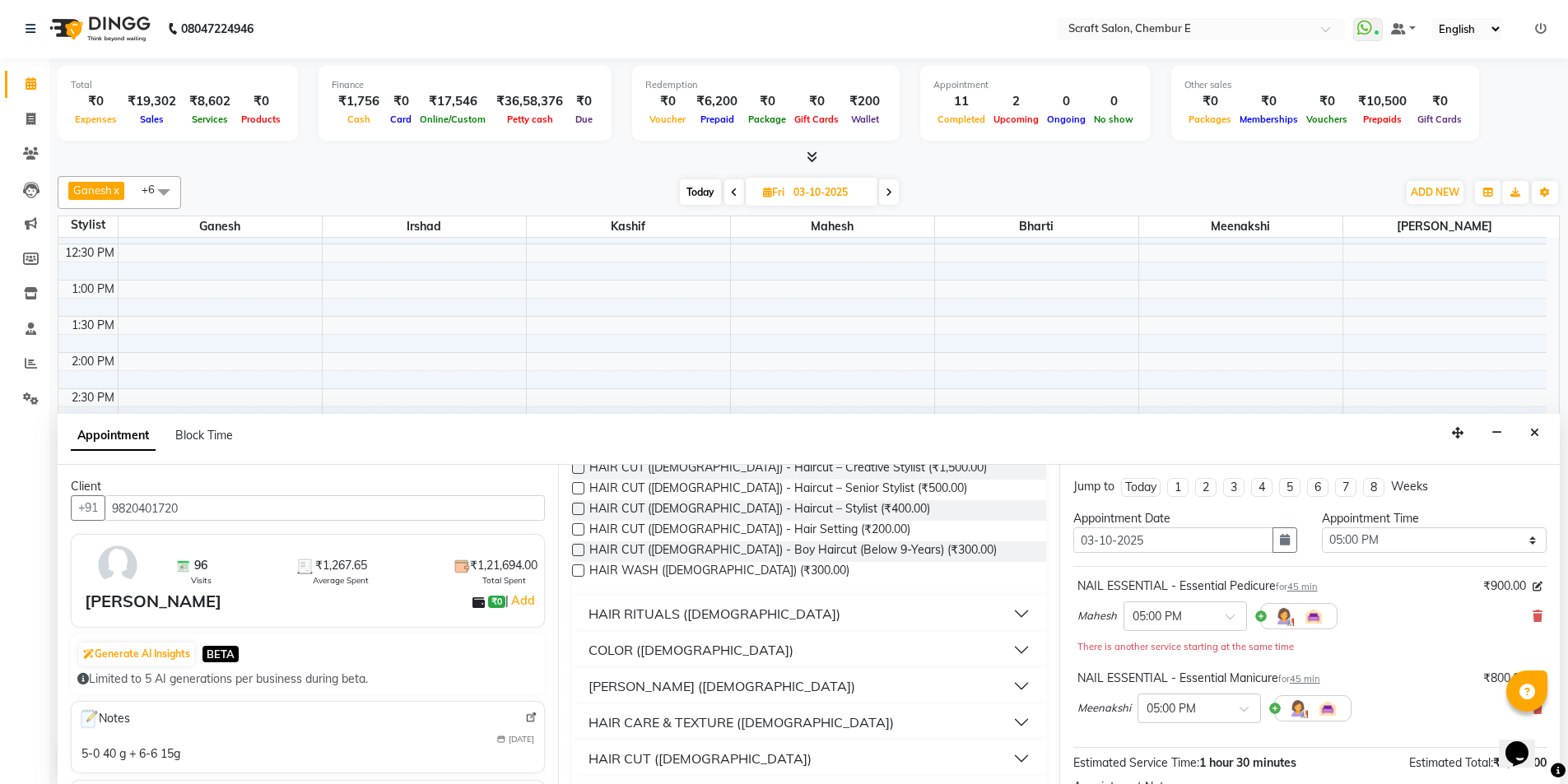
scroll to position [0, 0]
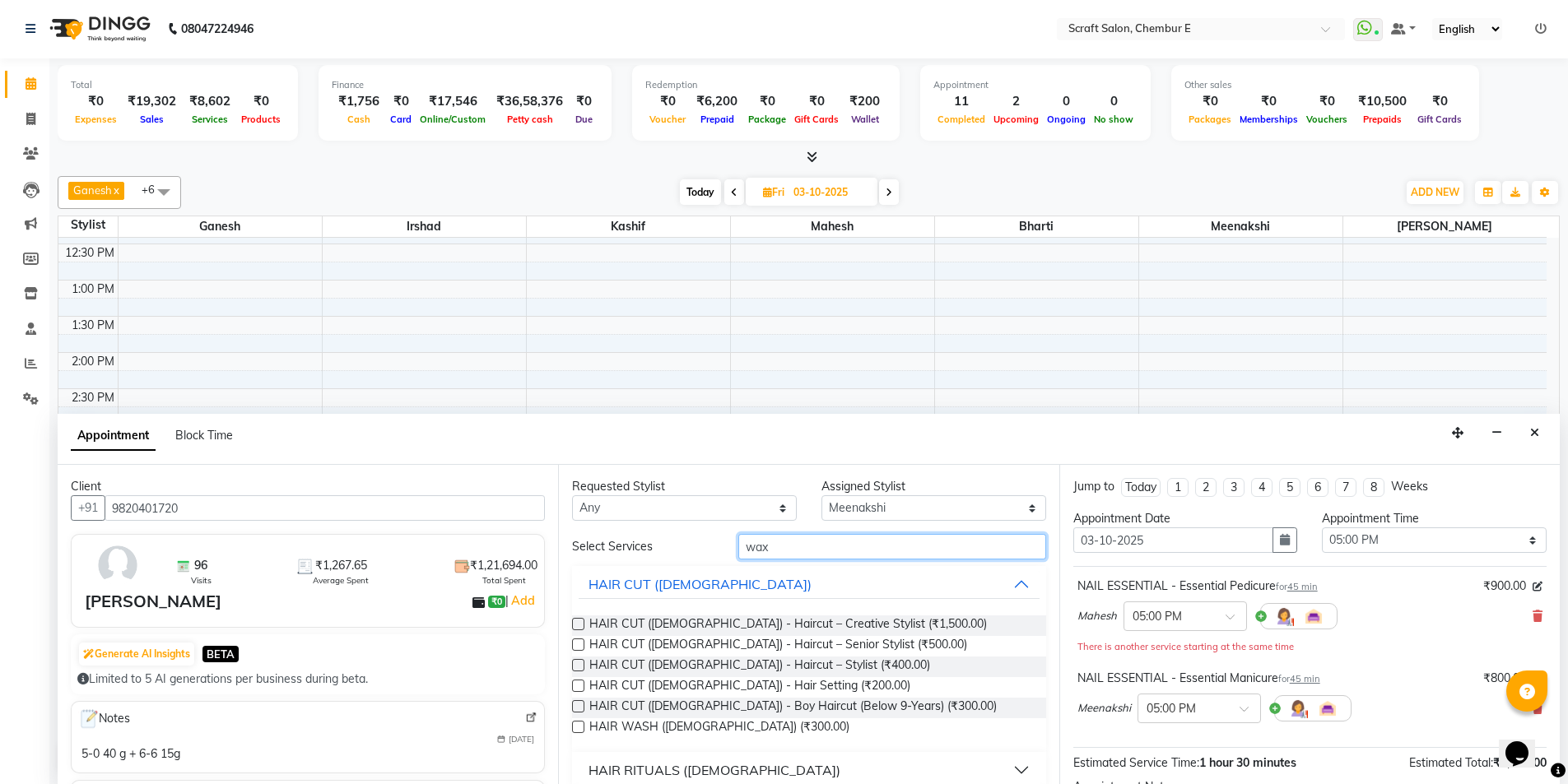
click at [885, 554] on input "wax" at bounding box center [892, 546] width 307 height 25
type input "w"
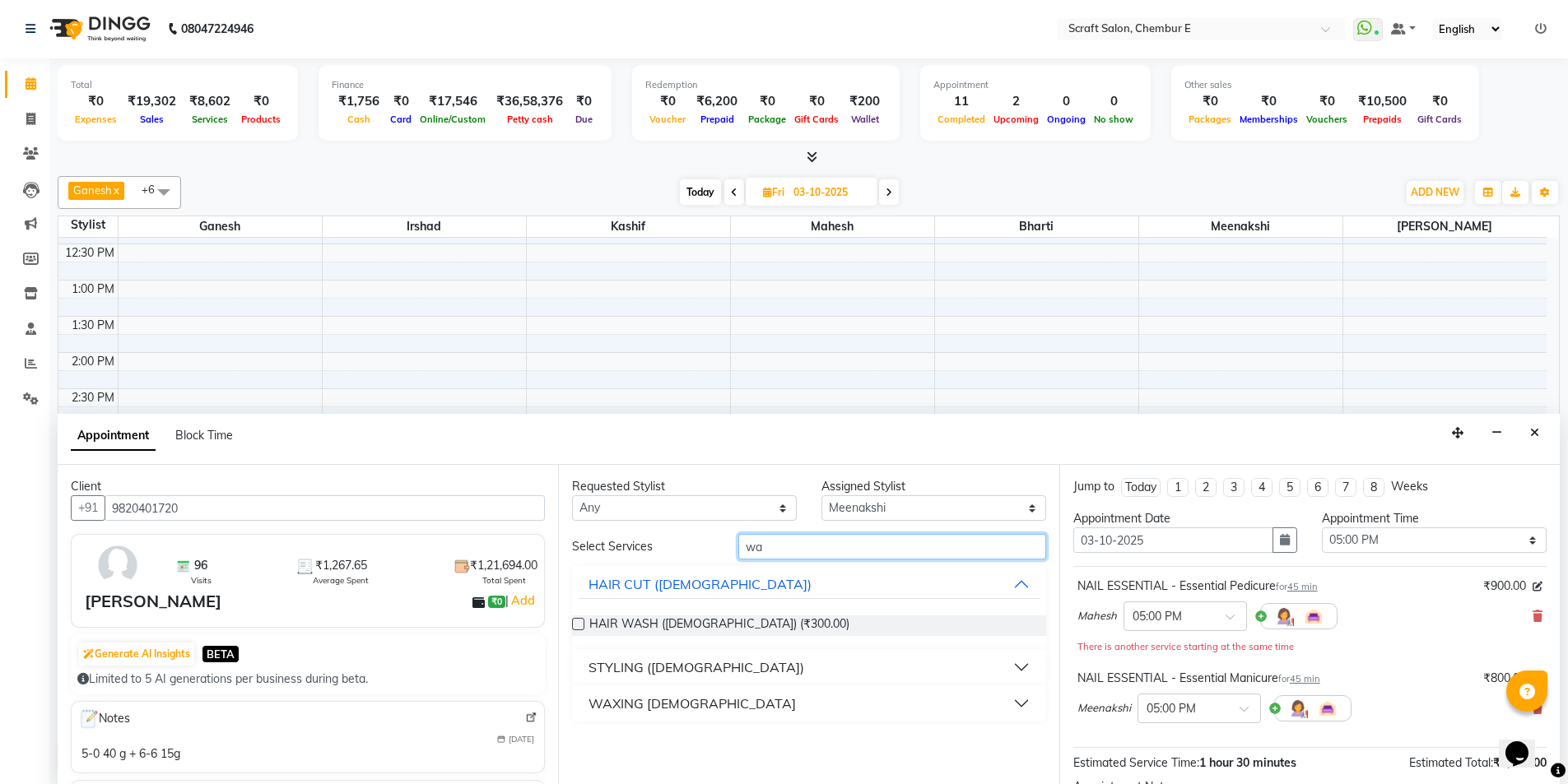
type input "wax"
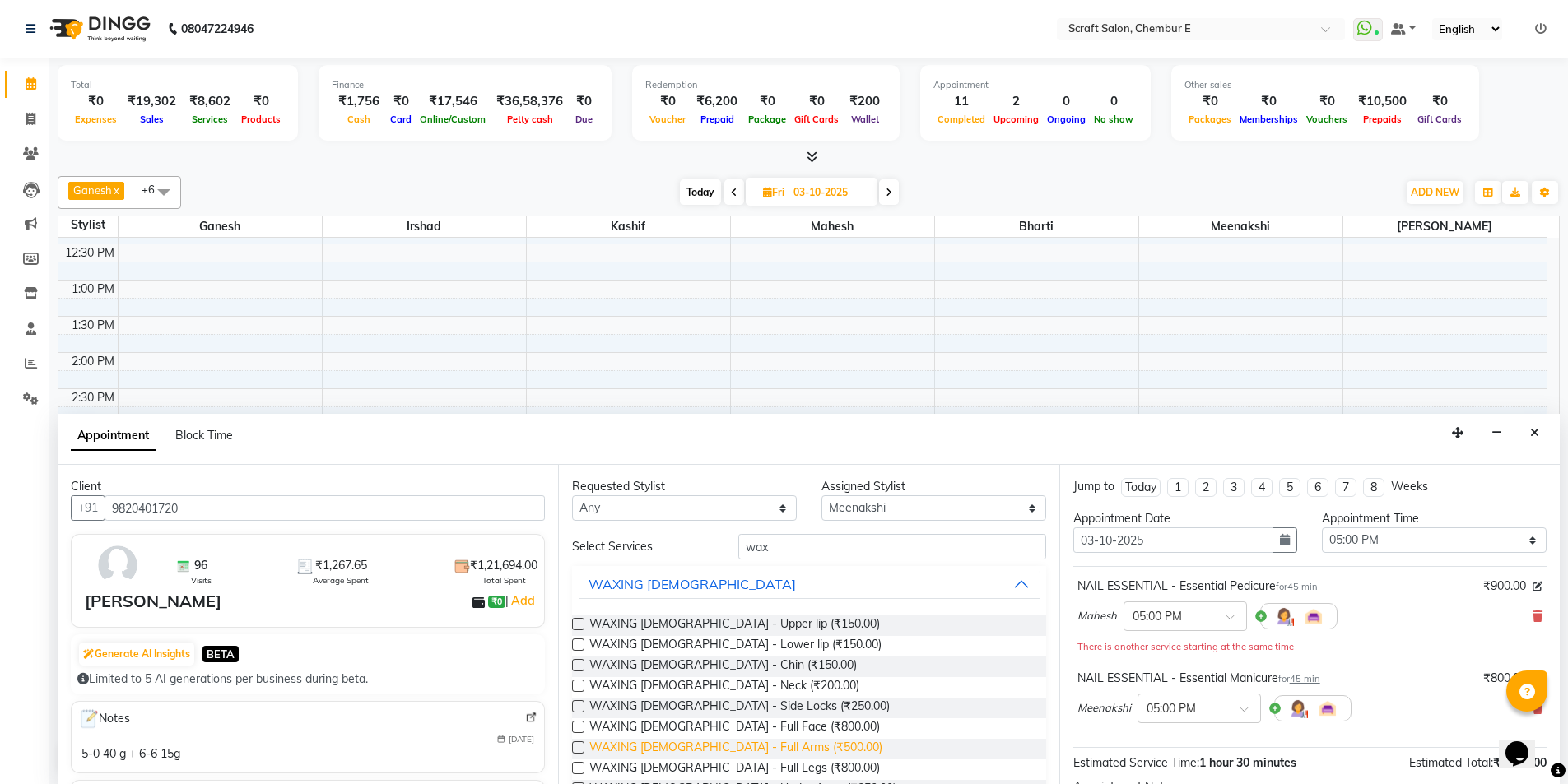
click at [670, 745] on span "WAXING FEMALE - Full Arms (₹500.00)" at bounding box center [736, 749] width 293 height 21
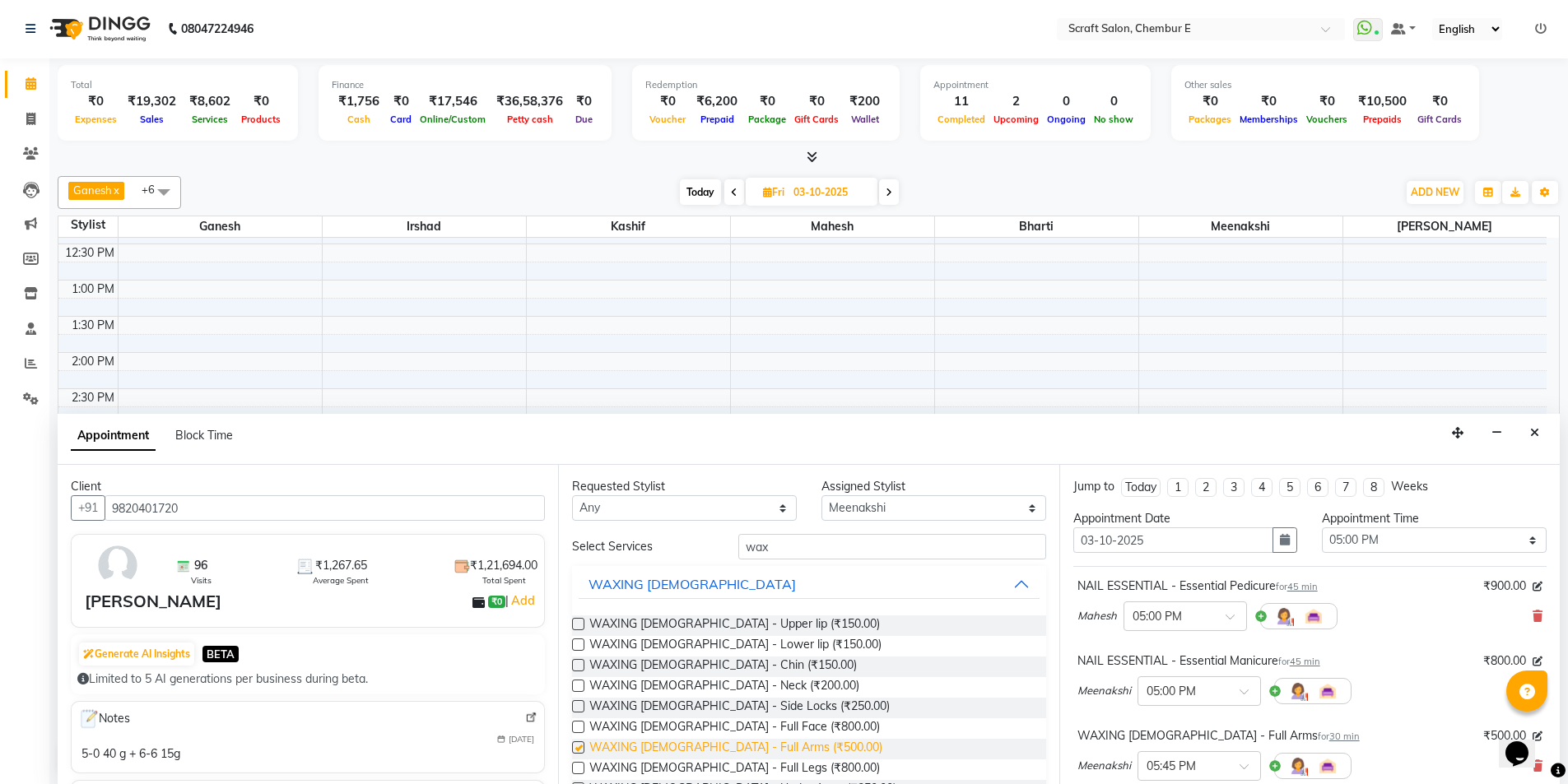
checkbox input "false"
click at [639, 763] on span "WAXING FEMALE - Full Legs (₹800.00)" at bounding box center [735, 770] width 290 height 21
checkbox input "false"
click at [957, 513] on select "Select Bharti Ganesh Irshad Kashif Mahesh Meenakshi Rasika" at bounding box center [933, 508] width 225 height 25
select select "33658"
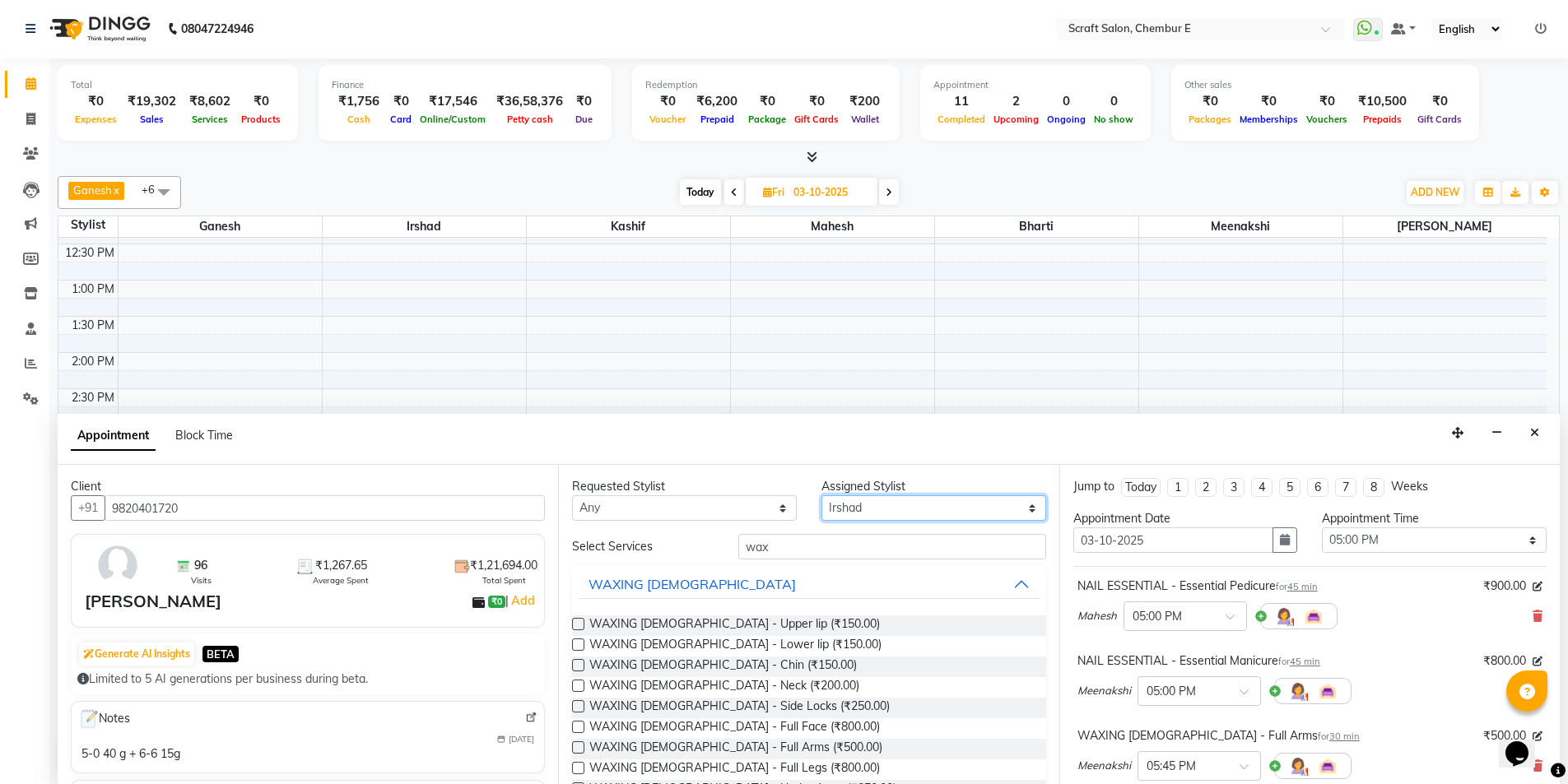
click at [821, 496] on select "Select Bharti Ganesh Irshad Kashif Mahesh Meenakshi Rasika" at bounding box center [933, 508] width 225 height 25
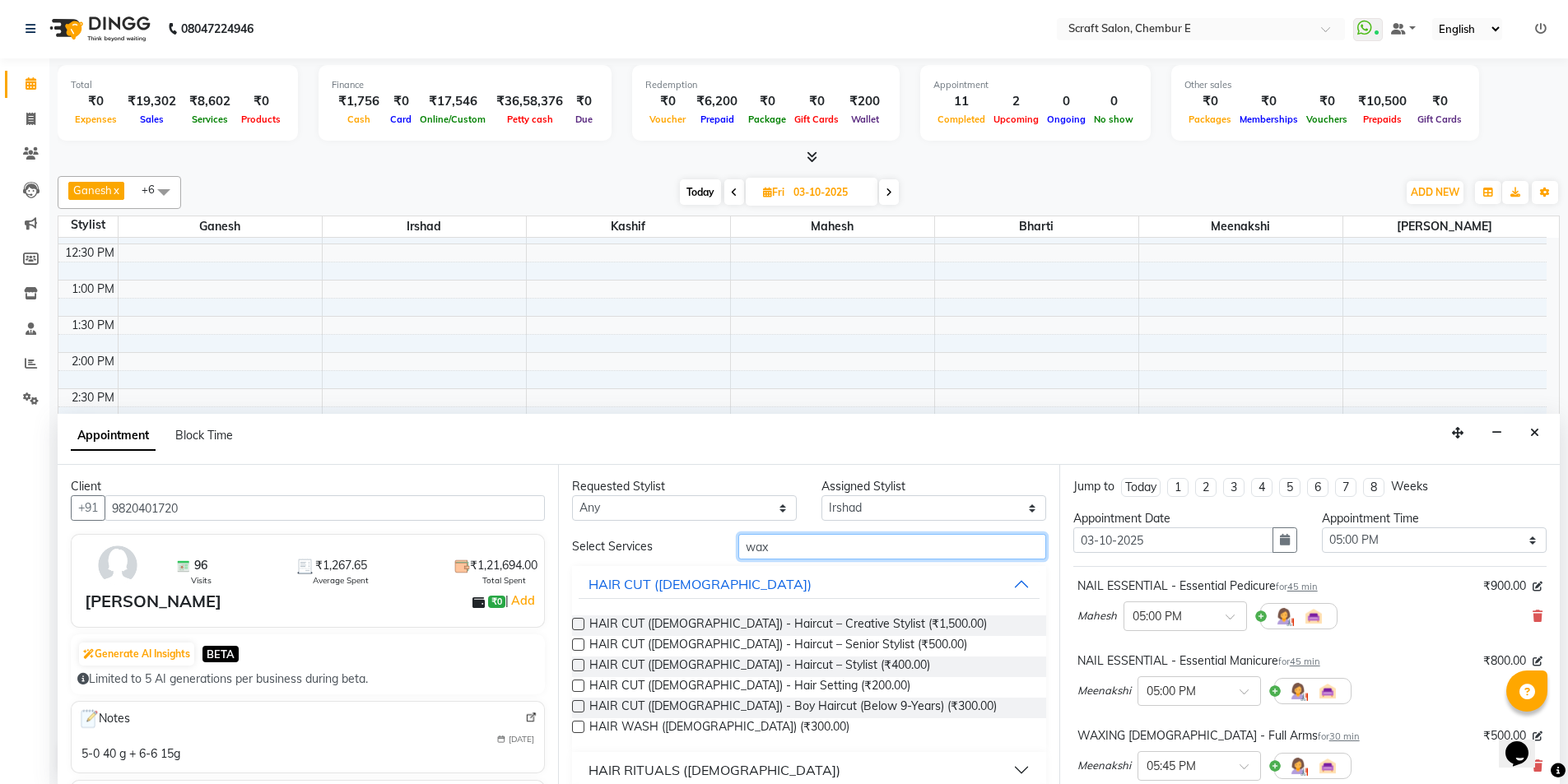
click at [802, 548] on input "wax" at bounding box center [892, 546] width 307 height 25
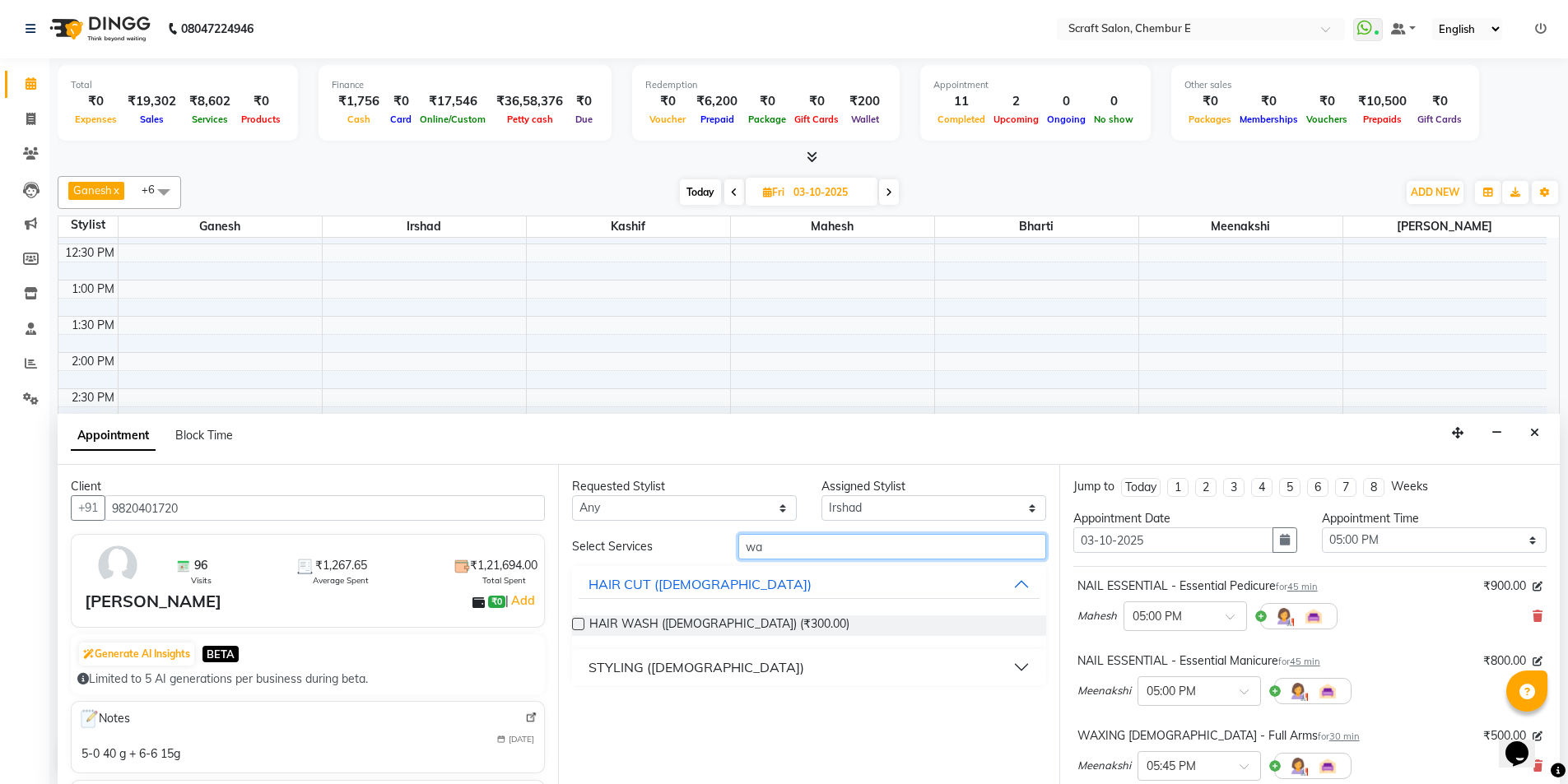
type input "w"
type input "wash"
click at [1017, 674] on button "STYLING (FEMALE)" at bounding box center [809, 667] width 460 height 30
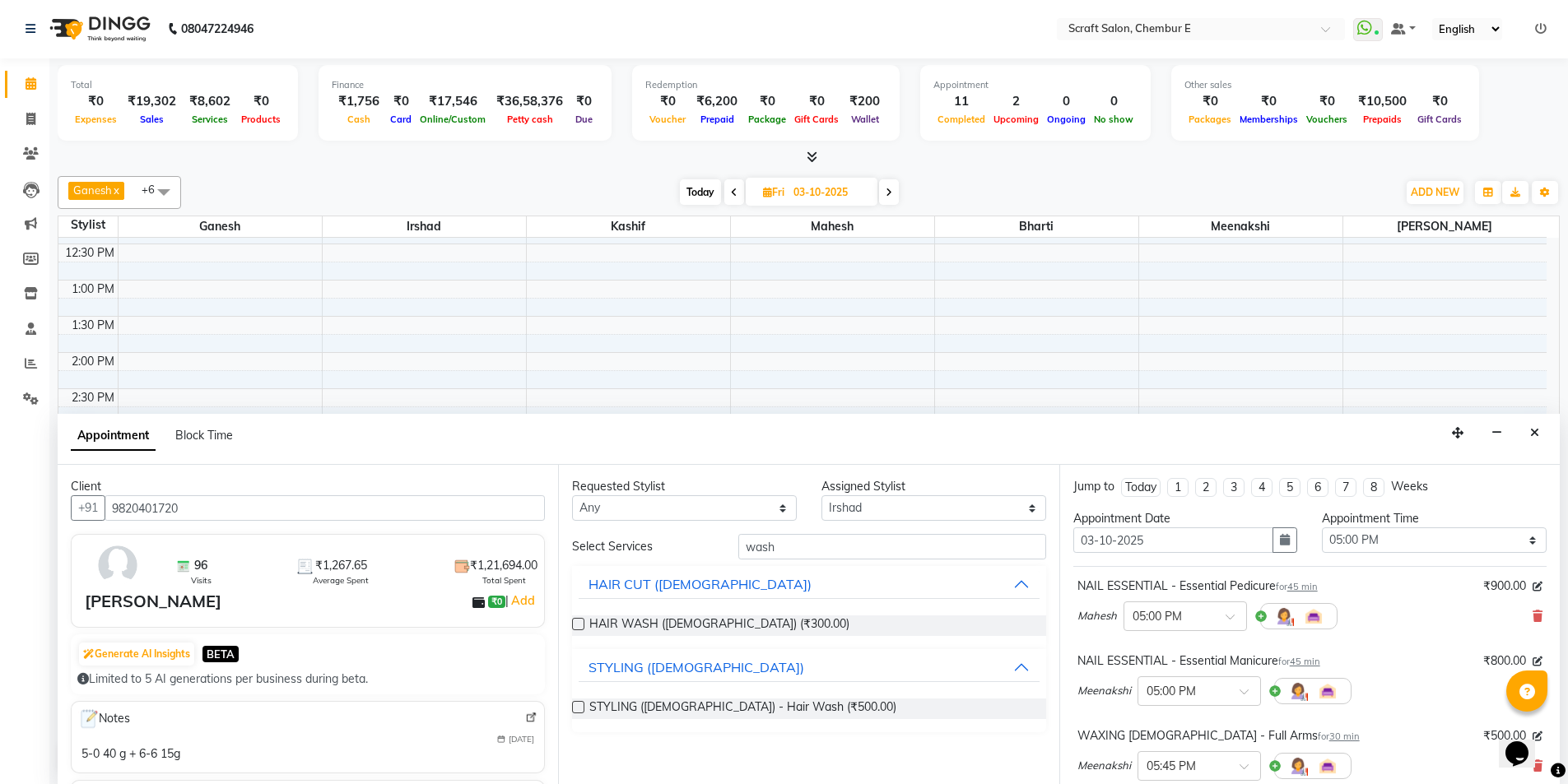
click at [841, 711] on div "STYLING (FEMALE) - Hair Wash (₹500.00)" at bounding box center [808, 708] width 473 height 21
click at [793, 705] on span "STYLING (FEMALE) - Hair Wash (₹500.00)" at bounding box center [743, 708] width 307 height 21
checkbox input "false"
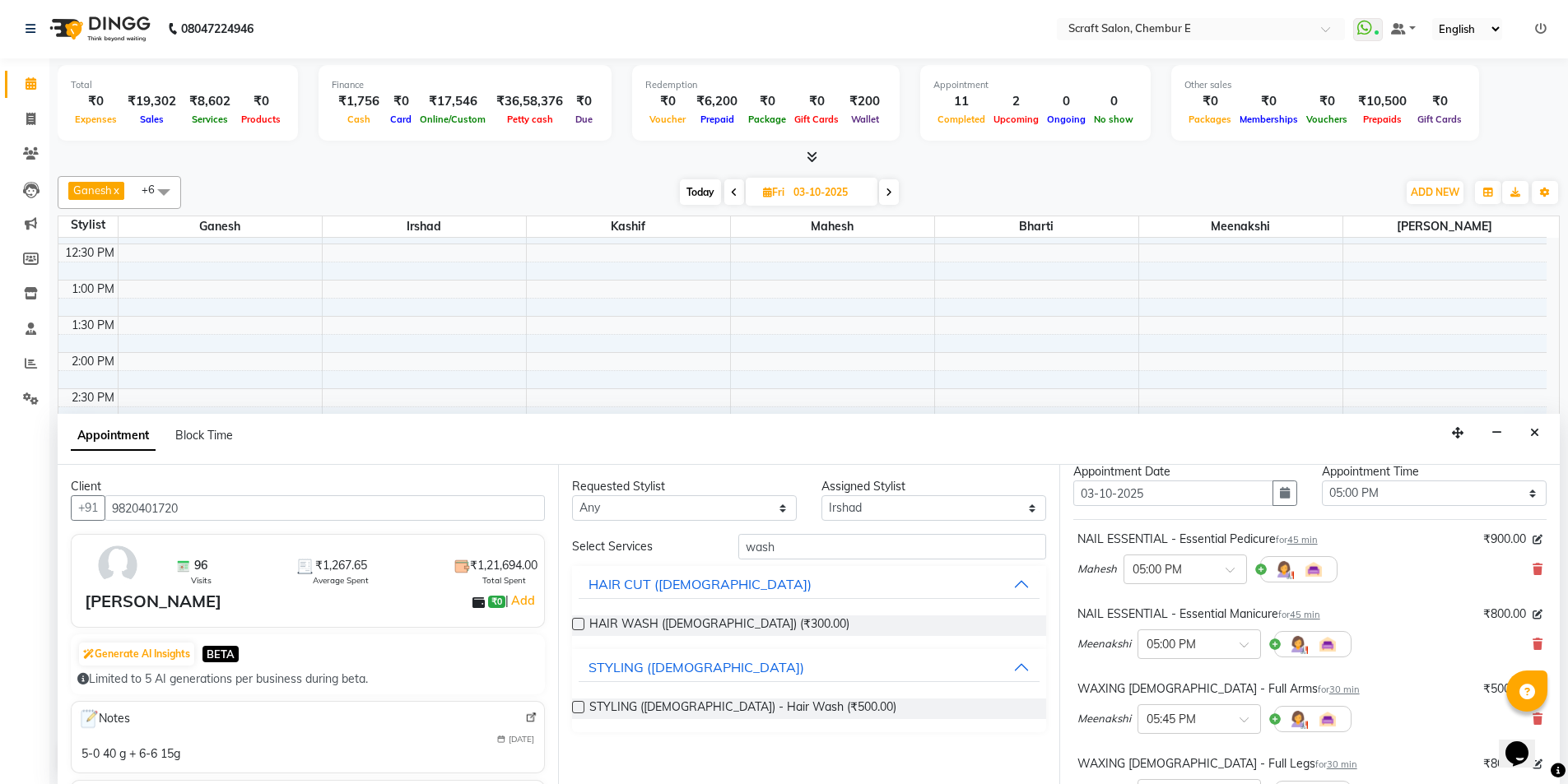
scroll to position [13, 0]
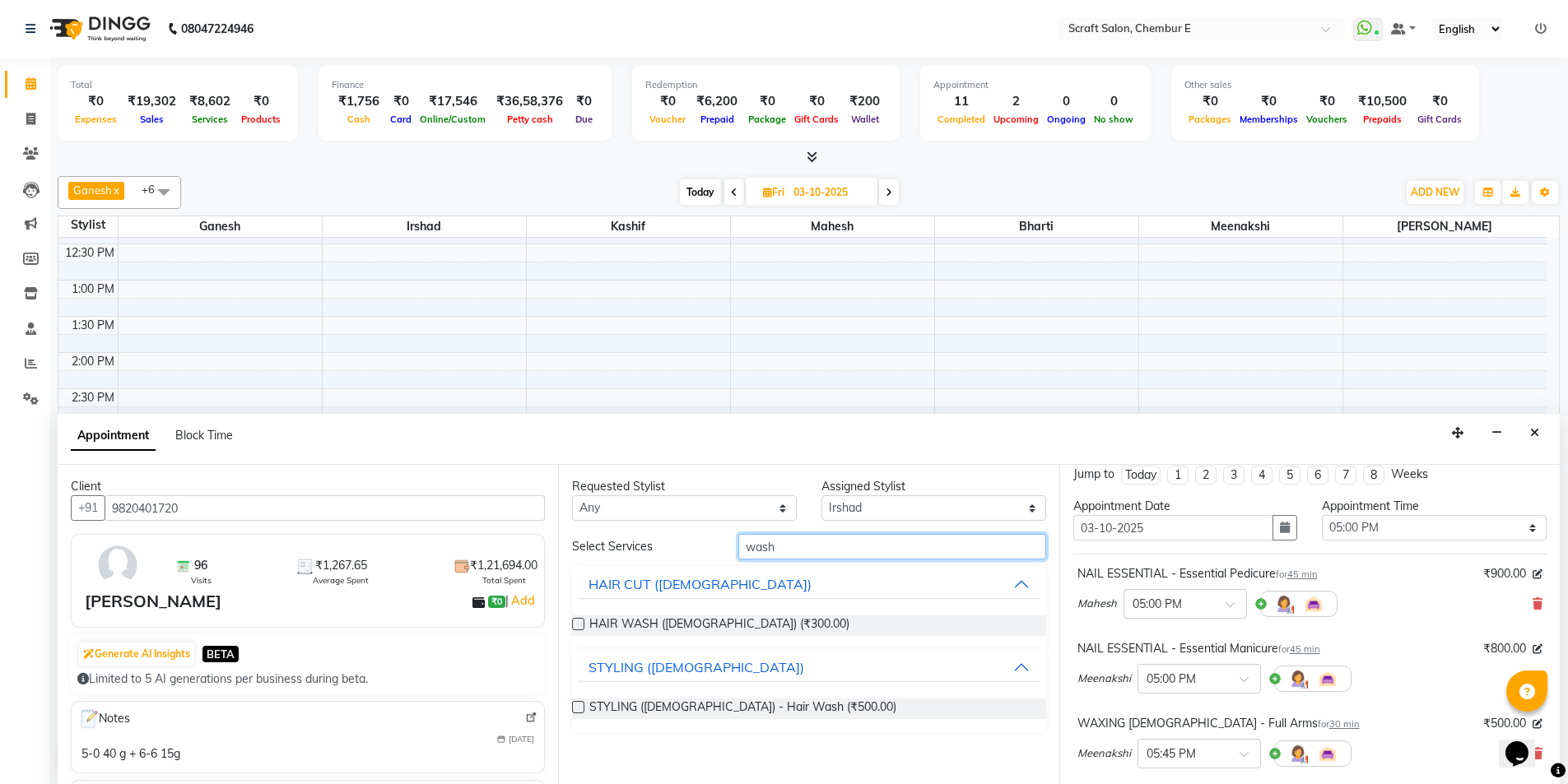
click at [899, 547] on input "wash" at bounding box center [892, 546] width 307 height 25
type input "w"
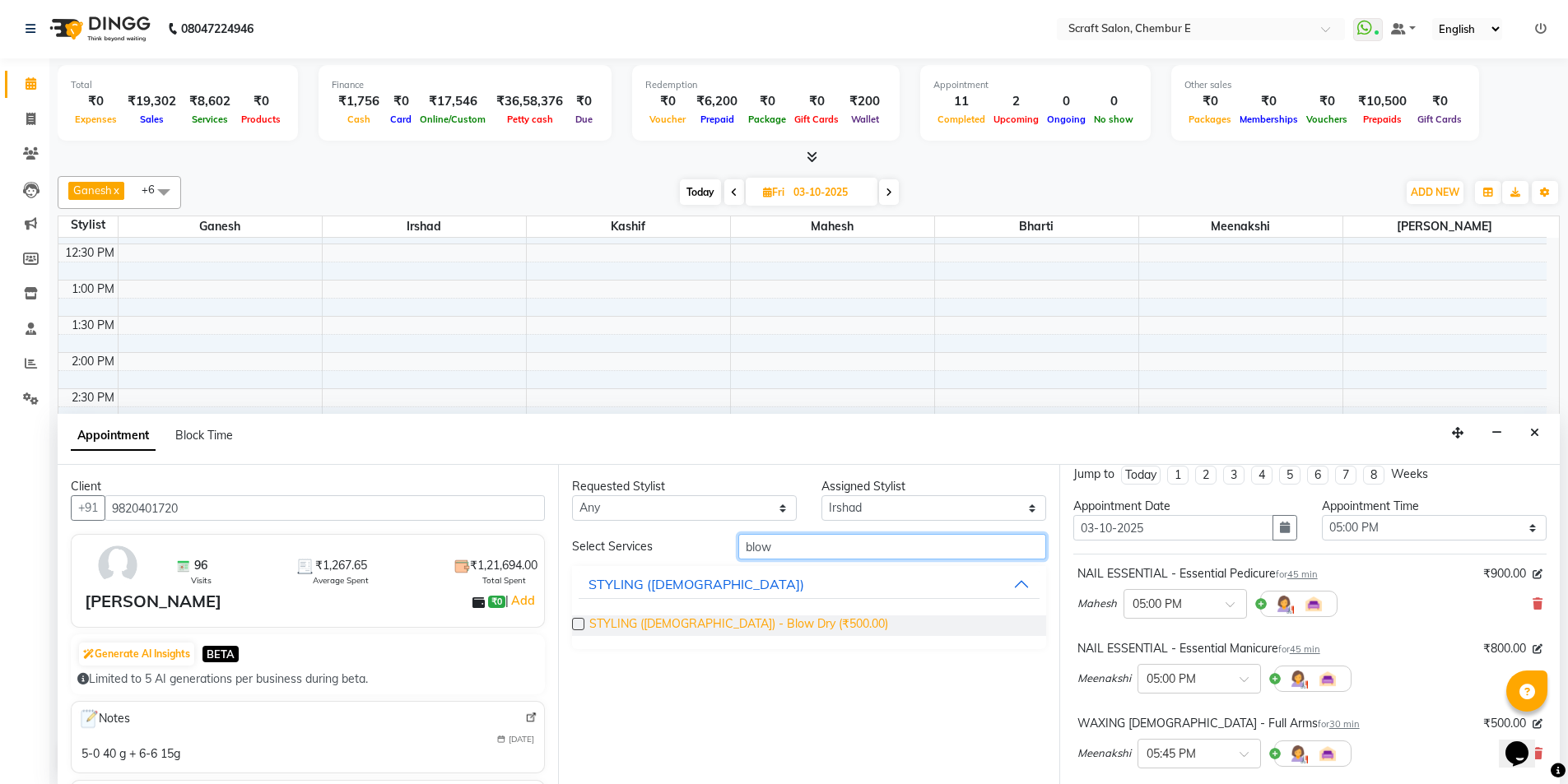
type input "blow"
click at [801, 624] on span "STYLING (FEMALE) - Blow Dry (₹500.00)" at bounding box center [738, 625] width 298 height 21
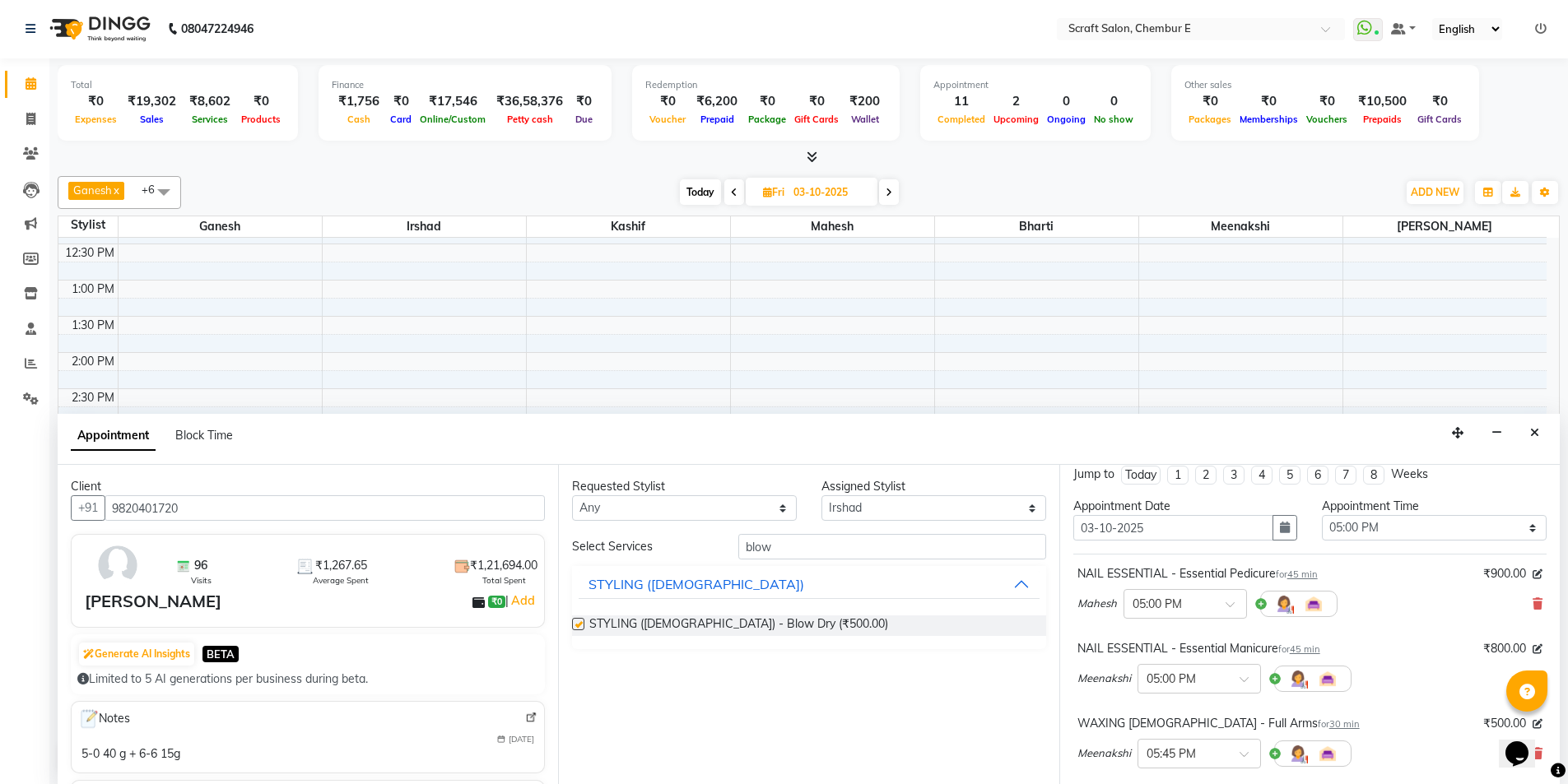
checkbox input "false"
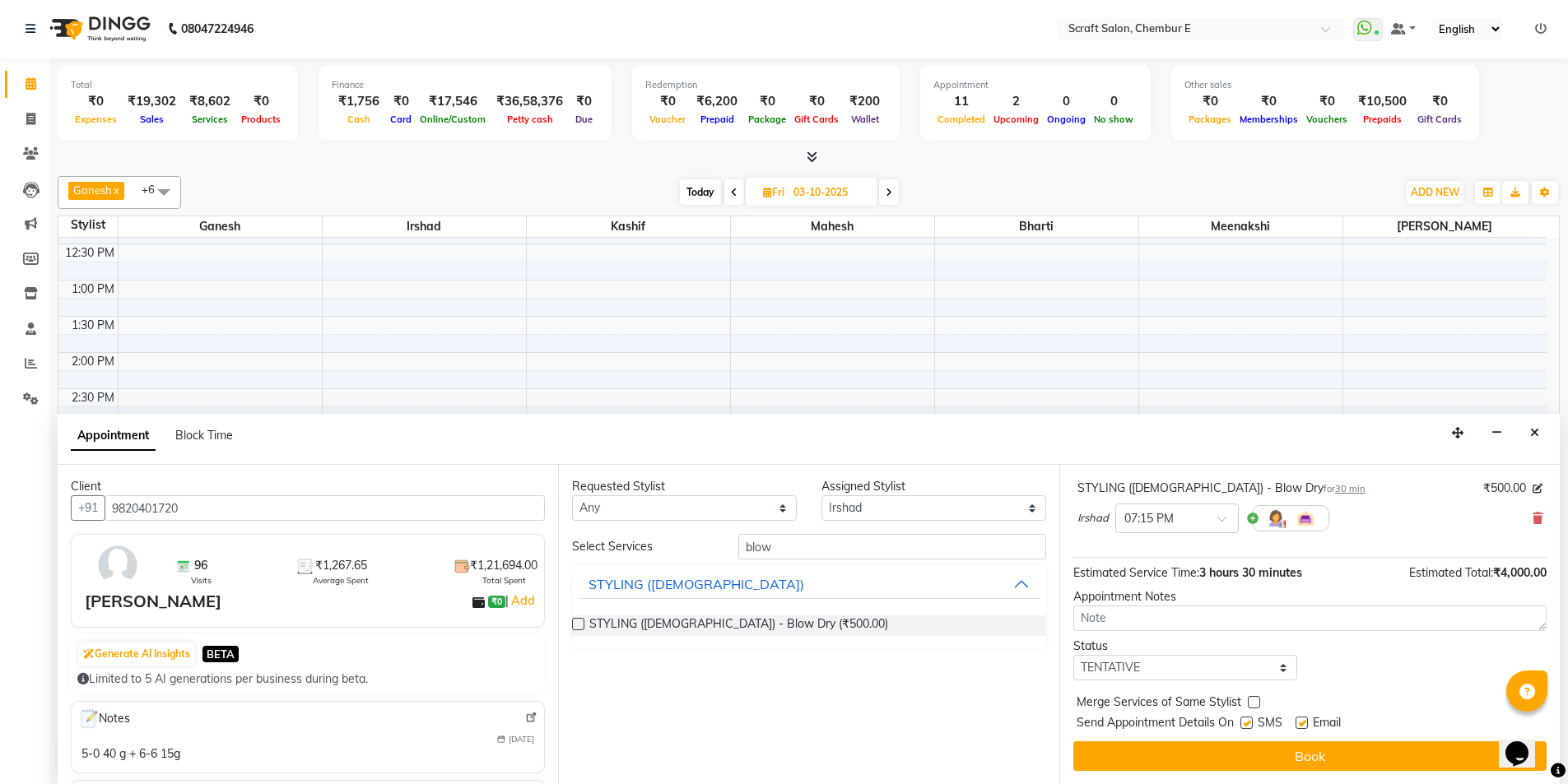
click at [1304, 719] on label at bounding box center [1302, 723] width 13 height 13
click at [1304, 719] on input "checkbox" at bounding box center [1301, 725] width 11 height 11
checkbox input "false"
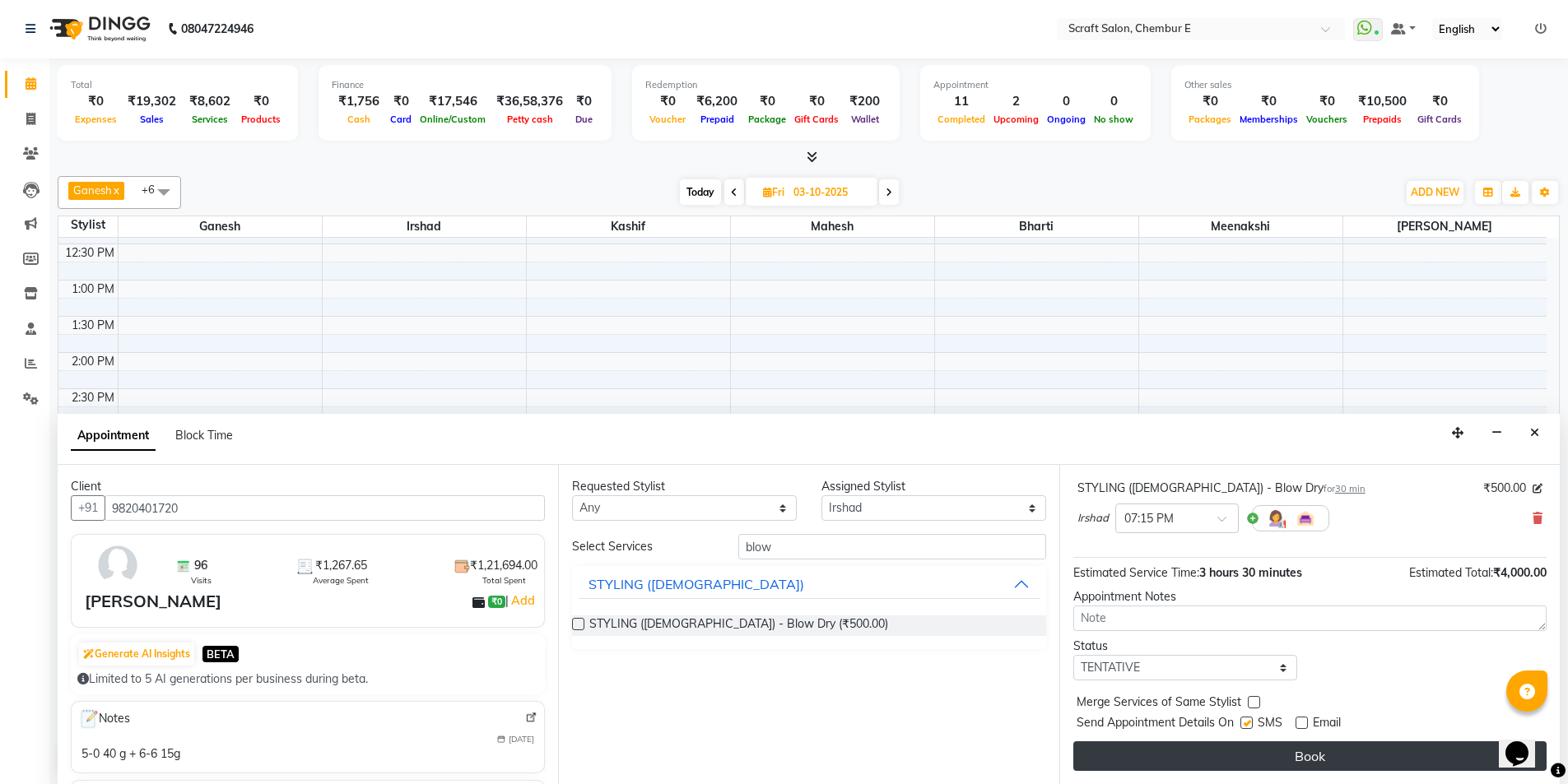
click at [1302, 756] on button "Book" at bounding box center [1309, 756] width 473 height 30
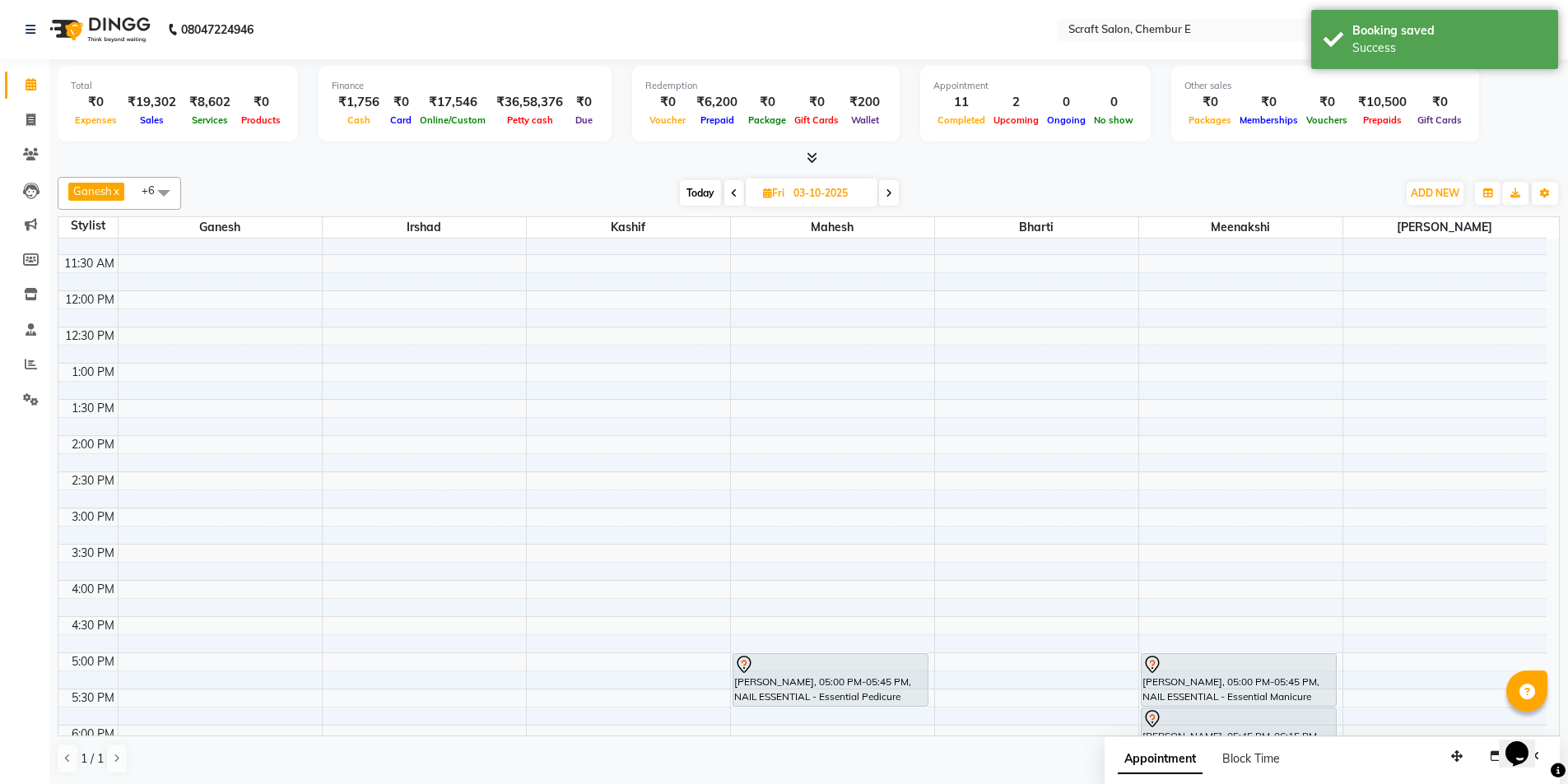
scroll to position [411, 0]
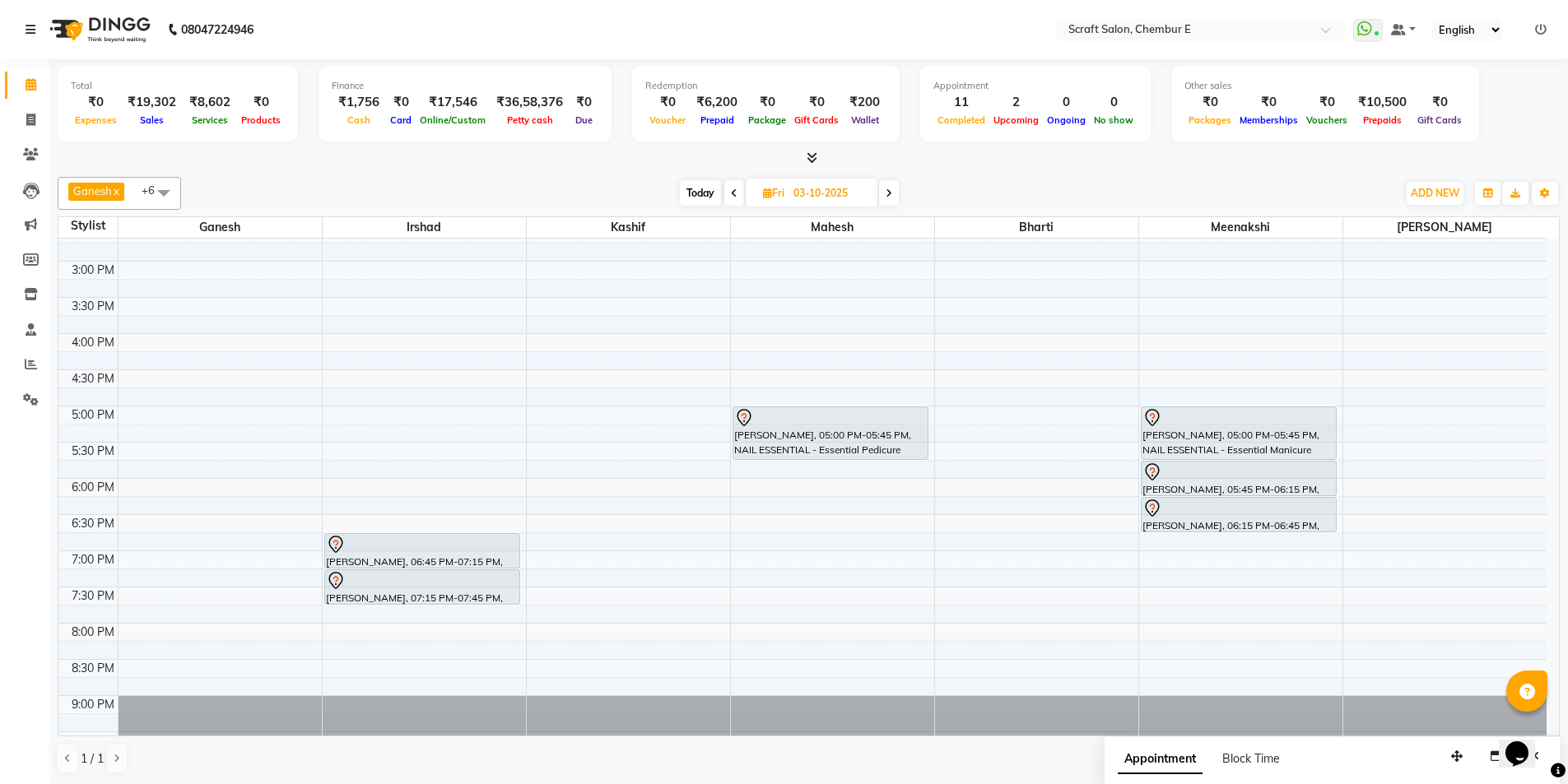
click at [703, 195] on span "Today" at bounding box center [701, 193] width 41 height 25
type input "02-10-2025"
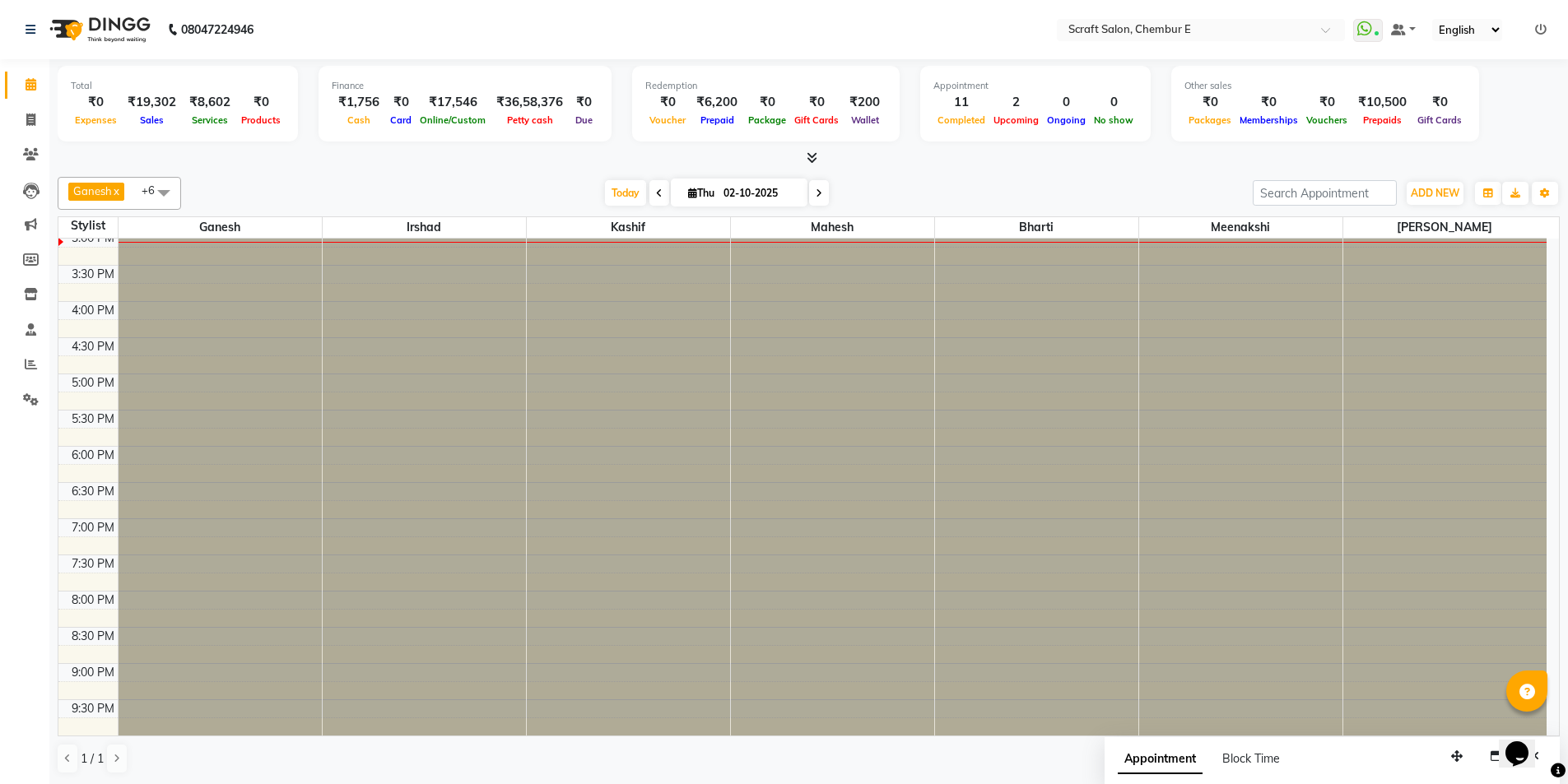
scroll to position [0, 0]
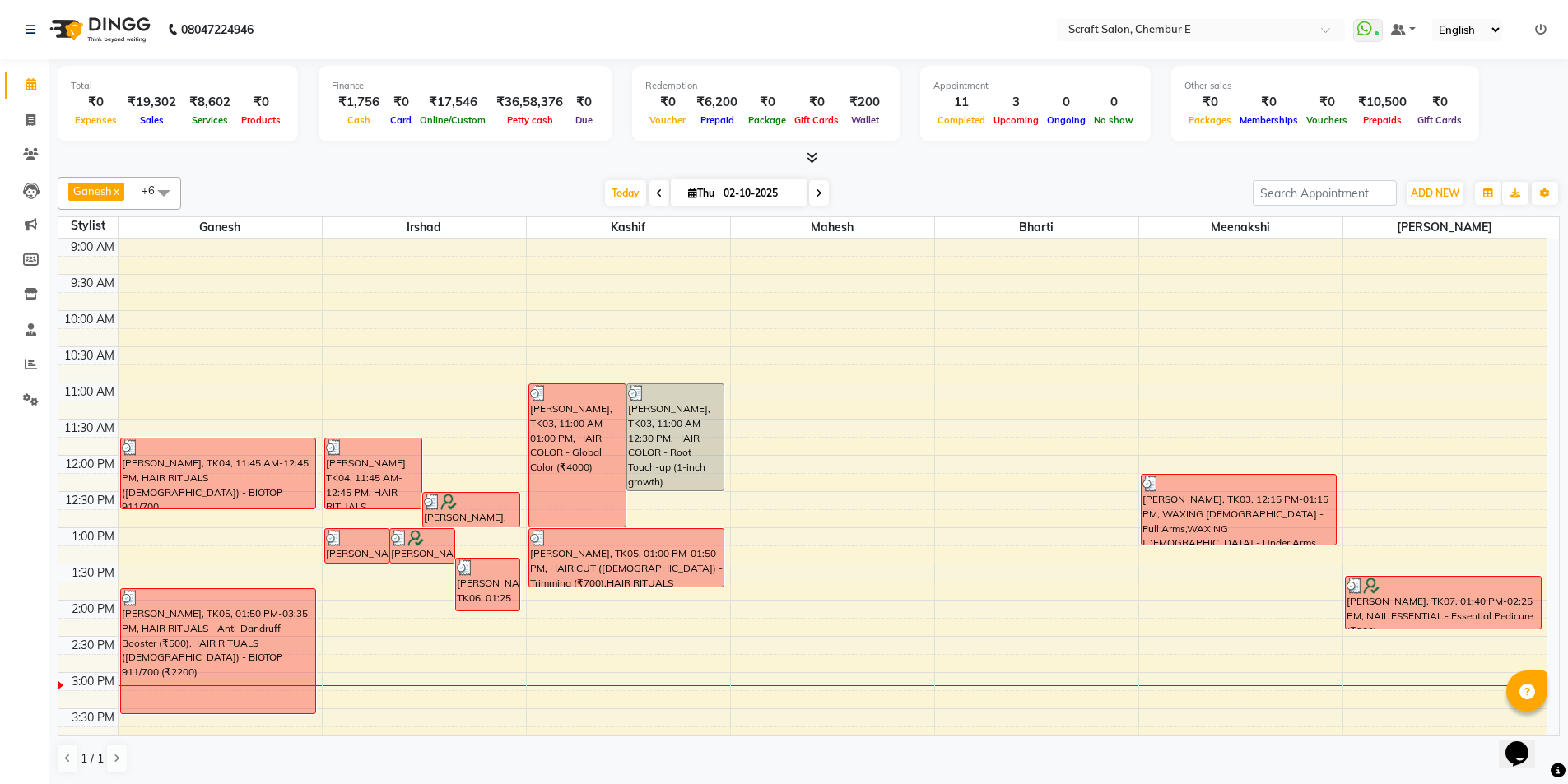
click at [808, 195] on div "Today Thu 02-10-2025" at bounding box center [717, 193] width 227 height 24
click at [820, 196] on icon at bounding box center [819, 193] width 6 height 10
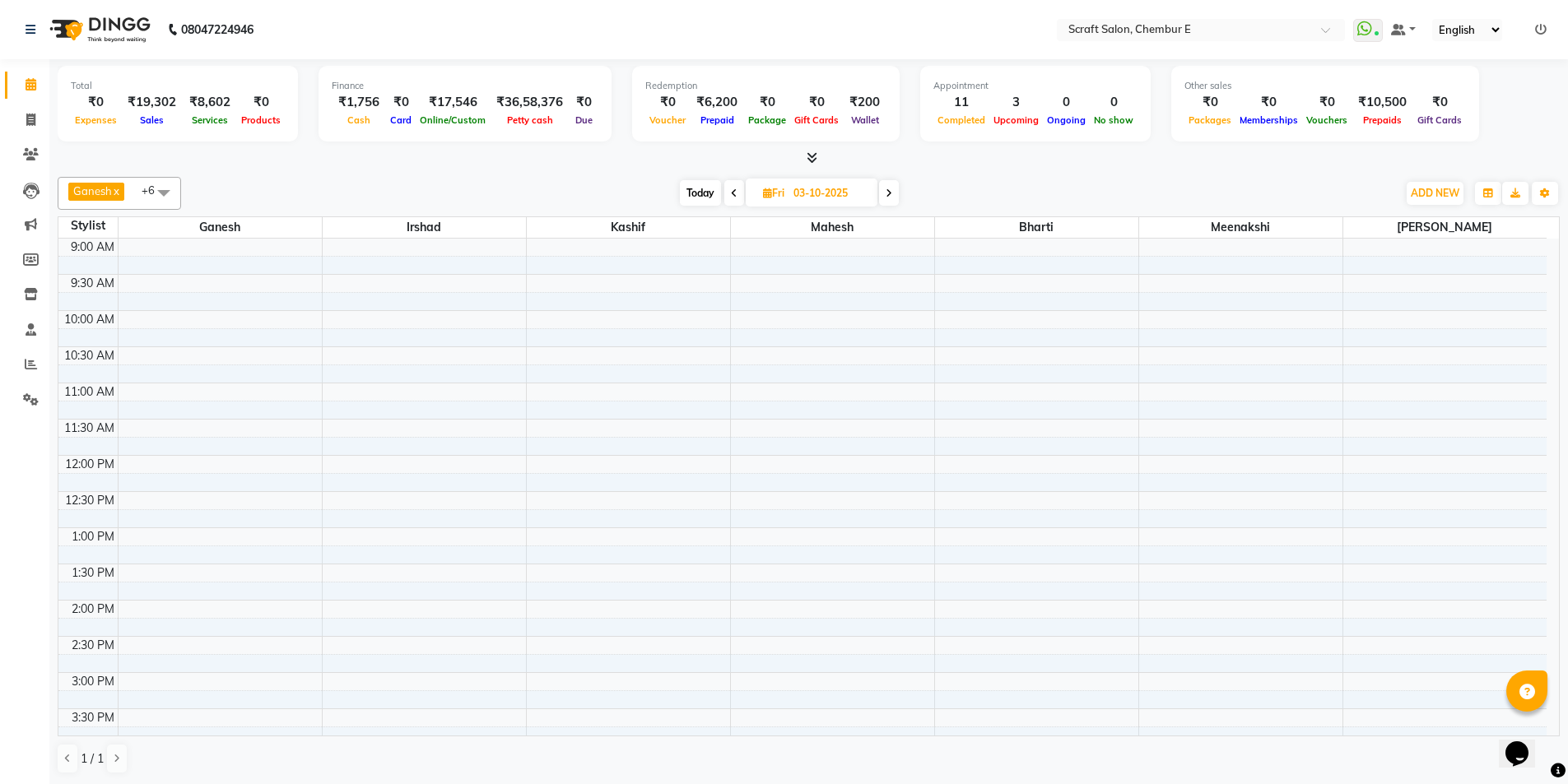
click at [695, 205] on span "Today" at bounding box center [701, 193] width 41 height 25
type input "02-10-2025"
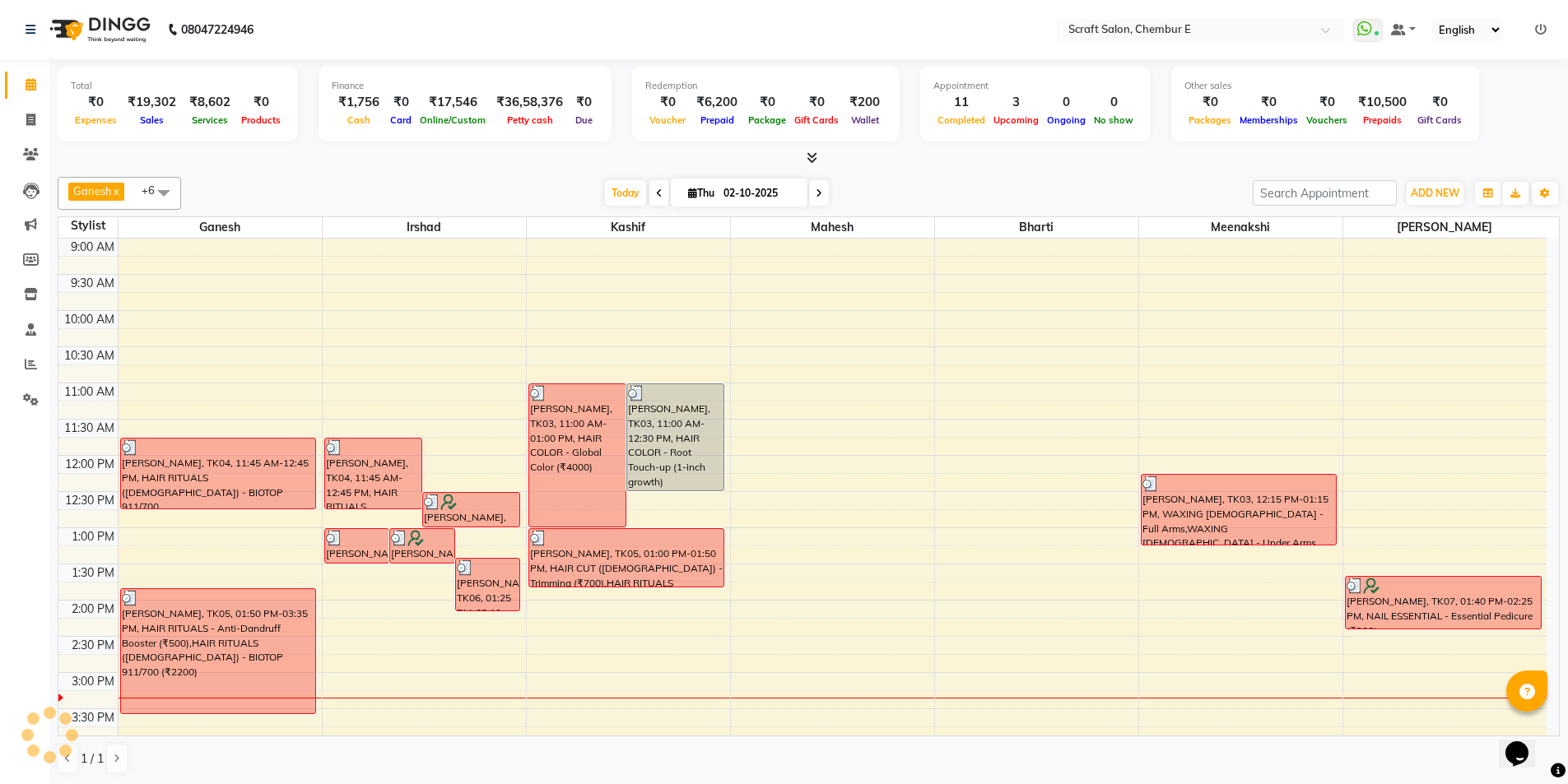
scroll to position [435, 0]
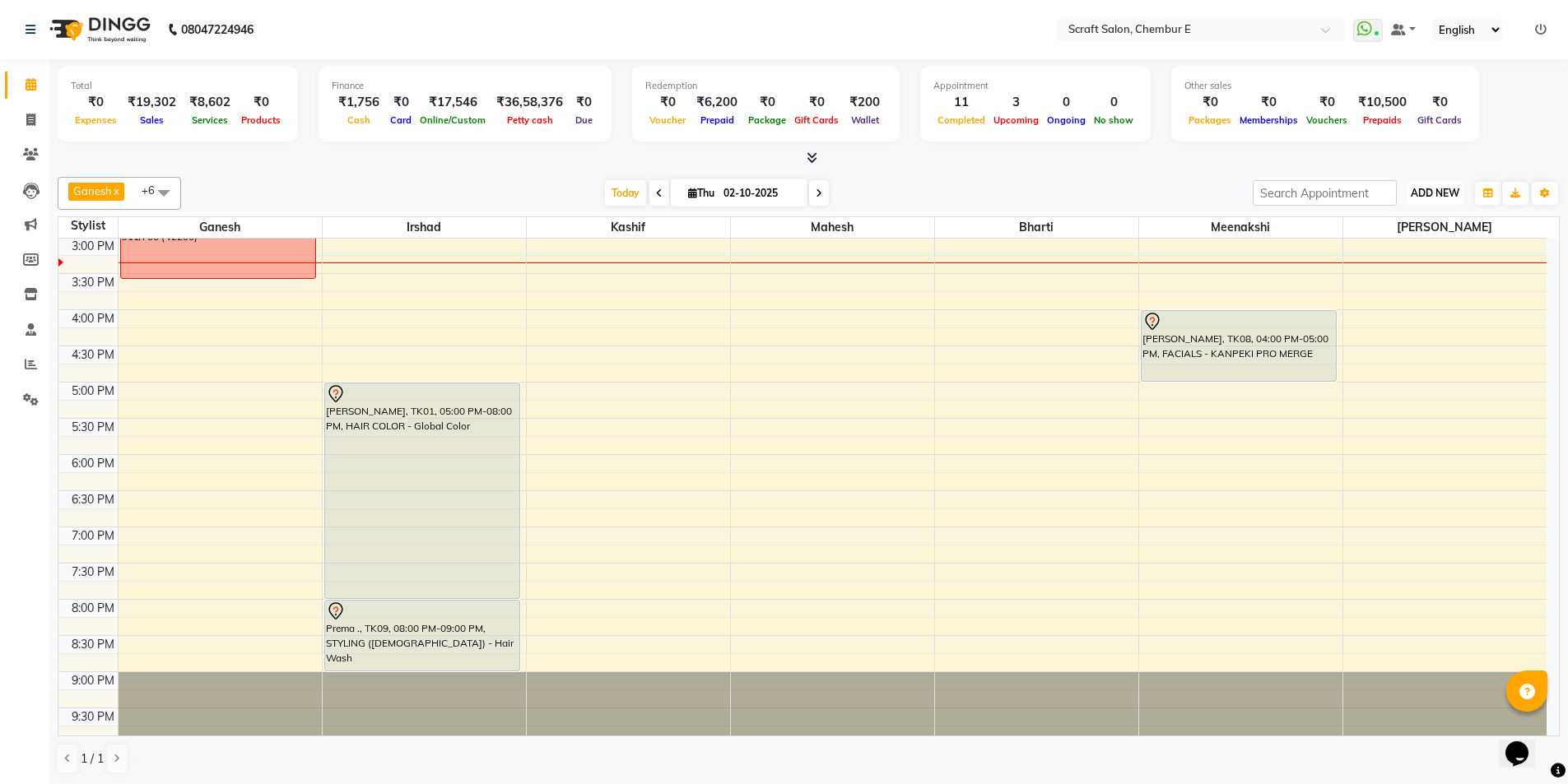
click at [1450, 190] on span "ADD NEW" at bounding box center [1435, 193] width 49 height 13
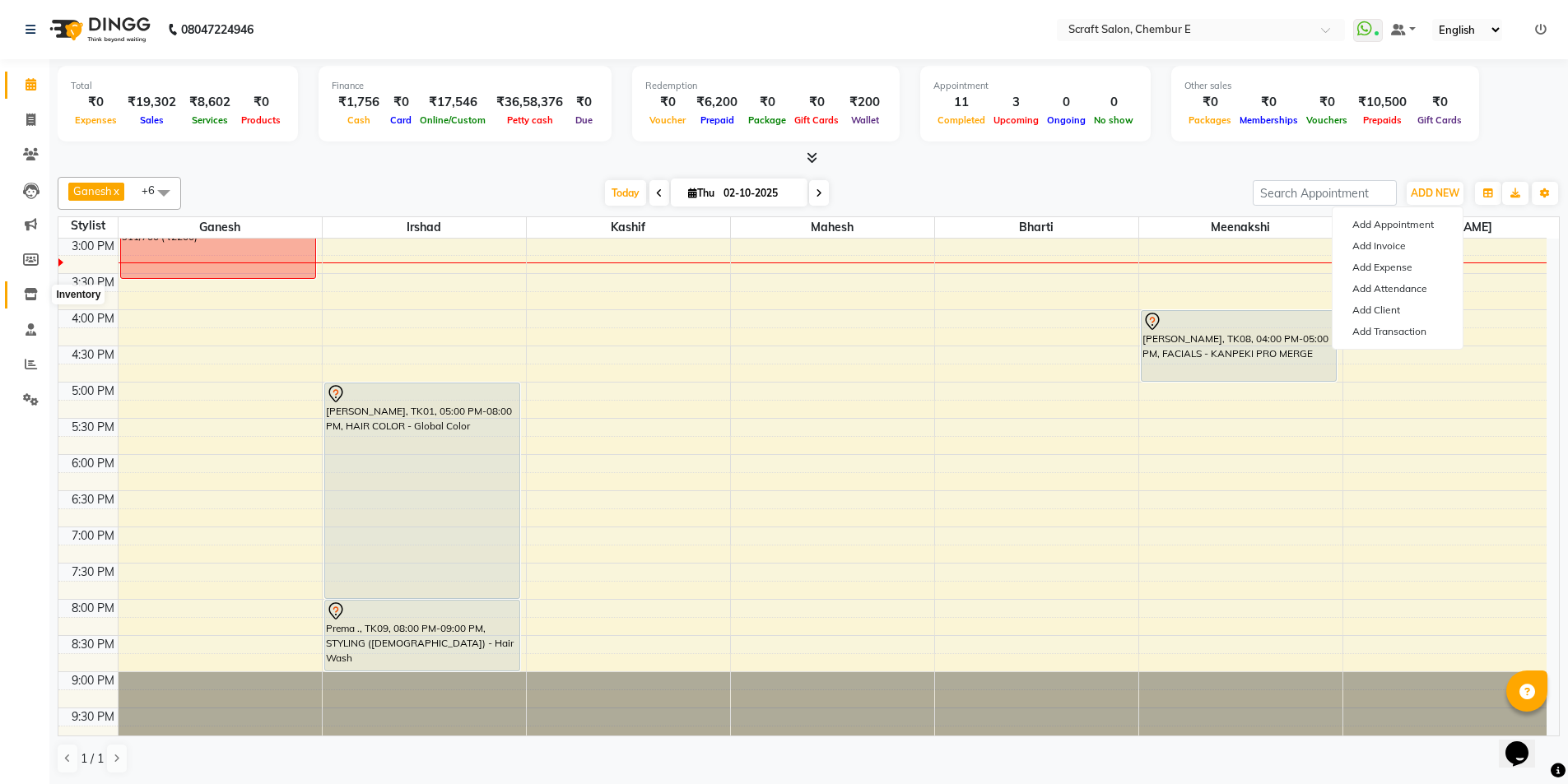
click at [32, 291] on icon at bounding box center [31, 295] width 14 height 13
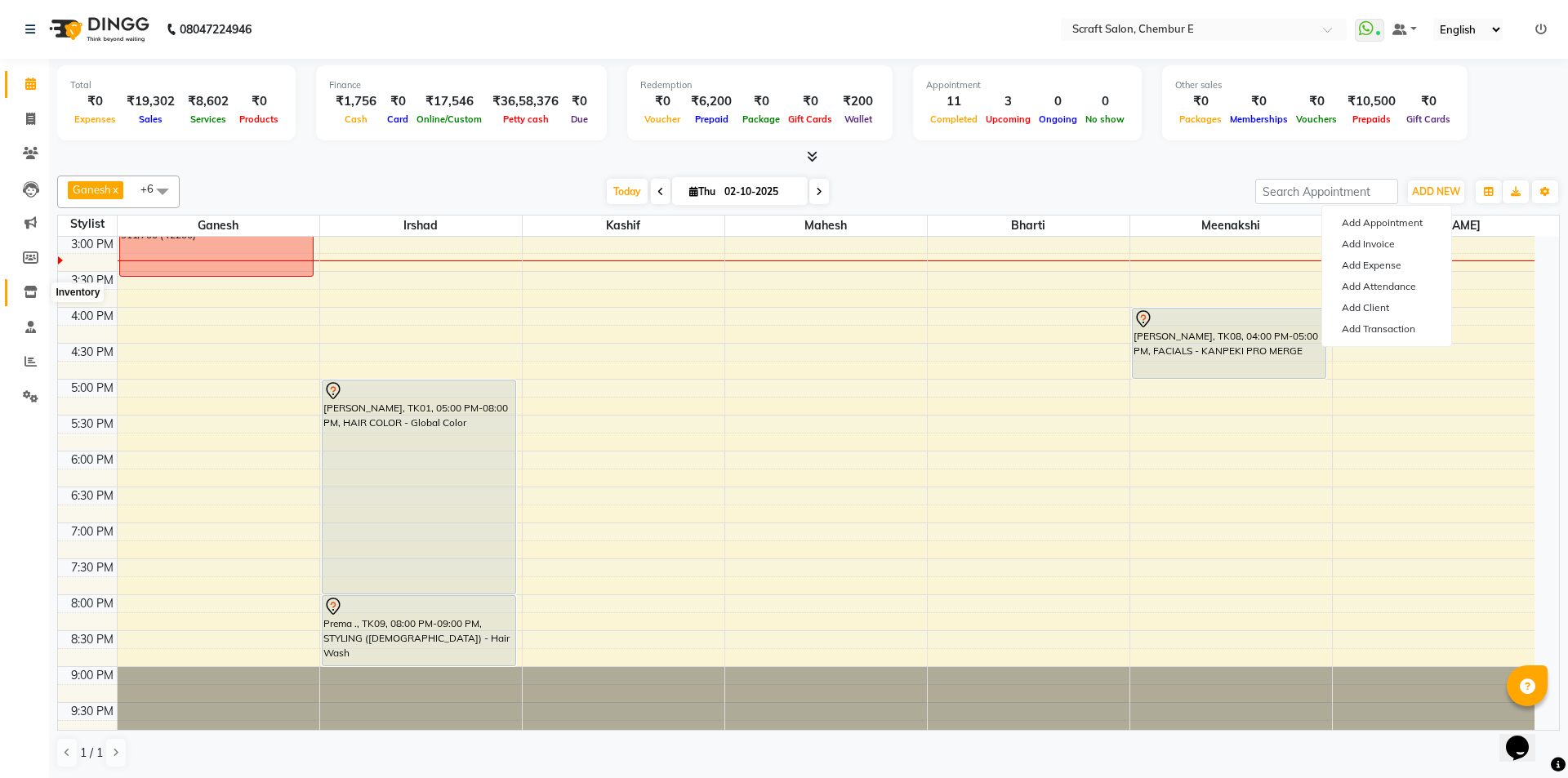
select select
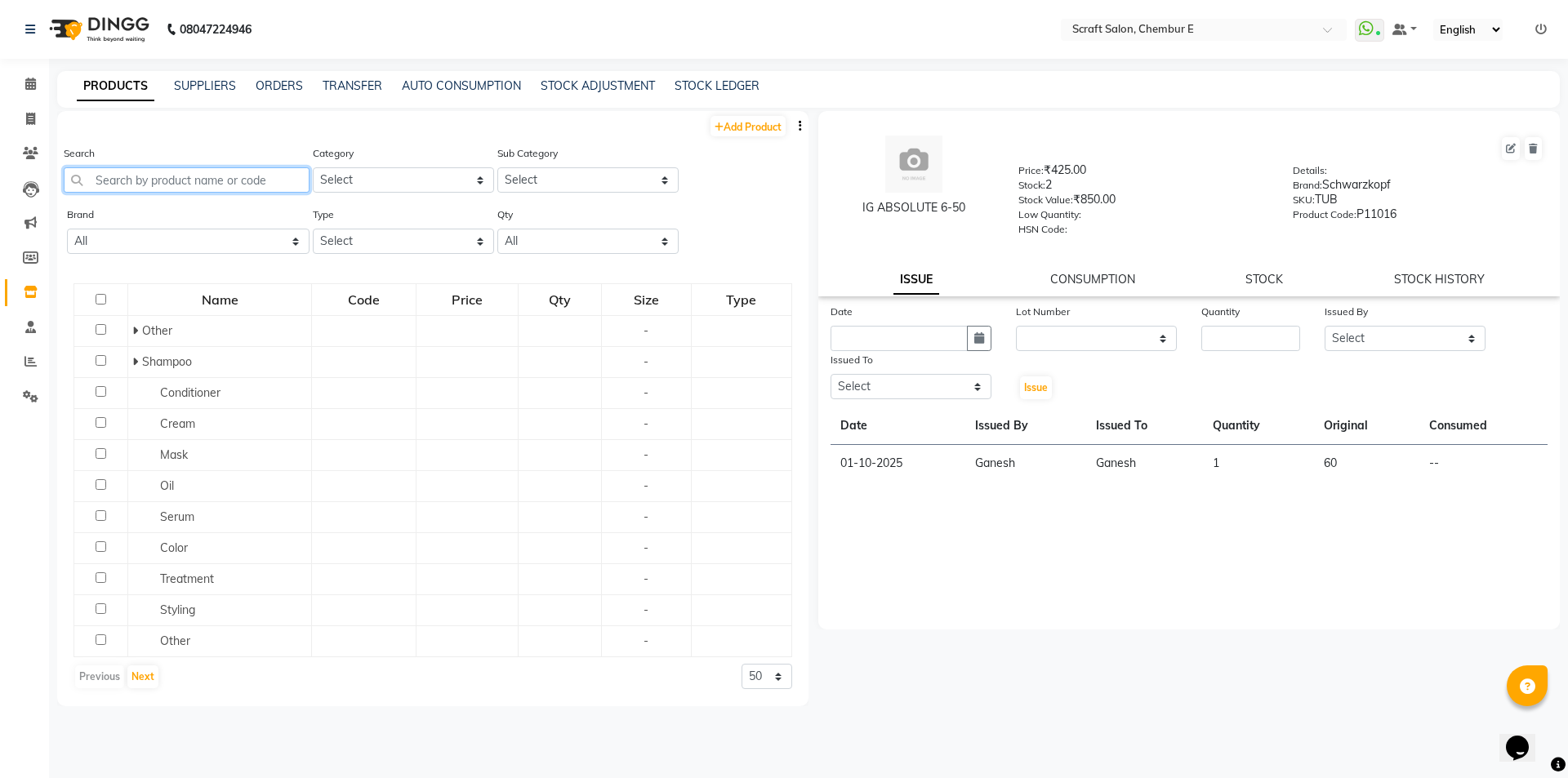
click at [227, 183] on input "text" at bounding box center [186, 180] width 246 height 25
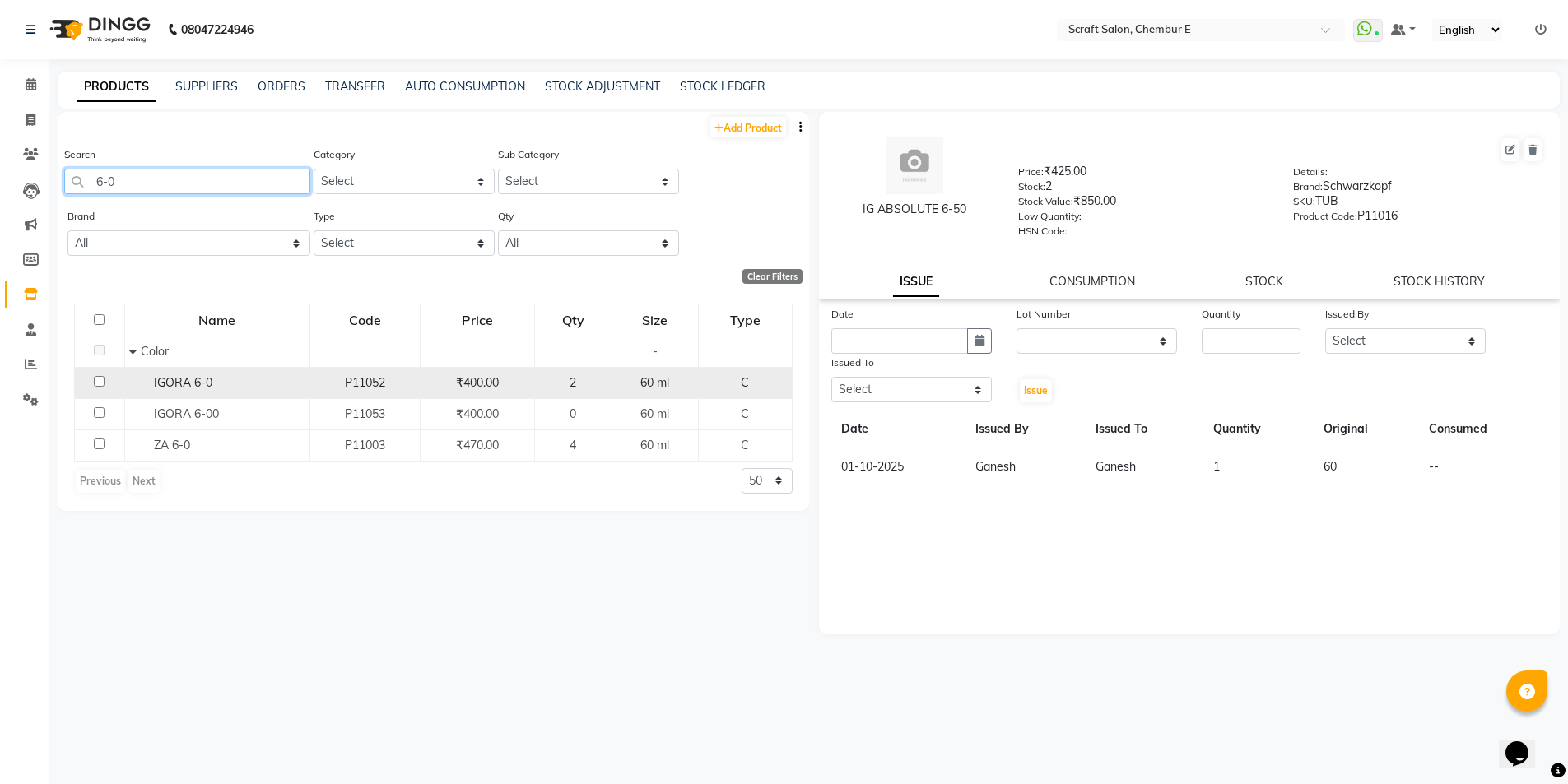
type input "6-0"
click at [165, 383] on span "IGORA 6-0" at bounding box center [183, 382] width 59 height 14
select select
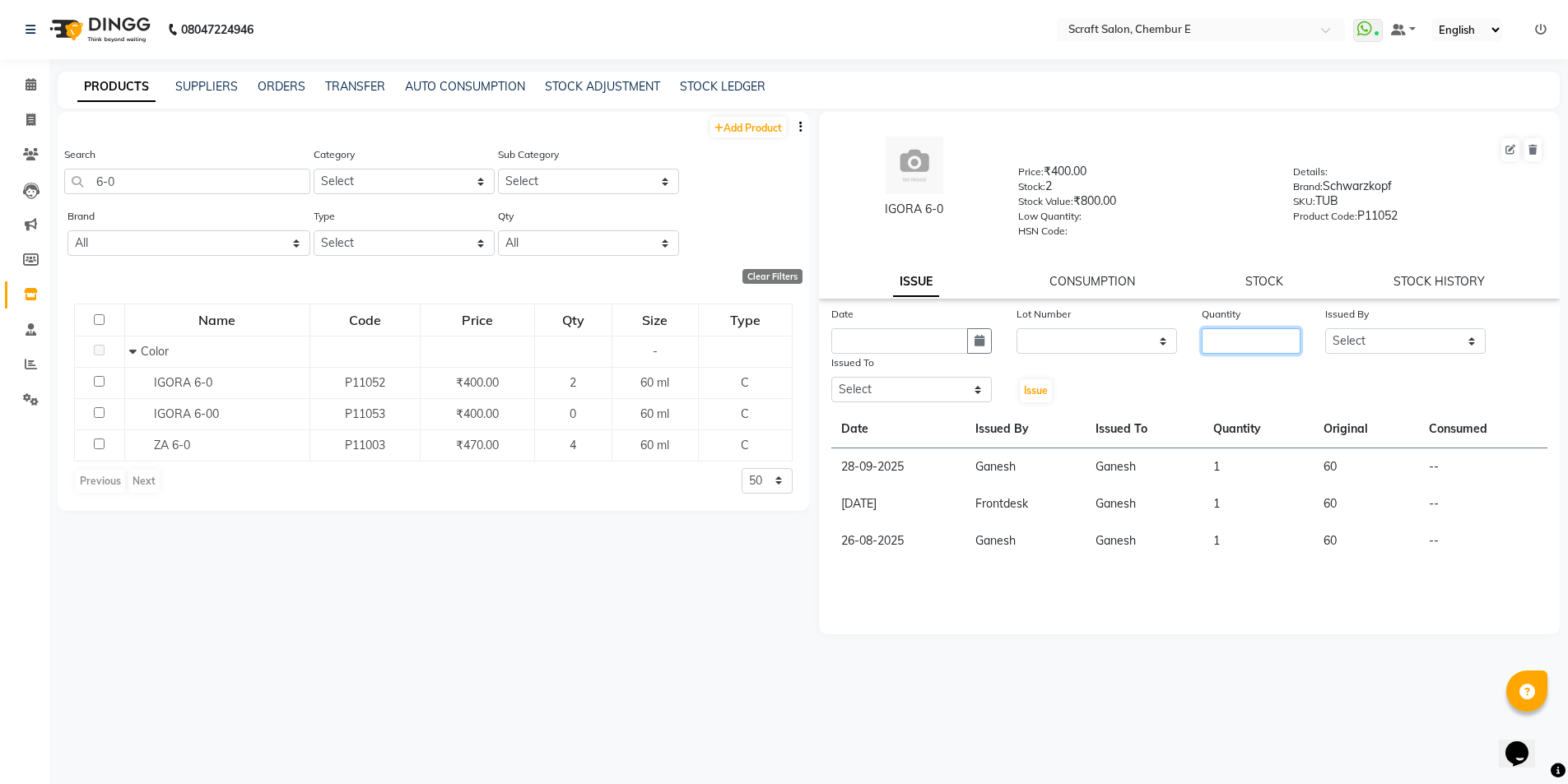
click at [1224, 336] on input "number" at bounding box center [1252, 341] width 99 height 25
type input "1"
click at [1356, 342] on select "Select Bharti Frontdesk Ganesh Irshad Kashif Mahesh Meenakshi Rasika Shahin Sha…" at bounding box center [1406, 341] width 160 height 25
select select "81195"
click at [1325, 328] on select "Select Bharti Frontdesk Ganesh Irshad Kashif Mahesh Meenakshi Rasika Shahin Sha…" at bounding box center [1406, 341] width 160 height 25
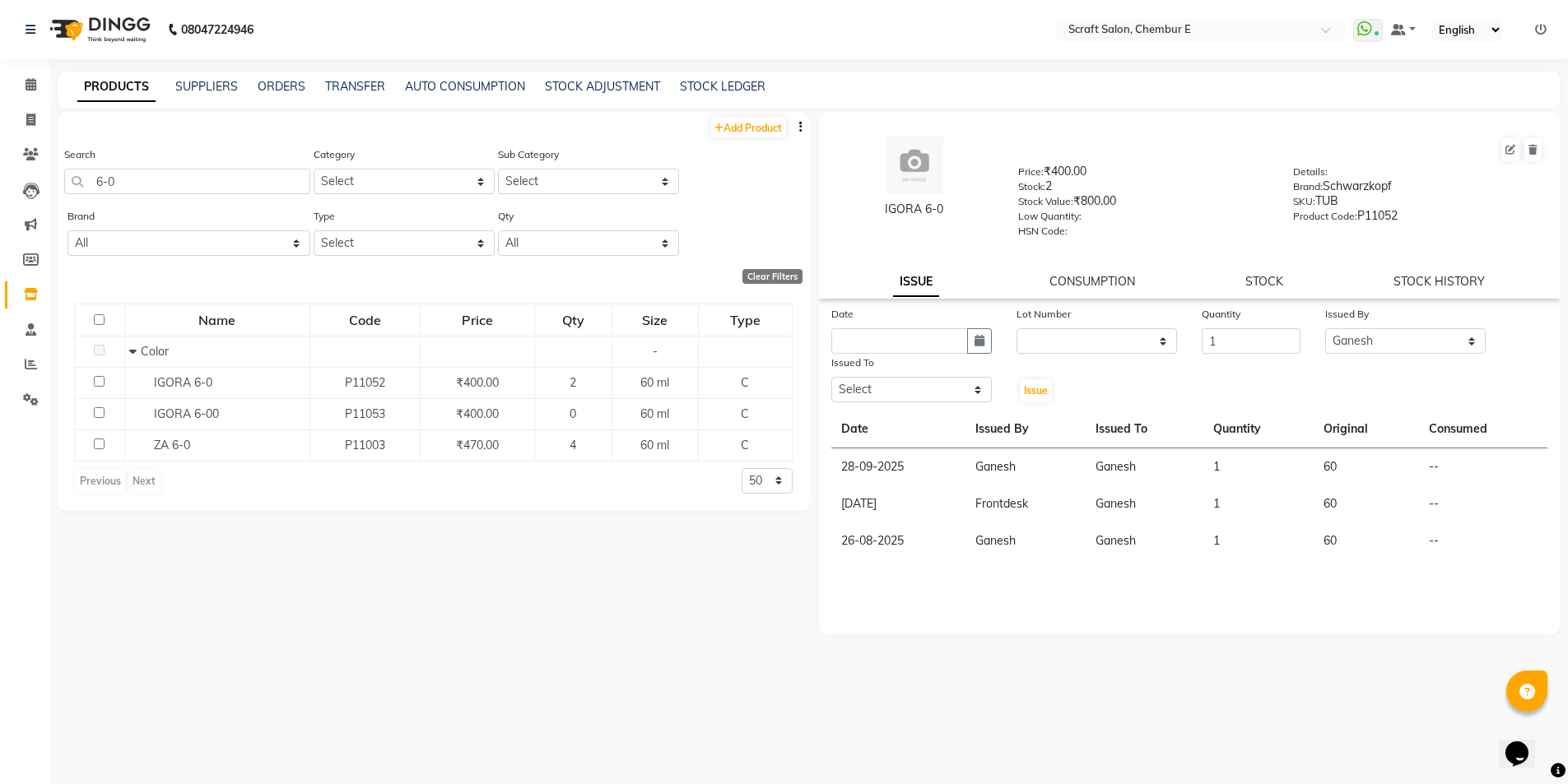
click at [961, 368] on div "Issued To" at bounding box center [912, 366] width 160 height 23
click at [978, 389] on select "Select Bharti Frontdesk Ganesh Irshad Kashif Mahesh Meenakshi Rasika Shahin Sha…" at bounding box center [912, 389] width 160 height 25
select select "24787"
click at [831, 377] on select "Select Bharti Frontdesk Ganesh Irshad Kashif Mahesh Meenakshi Rasika Shahin Sha…" at bounding box center [912, 389] width 160 height 25
click at [1024, 392] on span "Issue" at bounding box center [1036, 390] width 23 height 13
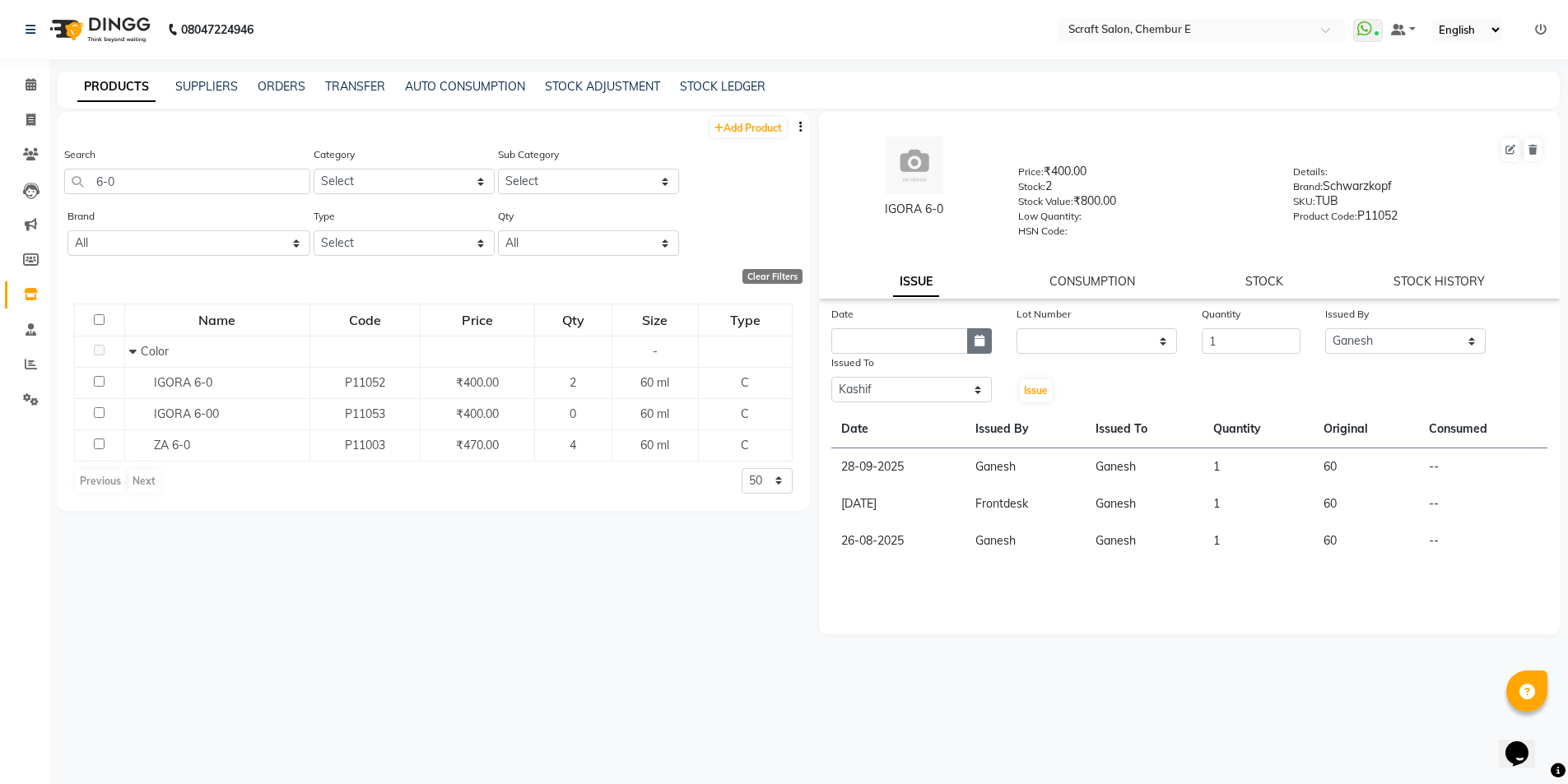
click at [981, 347] on button "button" at bounding box center [979, 341] width 24 height 25
select select "10"
select select "2025"
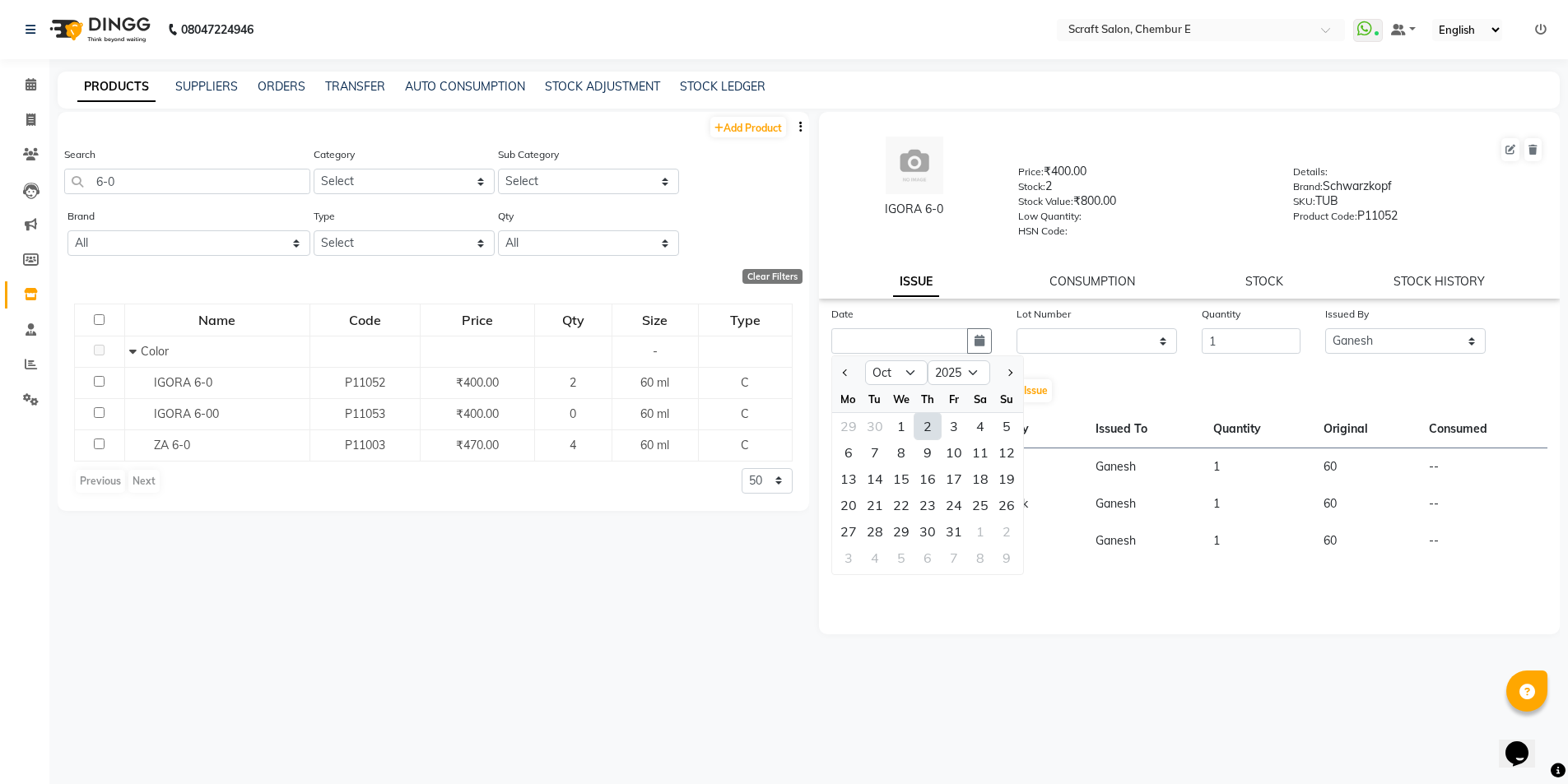
click at [930, 430] on div "2" at bounding box center [927, 425] width 26 height 26
type input "02-10-2025"
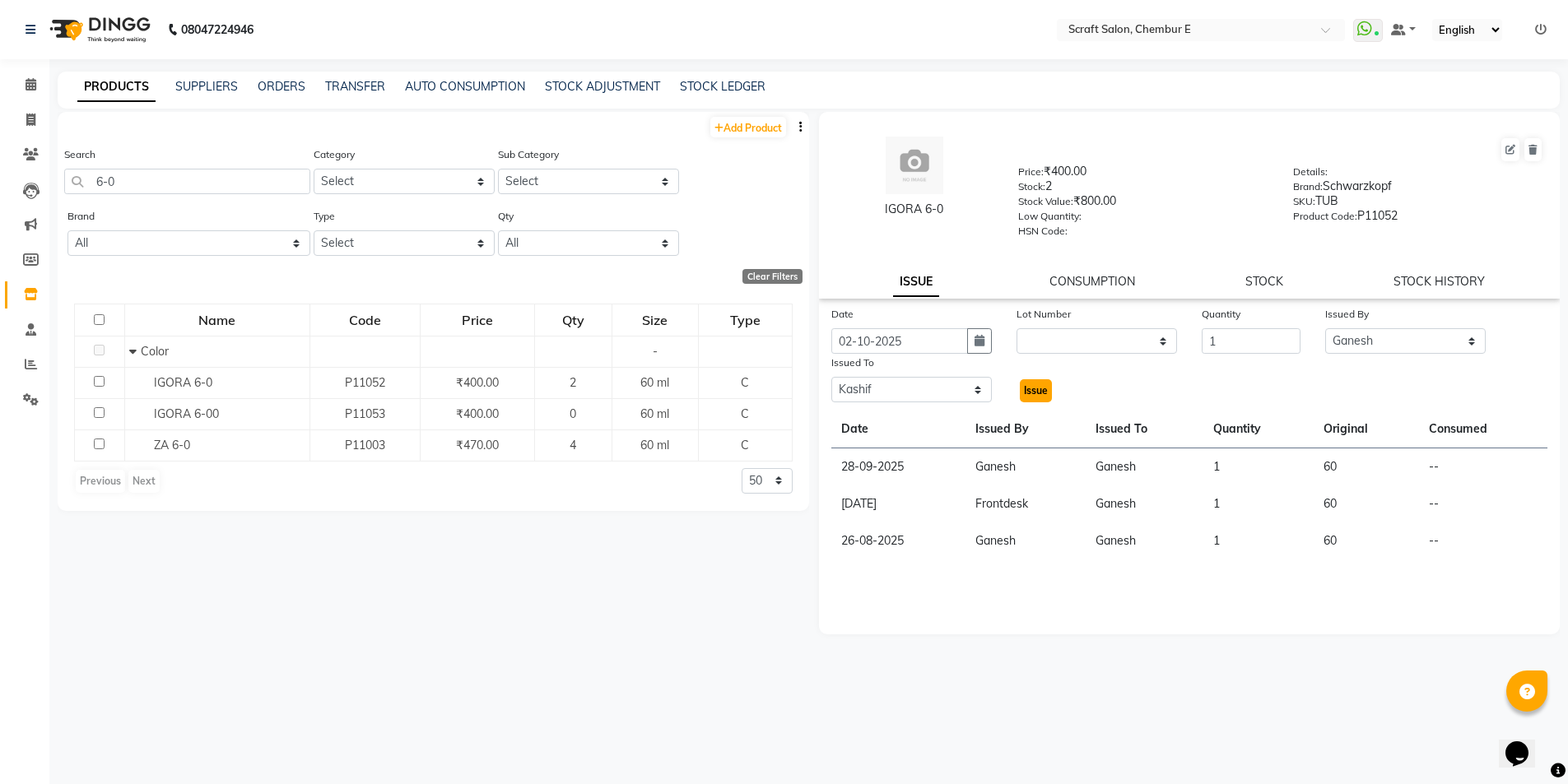
click at [1029, 390] on span "Issue" at bounding box center [1036, 390] width 23 height 13
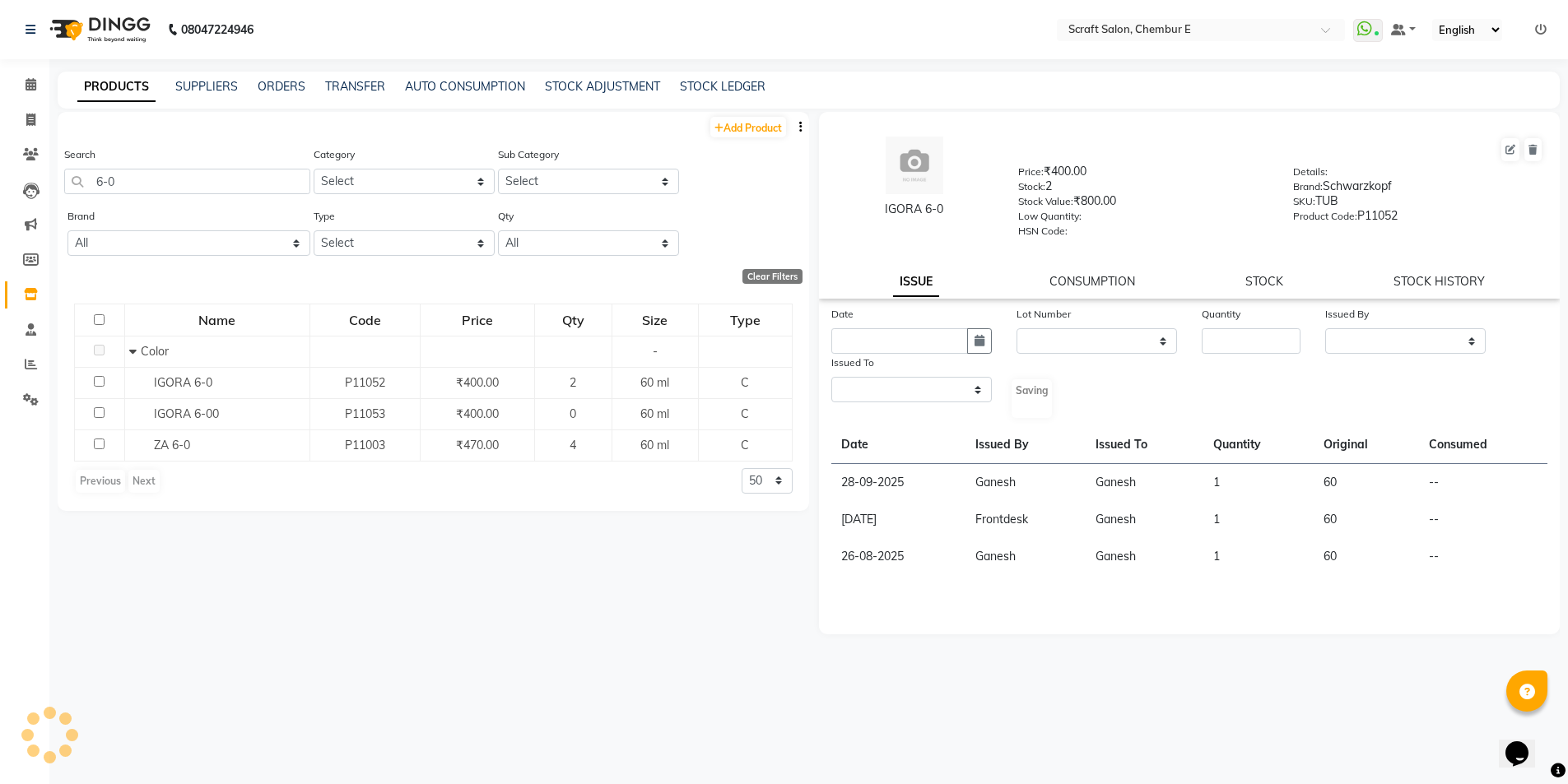
select select
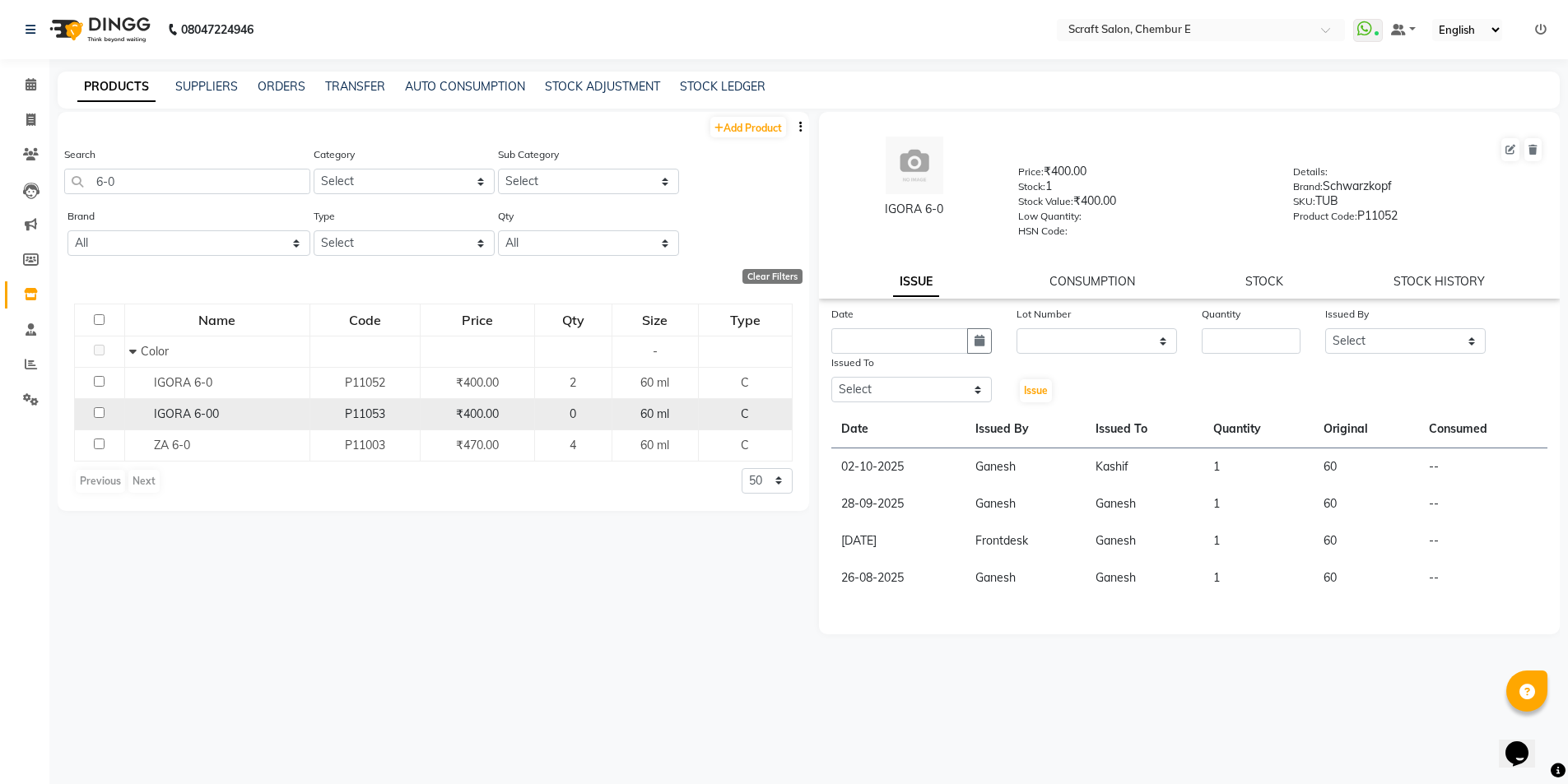
click at [171, 414] on span "IGORA 6-00" at bounding box center [187, 414] width 65 height 14
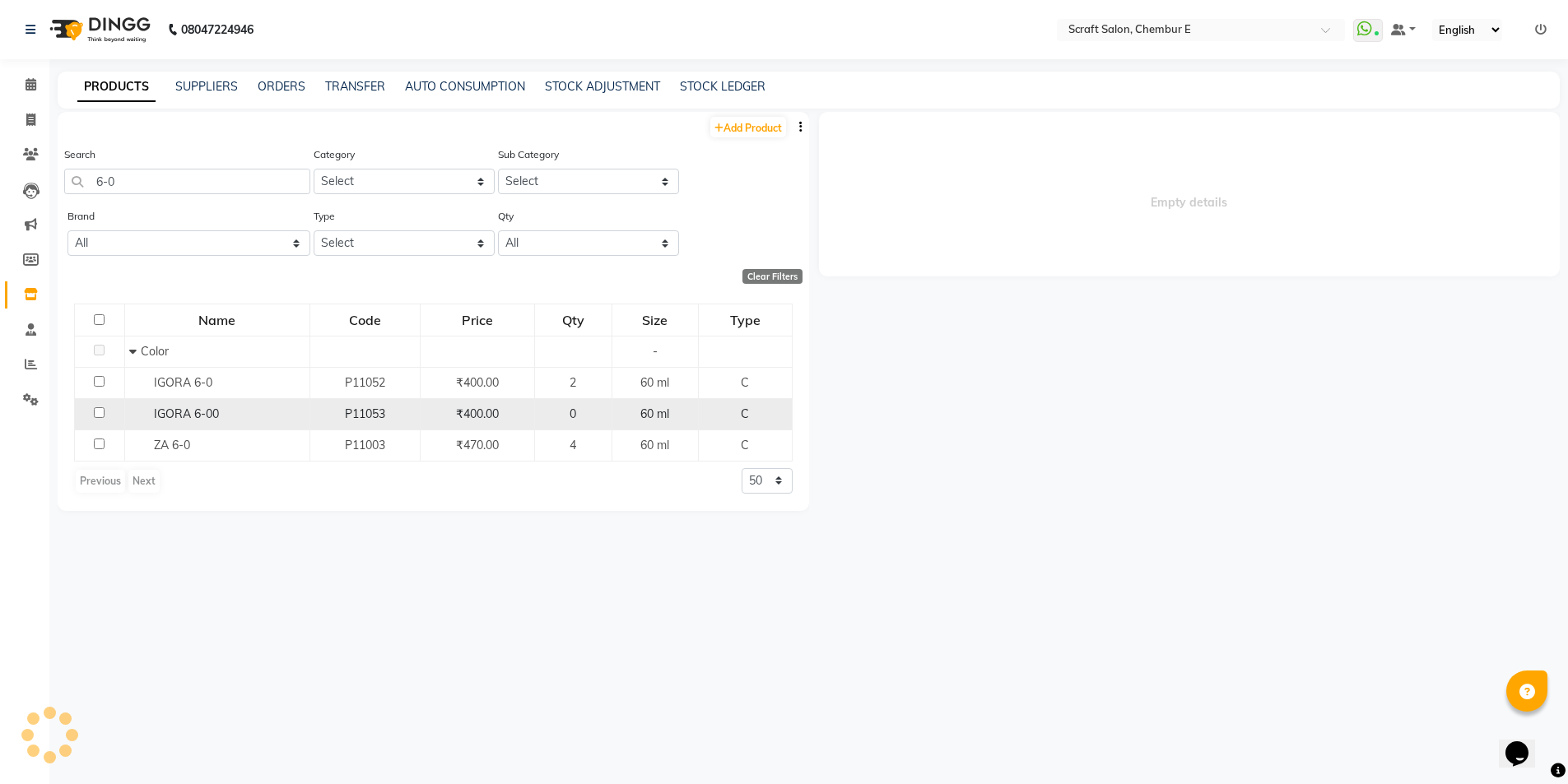
select select
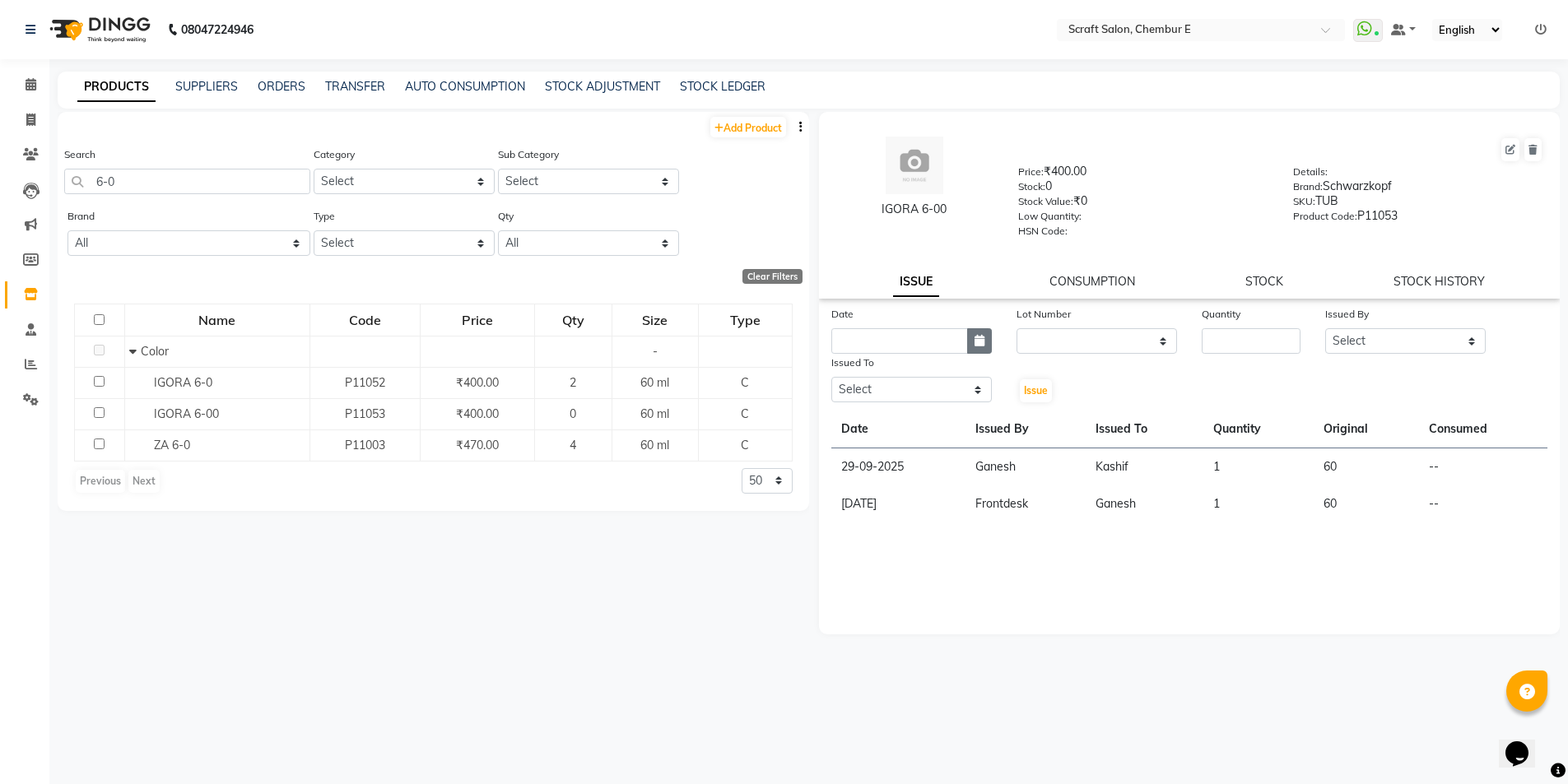
click at [978, 342] on icon "button" at bounding box center [979, 341] width 10 height 12
select select "10"
select select "2025"
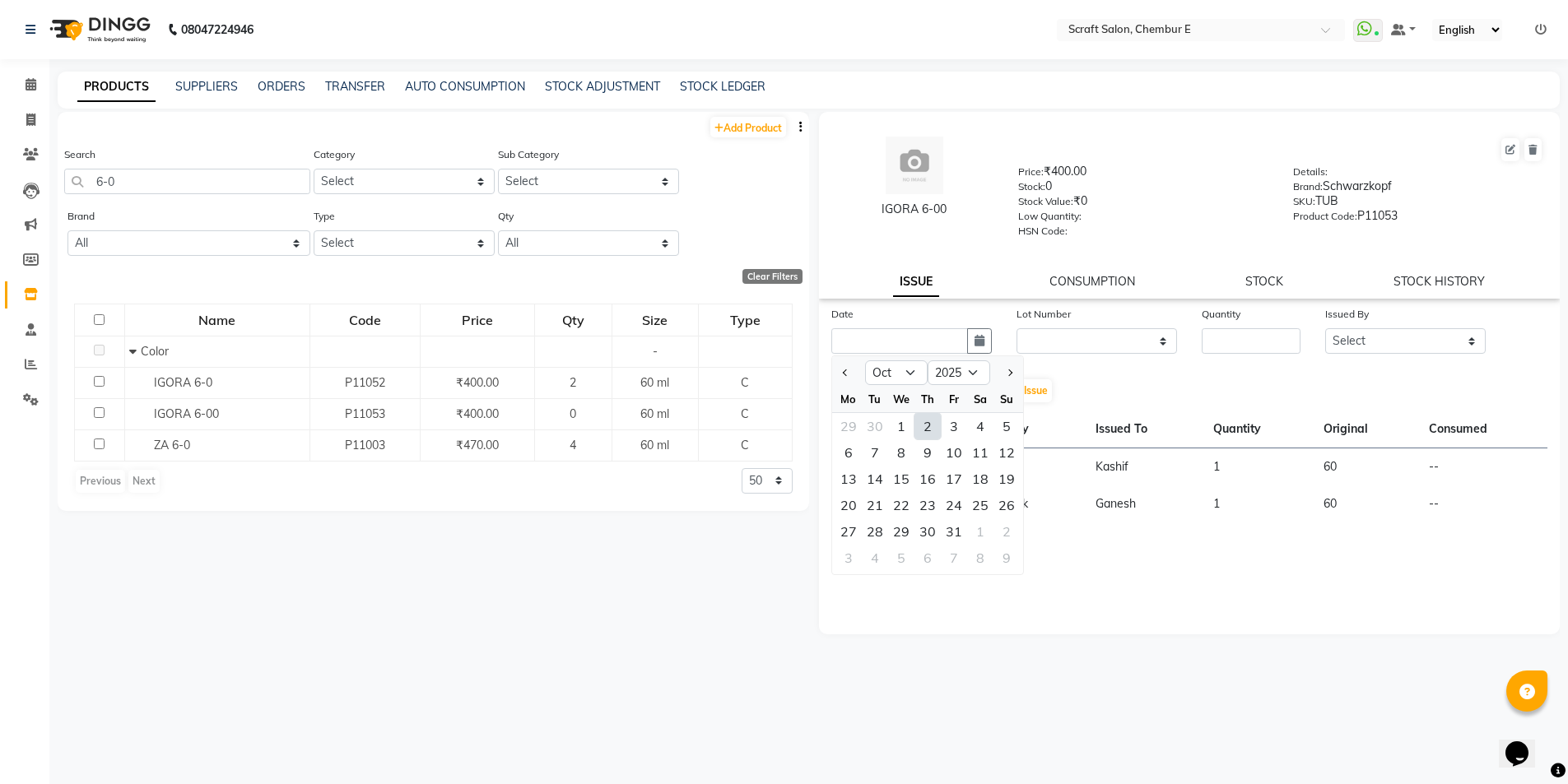
click at [922, 424] on div "2" at bounding box center [927, 425] width 26 height 26
type input "02-10-2025"
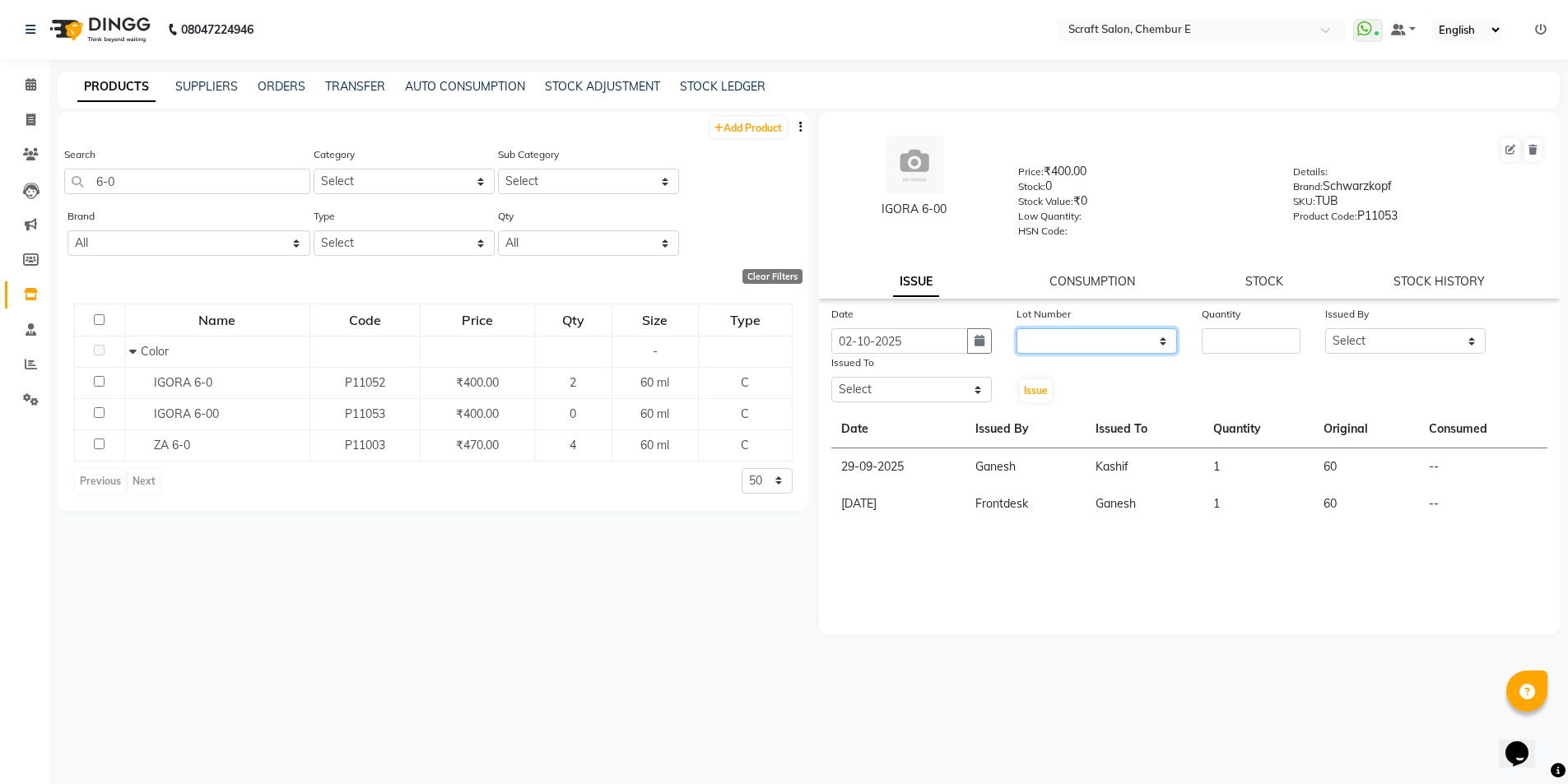
click at [1167, 341] on select "None" at bounding box center [1096, 341] width 160 height 25
click at [1225, 345] on input "number" at bounding box center [1252, 341] width 99 height 25
type input "2"
drag, startPoint x: 1468, startPoint y: 345, endPoint x: 1440, endPoint y: 348, distance: 28.2
click at [1468, 345] on select "Select Bharti Frontdesk Ganesh Irshad Kashif Mahesh Meenakshi Rasika Shahin Sha…" at bounding box center [1406, 341] width 160 height 25
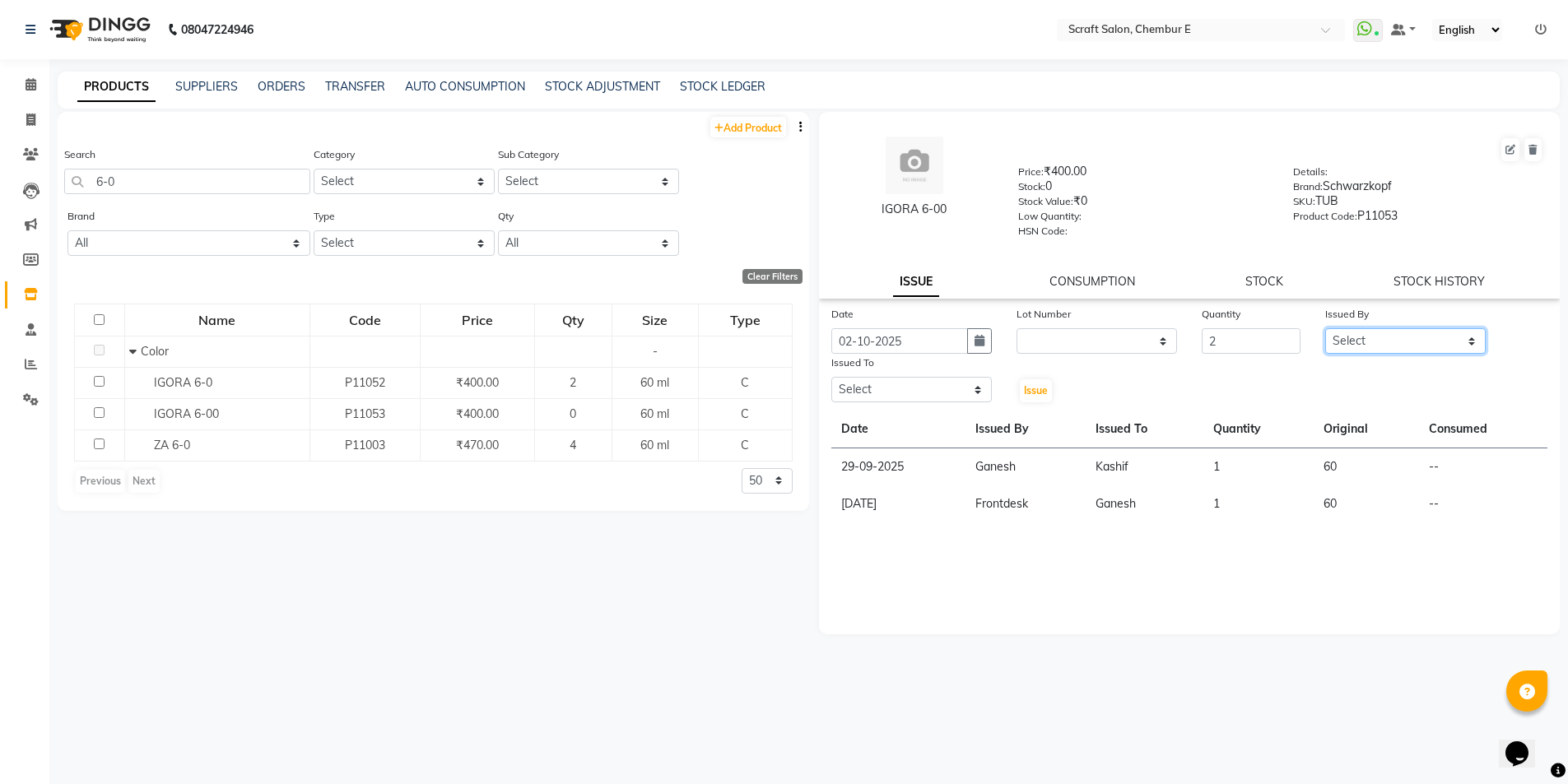
select select "81195"
click at [1325, 328] on select "Select Bharti Frontdesk Ganesh Irshad Kashif Mahesh Meenakshi Rasika Shahin Sha…" at bounding box center [1406, 341] width 160 height 25
click at [978, 387] on select "Select Bharti Frontdesk Ganesh Irshad Kashif Mahesh Meenakshi Rasika Shahin Sha…" at bounding box center [912, 389] width 160 height 25
select select "24787"
click at [831, 377] on select "Select Bharti Frontdesk Ganesh Irshad Kashif Mahesh Meenakshi Rasika Shahin Sha…" at bounding box center [912, 389] width 160 height 25
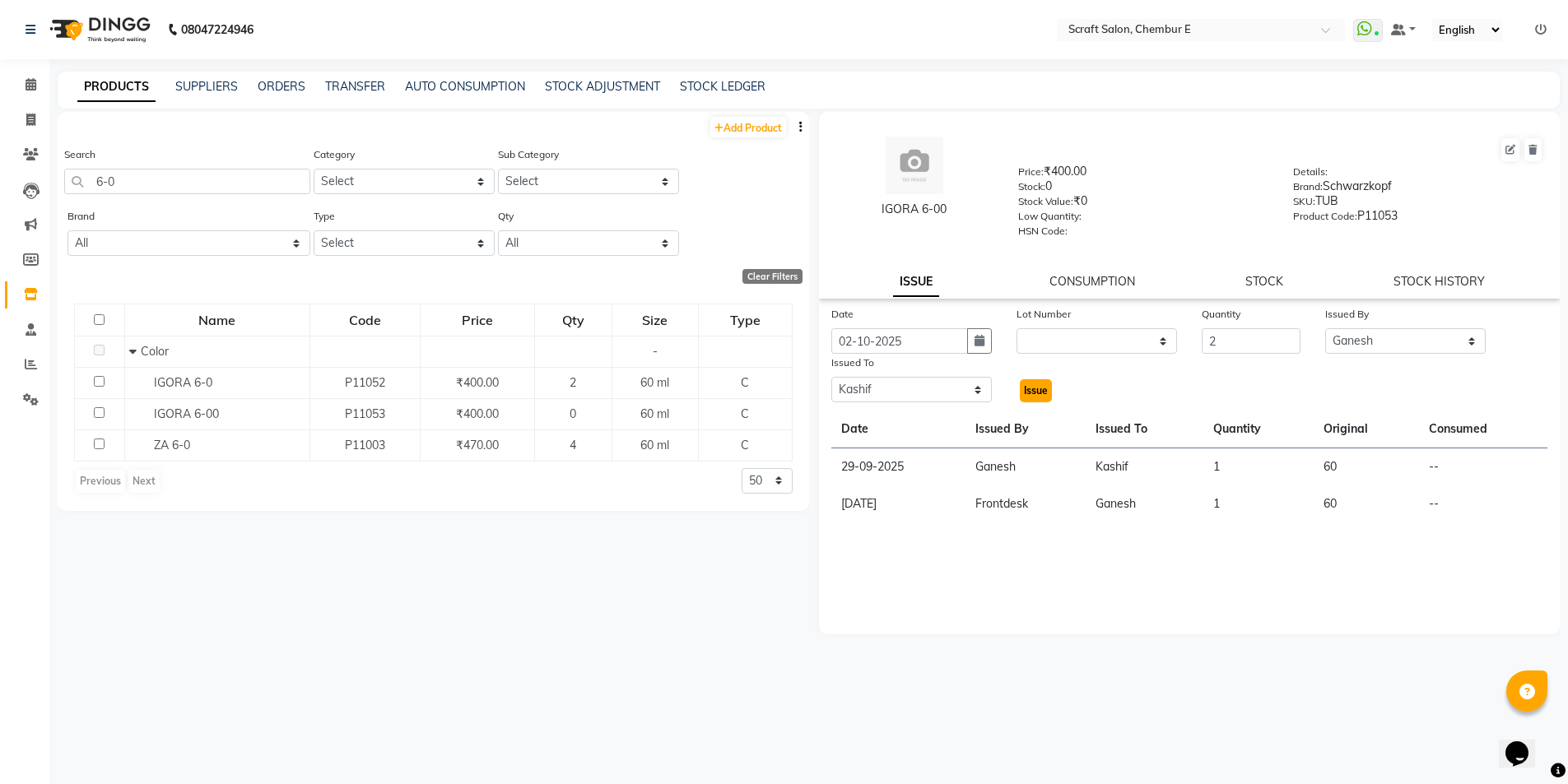
click at [1043, 386] on span "Issue" at bounding box center [1036, 390] width 23 height 13
select select
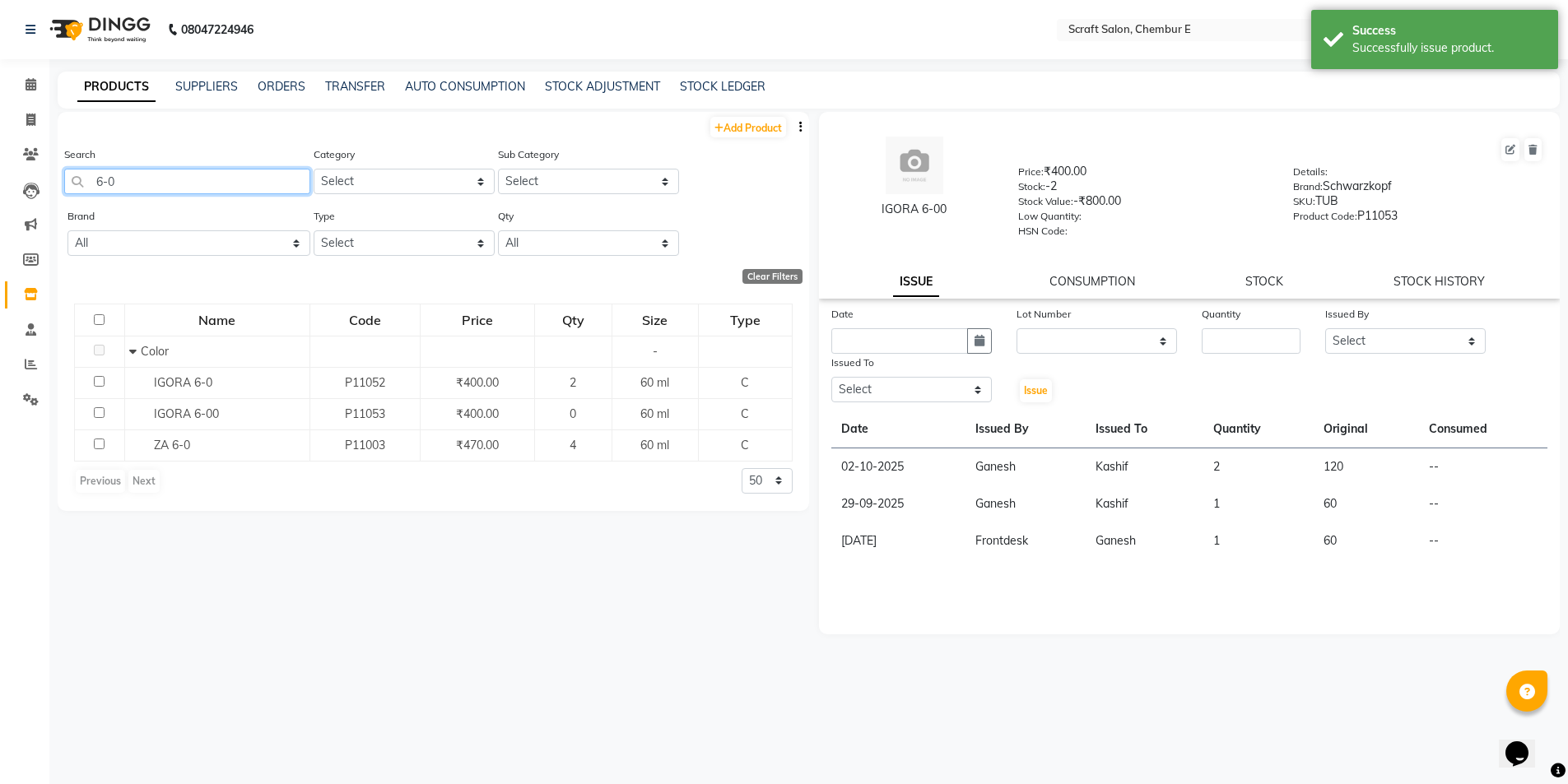
click at [115, 180] on input "6-0" at bounding box center [187, 181] width 246 height 25
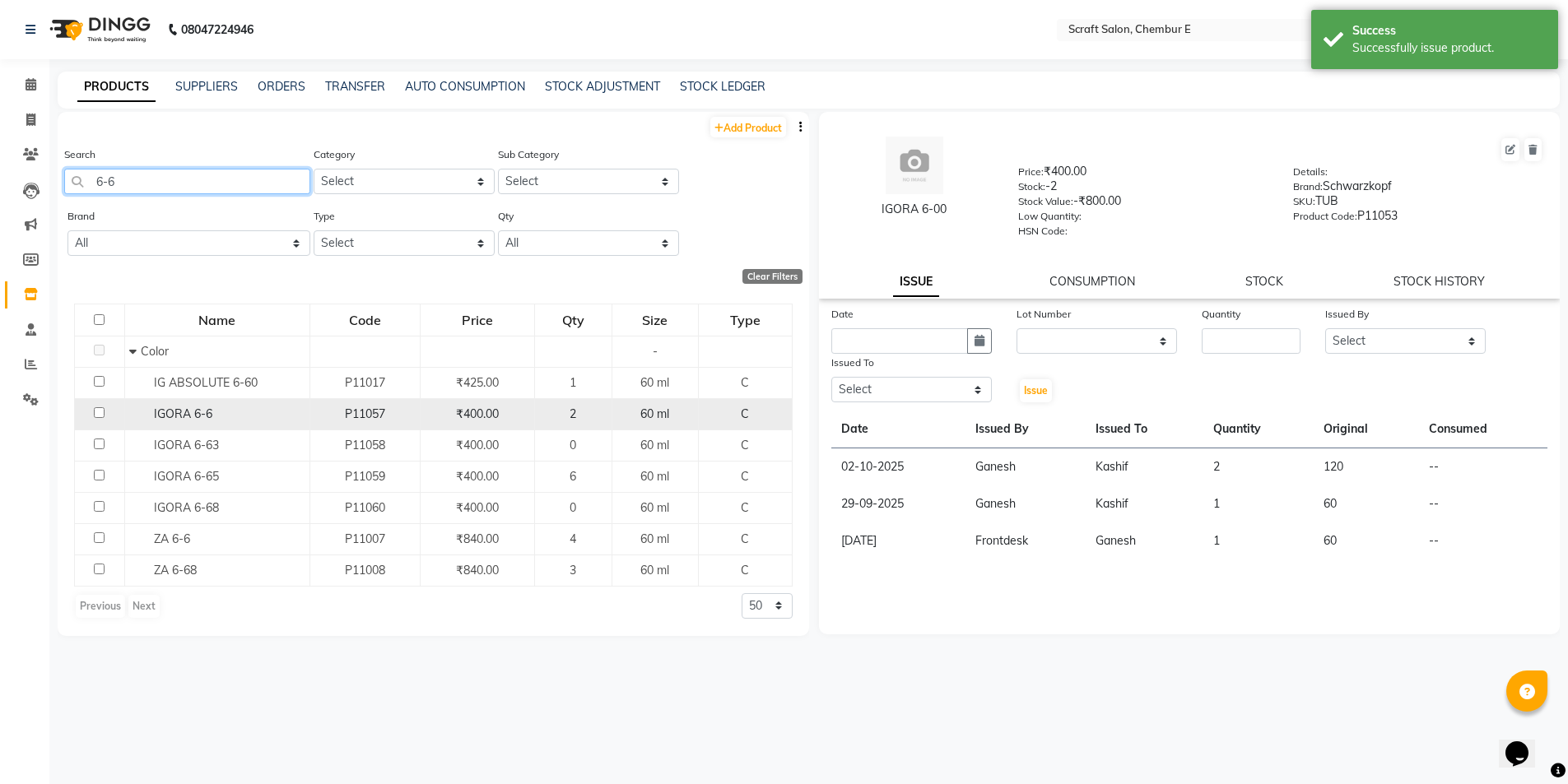
type input "6-6"
click at [178, 416] on span "IGORA 6-6" at bounding box center [183, 414] width 59 height 14
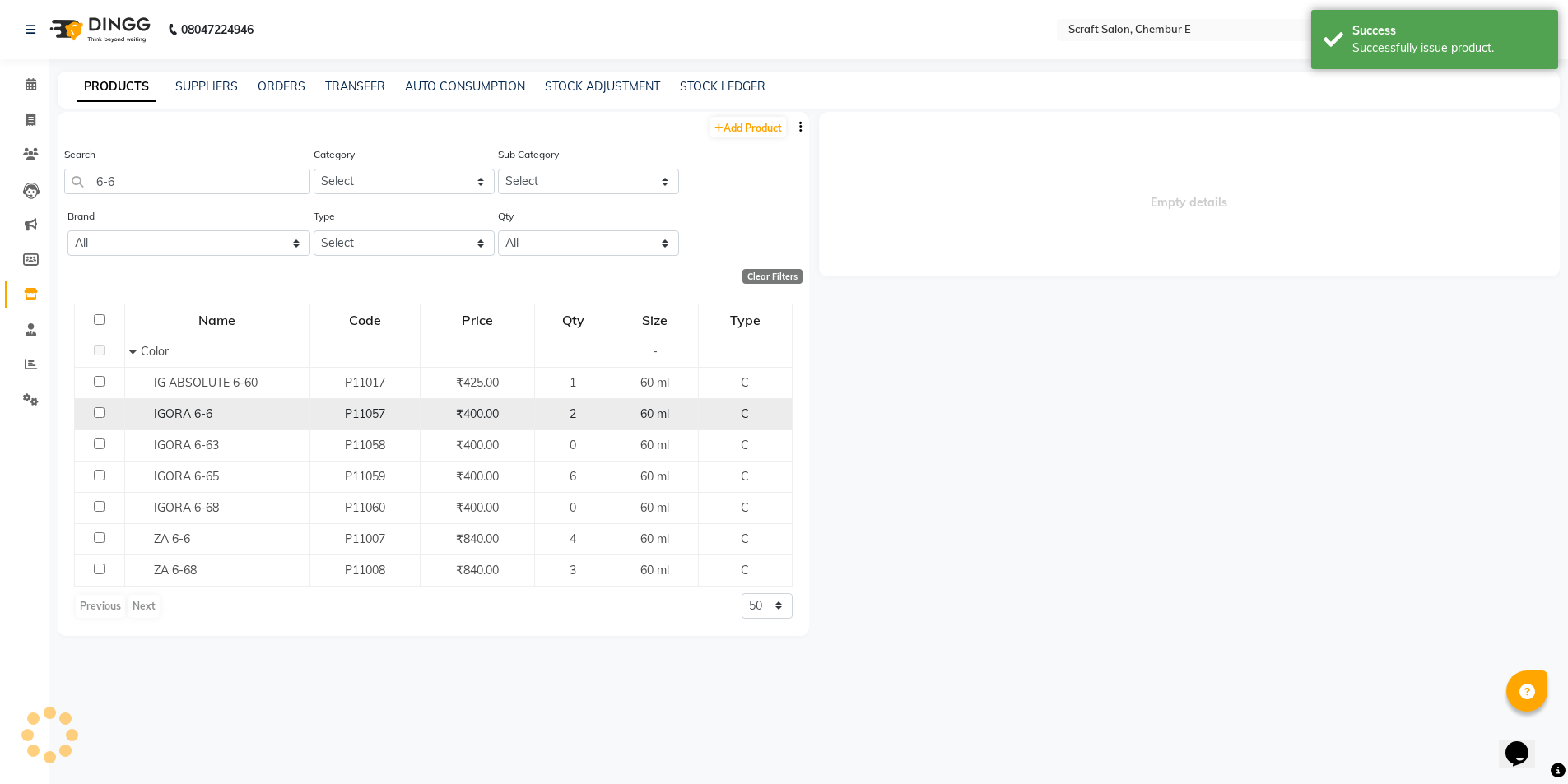
select select
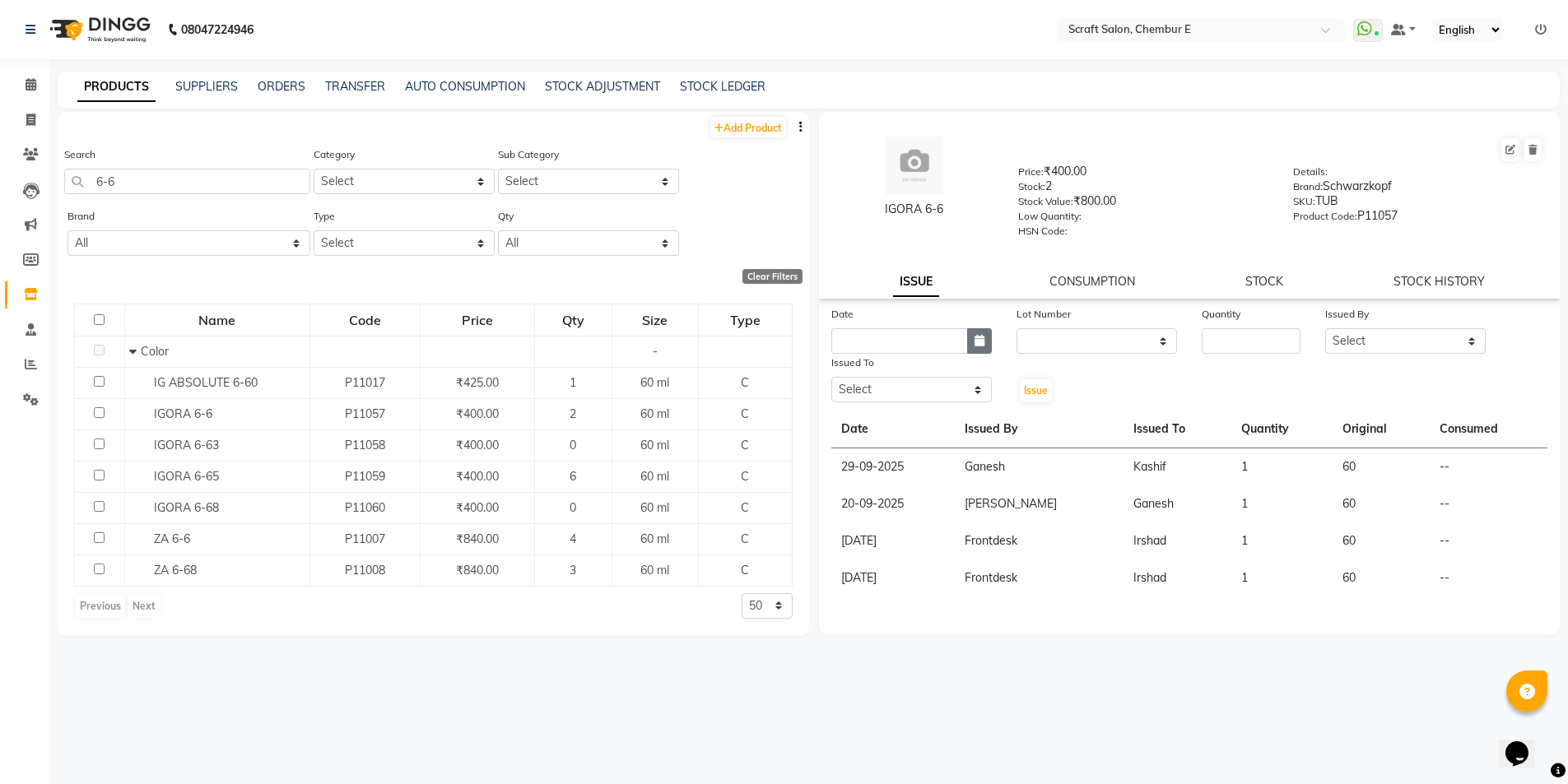
click at [977, 344] on icon "button" at bounding box center [979, 341] width 10 height 12
select select "10"
select select "2025"
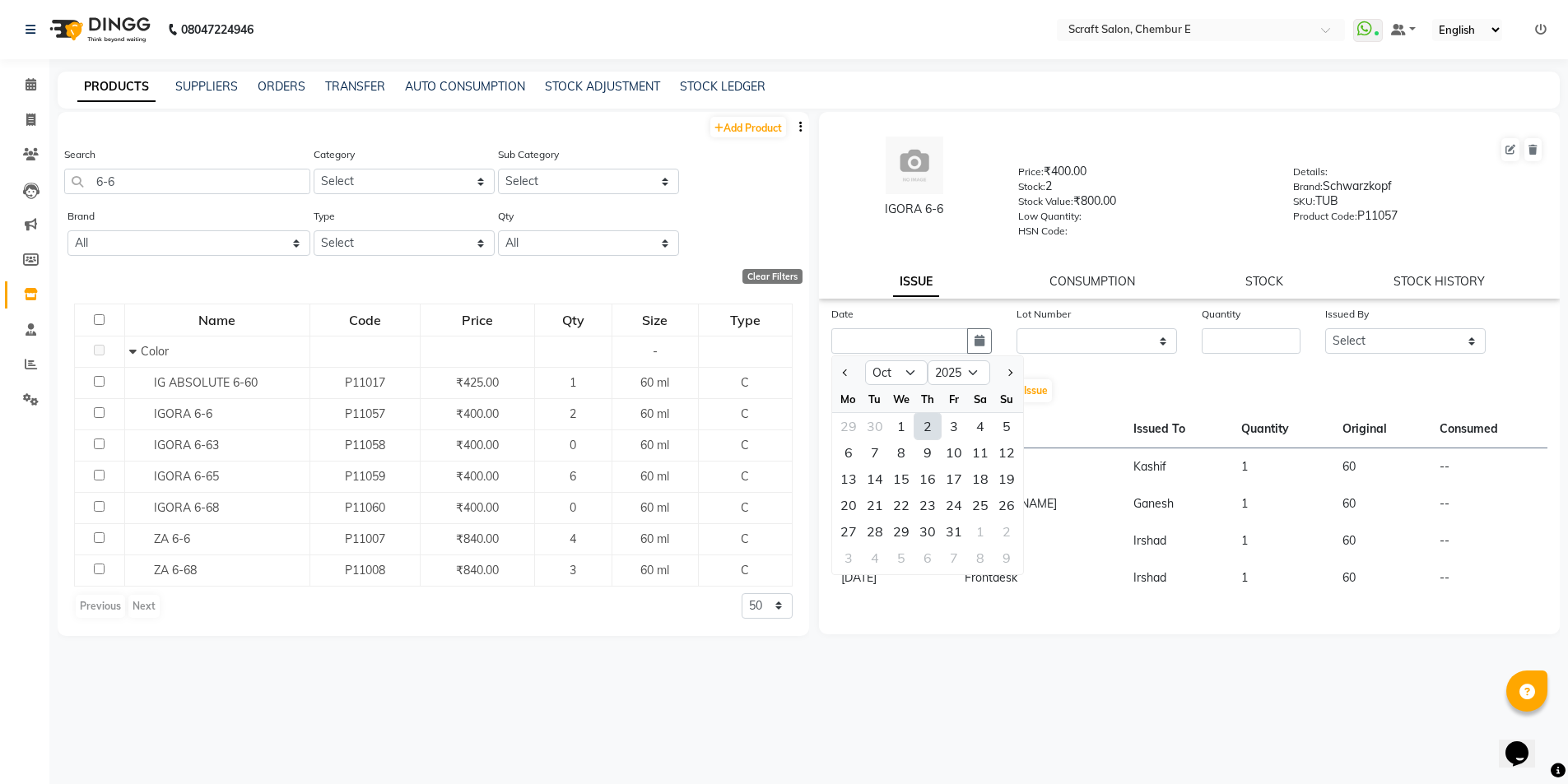
click at [929, 428] on div "2" at bounding box center [927, 425] width 26 height 26
type input "02-10-2025"
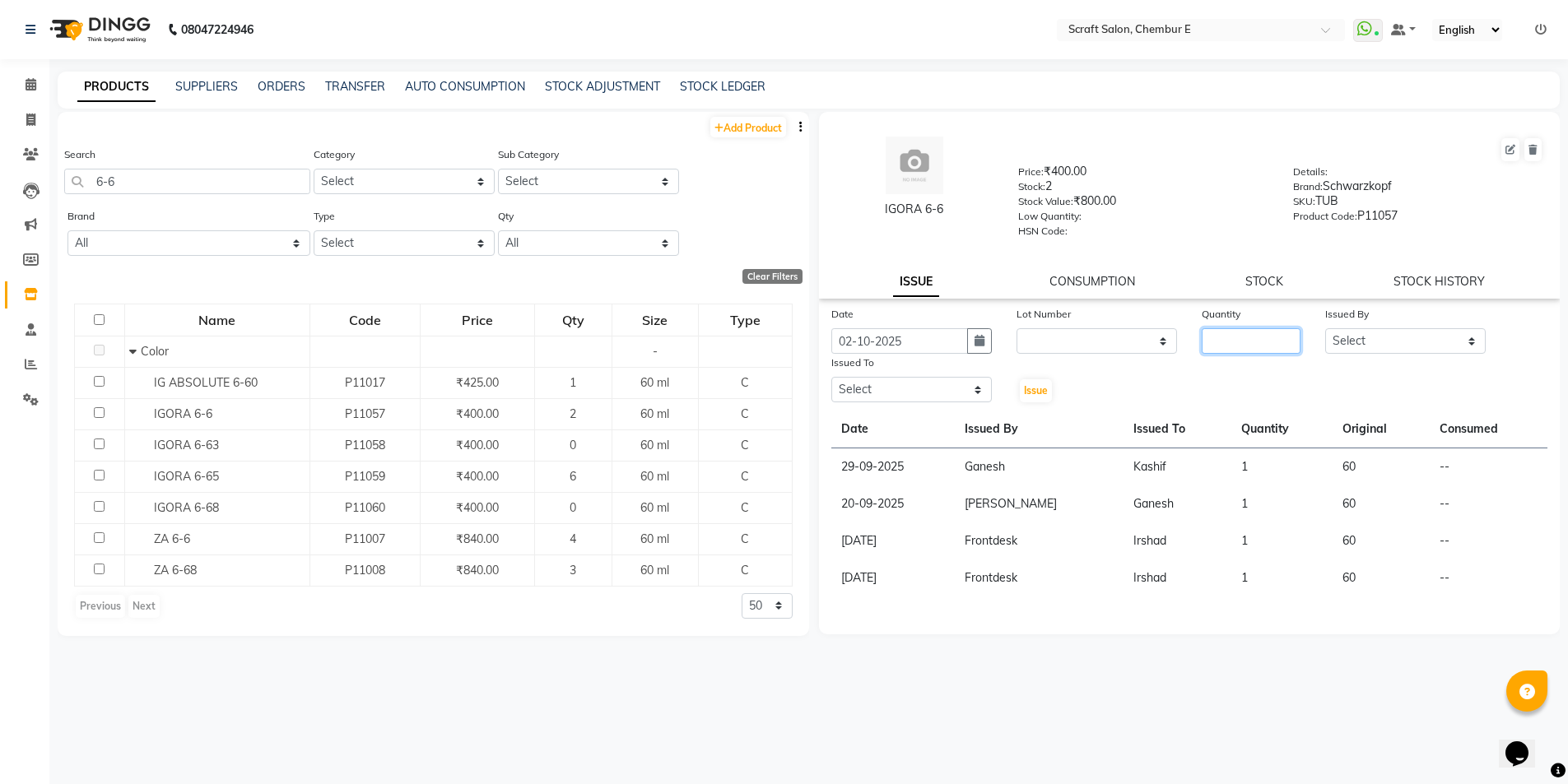
click at [1254, 346] on input "number" at bounding box center [1252, 341] width 99 height 25
type input "1"
click at [1473, 338] on select "Select Bharti Frontdesk Ganesh Irshad Kashif Mahesh Meenakshi Rasika Shahin Sha…" at bounding box center [1406, 341] width 160 height 25
select select "81195"
click at [1325, 328] on select "Select Bharti Frontdesk Ganesh Irshad Kashif Mahesh Meenakshi Rasika Shahin Sha…" at bounding box center [1406, 341] width 160 height 25
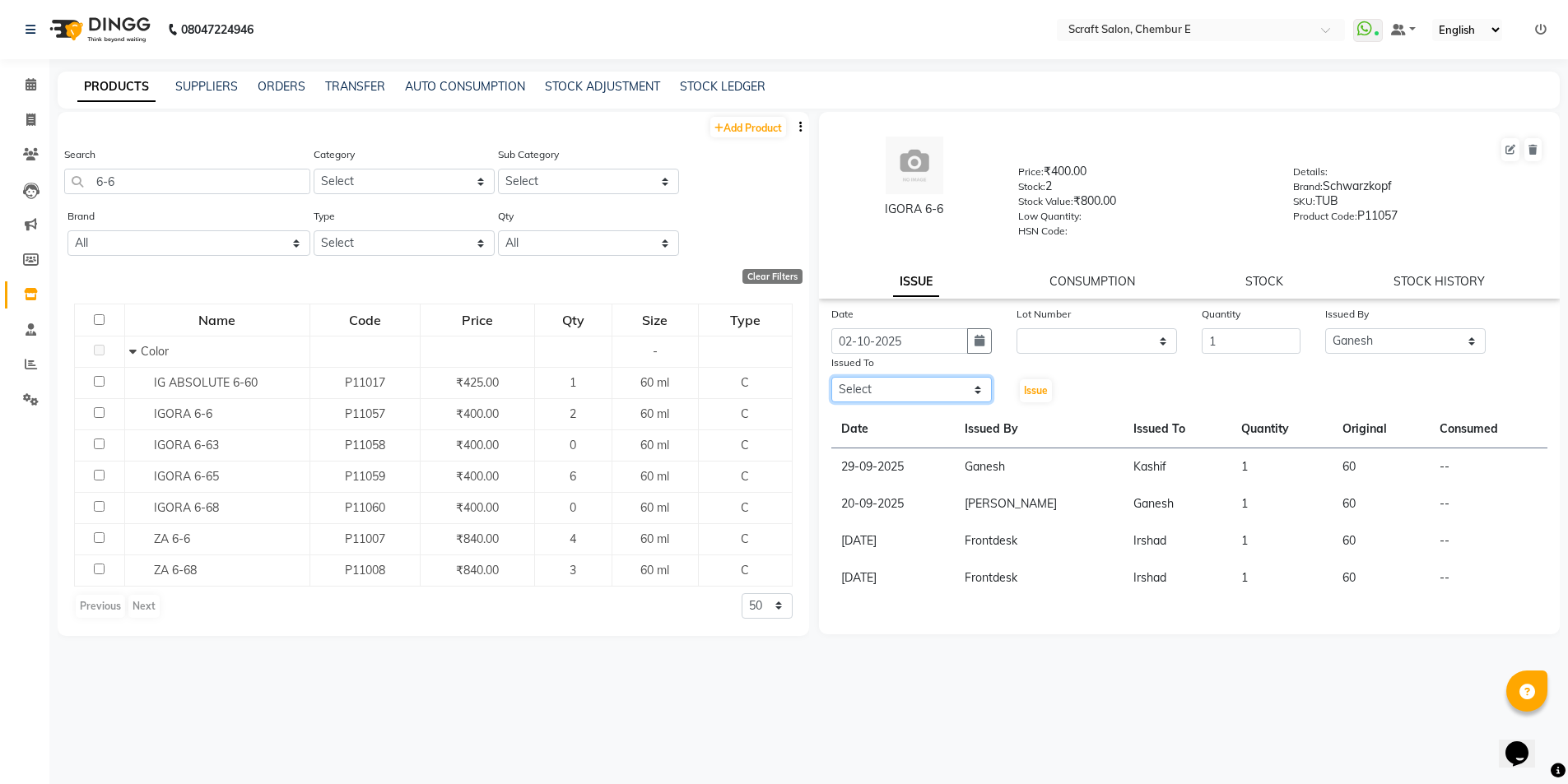
click at [977, 397] on select "Select Bharti Frontdesk Ganesh Irshad Kashif Mahesh Meenakshi Rasika Shahin Sha…" at bounding box center [912, 389] width 160 height 25
select select "24787"
click at [831, 377] on select "Select Bharti Frontdesk Ganesh Irshad Kashif Mahesh Meenakshi Rasika Shahin Sha…" at bounding box center [912, 389] width 160 height 25
click at [1041, 389] on span "Issue" at bounding box center [1036, 390] width 23 height 13
select select
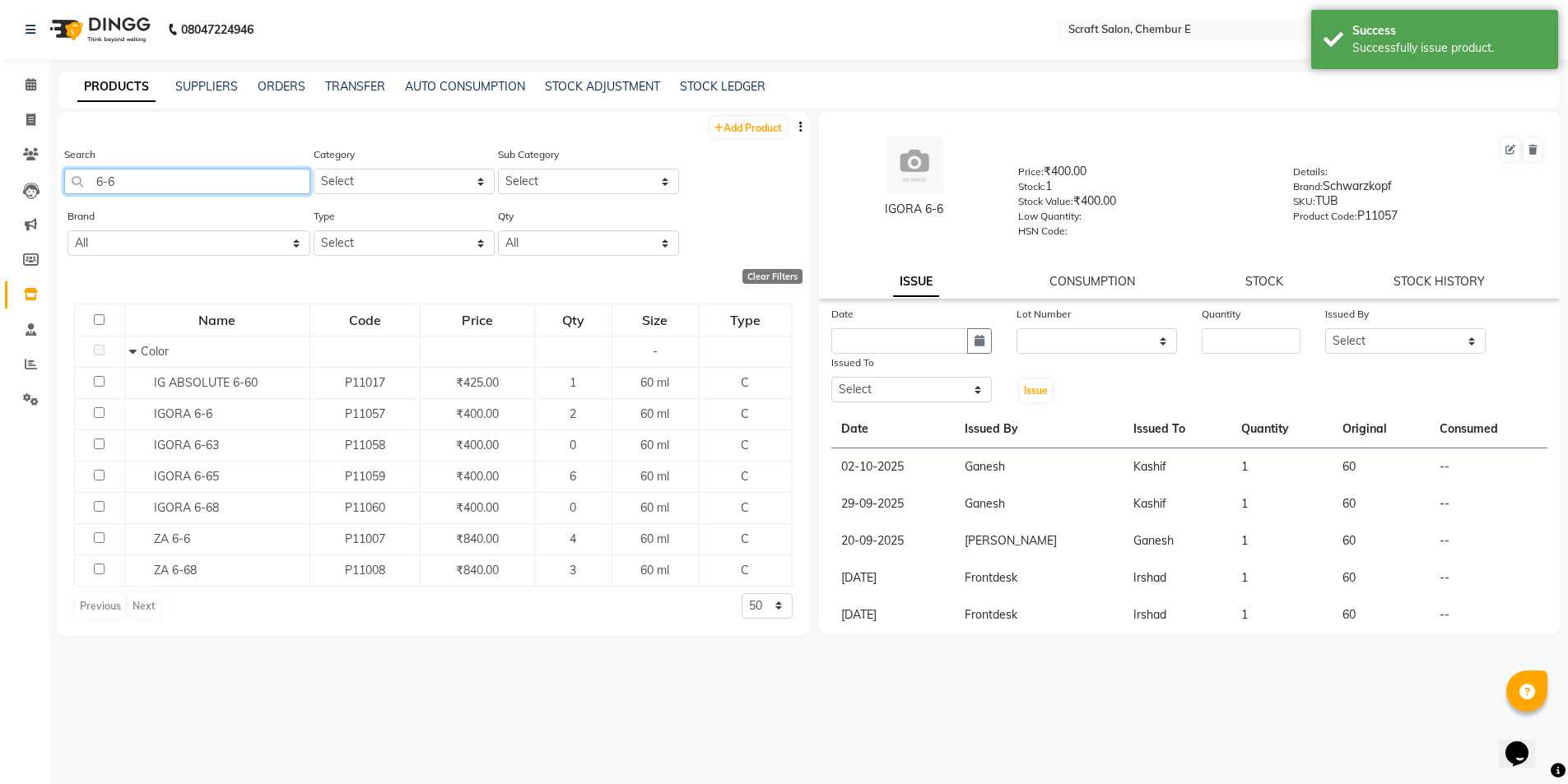
click at [241, 187] on input "6-6" at bounding box center [187, 181] width 246 height 25
type input "6"
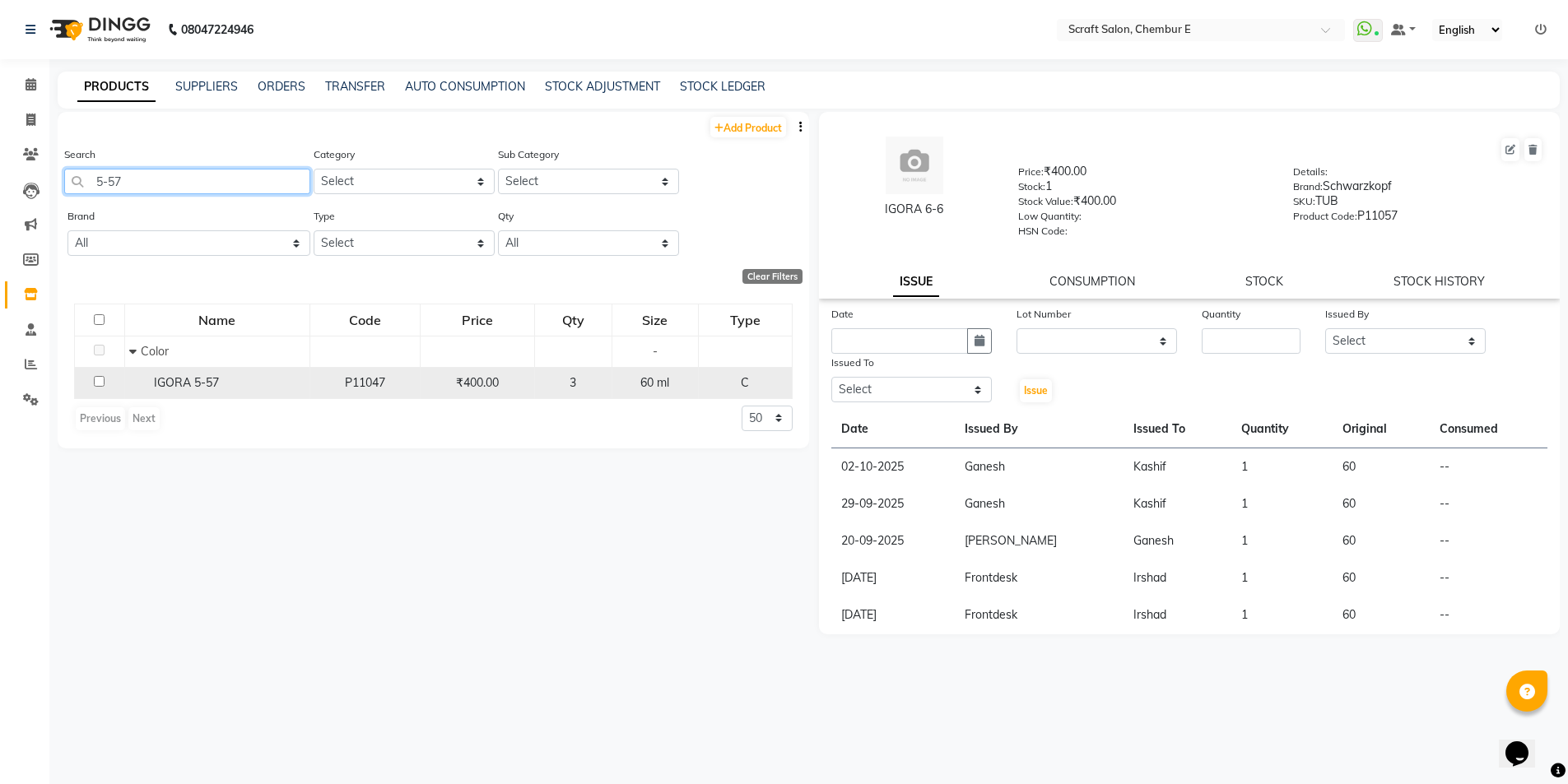
type input "5-57"
click at [102, 383] on input "checkbox" at bounding box center [99, 381] width 11 height 11
checkbox input "true"
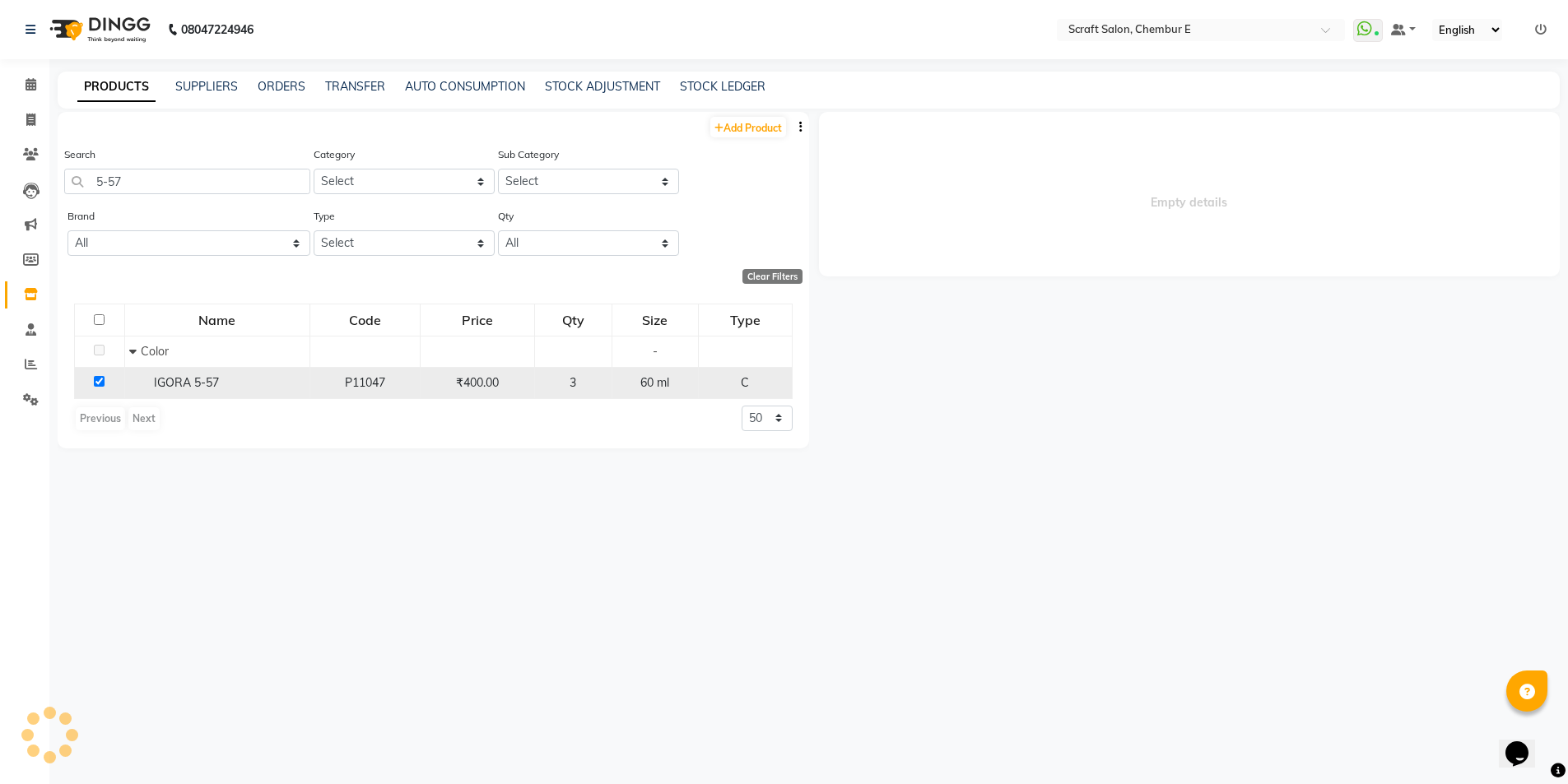
select select
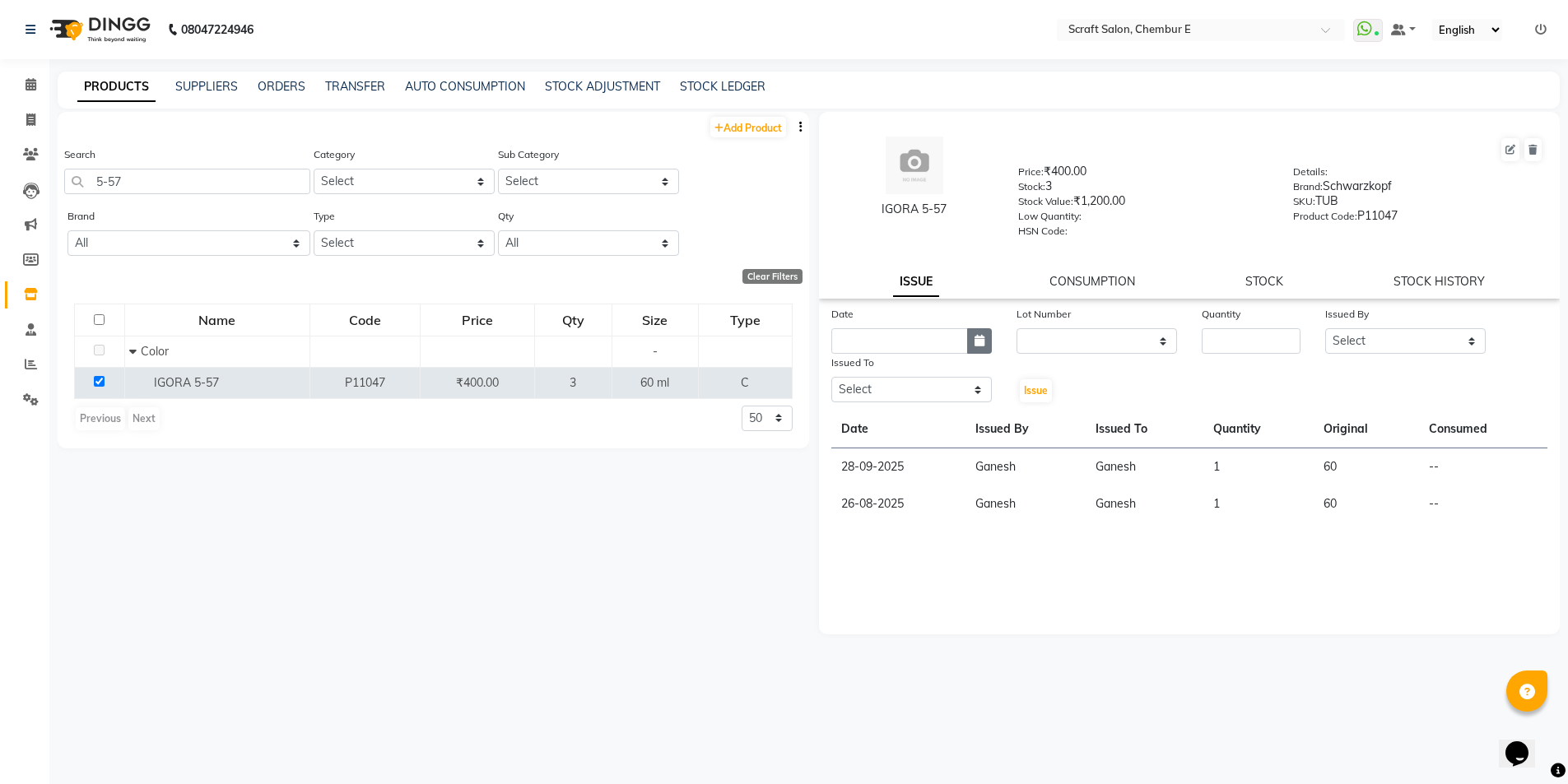
click at [970, 340] on button "button" at bounding box center [979, 341] width 24 height 25
select select "10"
select select "2025"
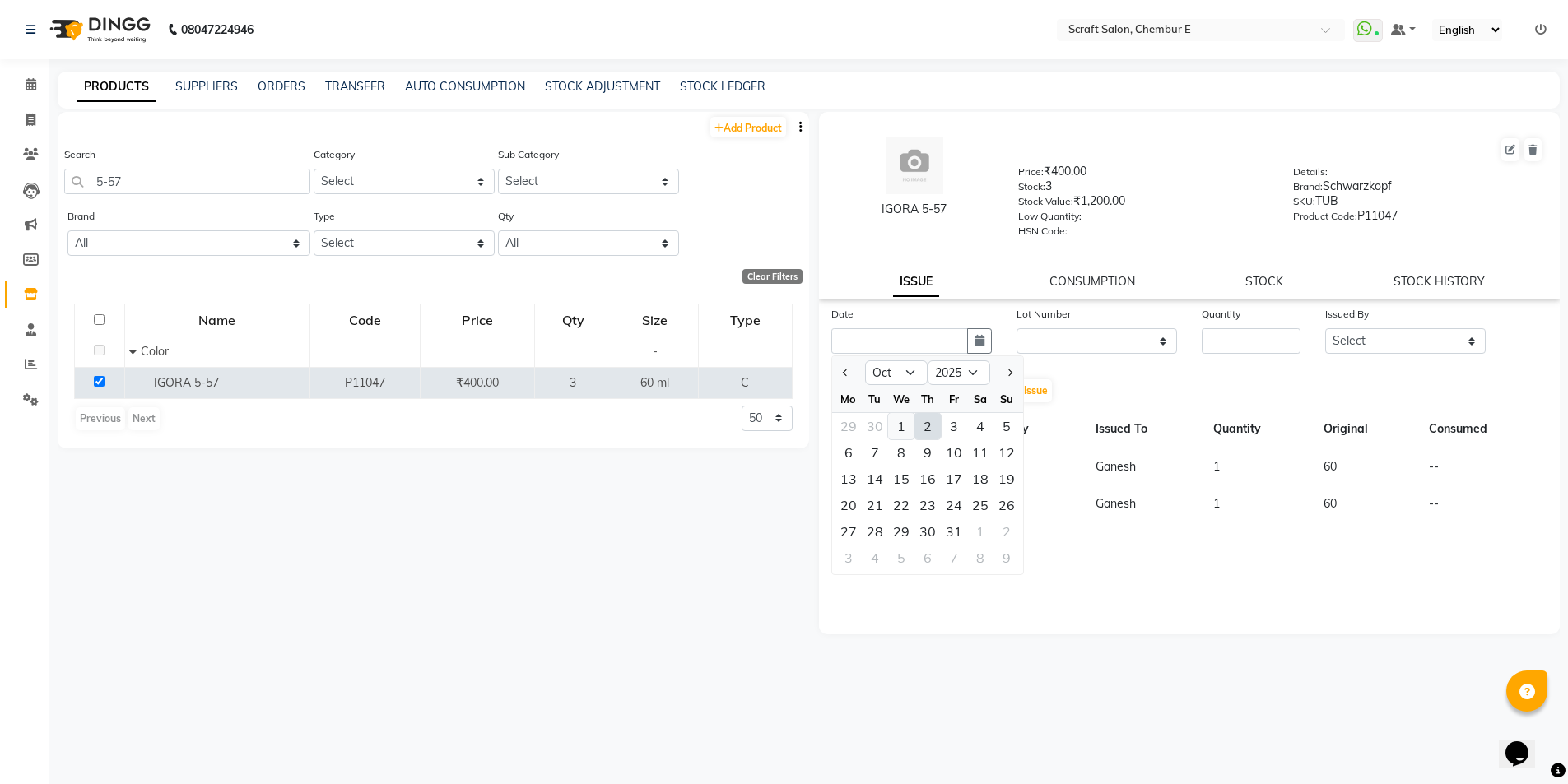
click at [901, 423] on div "1" at bounding box center [901, 425] width 26 height 26
type input "01-10-2025"
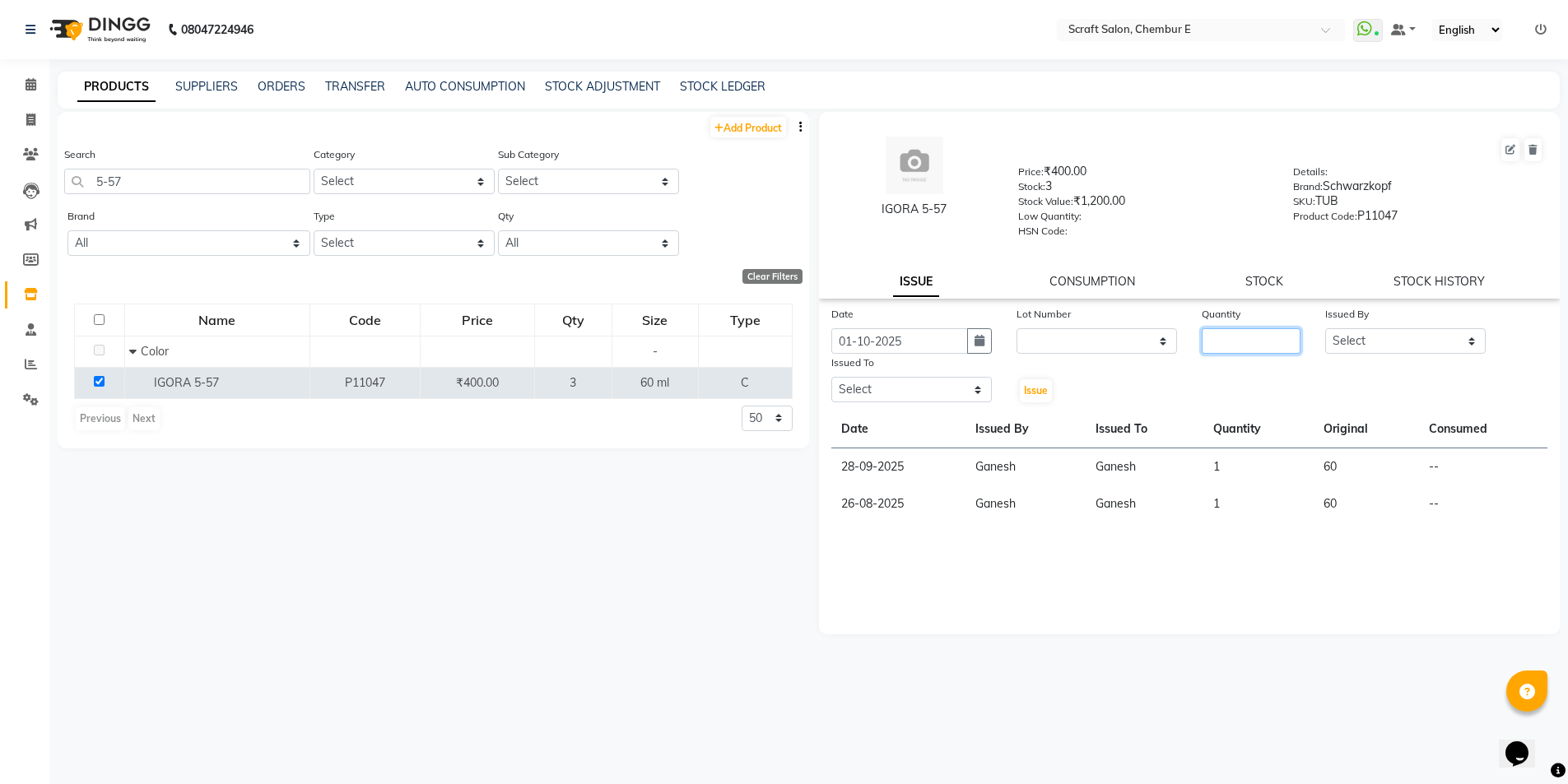
click at [1291, 335] on input "number" at bounding box center [1252, 341] width 99 height 25
type input "1"
click at [1433, 342] on select "Select Bharti Frontdesk Ganesh Irshad Kashif Mahesh Meenakshi Rasika Shahin Sha…" at bounding box center [1406, 341] width 160 height 25
select select "81195"
click at [1325, 328] on select "Select Bharti Frontdesk Ganesh Irshad Kashif Mahesh Meenakshi Rasika Shahin Sha…" at bounding box center [1406, 341] width 160 height 25
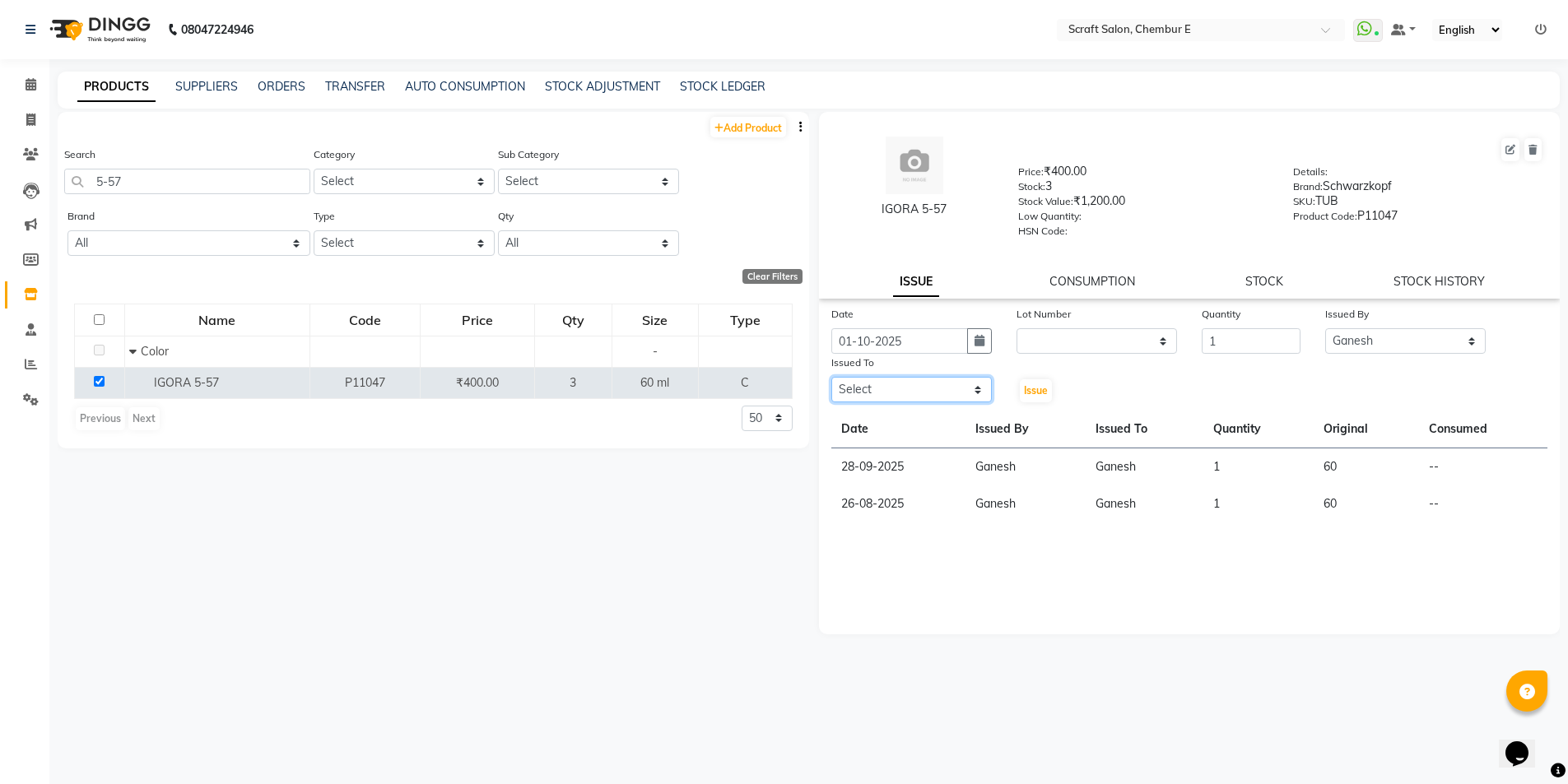
click at [984, 385] on select "Select Bharti Frontdesk Ganesh Irshad Kashif Mahesh Meenakshi Rasika Shahin Sha…" at bounding box center [912, 389] width 160 height 25
select select "81195"
click at [831, 377] on select "Select Bharti Frontdesk Ganesh Irshad Kashif Mahesh Meenakshi Rasika Shahin Sha…" at bounding box center [912, 389] width 160 height 25
click at [1034, 394] on span "Issue" at bounding box center [1036, 390] width 23 height 13
select select
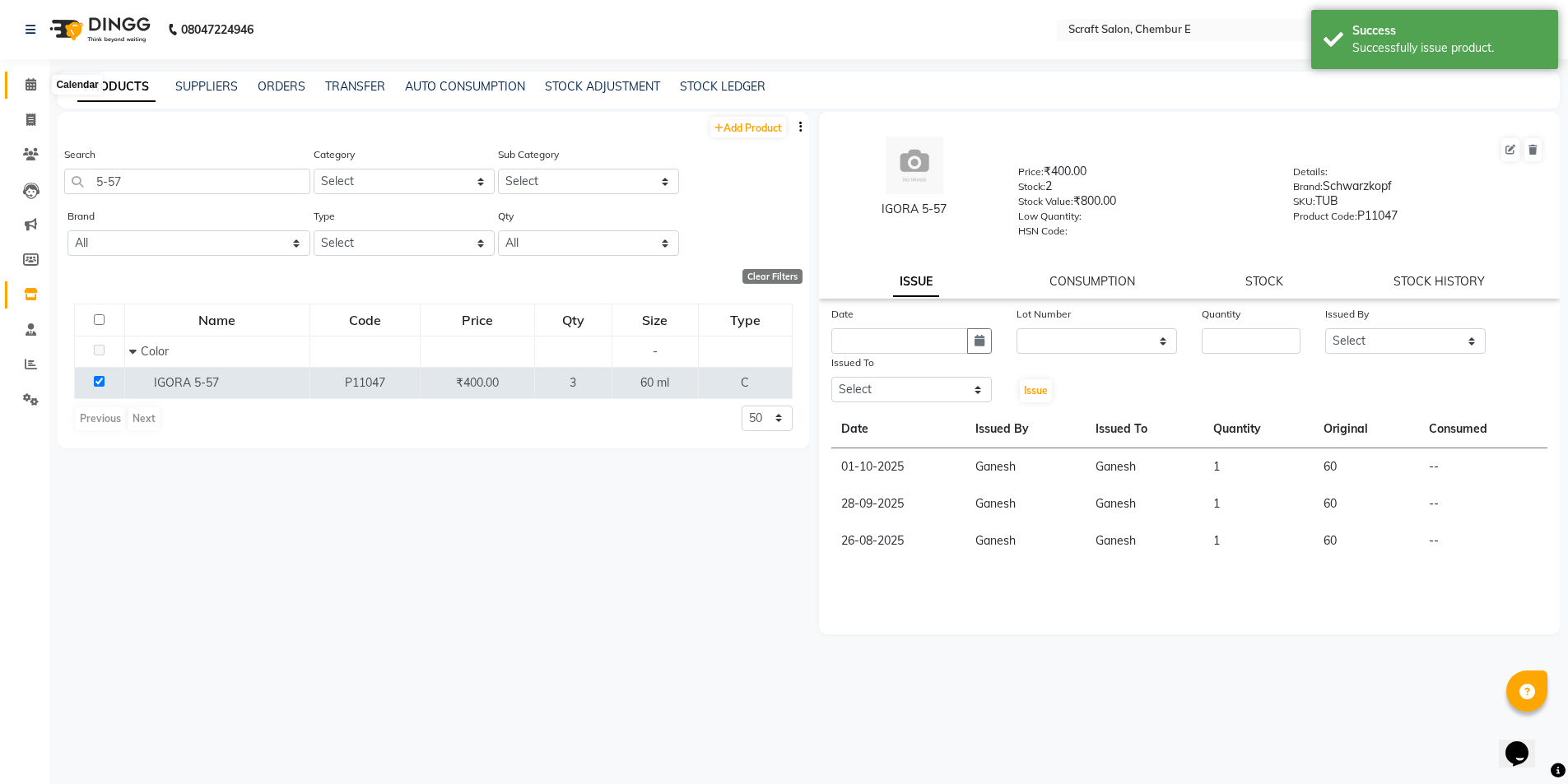
click at [32, 89] on icon at bounding box center [31, 85] width 11 height 13
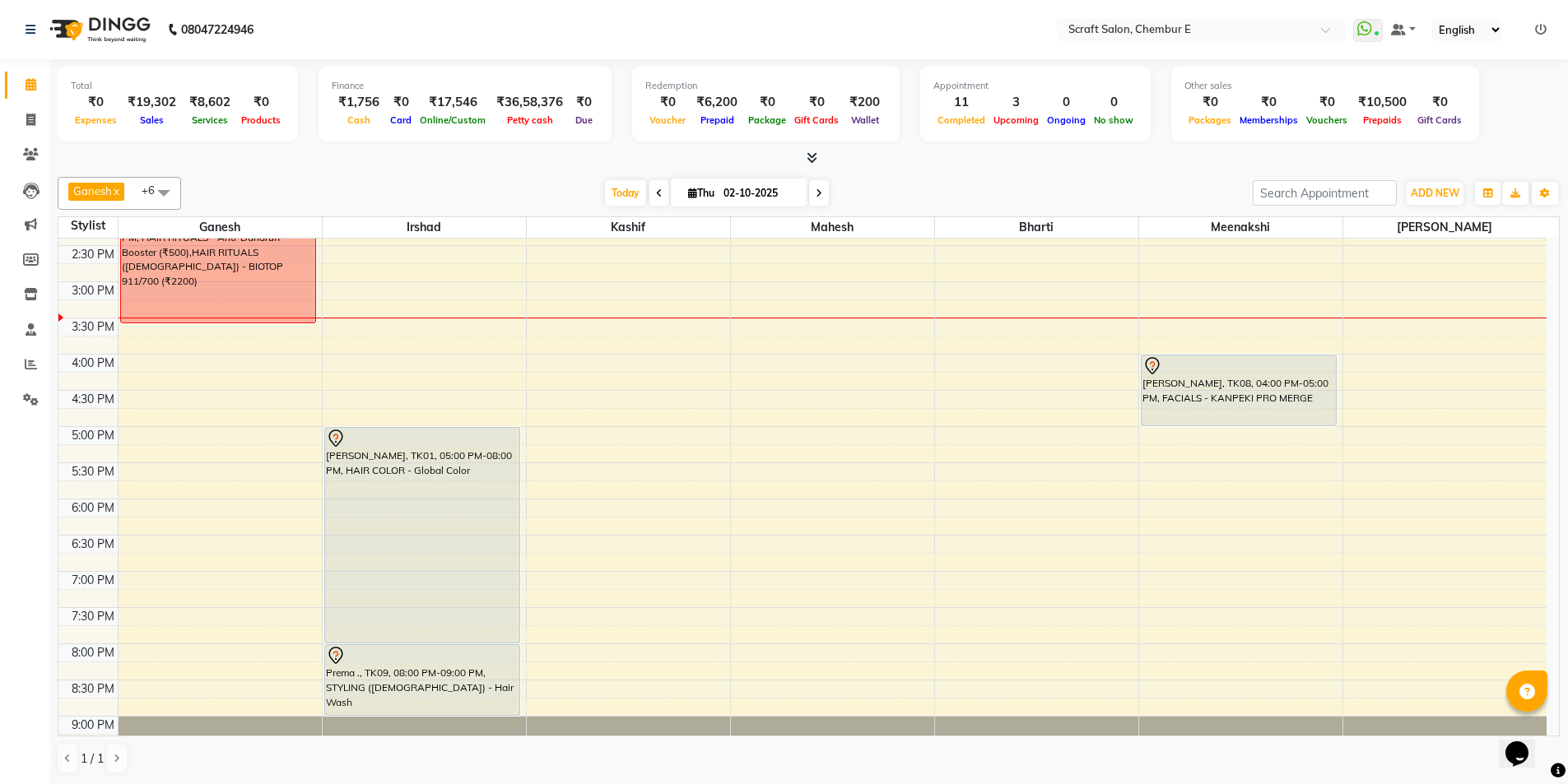
scroll to position [443, 0]
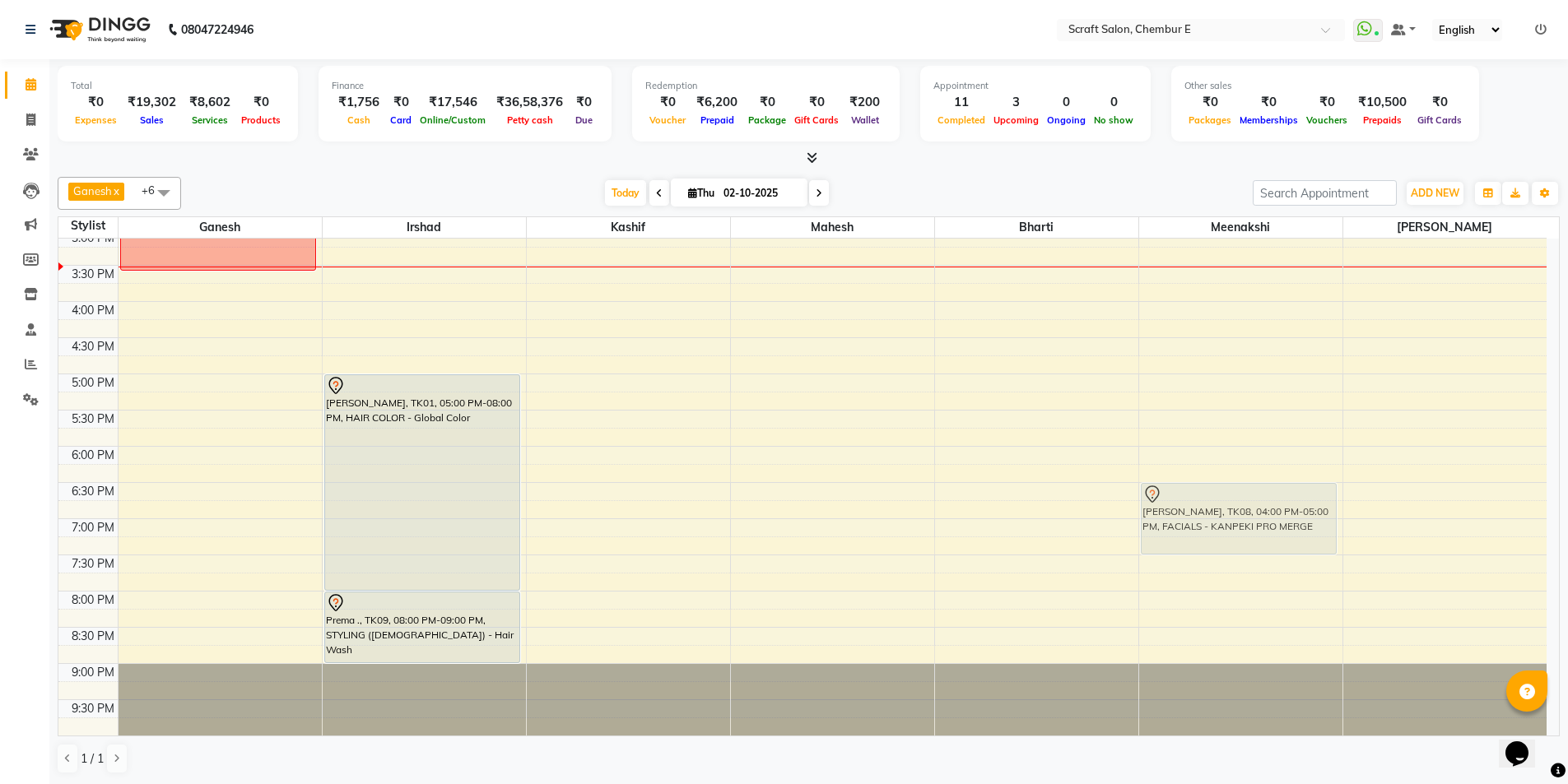
drag, startPoint x: 1229, startPoint y: 311, endPoint x: 1217, endPoint y: 488, distance: 177.4
click at [1217, 488] on div "Shubha Sharma, TK03, 12:15 PM-01:15 PM, WAXING FEMALE - Full Arms,WAXING FEMALE…" at bounding box center [1240, 265] width 203 height 940
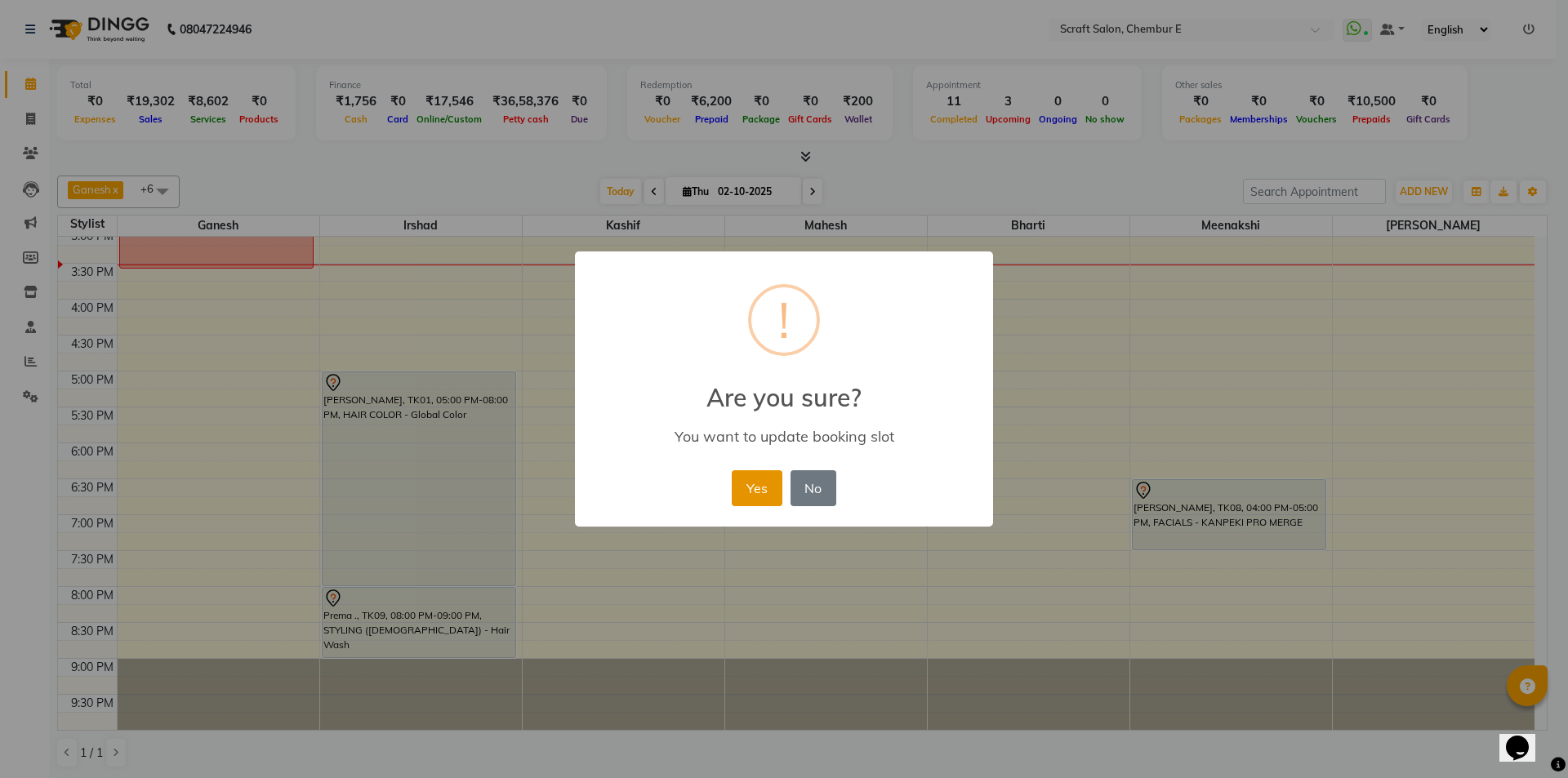
click at [760, 497] on button "Yes" at bounding box center [757, 488] width 50 height 36
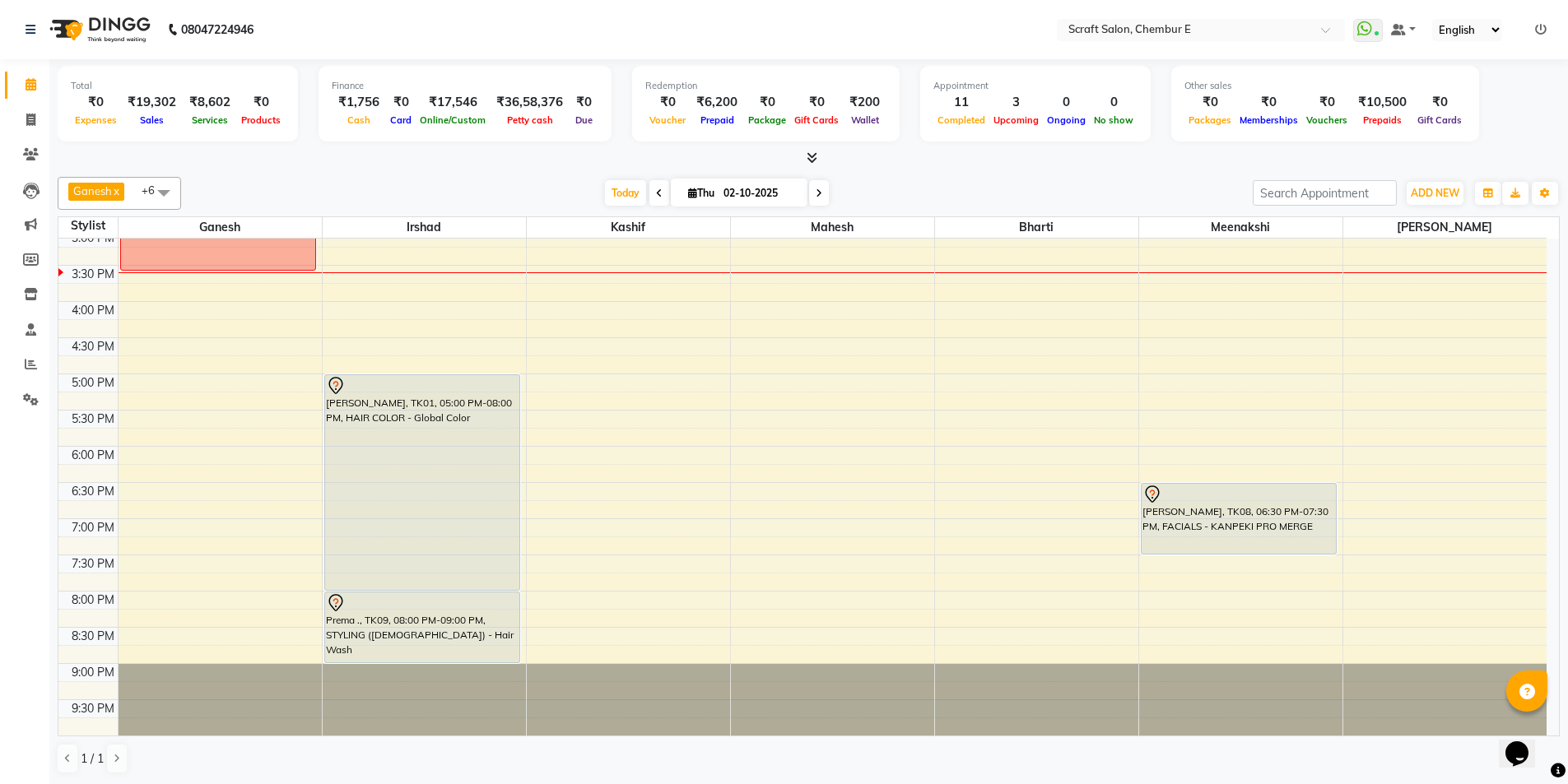
drag, startPoint x: 1549, startPoint y: 498, endPoint x: 1562, endPoint y: 461, distance: 39.2
click at [1562, 461] on div "Total ₹0 Expenses ₹19,302 Sales ₹8,602 Services ₹0 Products Finance ₹1,756 Cash…" at bounding box center [809, 422] width 1518 height 725
click at [664, 307] on div "9:00 AM 9:30 AM 10:00 AM 10:30 AM 11:00 AM 11:30 AM 12:00 PM 12:30 PM 1:00 PM 1…" at bounding box center [802, 265] width 1489 height 940
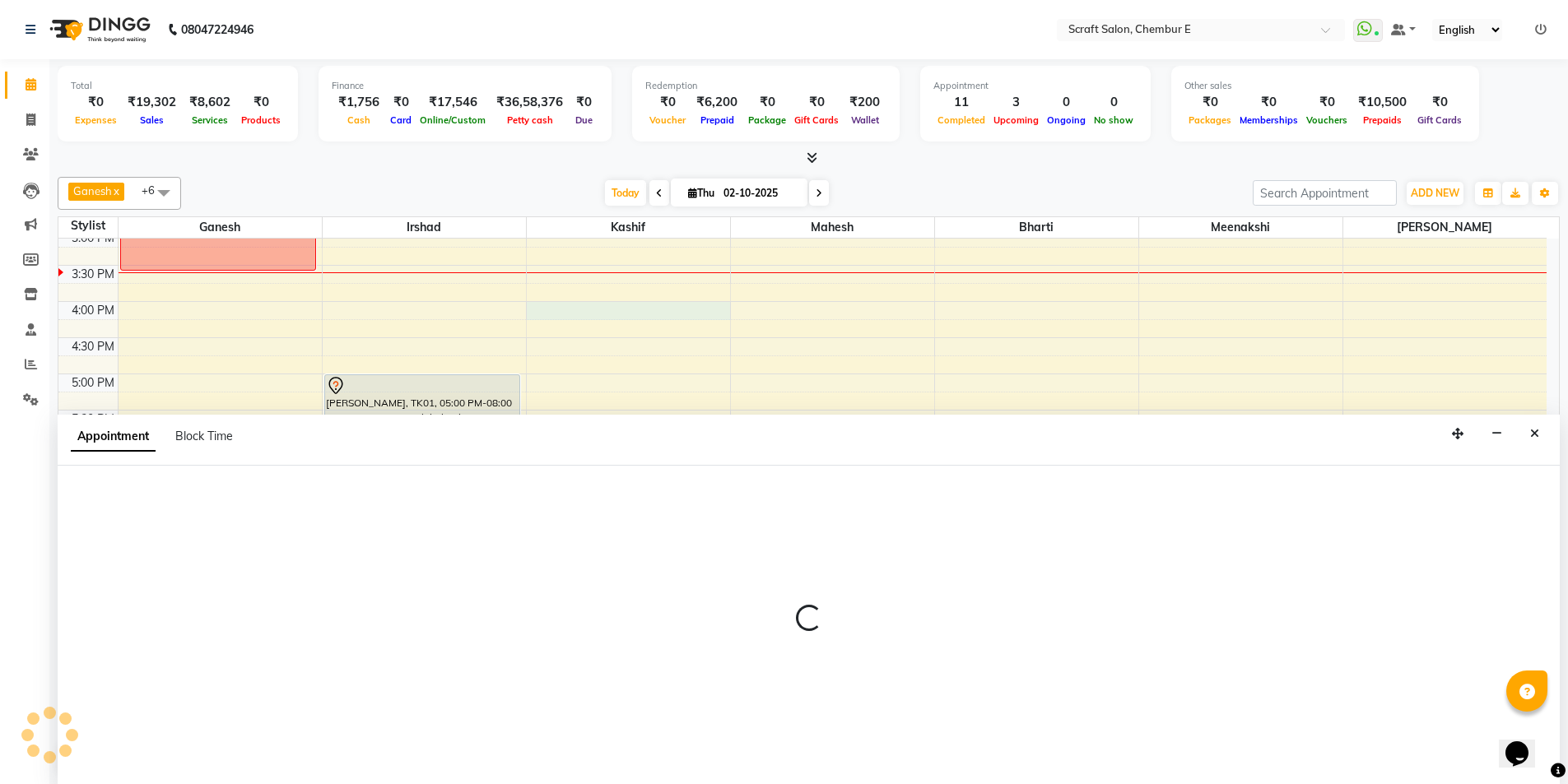
scroll to position [1, 0]
select select "24787"
select select "960"
select select "tentative"
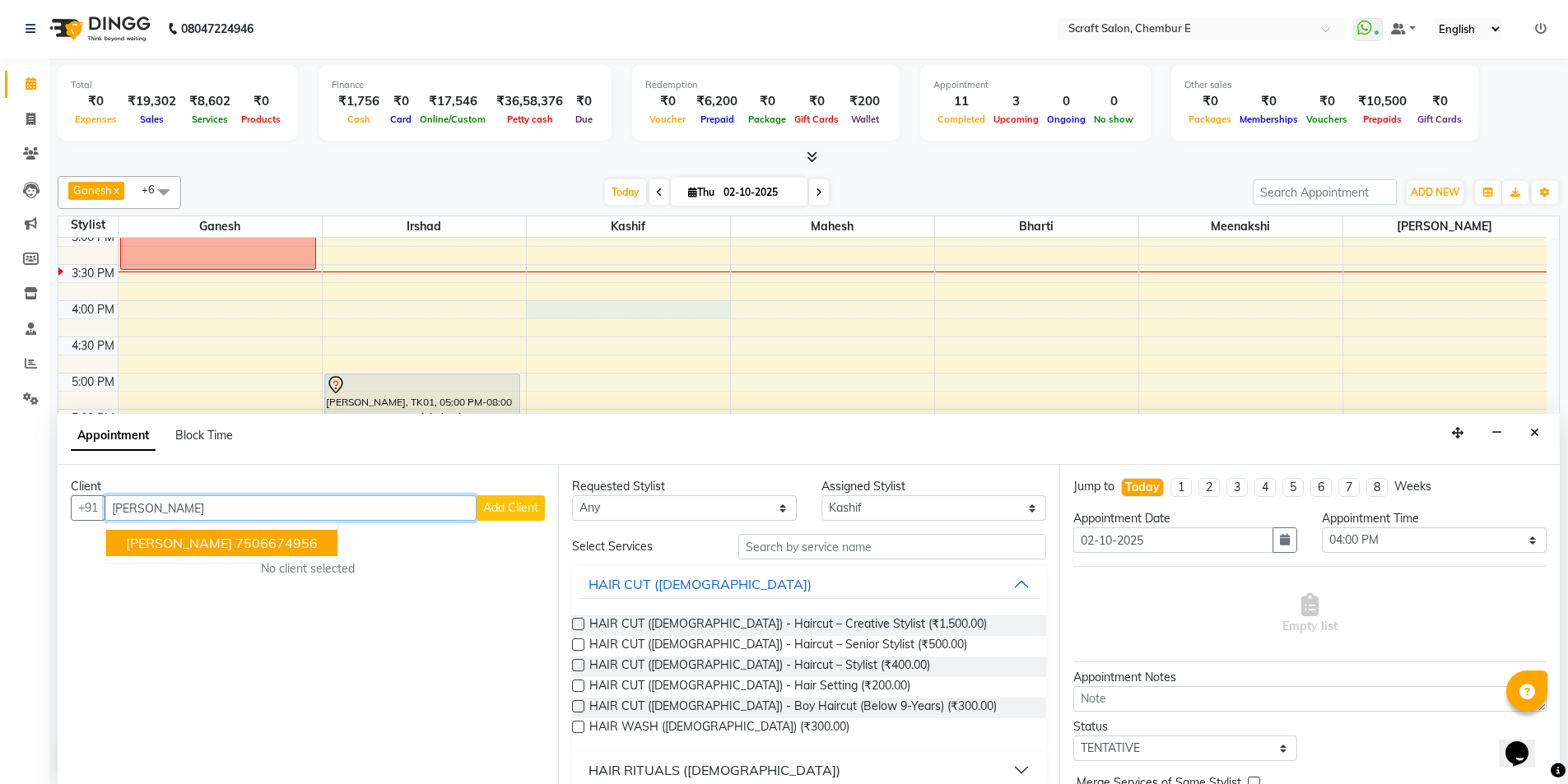
click at [260, 550] on ngb-highlight "7506674956" at bounding box center [276, 542] width 82 height 16
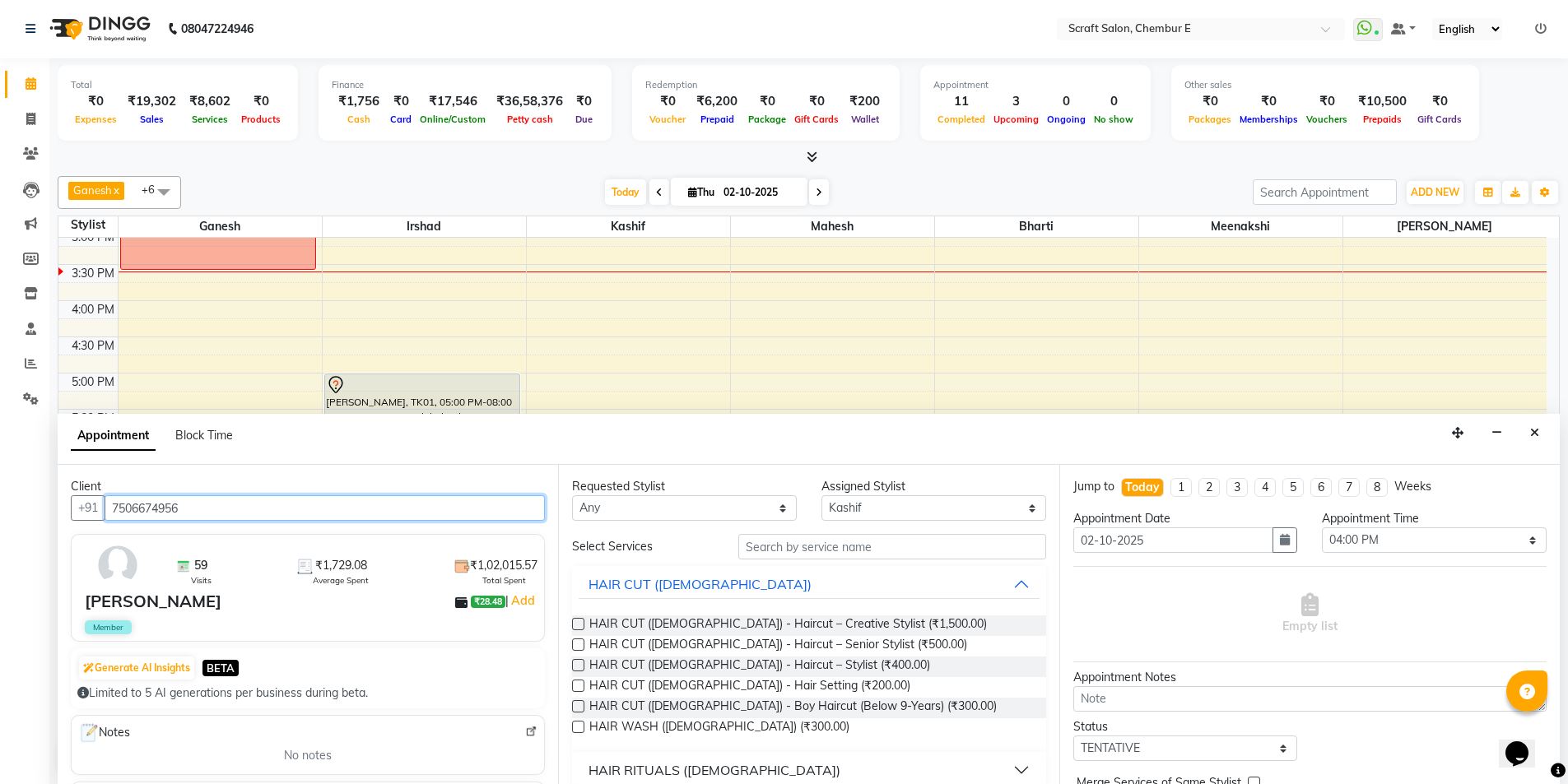
type input "7506674956"
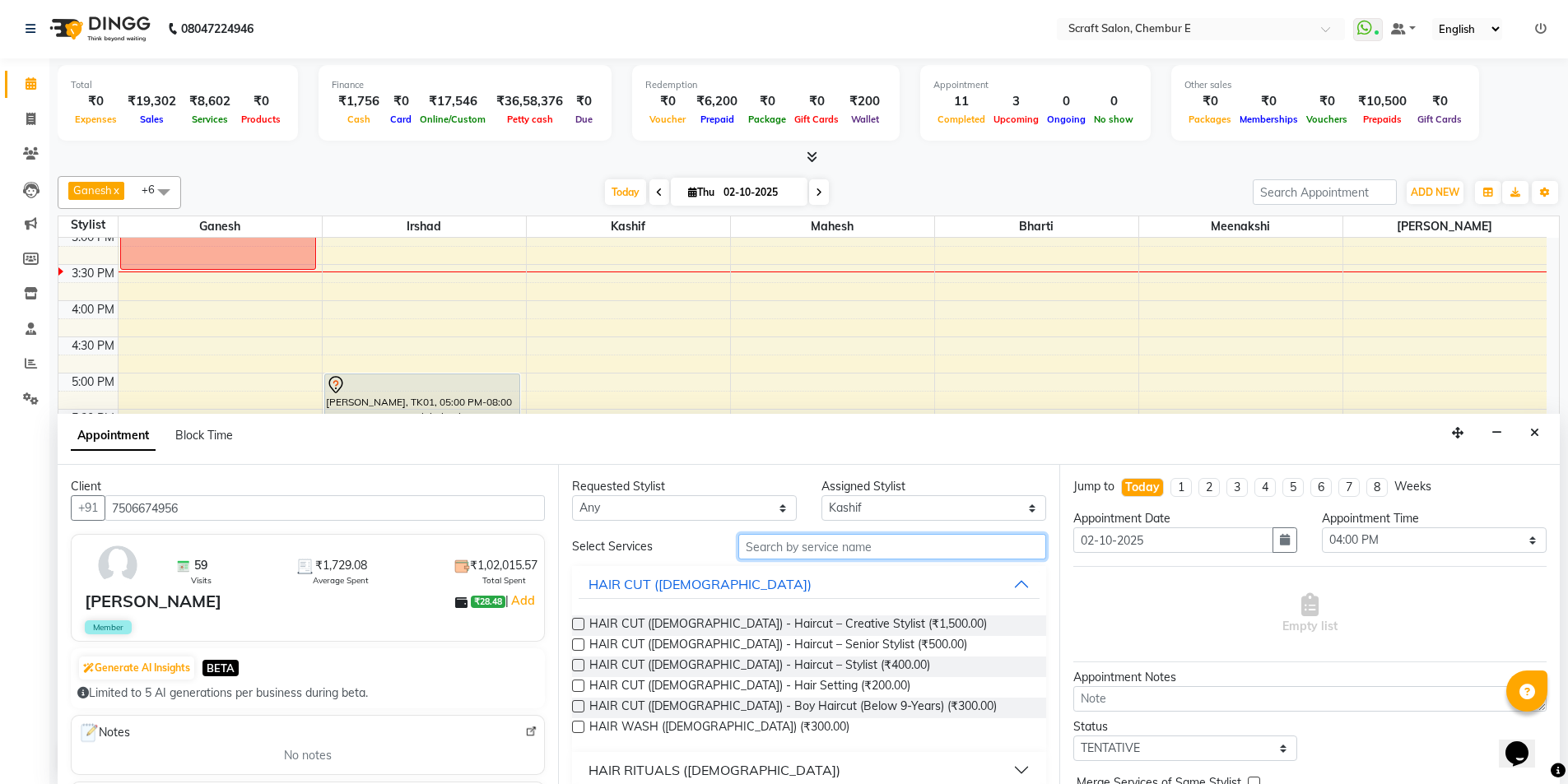
click at [857, 556] on input "text" at bounding box center [892, 546] width 307 height 25
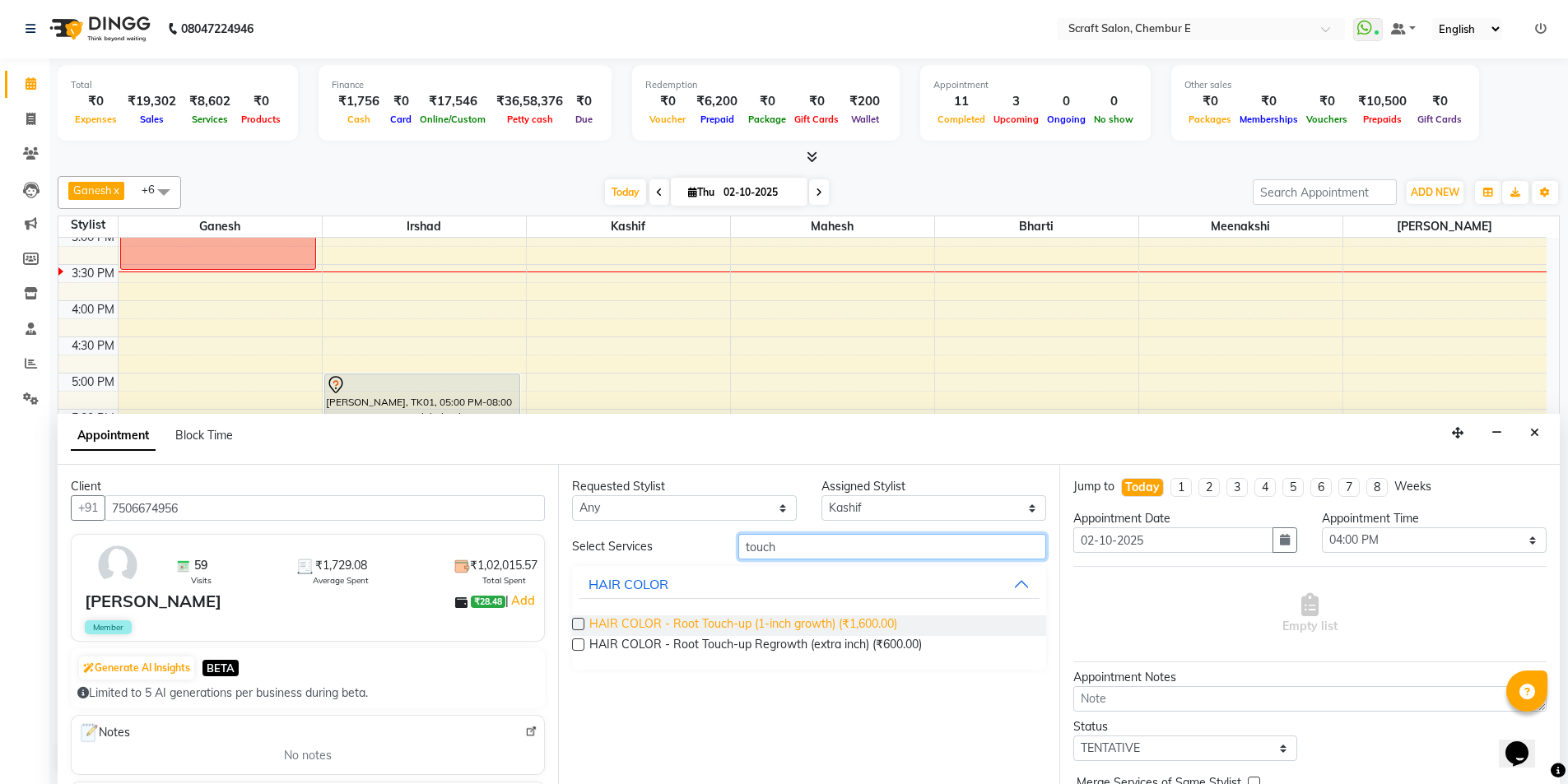
type input "touch"
click at [757, 628] on span "HAIR COLOR - Root Touch-up (1-inch growth) (₹1,600.00)" at bounding box center [743, 625] width 307 height 21
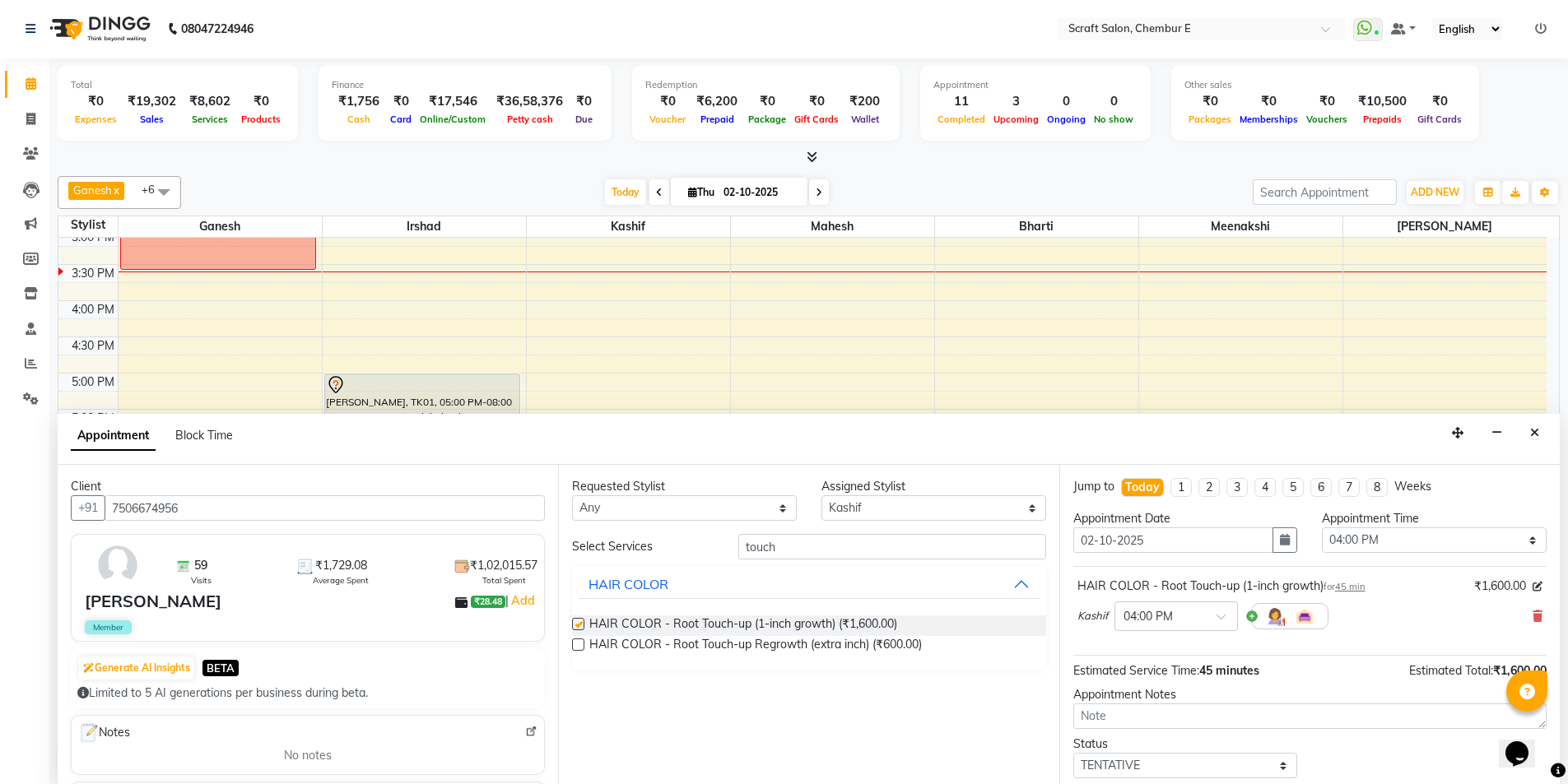
checkbox input "false"
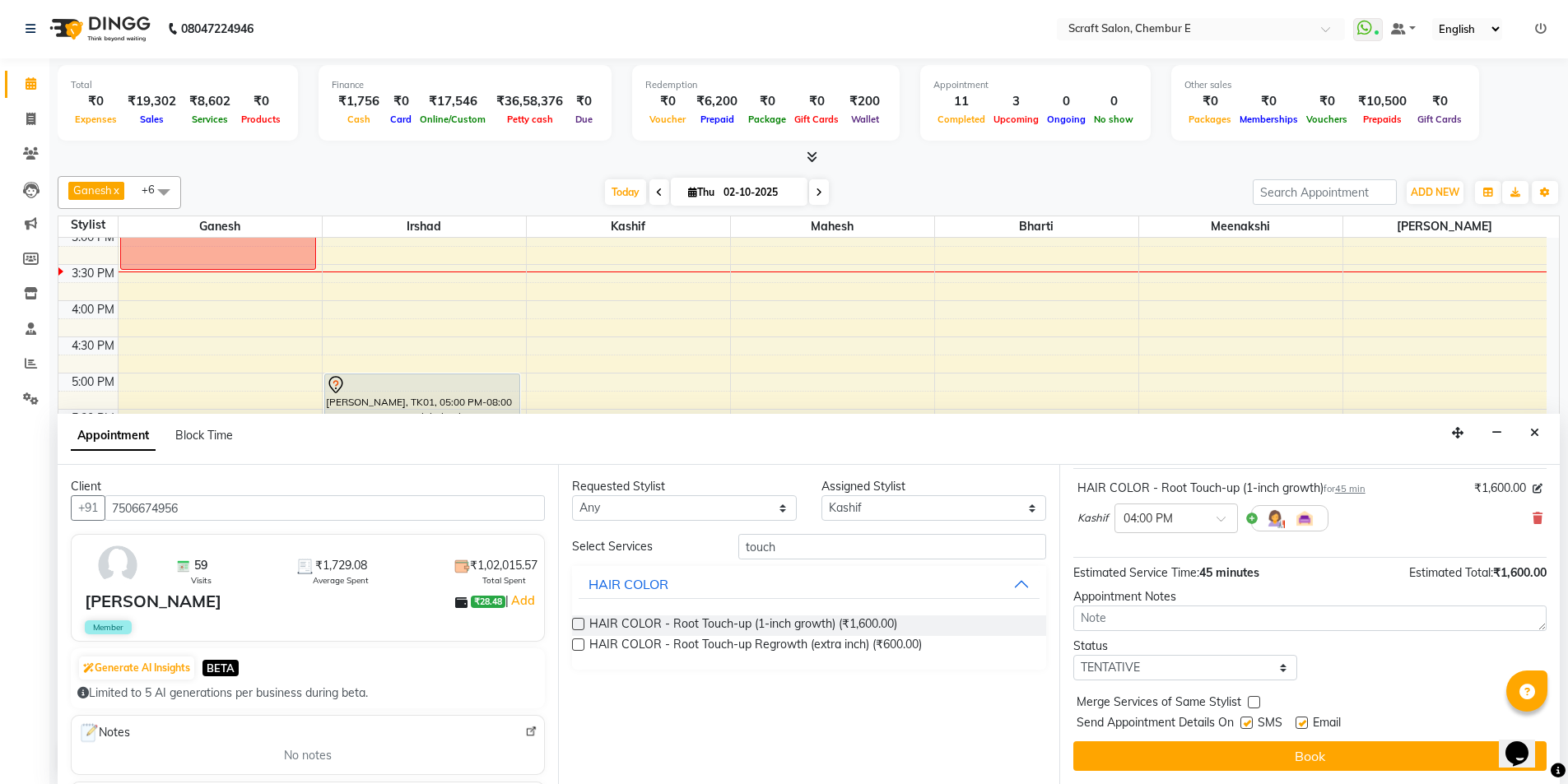
click at [1299, 726] on label at bounding box center [1302, 723] width 13 height 13
click at [1299, 726] on input "checkbox" at bounding box center [1301, 725] width 11 height 11
checkbox input "false"
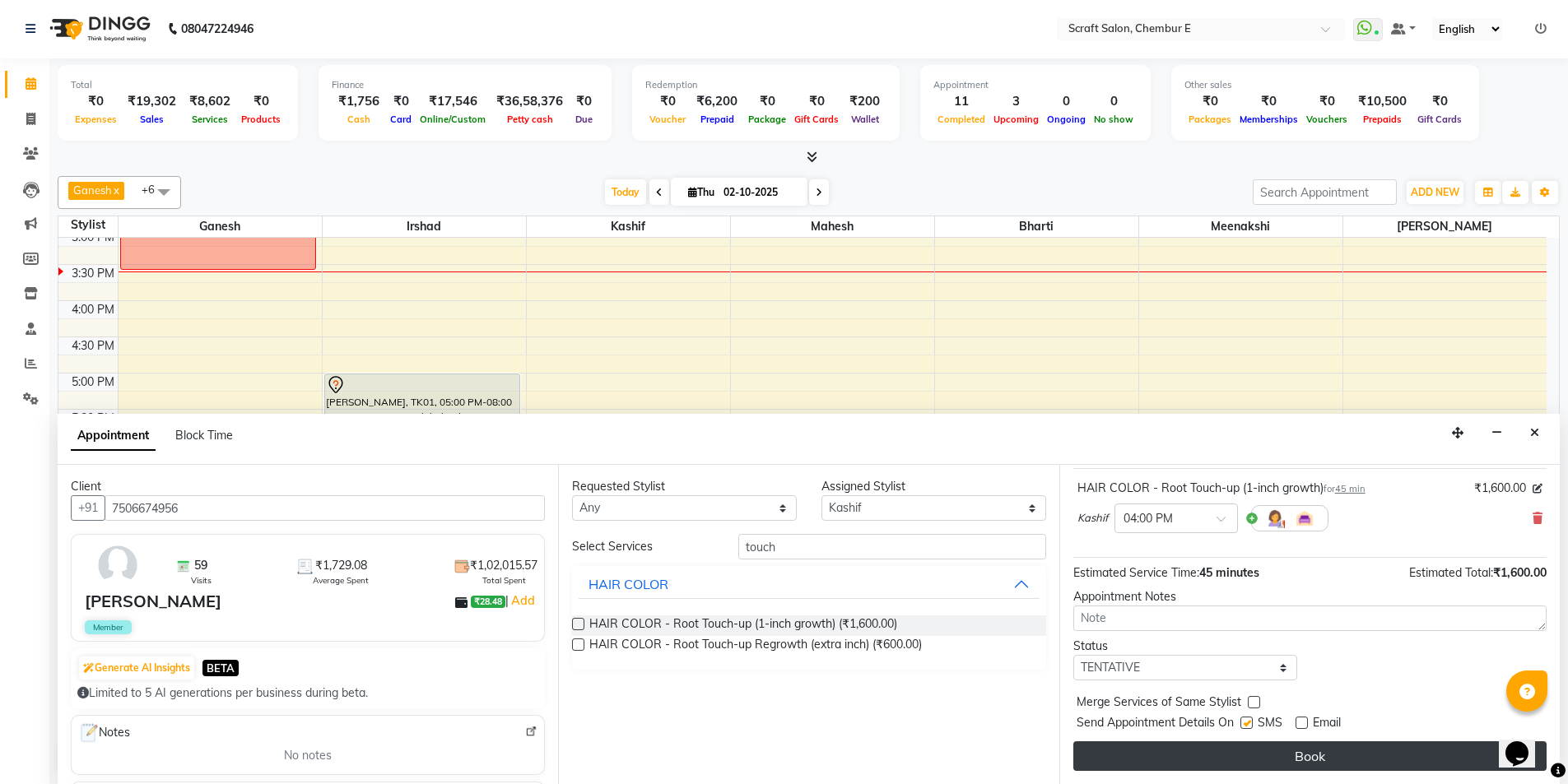
click at [1312, 761] on button "Book" at bounding box center [1309, 756] width 473 height 30
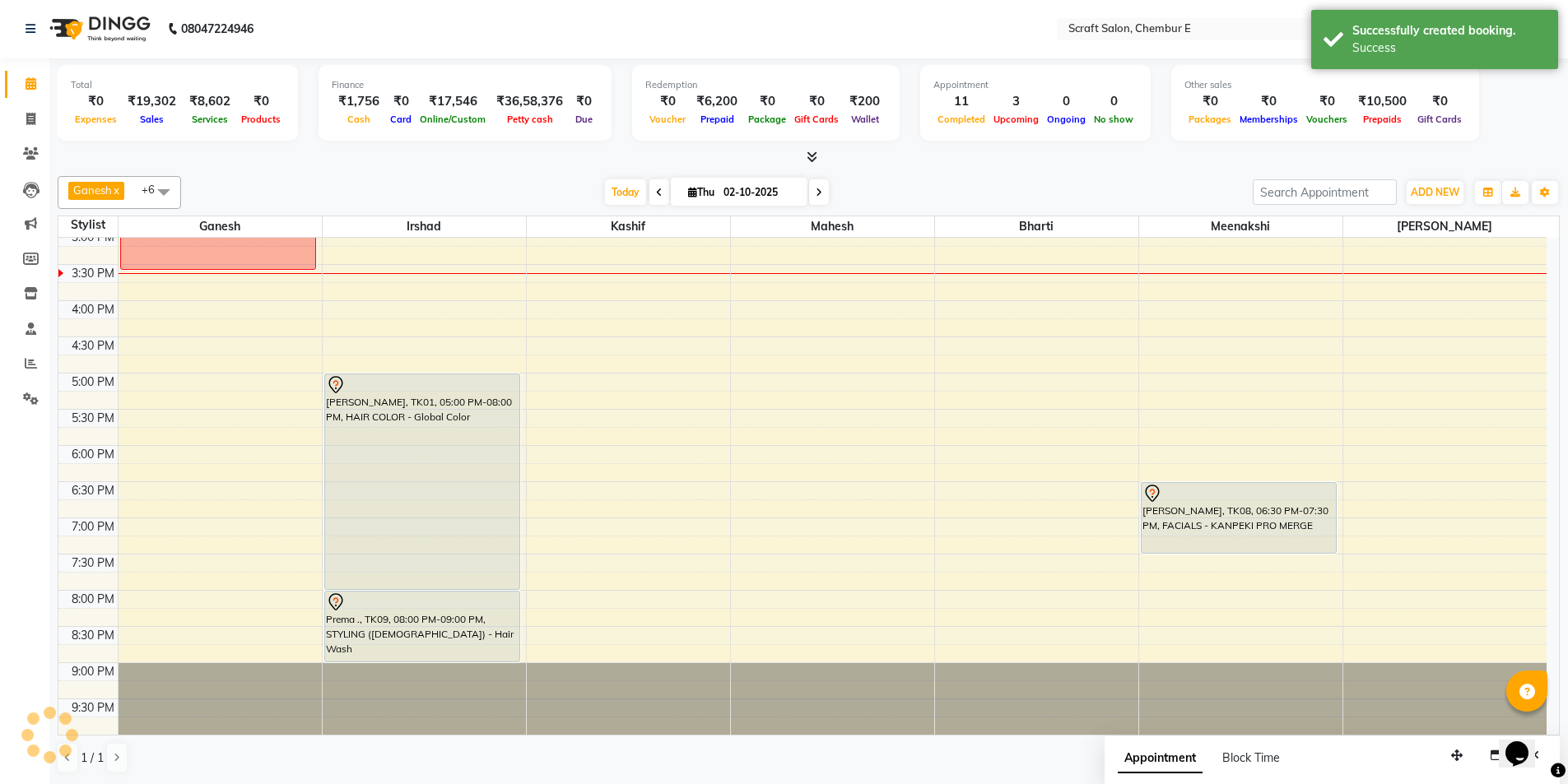
scroll to position [0, 0]
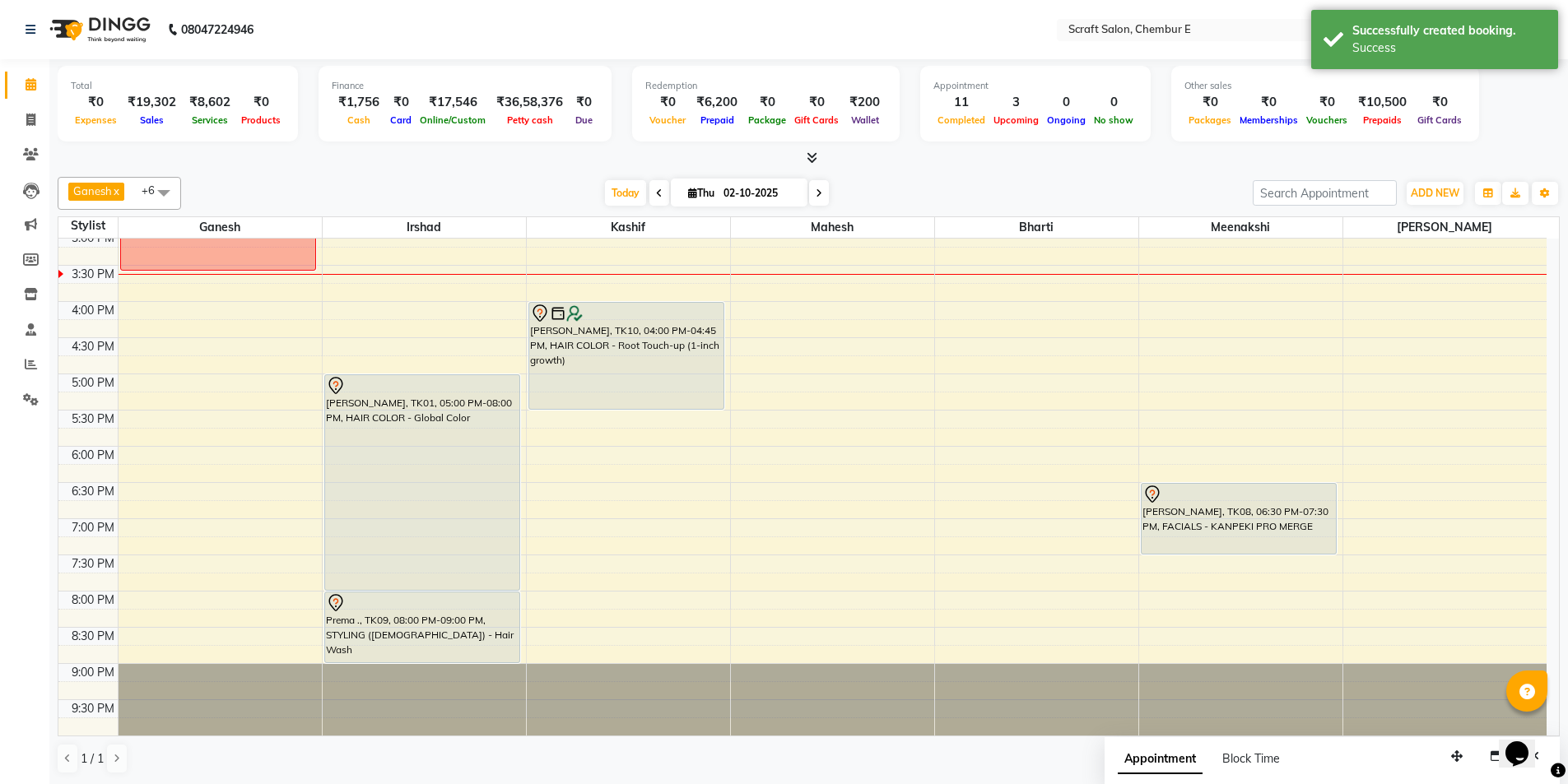
drag, startPoint x: 619, startPoint y: 354, endPoint x: 619, endPoint y: 382, distance: 28.0
click at [619, 398] on div "Shubha Sharma, TK03, 11:00 AM-01:00 PM, HAIR COLOR - Global Color (₹4000) Shubh…" at bounding box center [628, 265] width 203 height 940
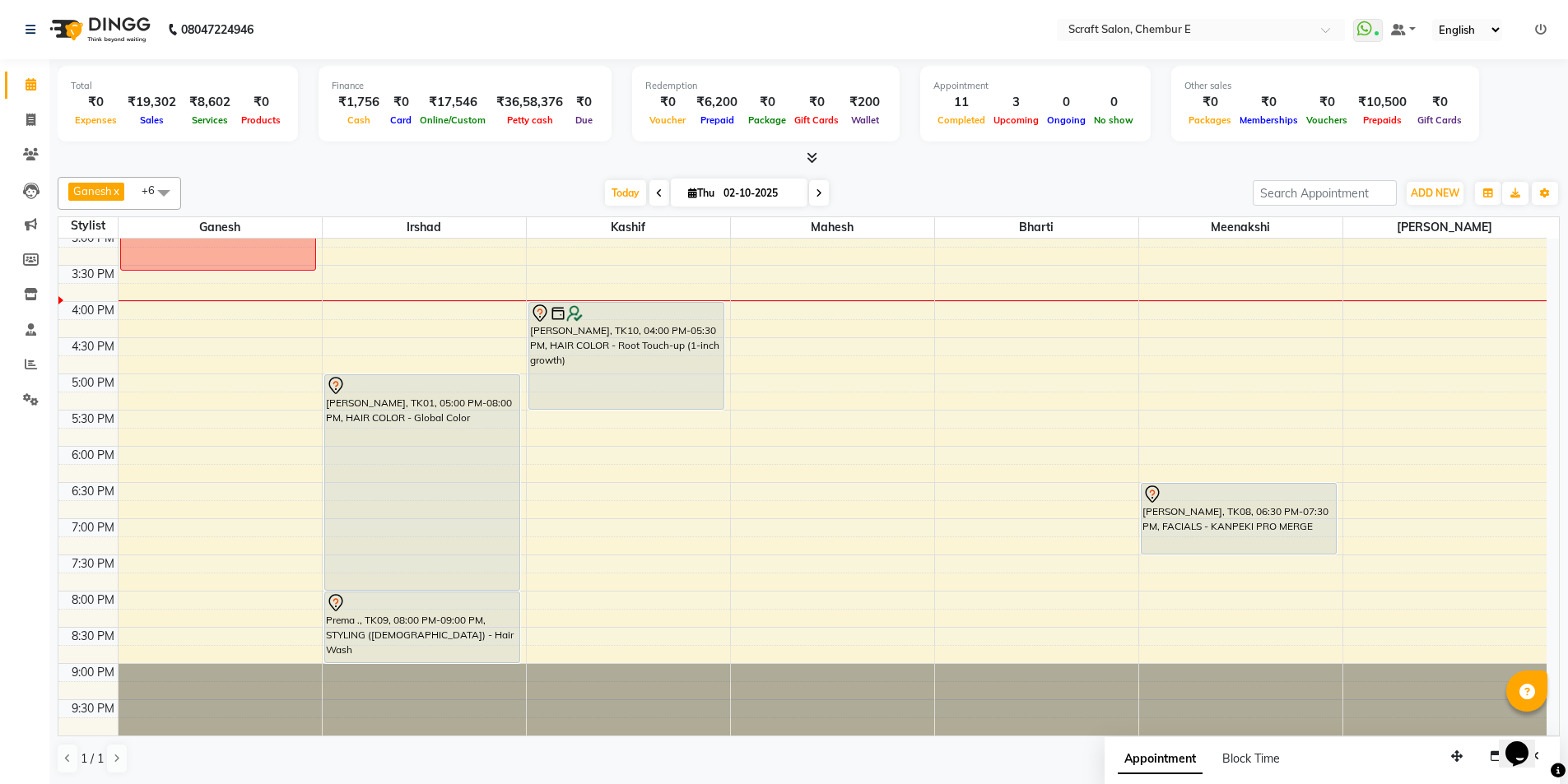
click at [138, 341] on div "9:00 AM 9:30 AM 10:00 AM 10:30 AM 11:00 AM 11:30 AM 12:00 PM 12:30 PM 1:00 PM 1…" at bounding box center [802, 265] width 1489 height 940
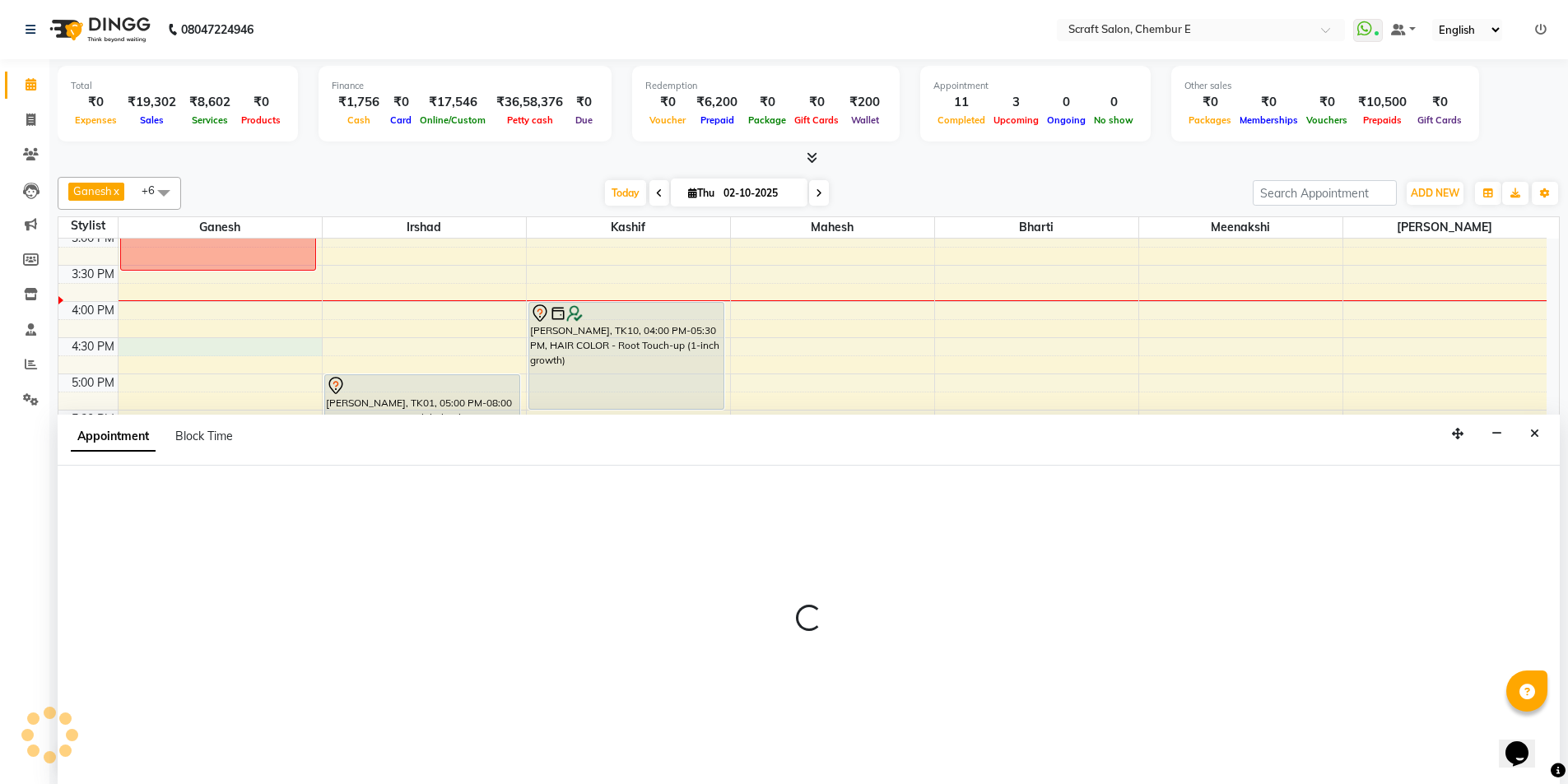
scroll to position [1, 0]
select select "81195"
select select "990"
select select "tentative"
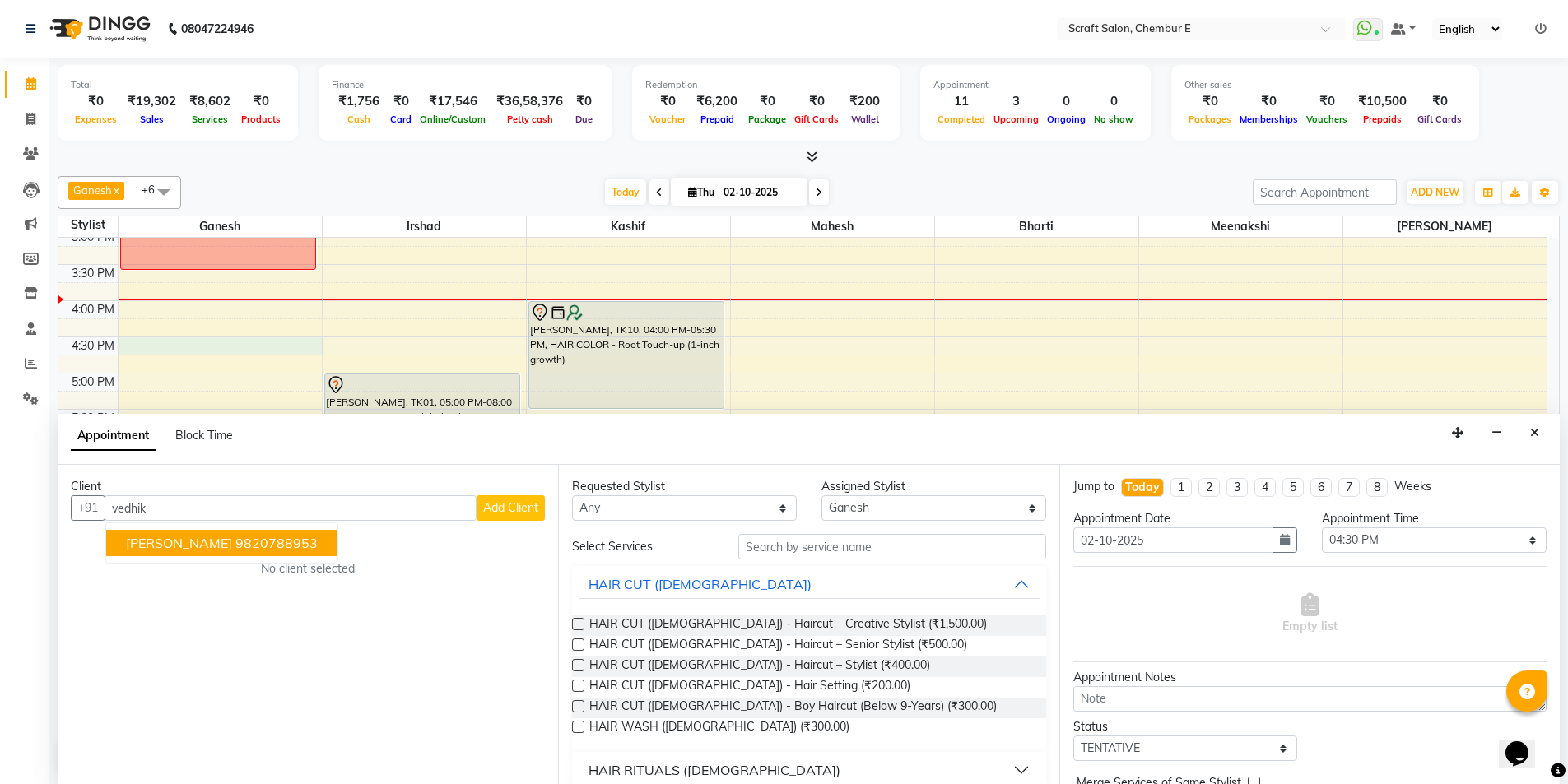
click at [208, 545] on span "Vedhika Hariani" at bounding box center [179, 542] width 106 height 16
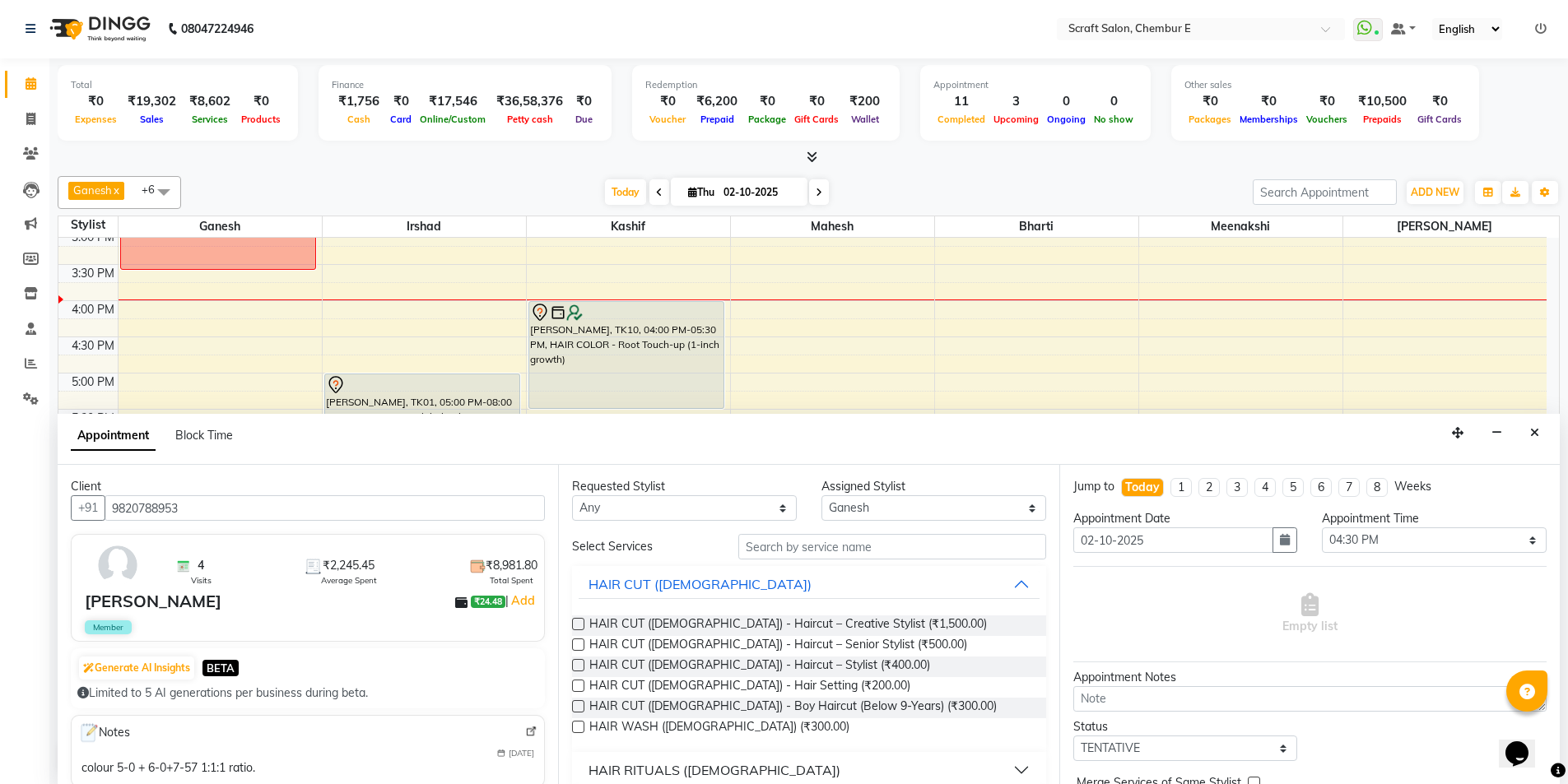
type input "9820788953"
click at [882, 550] on input "text" at bounding box center [892, 546] width 307 height 25
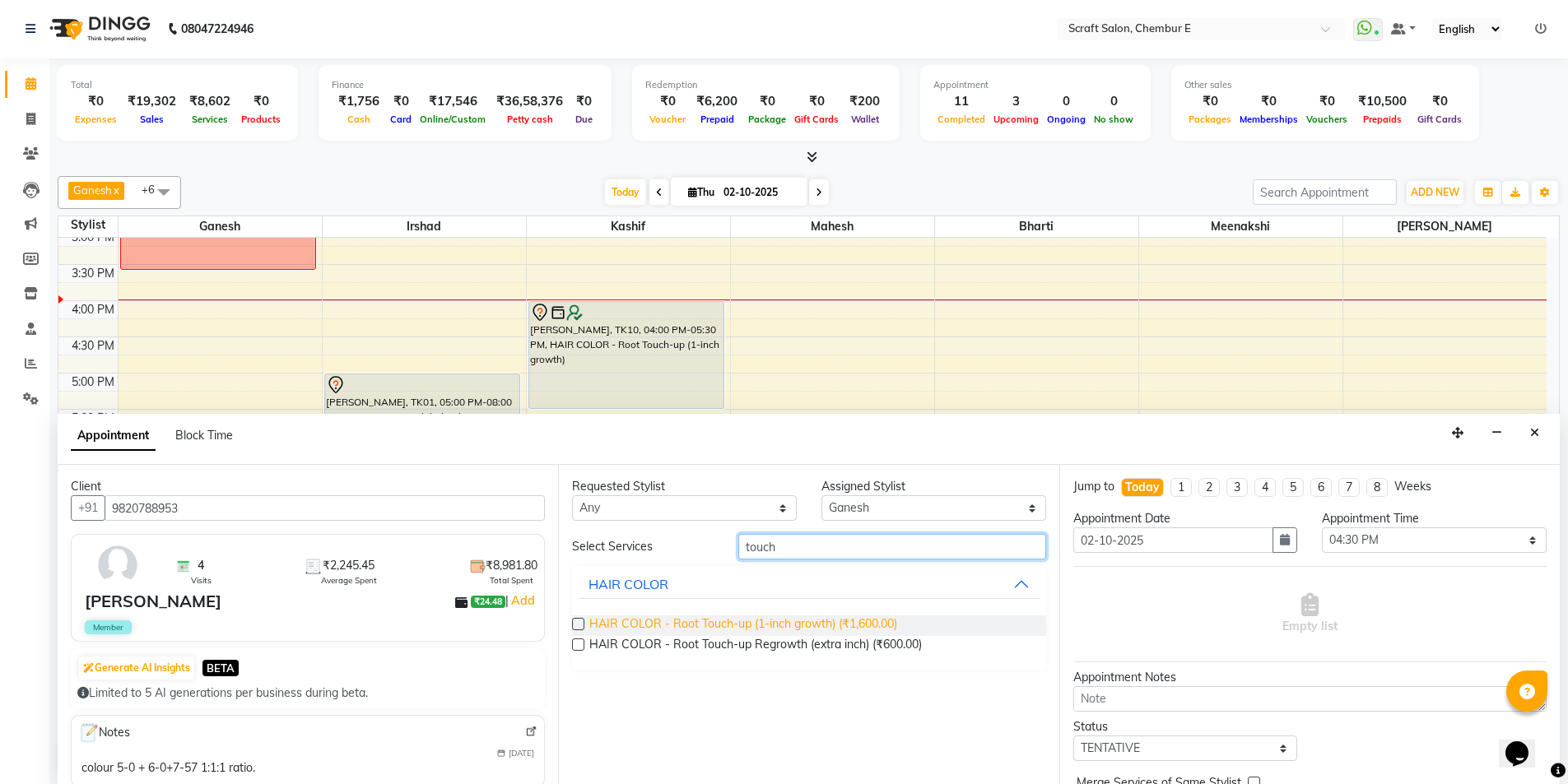
type input "touch"
click at [814, 622] on span "HAIR COLOR - Root Touch-up (1-inch growth) (₹1,600.00)" at bounding box center [743, 625] width 307 height 21
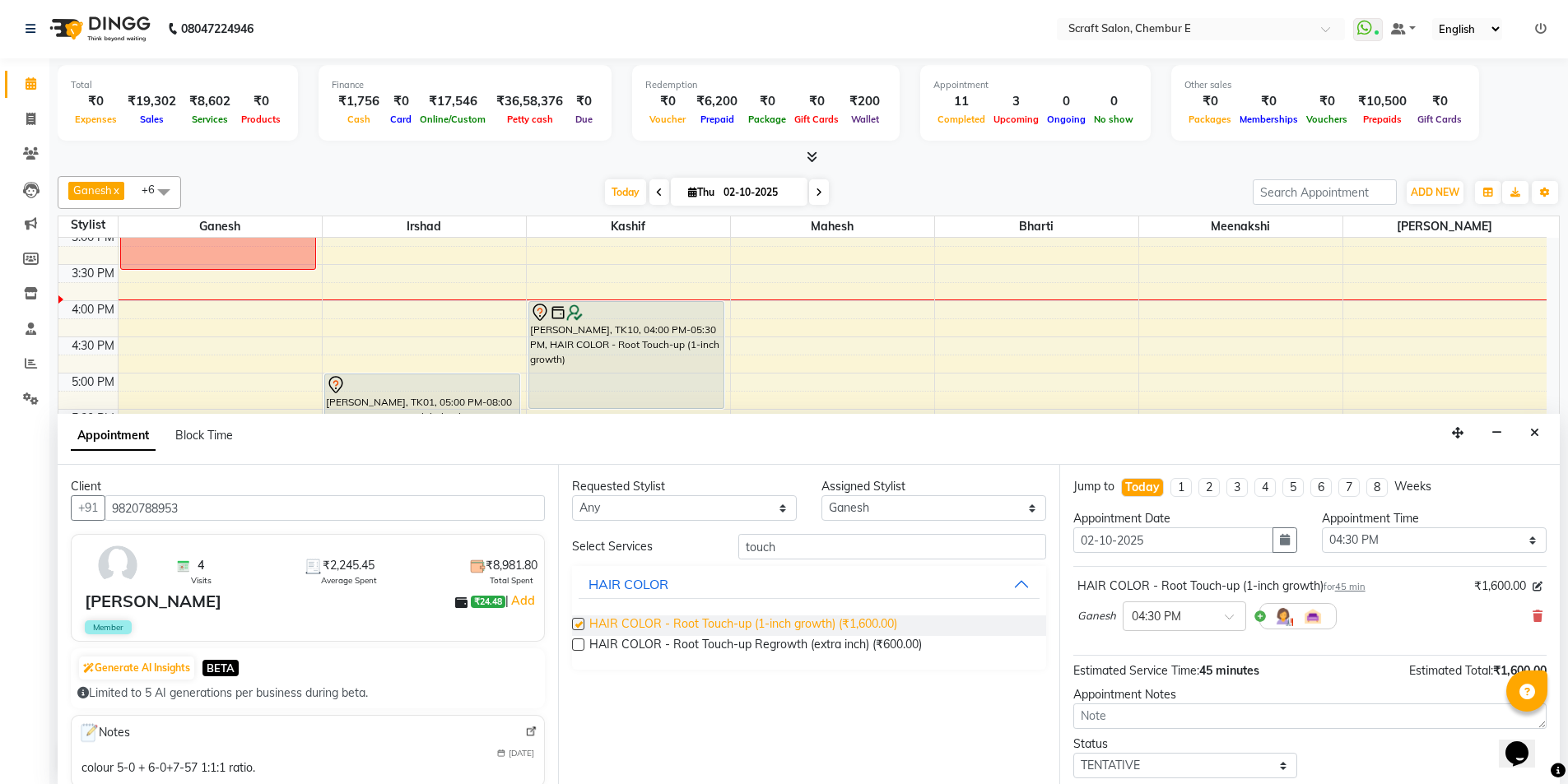
checkbox input "false"
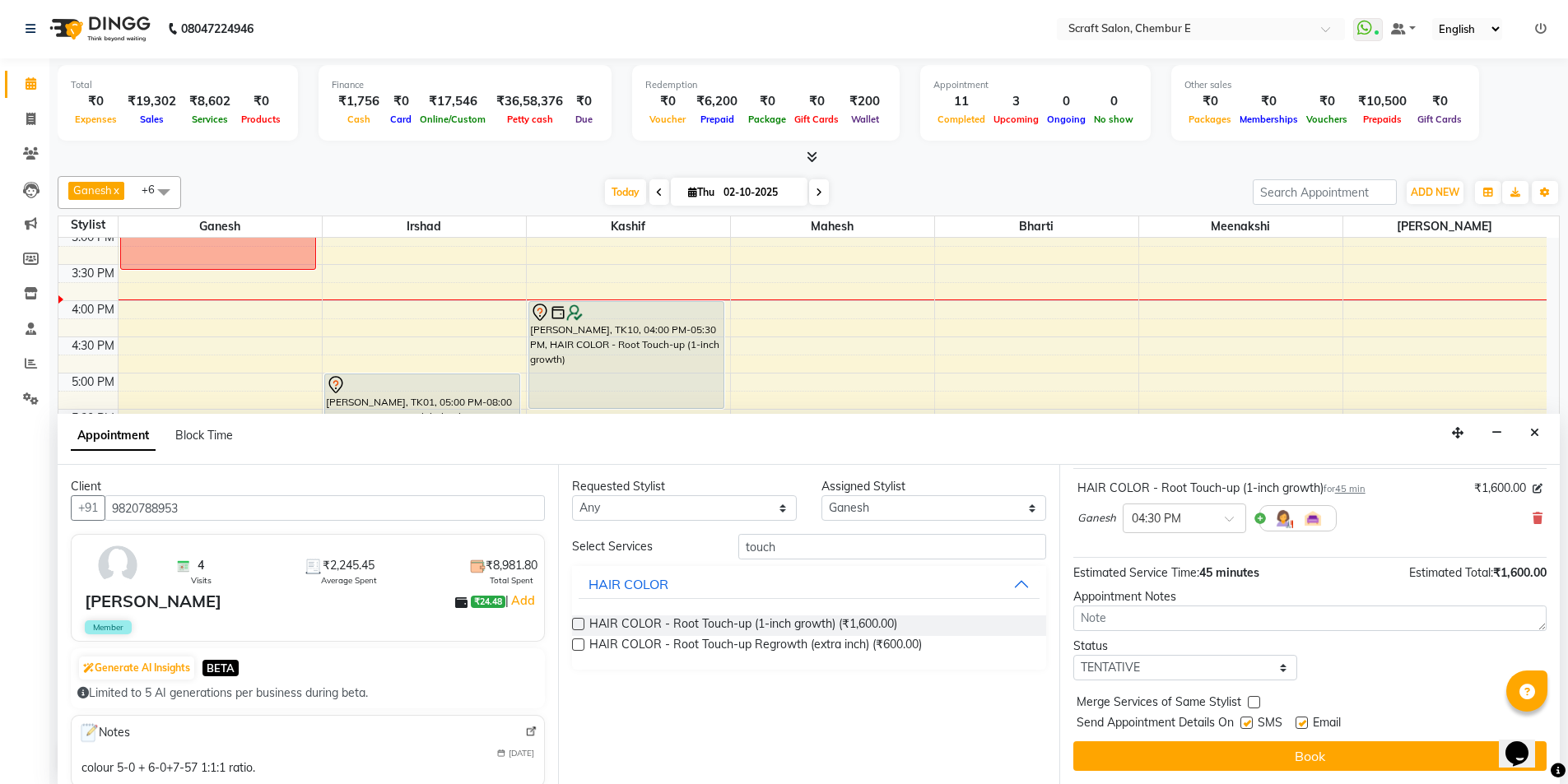
click at [1304, 722] on label at bounding box center [1302, 723] width 13 height 13
click at [1304, 722] on input "checkbox" at bounding box center [1301, 725] width 11 height 11
checkbox input "false"
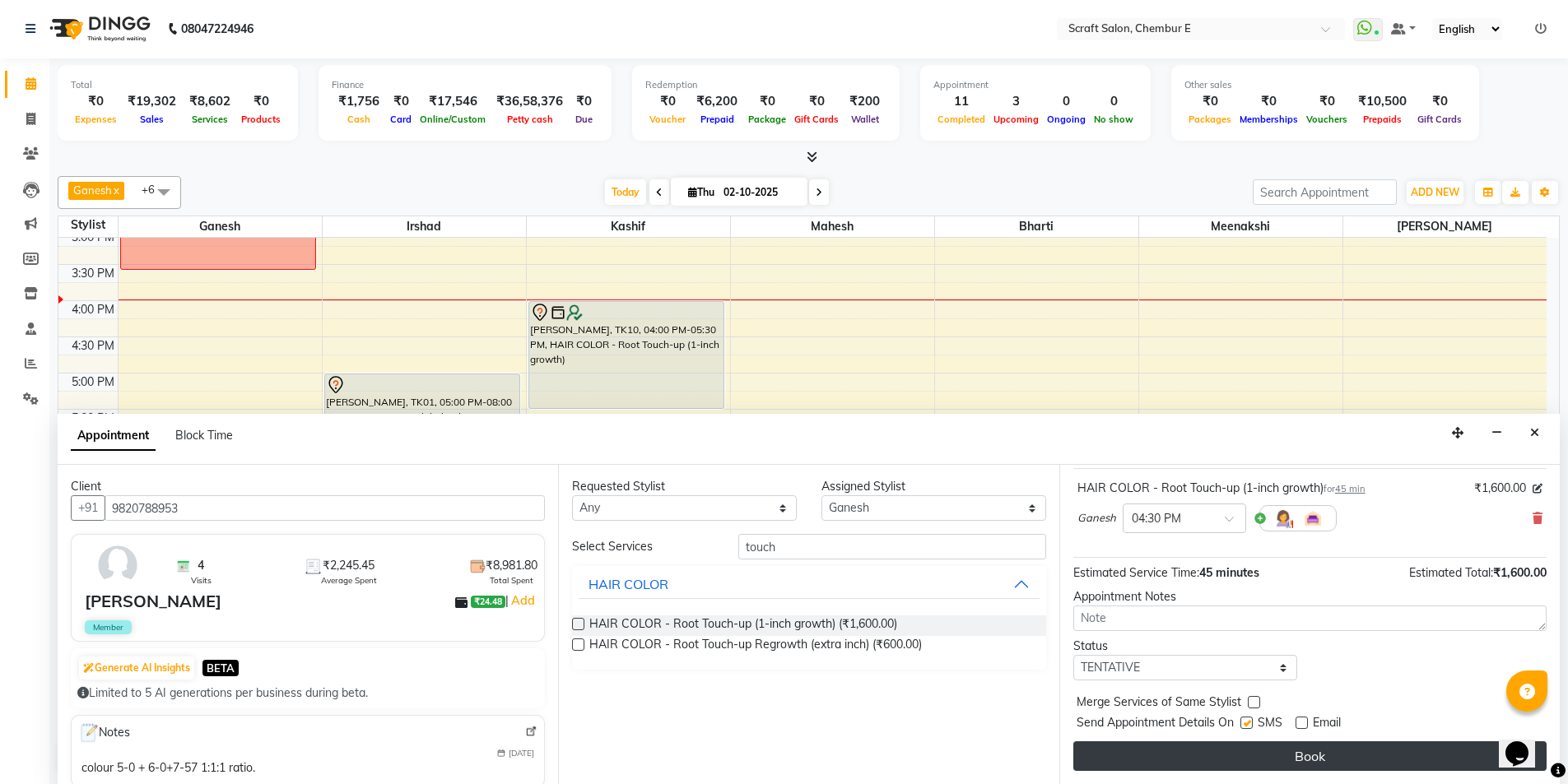
click at [1298, 744] on button "Book" at bounding box center [1309, 756] width 473 height 30
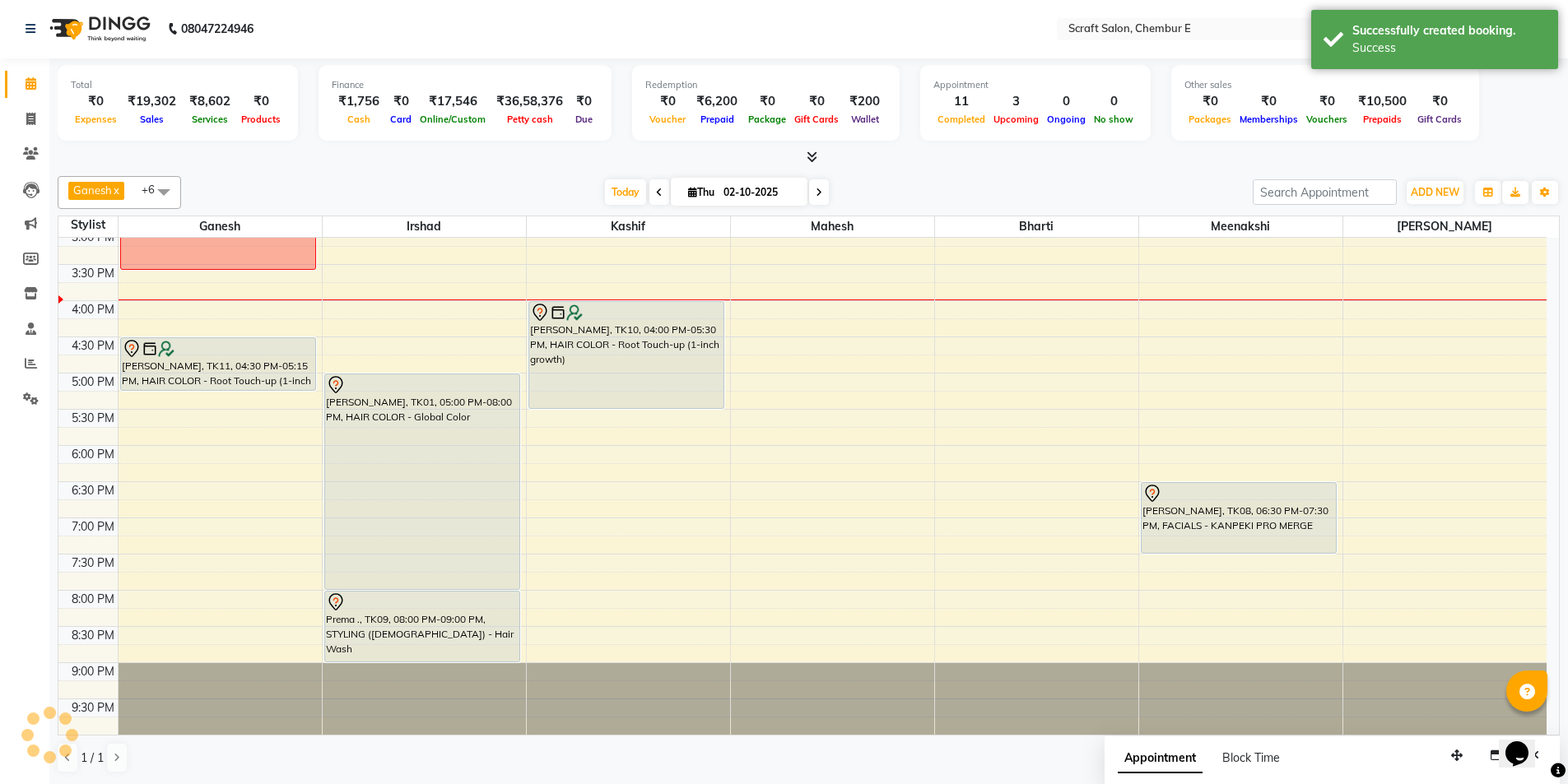
scroll to position [0, 0]
drag, startPoint x: 204, startPoint y: 392, endPoint x: 203, endPoint y: 438, distance: 46.0
click at [203, 438] on div "Aishwarya Suresh, TK04, 11:45 AM-12:45 PM, HAIR RITUALS (FEMALE) - BIOTOP 911/7…" at bounding box center [219, 265] width 203 height 940
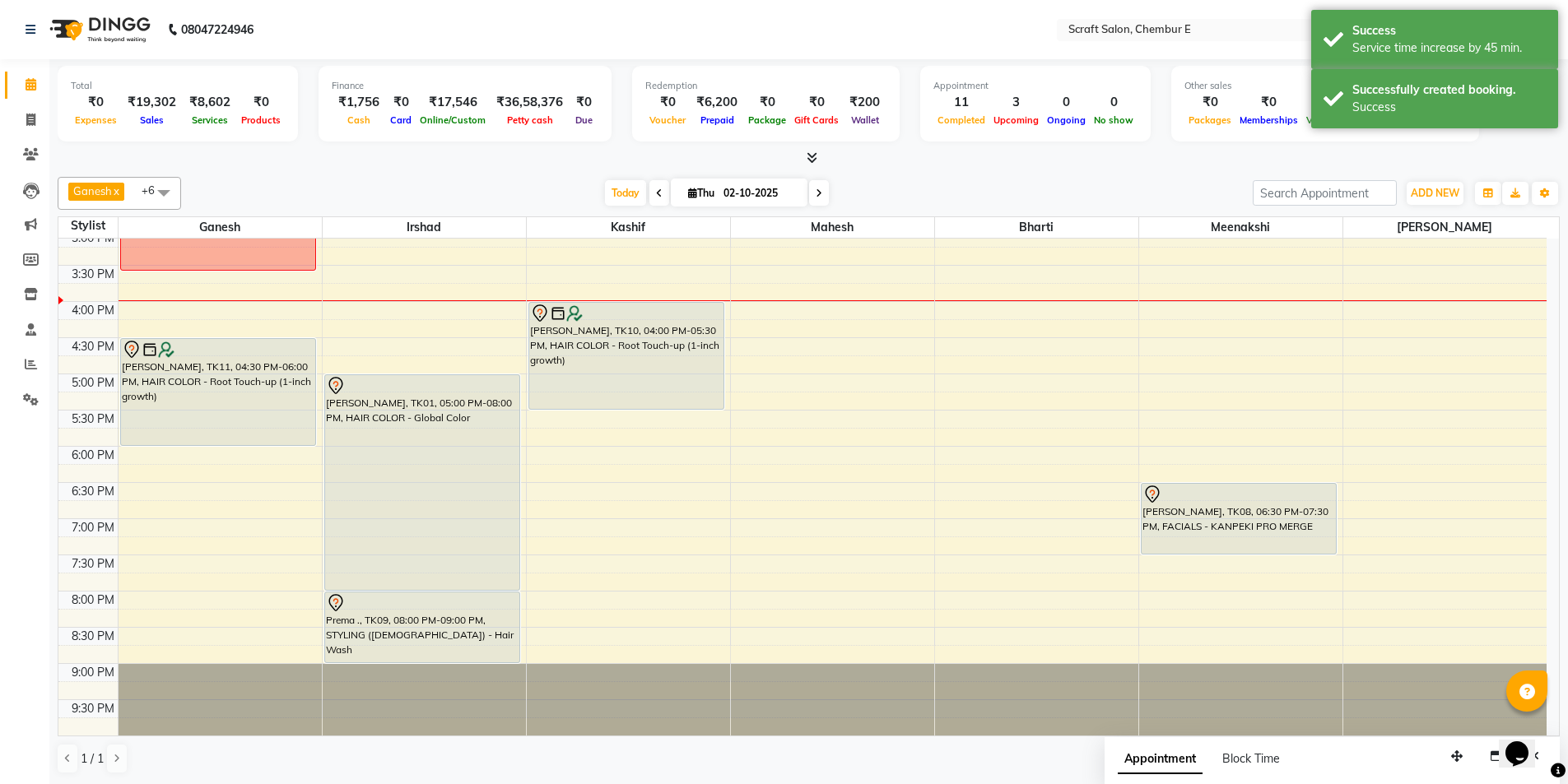
click at [261, 342] on div at bounding box center [218, 350] width 194 height 20
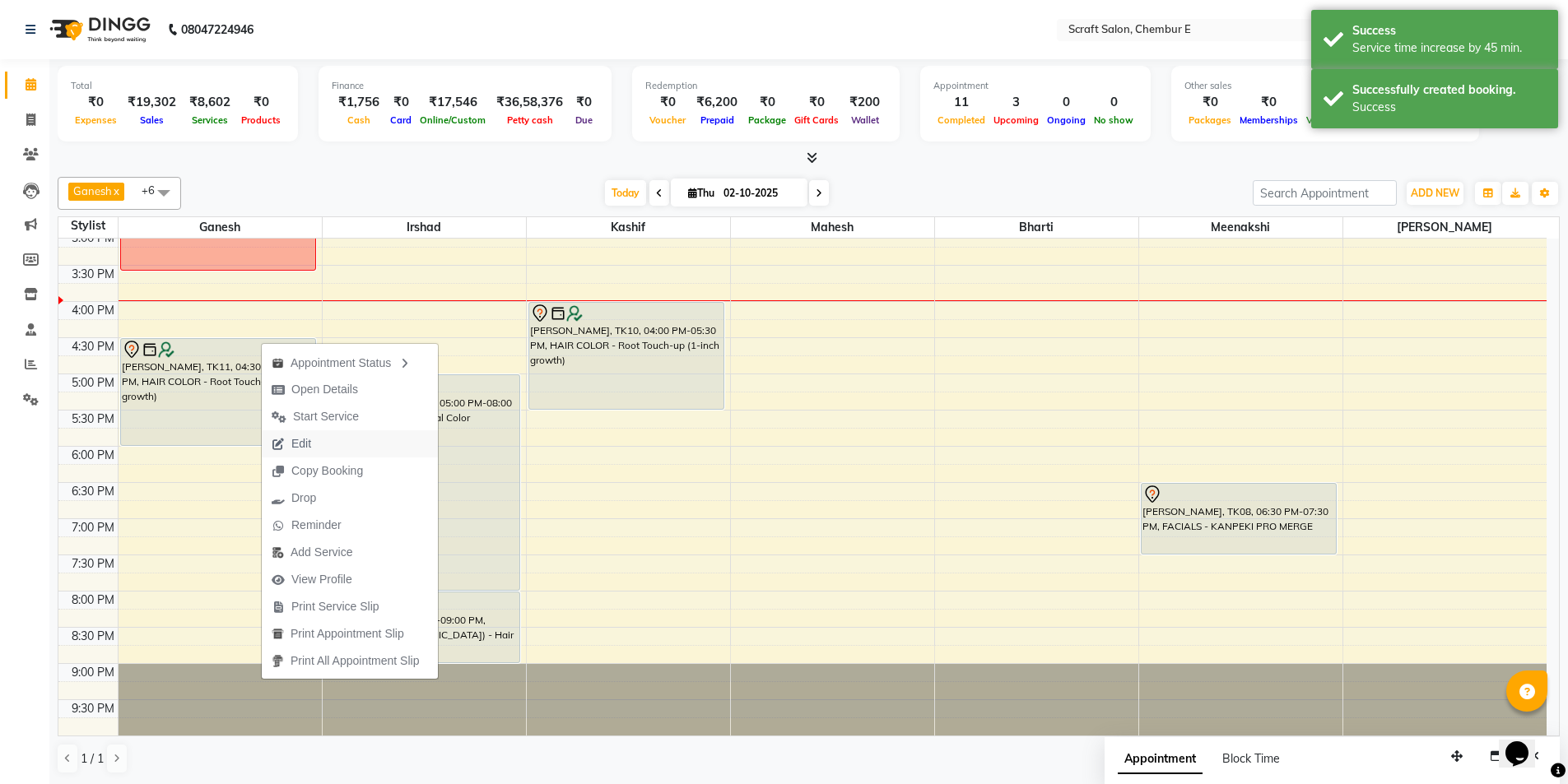
click at [304, 448] on span "Edit" at bounding box center [301, 443] width 20 height 17
select select "tentative"
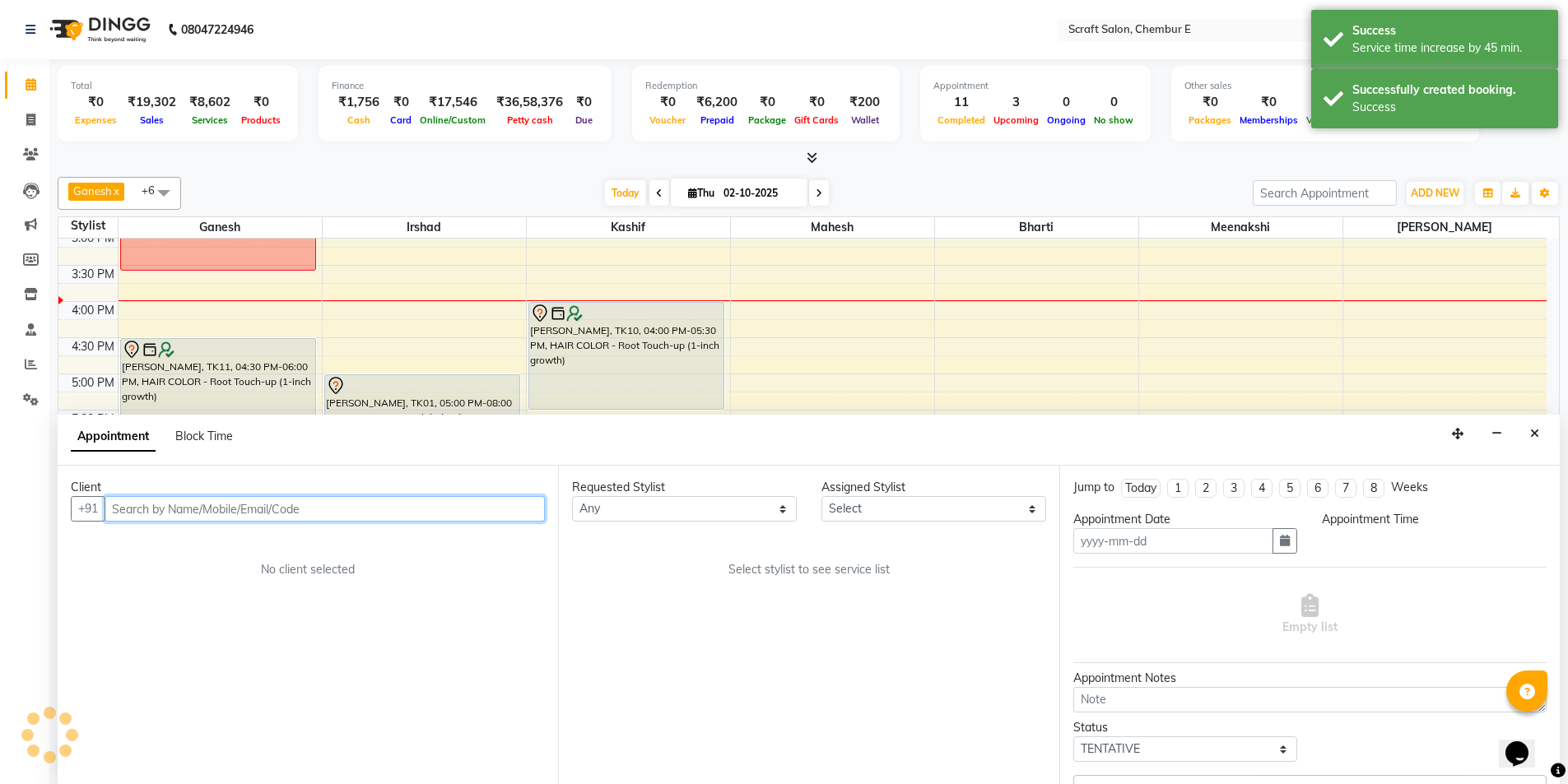
scroll to position [1, 0]
type input "02-10-2025"
select select "81195"
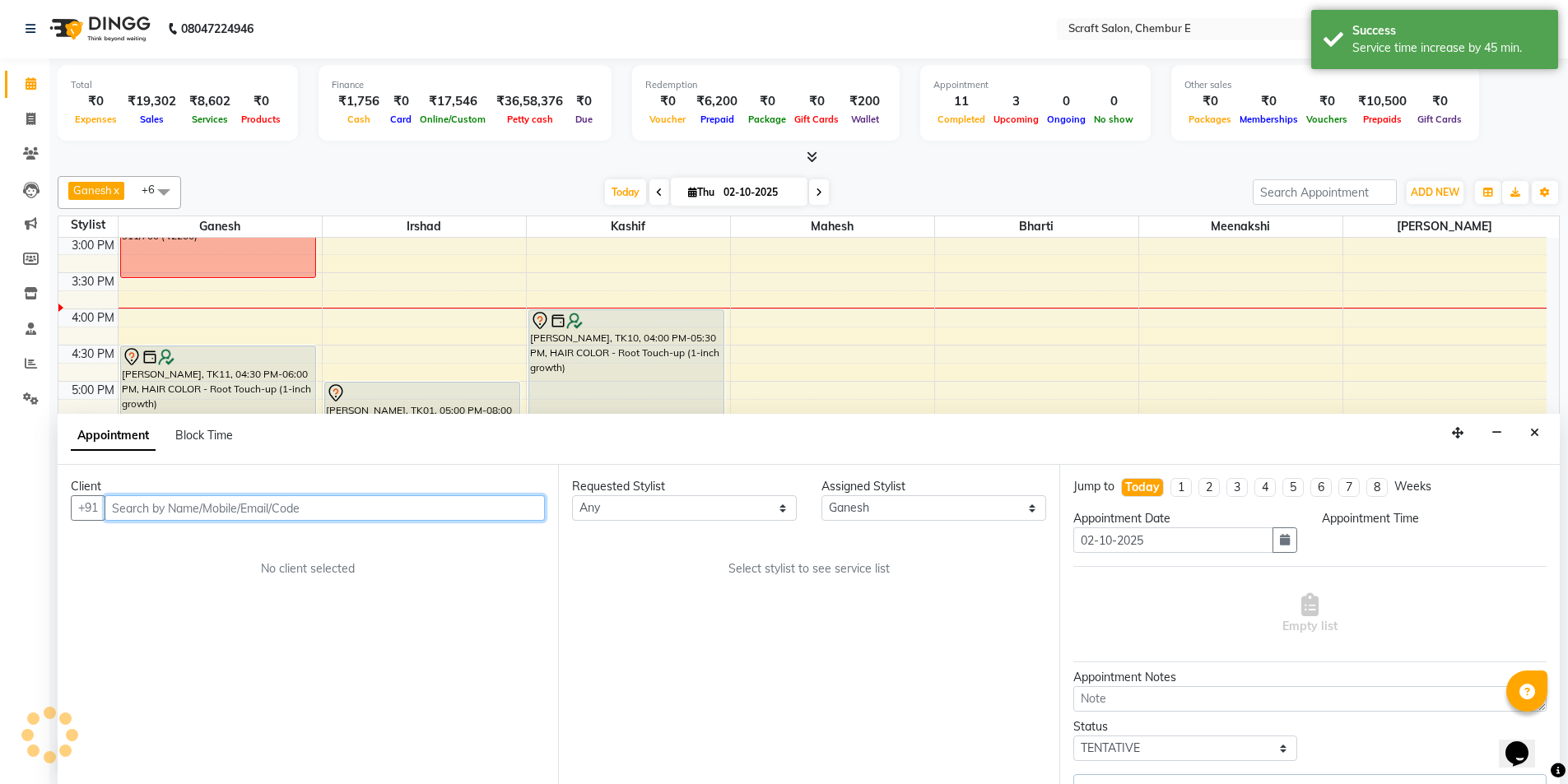
select select "990"
select select "1610"
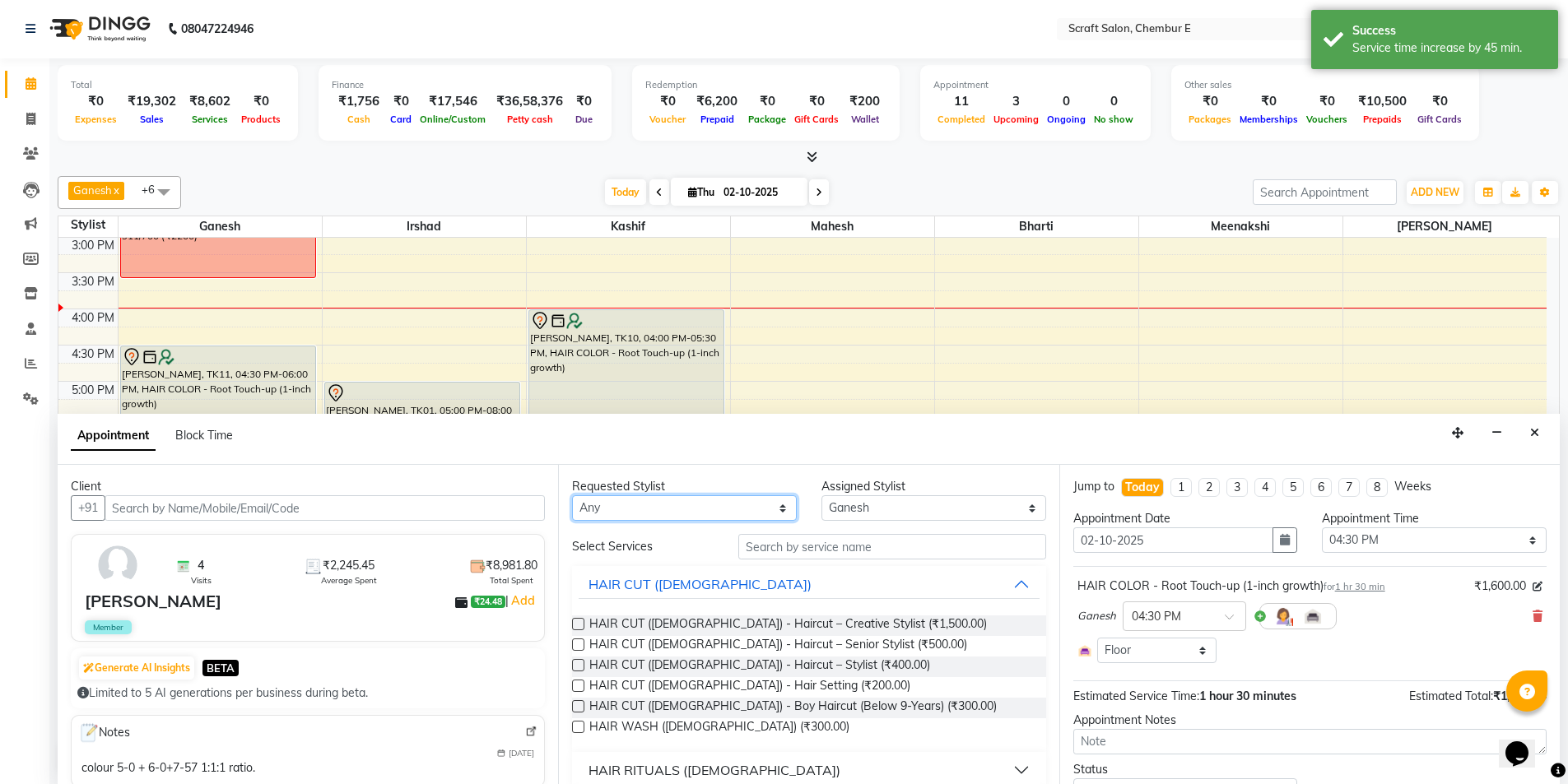
click at [778, 508] on select "Any Bharti Ganesh Irshad Kashif Mahesh Meenakshi Rasika" at bounding box center [683, 508] width 225 height 25
select select "81195"
click at [572, 496] on select "Any Bharti Ganesh Irshad Kashif Mahesh Meenakshi Rasika" at bounding box center [683, 508] width 225 height 25
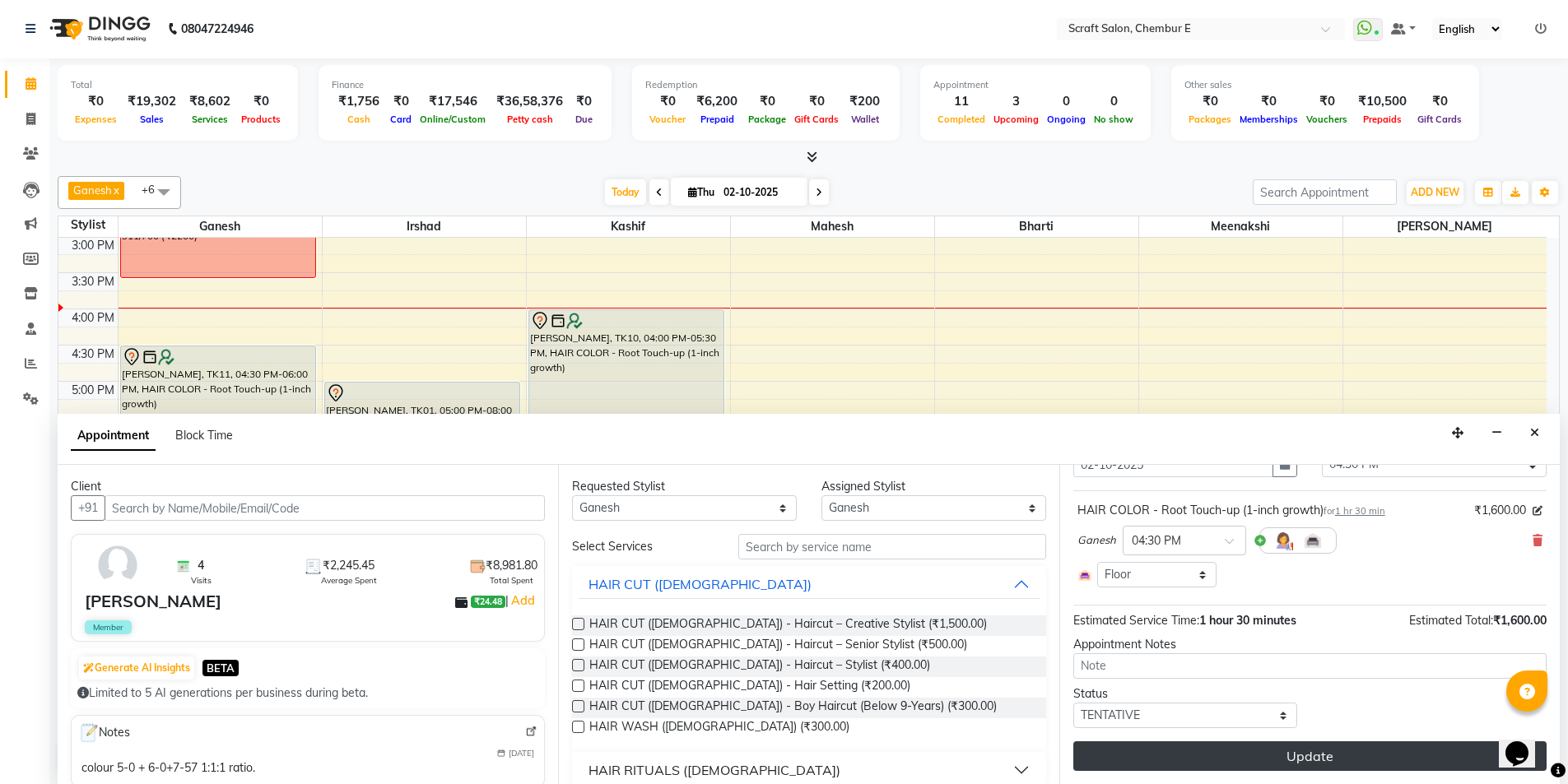
click at [1297, 770] on button "Update" at bounding box center [1309, 756] width 473 height 30
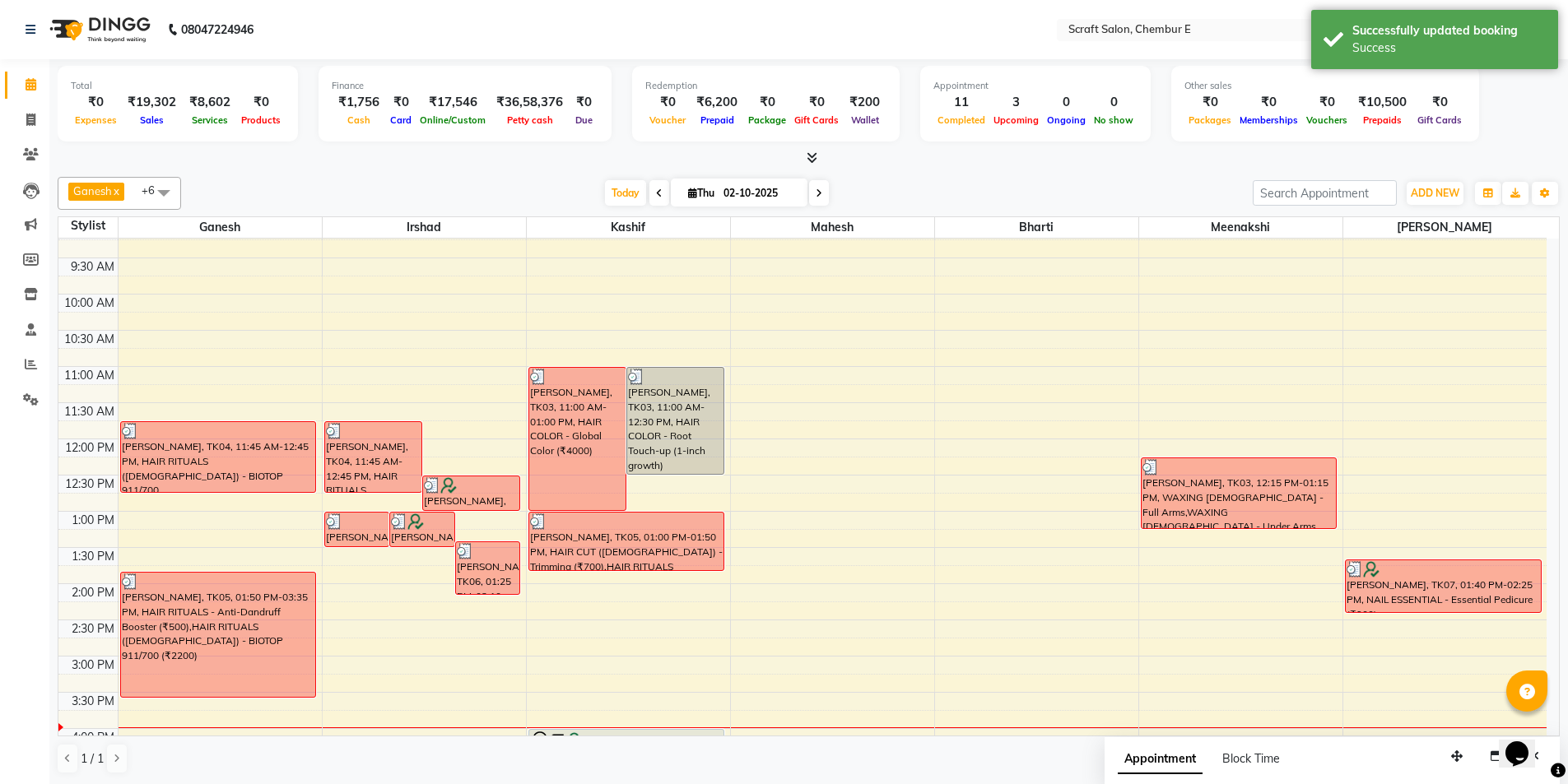
scroll to position [443, 0]
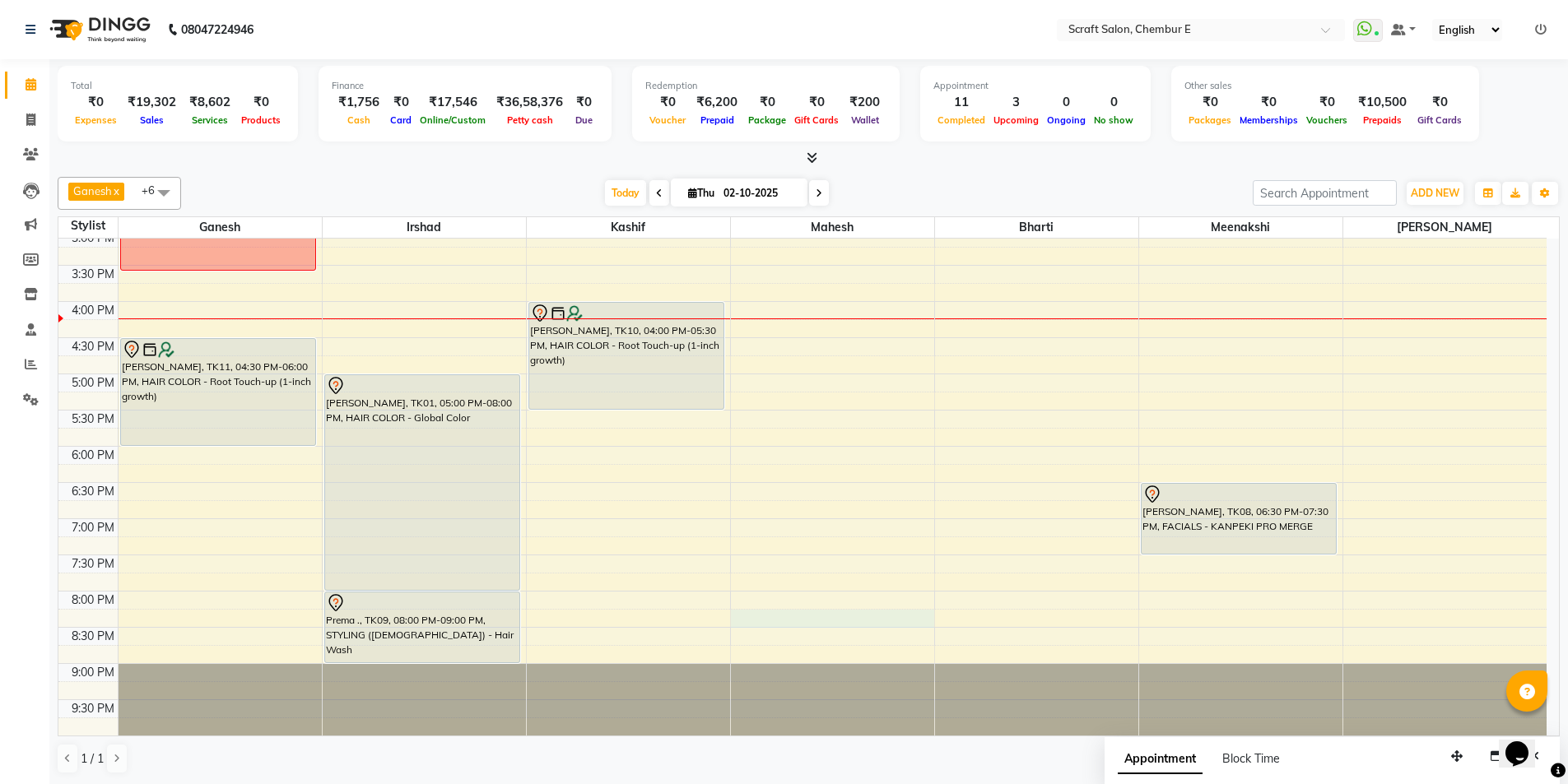
click at [761, 610] on div at bounding box center [832, 618] width 203 height 18
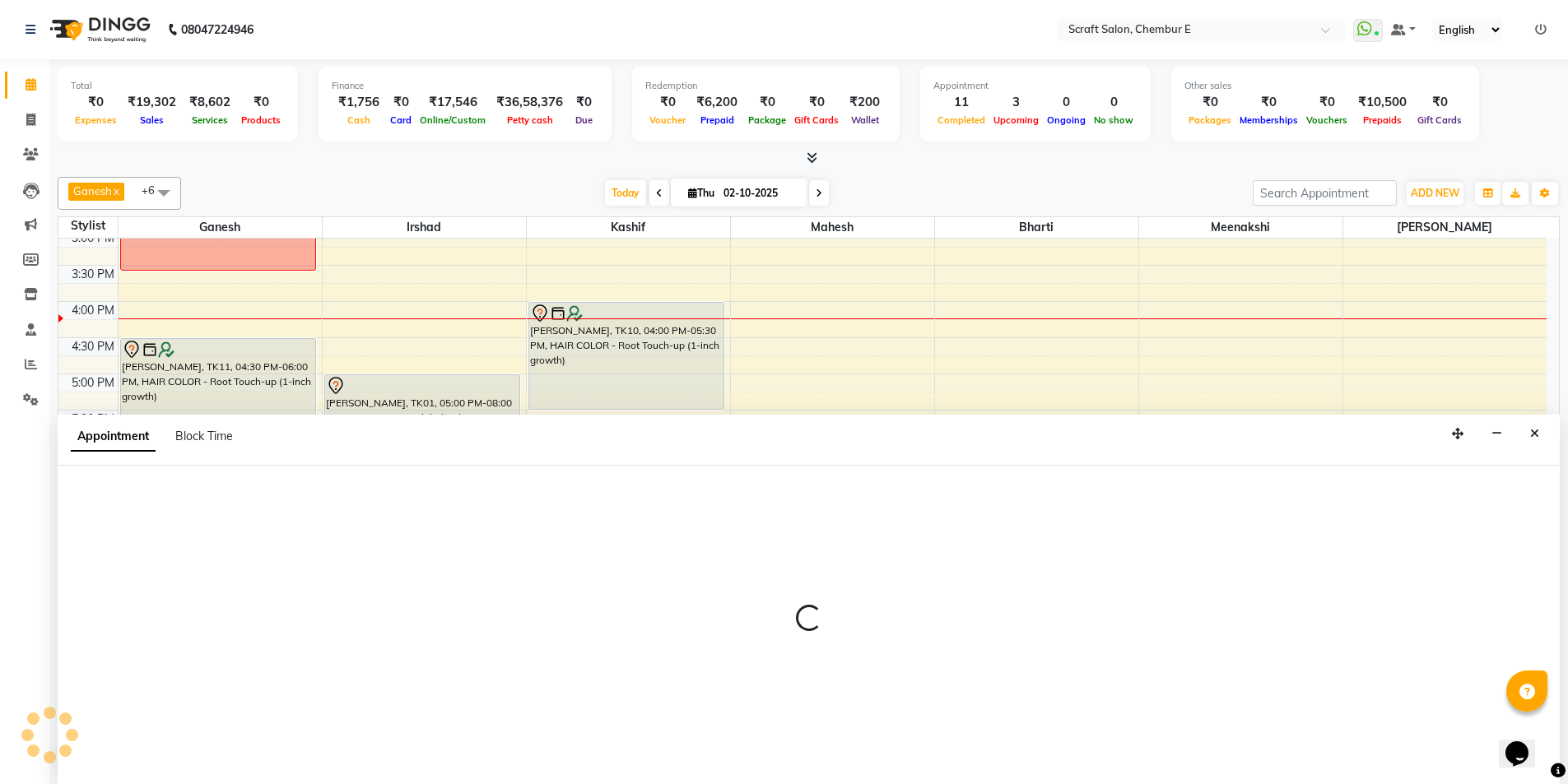
scroll to position [1, 0]
select select "50347"
select select "1215"
select select "tentative"
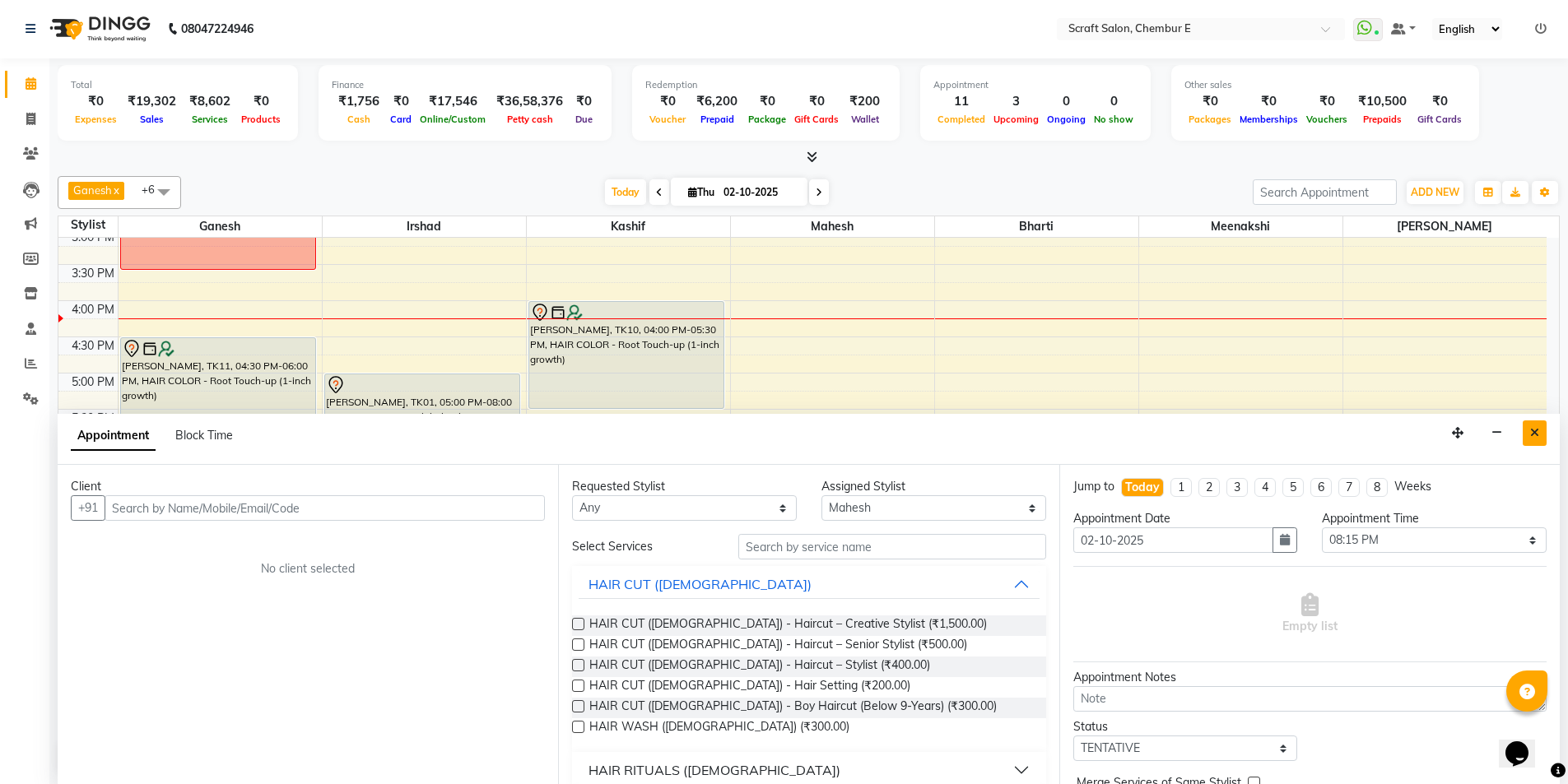
click at [1535, 430] on icon "Close" at bounding box center [1535, 433] width 9 height 12
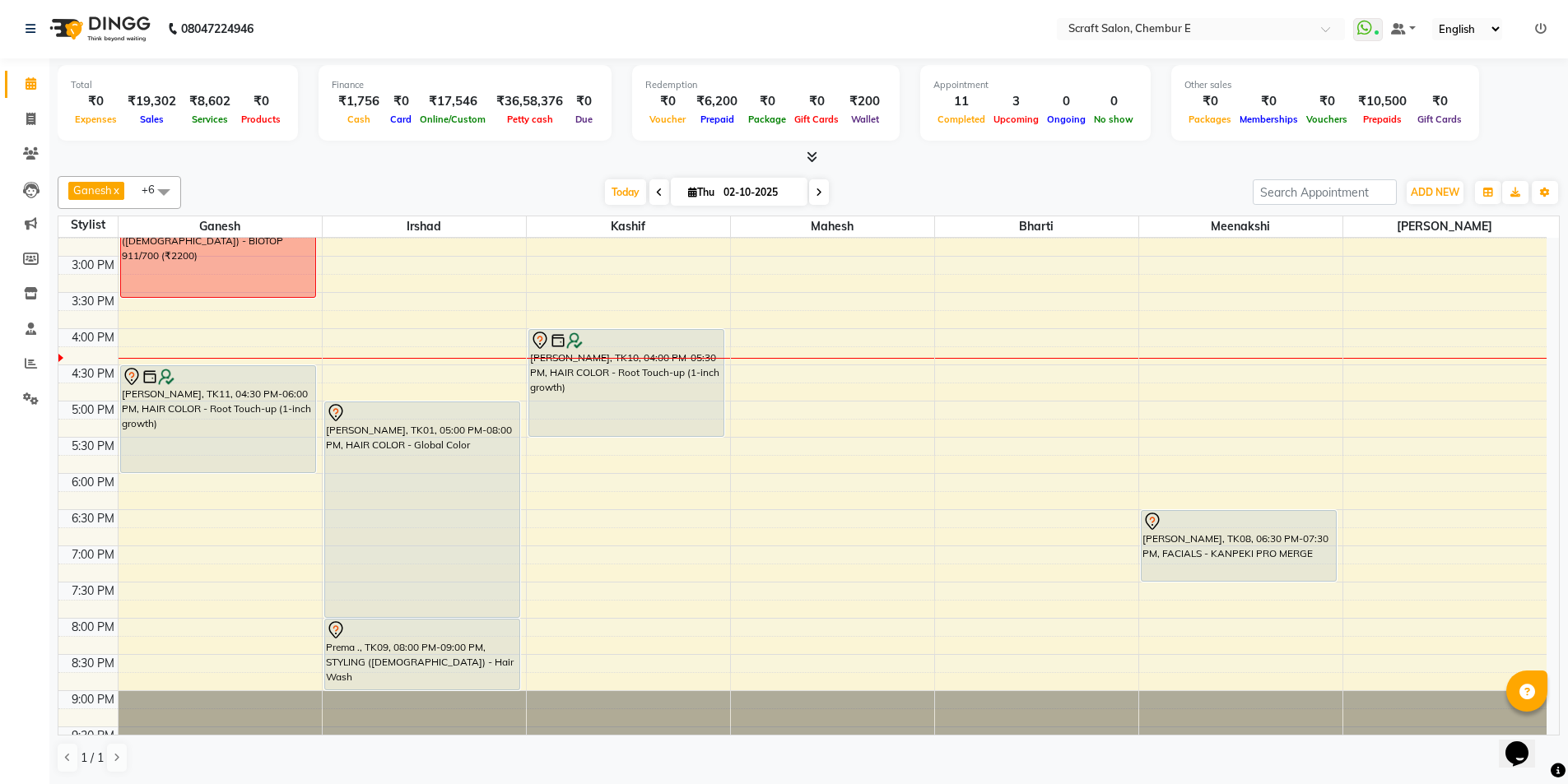
scroll to position [443, 0]
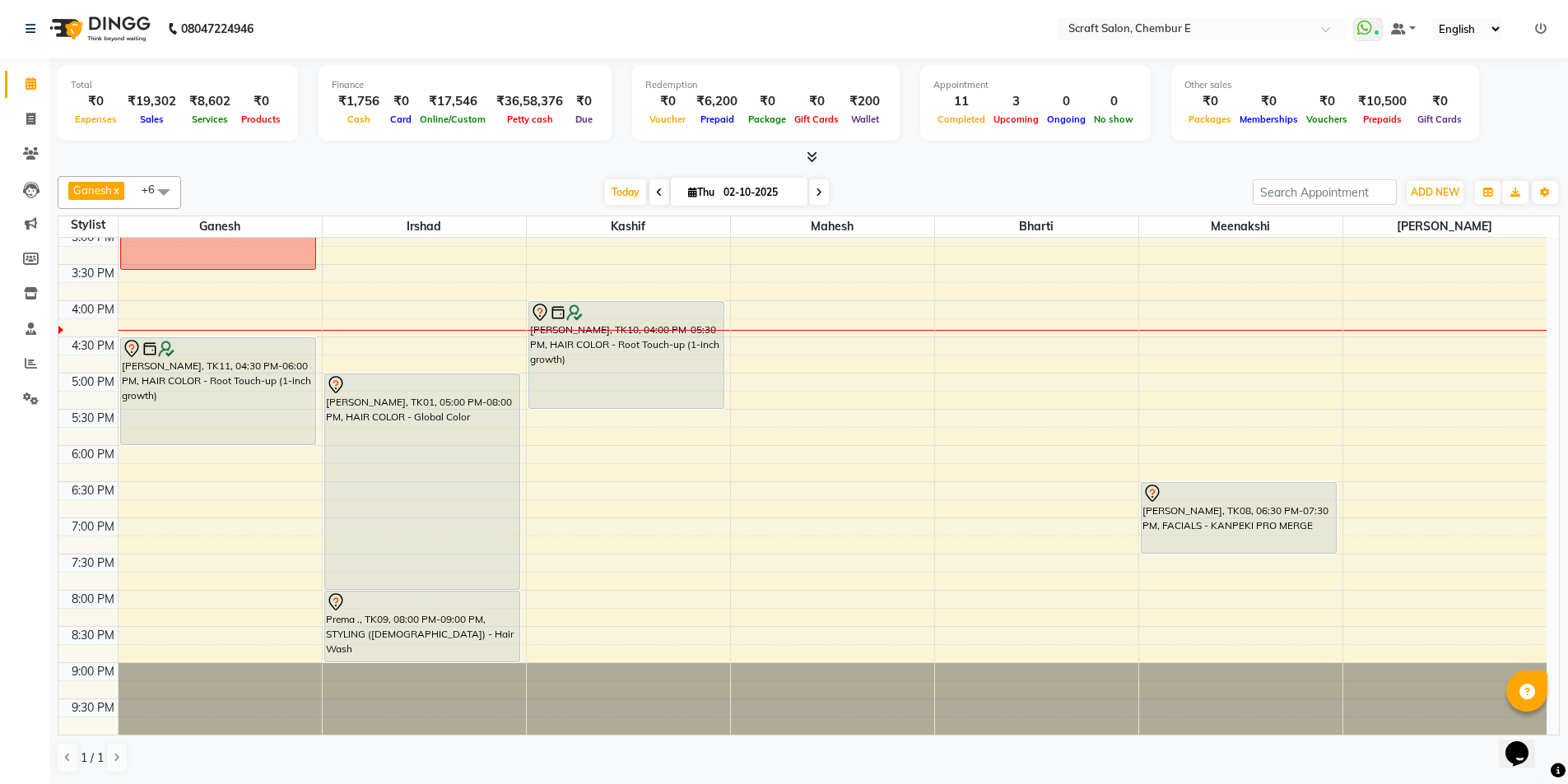
click at [1177, 378] on div "9:00 AM 9:30 AM 10:00 AM 10:30 AM 11:00 AM 11:30 AM 12:00 PM 12:30 PM 1:00 PM 1…" at bounding box center [802, 264] width 1489 height 940
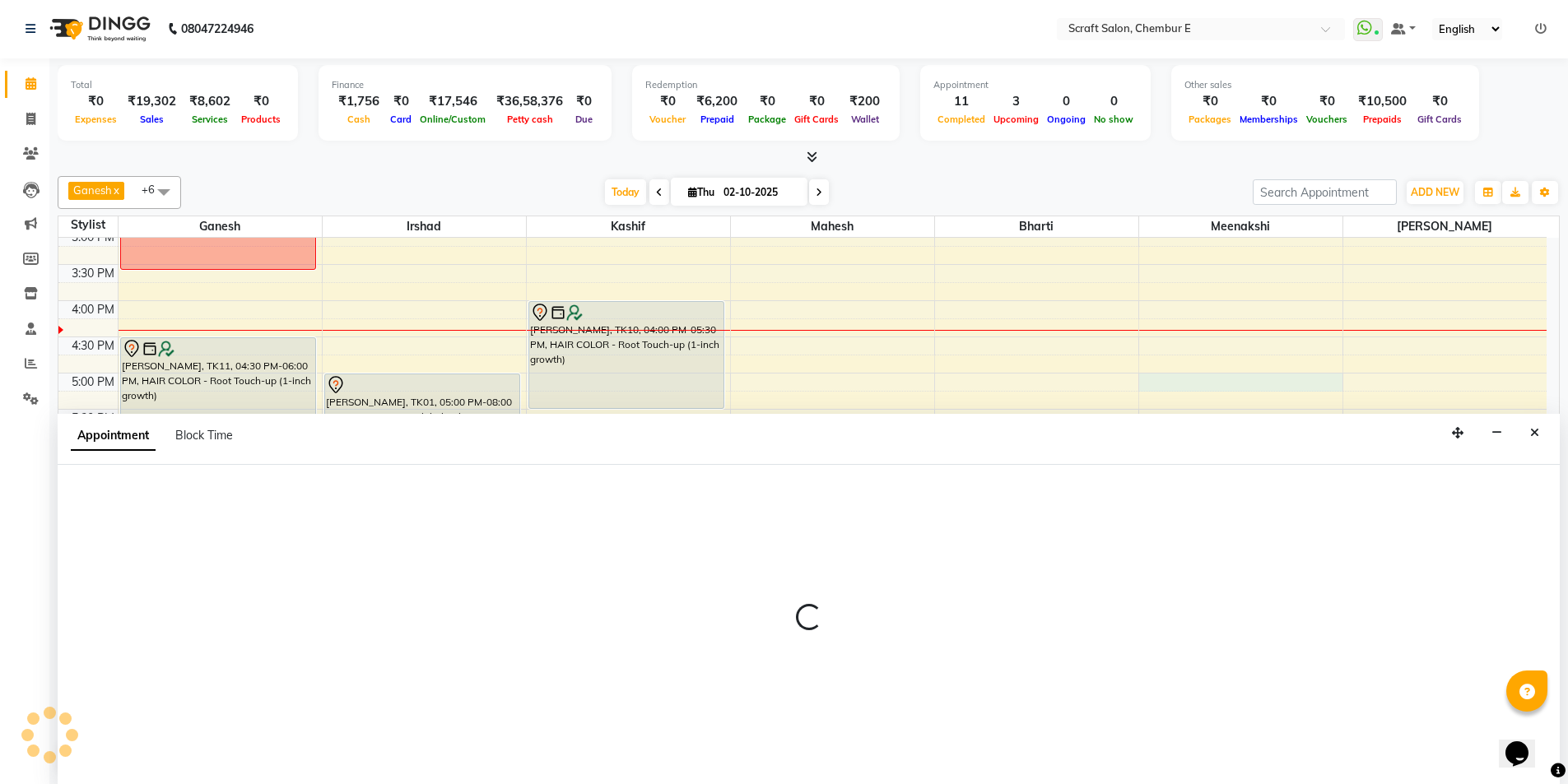
select select "69640"
select select "1020"
select select "tentative"
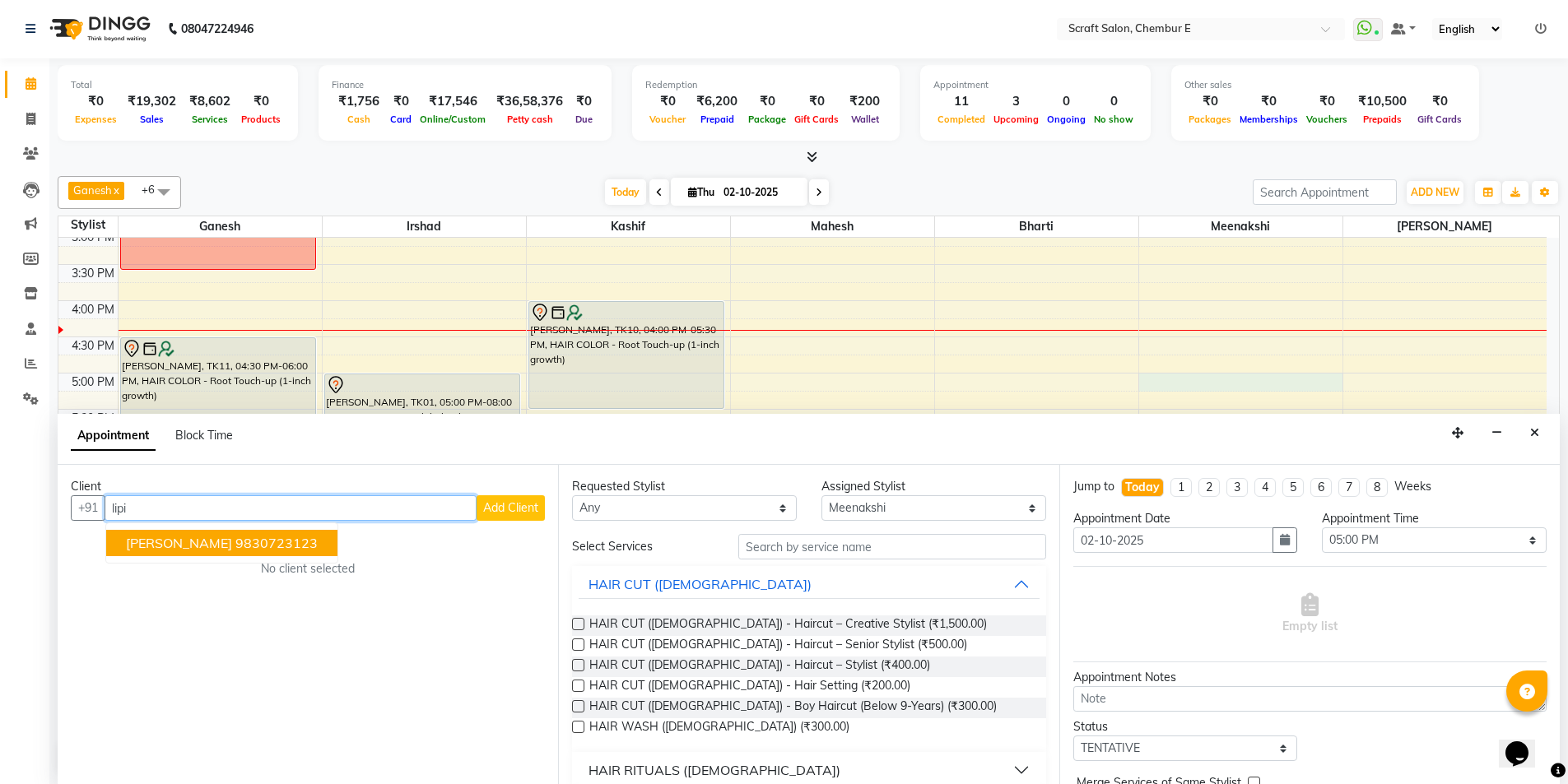
click at [165, 540] on span "Lipi Todi" at bounding box center [179, 542] width 106 height 16
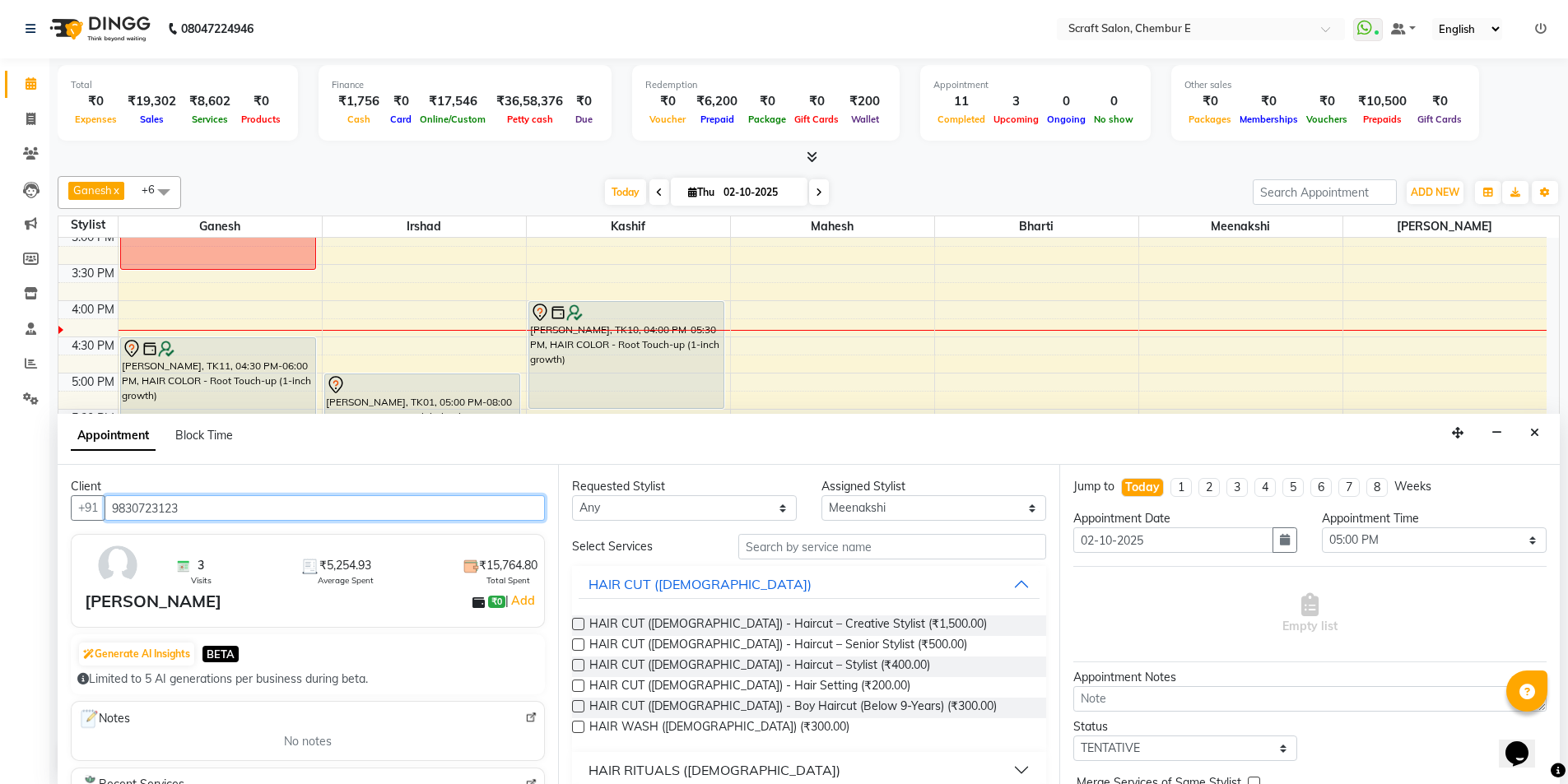
type input "9830723123"
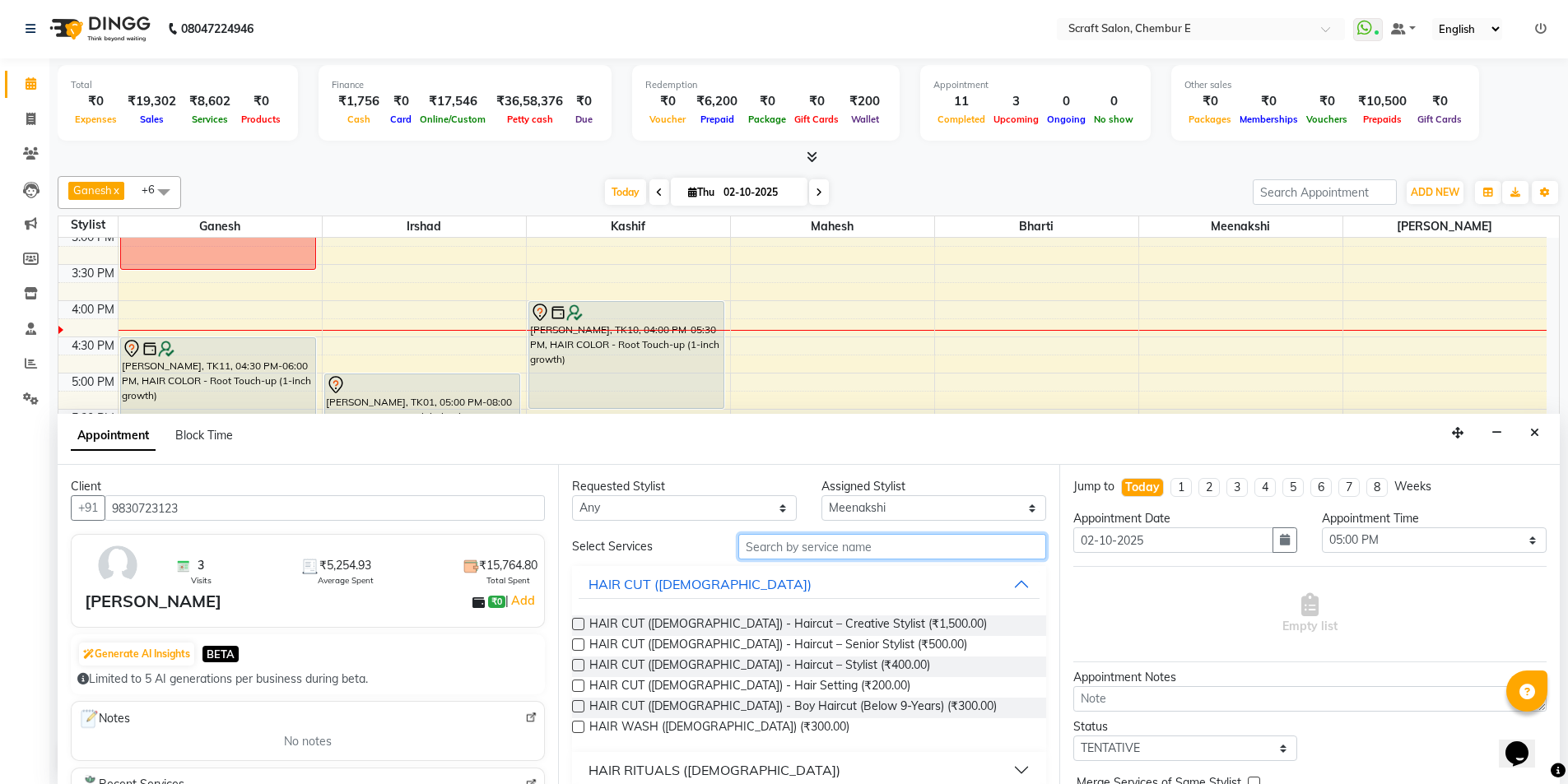
click at [852, 548] on input "text" at bounding box center [892, 546] width 307 height 25
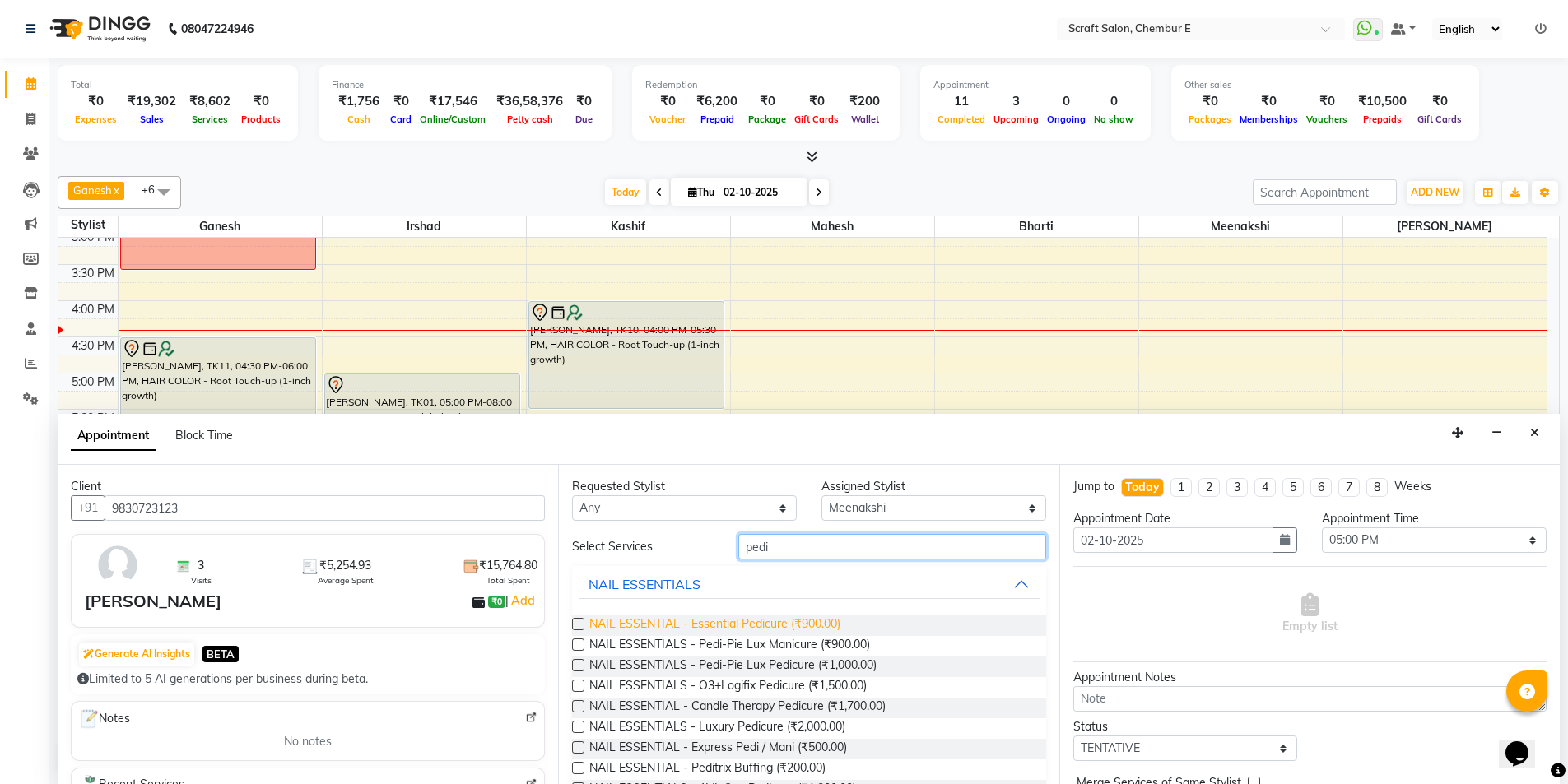
type input "pedi"
click at [778, 624] on span "NAIL ESSENTIAL - Essential Pedicure (₹900.00)" at bounding box center [715, 625] width 251 height 21
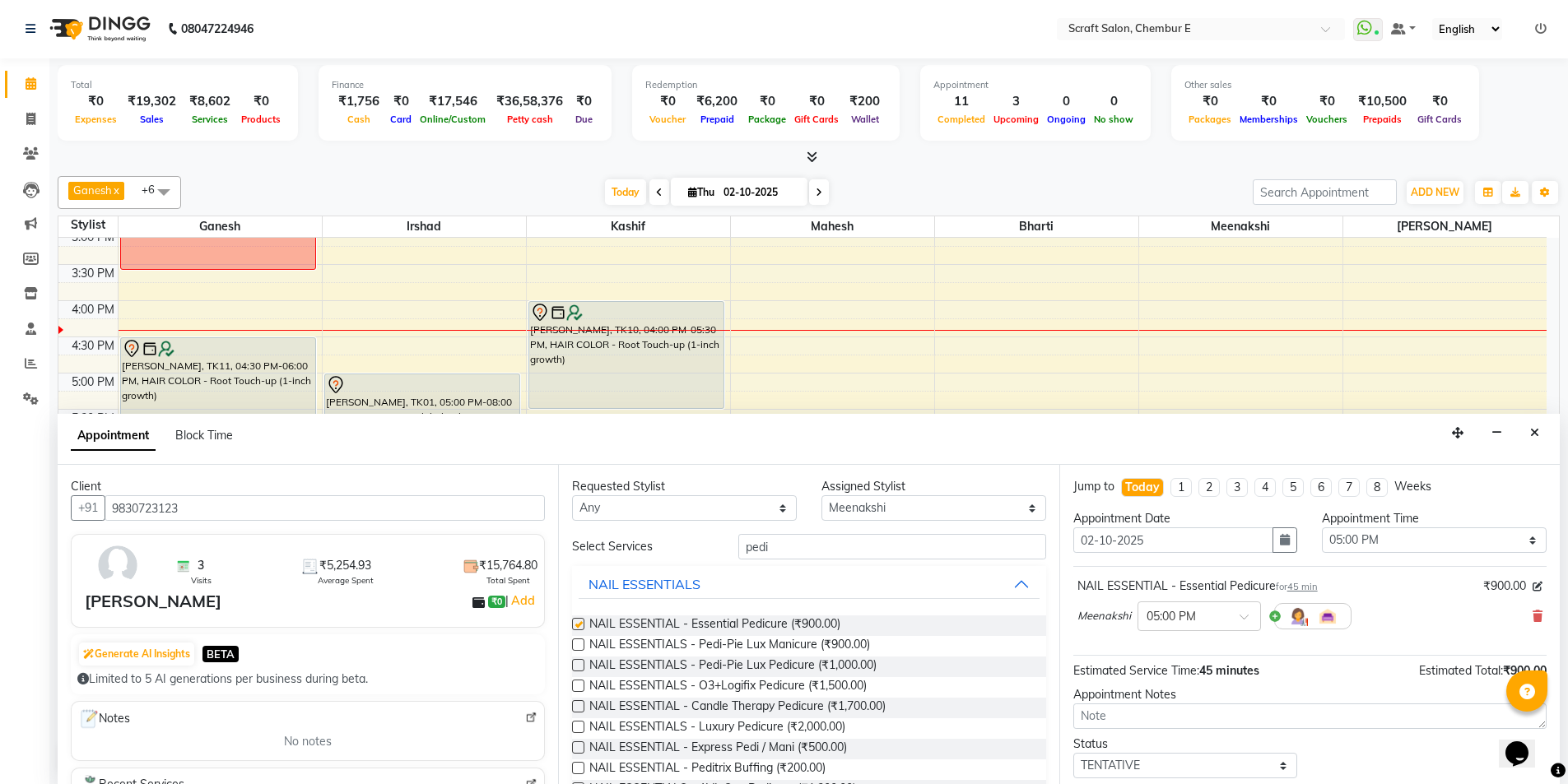
checkbox input "false"
click at [776, 514] on select "Any Bharti Ganesh Irshad Kashif Mahesh Meenakshi Rasika" at bounding box center [683, 508] width 225 height 25
select select "69640"
click at [572, 496] on select "Any Bharti Ganesh Irshad Kashif Mahesh Meenakshi Rasika" at bounding box center [683, 508] width 225 height 25
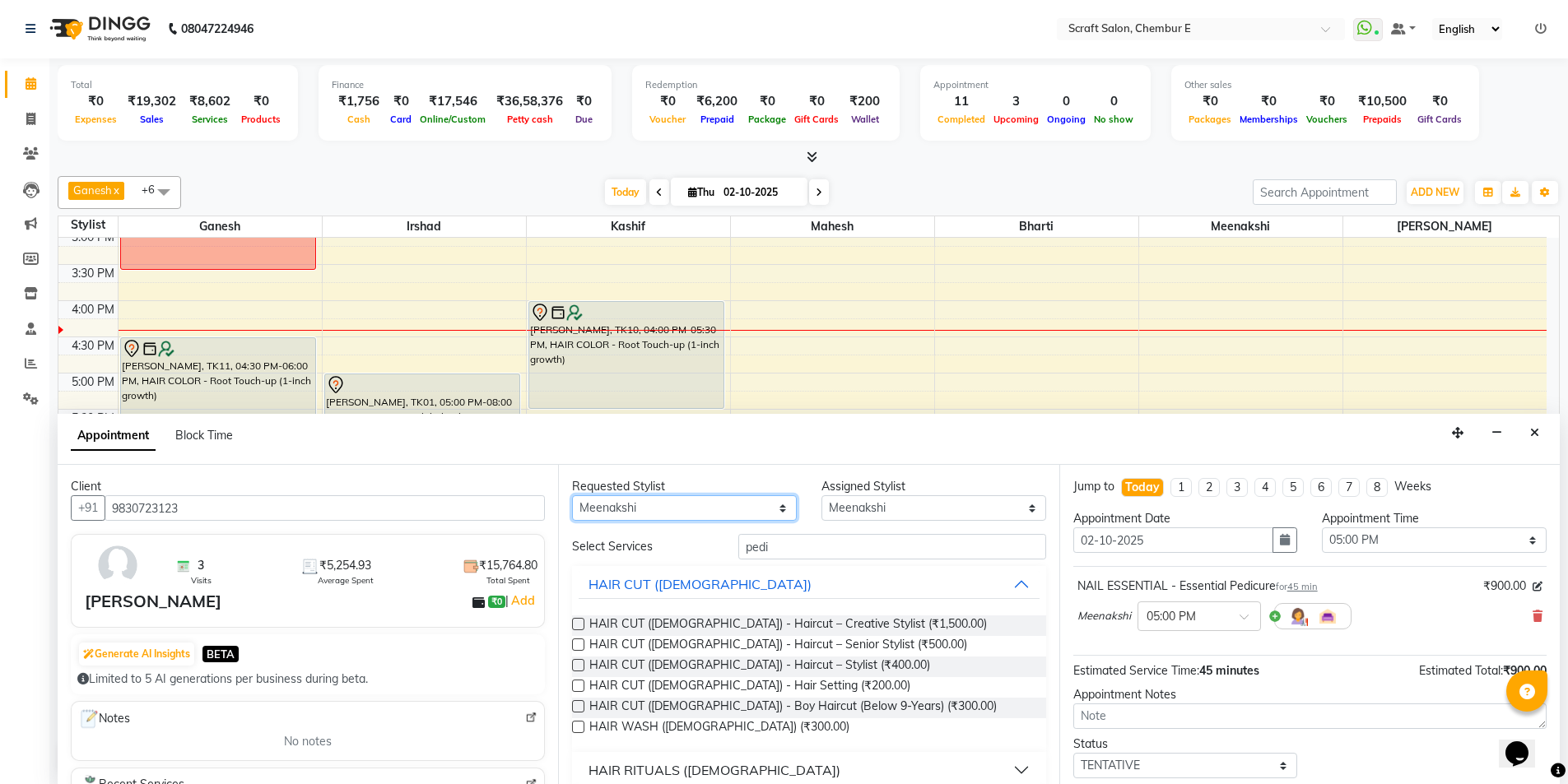
scroll to position [98, 0]
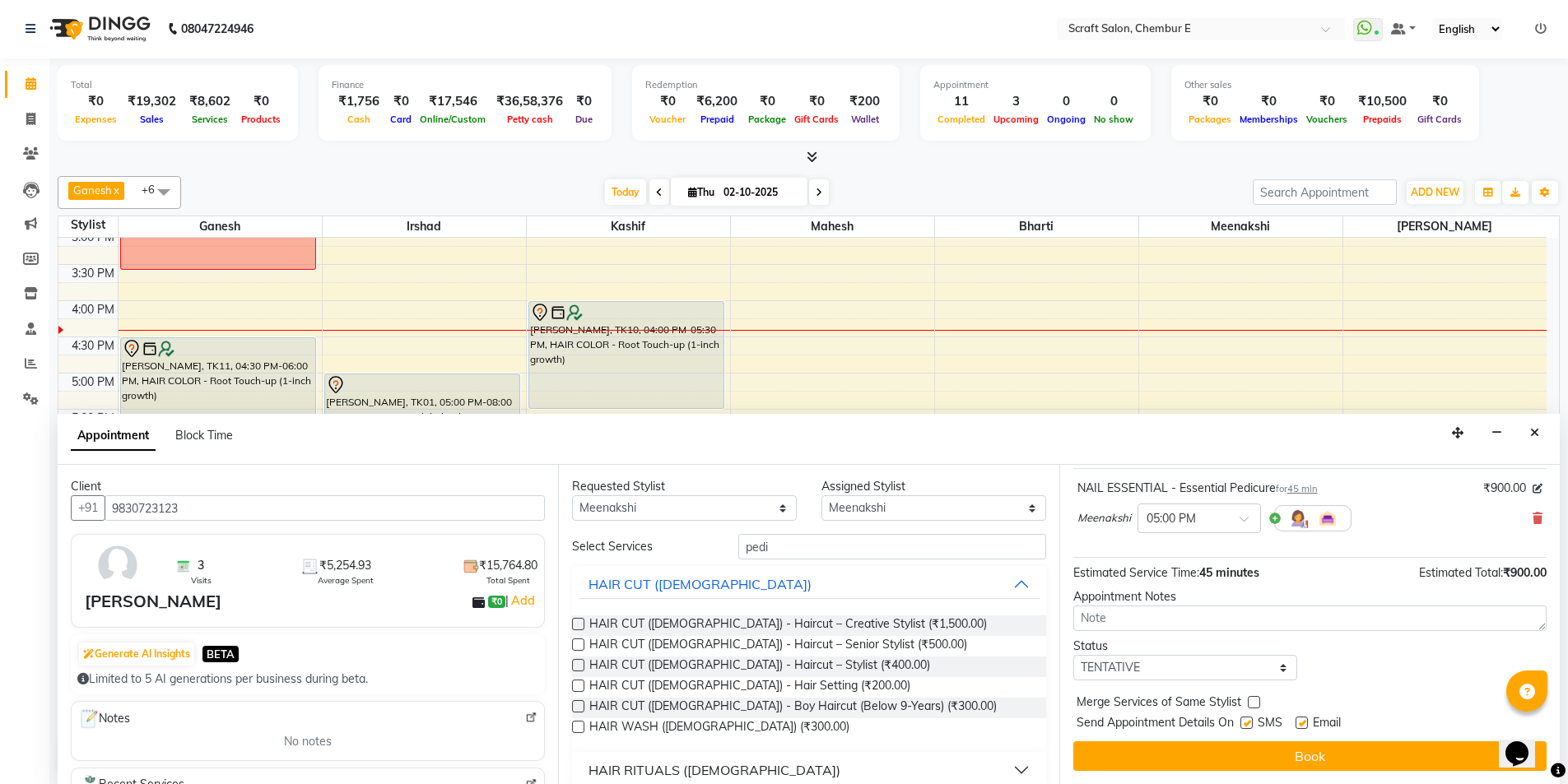
click at [1302, 723] on label at bounding box center [1302, 723] width 13 height 13
click at [1302, 723] on input "checkbox" at bounding box center [1301, 725] width 11 height 11
checkbox input "false"
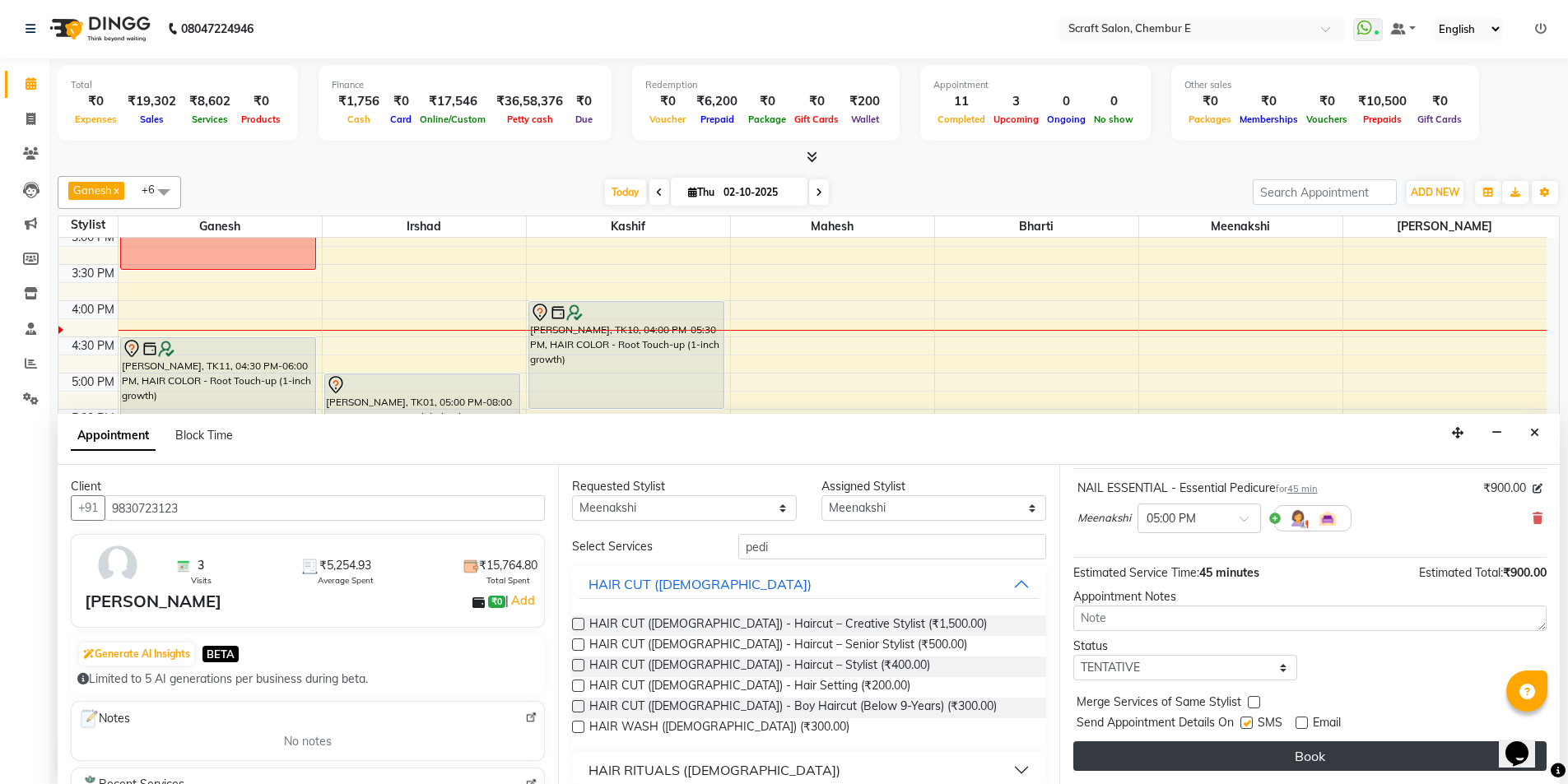
click at [1313, 761] on button "Book" at bounding box center [1309, 756] width 473 height 30
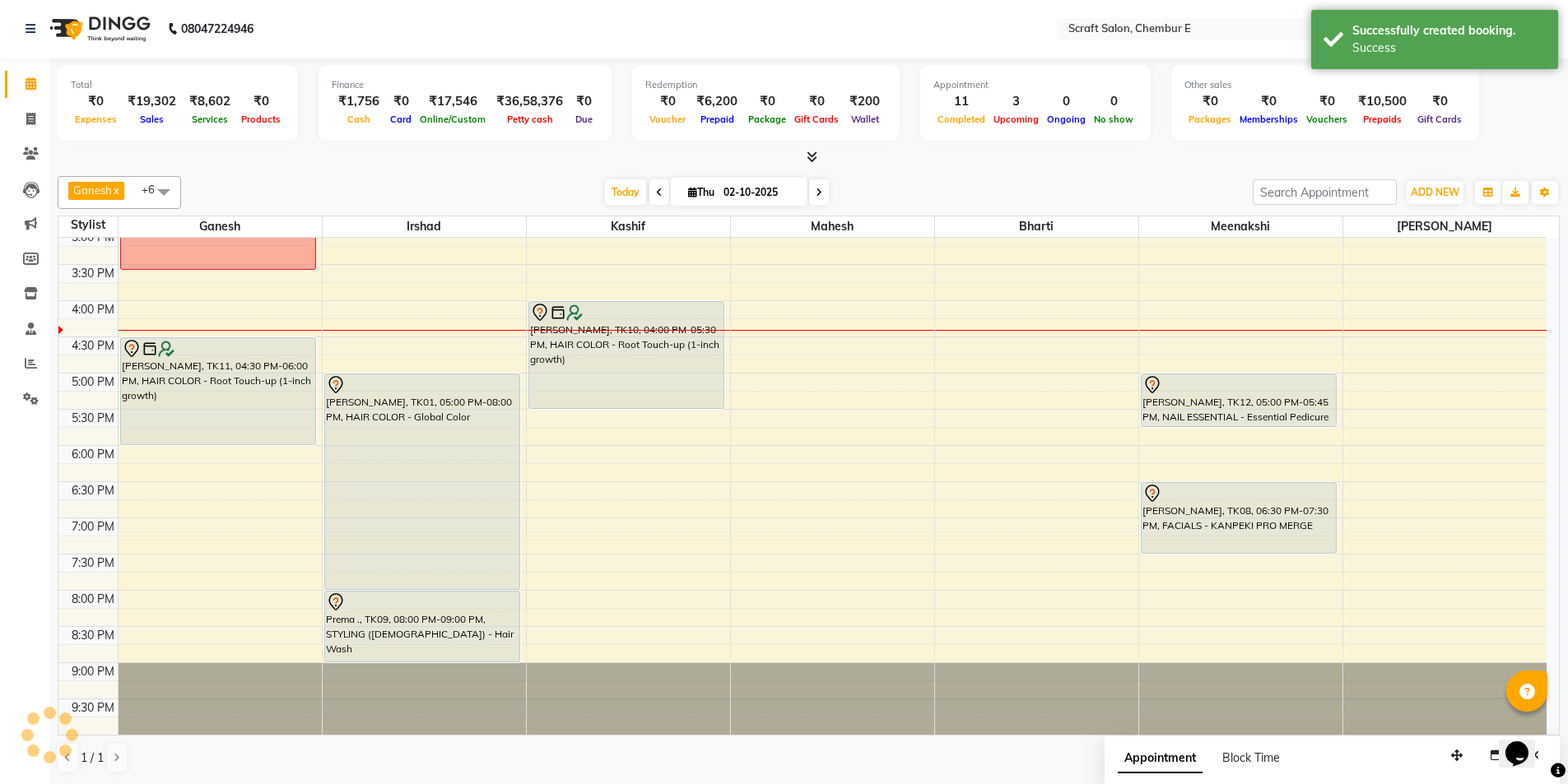
scroll to position [0, 0]
drag, startPoint x: 1251, startPoint y: 423, endPoint x: 1251, endPoint y: 436, distance: 13.0
click at [1251, 436] on div "Shubha Sharma, TK03, 12:15 PM-01:15 PM, WAXING FEMALE - Full Arms,WAXING FEMALE…" at bounding box center [1240, 265] width 203 height 940
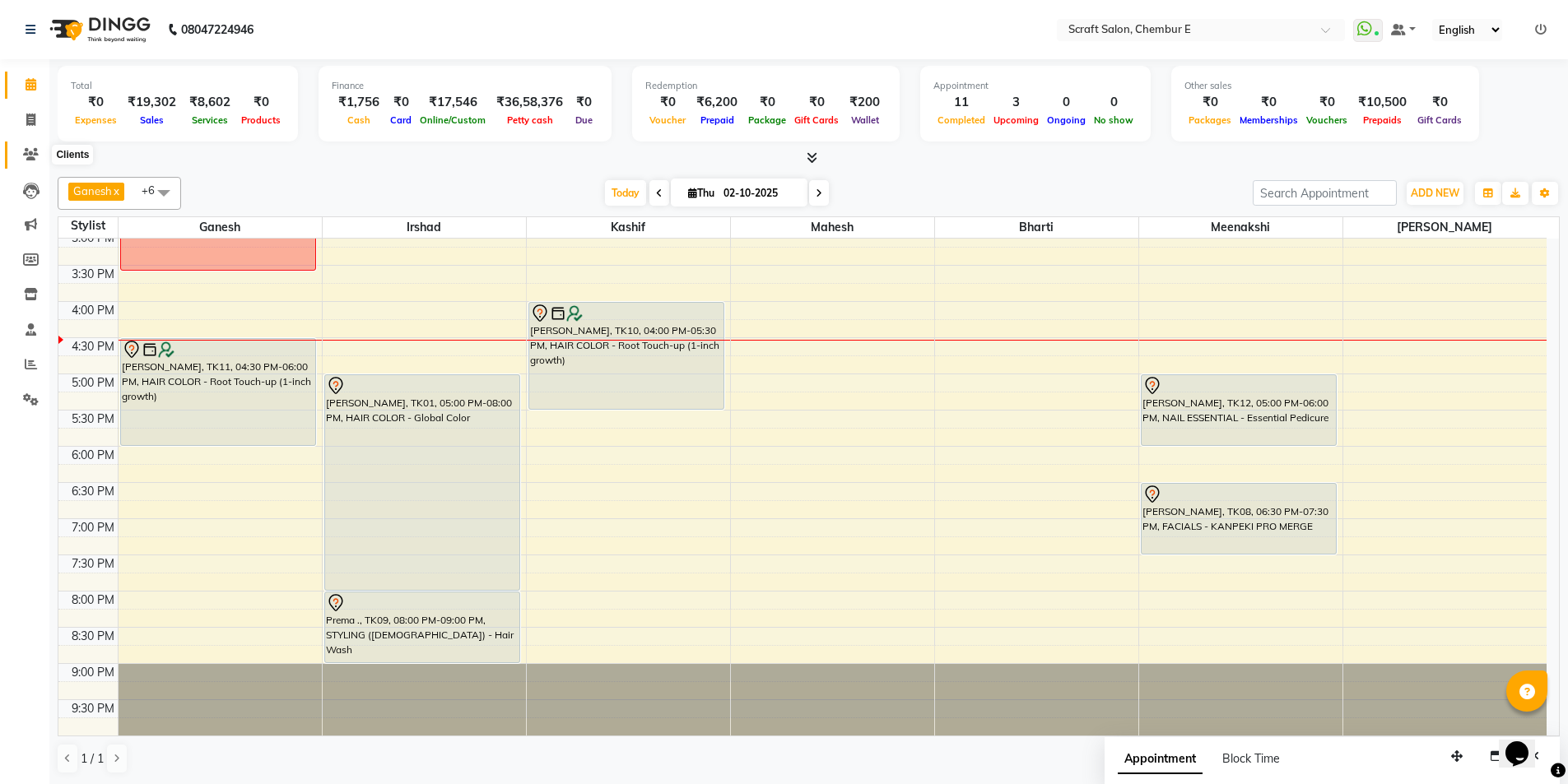
click at [29, 156] on icon at bounding box center [31, 154] width 15 height 13
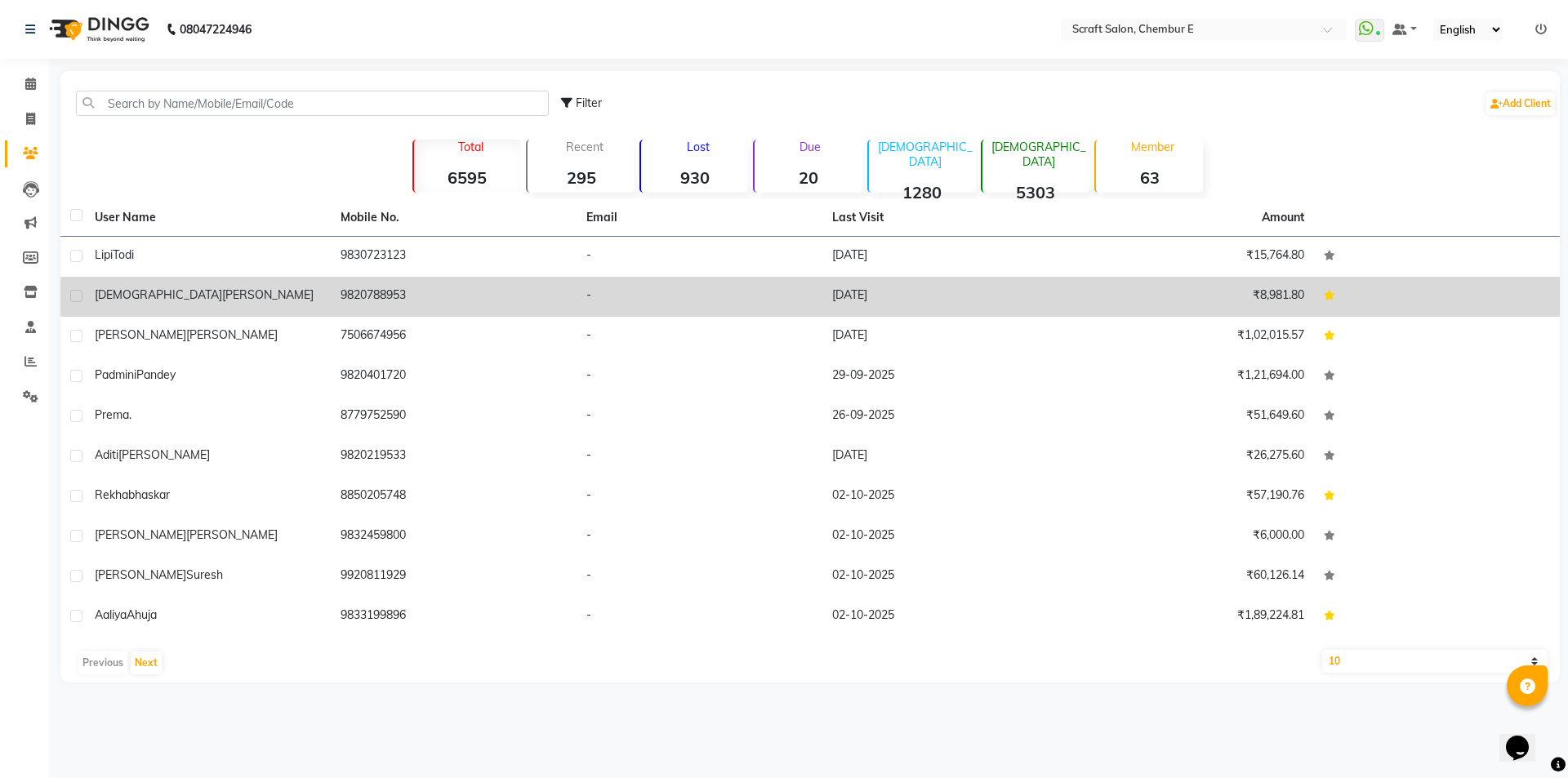
click at [222, 296] on span "Hariani" at bounding box center [267, 294] width 91 height 14
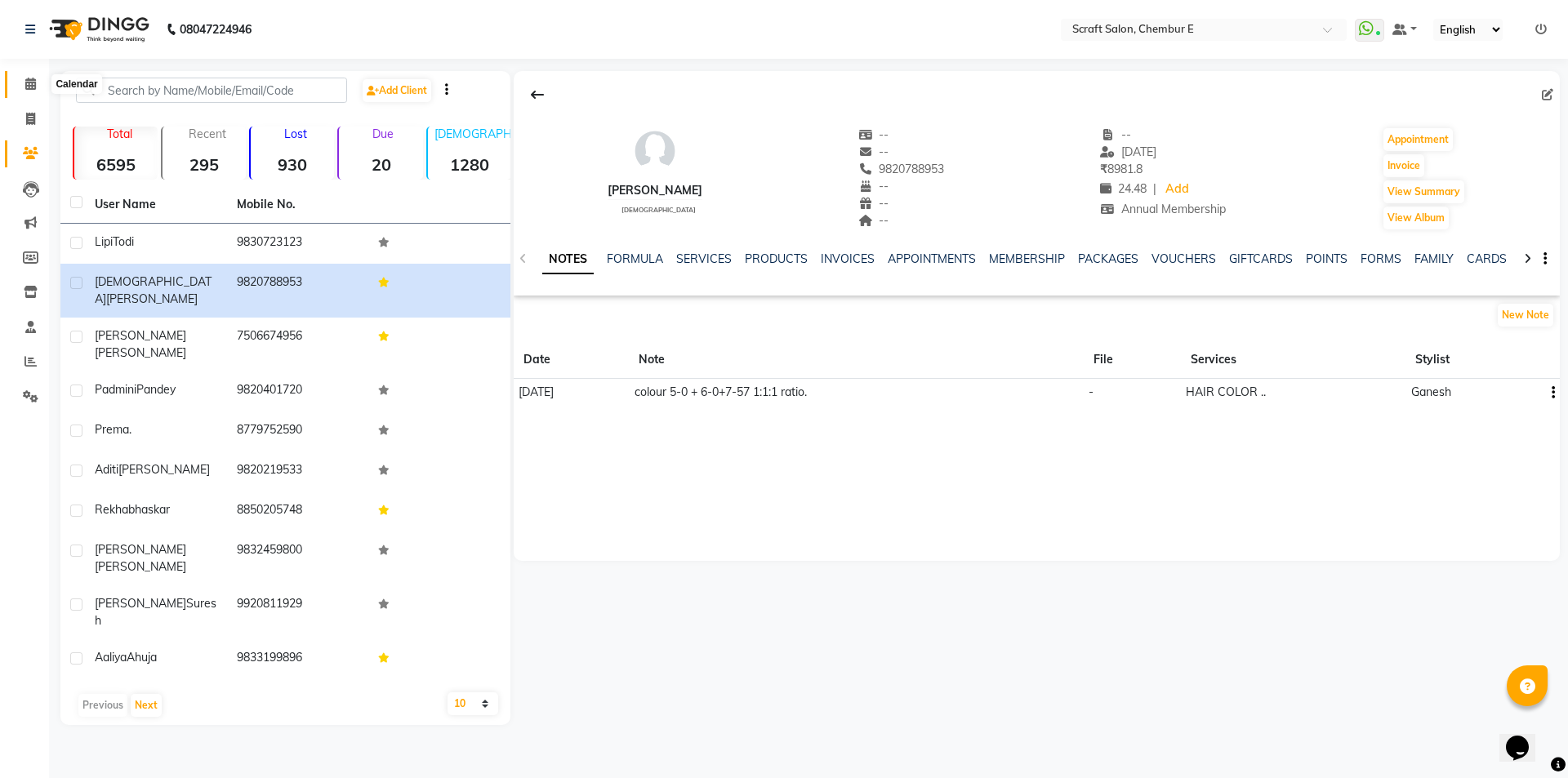
click at [27, 85] on icon at bounding box center [30, 84] width 11 height 13
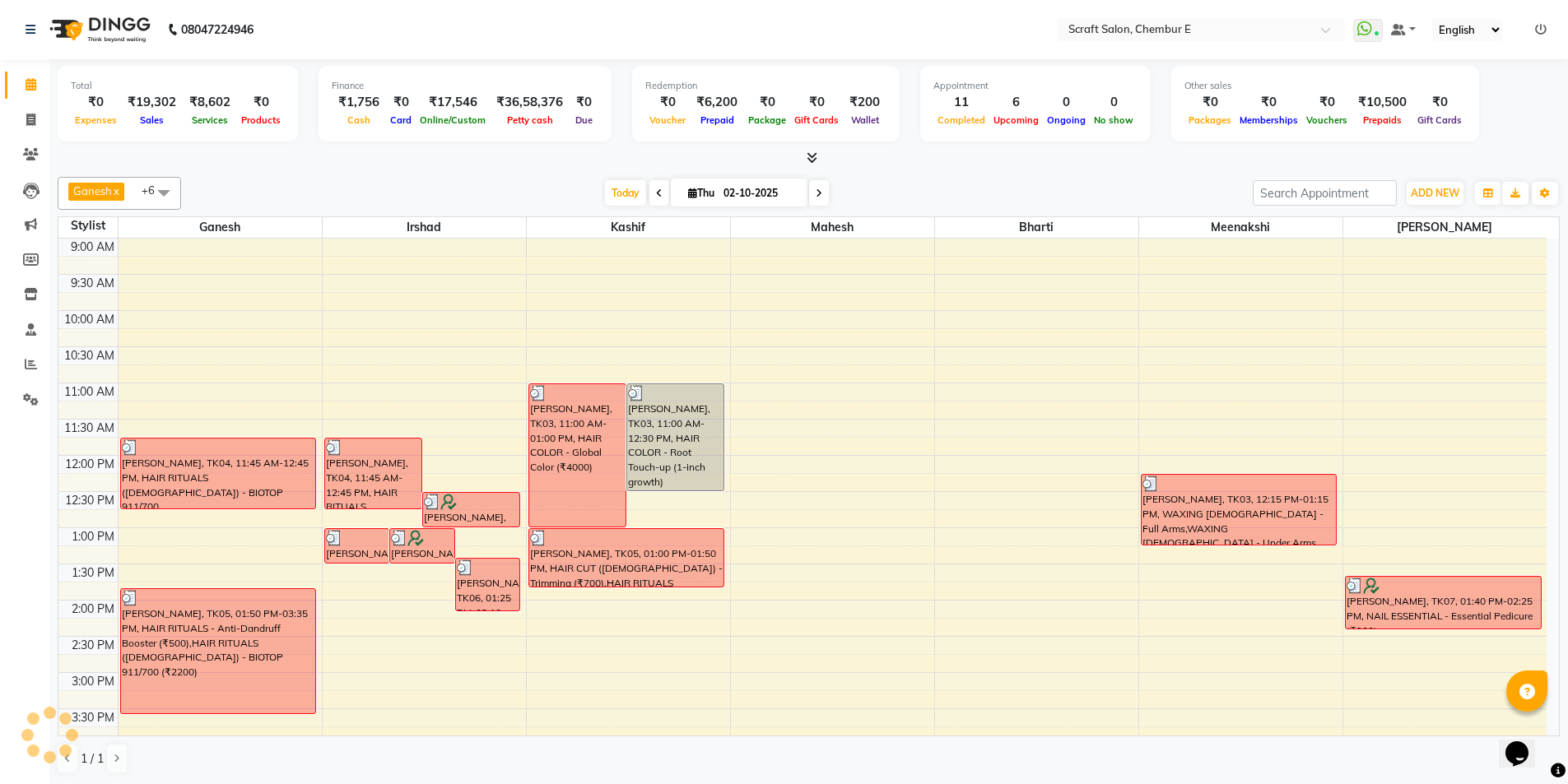
scroll to position [443, 0]
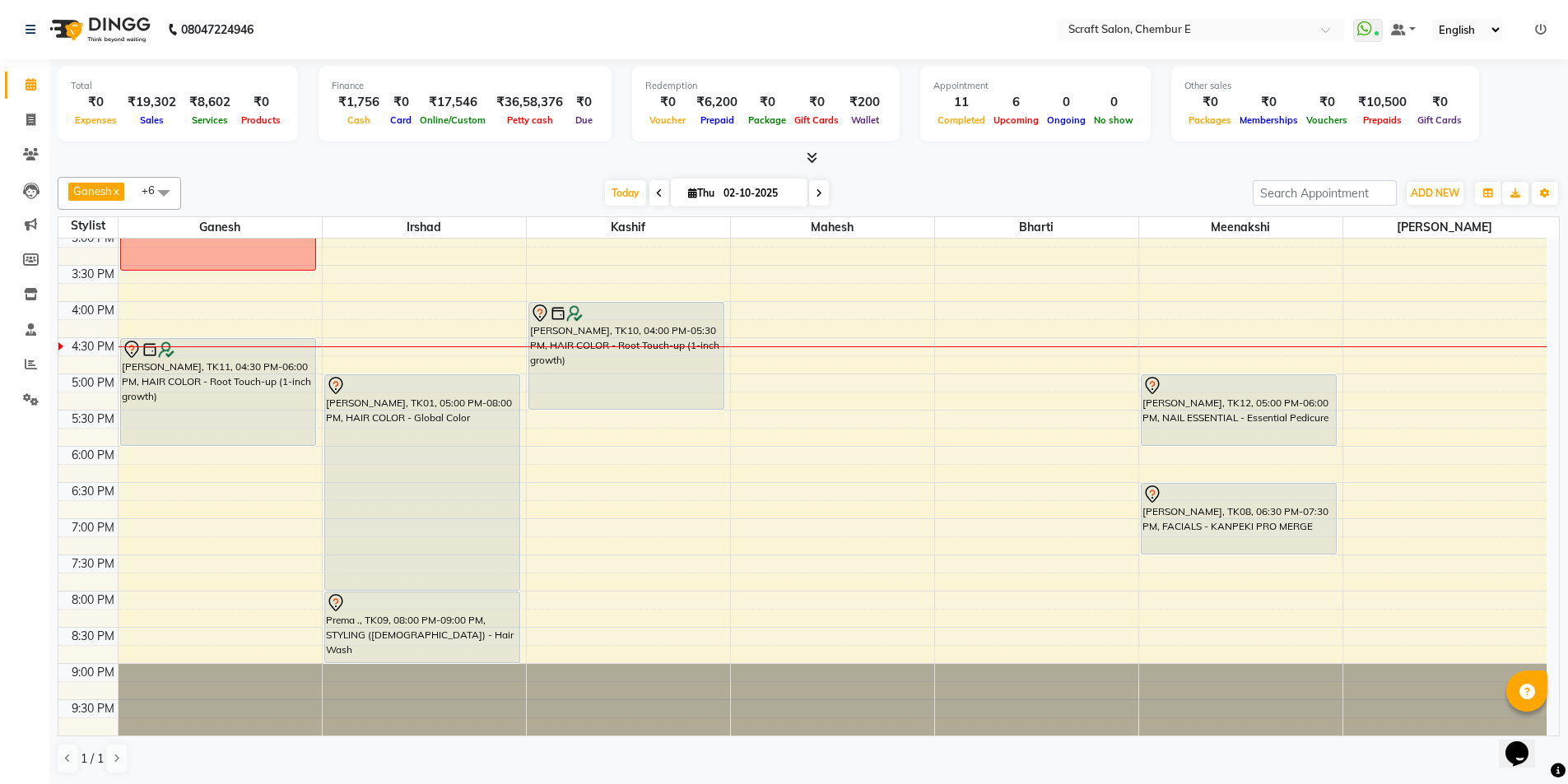
click at [194, 415] on div "[PERSON_NAME], TK11, 04:30 PM-06:00 PM, HAIR COLOR - Root Touch-up (1-inch grow…" at bounding box center [218, 392] width 195 height 106
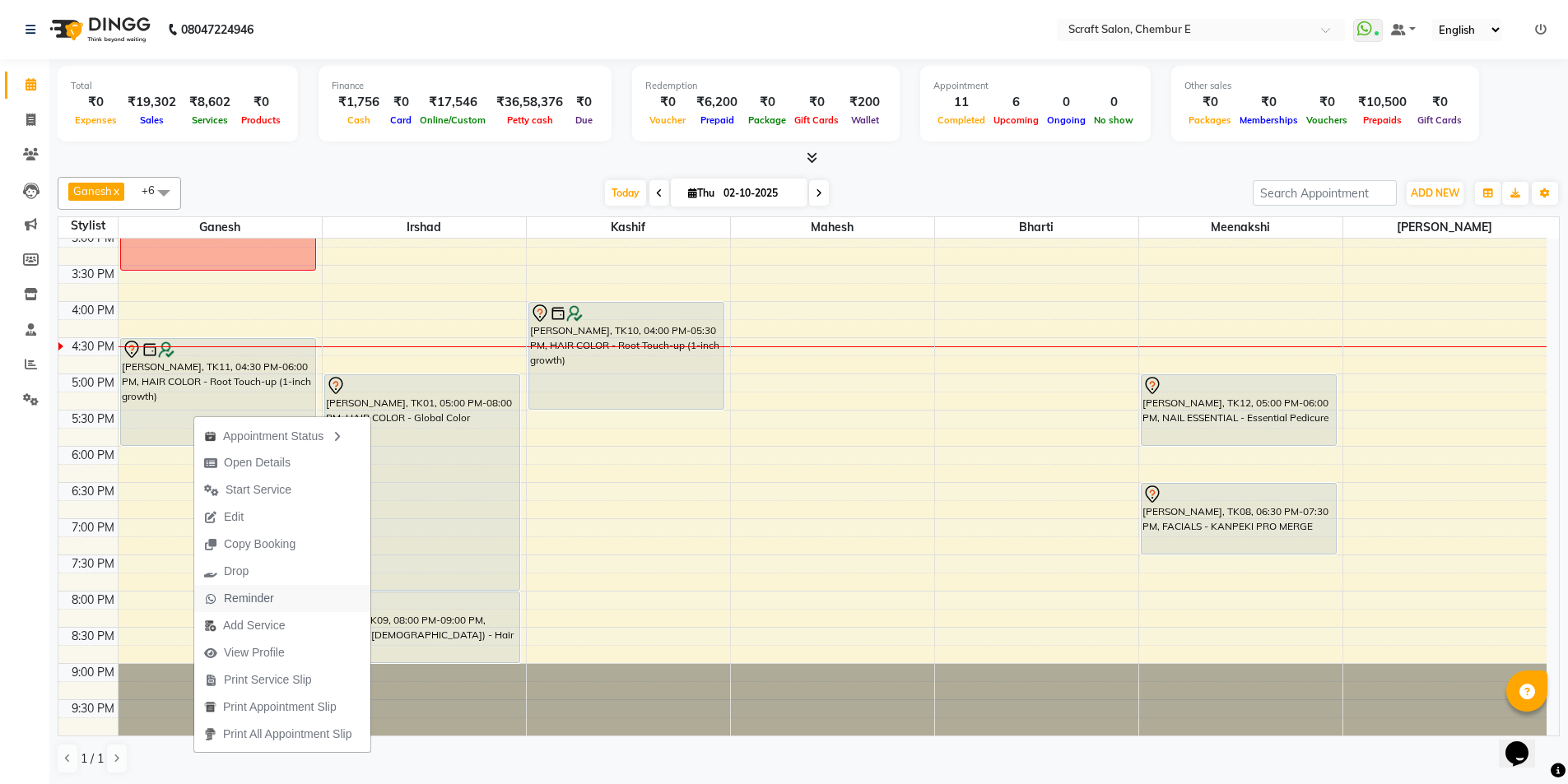
click at [252, 597] on span "Reminder" at bounding box center [249, 598] width 50 height 17
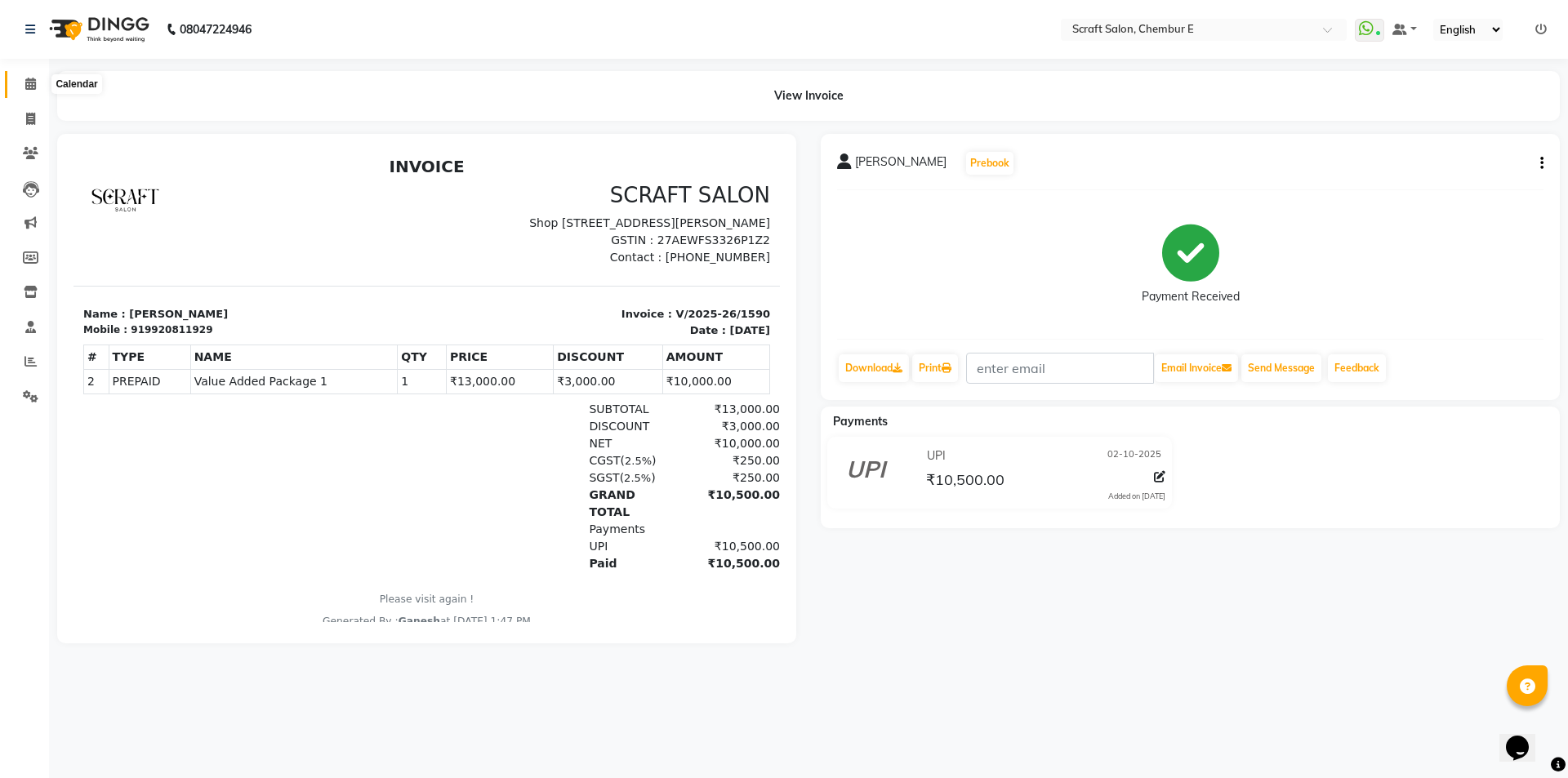
click at [33, 81] on icon at bounding box center [30, 84] width 11 height 13
